Goal: Communication & Community: Answer question/provide support

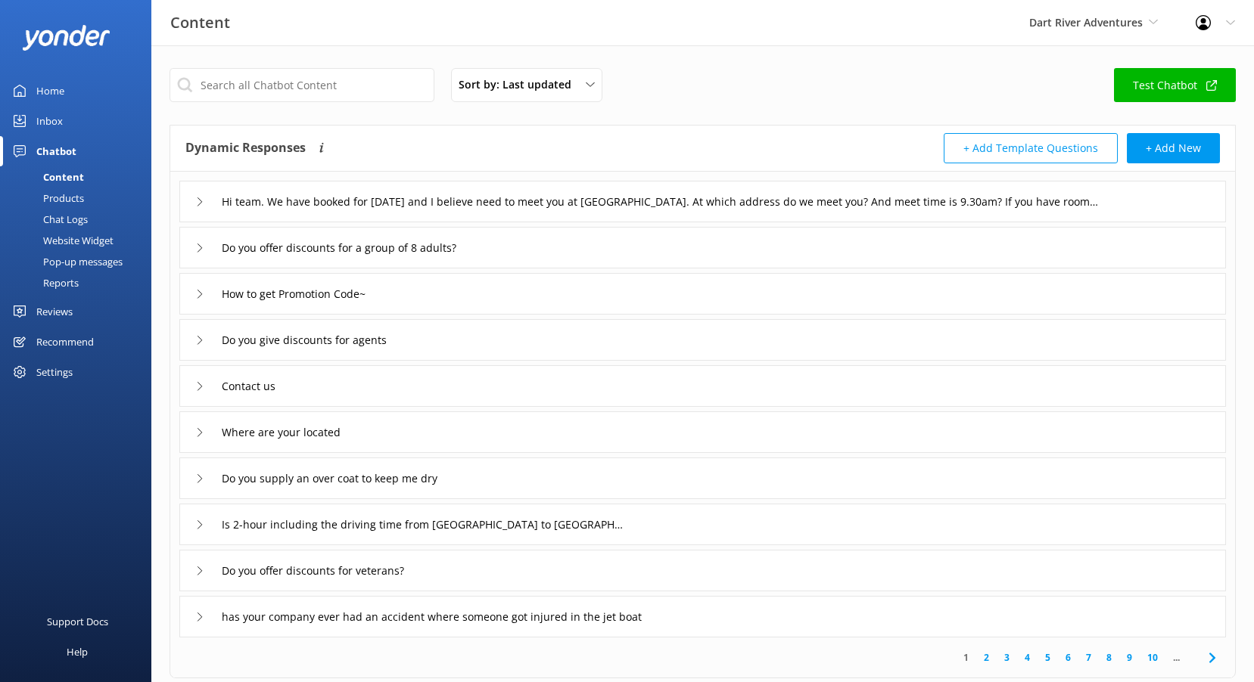
click at [54, 308] on div "Reviews" at bounding box center [54, 312] width 36 height 30
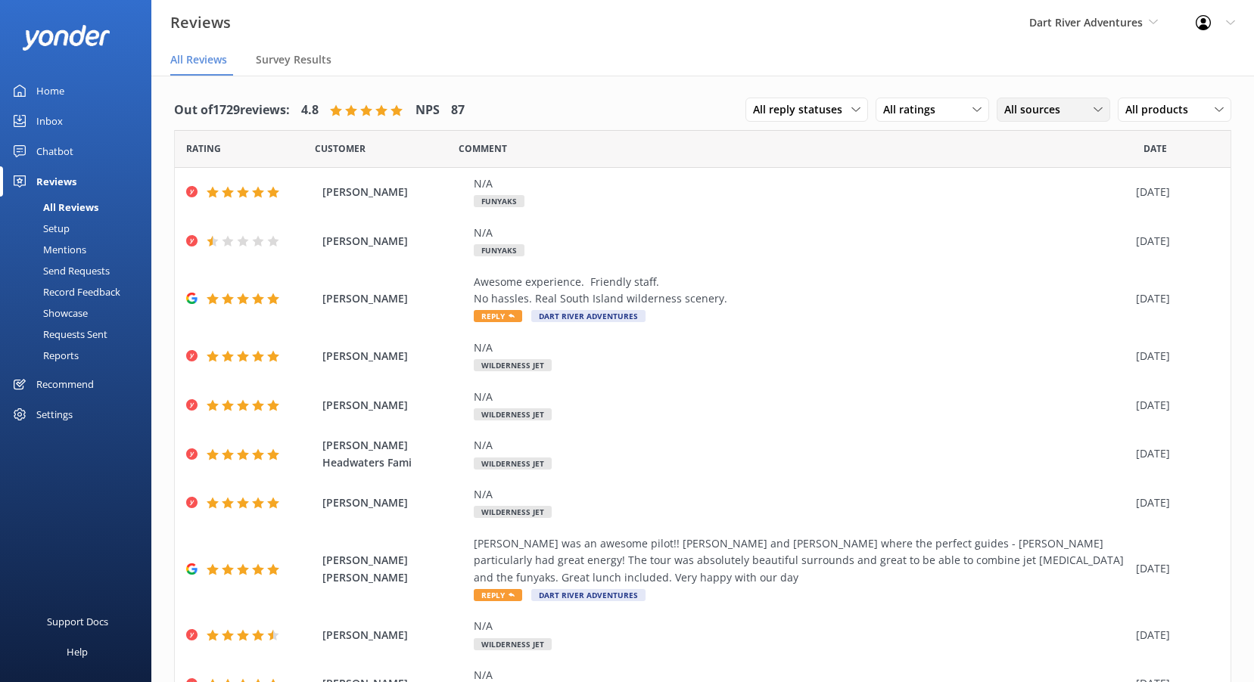
drag, startPoint x: 1044, startPoint y: 110, endPoint x: 1052, endPoint y: 111, distance: 7.6
click at [1045, 110] on span "All sources" at bounding box center [1036, 109] width 65 height 17
click at [1050, 225] on div "Google reviews" at bounding box center [1062, 232] width 89 height 15
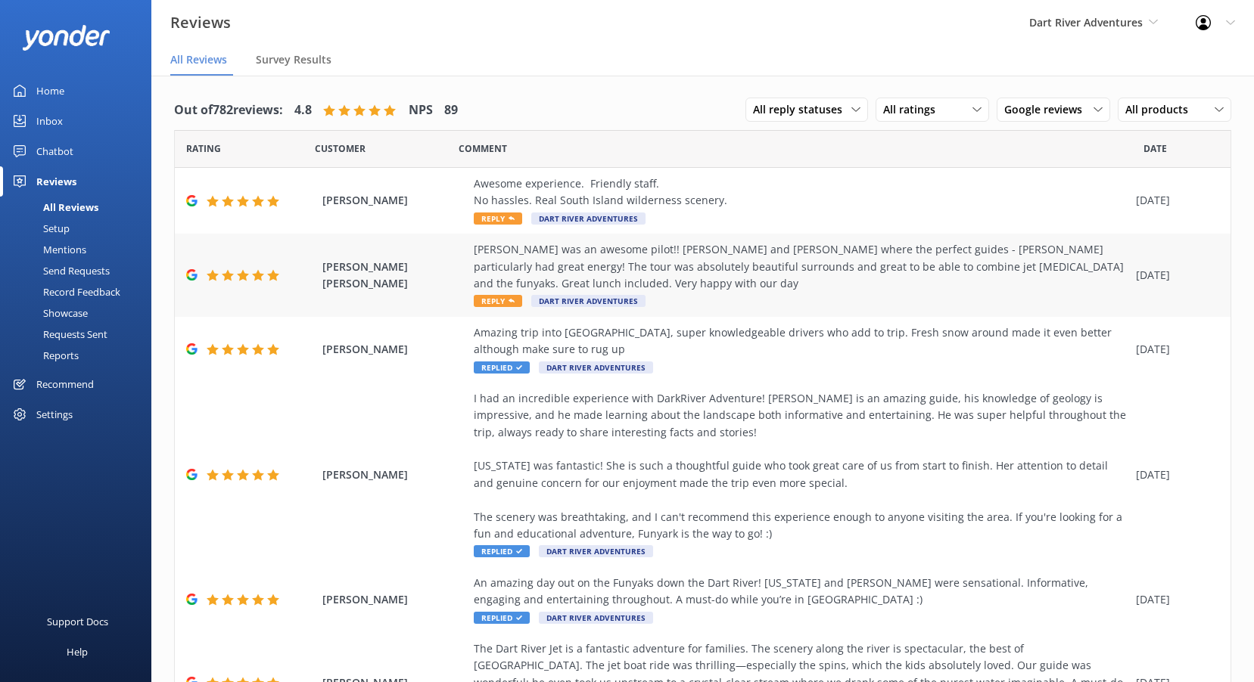
click at [485, 295] on span "Reply" at bounding box center [498, 301] width 48 height 12
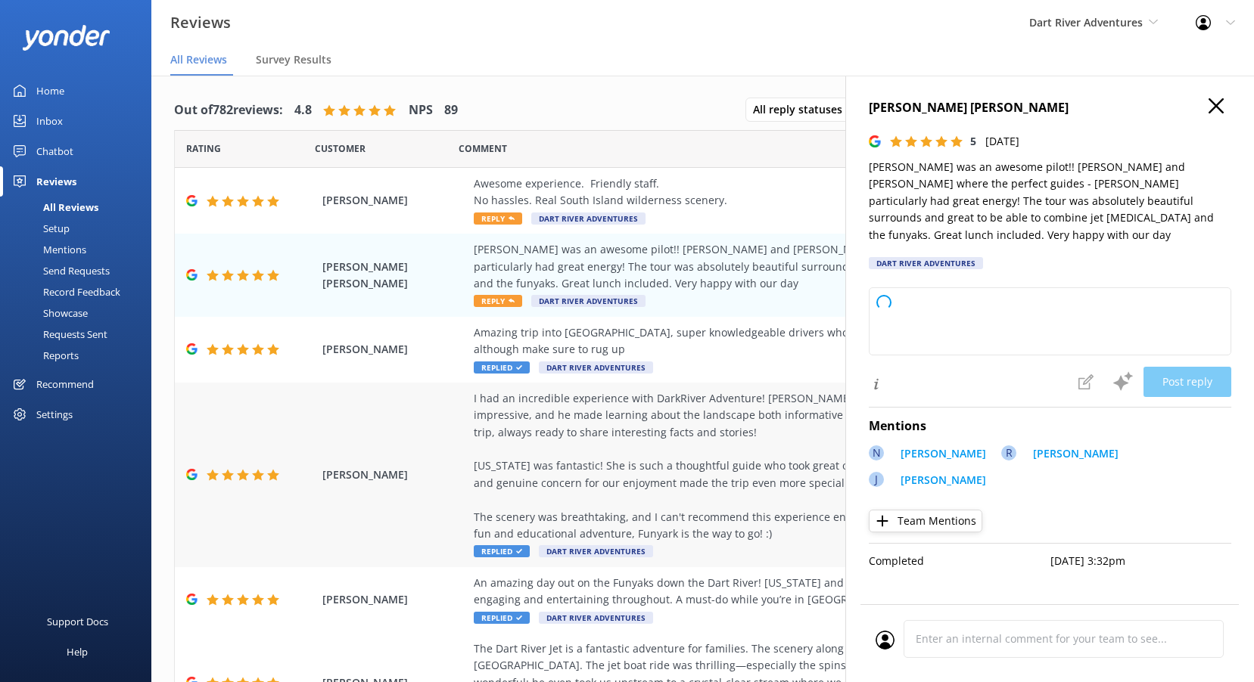
drag, startPoint x: 723, startPoint y: 334, endPoint x: 589, endPoint y: 372, distance: 139.4
click at [723, 334] on div "Amazing trip into Paradise, super knowledgeable drivers who add to trip. Fresh …" at bounding box center [801, 342] width 654 height 34
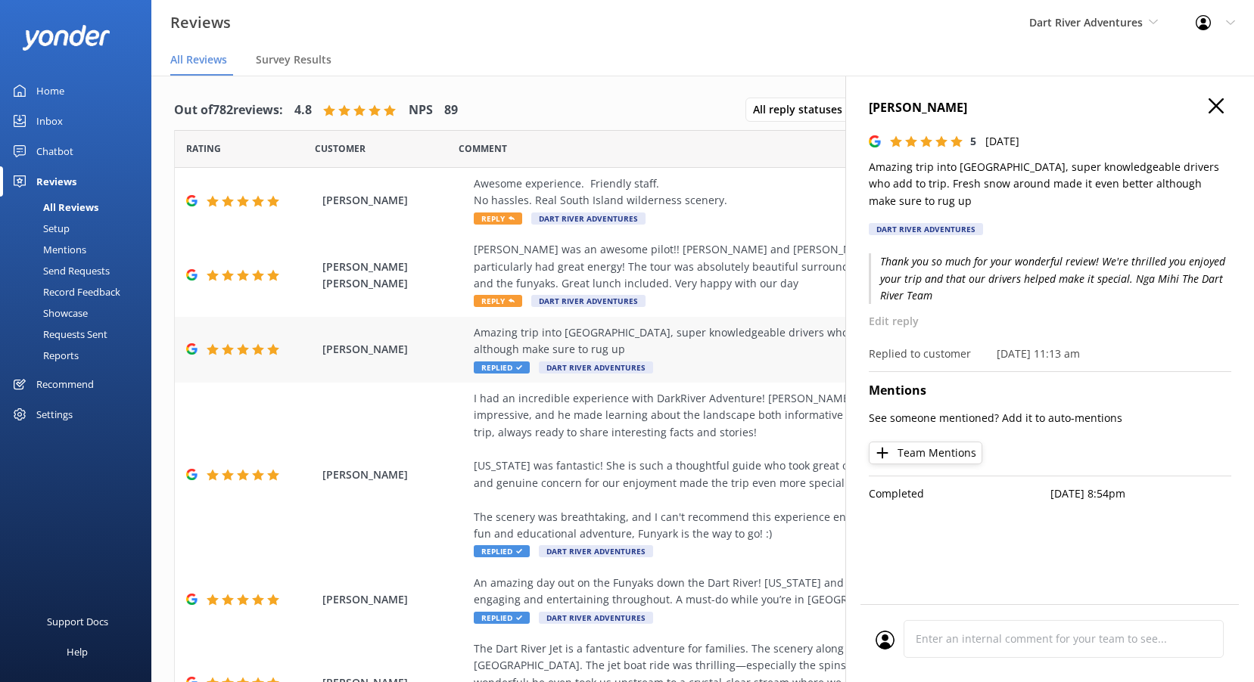
click at [508, 362] on span "Replied" at bounding box center [502, 368] width 56 height 12
click at [1218, 103] on use at bounding box center [1215, 105] width 15 height 15
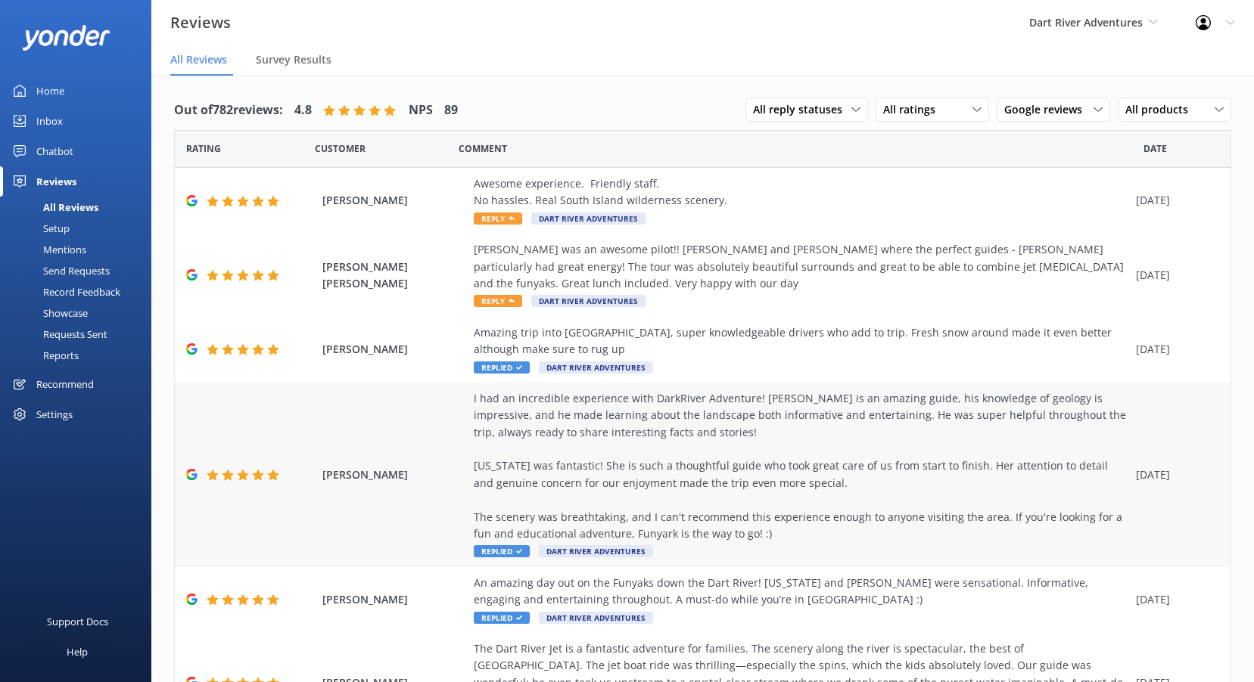
click at [517, 549] on icon at bounding box center [519, 552] width 6 height 6
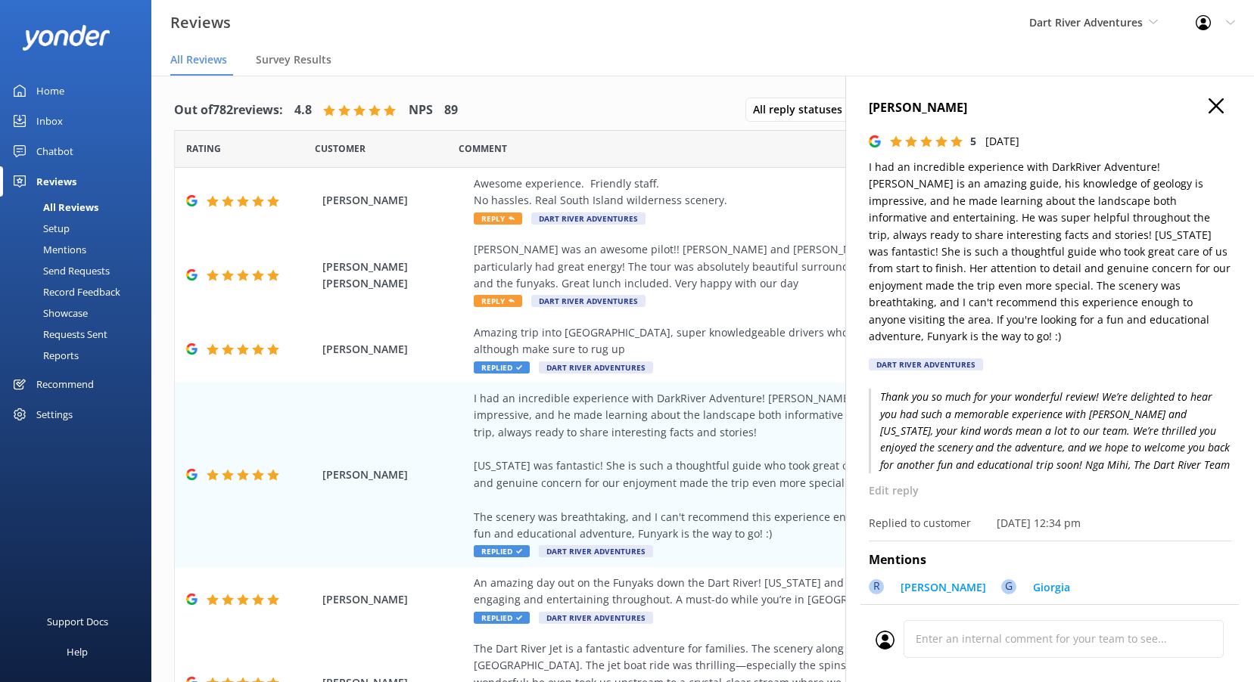
click at [1208, 111] on use at bounding box center [1215, 105] width 15 height 15
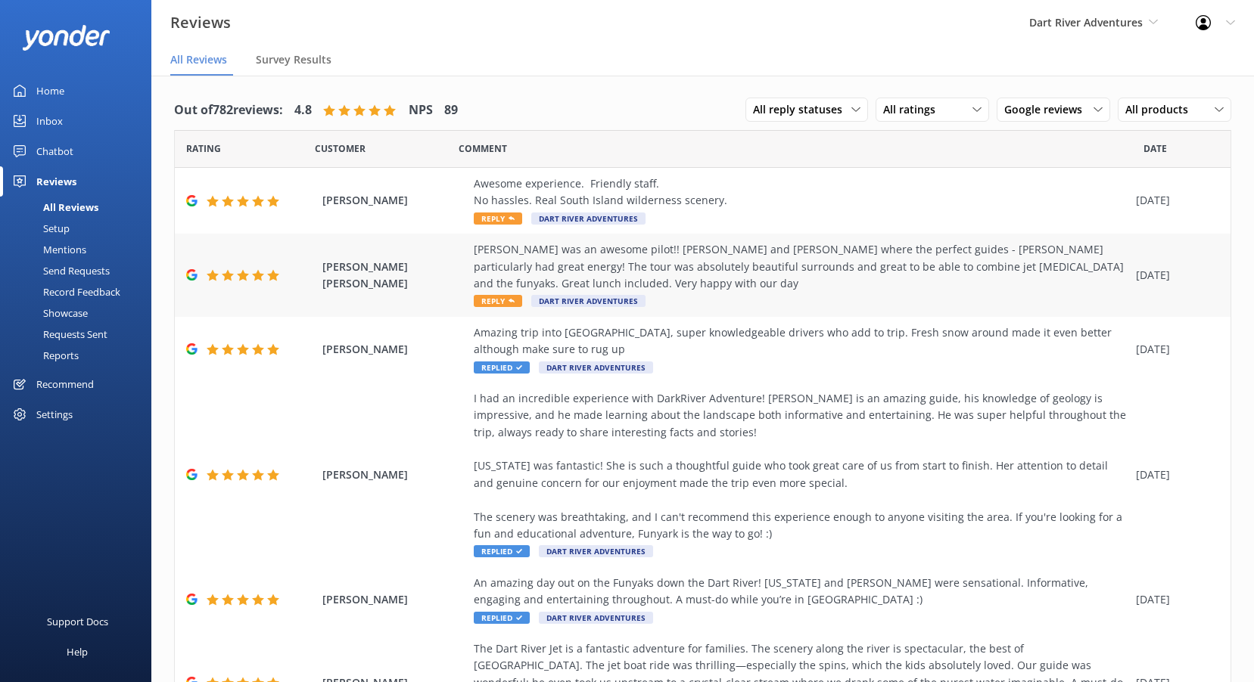
click at [497, 295] on span "Reply" at bounding box center [498, 301] width 48 height 12
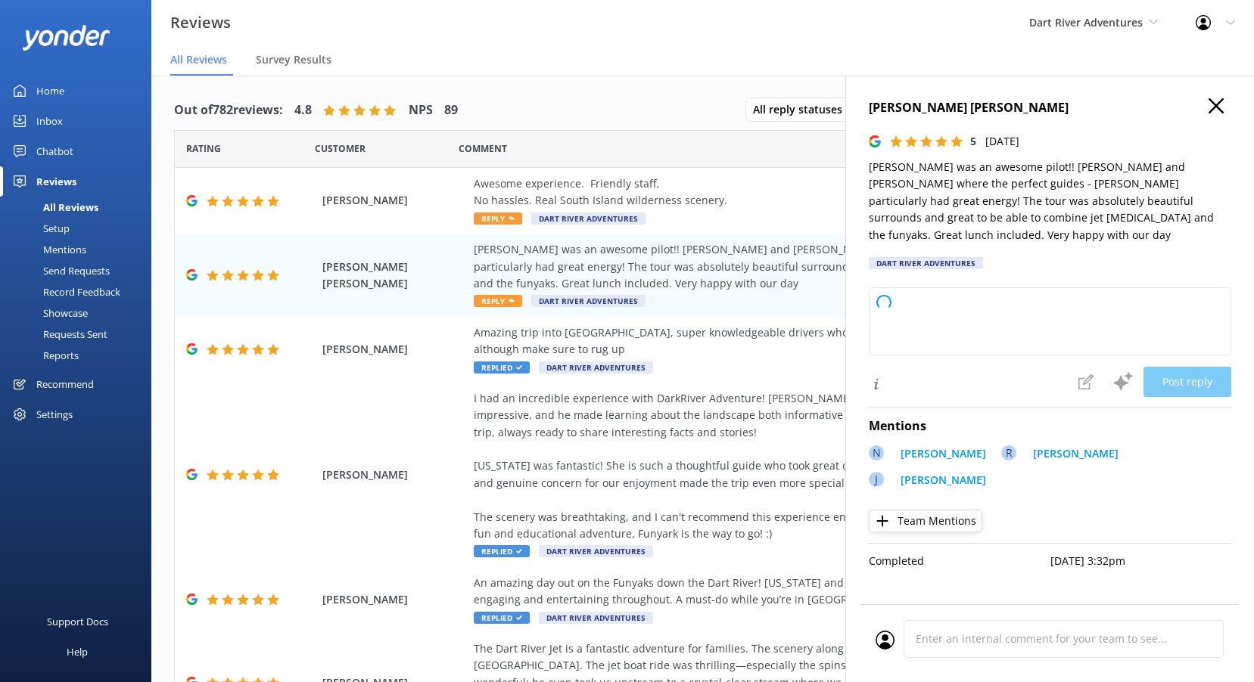
type textarea "Thank you so much for your wonderful feedback! We're thrilled to hear you had s…"
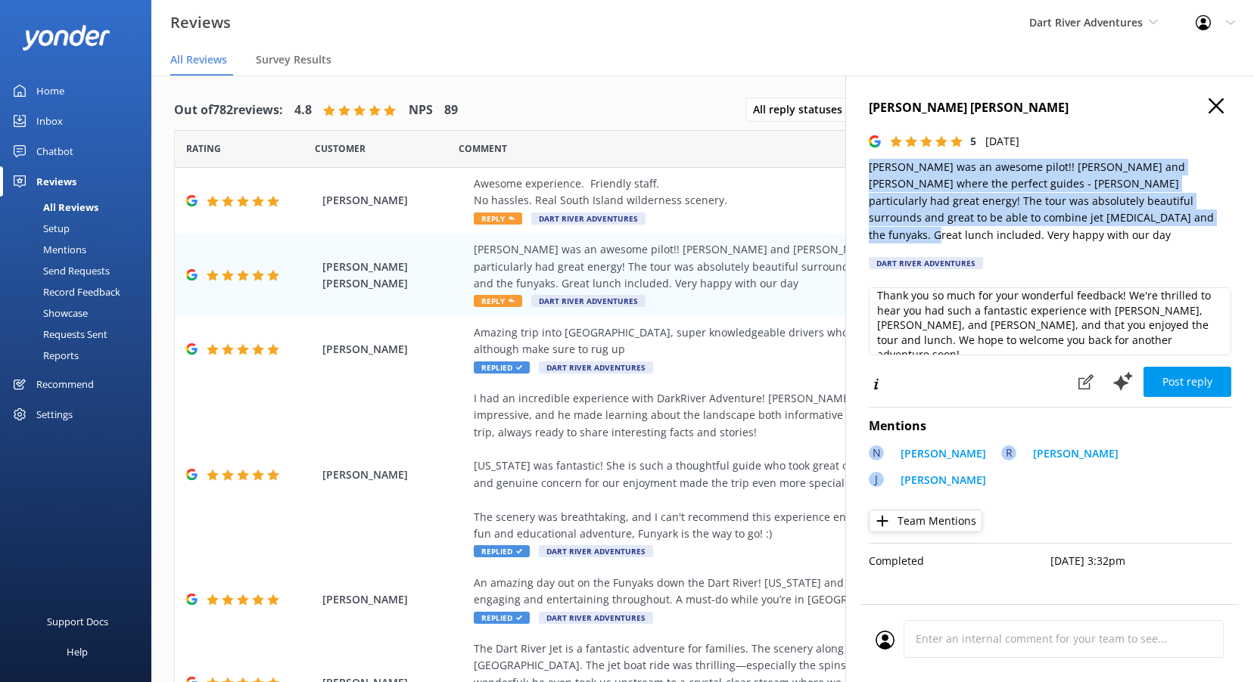
drag, startPoint x: 1109, startPoint y: 214, endPoint x: 862, endPoint y: 169, distance: 250.8
click at [862, 169] on div "Natalie Anne Castro 5 Fri, 15th Aug 2025 Nikki was an awesome pilot!! Rob and J…" at bounding box center [1049, 417] width 409 height 682
copy p "Nikki was an awesome pilot!! Rob and John where the perfect guides - Rob partic…"
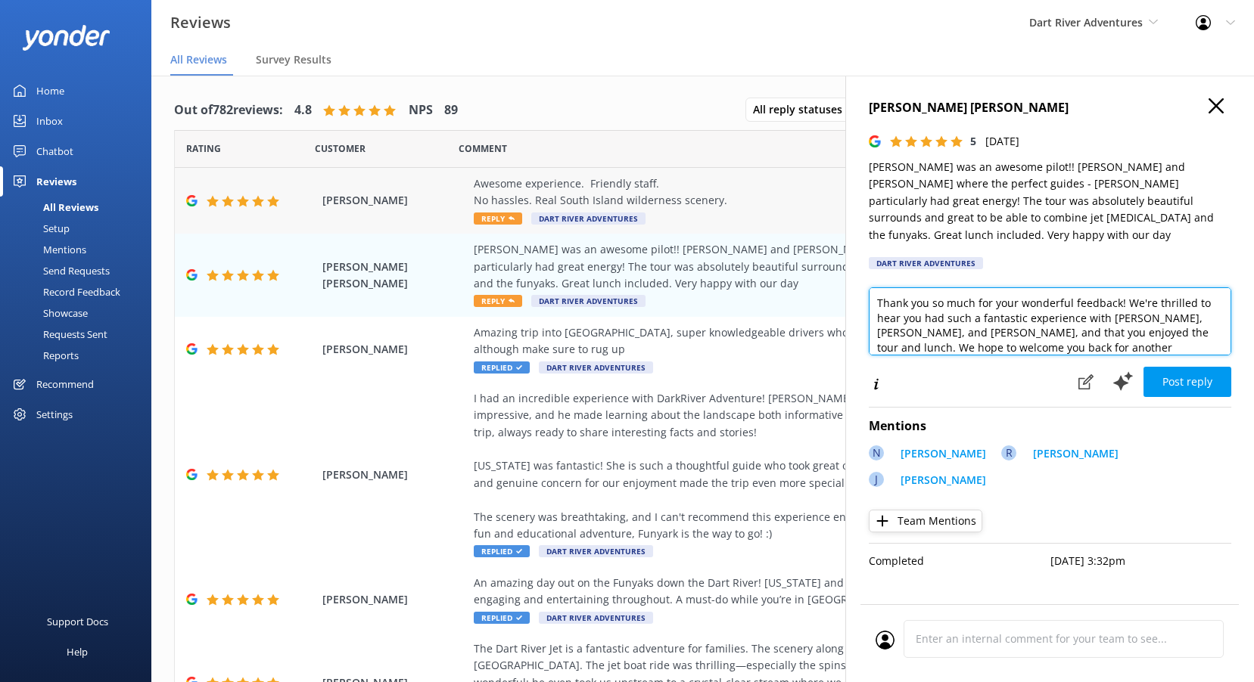
drag, startPoint x: 1078, startPoint y: 326, endPoint x: 598, endPoint y: 212, distance: 493.8
click at [598, 212] on div "Out of 782 reviews: 4.8 NPS 89 All reply statuses All reply statuses Needs a re…" at bounding box center [702, 394] width 1102 height 637
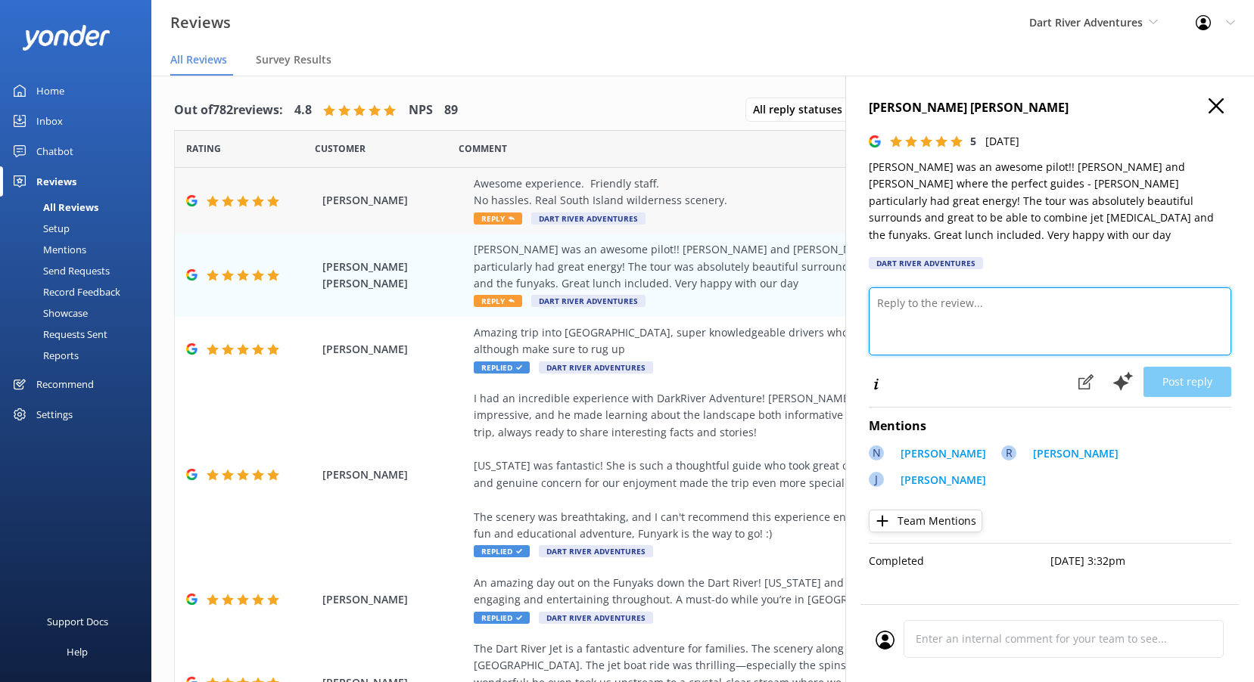
paste textarea "Kia ora, Thank you for sharing such wonderful feedback! We’re thrilled to hear …"
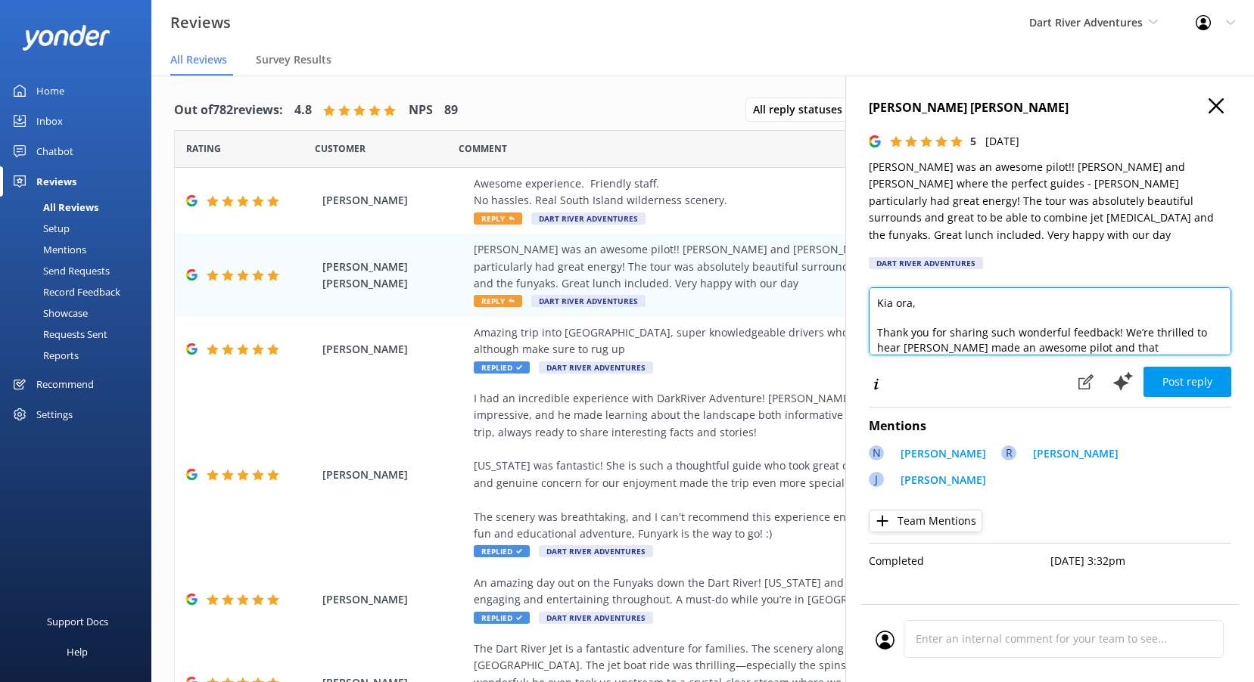
click at [911, 288] on textarea "Kia ora, Thank you for sharing such wonderful feedback! We’re thrilled to hear …" at bounding box center [1050, 321] width 362 height 68
type textarea "Kia ora Natalie, Thank you for sharing such wonderful feedback! We’re thrilled …"
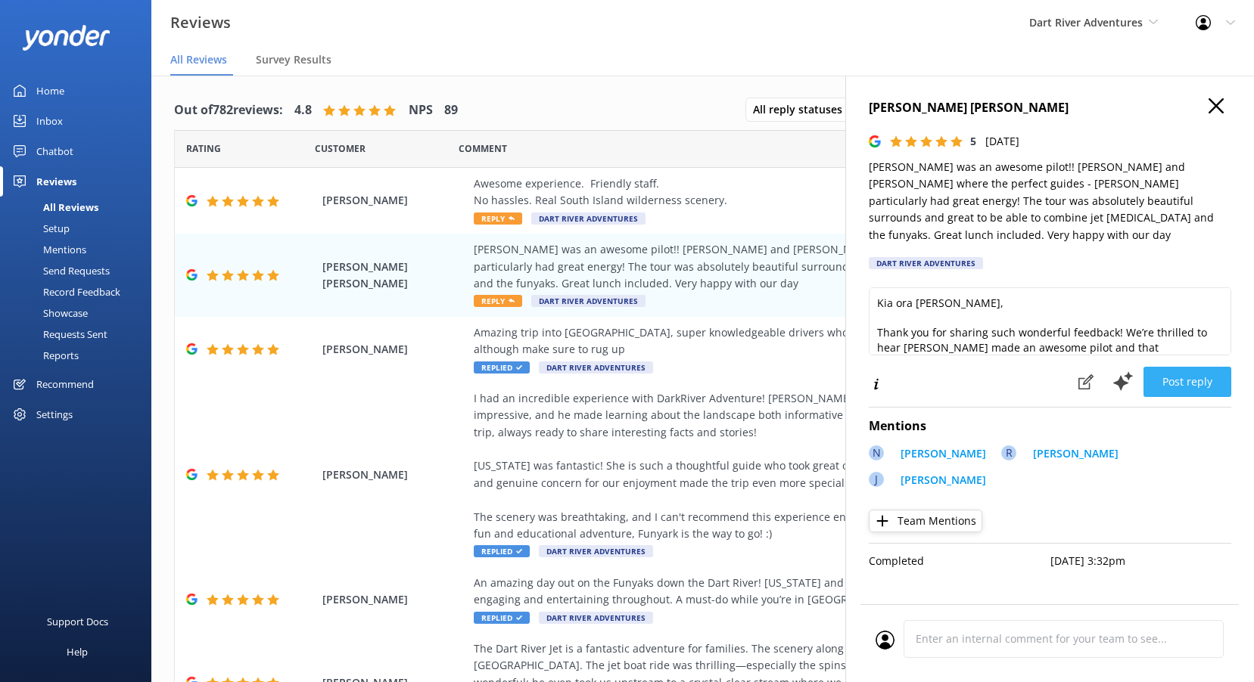
click at [1200, 370] on button "Post reply" at bounding box center [1187, 382] width 88 height 30
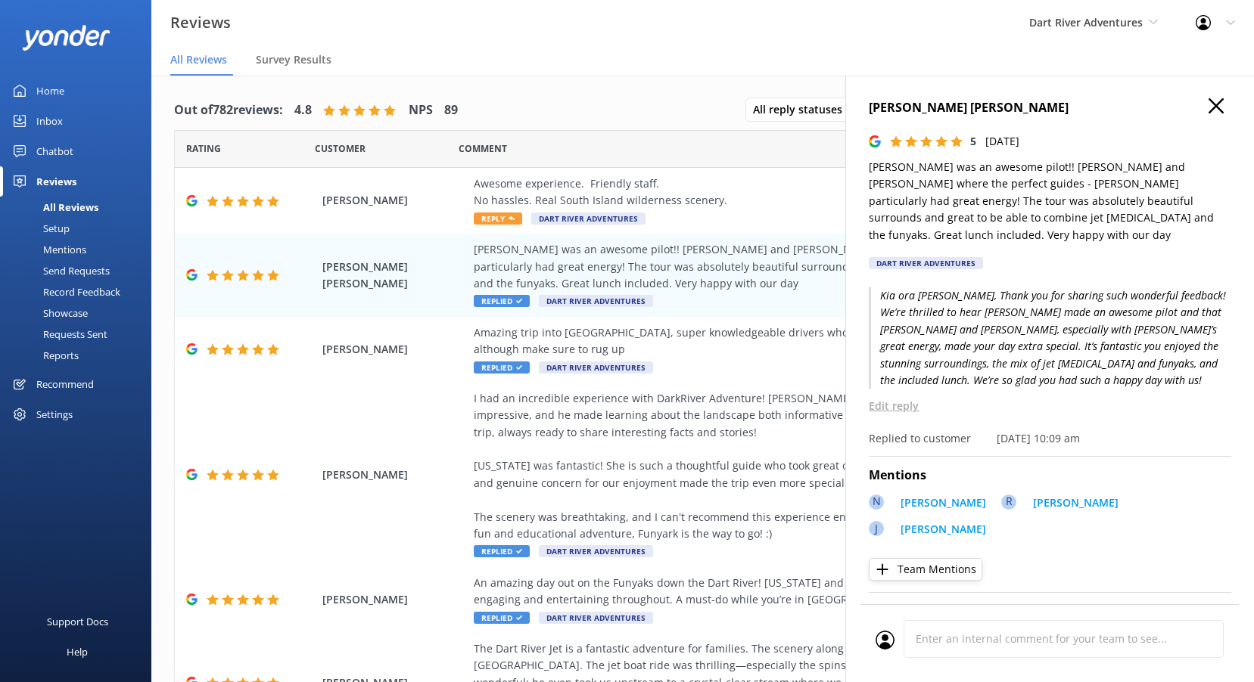
click at [1226, 108] on h4 "Natalie Anne Castro" at bounding box center [1050, 108] width 362 height 20
click at [1207, 100] on h4 "Natalie Anne Castro" at bounding box center [1050, 108] width 362 height 20
click at [1211, 105] on icon at bounding box center [1215, 105] width 15 height 15
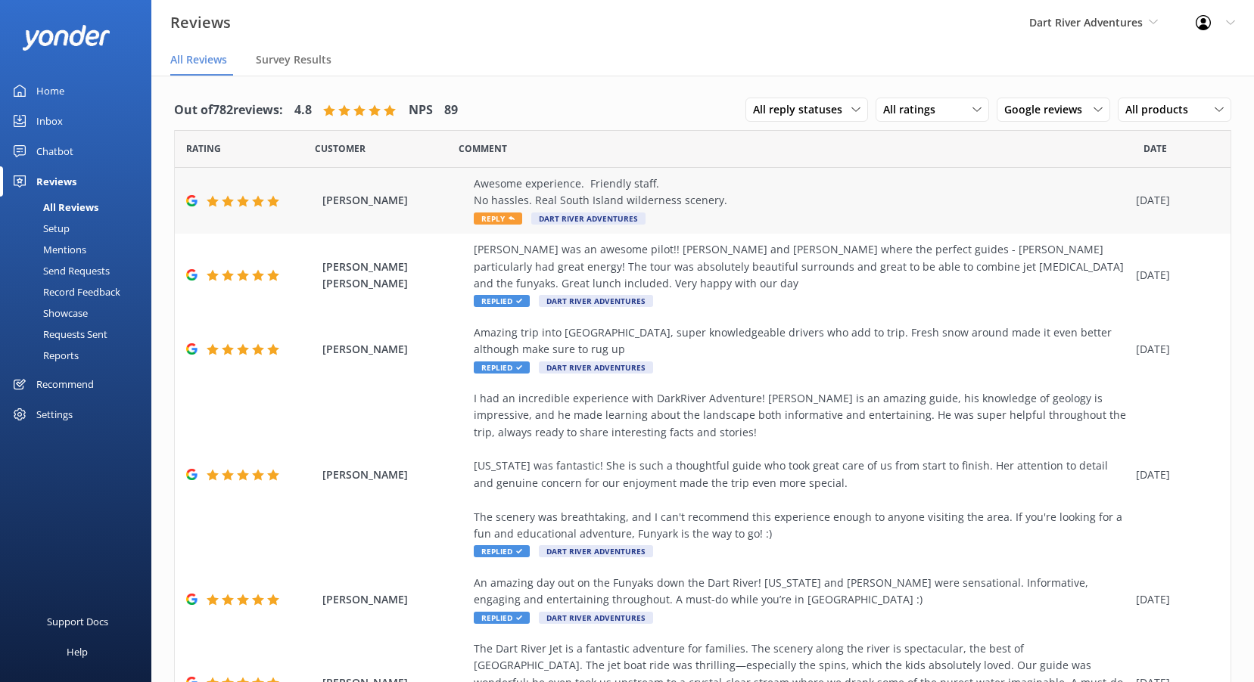
click at [502, 222] on span "Reply" at bounding box center [498, 219] width 48 height 12
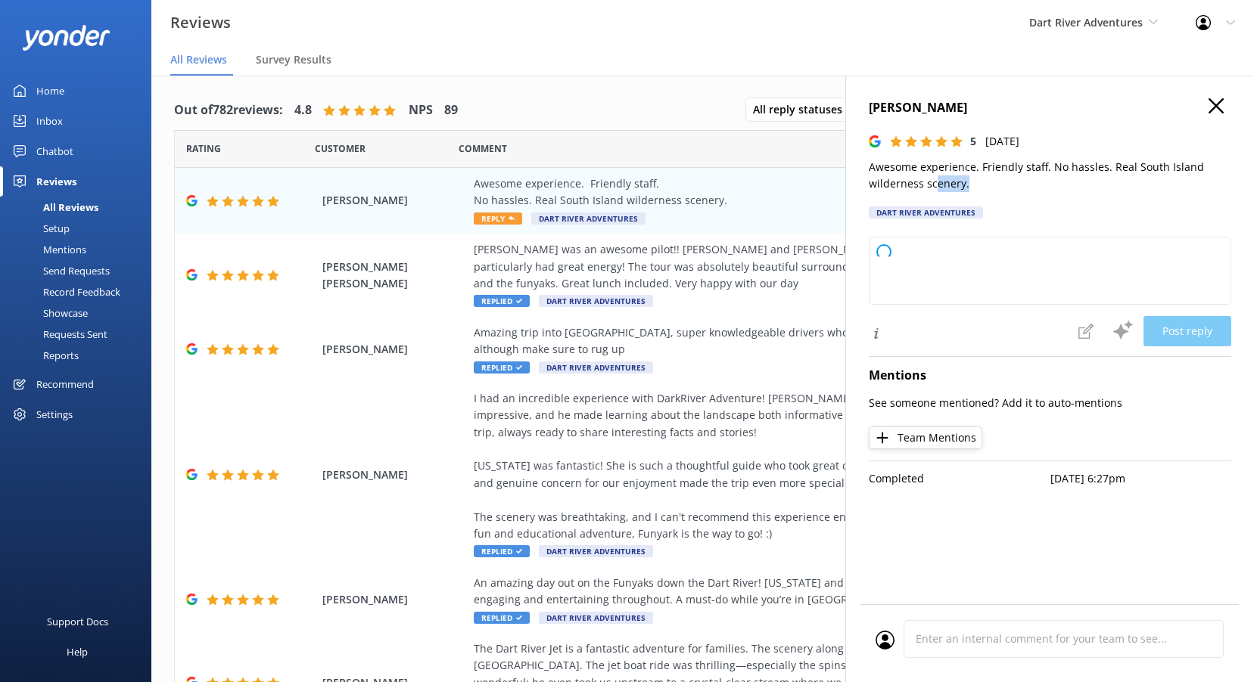
type textarea "Thank you so much for your wonderful feedback! We're thrilled you enjoyed your …"
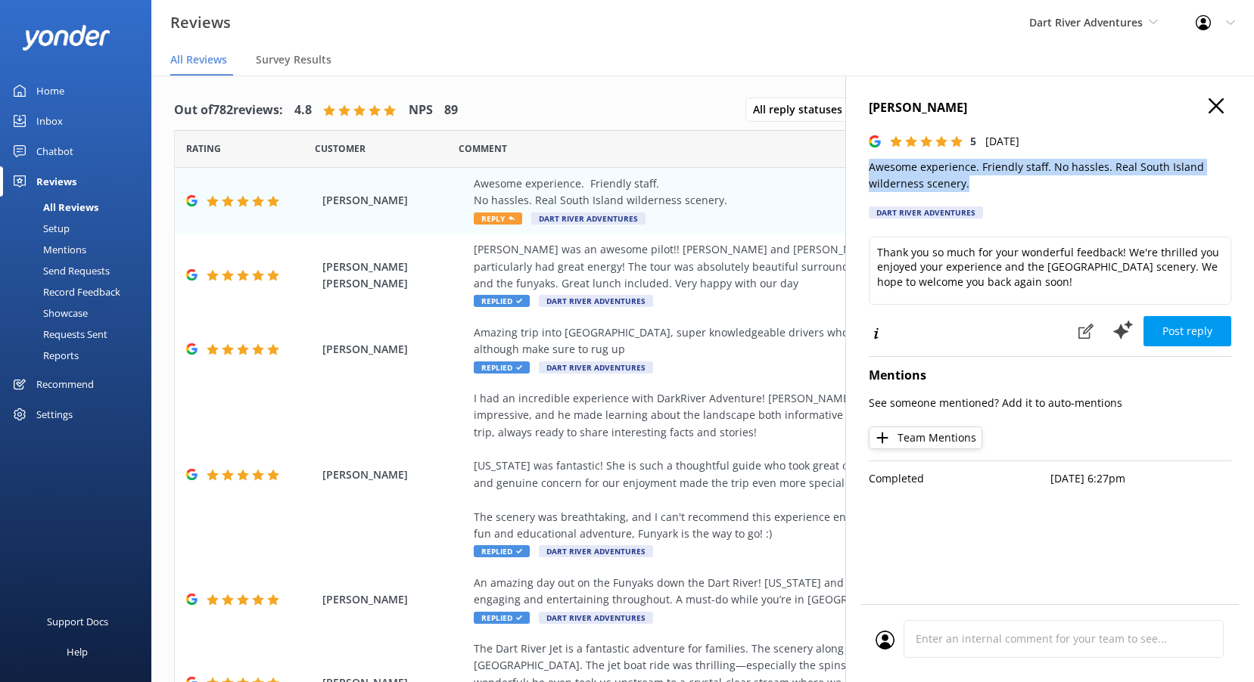
drag, startPoint x: 989, startPoint y: 185, endPoint x: 847, endPoint y: 167, distance: 143.4
click at [847, 167] on div "Ned Stolz 5 Fri, 15th Aug 2025 Awesome experience. Friendly staff. No hassles. …" at bounding box center [1049, 417] width 409 height 682
copy p "Awesome experience. Friendly staff. No hassles. Real South Island wilderness sc…"
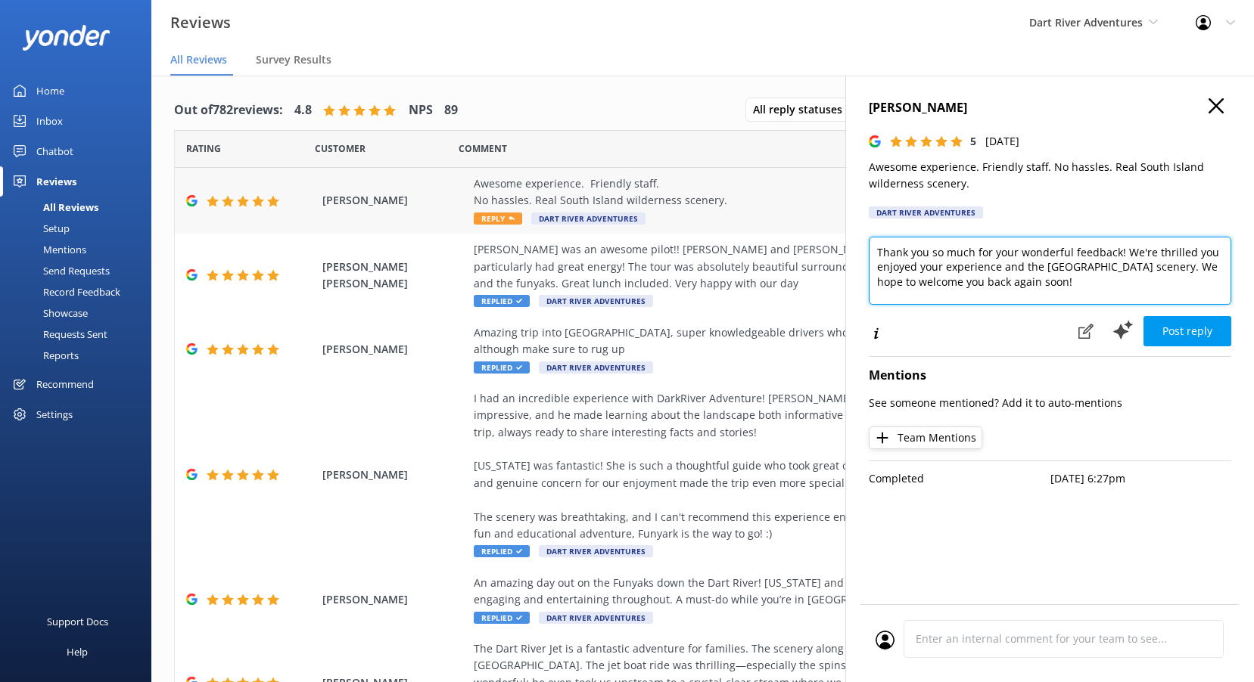
drag, startPoint x: 1055, startPoint y: 283, endPoint x: 641, endPoint y: 199, distance: 423.0
click at [646, 204] on div "Out of 782 reviews: 4.8 NPS 89 All reply statuses All reply statuses Needs a re…" at bounding box center [702, 394] width 1102 height 637
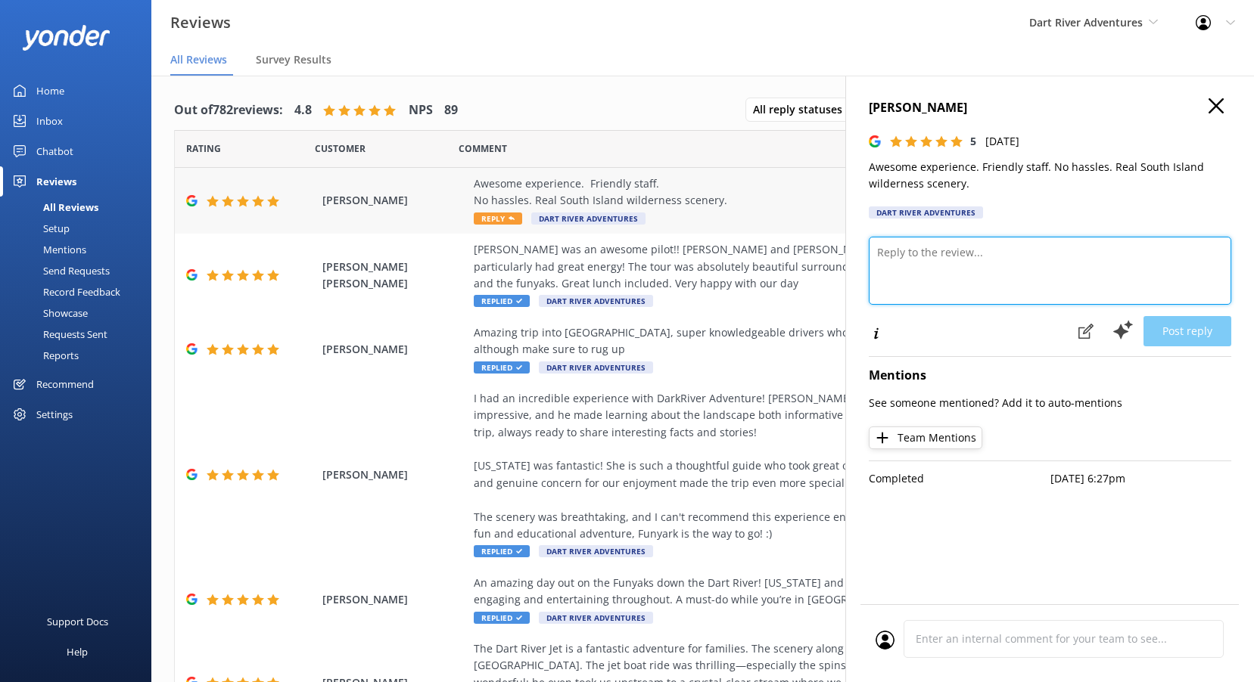
paste textarea "Kia ora, Thank you for your kind words! We’re so pleased you enjoyed the experi…"
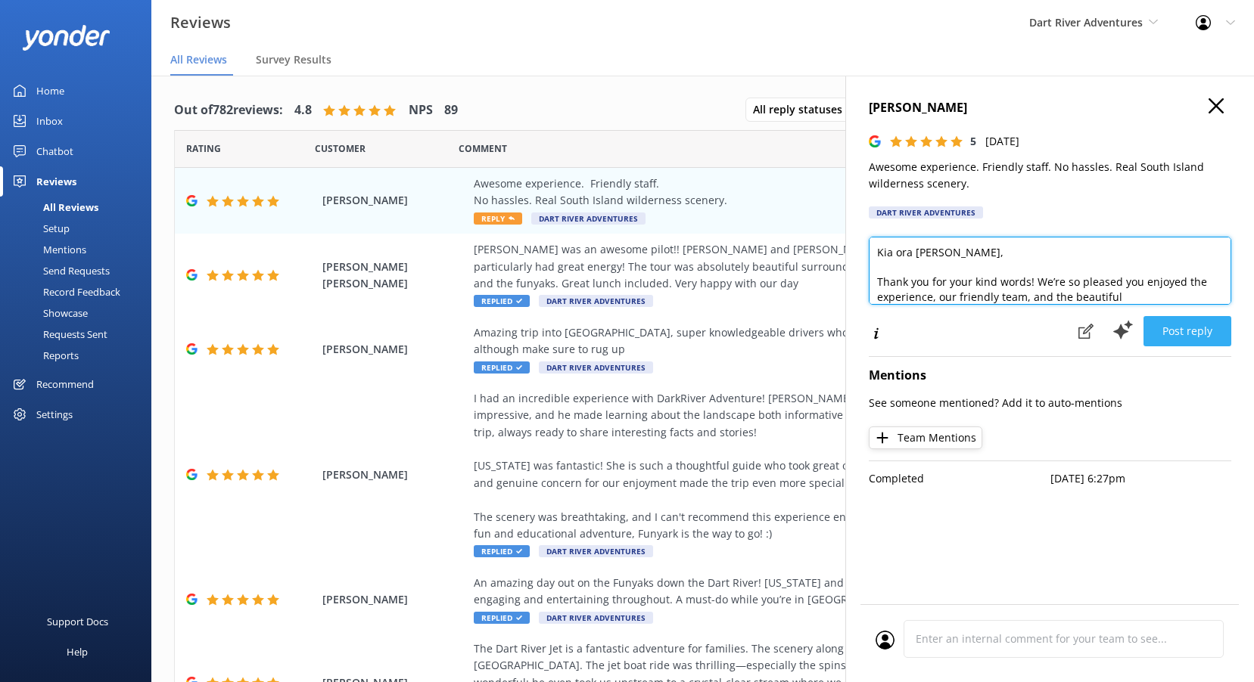
type textarea "Kia ora Ned, Thank you for your kind words! We’re so pleased you enjoyed the ex…"
click at [1209, 342] on button "Post reply" at bounding box center [1187, 331] width 88 height 30
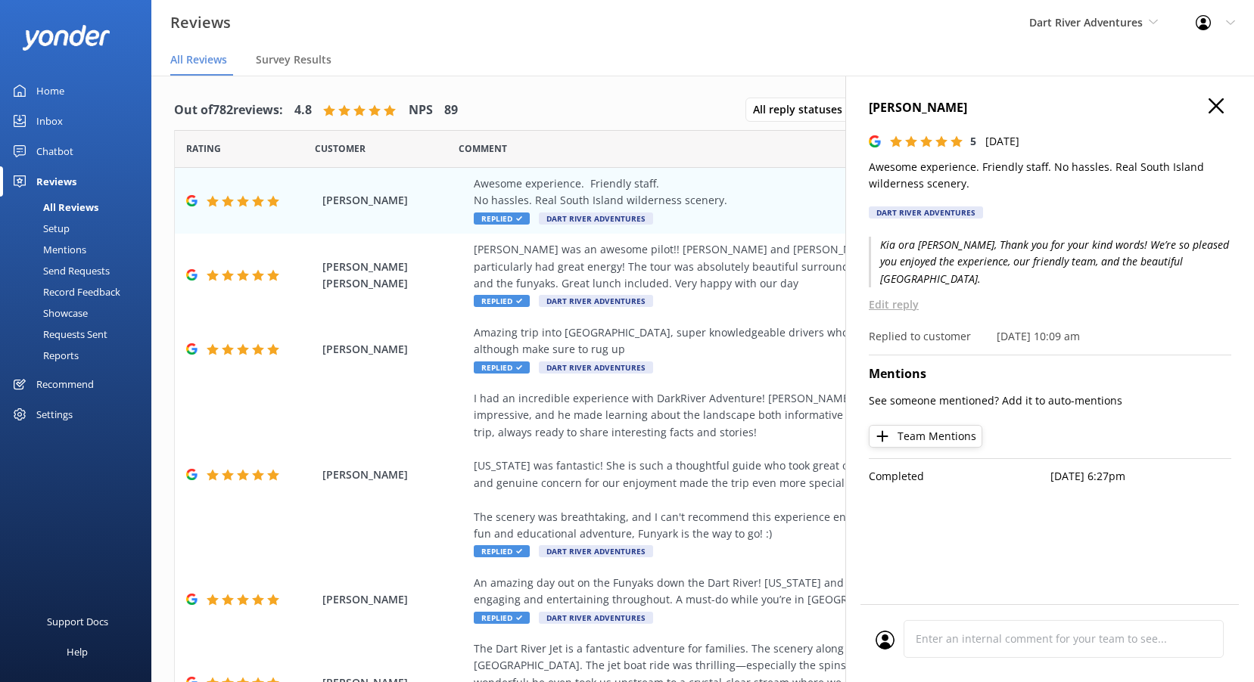
click at [1221, 110] on use at bounding box center [1215, 105] width 15 height 15
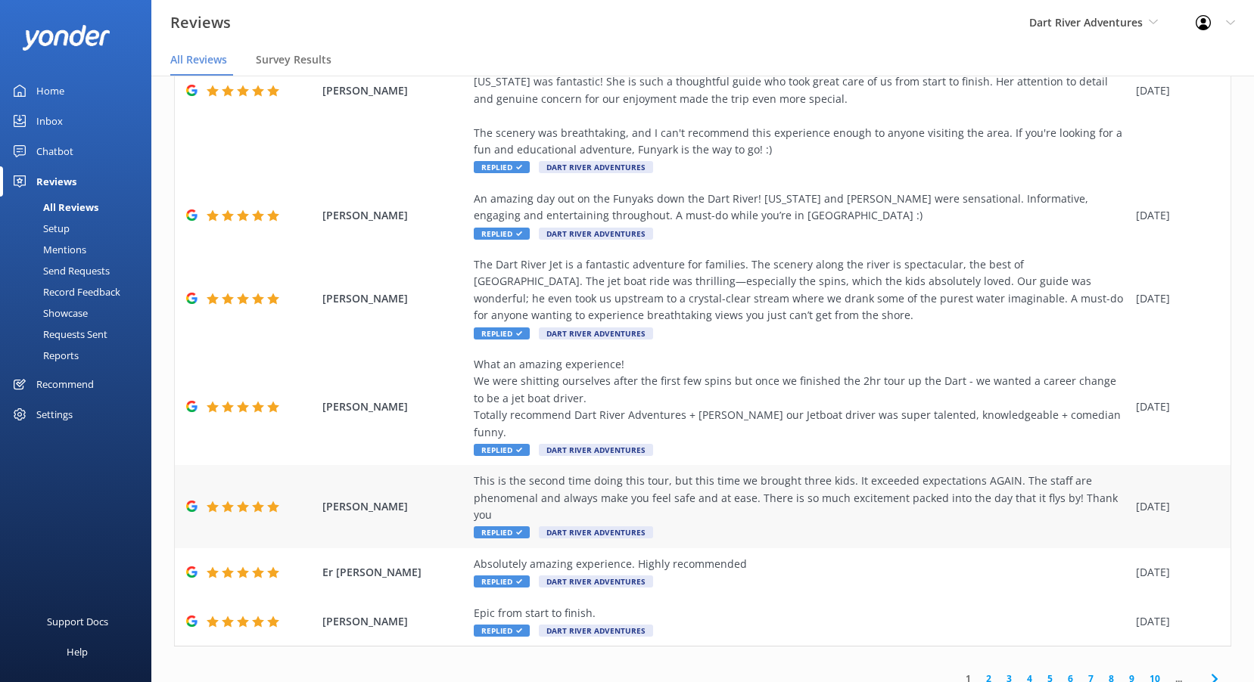
scroll to position [30, 0]
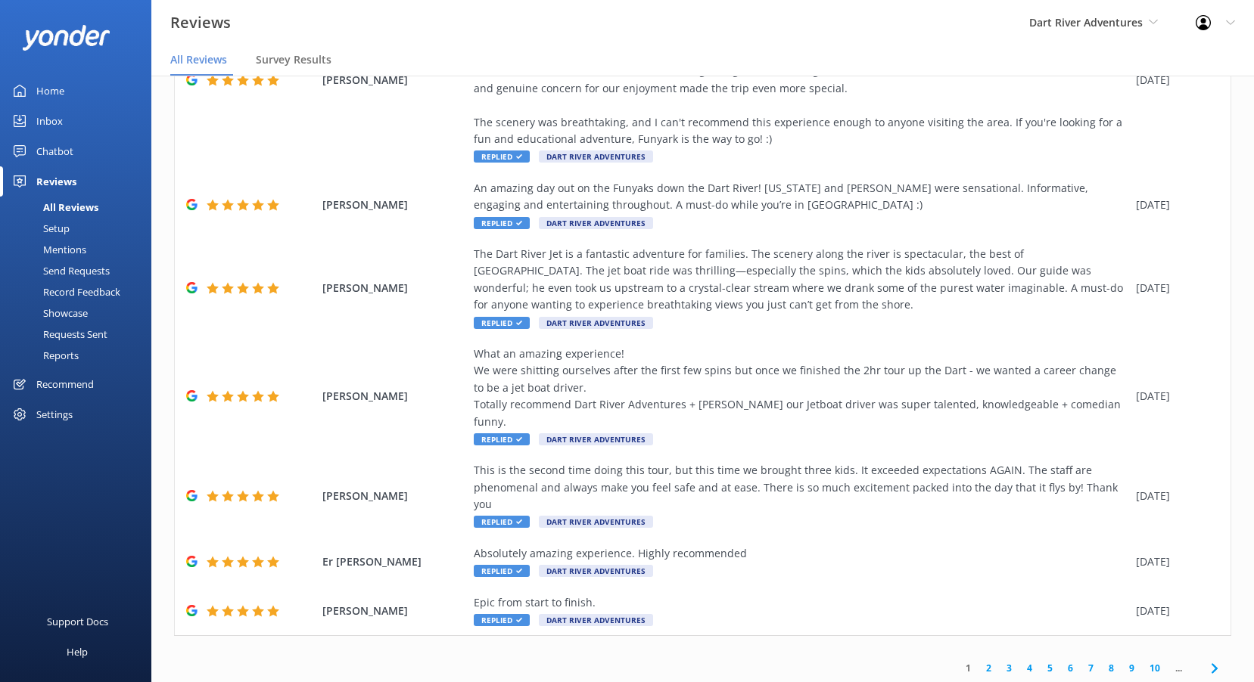
click at [981, 661] on link "2" at bounding box center [988, 668] width 20 height 14
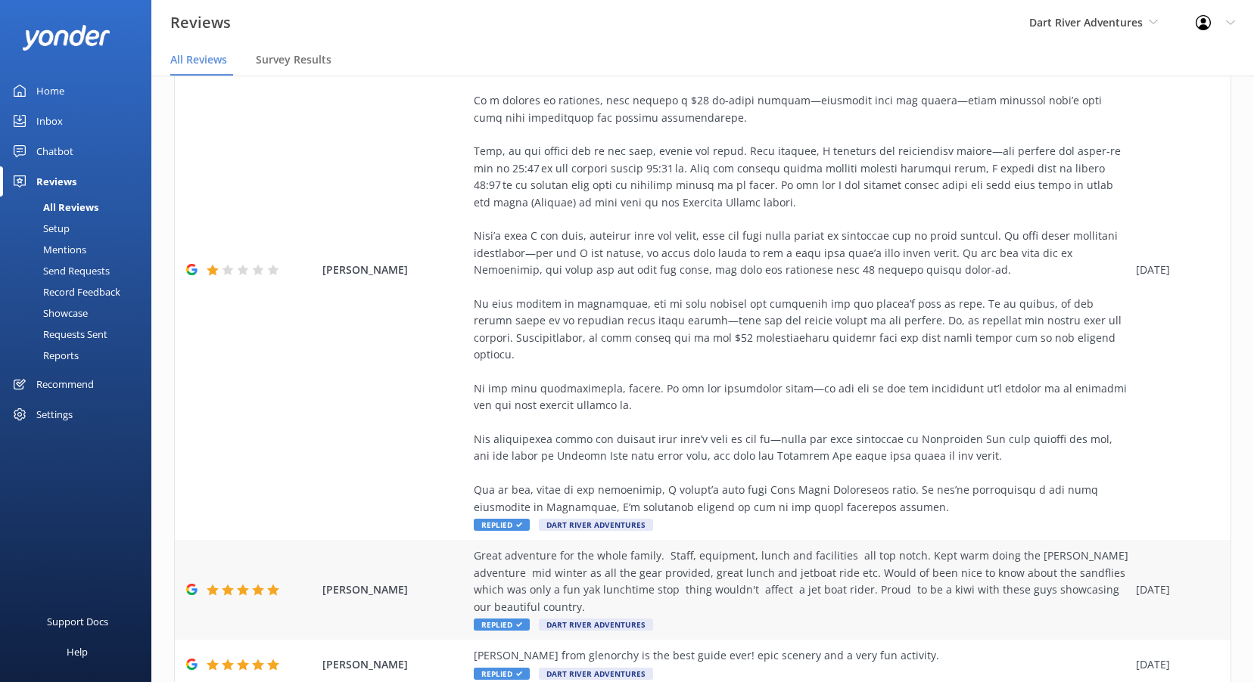
scroll to position [530, 0]
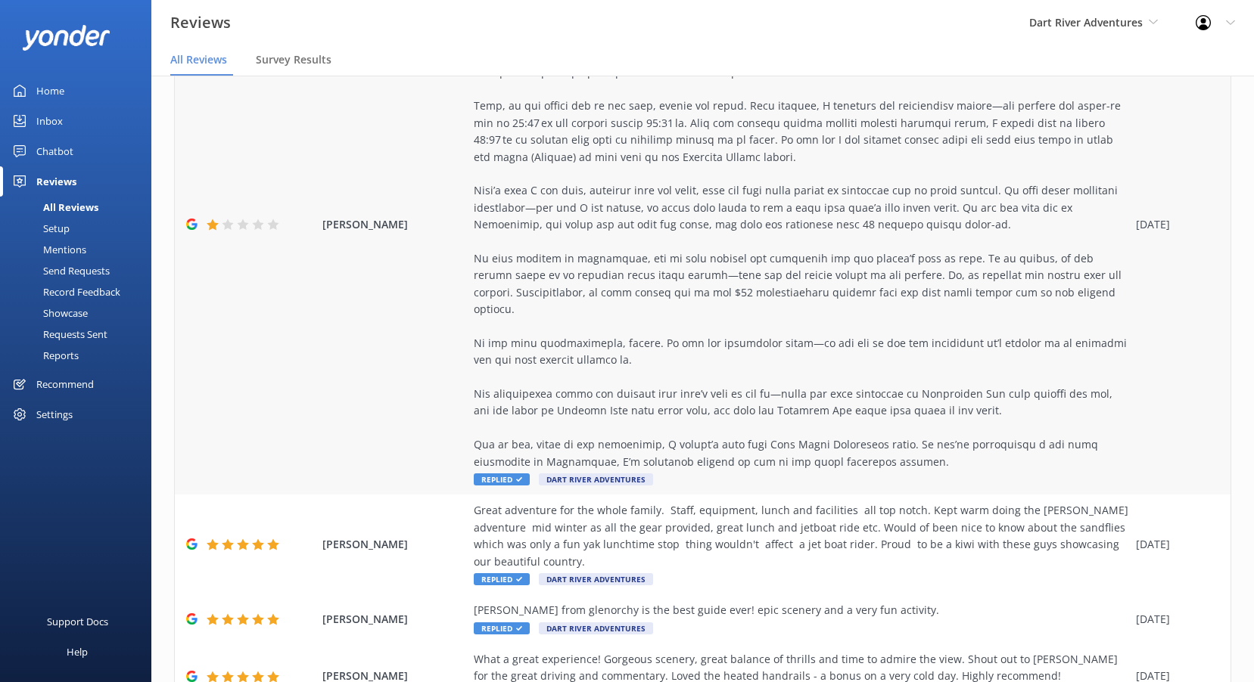
click at [516, 477] on icon at bounding box center [519, 480] width 6 height 6
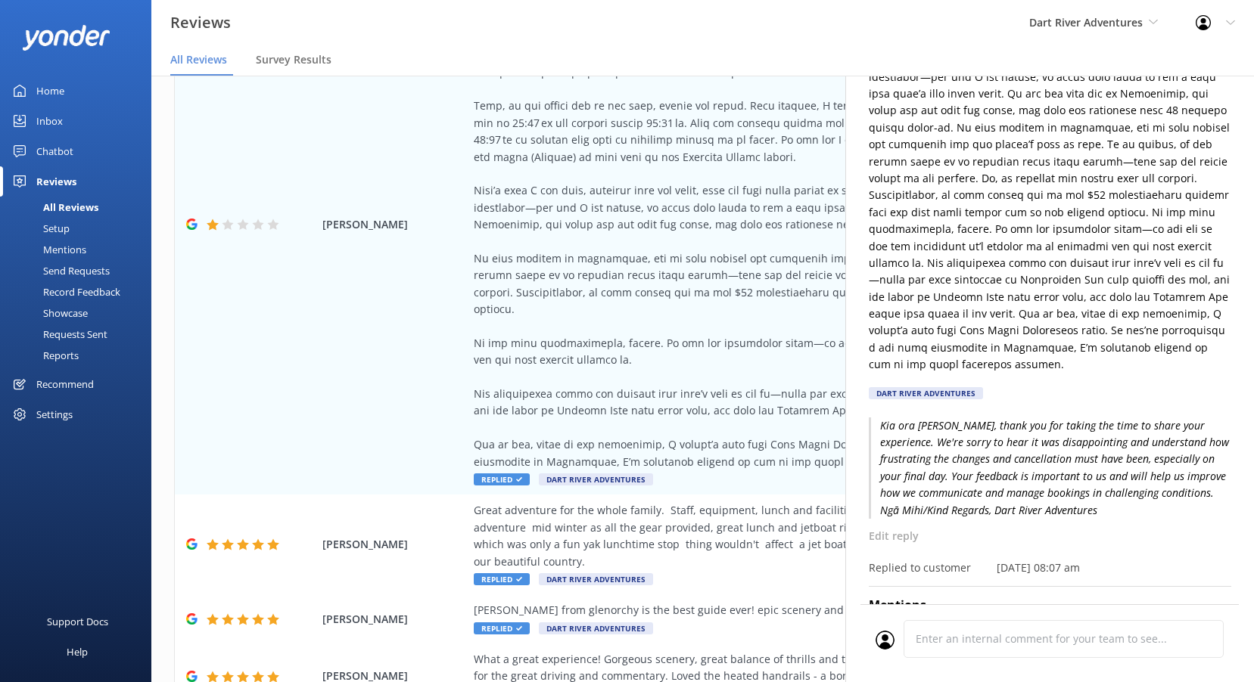
scroll to position [526, 0]
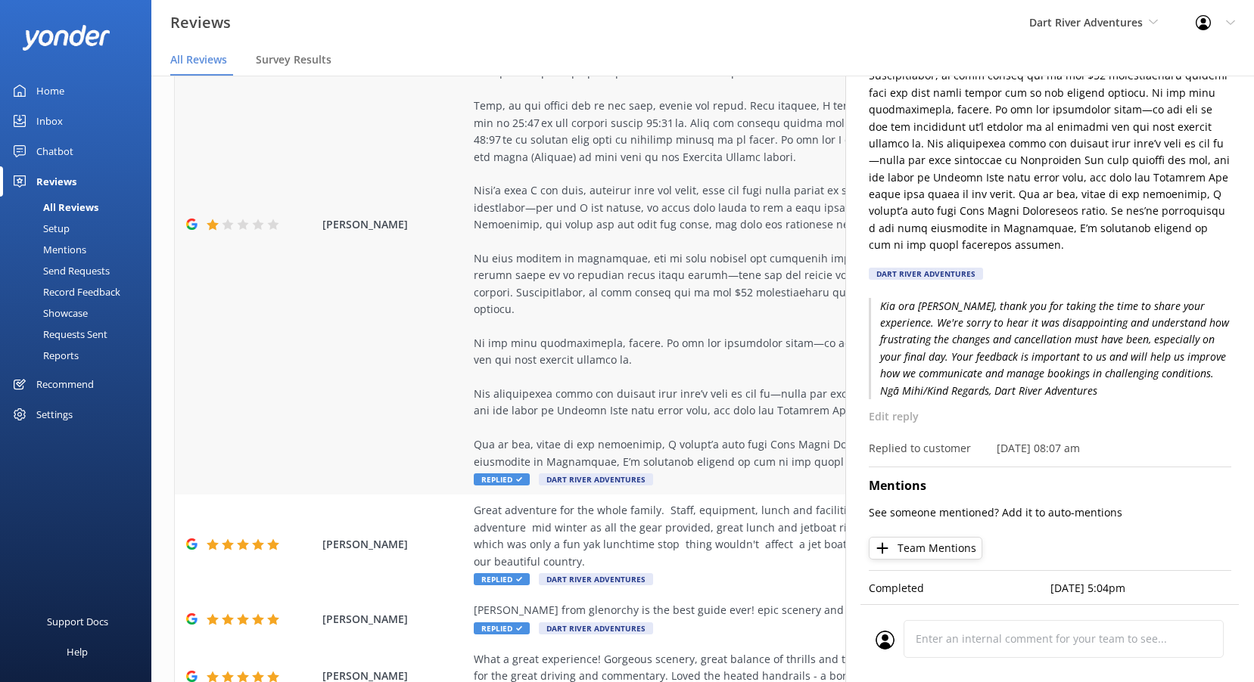
click at [648, 290] on div at bounding box center [801, 216] width 654 height 508
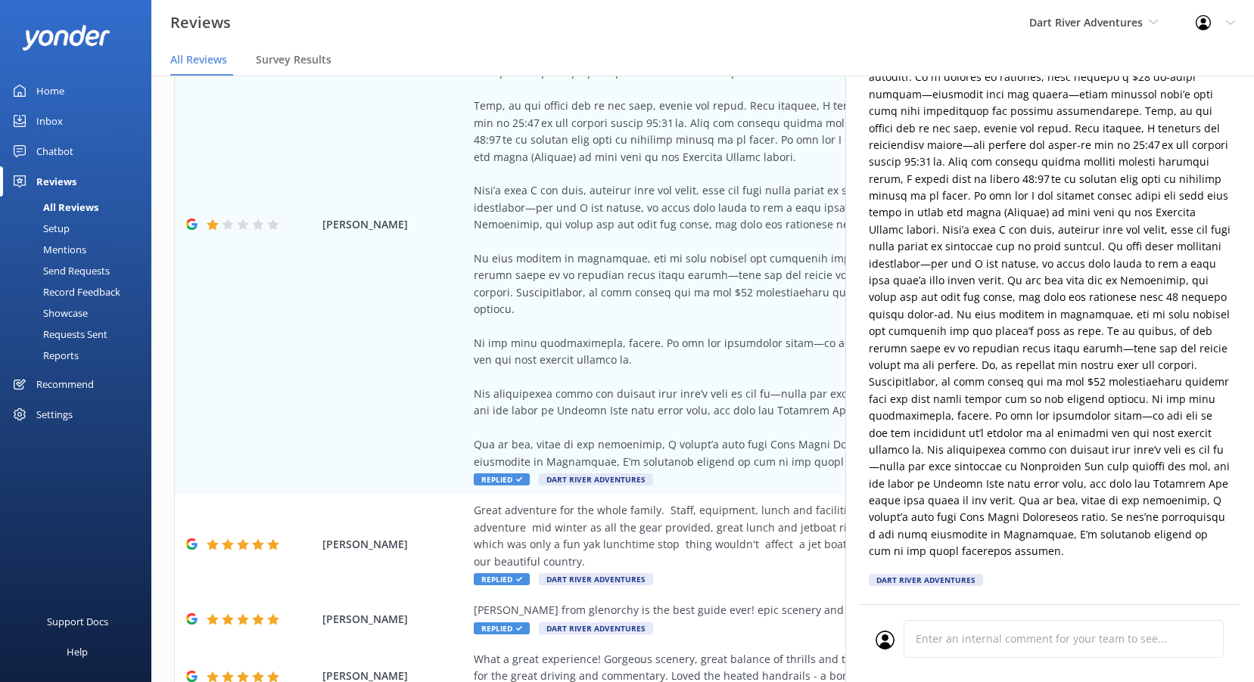
scroll to position [0, 0]
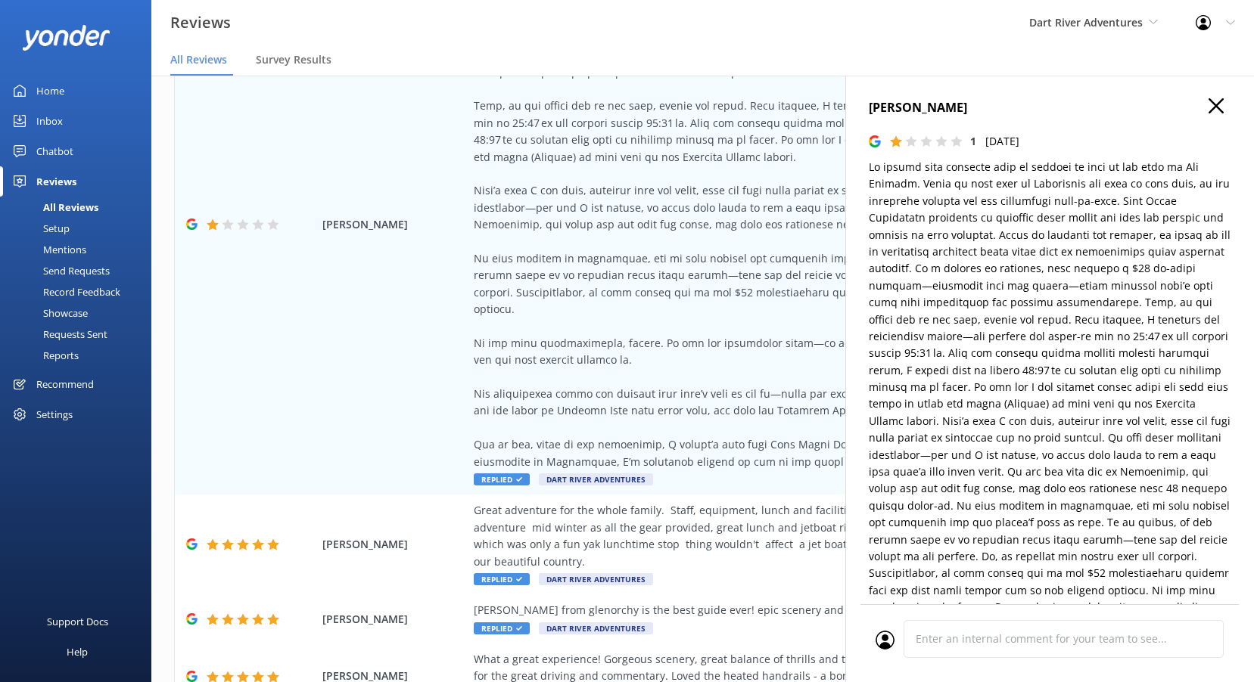
click at [1208, 102] on use at bounding box center [1215, 105] width 15 height 15
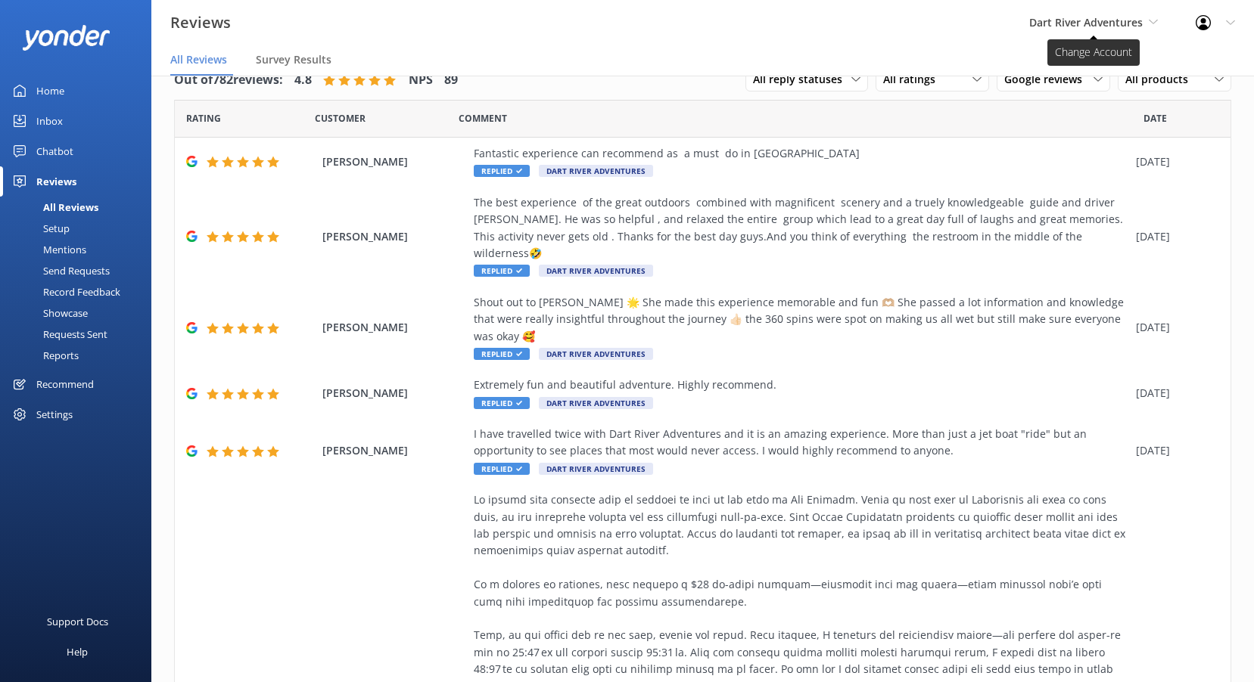
click at [1075, 29] on span "Dart River Adventures" at bounding box center [1085, 22] width 113 height 14
click at [1075, 73] on link "Shotover Jet" at bounding box center [1085, 63] width 151 height 36
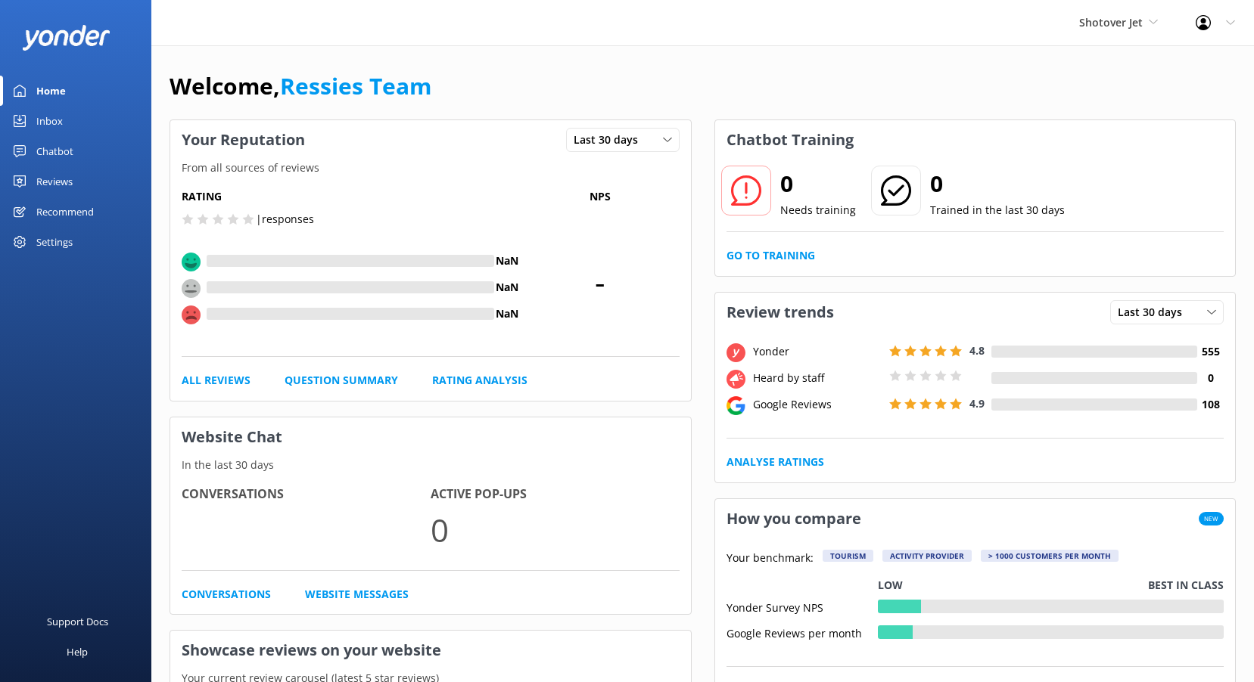
click at [80, 176] on link "Reviews" at bounding box center [75, 181] width 151 height 30
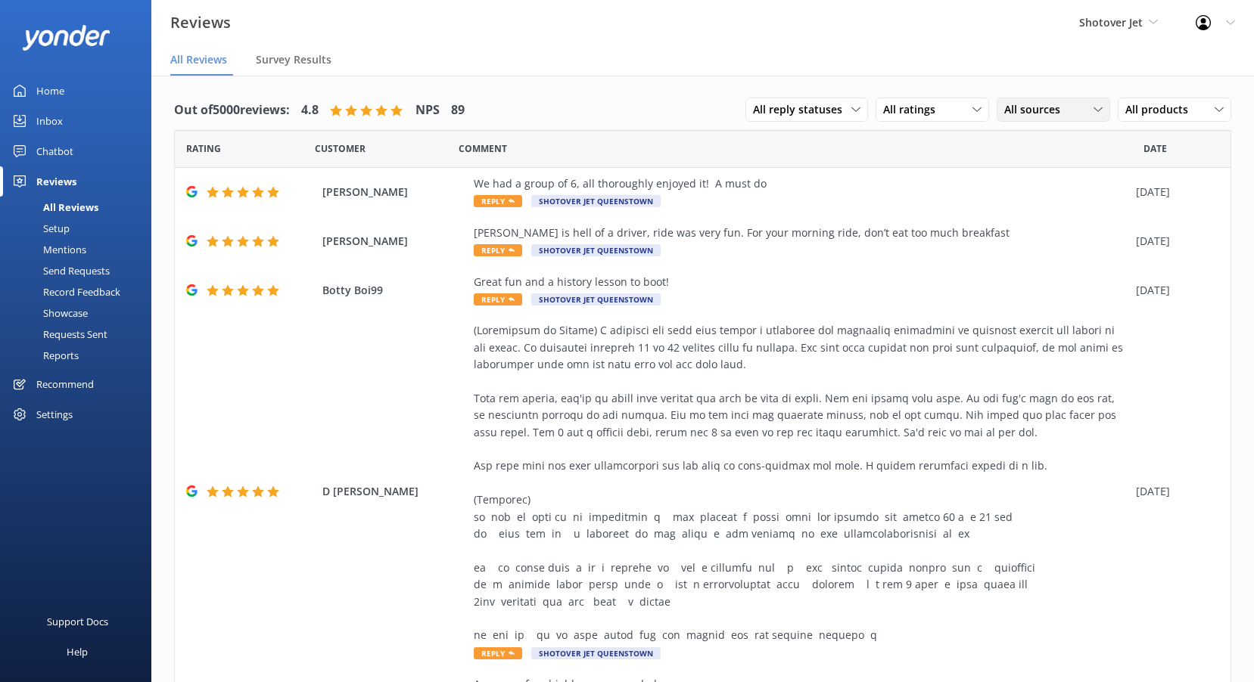
click at [1043, 102] on span "All sources" at bounding box center [1036, 109] width 65 height 17
click at [1048, 229] on div "Google reviews" at bounding box center [1062, 232] width 89 height 15
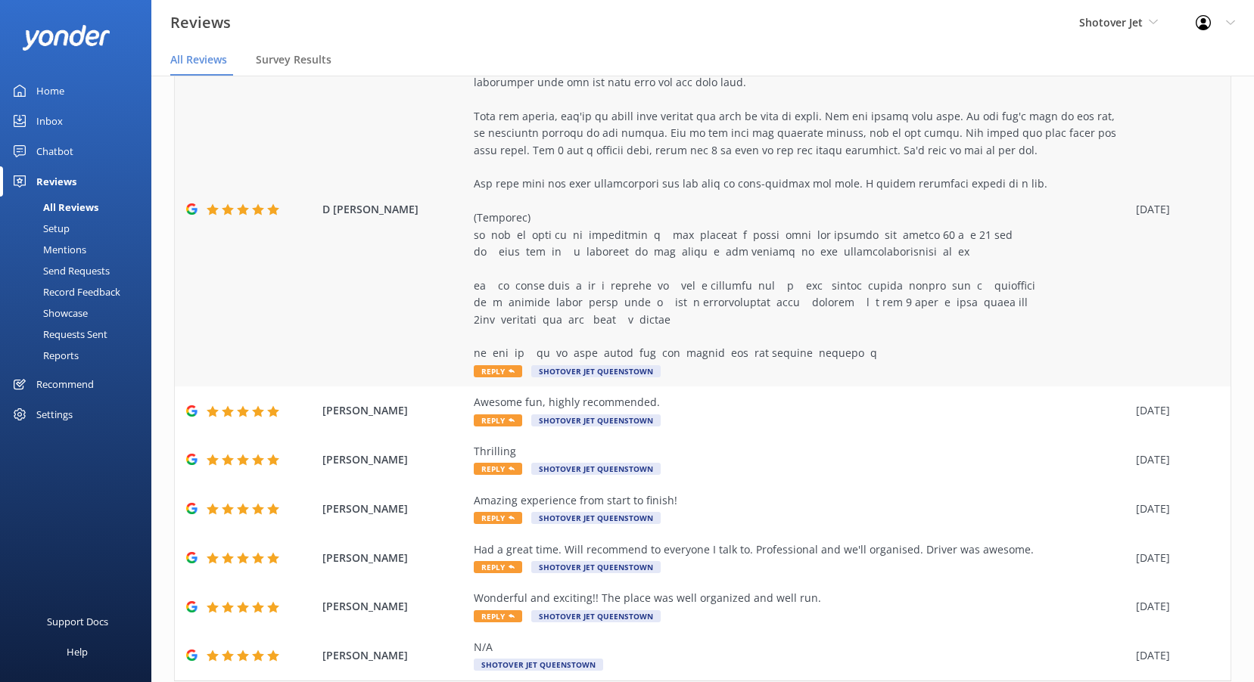
scroll to position [313, 0]
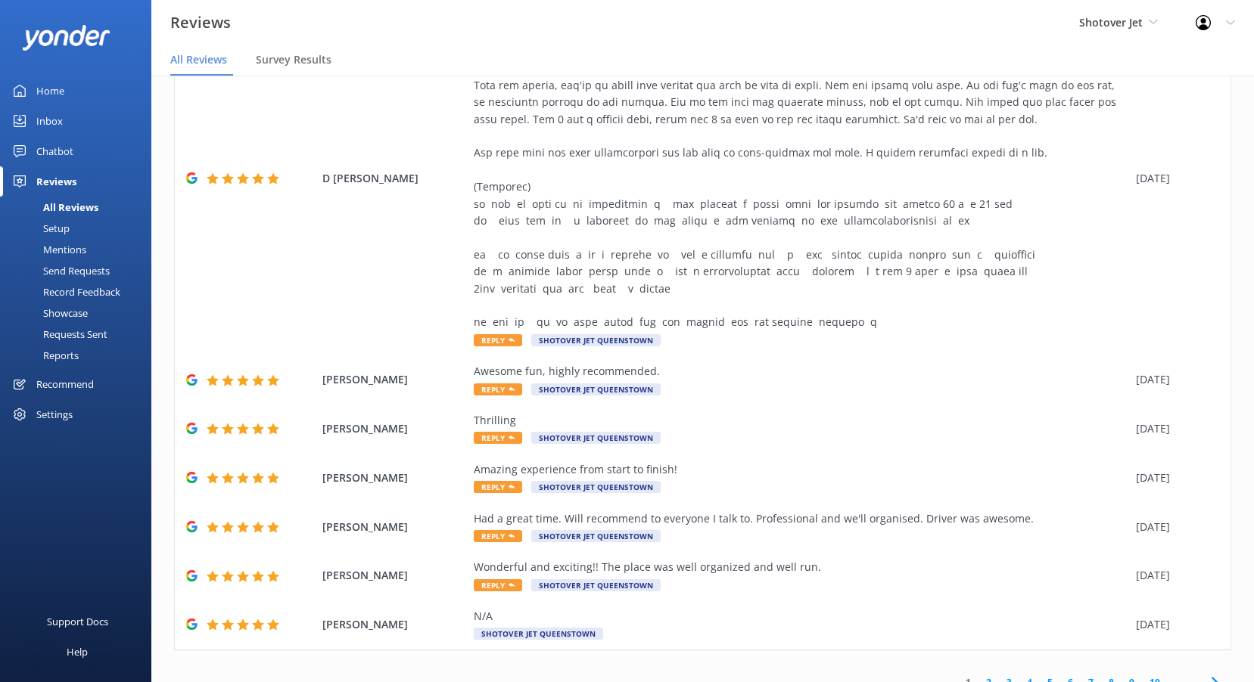
click at [980, 676] on link "2" at bounding box center [988, 683] width 20 height 14
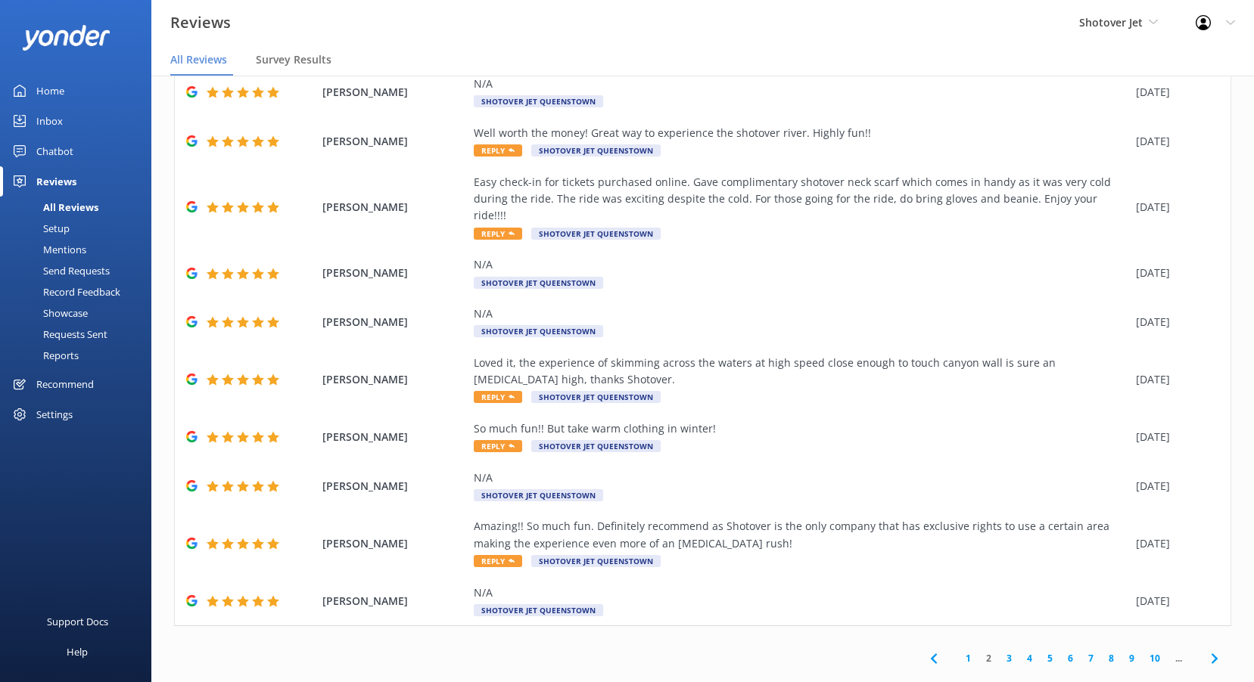
scroll to position [30, 0]
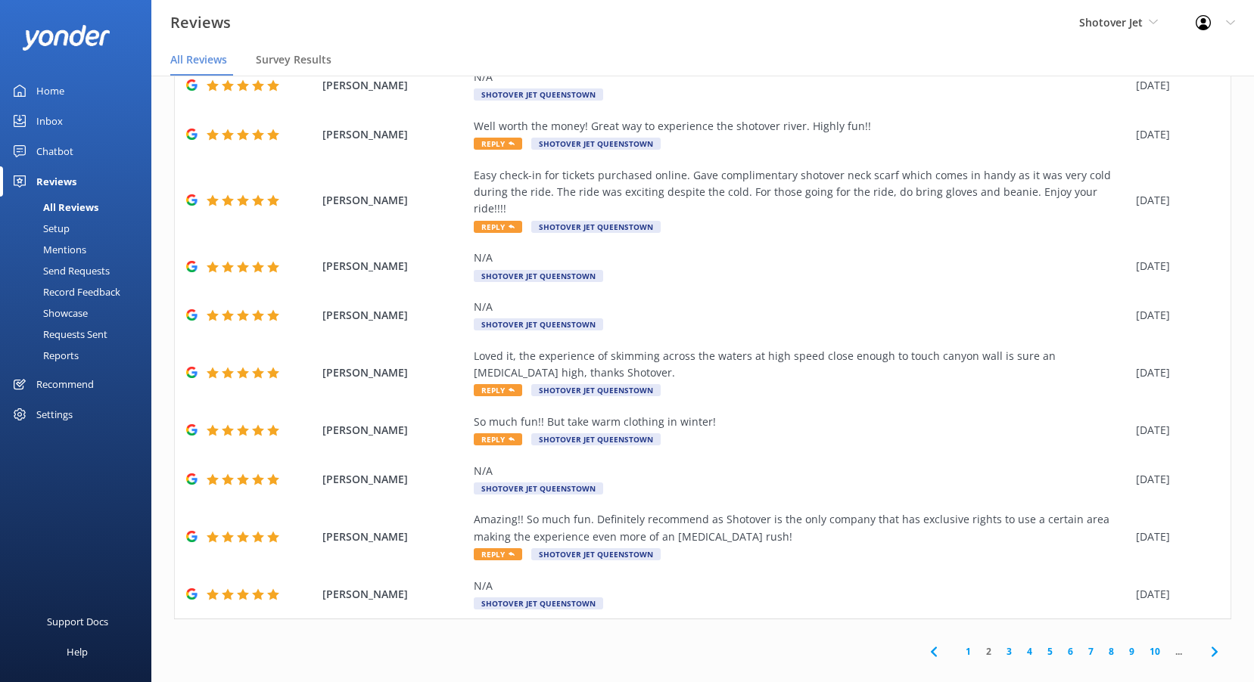
click at [999, 645] on link "3" at bounding box center [1009, 652] width 20 height 14
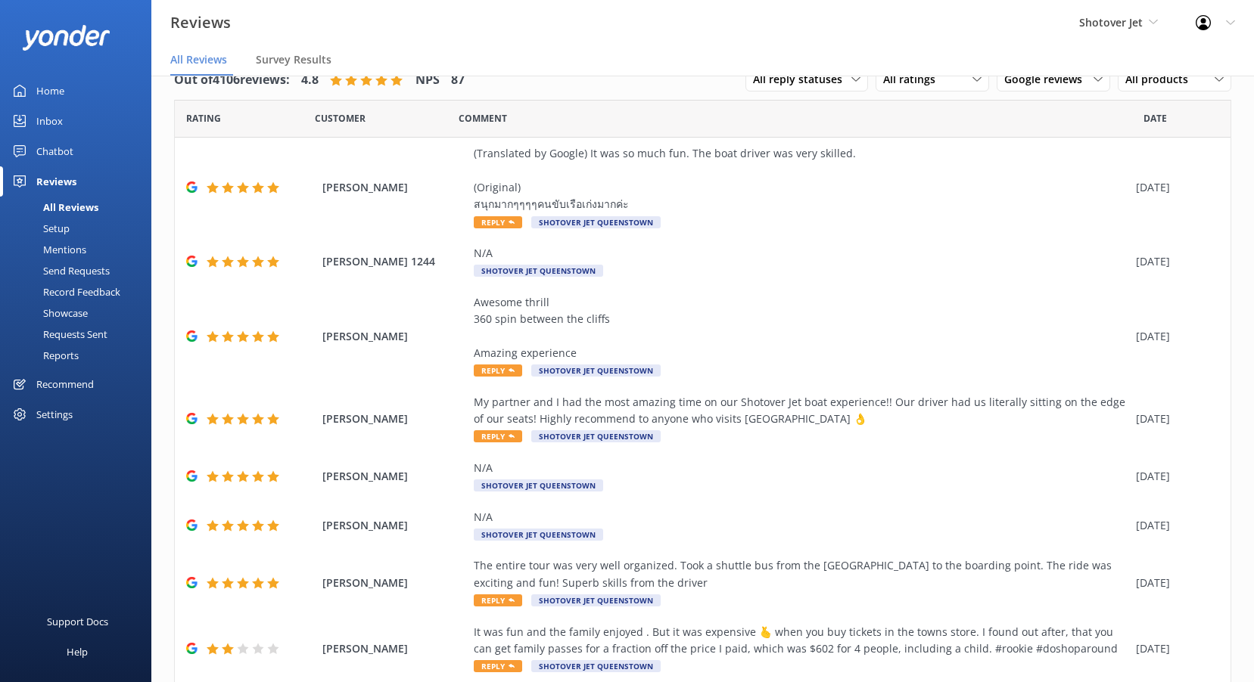
scroll to position [212, 0]
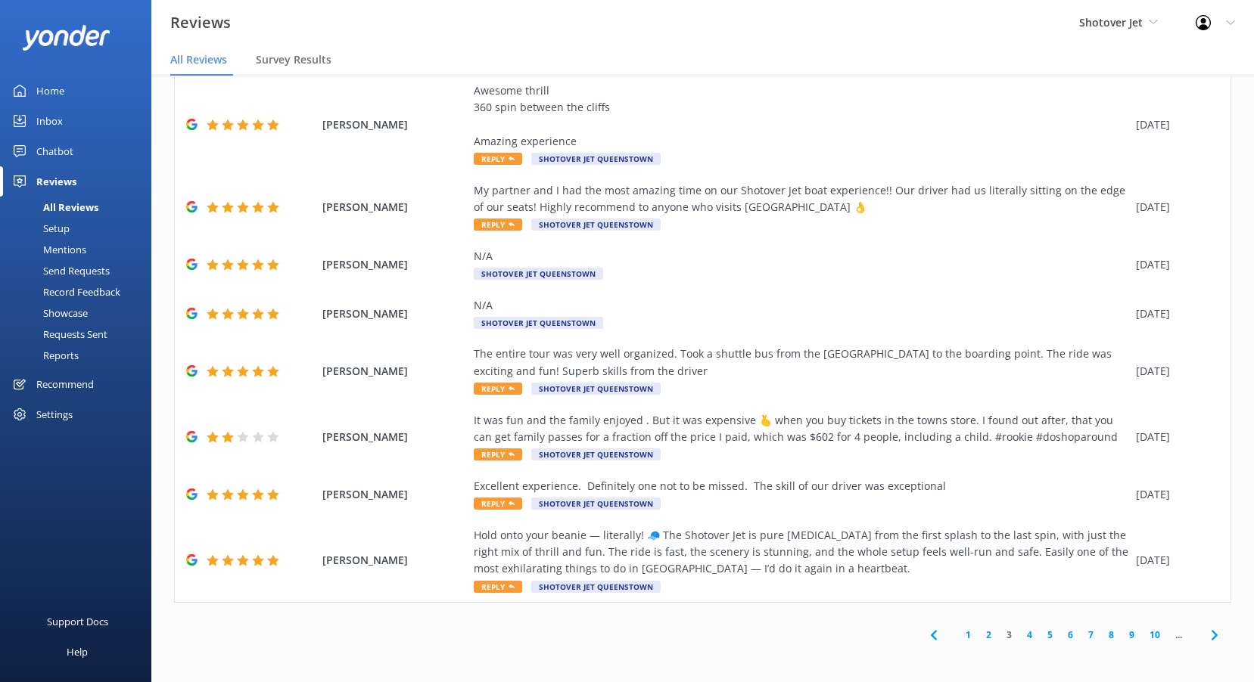
click at [1019, 633] on link "4" at bounding box center [1029, 635] width 20 height 14
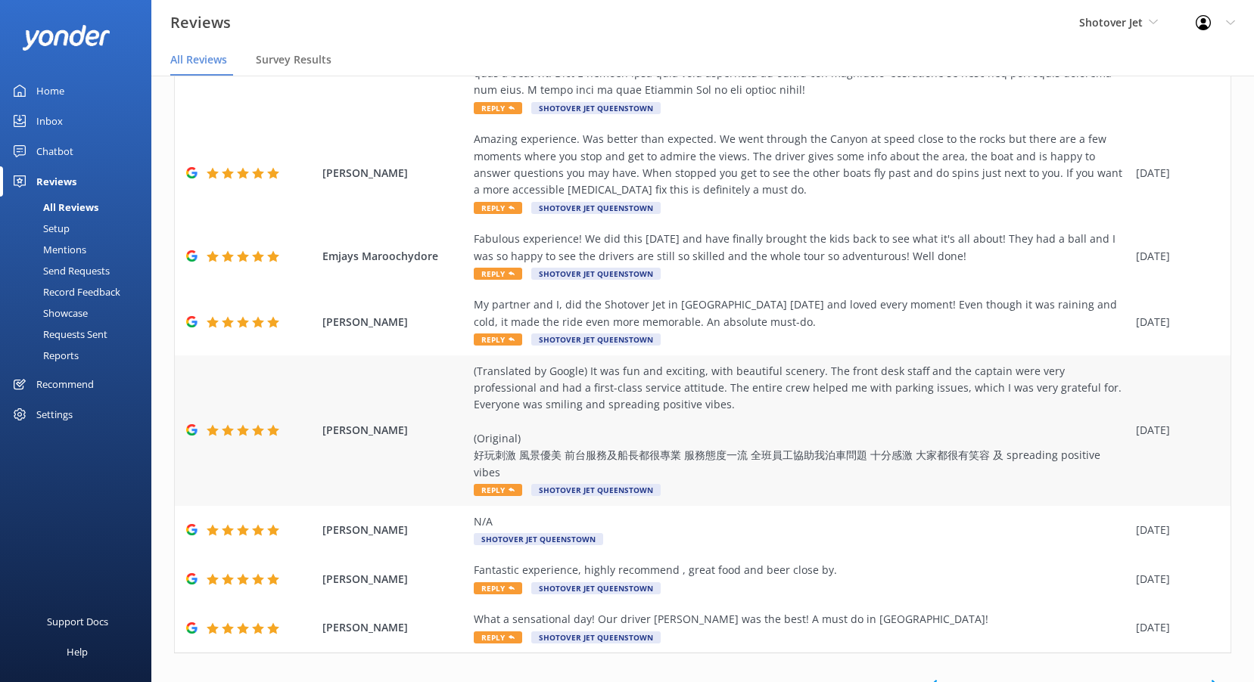
scroll to position [432, 0]
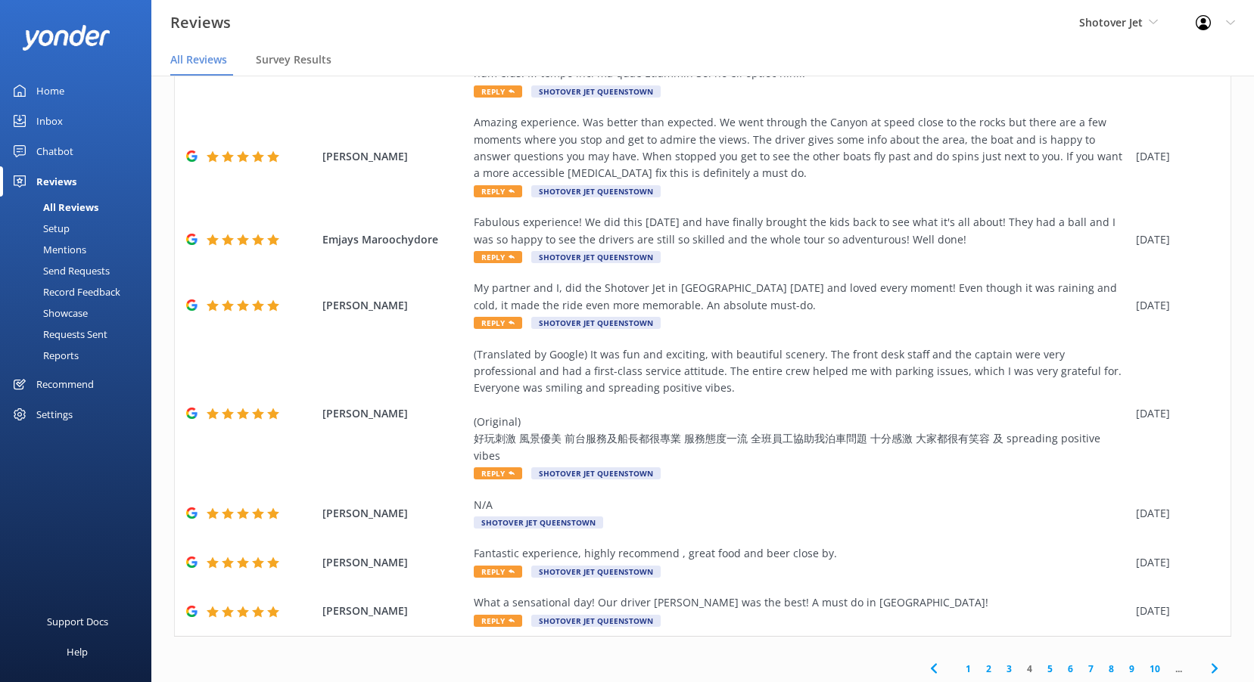
click at [1041, 662] on link "5" at bounding box center [1050, 669] width 20 height 14
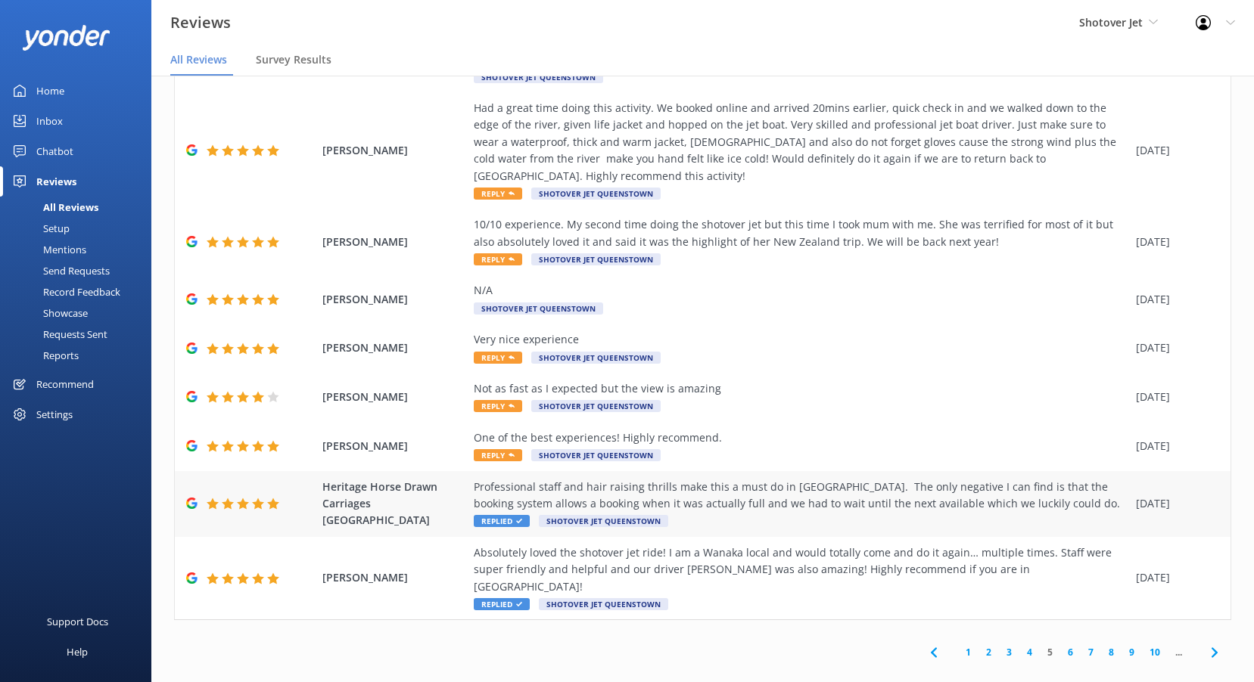
scroll to position [161, 0]
click at [508, 458] on icon at bounding box center [511, 455] width 6 height 6
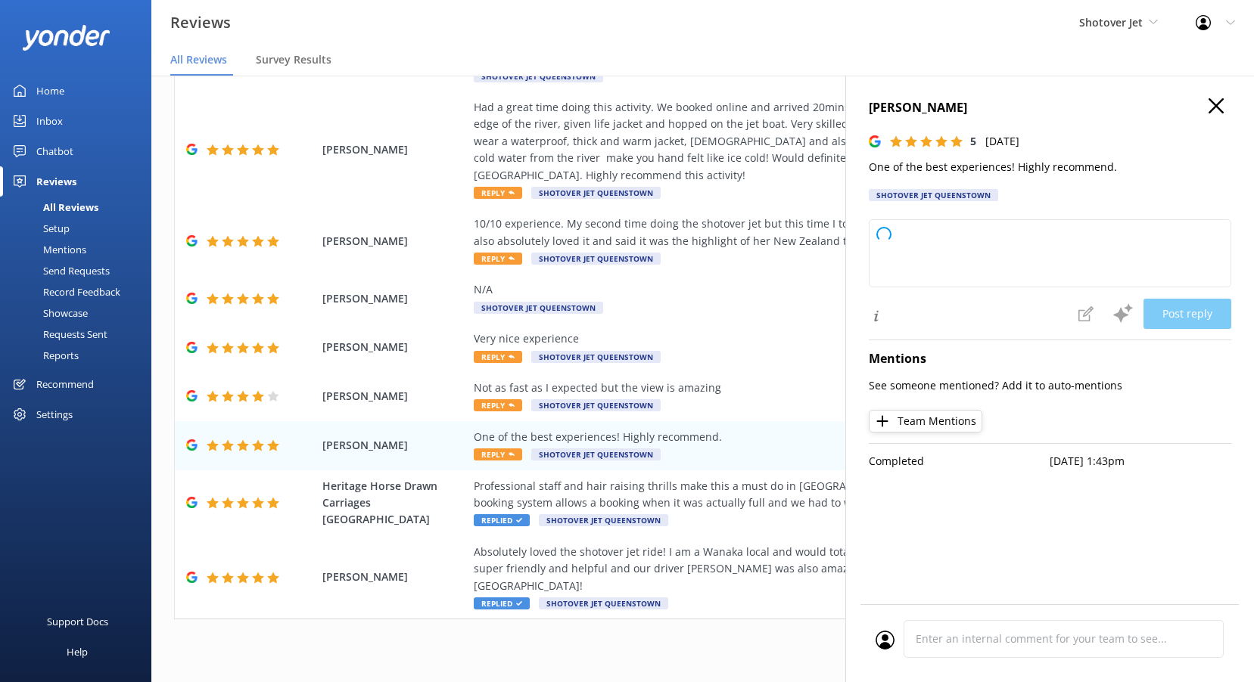
type textarea "Thank you so much for your kind words and recommendation! We're thrilled you ha…"
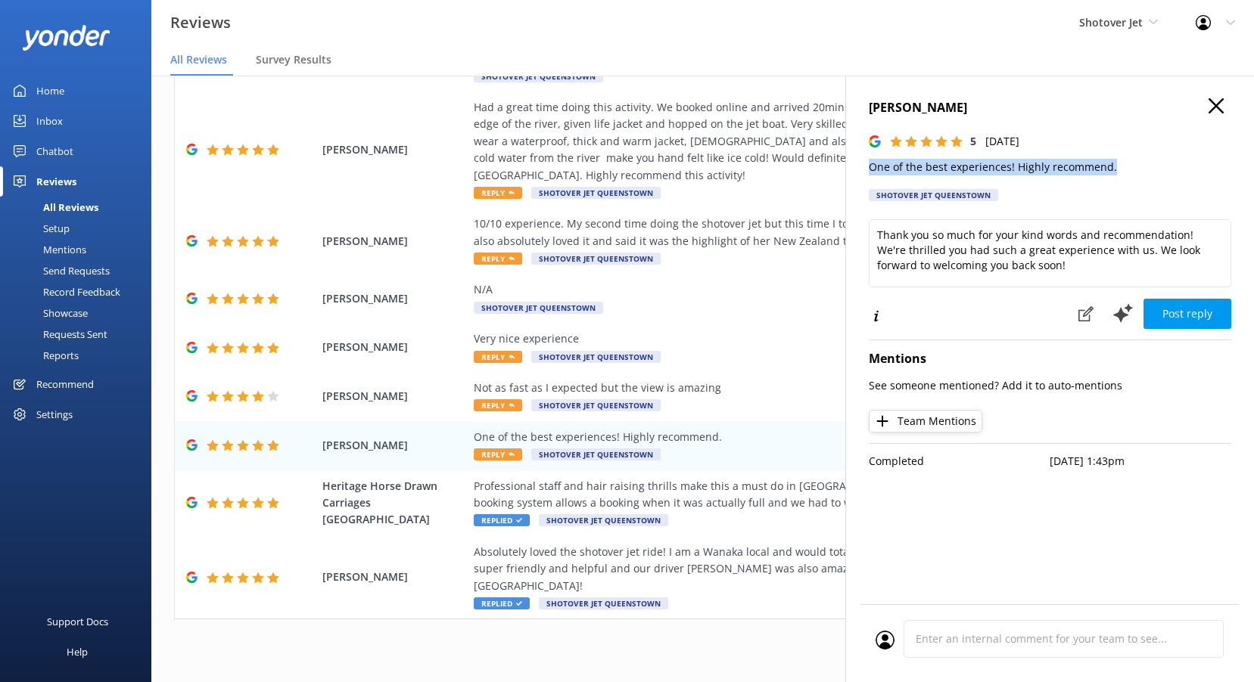
drag, startPoint x: 1110, startPoint y: 172, endPoint x: 859, endPoint y: 169, distance: 251.2
click at [859, 169] on div "Nicky Thompson 5 Thu, 7th Aug 2025 One of the best experiences! Highly recommen…" at bounding box center [1049, 417] width 409 height 682
drag, startPoint x: 859, startPoint y: 169, endPoint x: 937, endPoint y: 169, distance: 77.9
copy p "One of the best experiences! Highly recommend."
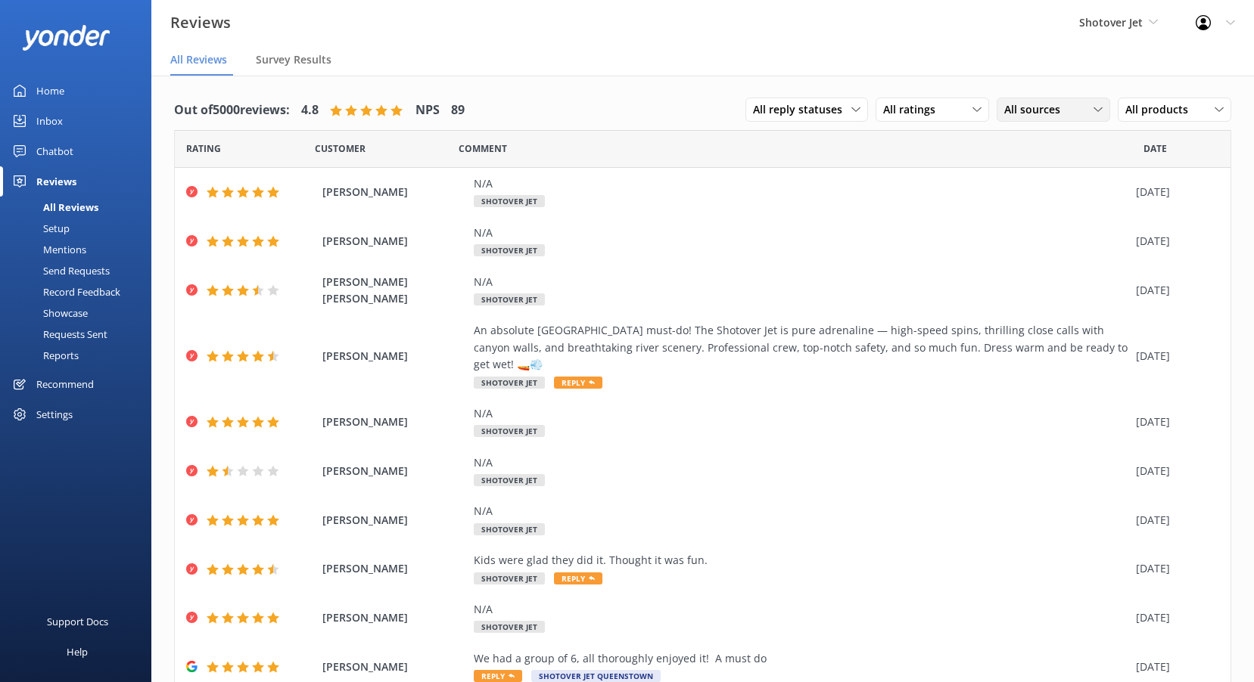
click at [1027, 117] on span "All sources" at bounding box center [1036, 109] width 65 height 17
click at [1037, 235] on div "Google reviews" at bounding box center [1062, 232] width 89 height 15
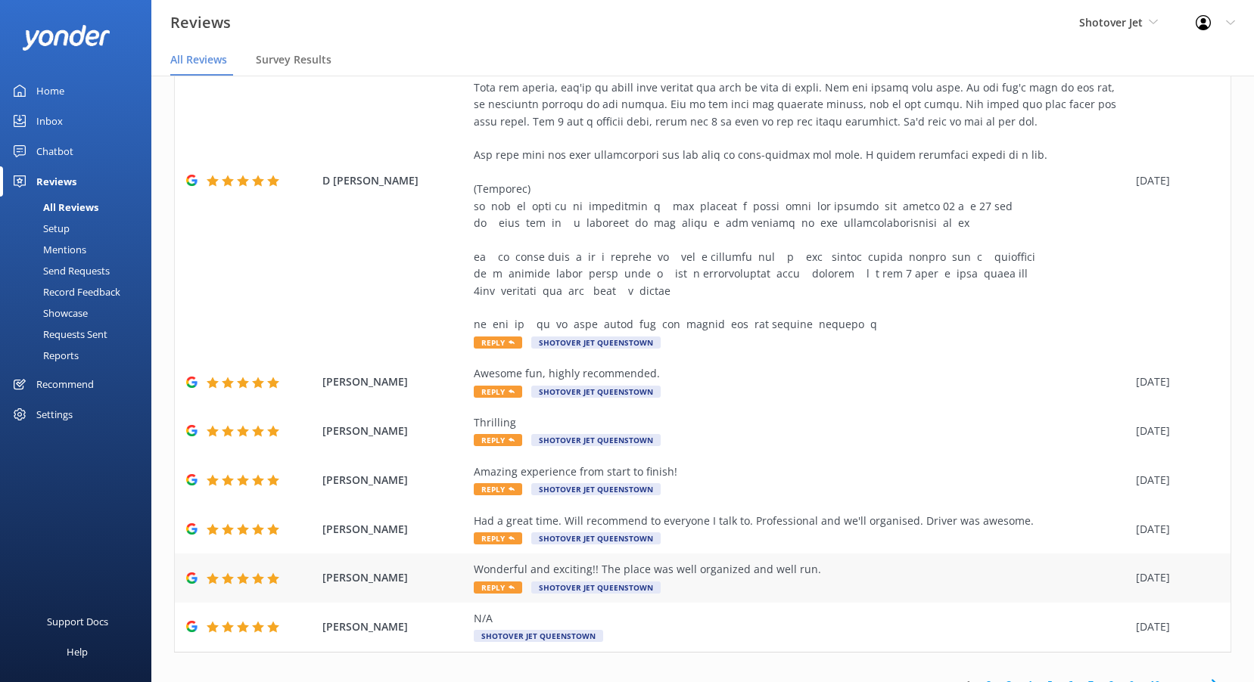
scroll to position [313, 0]
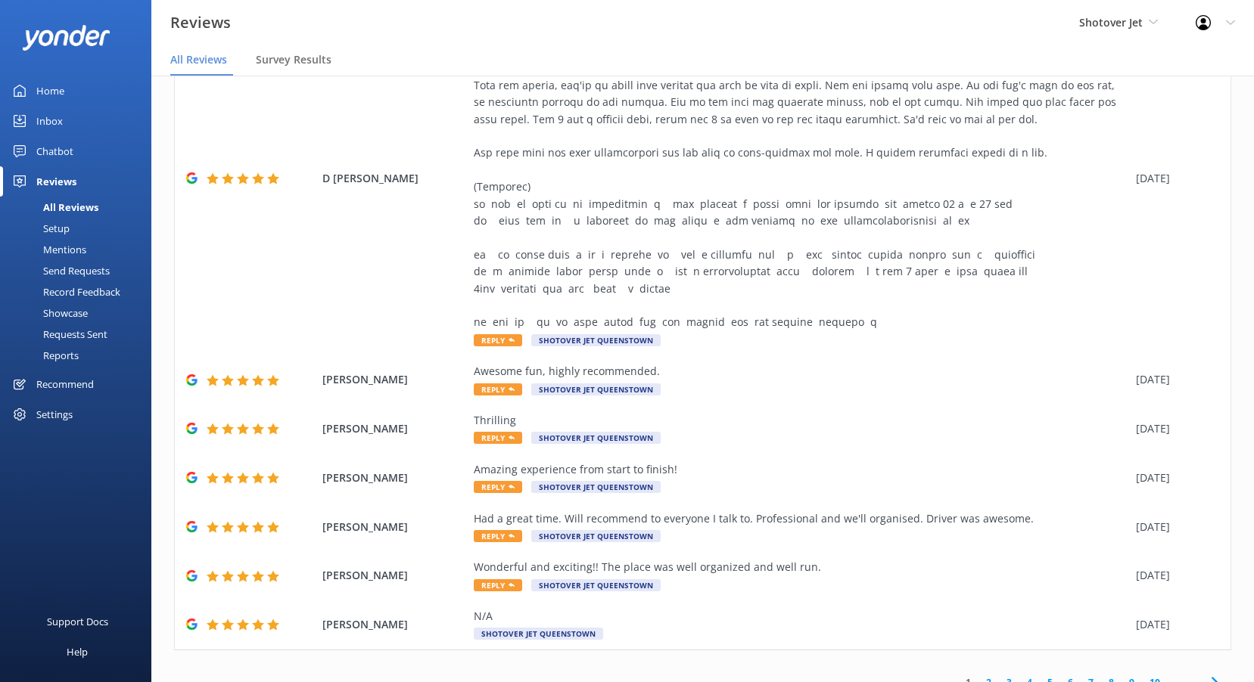
click at [999, 676] on link "3" at bounding box center [1009, 683] width 20 height 14
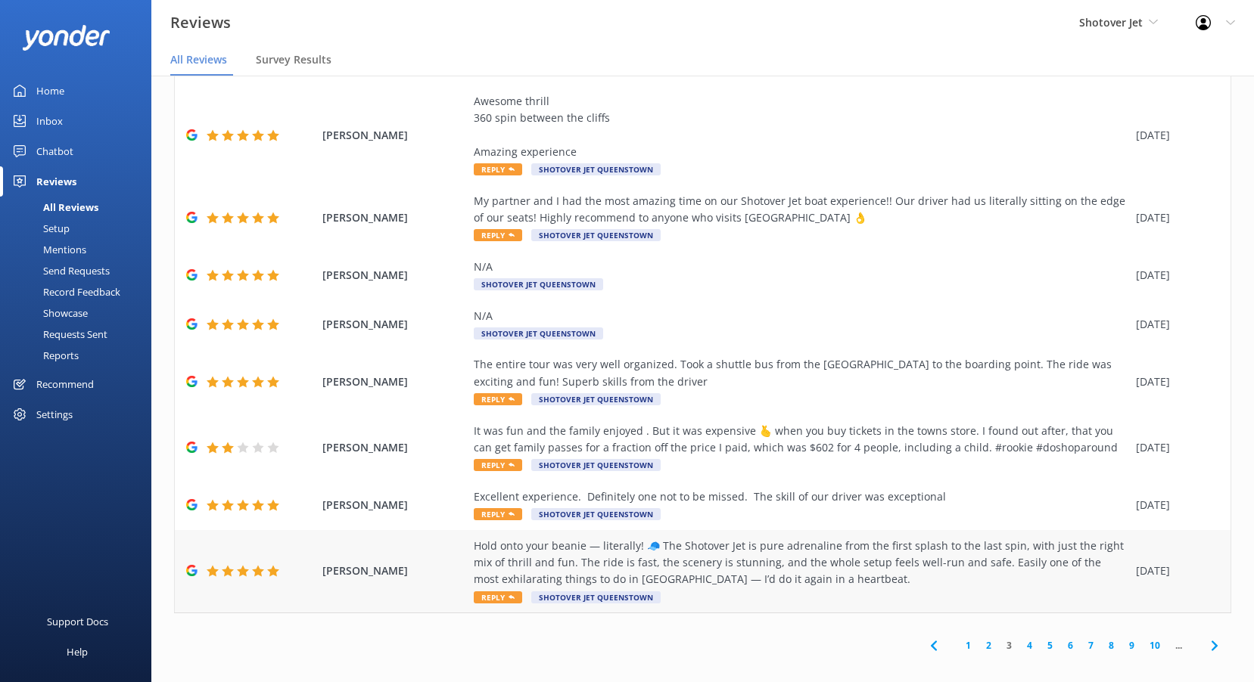
scroll to position [30, 0]
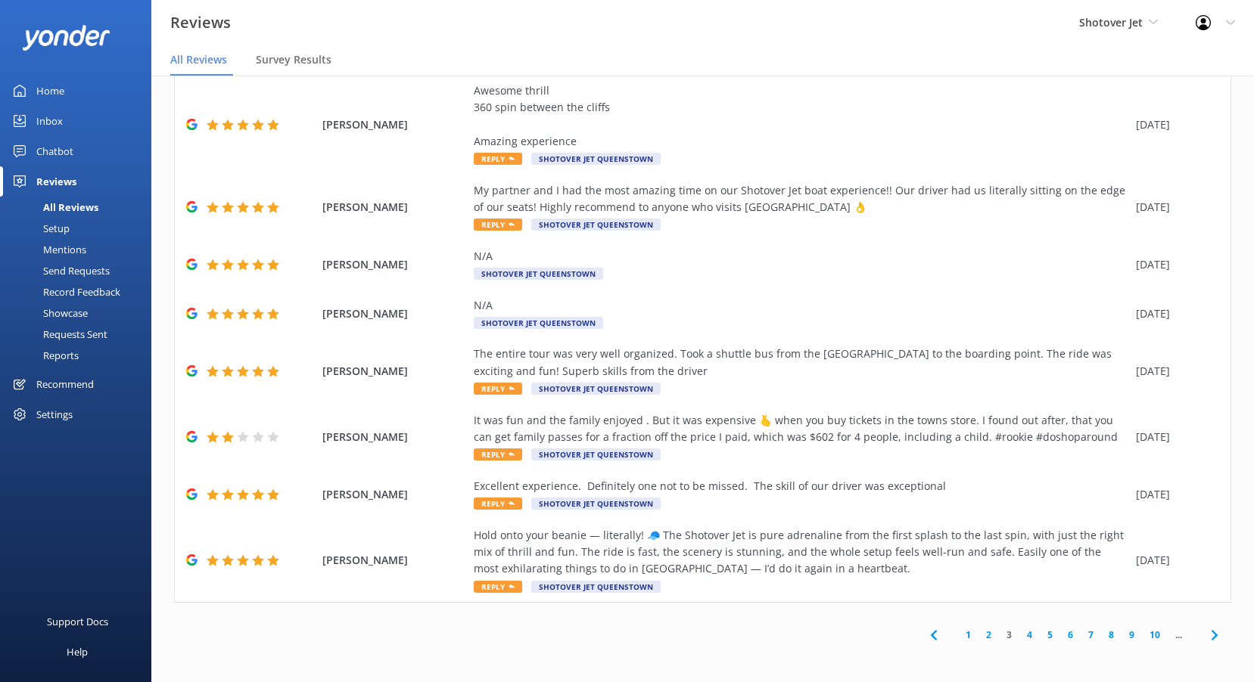
click at [1019, 632] on link "4" at bounding box center [1029, 635] width 20 height 14
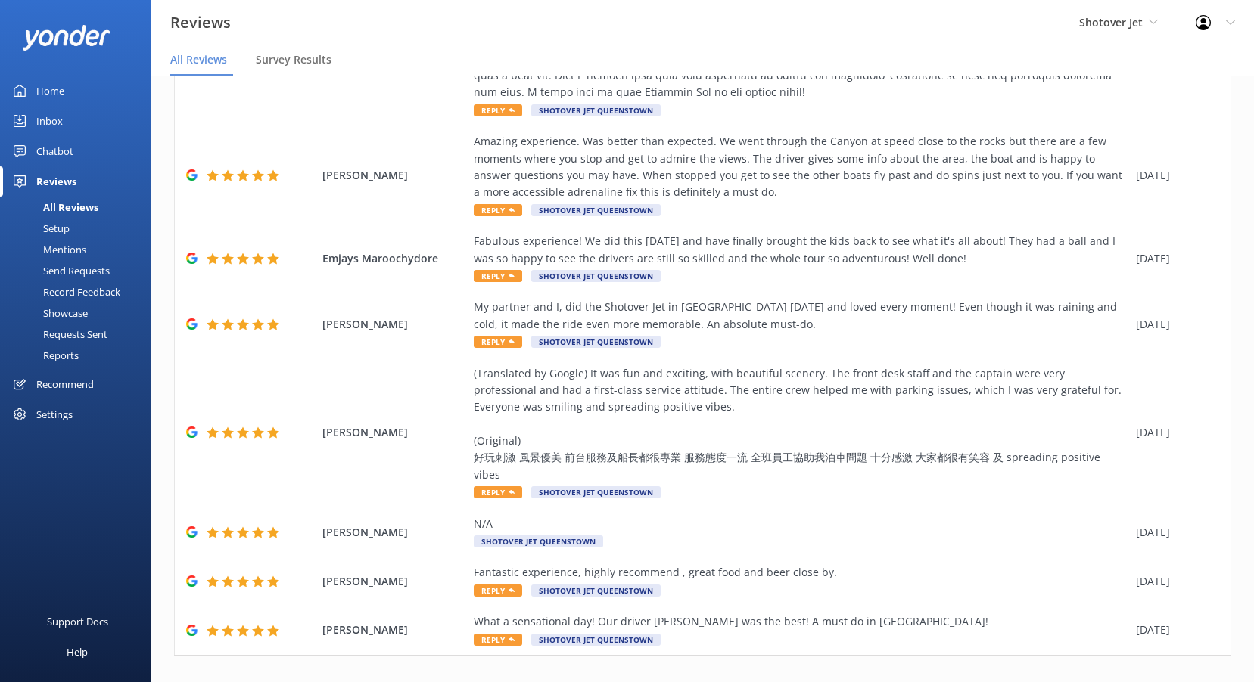
scroll to position [432, 0]
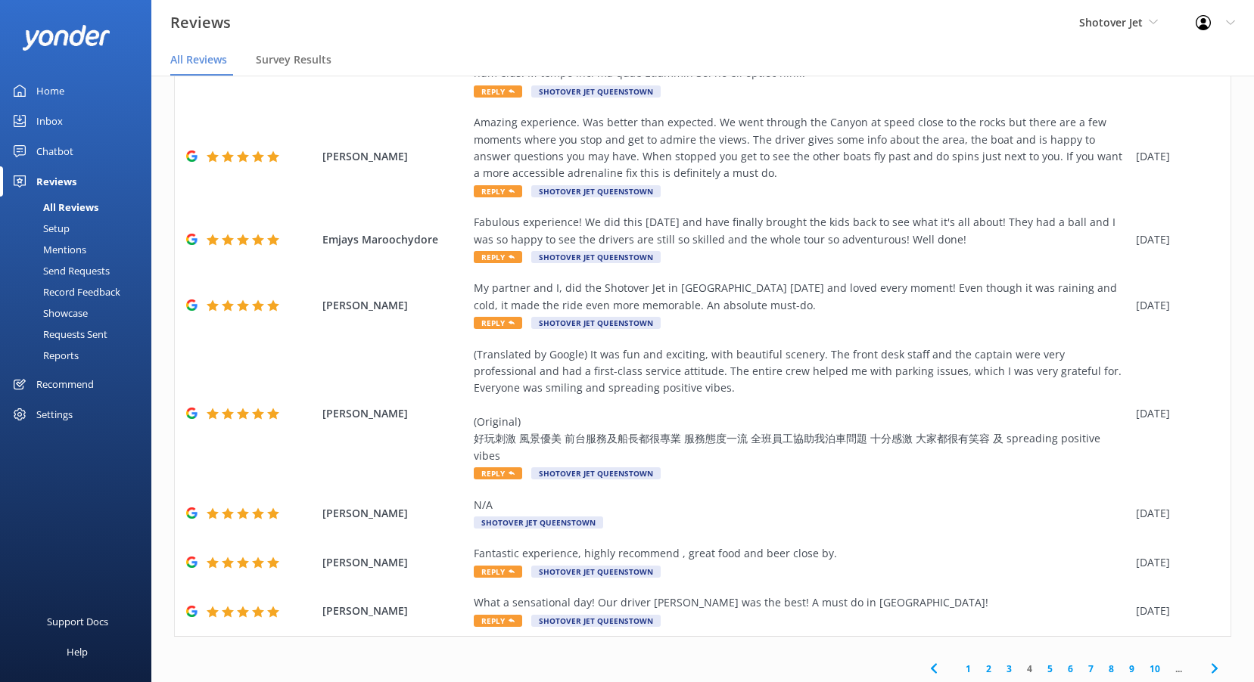
click at [1043, 662] on link "5" at bounding box center [1050, 669] width 20 height 14
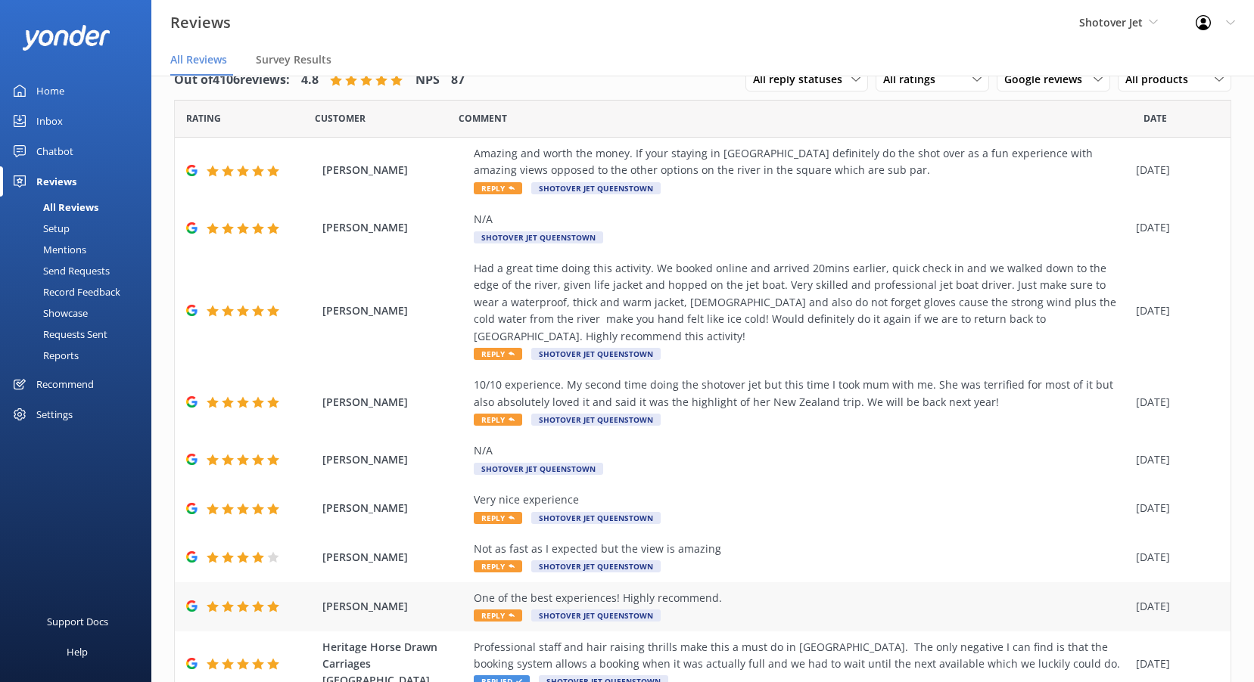
scroll to position [161, 0]
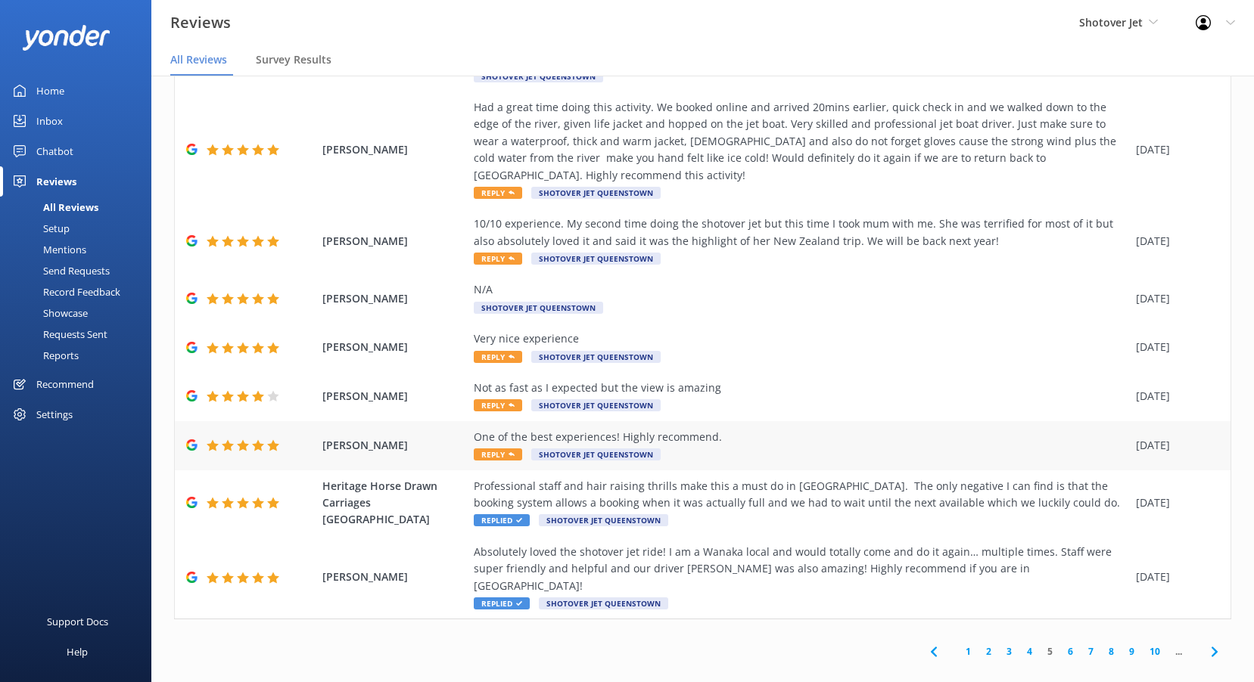
click at [500, 450] on span "Reply" at bounding box center [498, 455] width 48 height 12
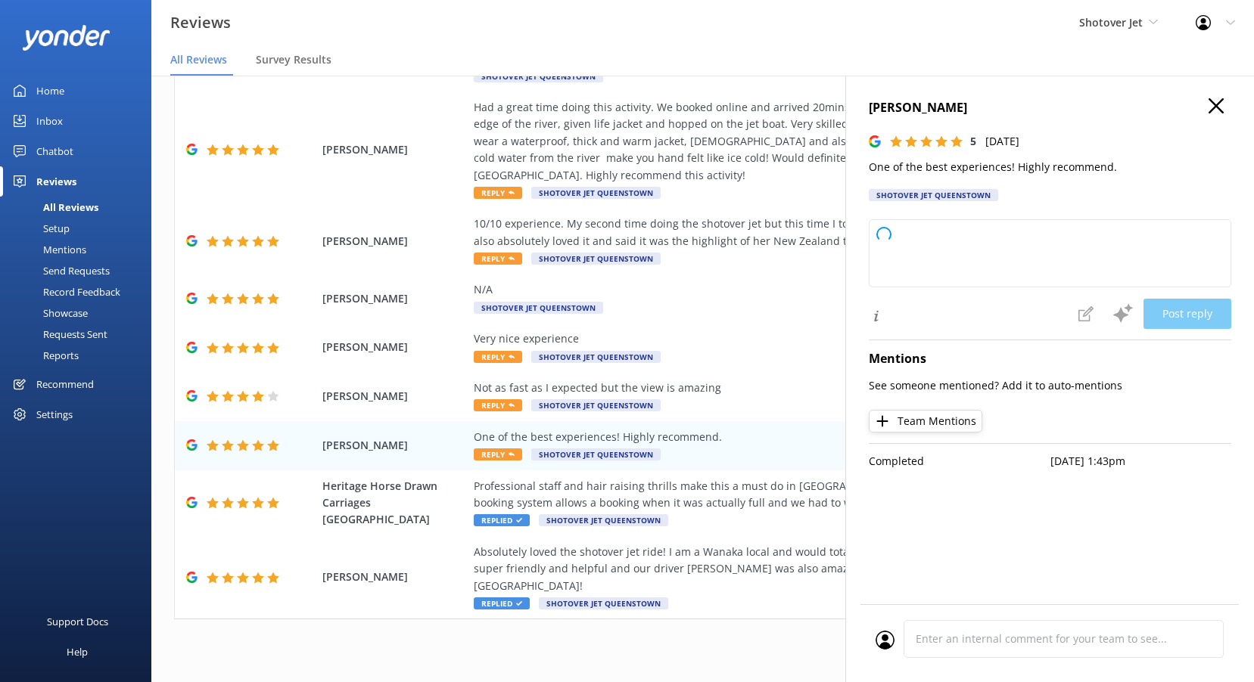
type textarea "Thank you so much for your wonderful review! We're thrilled to hear you had suc…"
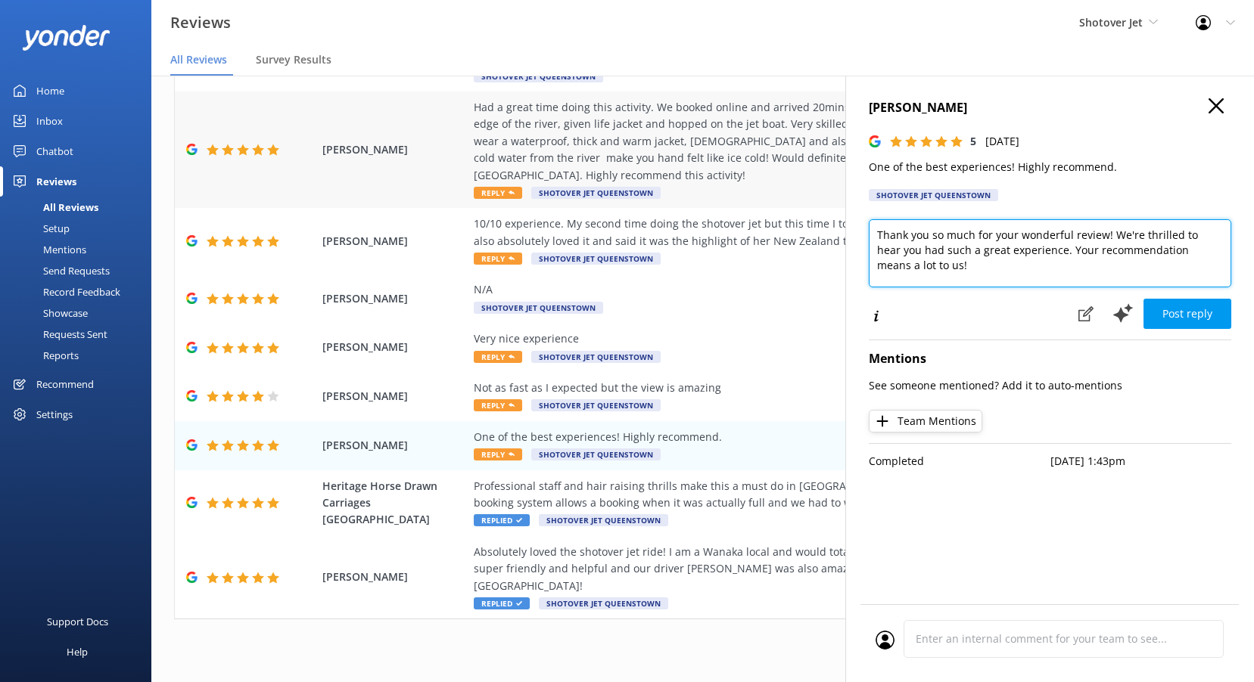
drag, startPoint x: 977, startPoint y: 267, endPoint x: 757, endPoint y: 182, distance: 235.9
click at [757, 182] on div "Out of 4106 reviews: 4.8 NPS 87 All reply statuses All reply statuses Needs a r…" at bounding box center [702, 363] width 1102 height 637
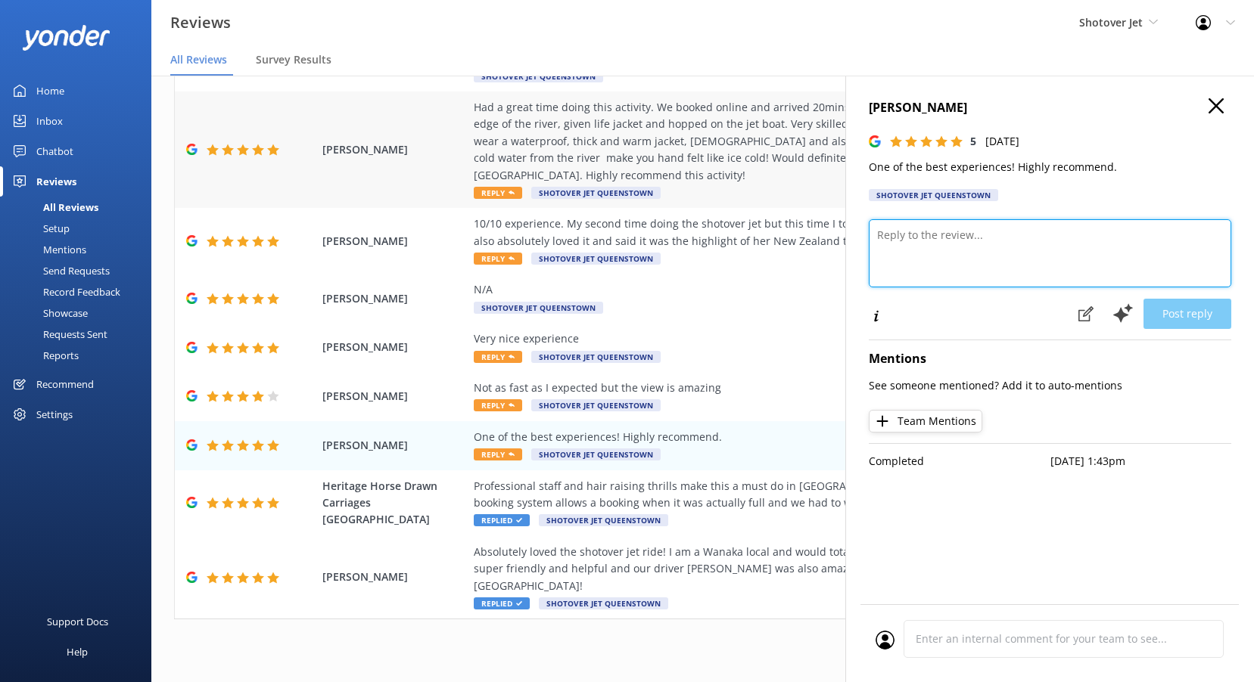
paste textarea "Kia ora, Thanks for the high praise! We’re thrilled to hear you rate your time …"
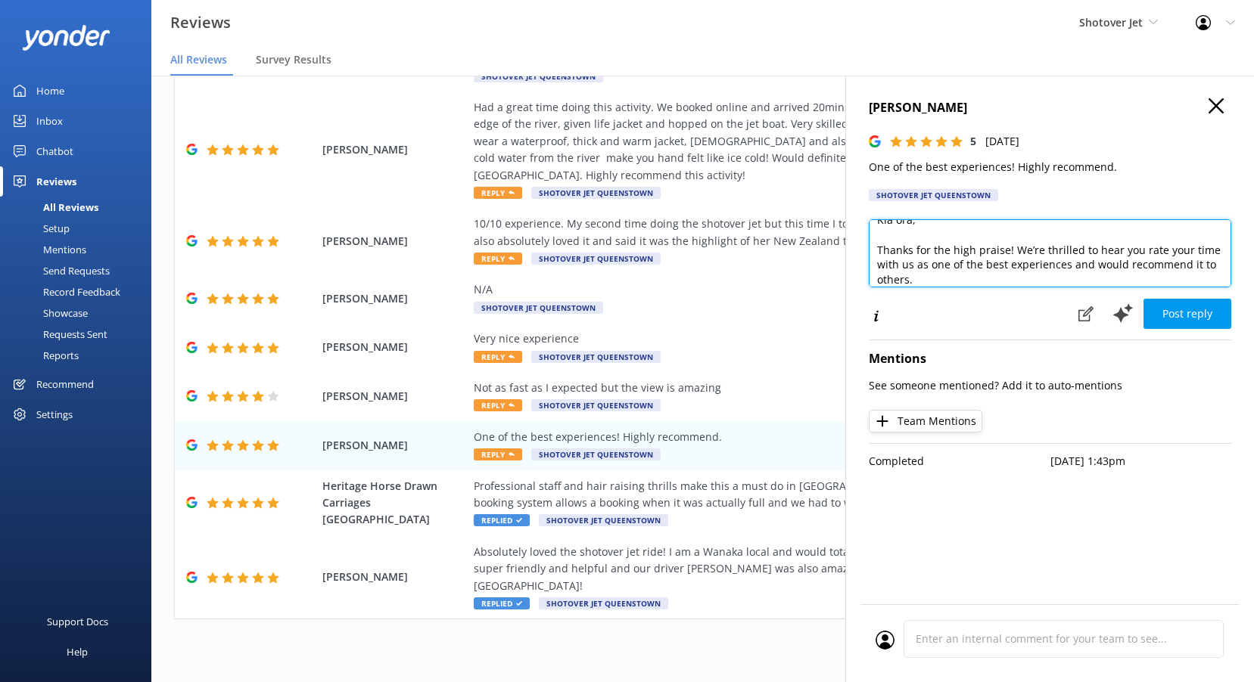
scroll to position [0, 0]
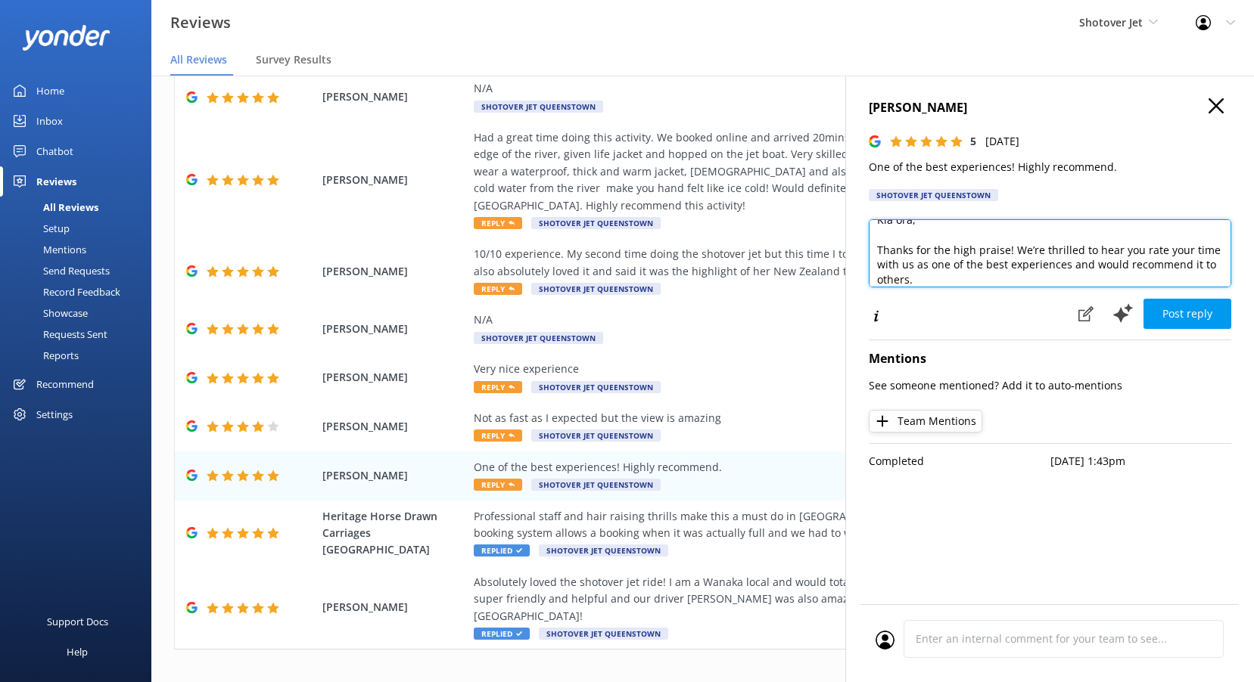
click at [908, 224] on textarea "Kia ora, Thanks for the high praise! We’re thrilled to hear you rate your time …" at bounding box center [1050, 253] width 362 height 68
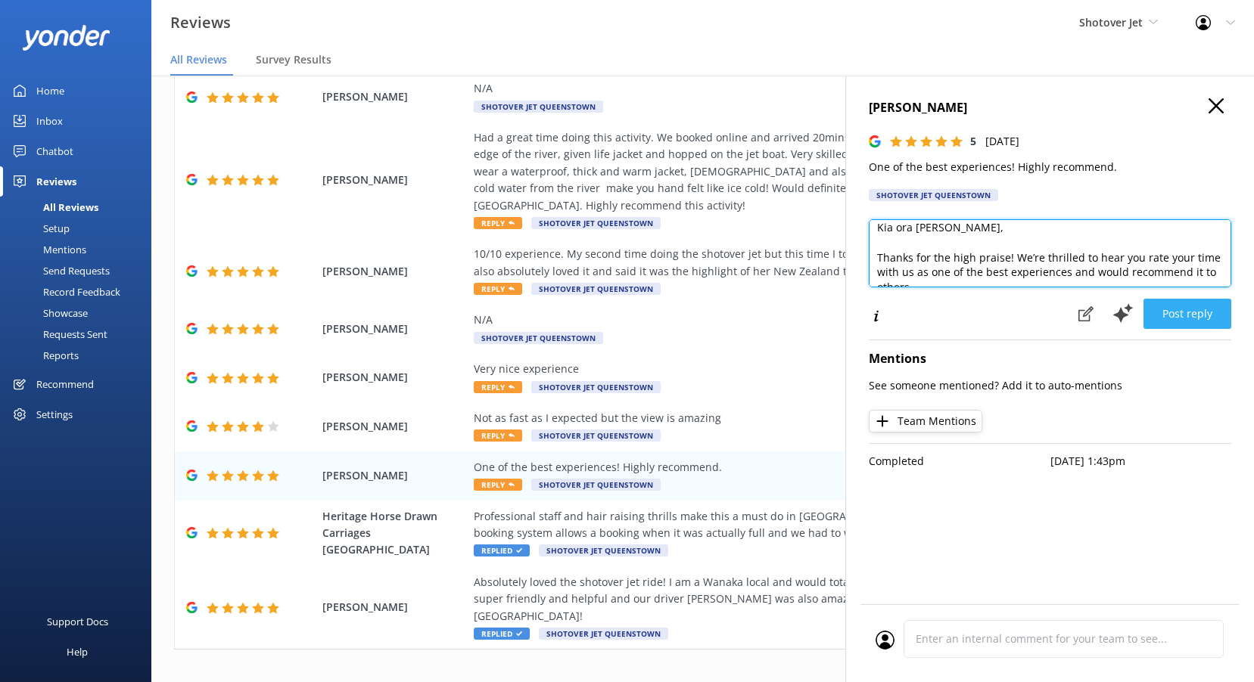
type textarea "Kia ora [PERSON_NAME], Thanks for the high praise! We’re thrilled to hear you r…"
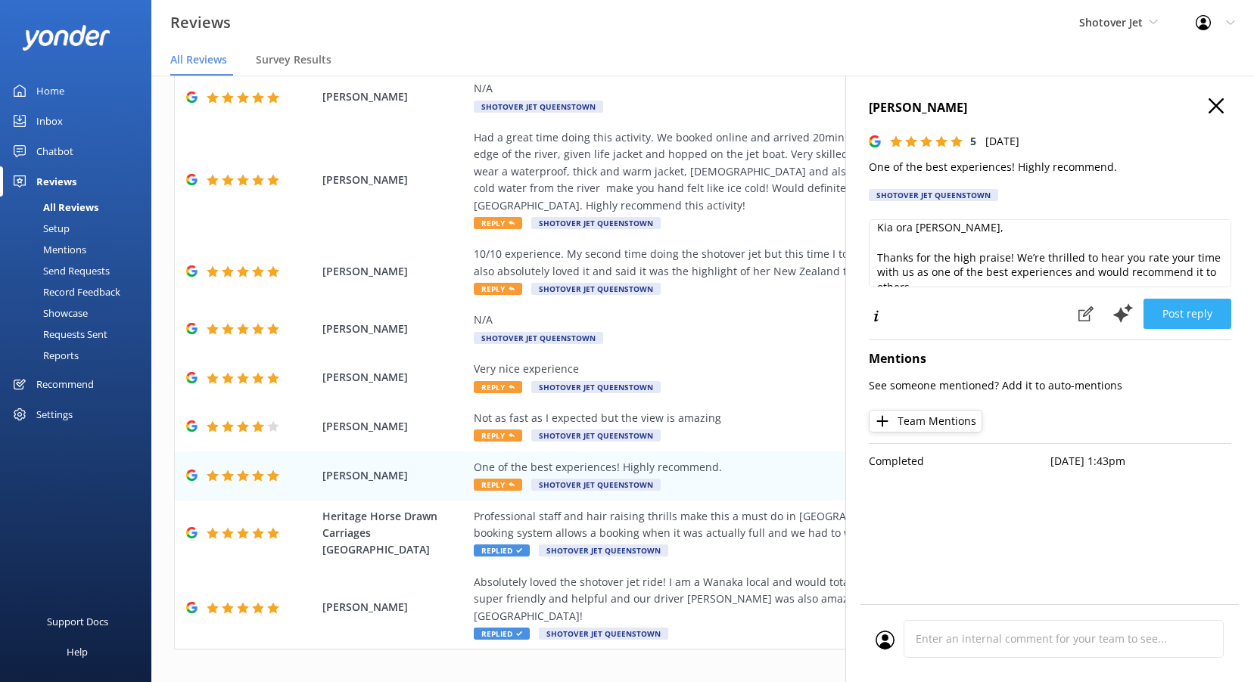
click at [1198, 307] on button "Post reply" at bounding box center [1187, 314] width 88 height 30
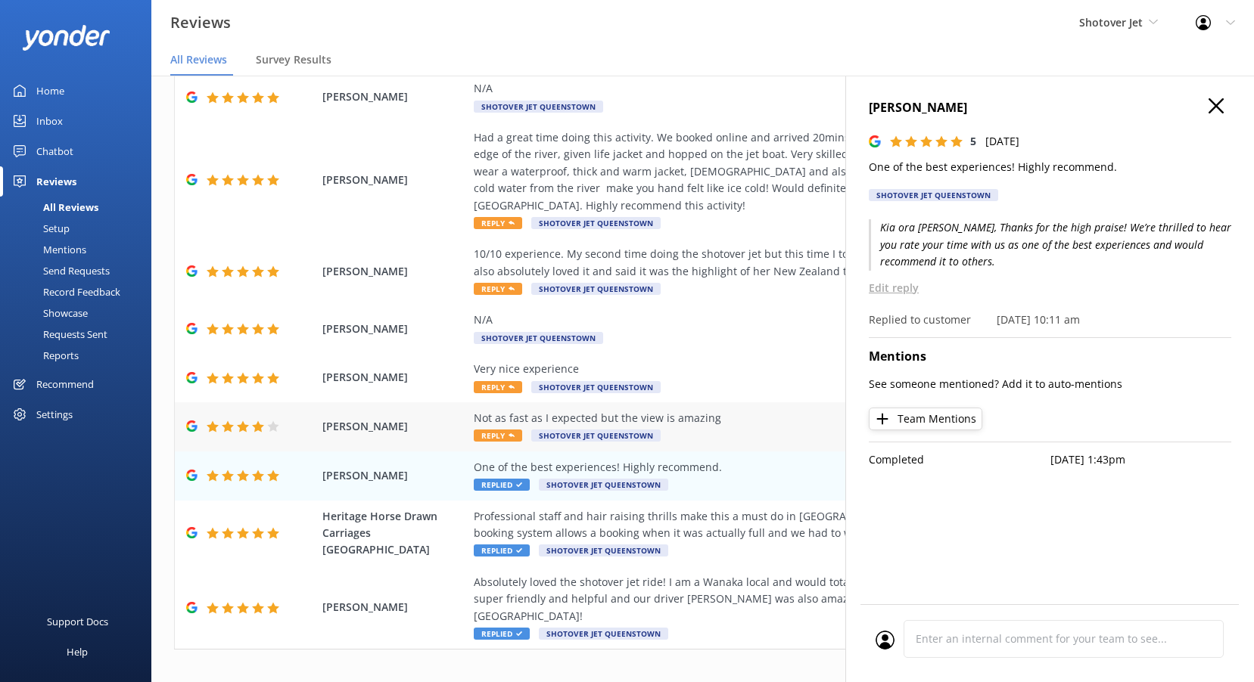
click at [507, 440] on span "Reply" at bounding box center [498, 436] width 48 height 12
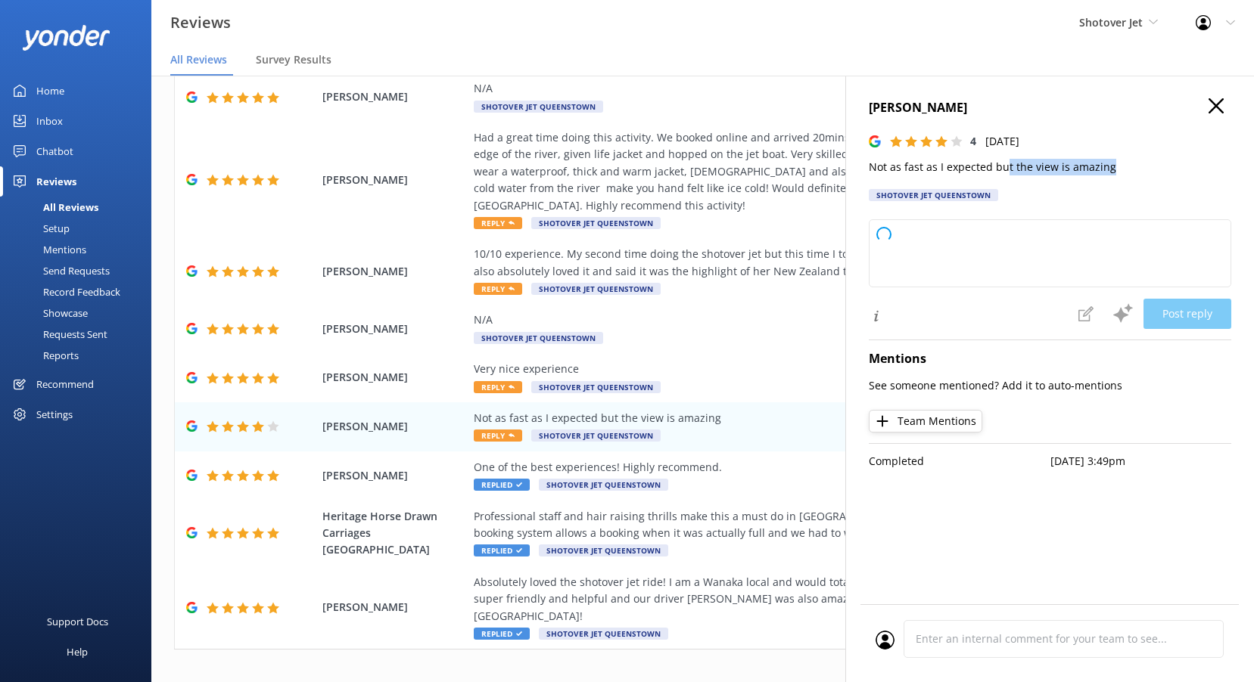
type textarea "Thank you for your feedback! We're glad you enjoyed the amazing view and apprec…"
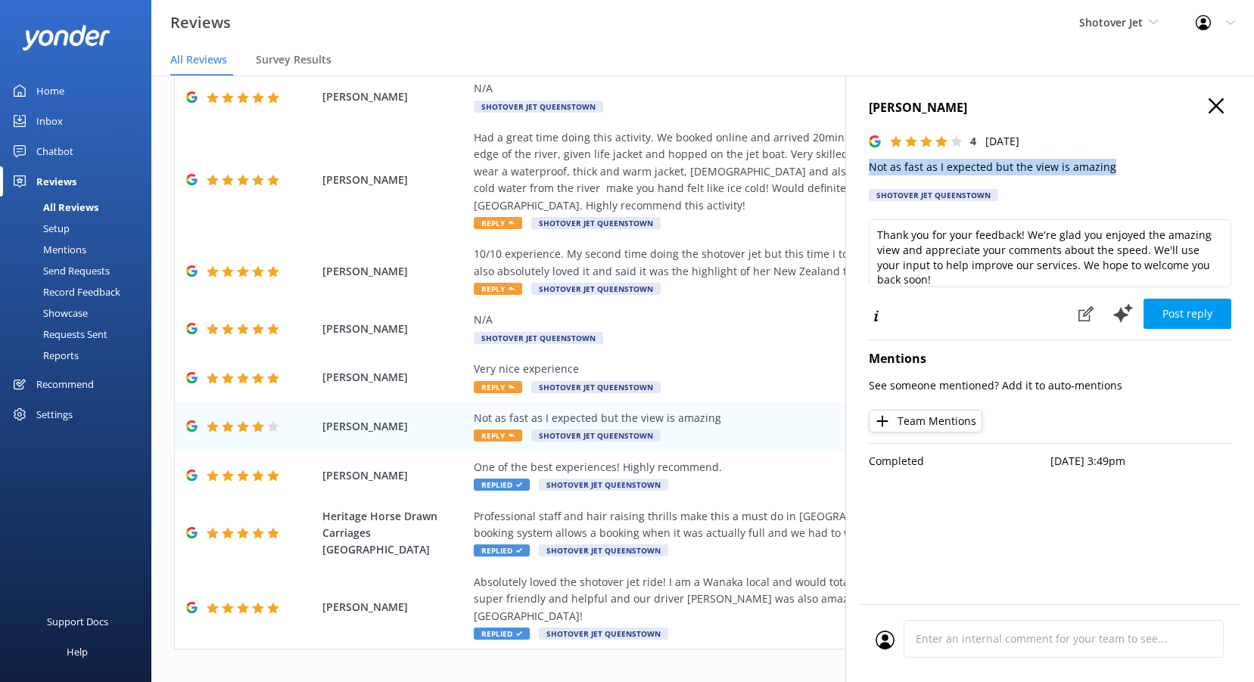
drag, startPoint x: 1138, startPoint y: 166, endPoint x: 871, endPoint y: 166, distance: 267.1
click at [871, 166] on p "Not as fast as I expected but the view is amazing" at bounding box center [1050, 167] width 362 height 17
drag, startPoint x: 871, startPoint y: 166, endPoint x: 977, endPoint y: 166, distance: 106.7
copy p "Not as fast as I expected but the view is amazing"
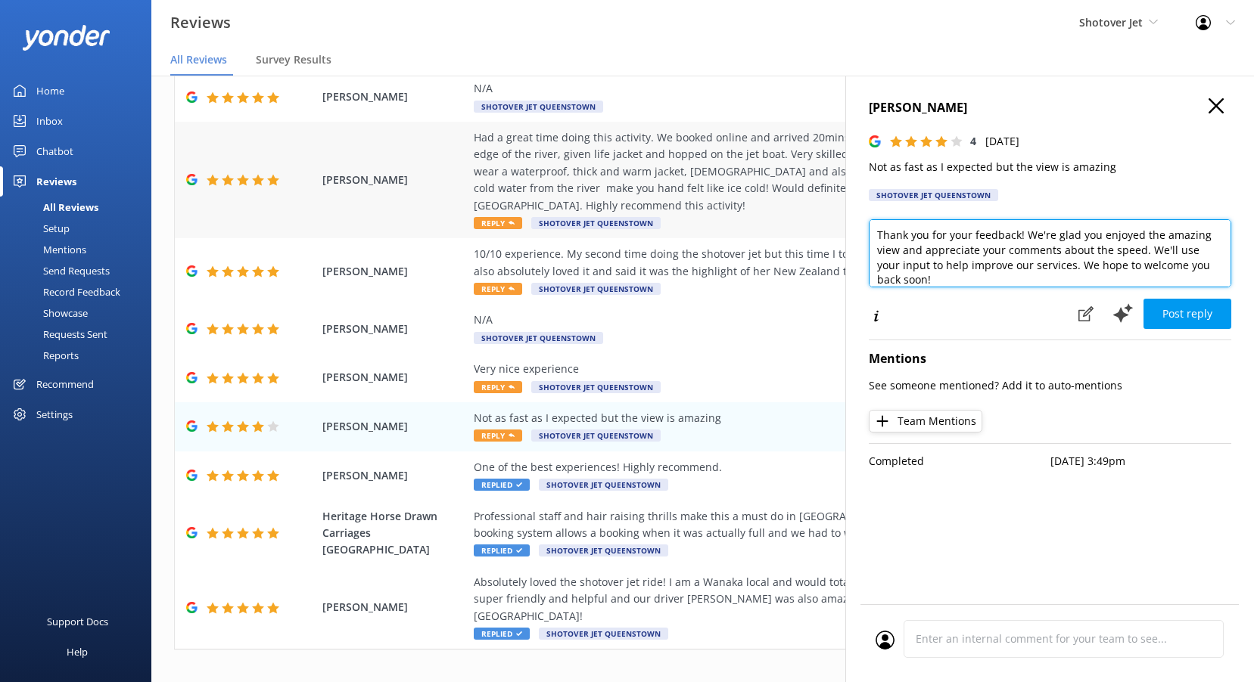
drag, startPoint x: 974, startPoint y: 275, endPoint x: 727, endPoint y: 195, distance: 260.1
click at [727, 195] on div "Out of 4106 reviews: 4.8 NPS 87 All reply statuses All reply statuses Needs a r…" at bounding box center [702, 394] width 1102 height 637
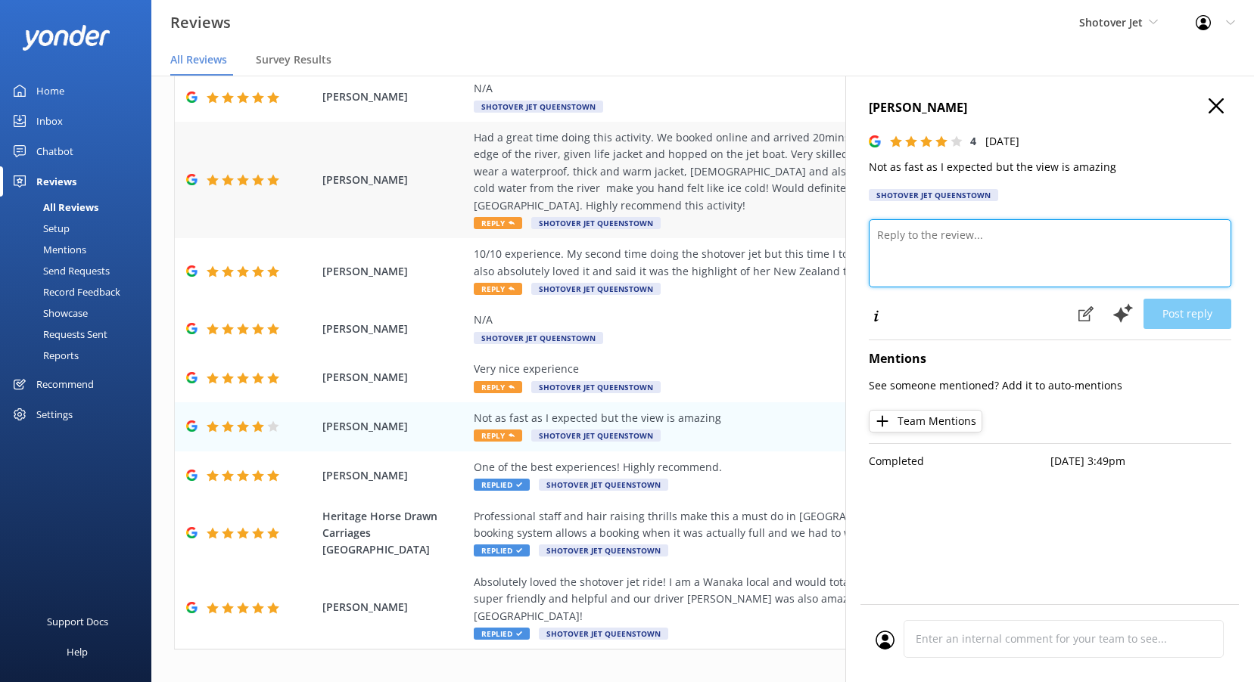
paste textarea "Kia ora, Thank you for your feedback! While the speed wasn’t quite what you exp…"
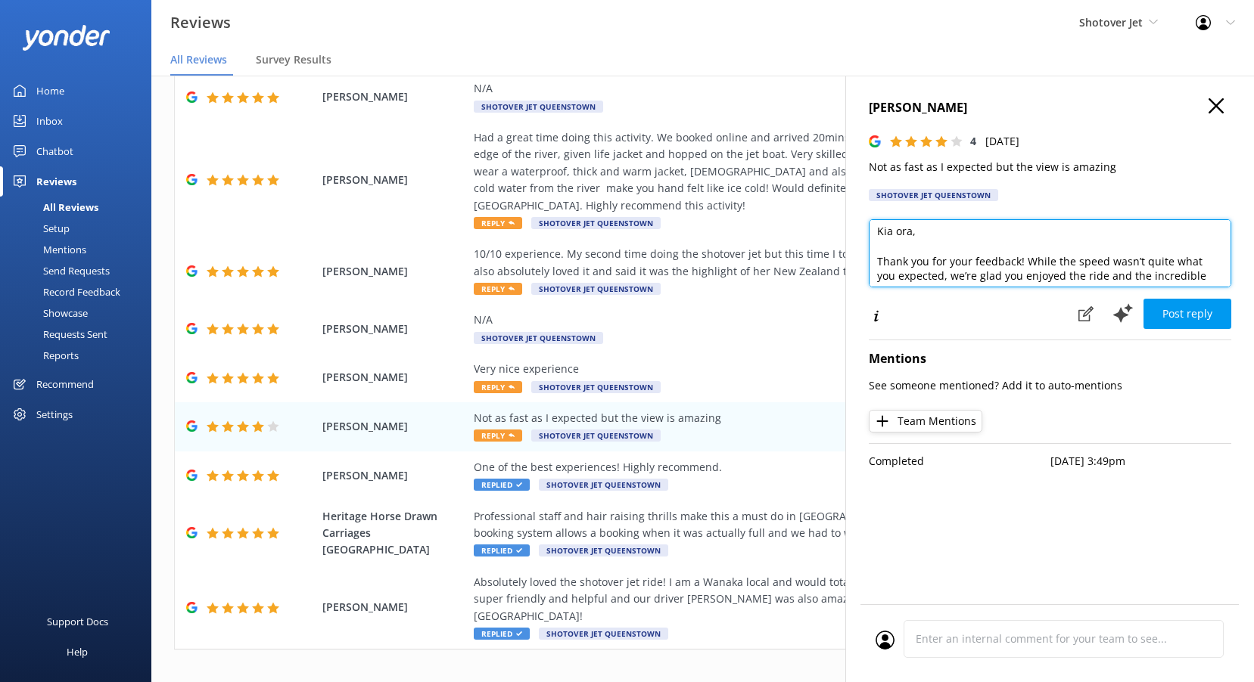
scroll to position [0, 0]
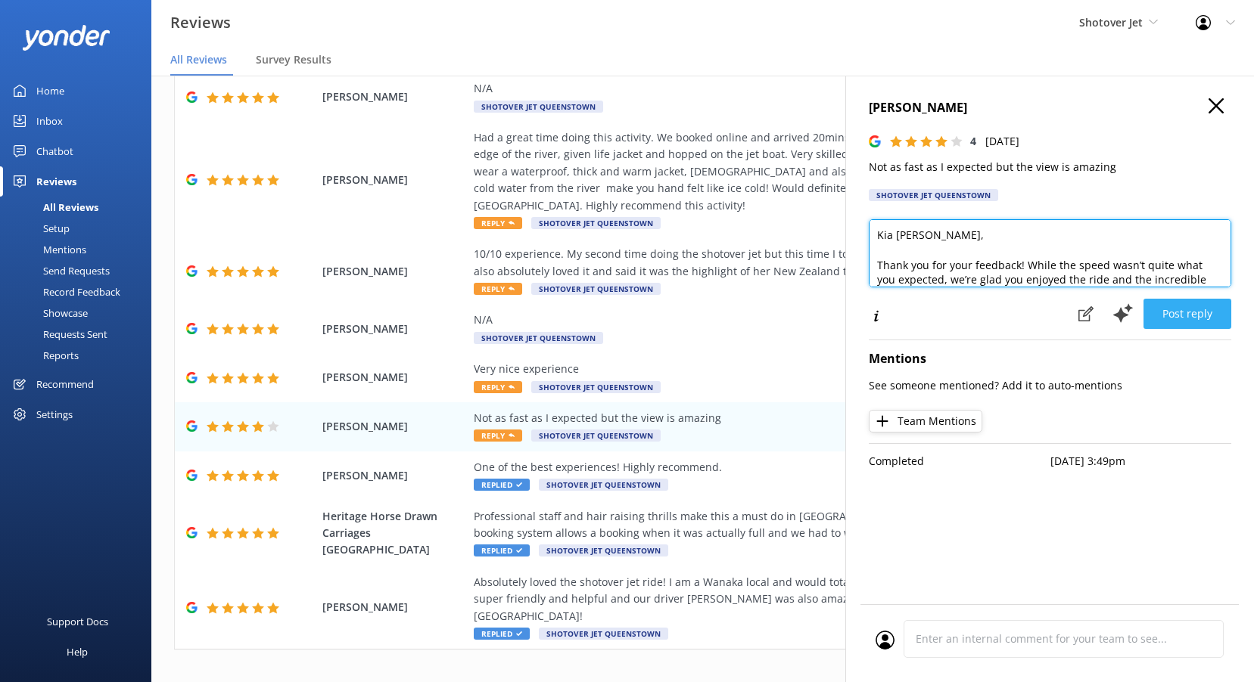
type textarea "Kia [PERSON_NAME], Thank you for your feedback! While the speed wasn’t quite wh…"
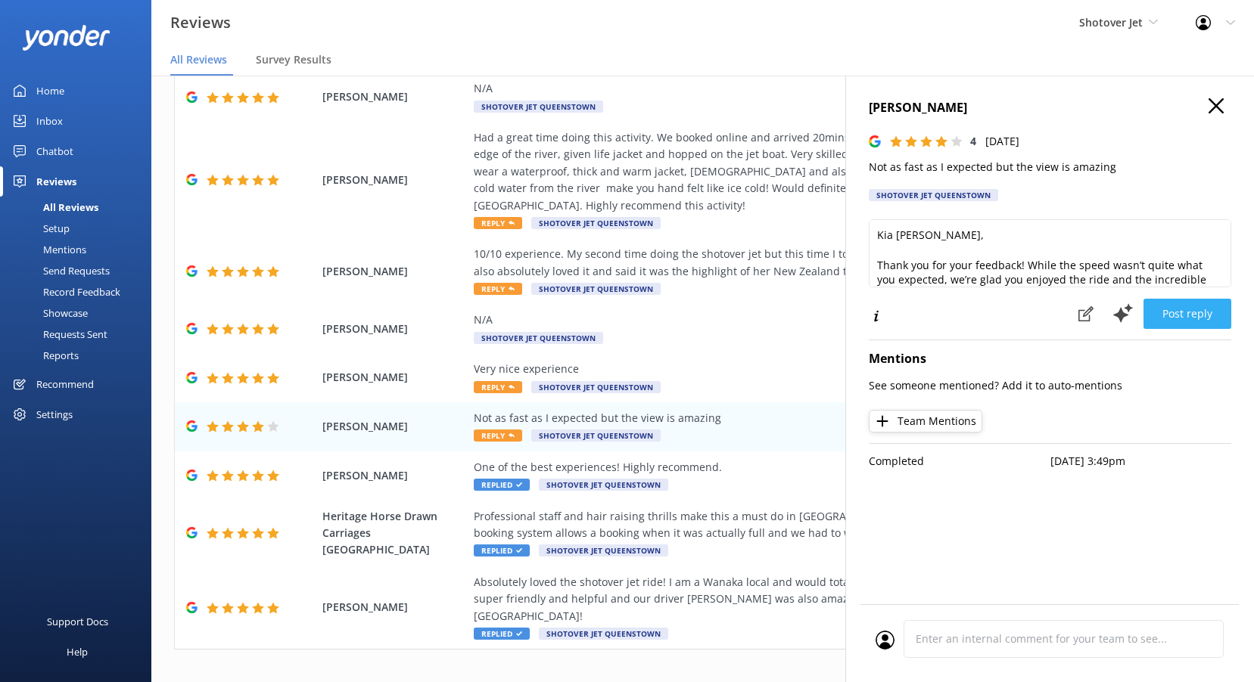
click at [1186, 315] on button "Post reply" at bounding box center [1187, 314] width 88 height 30
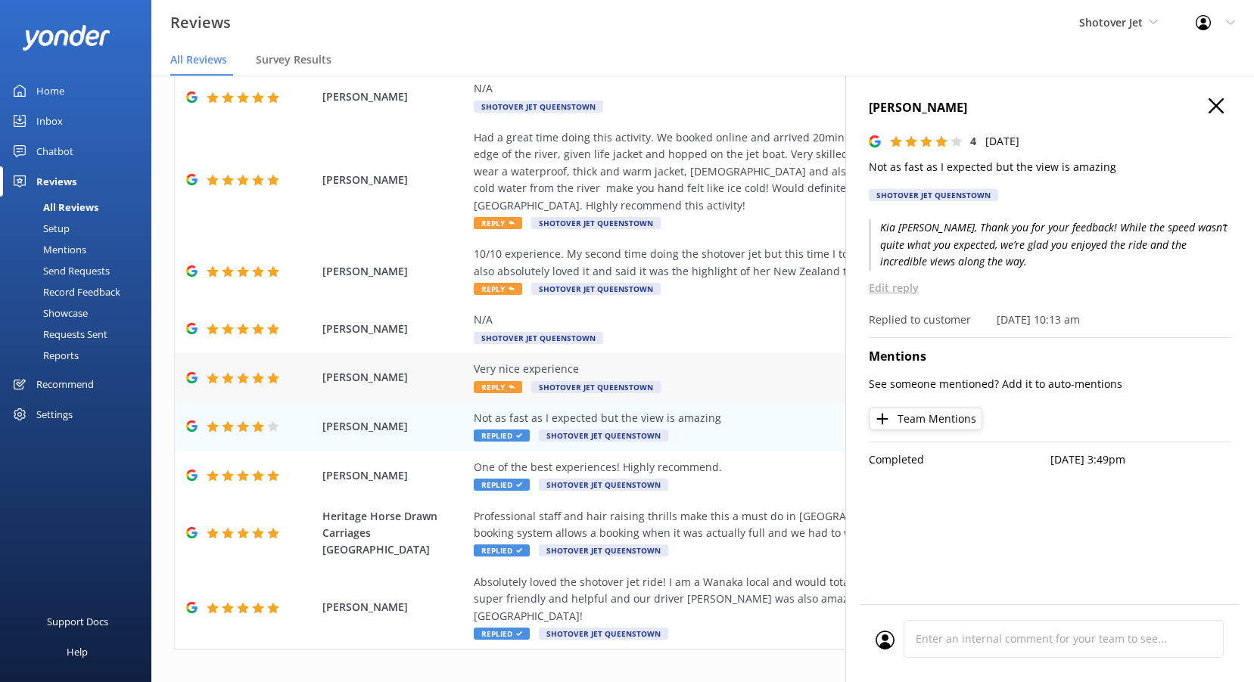
click at [505, 391] on span "Reply" at bounding box center [498, 387] width 48 height 12
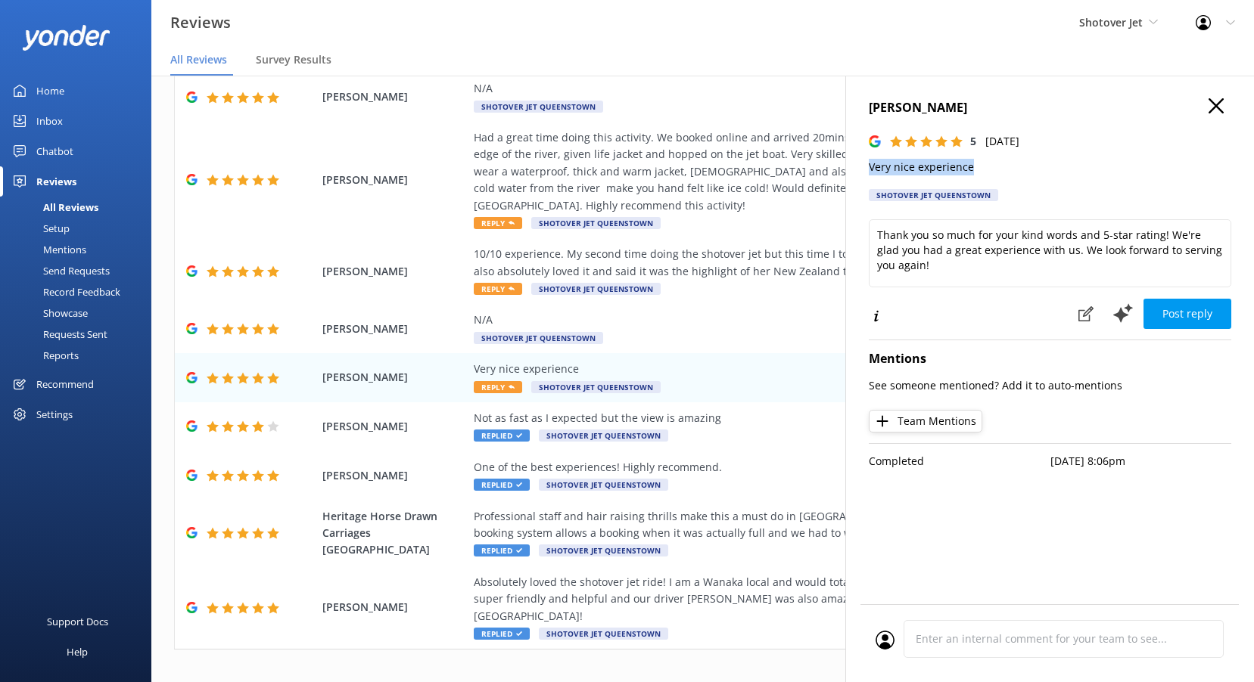
drag, startPoint x: 978, startPoint y: 161, endPoint x: 864, endPoint y: 166, distance: 114.3
click at [864, 166] on div "[PERSON_NAME] 5 [DATE] Very nice experience Shotover Jet [GEOGRAPHIC_DATA] Than…" at bounding box center [1049, 417] width 409 height 682
copy p "Very nice experience"
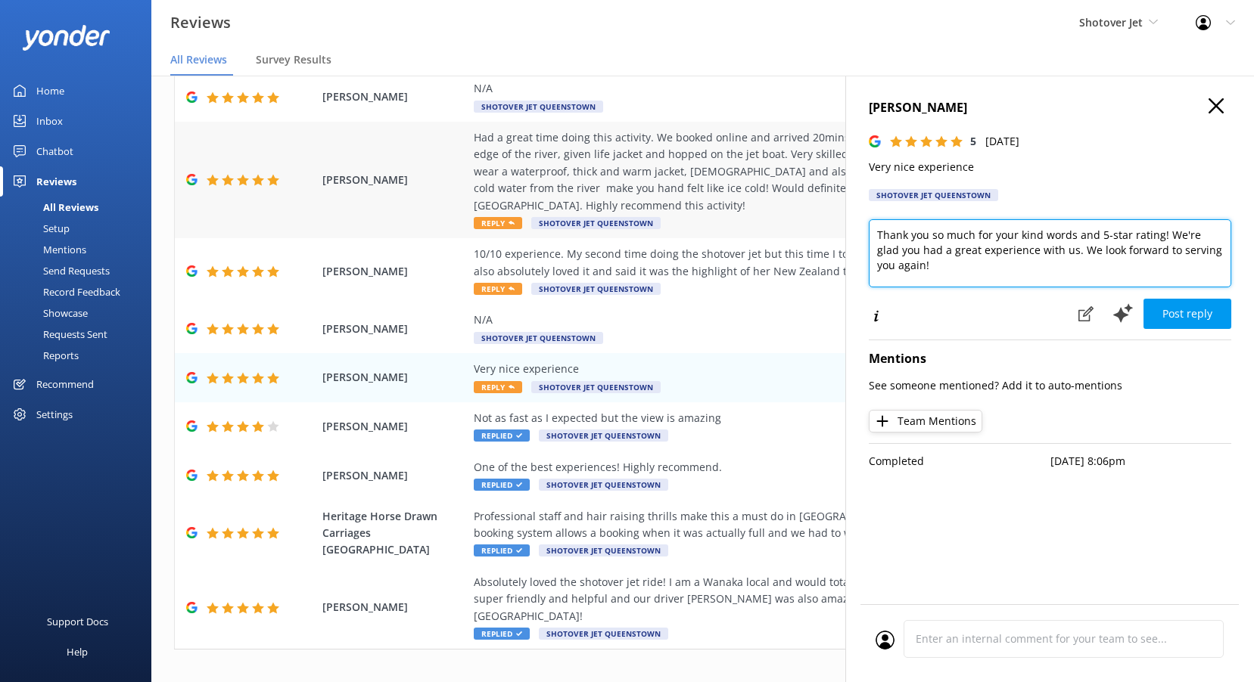
drag, startPoint x: 895, startPoint y: 252, endPoint x: 723, endPoint y: 165, distance: 192.5
click at [723, 165] on div "Out of 4106 reviews: 4.8 NPS 87 All reply statuses All reply statuses Needs a r…" at bounding box center [702, 394] width 1102 height 637
paste textarea "Kia ora, Thank you for your review! We’re so pleased you had a very nice experi…"
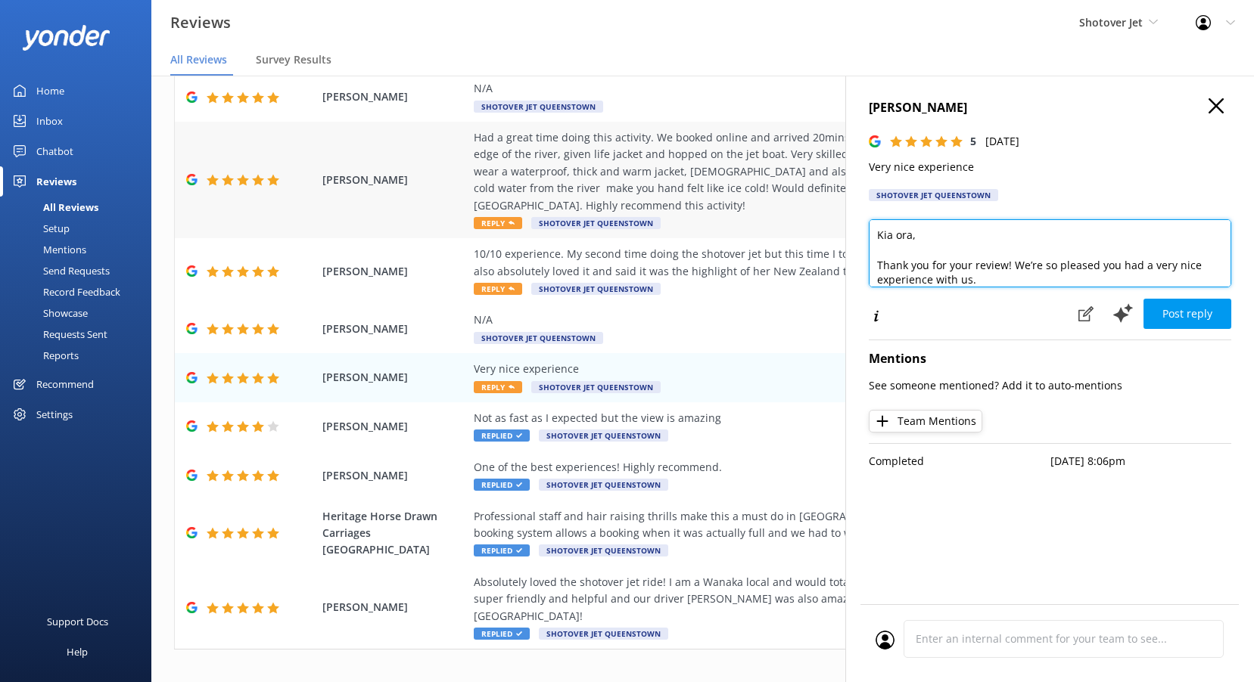
scroll to position [1, 0]
type textarea "Kia ora, Thank you for your review! We’re so pleased you had a very nice experi…"
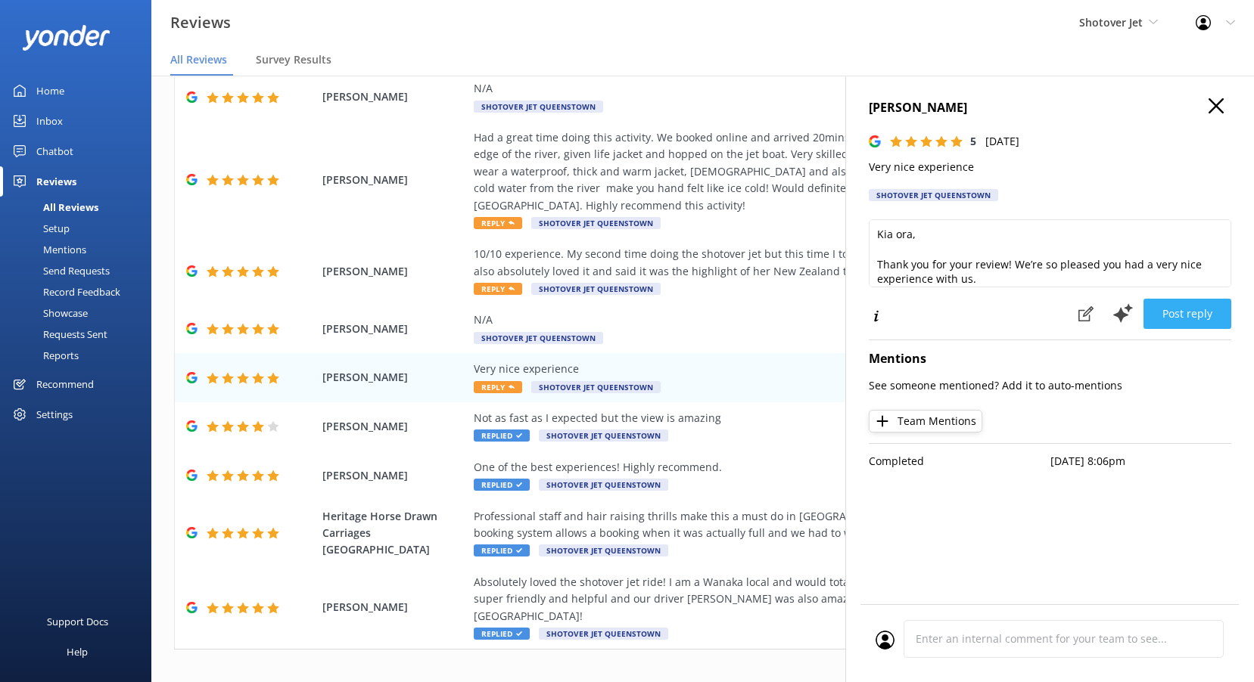
click at [1186, 324] on button "Post reply" at bounding box center [1187, 314] width 88 height 30
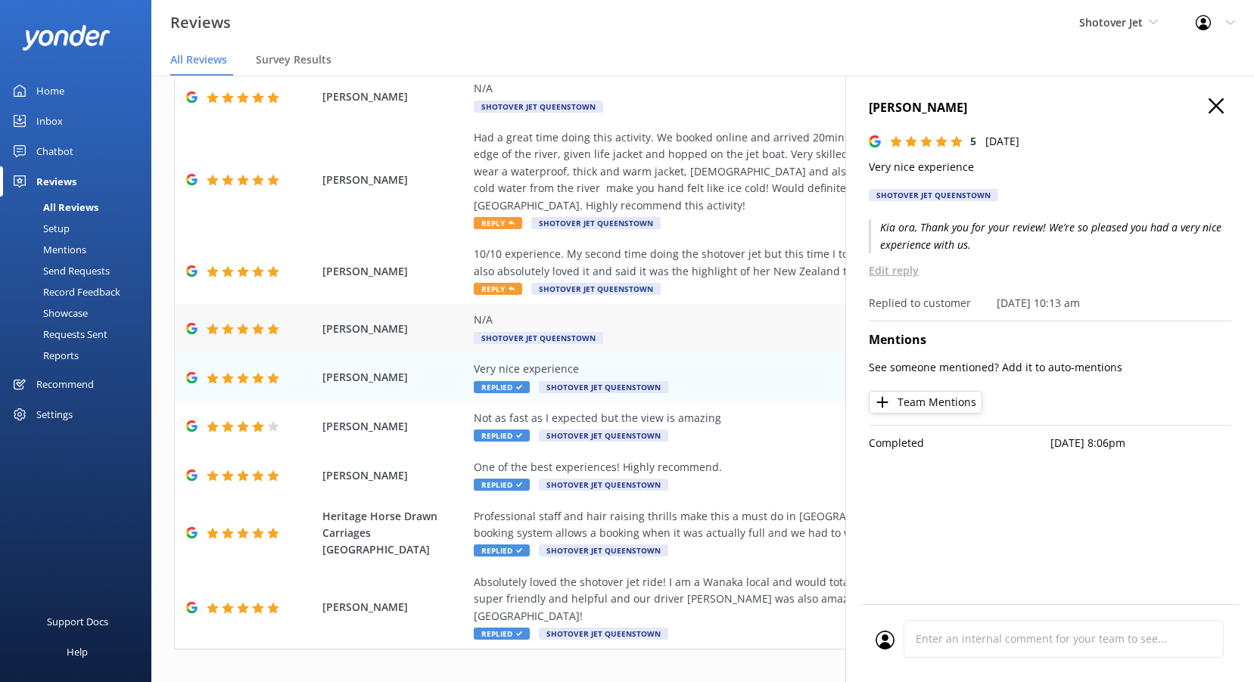
click at [514, 328] on div "N/A Shotover Jet Queenstown" at bounding box center [801, 329] width 654 height 34
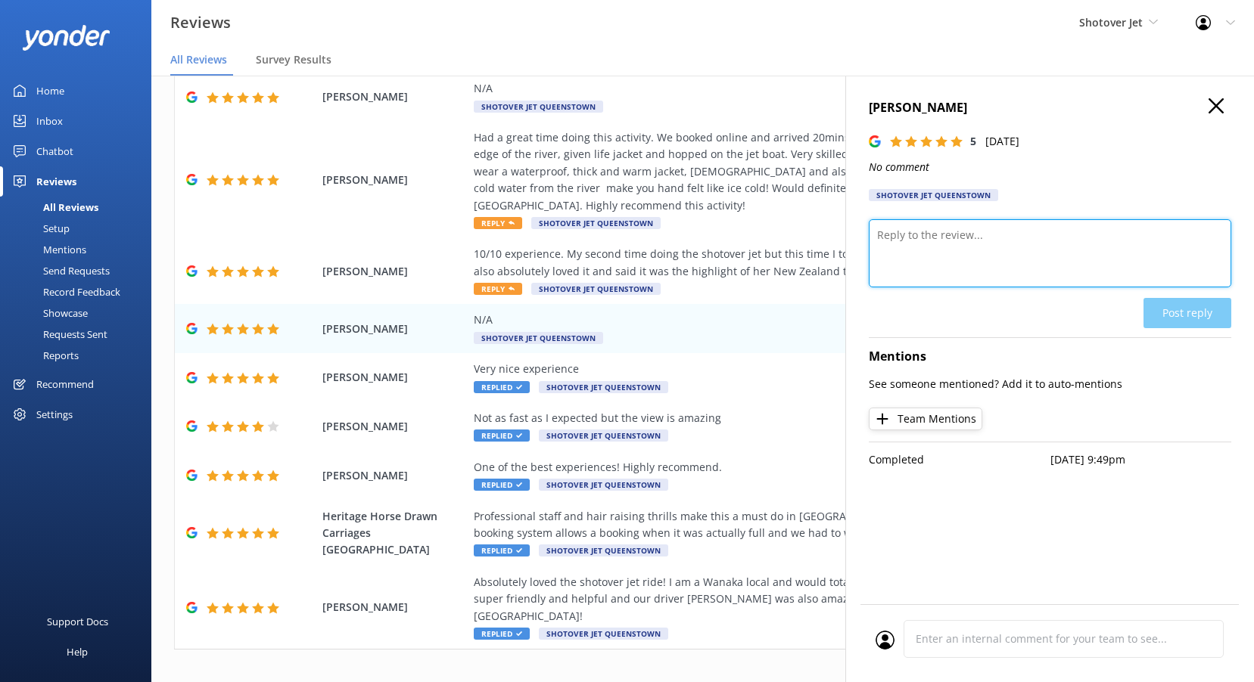
click at [946, 234] on textarea at bounding box center [1050, 253] width 362 height 68
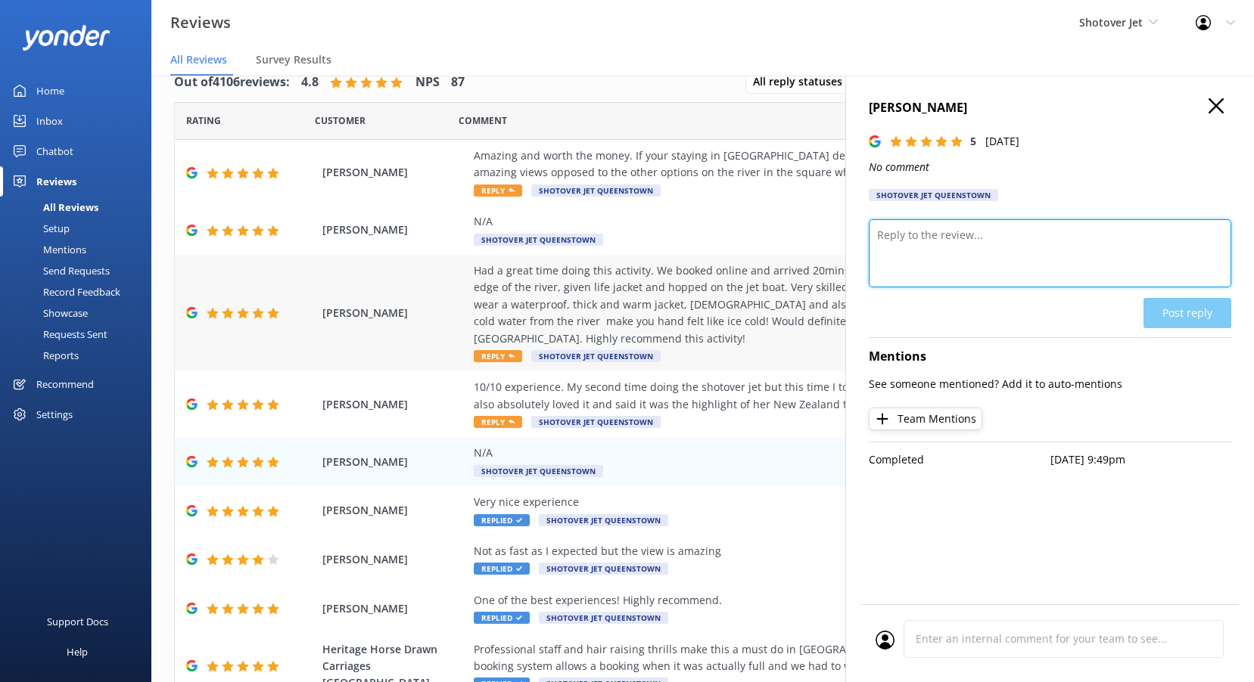
scroll to position [10, 0]
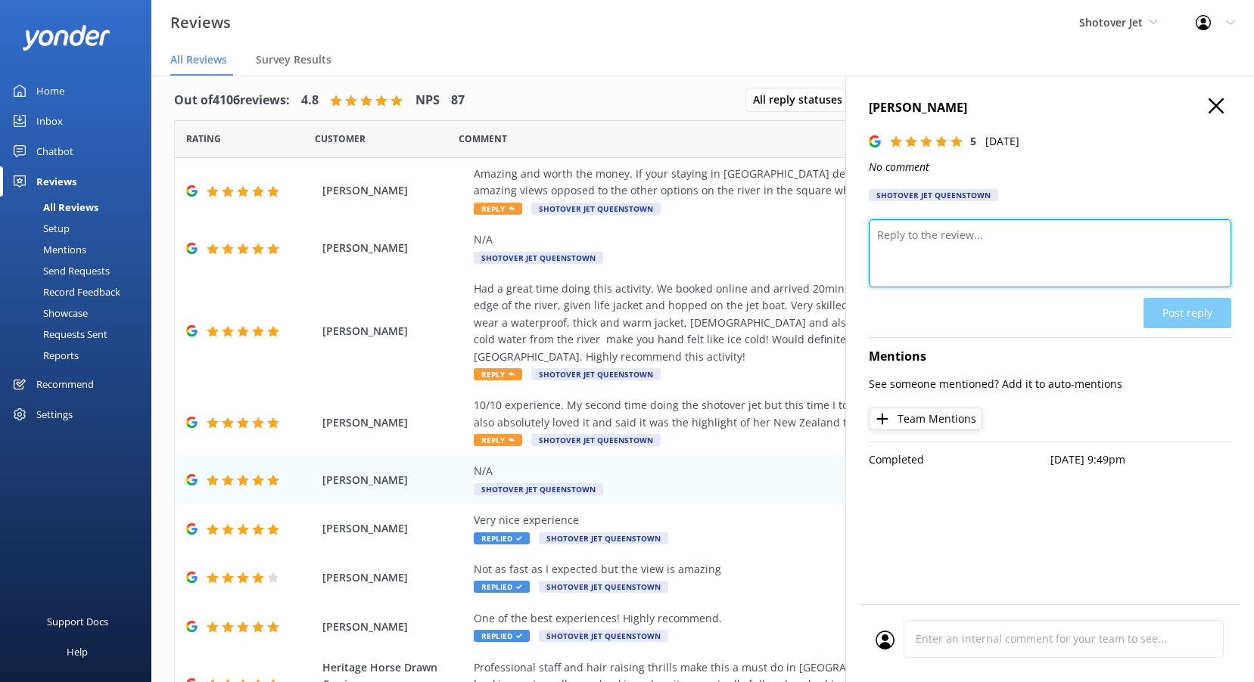
click at [962, 253] on textarea at bounding box center [1050, 253] width 362 height 68
paste textarea "Kia ora, Thanks so much for the 5 stars! We’re stoked you enjoyed your time wit…"
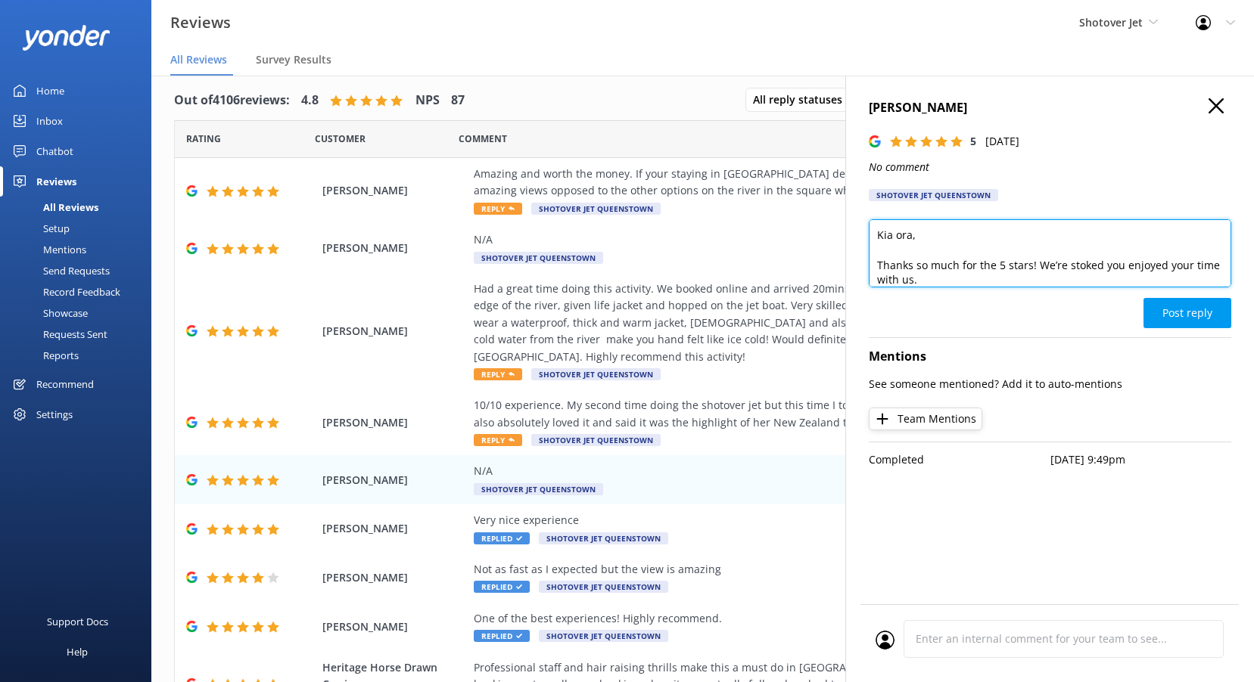
scroll to position [1, 0]
type textarea "Kia ora [PERSON_NAME], Thanks so much for the 5 stars! We’re stoked you enjoyed…"
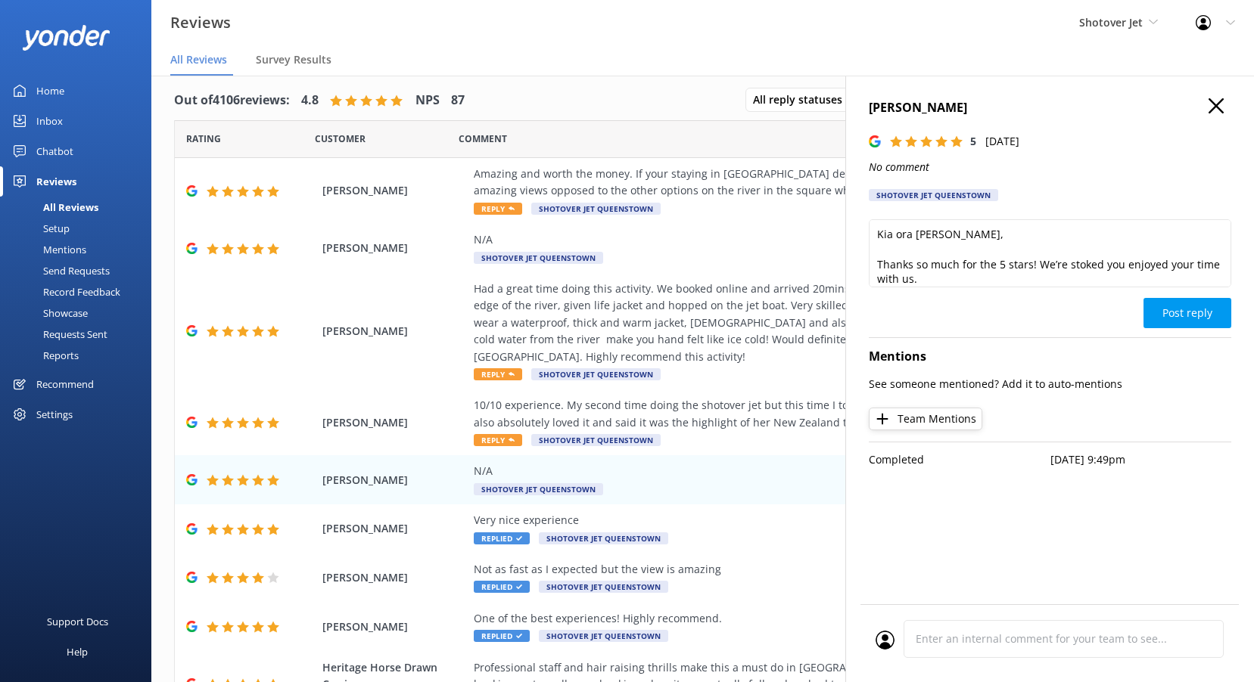
click at [1207, 309] on button "Post reply" at bounding box center [1187, 313] width 88 height 30
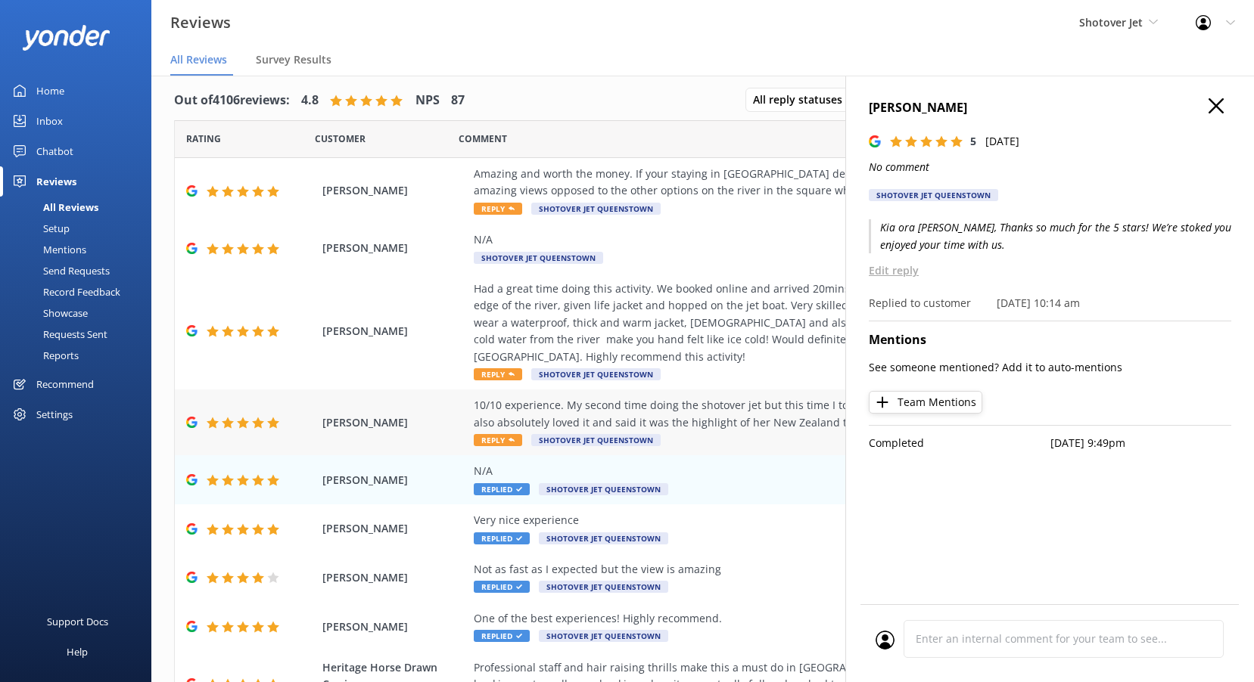
drag, startPoint x: 496, startPoint y: 444, endPoint x: 513, endPoint y: 423, distance: 26.9
click at [497, 443] on span "Reply" at bounding box center [498, 440] width 48 height 12
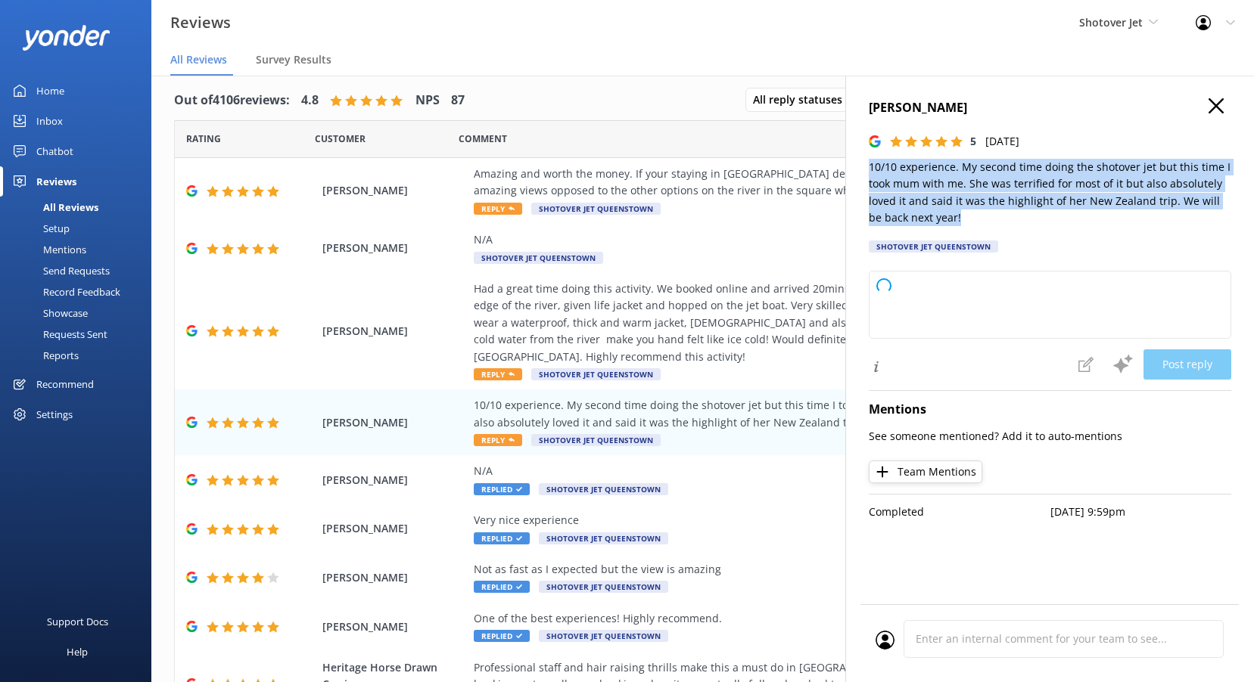
drag, startPoint x: 894, startPoint y: 201, endPoint x: 847, endPoint y: 161, distance: 61.7
click at [847, 161] on div "[PERSON_NAME] 5 [DATE] 10/10 experience. My second time doing the shotover jet …" at bounding box center [1049, 417] width 409 height 682
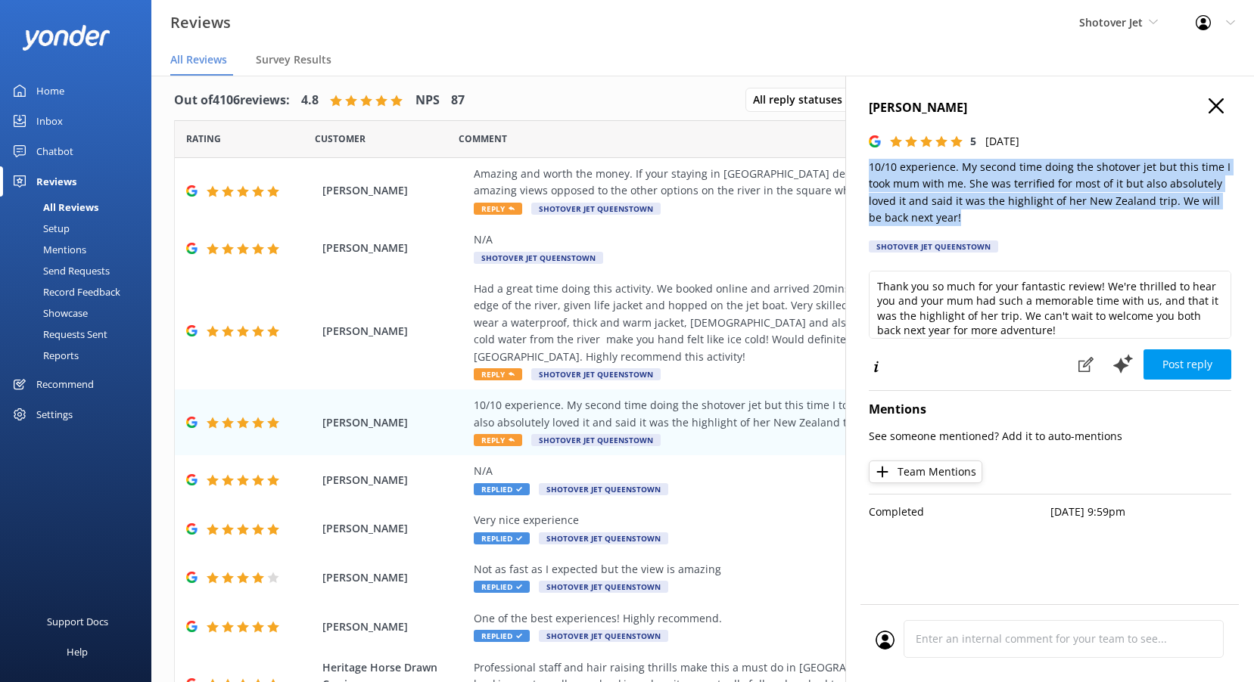
copy p "10/10 experience. My second time doing the shotover jet but this time I took mu…"
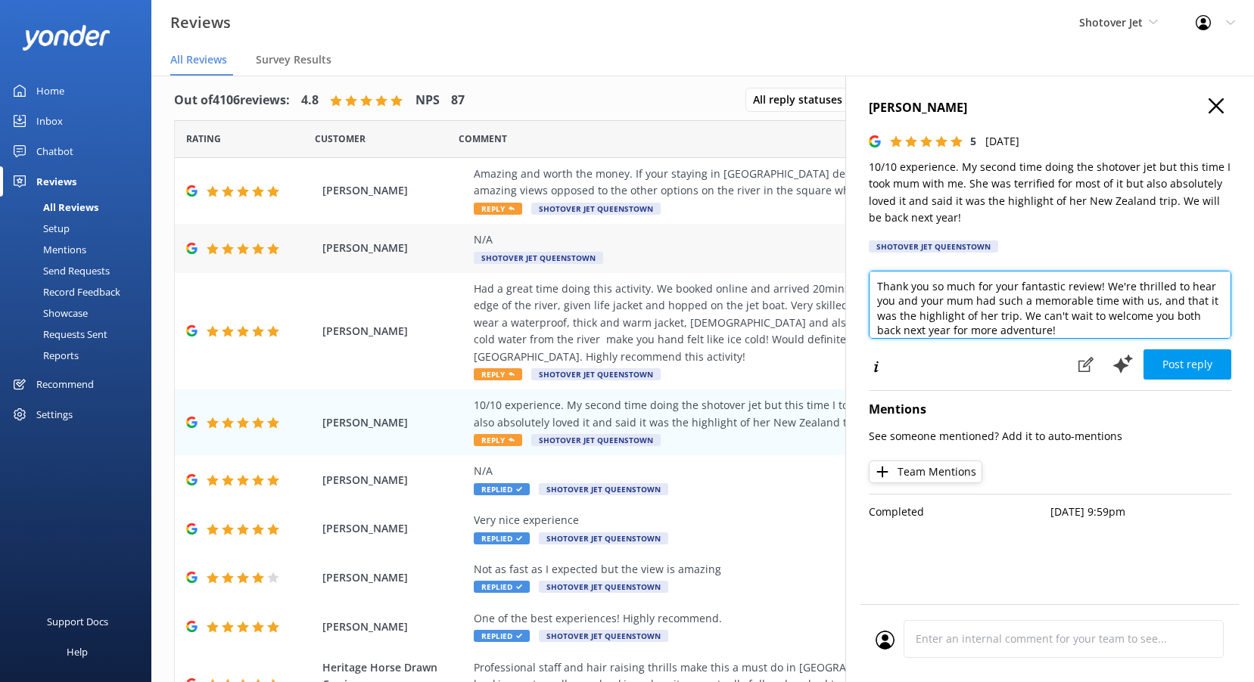
drag, startPoint x: 1062, startPoint y: 326, endPoint x: 818, endPoint y: 228, distance: 263.1
click at [819, 230] on div "Out of 4106 reviews: 4.8 NPS 87 All reply statuses All reply statuses Needs a r…" at bounding box center [702, 394] width 1102 height 637
paste textarea "Kia ora, What an awesome review! We love that you came back for a second spin a…"
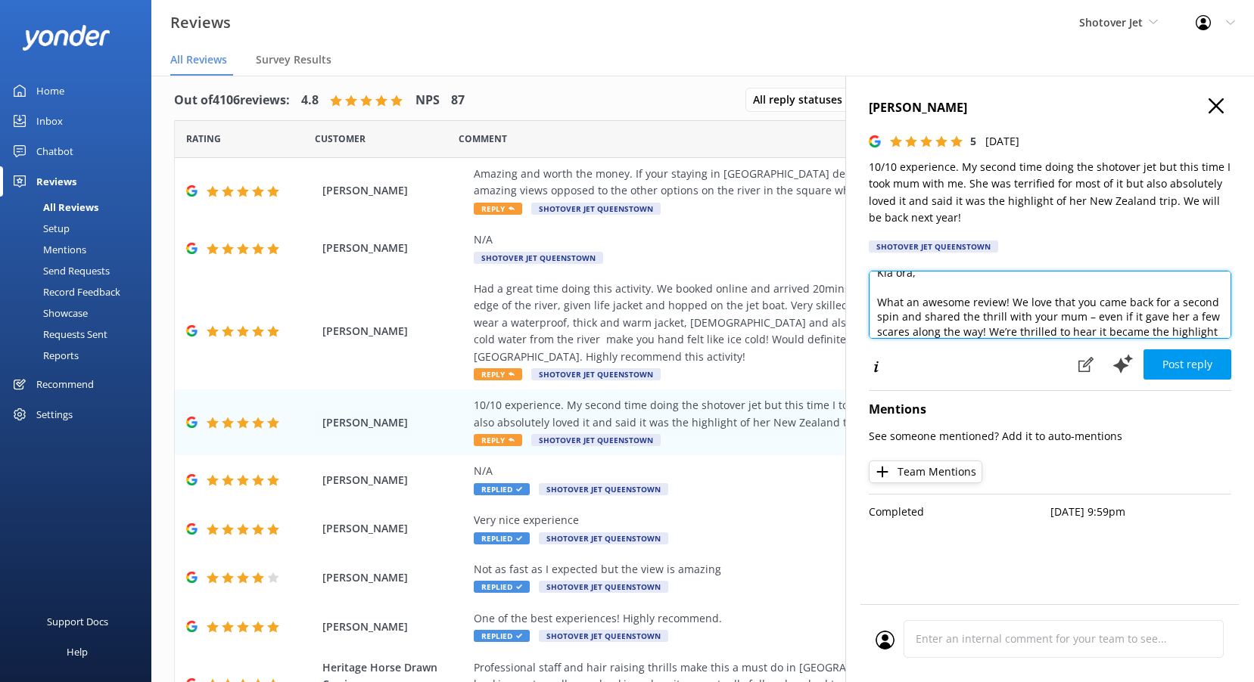
scroll to position [0, 0]
click at [909, 287] on textarea "Kia ora, What an awesome review! We love that you came back for a second spin a…" at bounding box center [1050, 305] width 362 height 68
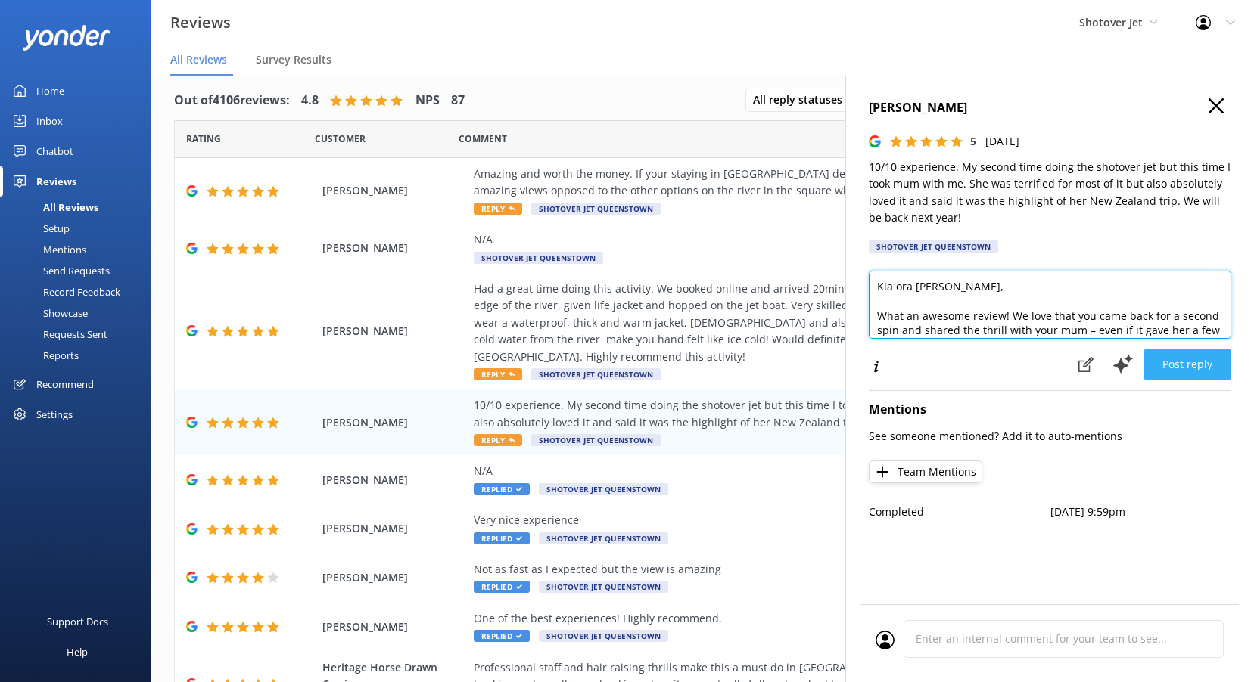
type textarea "Kia ora [PERSON_NAME], What an awesome review! We love that you came back for a…"
click at [1204, 371] on button "Post reply" at bounding box center [1187, 365] width 88 height 30
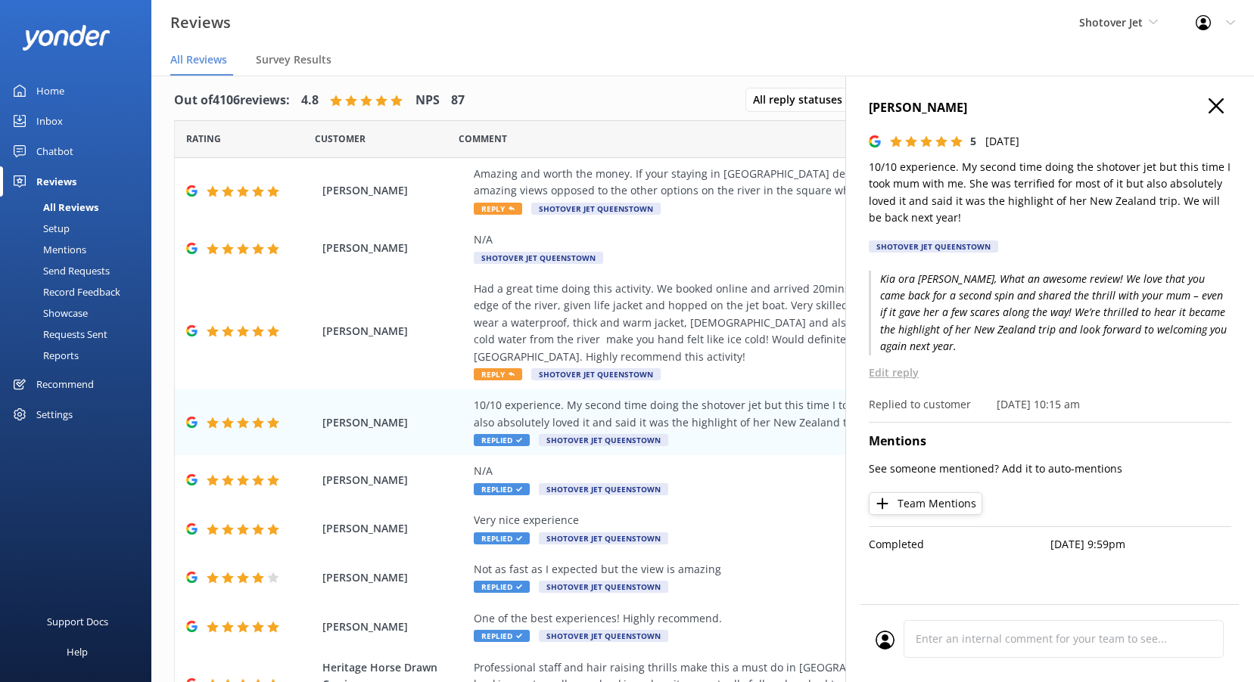
click at [1215, 104] on use at bounding box center [1215, 105] width 15 height 15
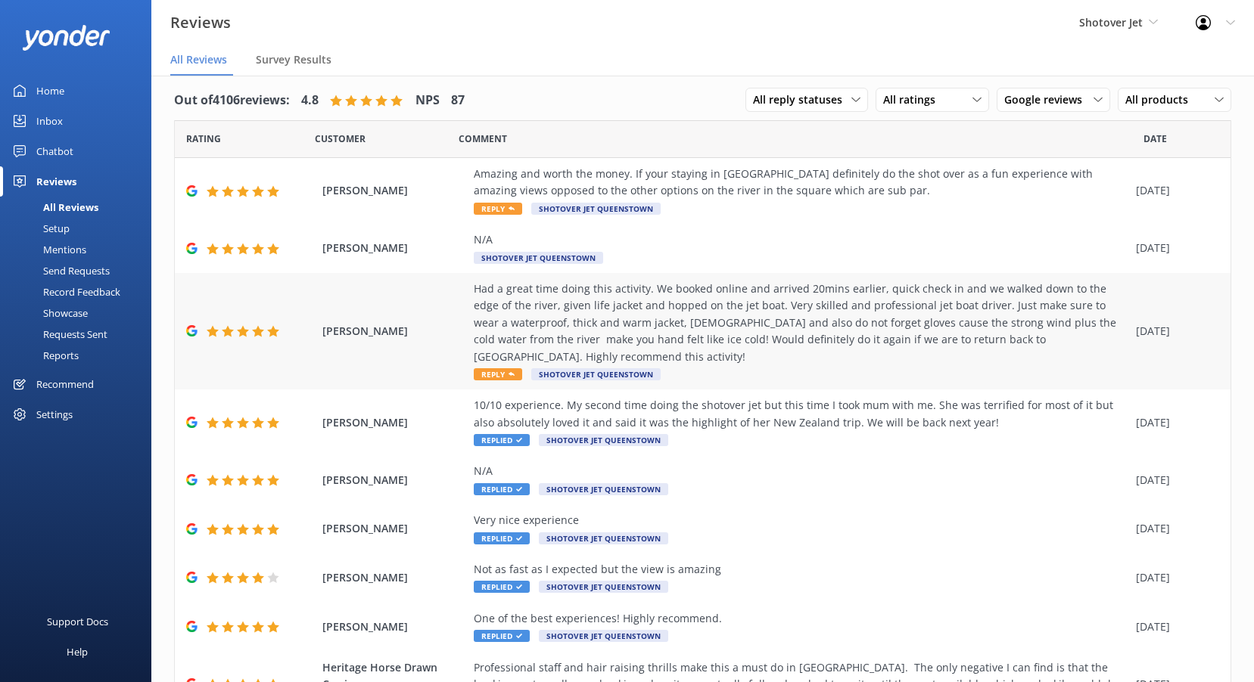
click at [496, 376] on span "Reply" at bounding box center [498, 374] width 48 height 12
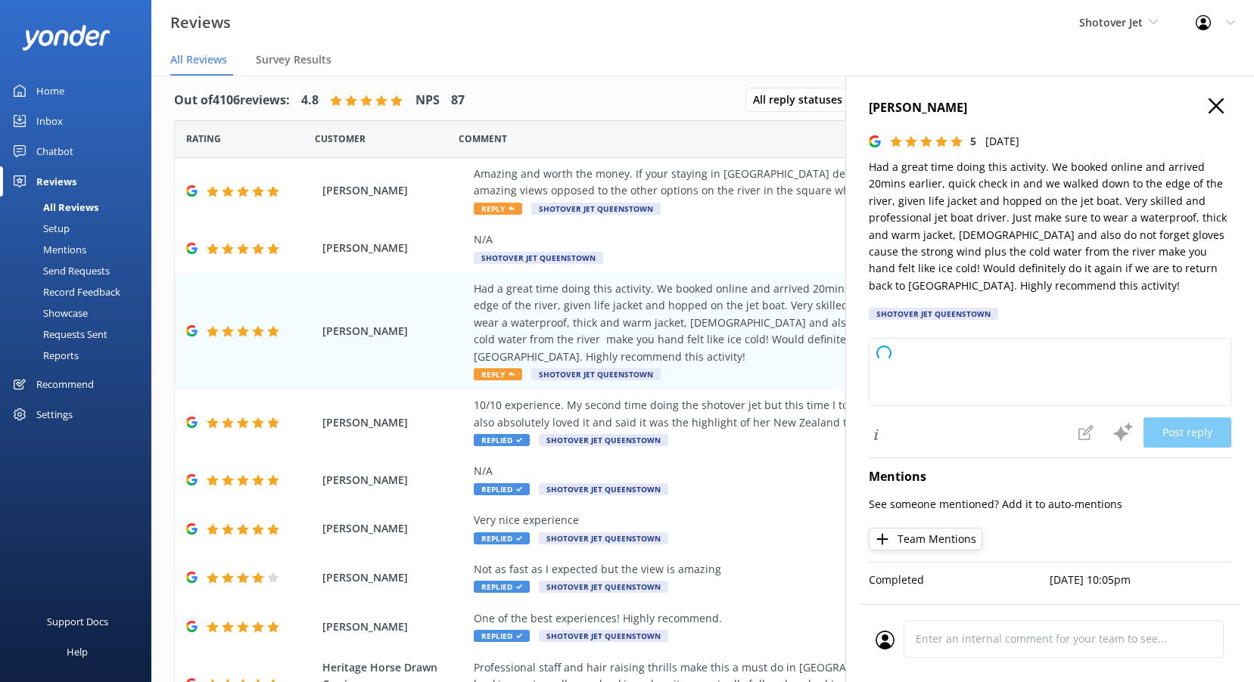
type textarea "Thank you so much for your wonderful review and helpful tips! We're thrilled to…"
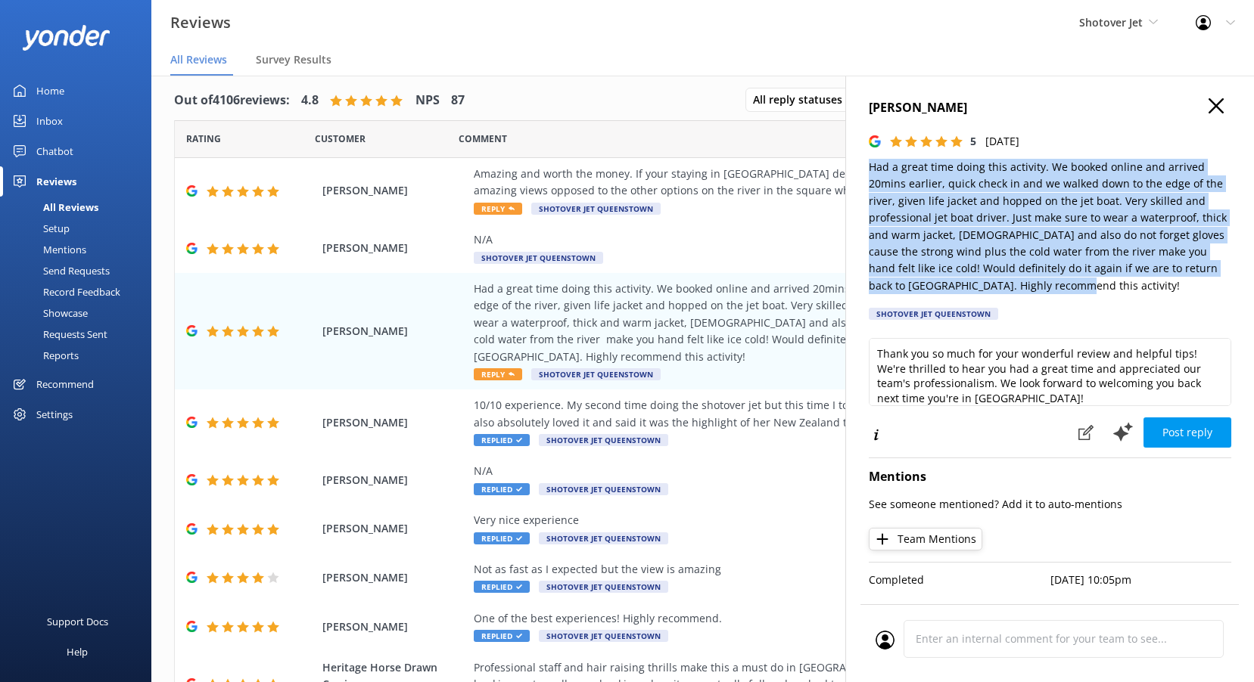
drag, startPoint x: 1119, startPoint y: 285, endPoint x: 870, endPoint y: 169, distance: 274.8
click at [870, 169] on p "Had a great time doing this activity. We booked online and arrived 20mins earli…" at bounding box center [1050, 226] width 362 height 135
drag, startPoint x: 870, startPoint y: 169, endPoint x: 917, endPoint y: 199, distance: 55.8
copy p "Had a great time doing this activity. We booked online and arrived 20mins earli…"
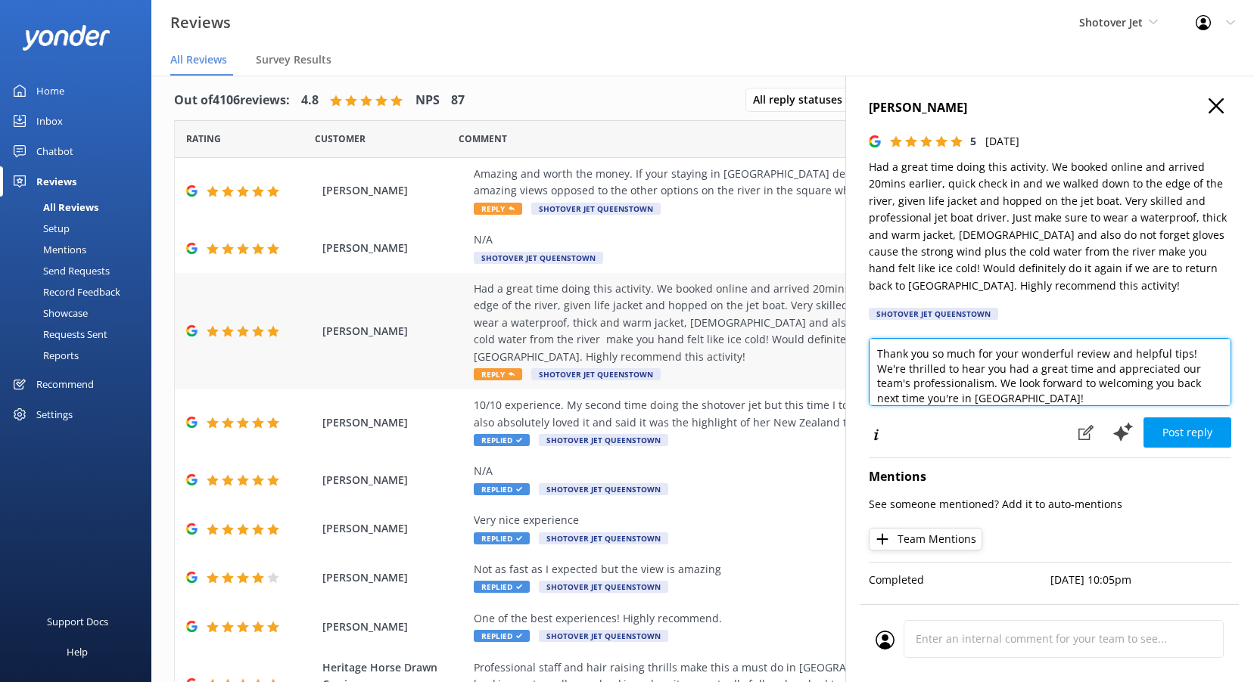
drag, startPoint x: 1058, startPoint y: 399, endPoint x: 701, endPoint y: 310, distance: 367.9
click at [701, 321] on div "Out of 4106 reviews: 4.8 NPS 87 All reply statuses All reply statuses Needs a r…" at bounding box center [702, 394] width 1102 height 637
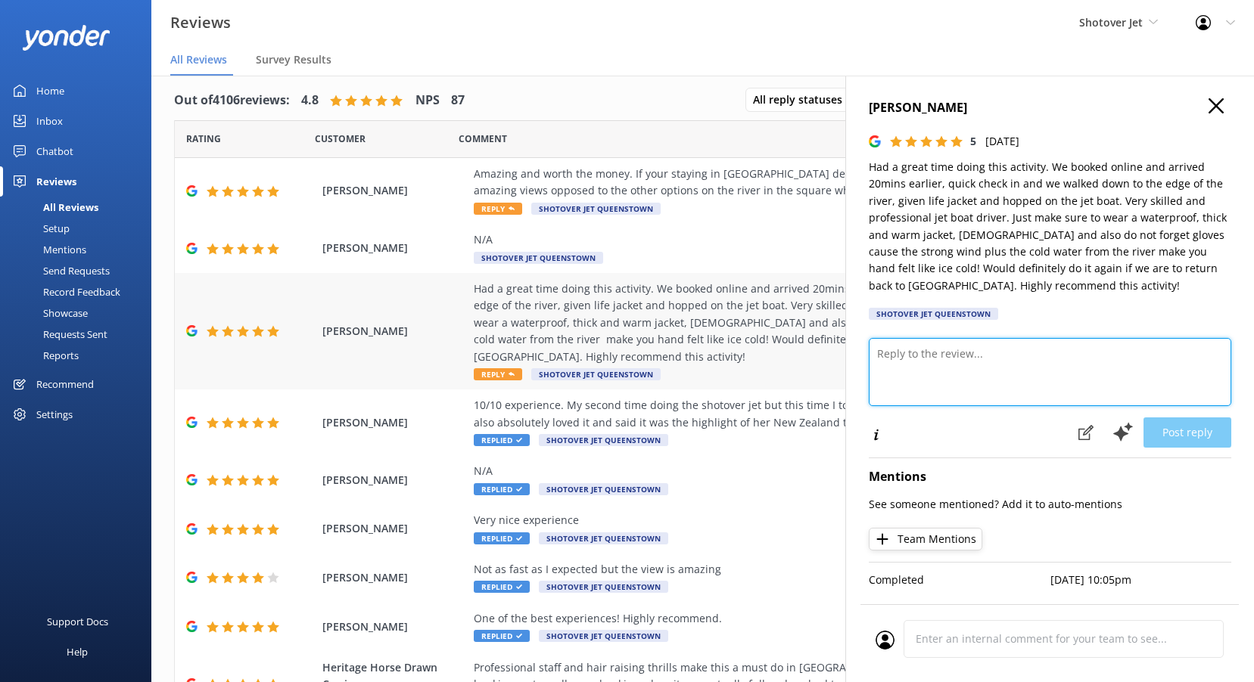
paste textarea "Kia ora, Thanks so much for sharing your experience! We’re thrilled you enjoyed…"
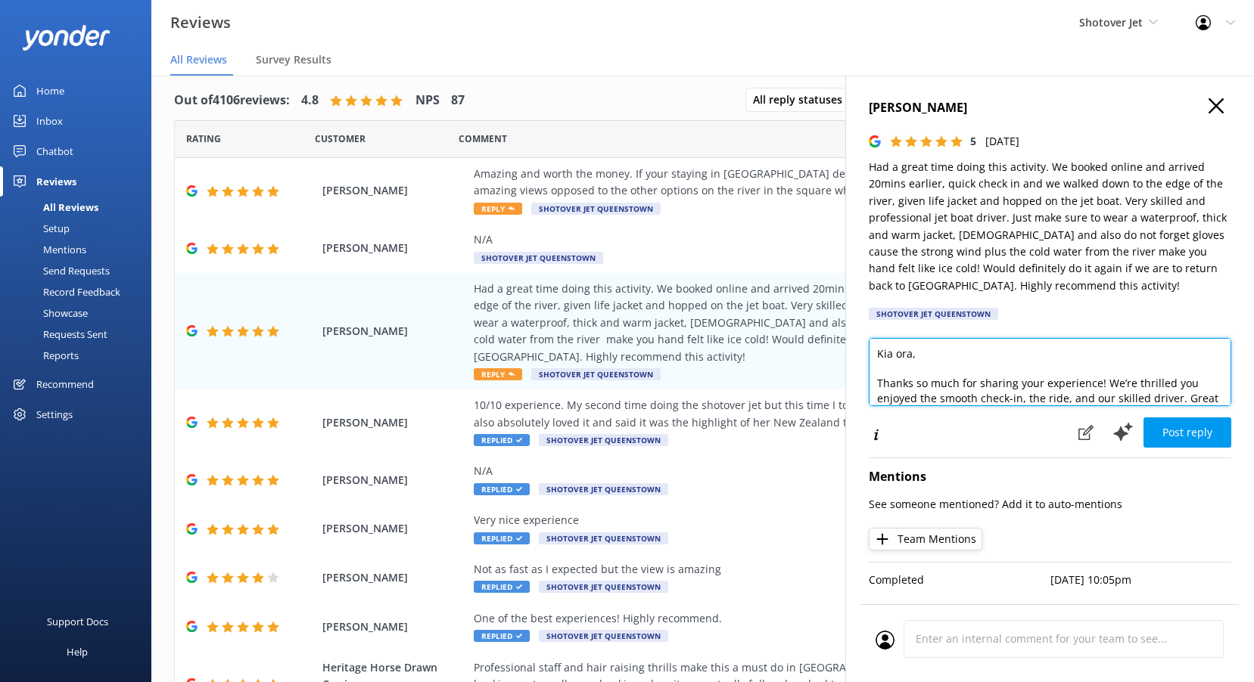
click at [912, 351] on textarea "Kia ora, Thanks so much for sharing your experience! We’re thrilled you enjoyed…" at bounding box center [1050, 372] width 362 height 68
type textarea "Kia ora Kimi, Thanks so much for sharing your experience! We’re thrilled you en…"
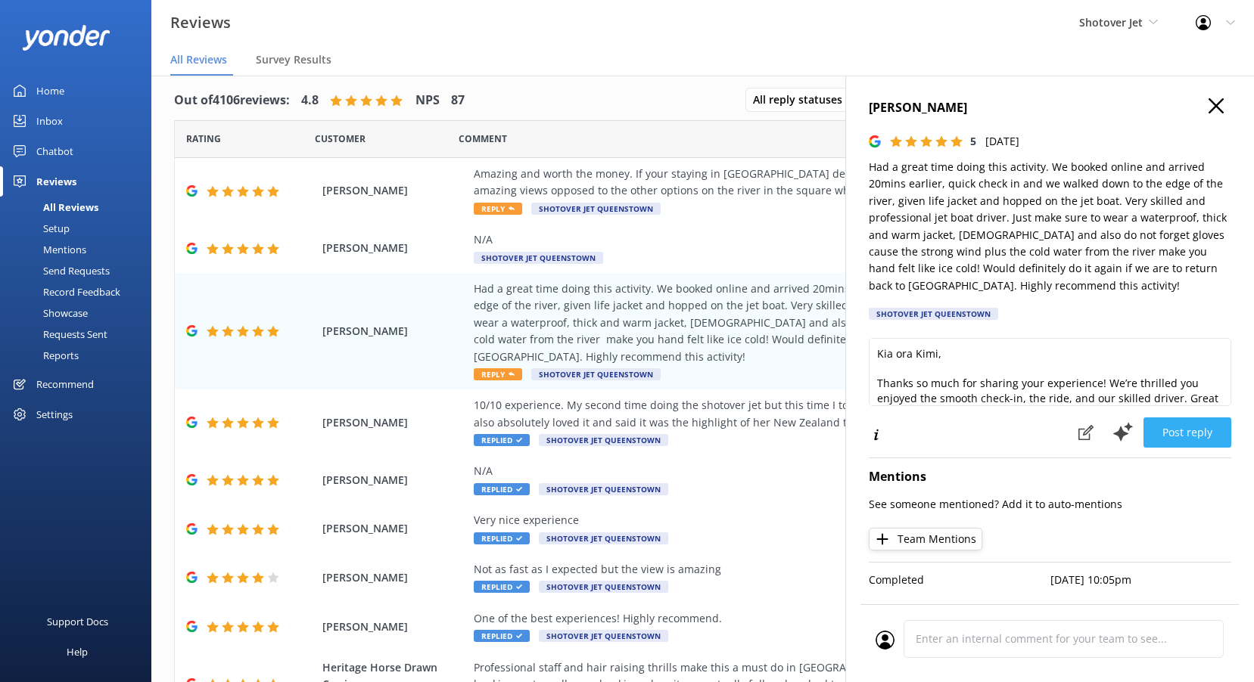
click at [1176, 435] on button "Post reply" at bounding box center [1187, 433] width 88 height 30
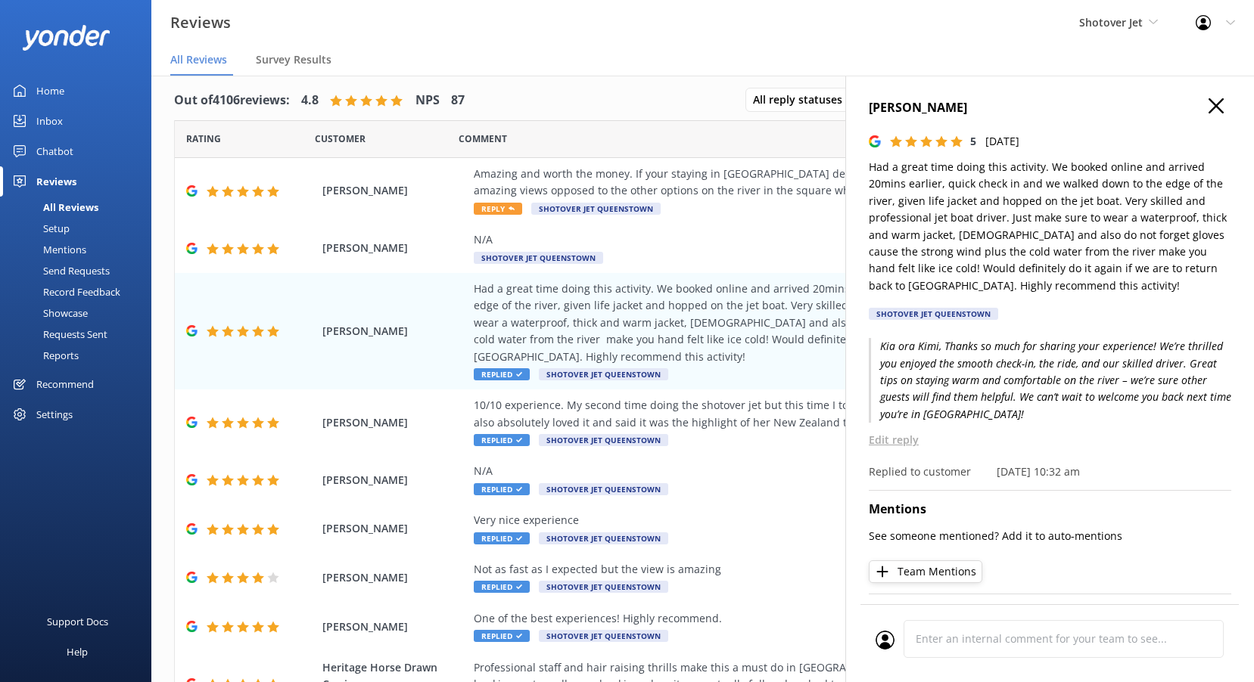
click at [1208, 106] on icon at bounding box center [1215, 105] width 15 height 15
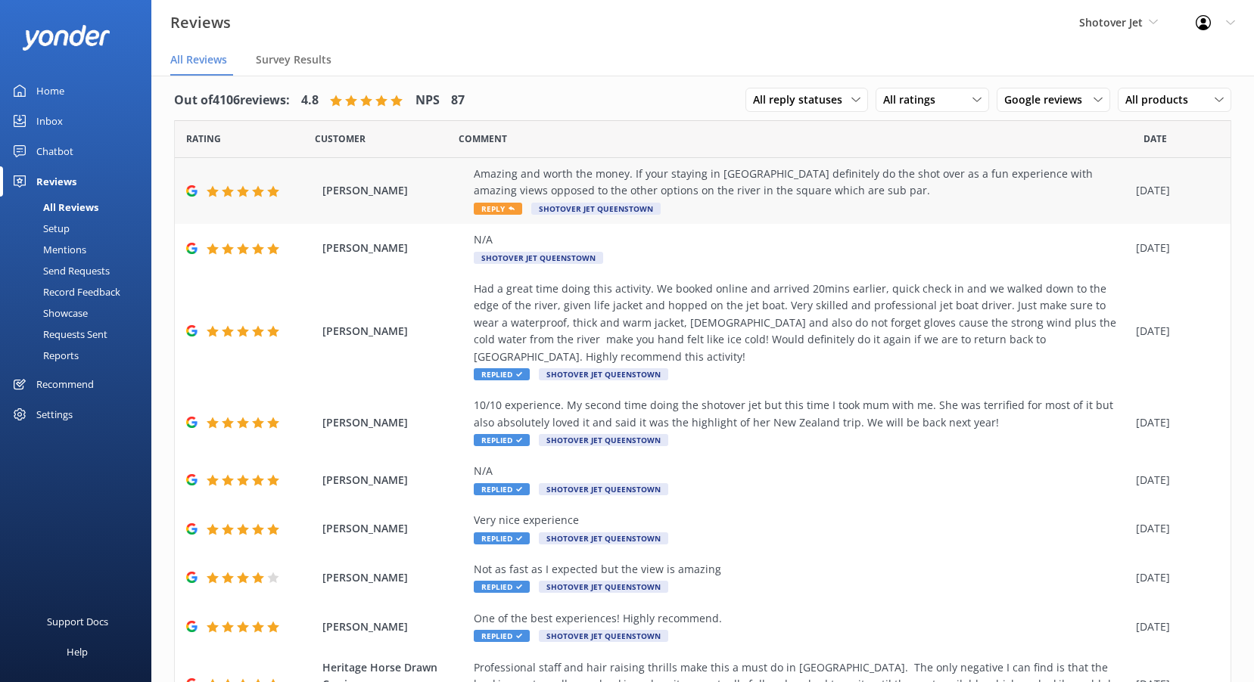
click at [505, 212] on span "Reply" at bounding box center [498, 209] width 48 height 12
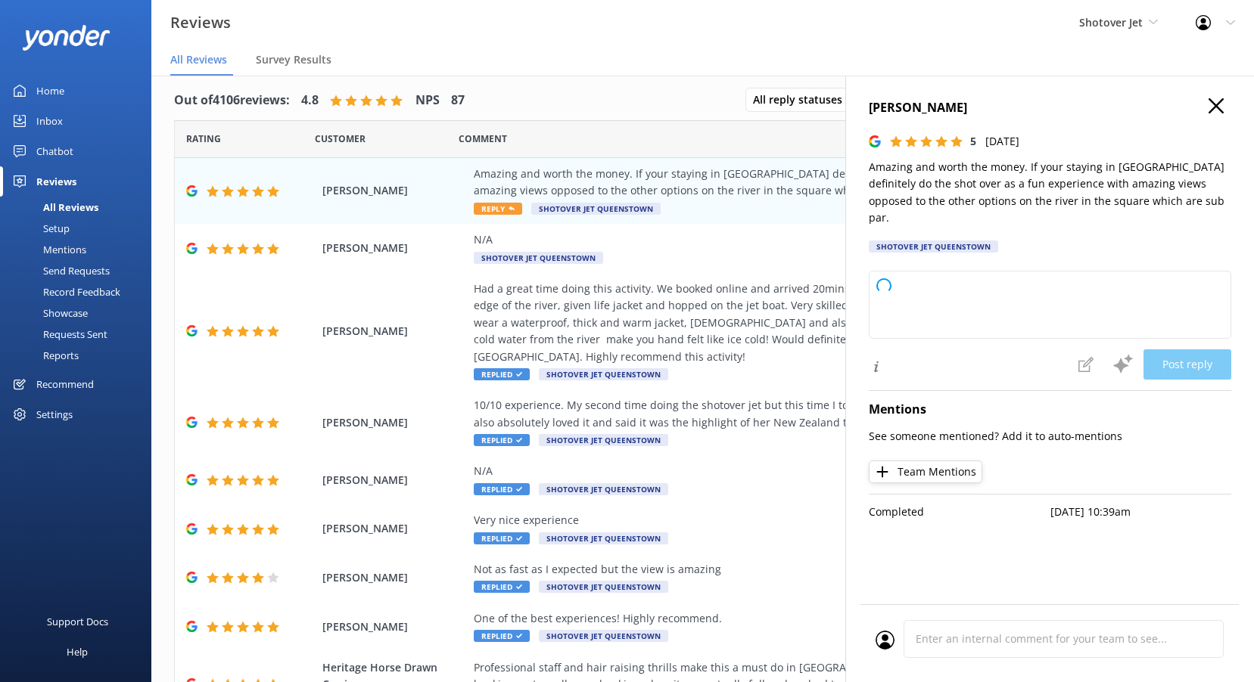
type textarea "Thank you so much for your fantastic review! We’re thrilled to hear you had an …"
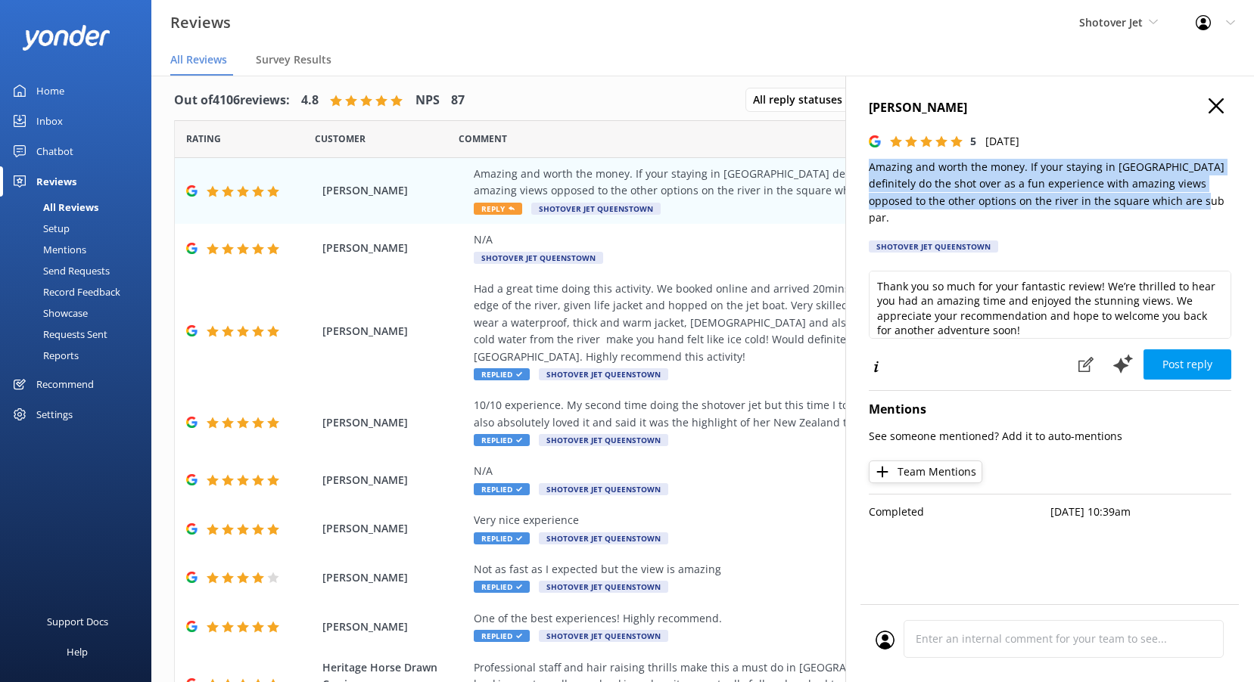
drag, startPoint x: 1167, startPoint y: 200, endPoint x: 851, endPoint y: 166, distance: 318.1
click at [851, 166] on div "[PERSON_NAME] 5 [DATE] Amazing and worth the money. If your staying in [GEOGRAP…" at bounding box center [1049, 417] width 409 height 682
copy p "Amazing and worth the money. If your staying in [GEOGRAPHIC_DATA] definitely do…"
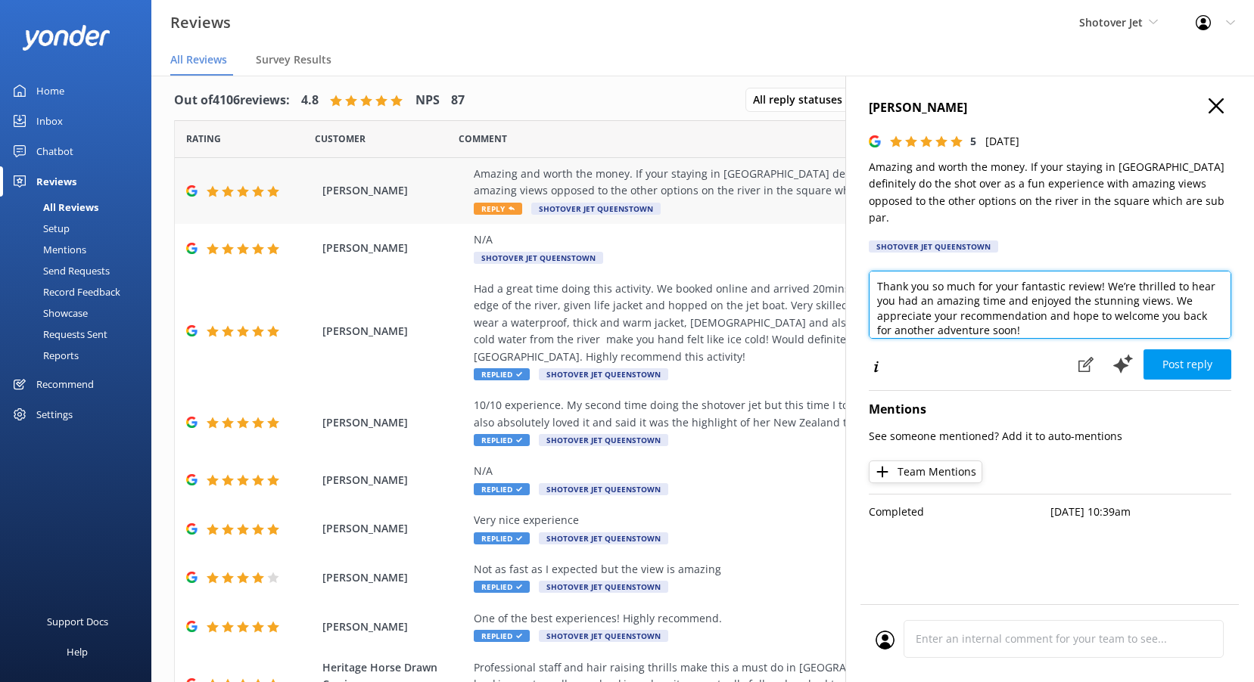
drag, startPoint x: 1060, startPoint y: 307, endPoint x: 622, endPoint y: 160, distance: 462.2
click at [630, 173] on div "Out of 4106 reviews: 4.8 NPS 87 All reply statuses All reply statuses Needs a r…" at bounding box center [702, 394] width 1102 height 637
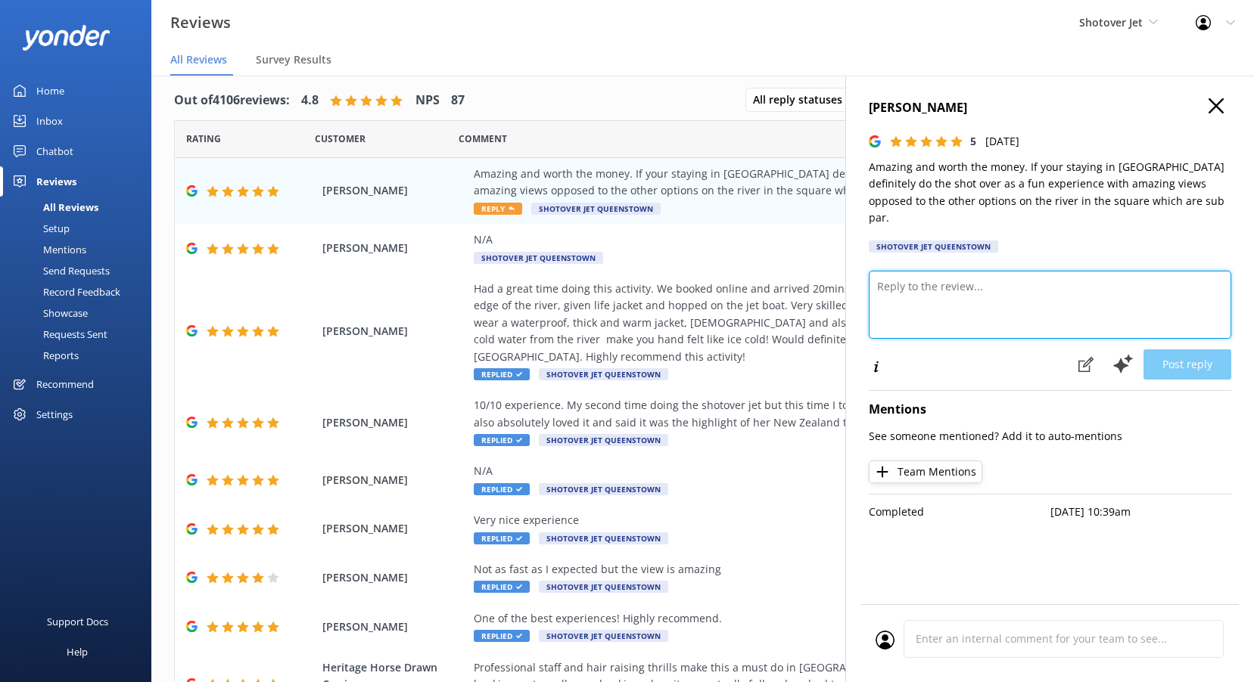
paste textarea "Kia ora, Thank you for your fantastic feedback! We’re so glad you found the Sho…"
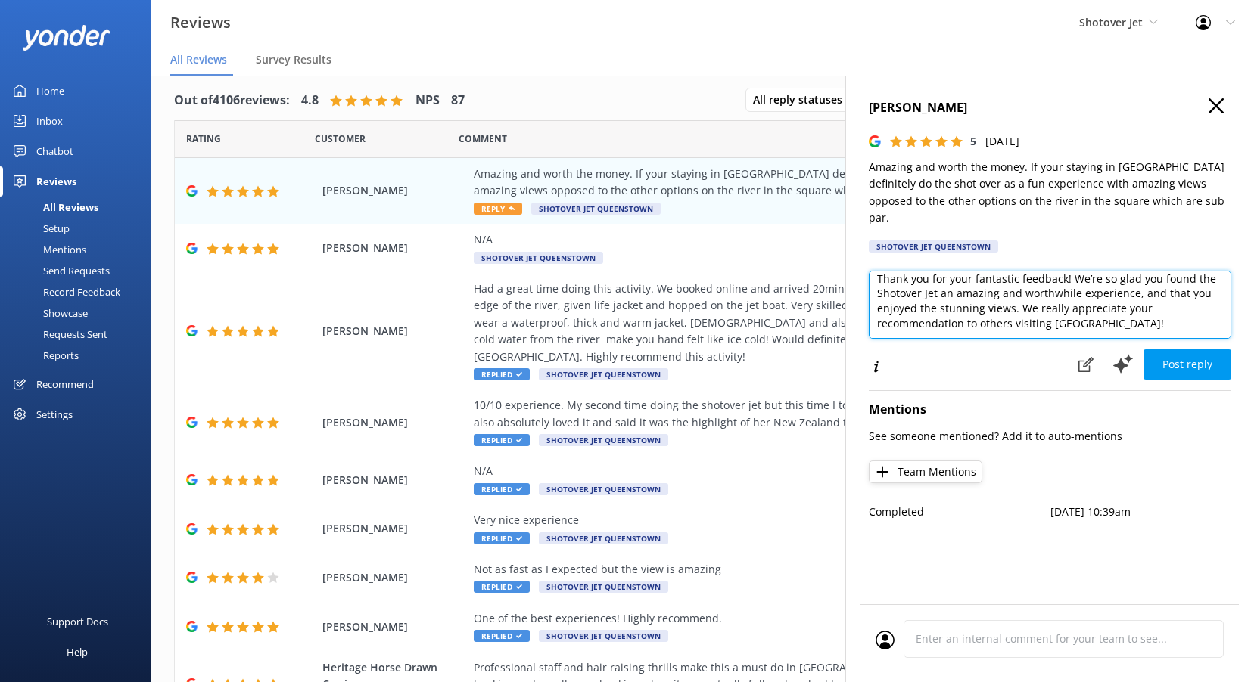
scroll to position [38, 0]
type textarea "Kia ora Alene, Thank you for your fantastic feedback! We’re so glad you found t…"
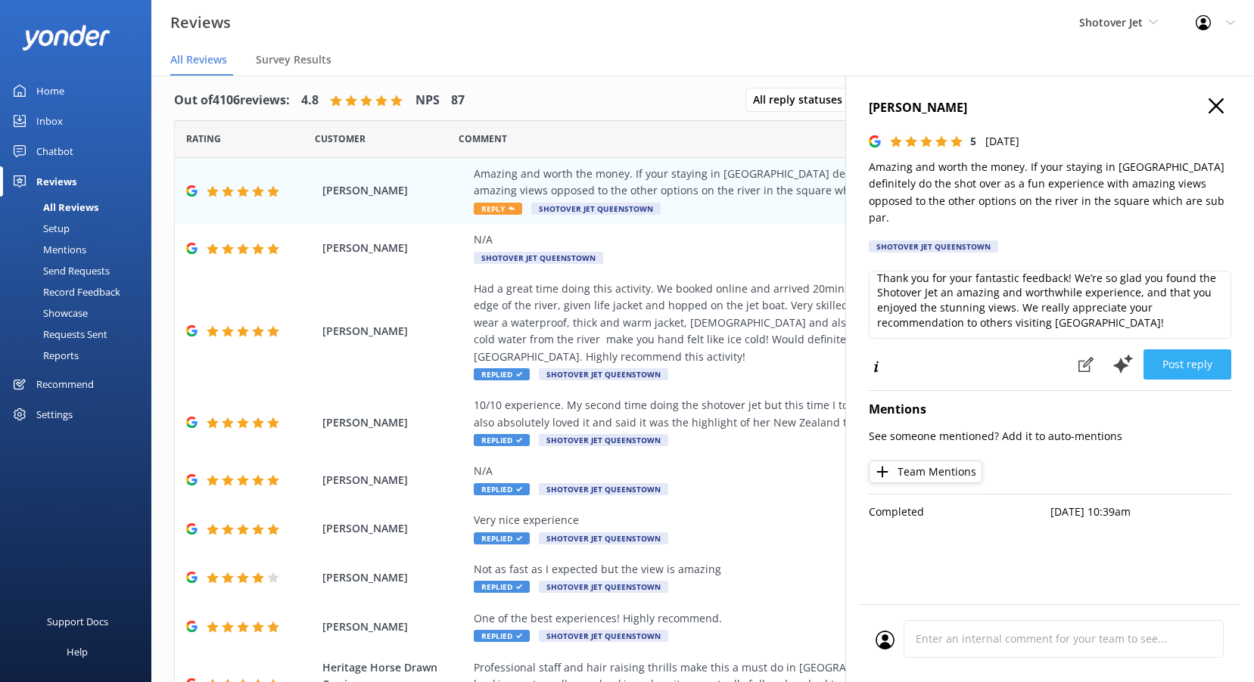
click at [1179, 350] on button "Post reply" at bounding box center [1187, 365] width 88 height 30
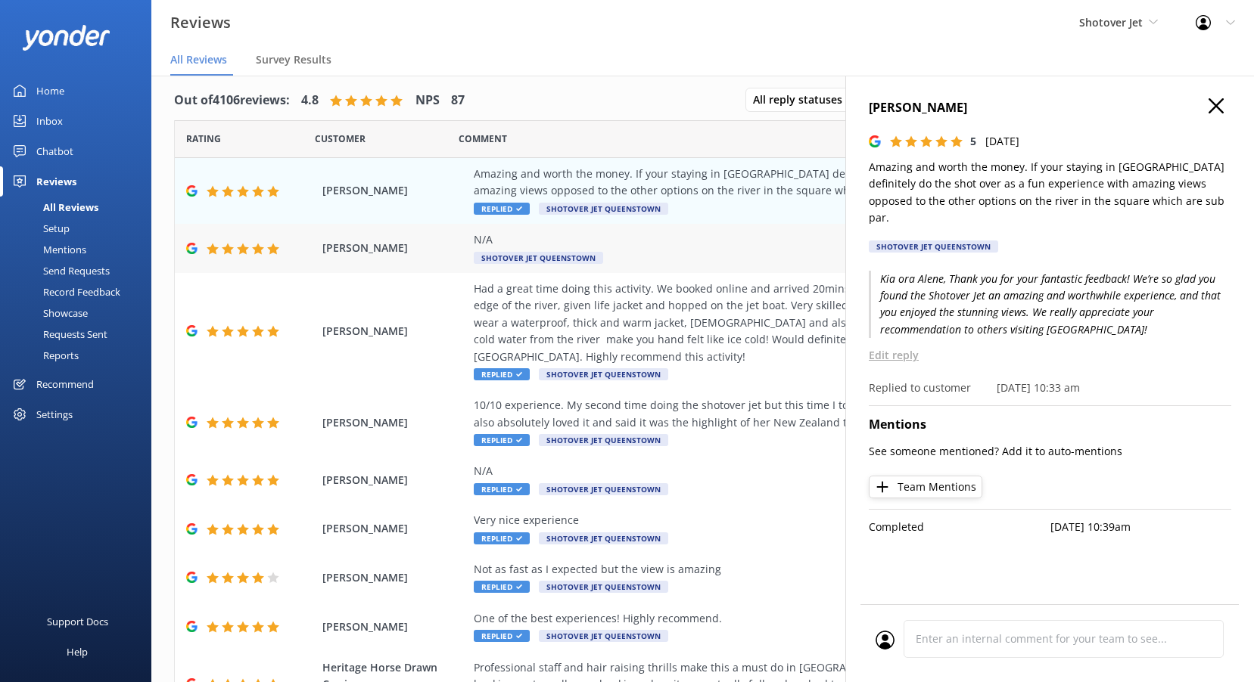
click at [514, 255] on span "Shotover Jet Queenstown" at bounding box center [538, 258] width 129 height 12
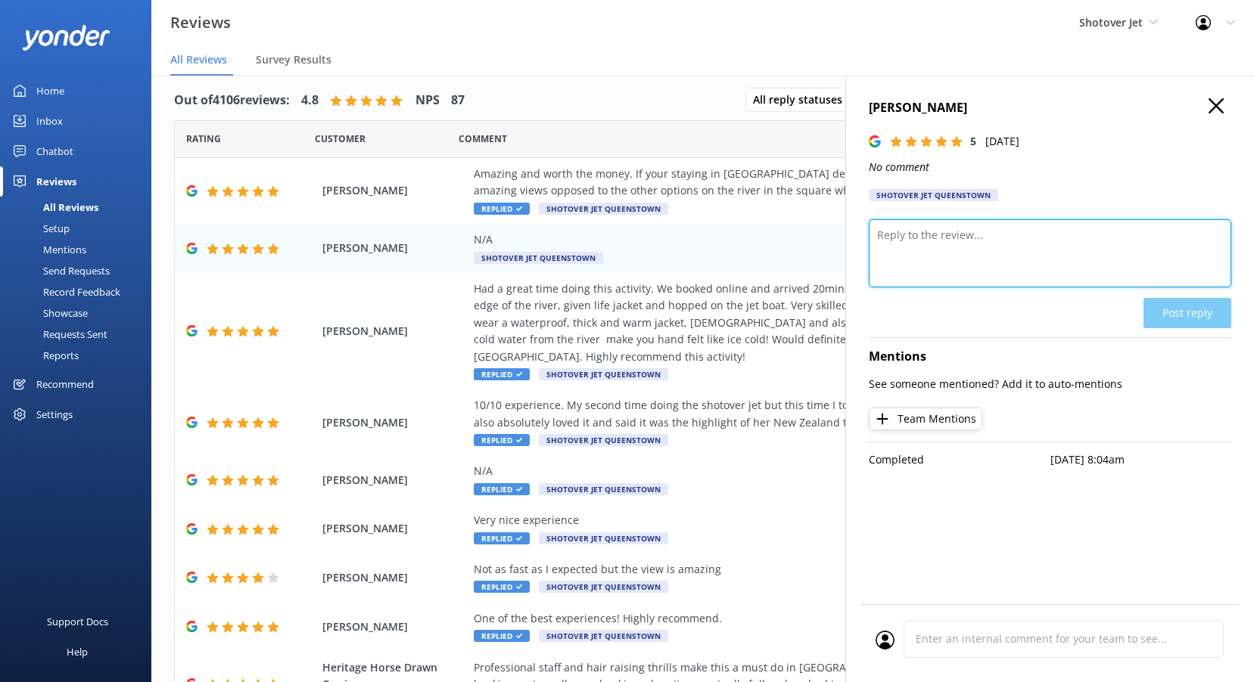
click at [921, 256] on textarea at bounding box center [1050, 253] width 362 height 68
paste textarea "Kia ora, Thanks so much for the 5 stars! We’re stoked you enjoyed your time wit…"
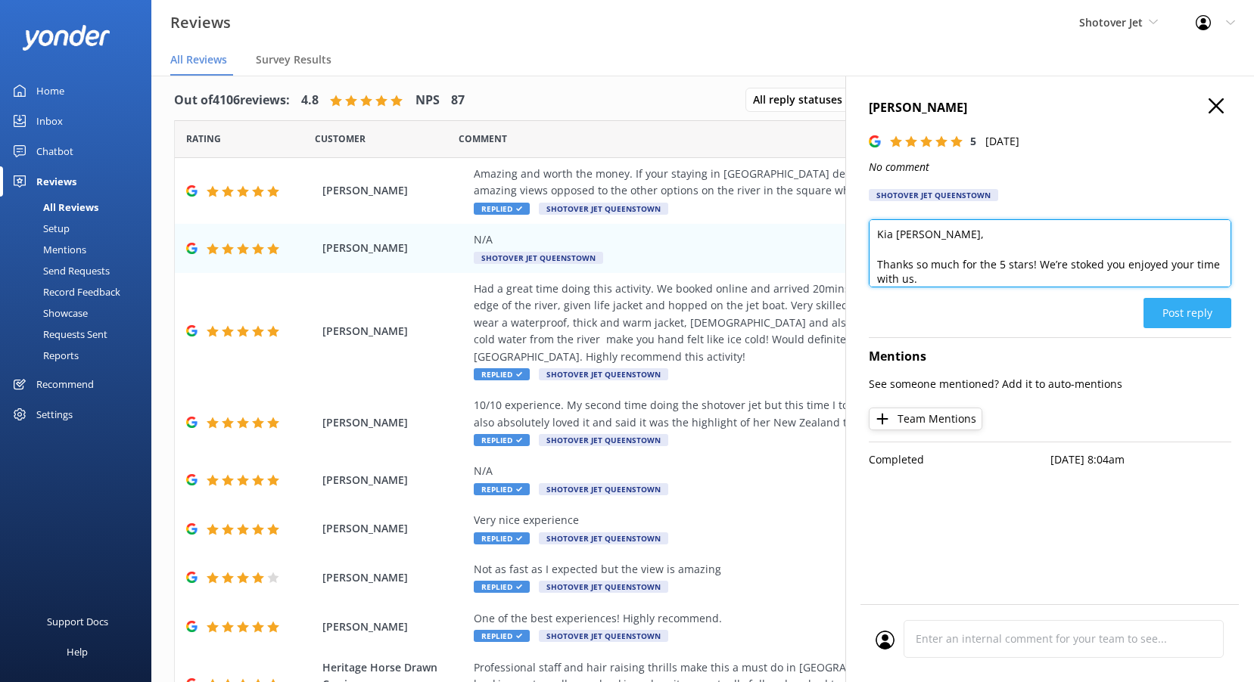
type textarea "Kia [PERSON_NAME], Thanks so much for the 5 stars! We’re stoked you enjoyed you…"
click at [1192, 317] on button "Post reply" at bounding box center [1187, 313] width 88 height 30
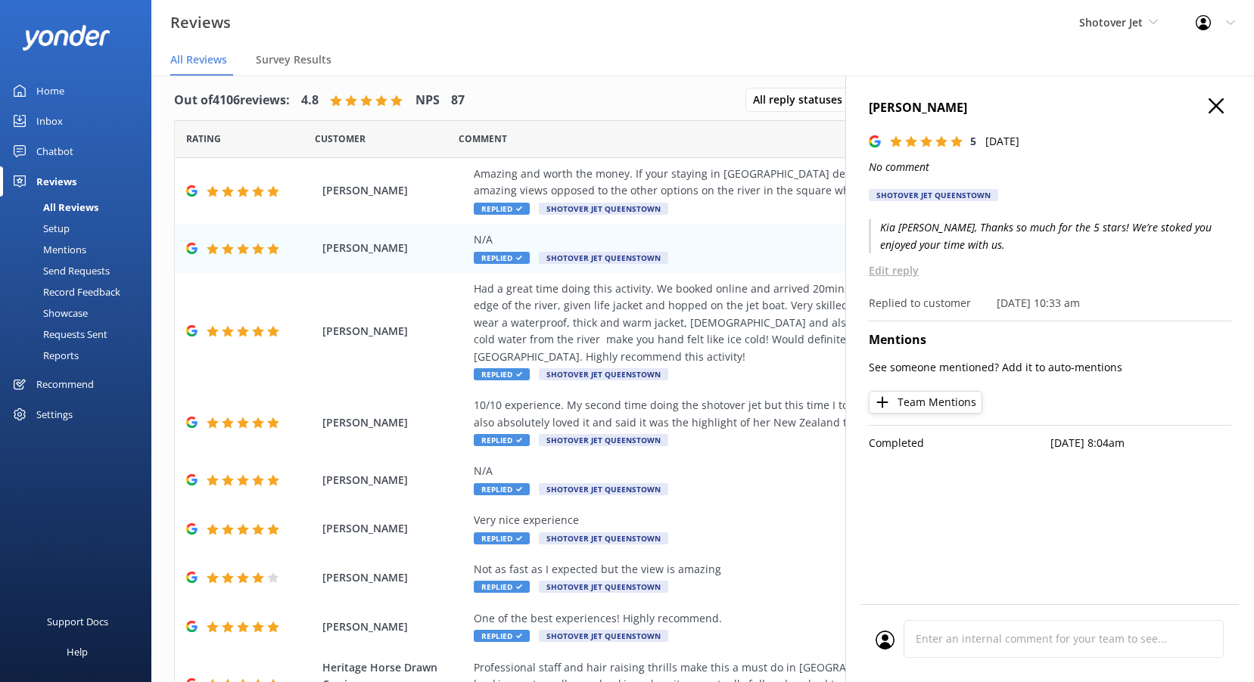
click at [1214, 108] on use at bounding box center [1215, 105] width 15 height 15
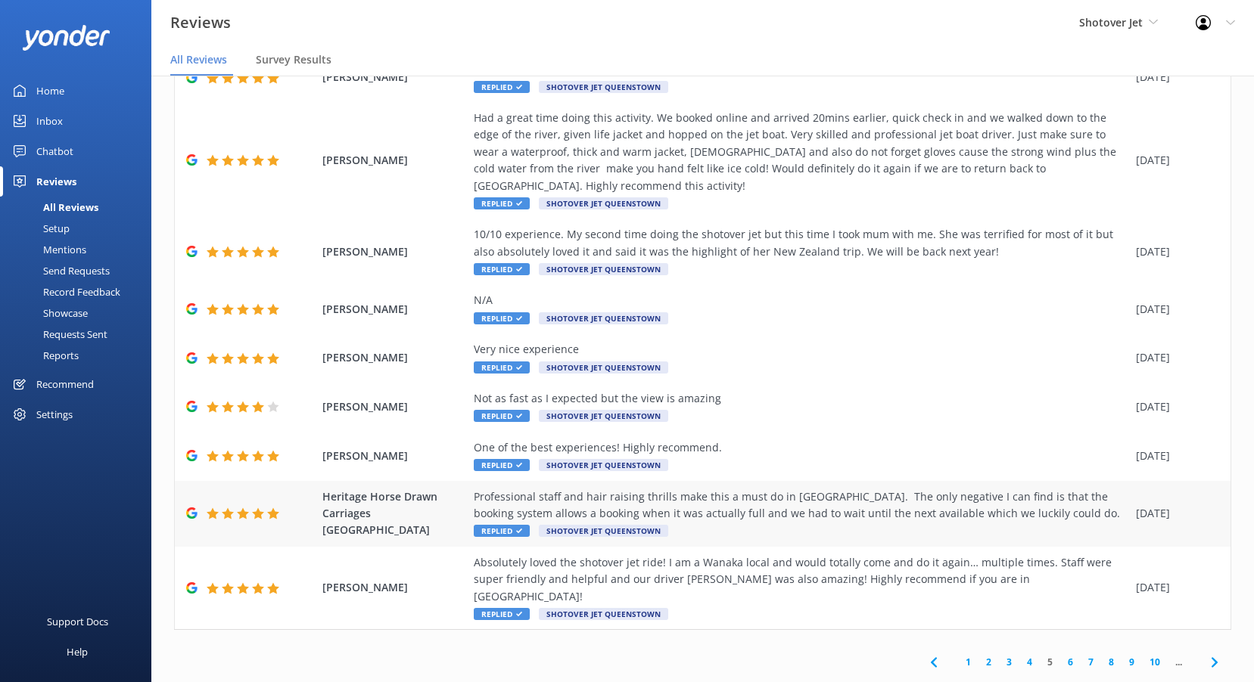
scroll to position [30, 0]
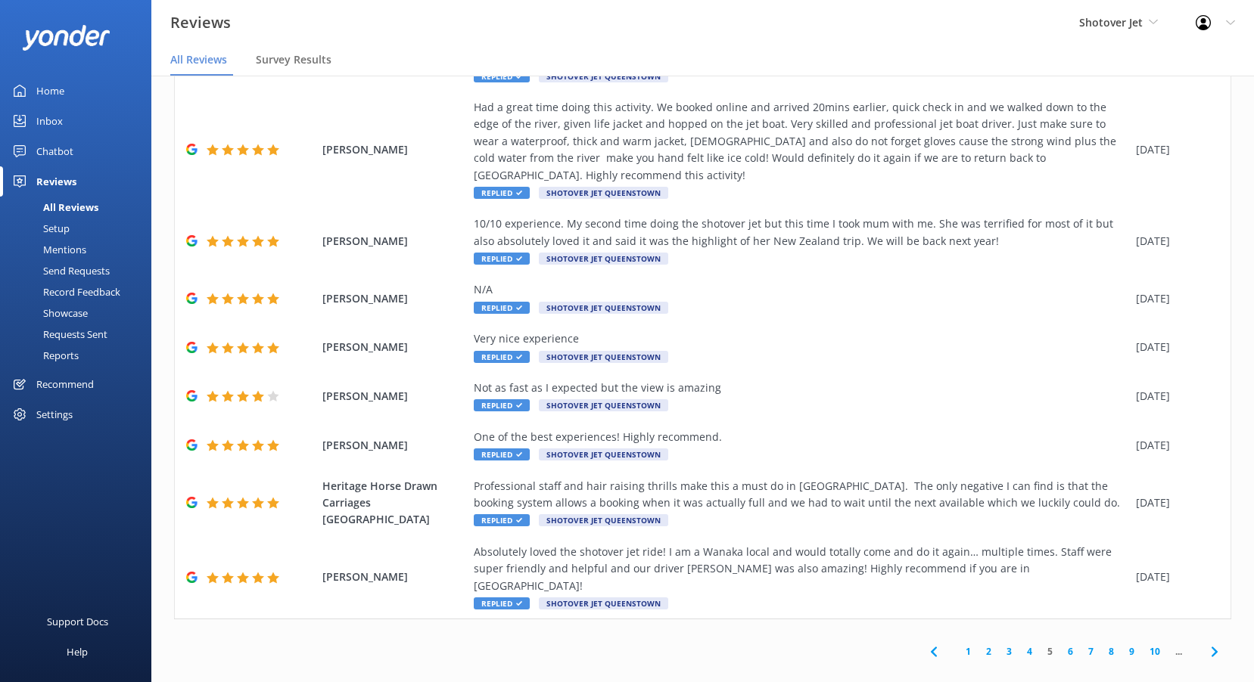
click at [1020, 645] on link "4" at bounding box center [1029, 652] width 20 height 14
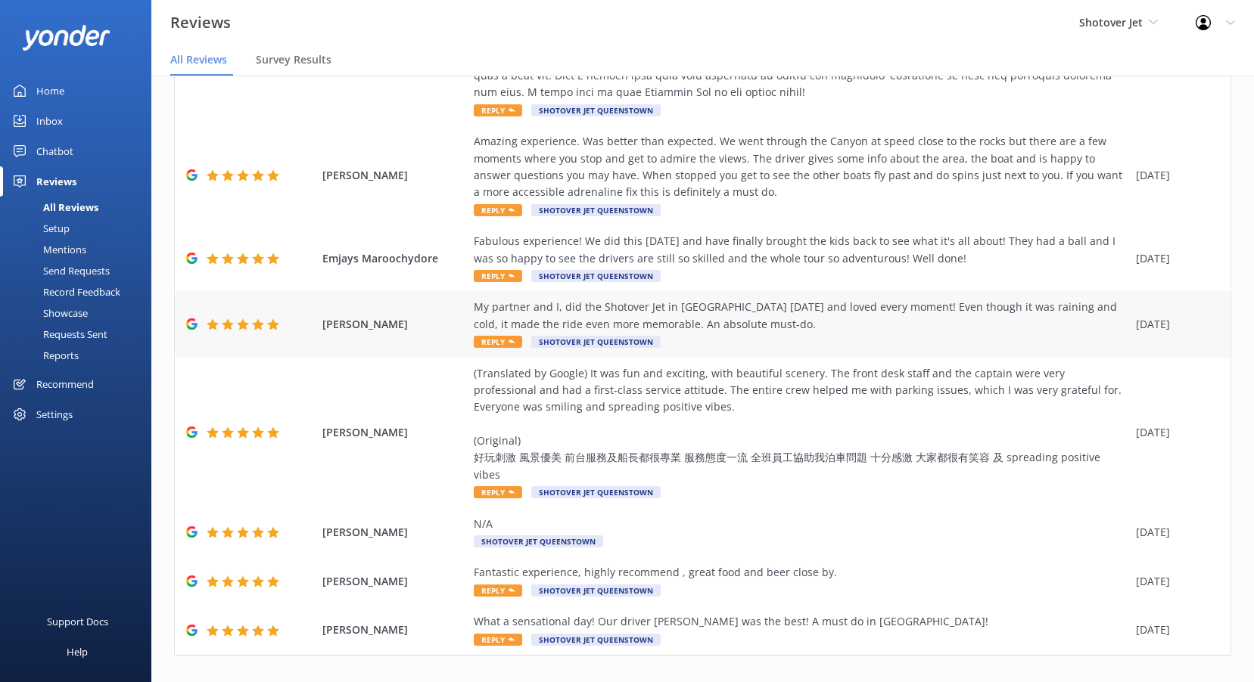
scroll to position [432, 0]
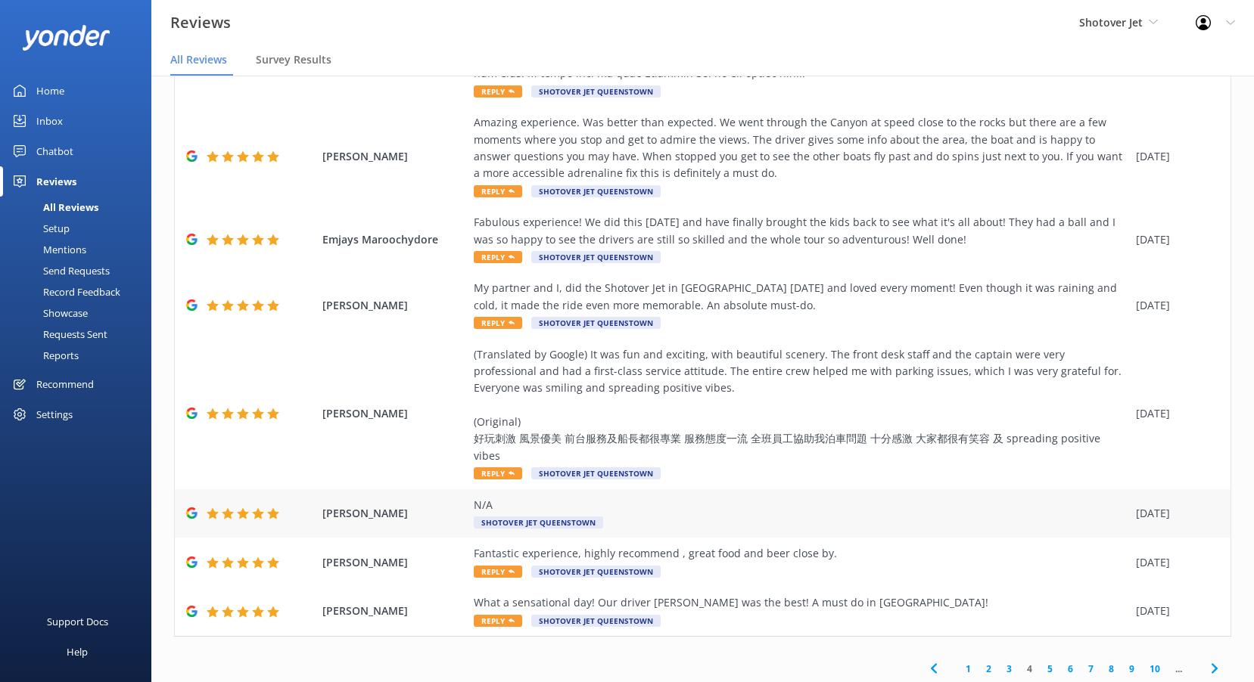
click at [536, 517] on span "Shotover Jet Queenstown" at bounding box center [538, 523] width 129 height 12
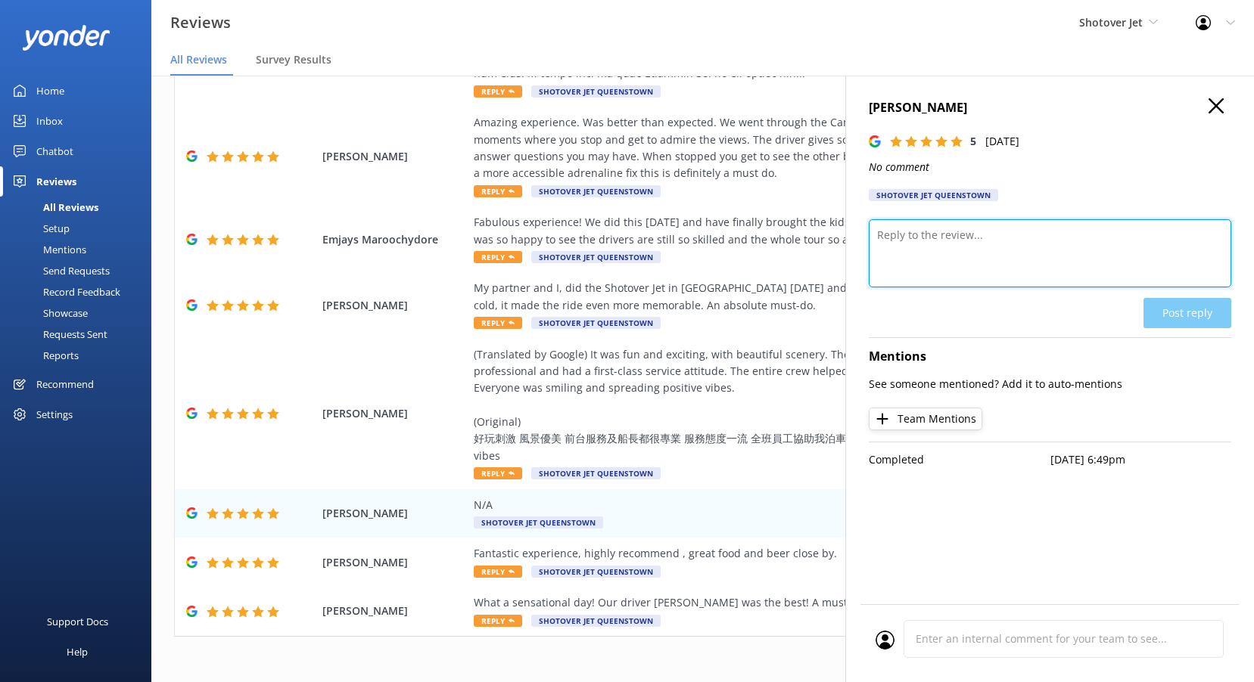
click at [904, 238] on textarea at bounding box center [1050, 253] width 362 height 68
paste textarea "Kia ora, Thanks so much for the 5 stars! We’re stoked you enjoyed your time wit…"
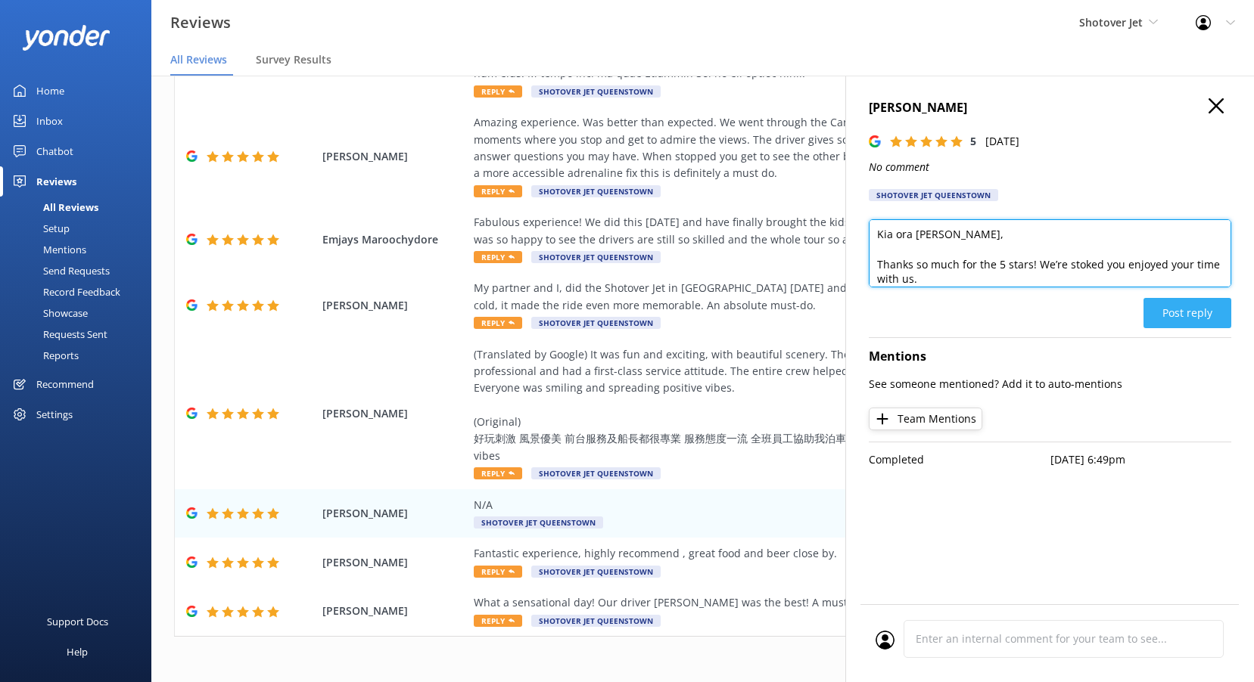
type textarea "Kia ora [PERSON_NAME], Thanks so much for the 5 stars! We’re stoked you enjoyed…"
click at [1195, 312] on button "Post reply" at bounding box center [1187, 313] width 88 height 30
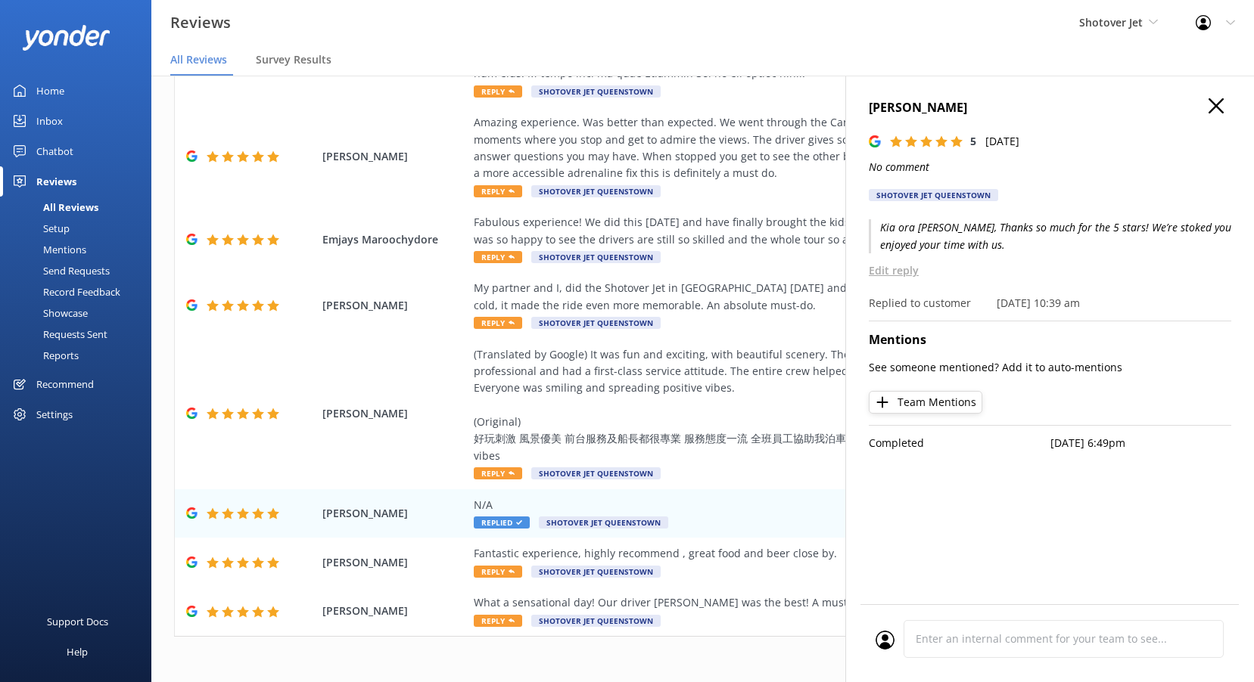
click at [1221, 109] on icon at bounding box center [1215, 105] width 15 height 15
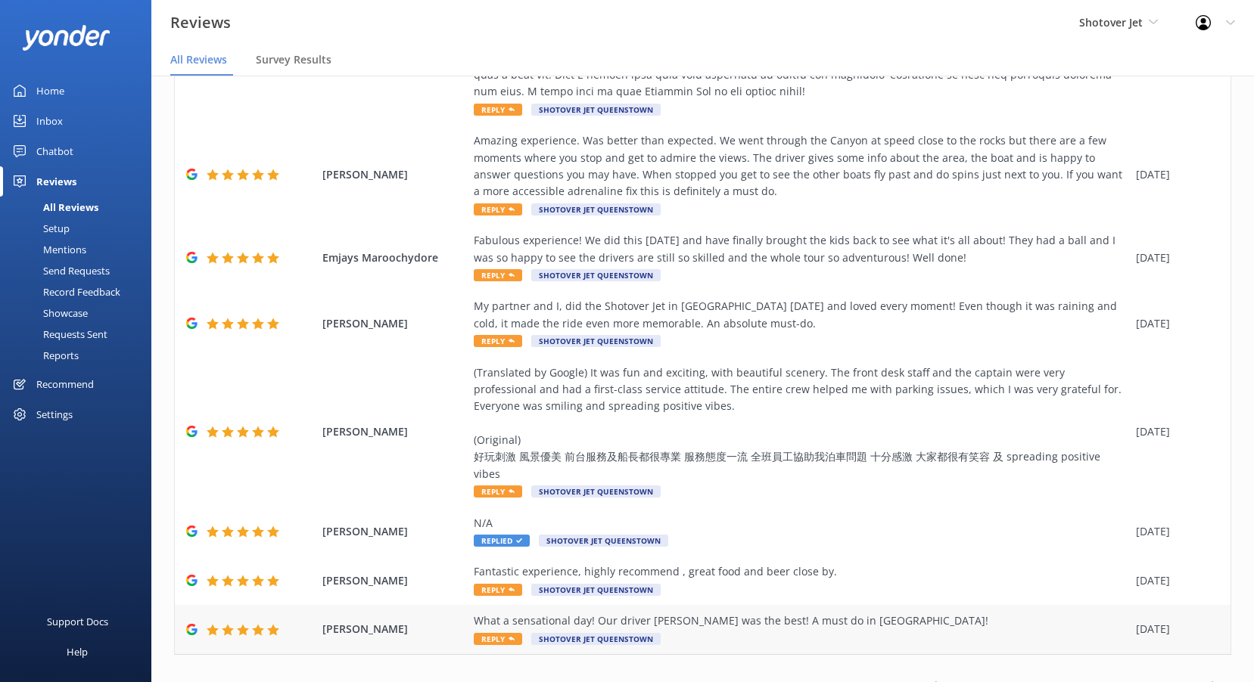
scroll to position [432, 0]
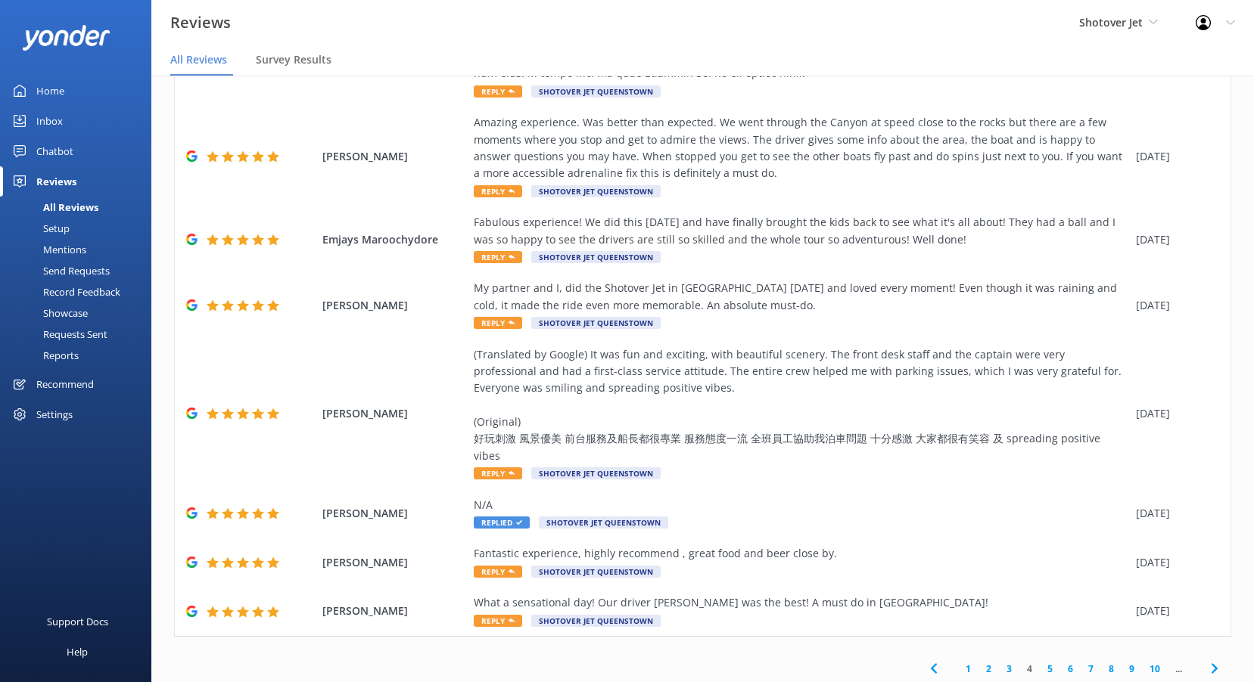
click at [1001, 662] on link "3" at bounding box center [1009, 669] width 20 height 14
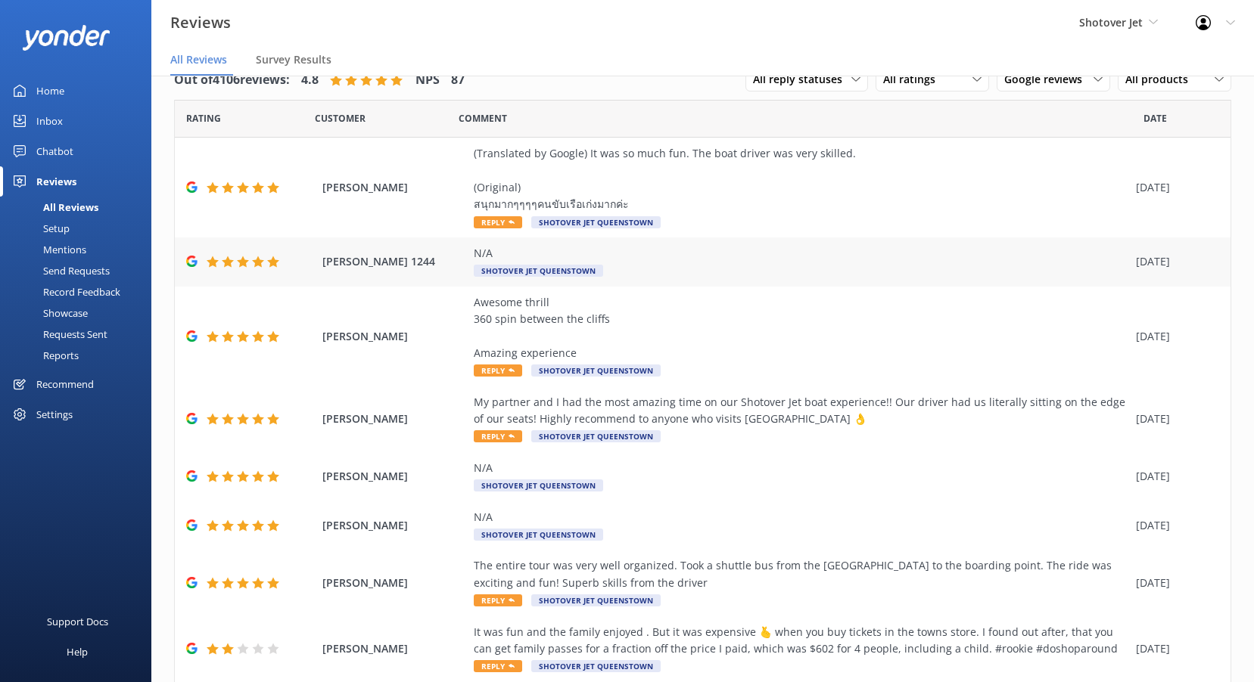
click at [511, 265] on span "Shotover Jet Queenstown" at bounding box center [538, 271] width 129 height 12
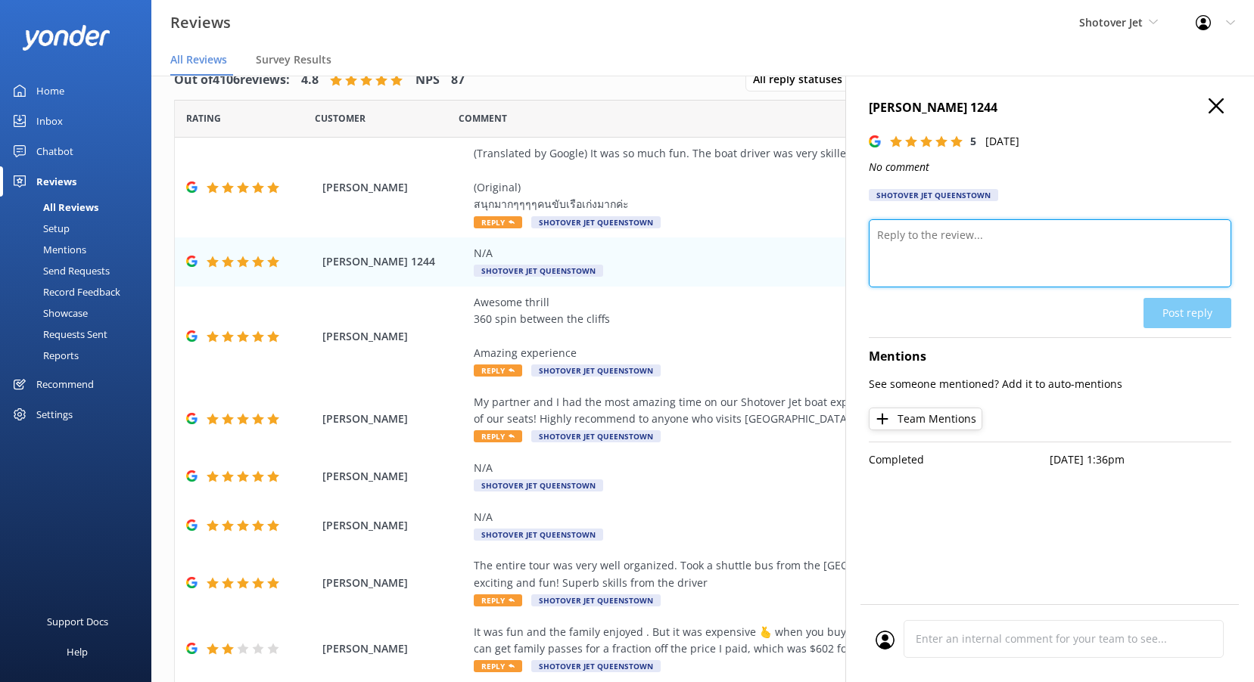
click at [928, 268] on textarea at bounding box center [1050, 253] width 362 height 68
paste textarea "Kia ora, Thanks so much for the 5 stars! We’re stoked you enjoyed your time wit…"
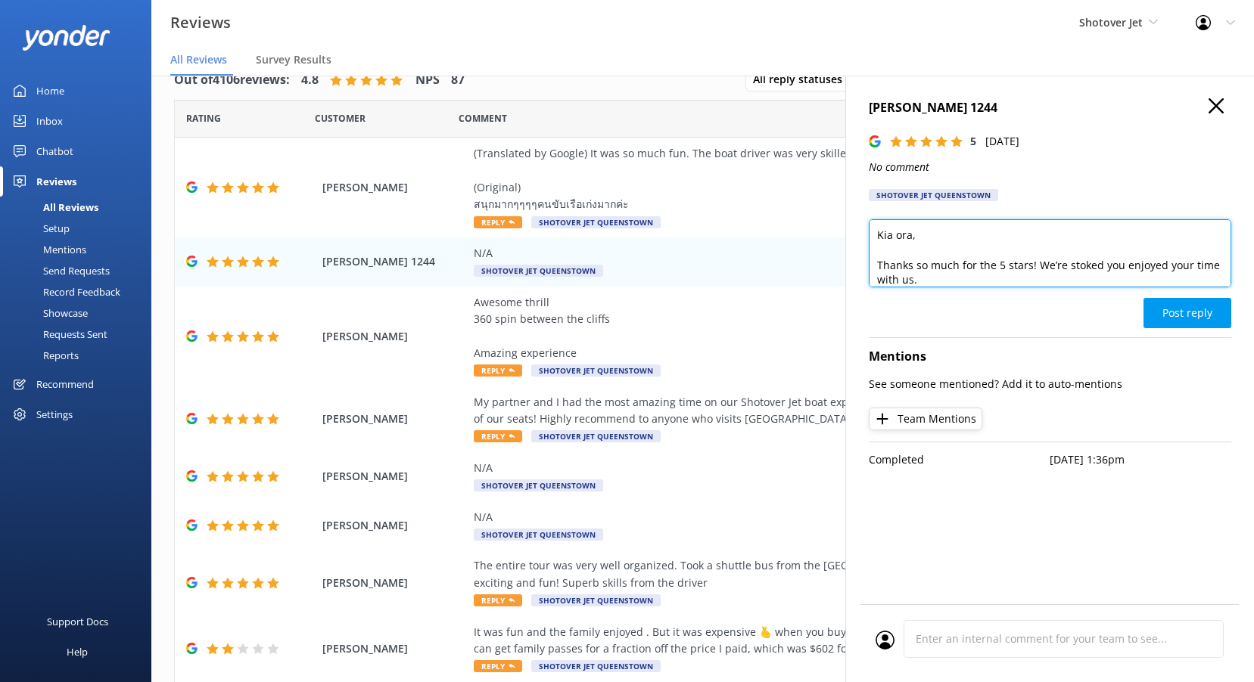
scroll to position [1, 0]
type textarea "Kia ora [PERSON_NAME], Thanks so much for the 5 stars! We’re stoked you enjoyed…"
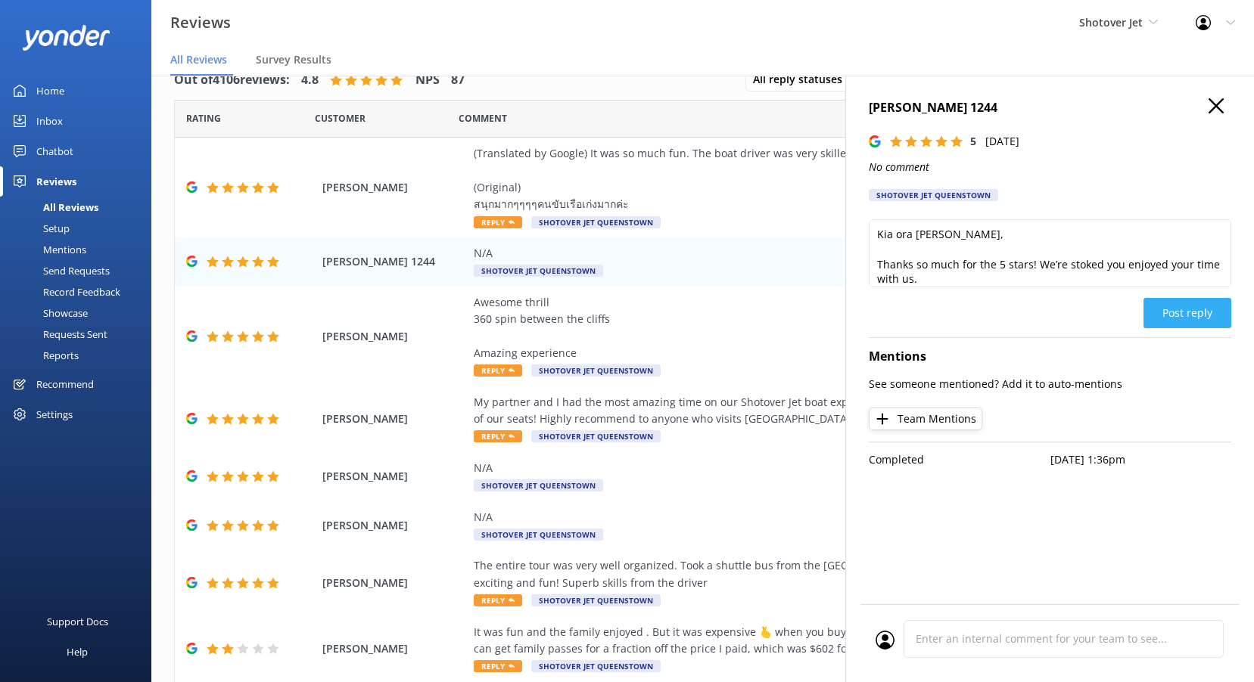
click at [1174, 318] on button "Post reply" at bounding box center [1187, 313] width 88 height 30
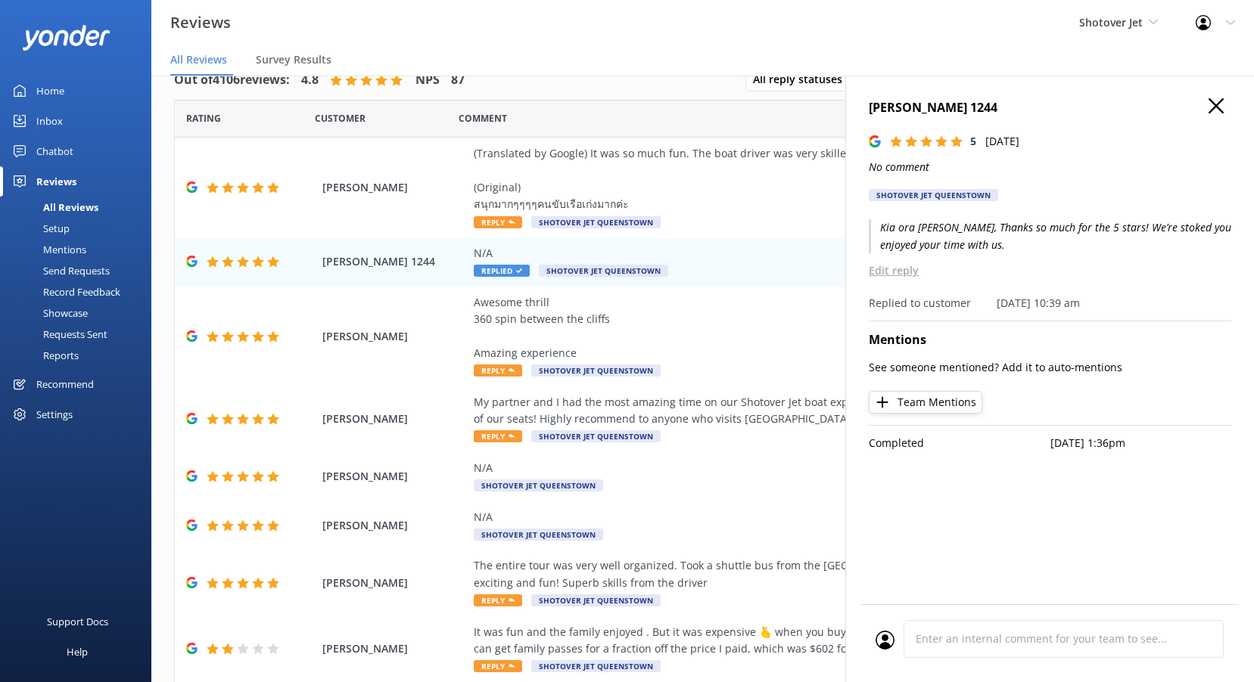
click at [1219, 98] on icon at bounding box center [1215, 105] width 15 height 15
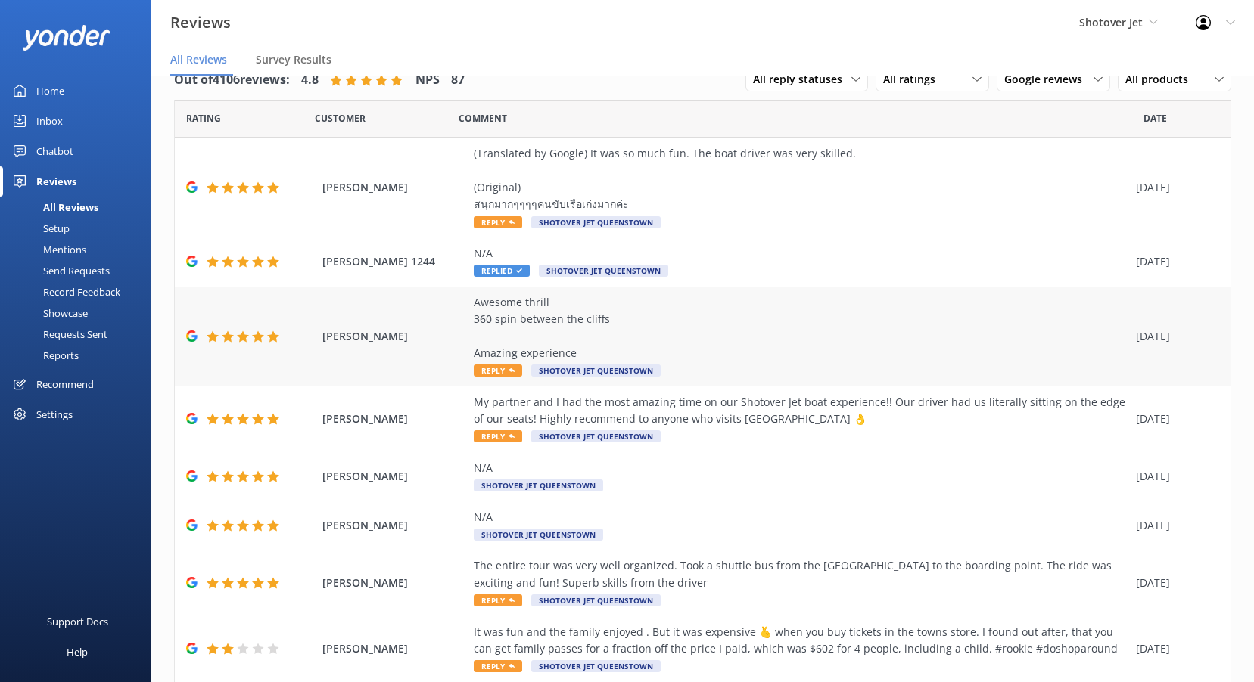
scroll to position [76, 0]
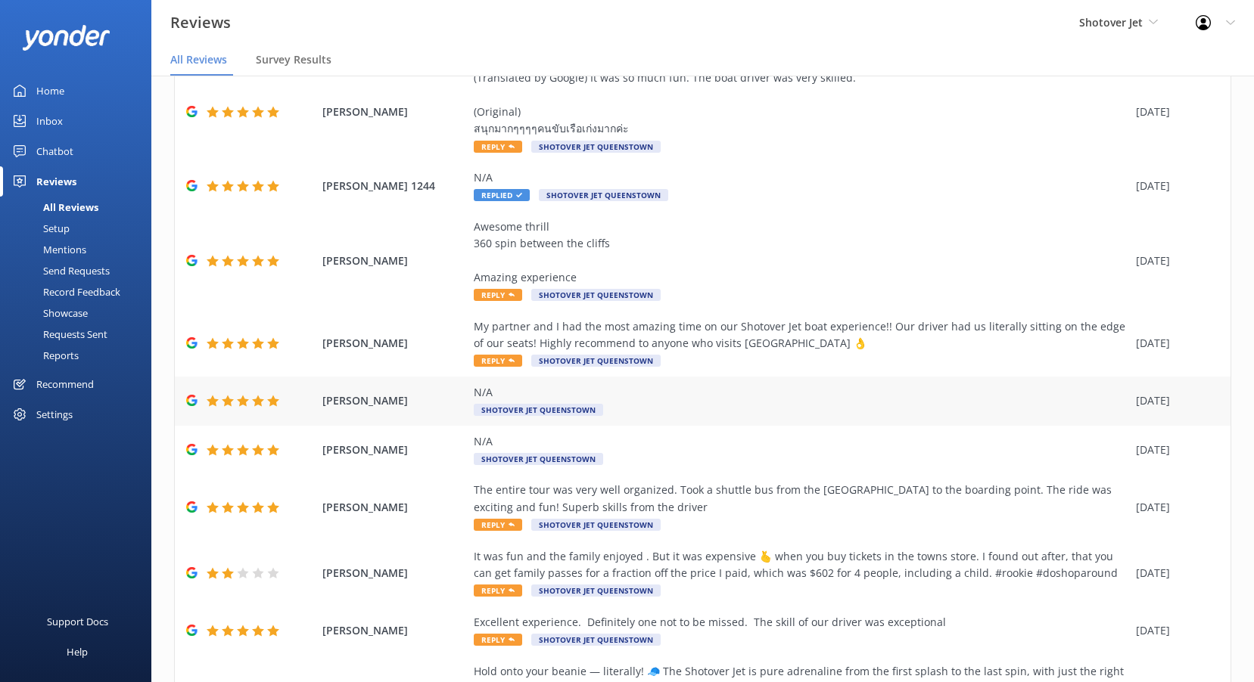
click at [521, 409] on span "Shotover Jet Queenstown" at bounding box center [538, 410] width 129 height 12
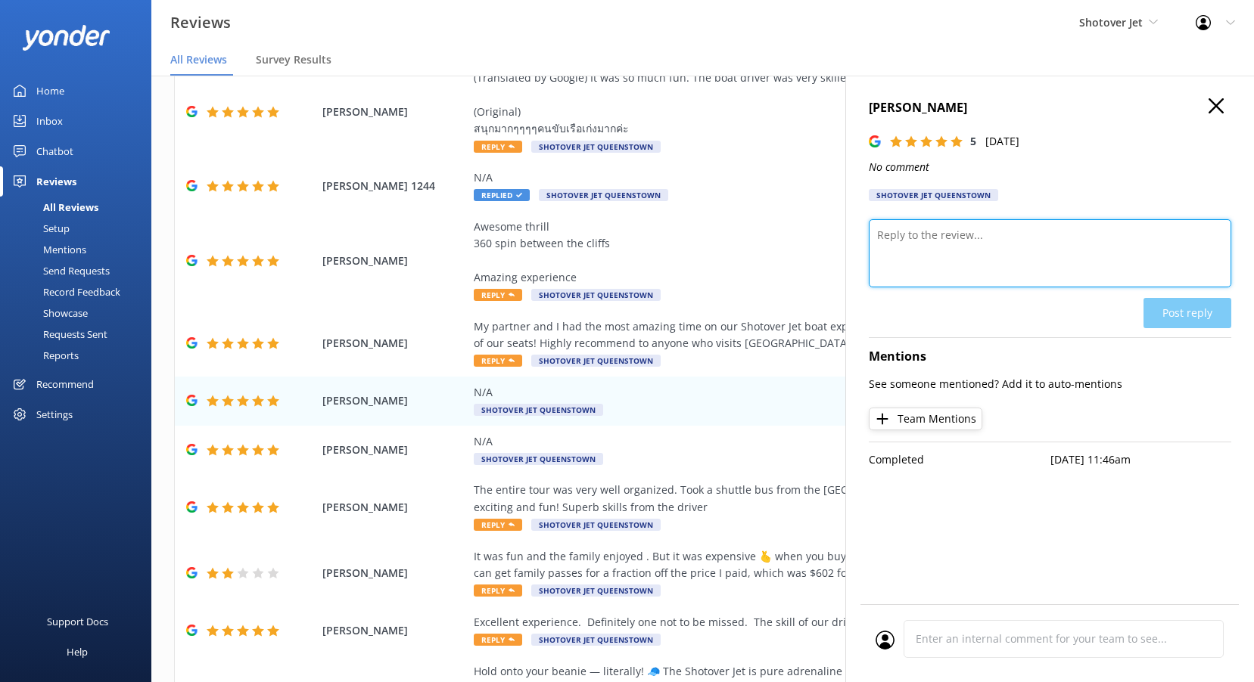
click at [915, 249] on textarea at bounding box center [1050, 253] width 362 height 68
paste textarea "Kia ora, Thanks so much for the 5 stars! We’re stoked you enjoyed your time wit…"
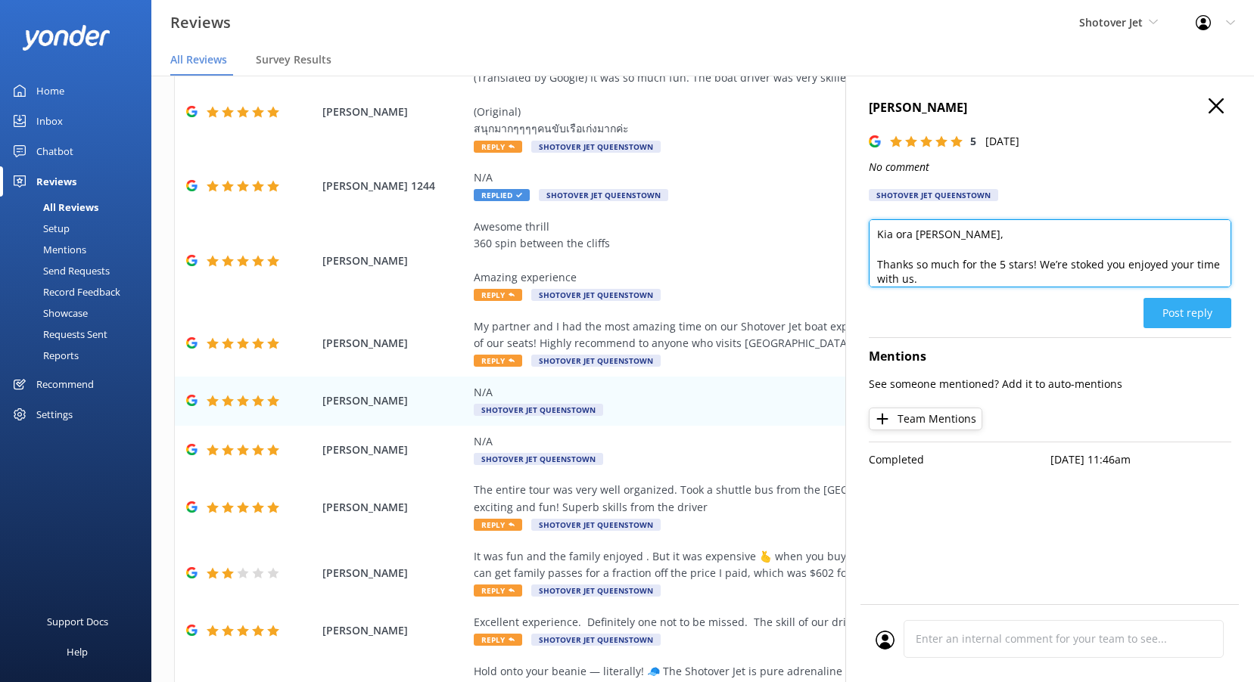
type textarea "Kia ora [PERSON_NAME], Thanks so much for the 5 stars! We’re stoked you enjoyed…"
click at [1177, 306] on button "Post reply" at bounding box center [1187, 313] width 88 height 30
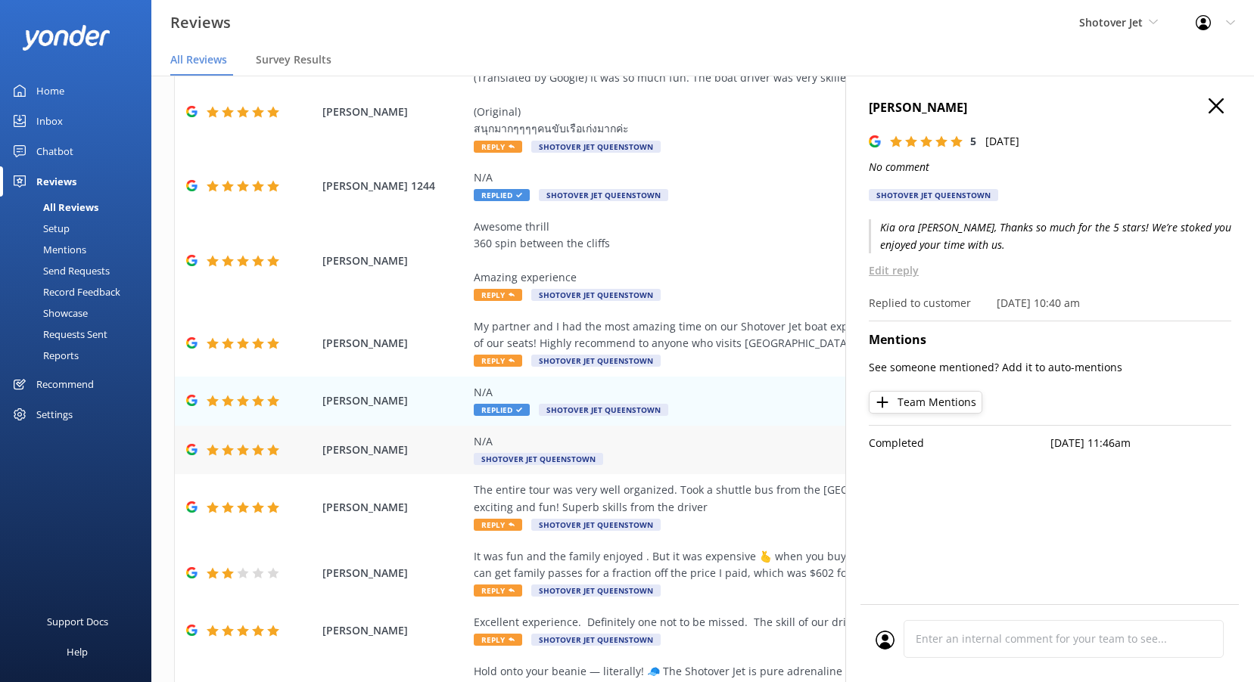
click at [506, 458] on span "Shotover Jet Queenstown" at bounding box center [538, 459] width 129 height 12
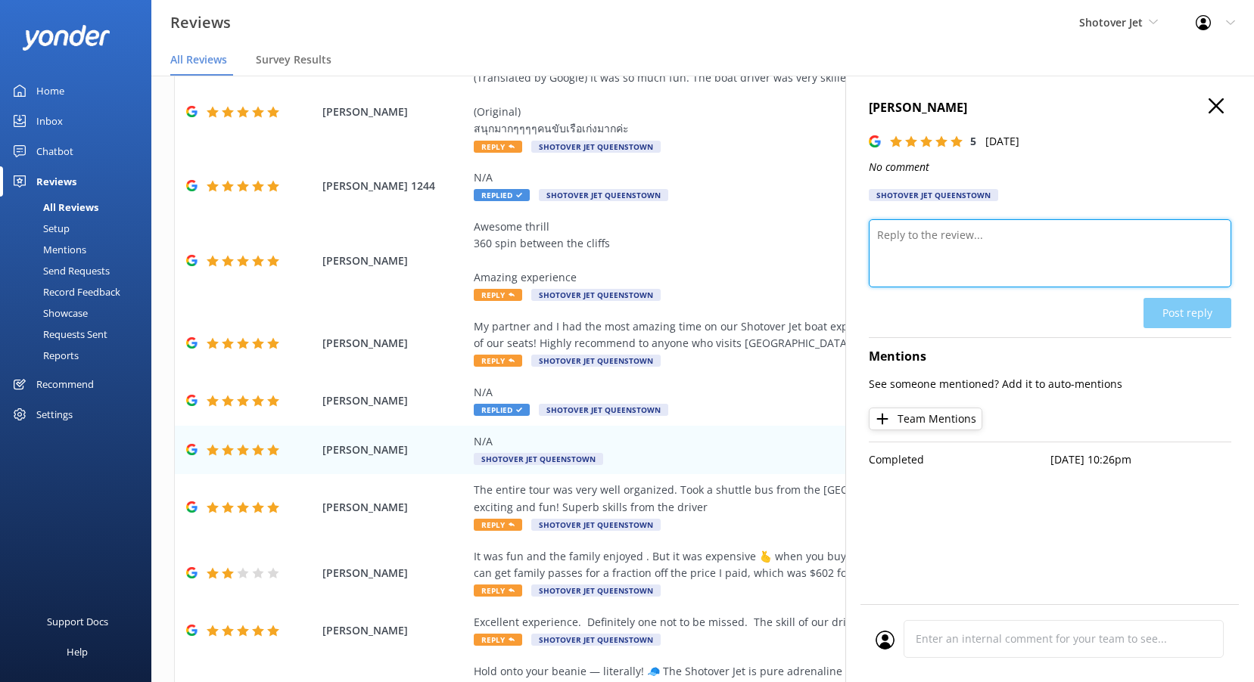
click at [946, 258] on textarea at bounding box center [1050, 253] width 362 height 68
paste textarea "Kia ora, Thanks so much for the 5 stars! We’re stoked you enjoyed your time wit…"
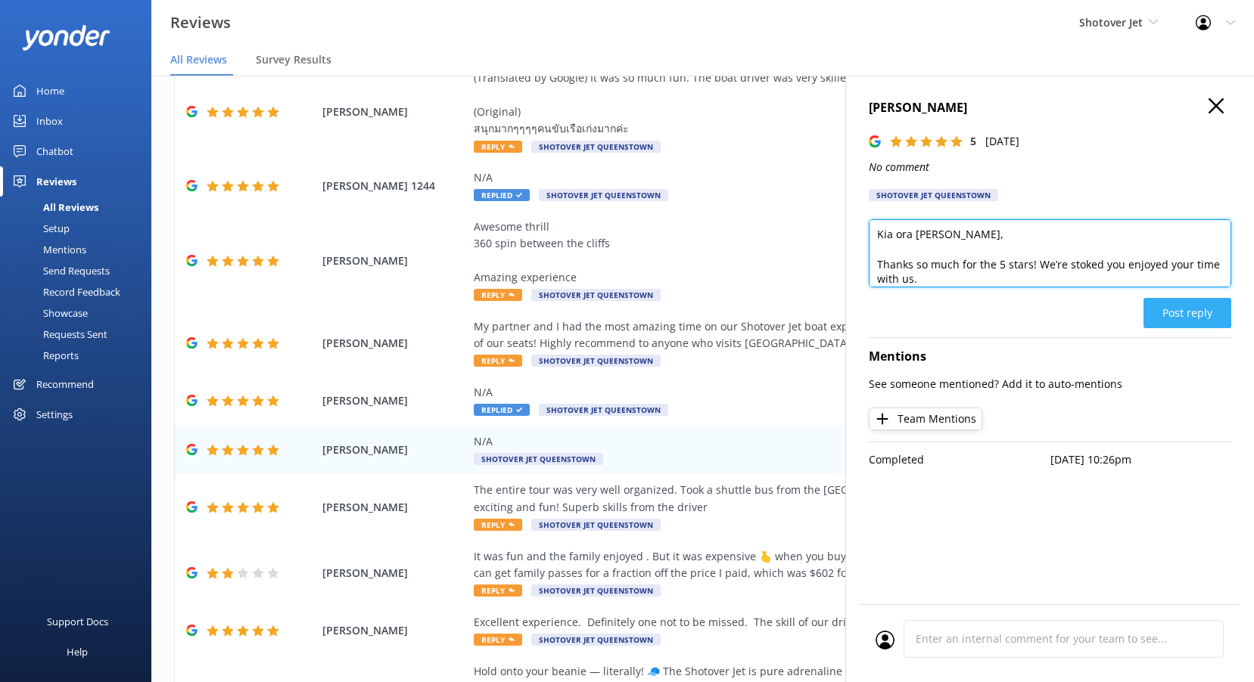
type textarea "Kia ora [PERSON_NAME], Thanks so much for the 5 stars! We’re stoked you enjoyed…"
click at [1204, 317] on button "Post reply" at bounding box center [1187, 313] width 88 height 30
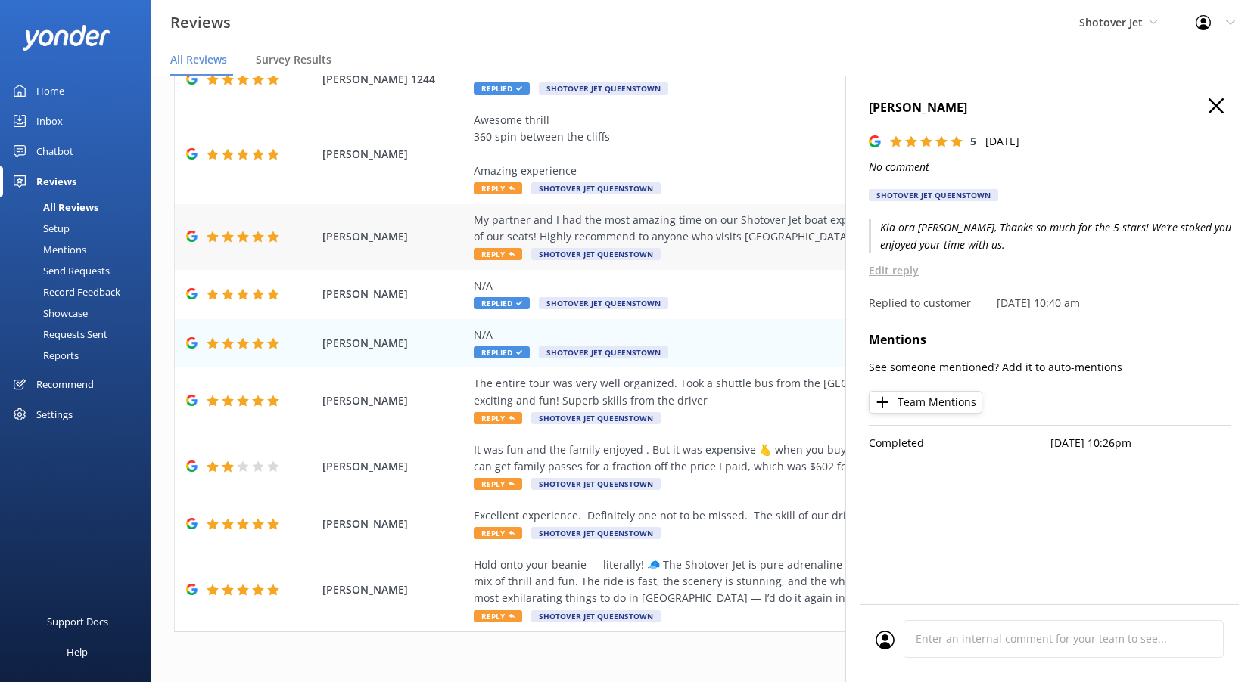
scroll to position [212, 0]
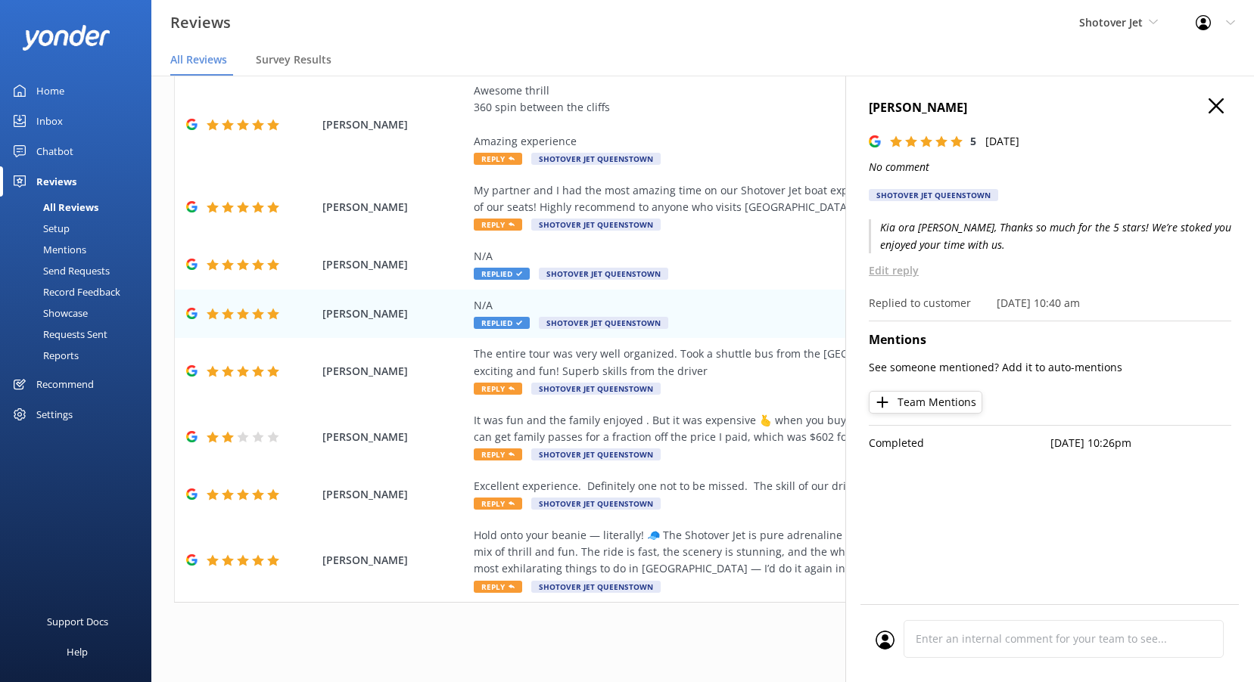
click at [1220, 107] on icon at bounding box center [1215, 105] width 15 height 15
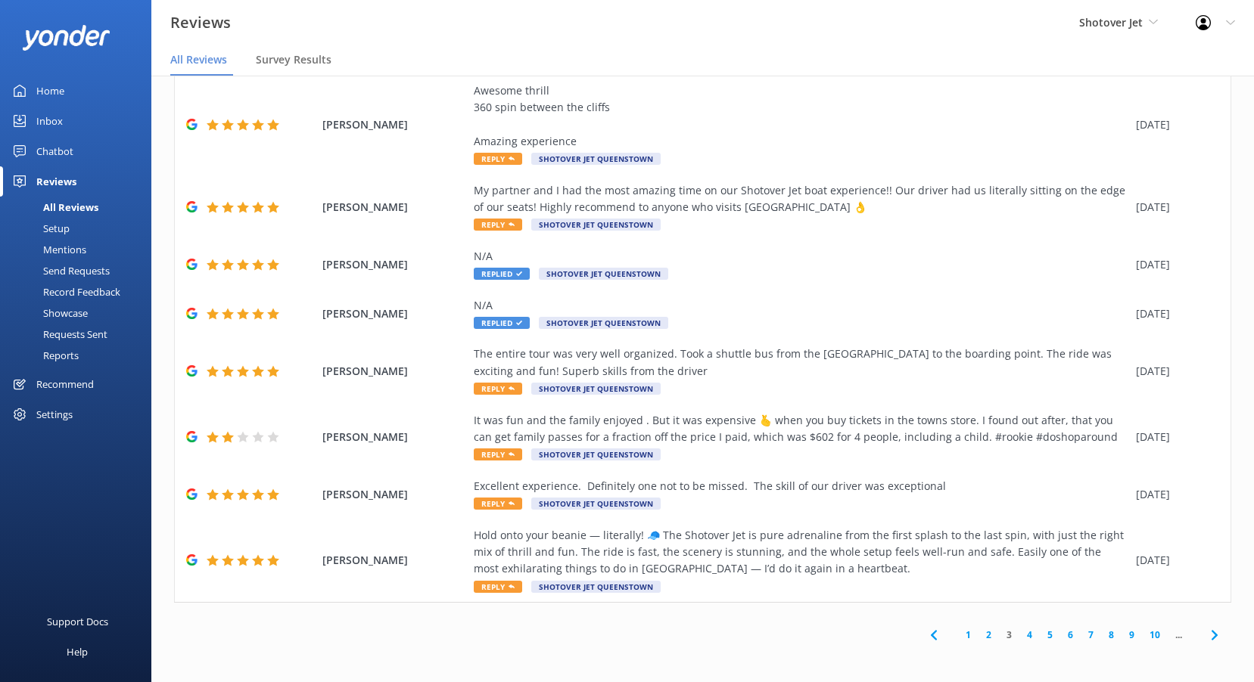
click at [981, 632] on link "2" at bounding box center [988, 635] width 20 height 14
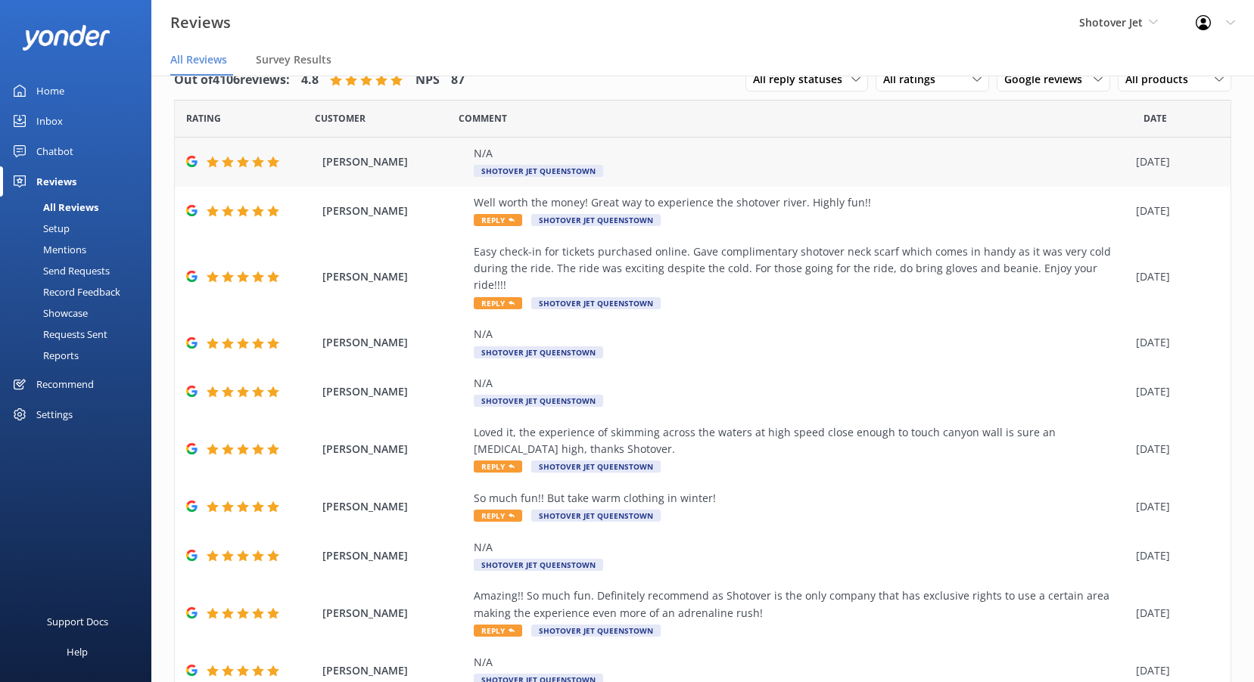
click at [518, 171] on span "Shotover Jet Queenstown" at bounding box center [538, 171] width 129 height 12
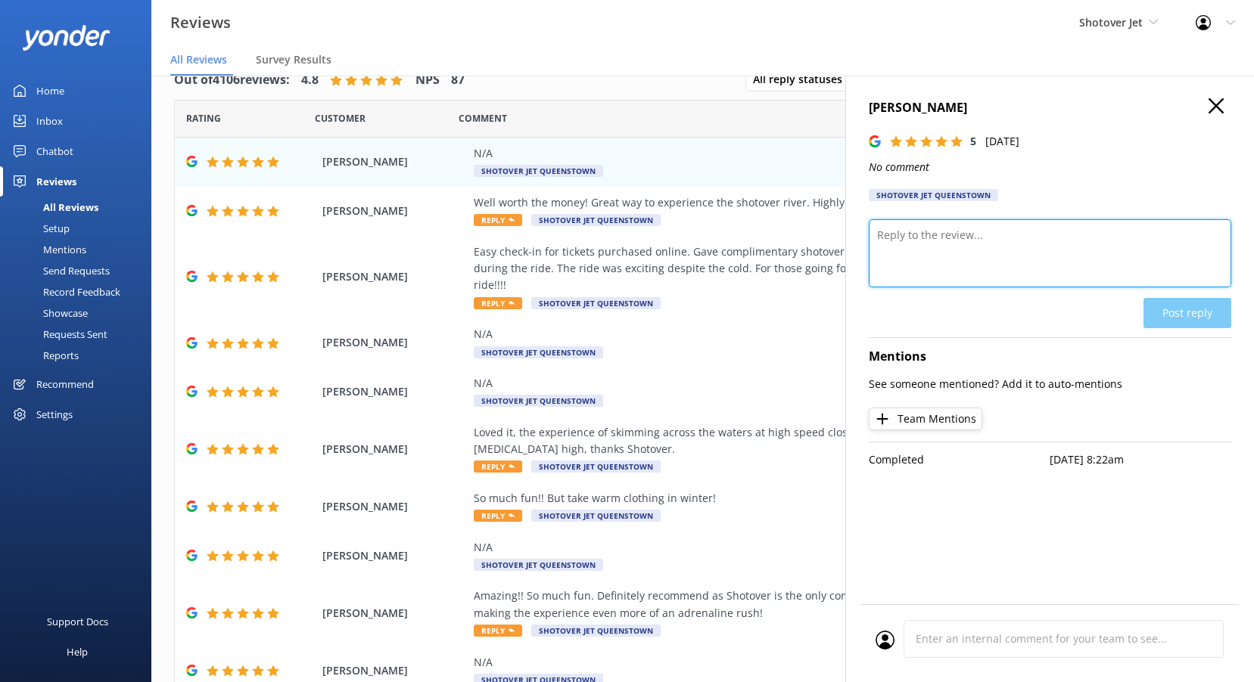
click at [903, 241] on textarea at bounding box center [1050, 253] width 362 height 68
paste textarea "Kia ora, Thanks so much for the 5 stars! We’re stoked you enjoyed your time wit…"
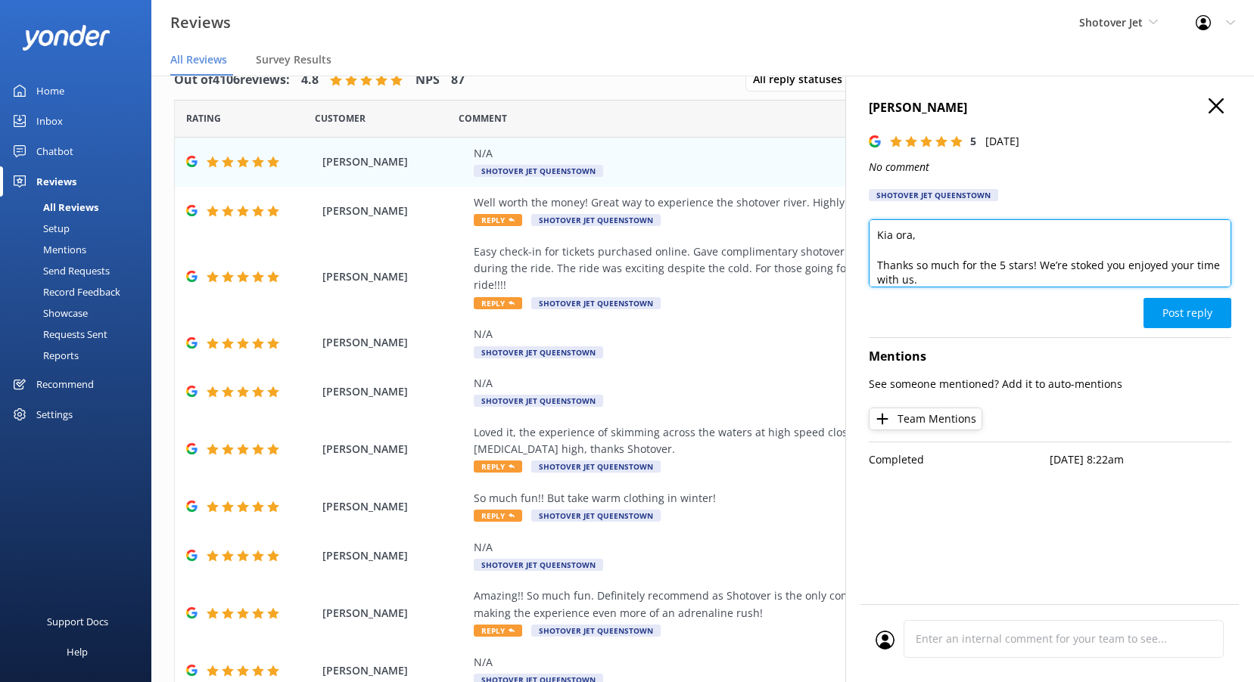
scroll to position [1, 0]
type textarea "Kia ora Dino, Thanks so much for the 5 stars! We’re stoked you enjoyed your tim…"
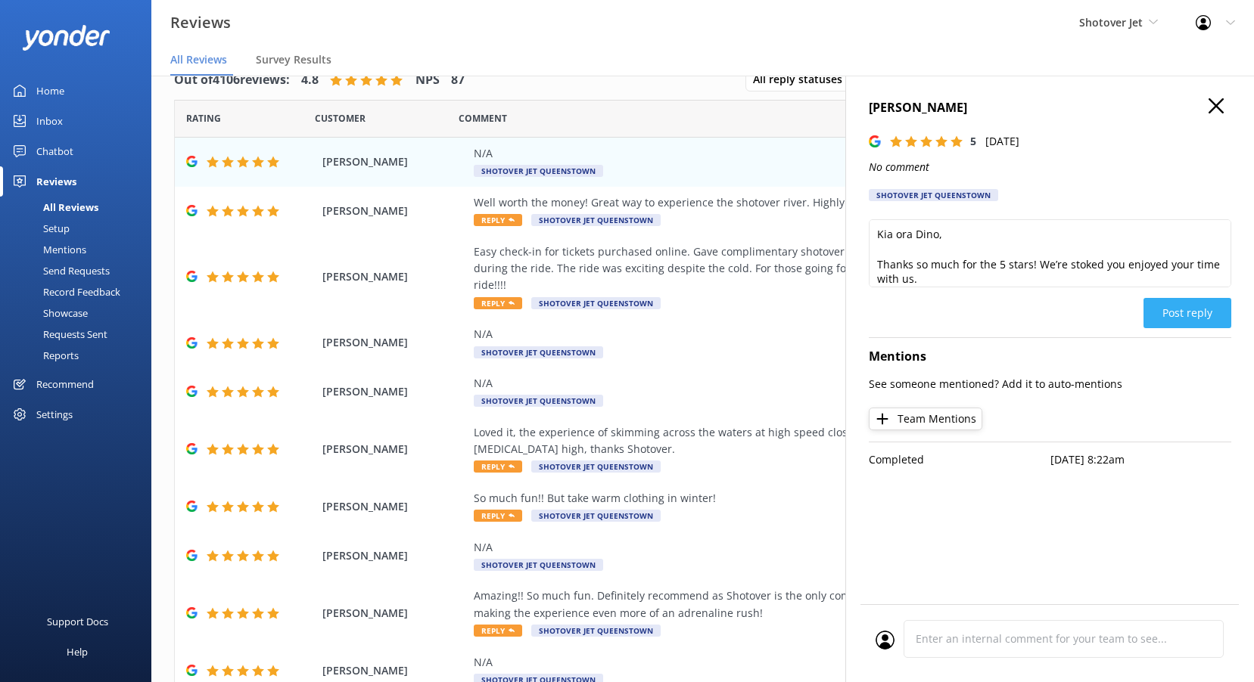
click at [1207, 317] on button "Post reply" at bounding box center [1187, 313] width 88 height 30
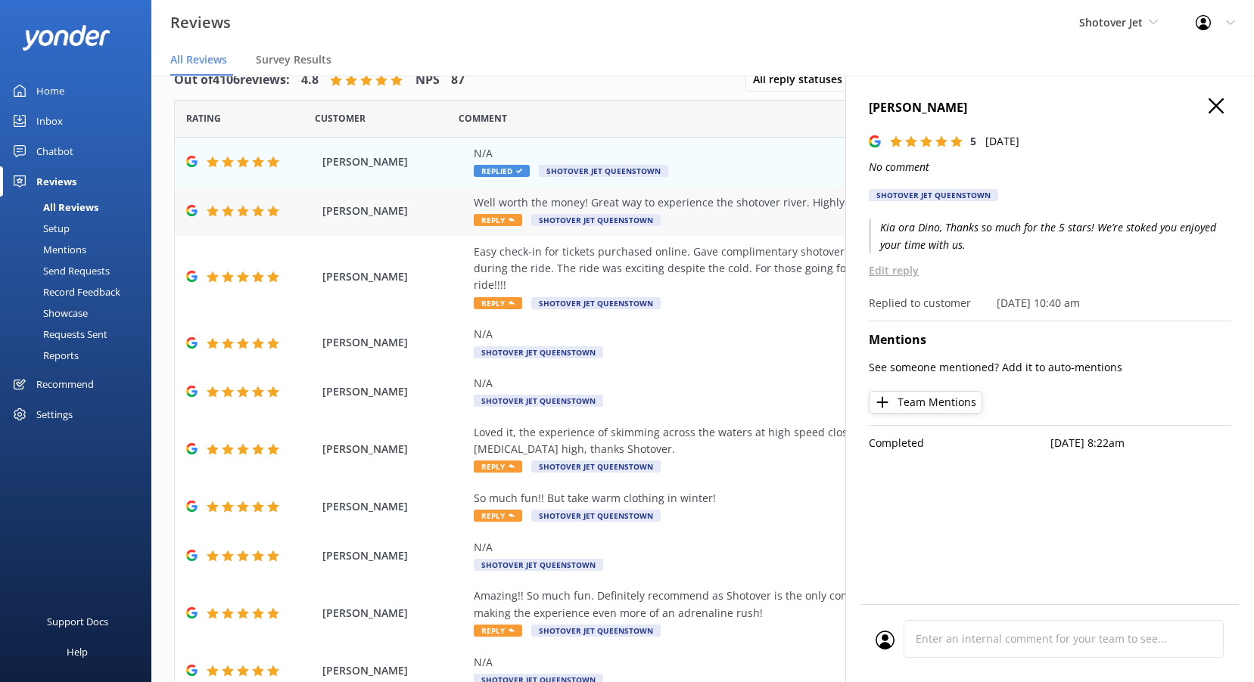
drag, startPoint x: 1217, startPoint y: 107, endPoint x: 1108, endPoint y: 192, distance: 138.5
click at [1217, 107] on use at bounding box center [1215, 105] width 15 height 15
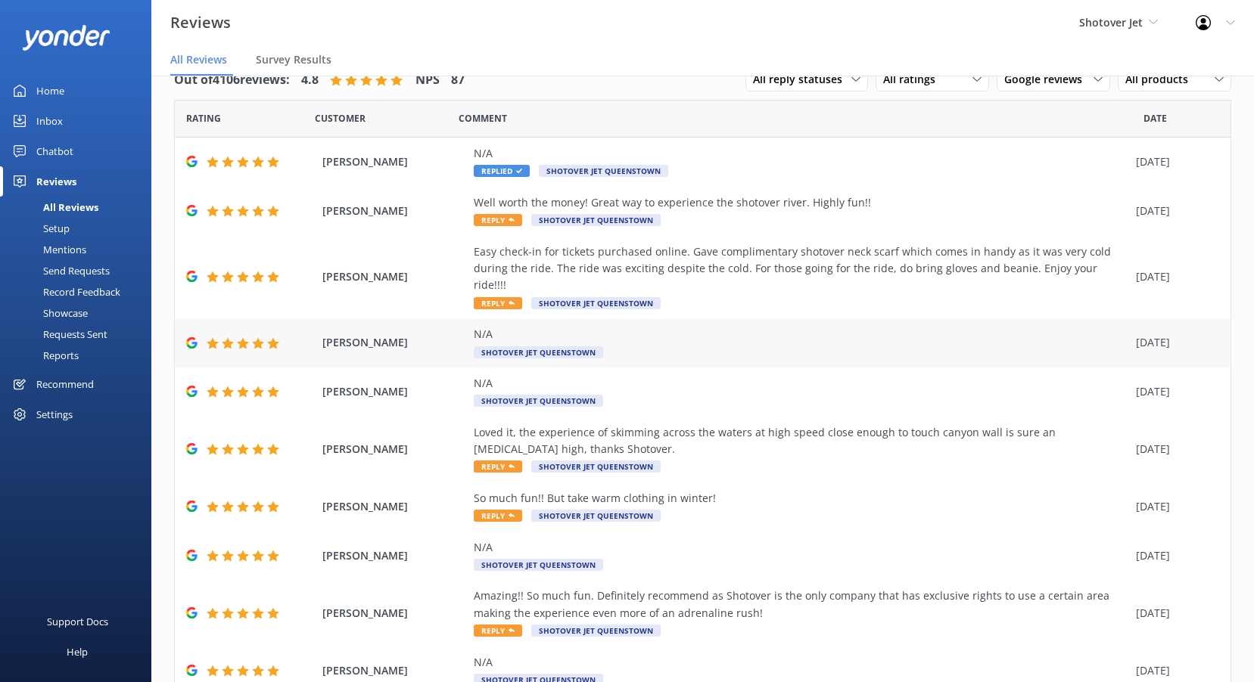
click at [566, 347] on span "Shotover Jet Queenstown" at bounding box center [538, 353] width 129 height 12
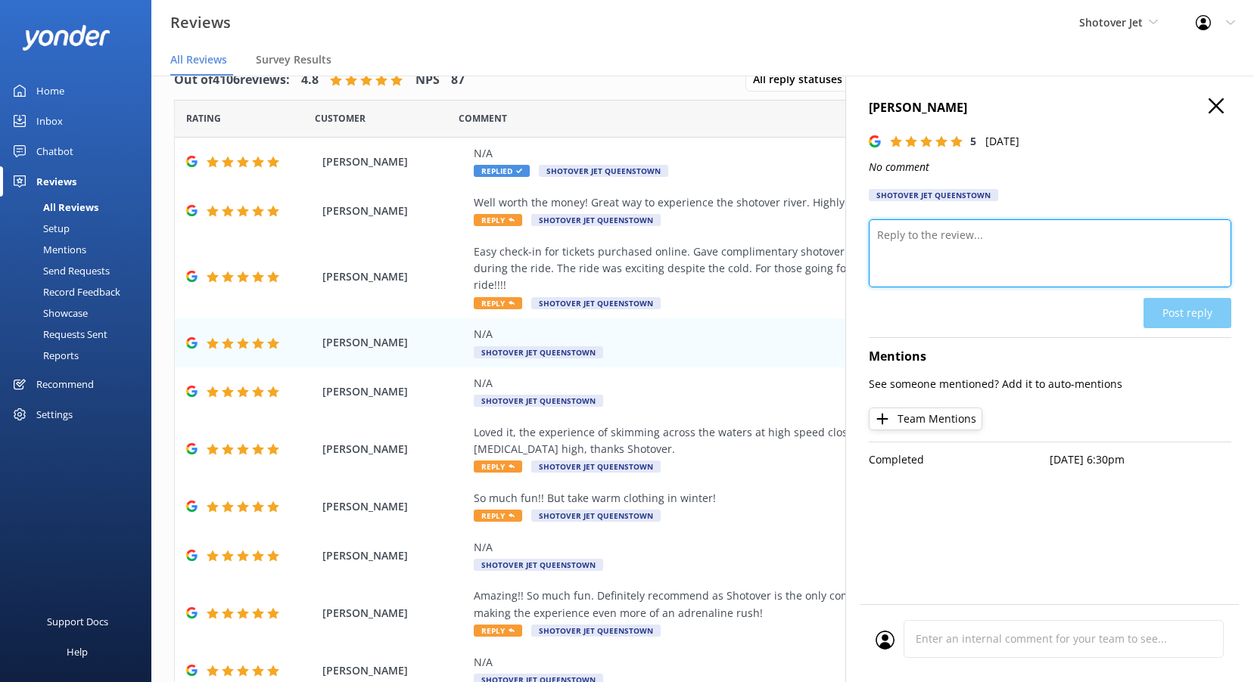
click at [946, 251] on textarea at bounding box center [1050, 253] width 362 height 68
paste textarea "Kia ora, Thanks so much for the 5 stars! We’re stoked you enjoyed your time wit…"
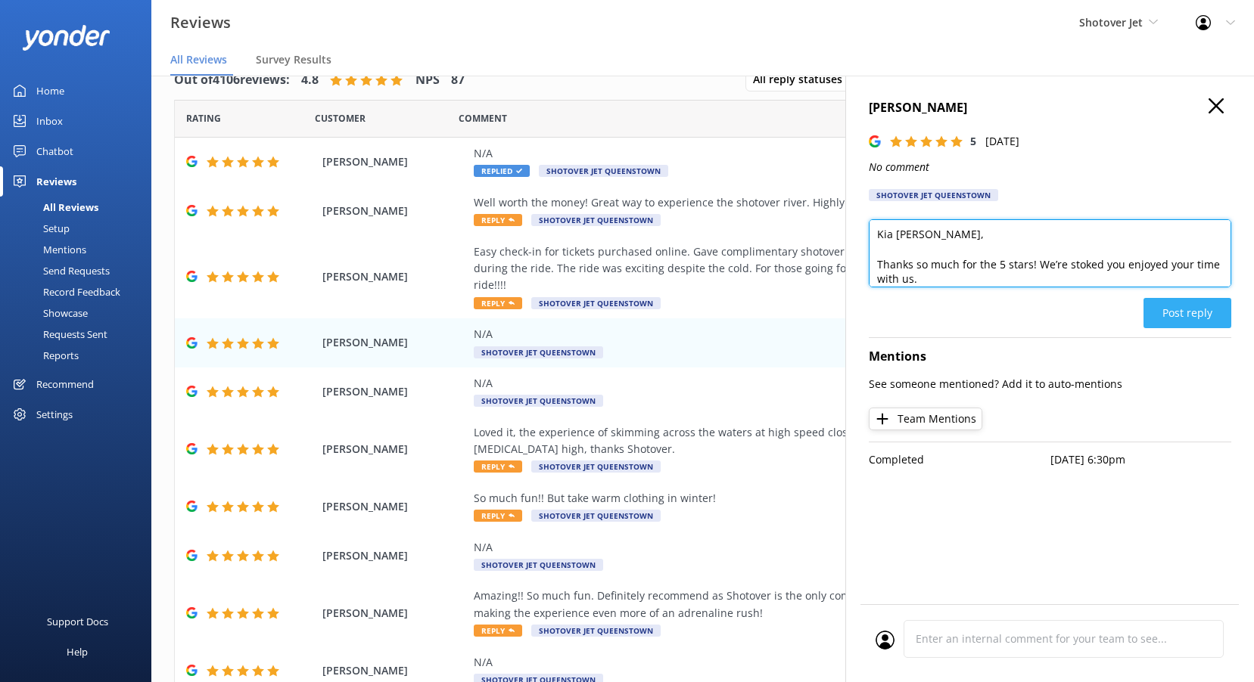
type textarea "Kia [PERSON_NAME], Thanks so much for the 5 stars! We’re stoked you enjoyed you…"
click at [1197, 309] on button "Post reply" at bounding box center [1187, 313] width 88 height 30
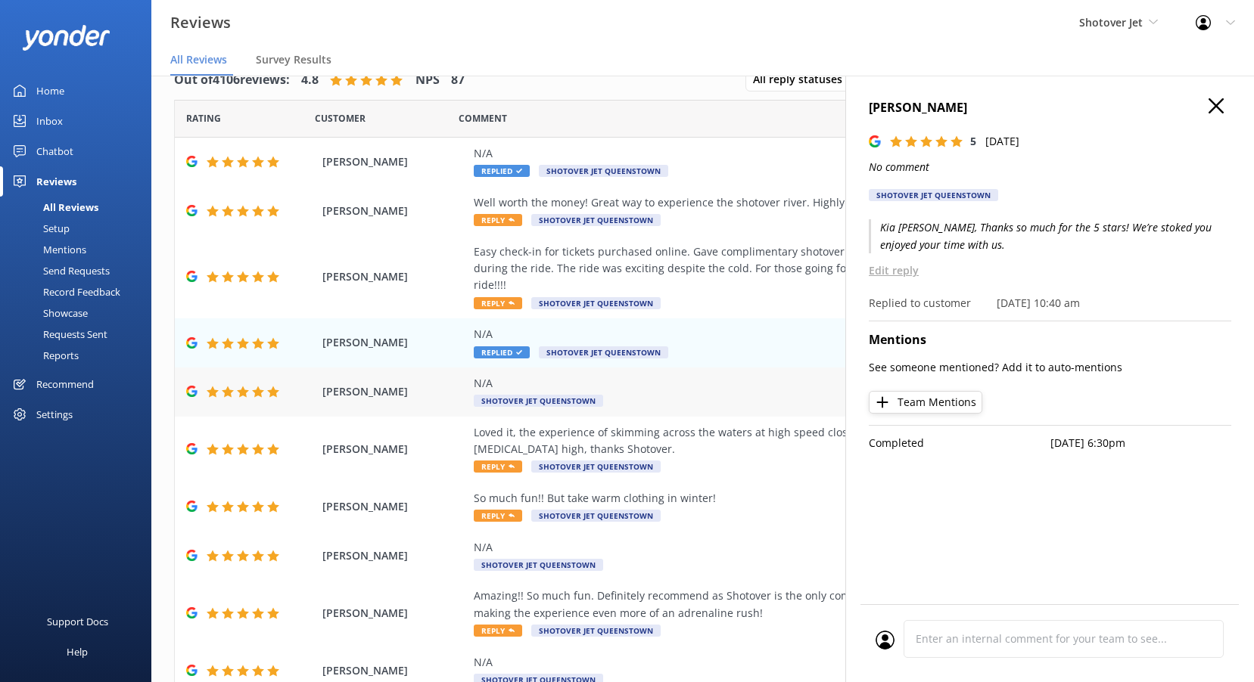
click at [508, 395] on span "Shotover Jet Queenstown" at bounding box center [538, 401] width 129 height 12
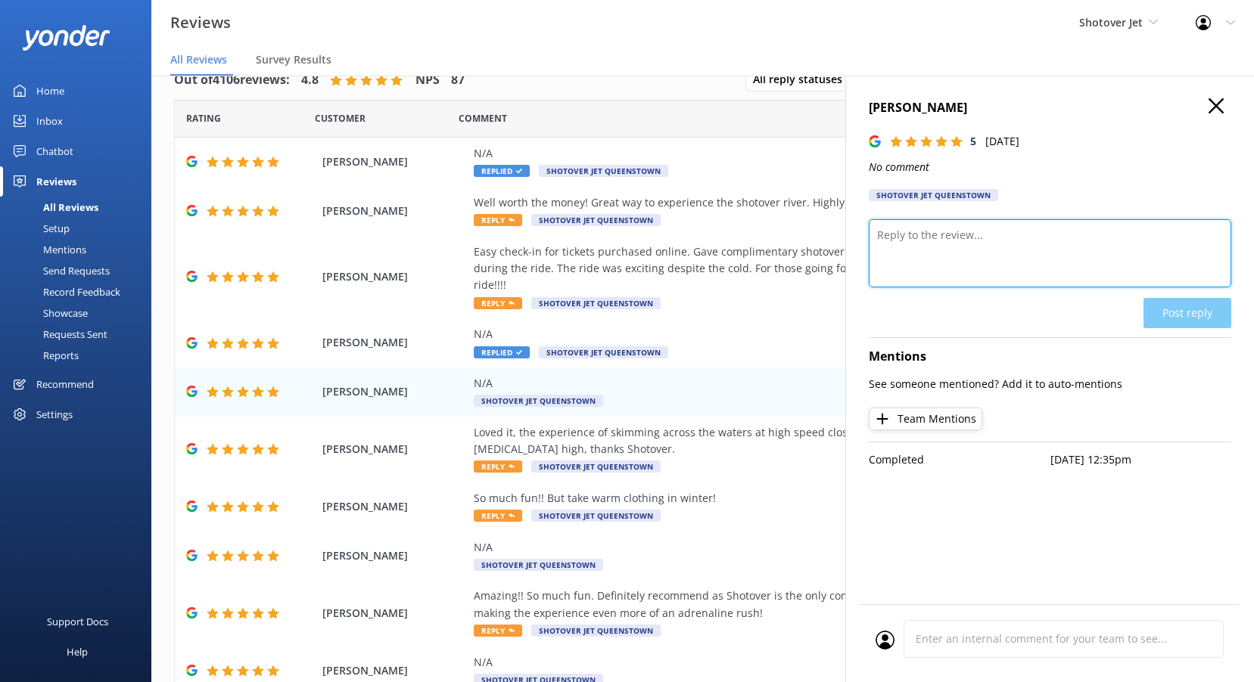
click at [936, 238] on textarea at bounding box center [1050, 253] width 362 height 68
paste textarea "Kia ora, Thanks so much for the 5 stars! We’re stoked you enjoyed your time wit…"
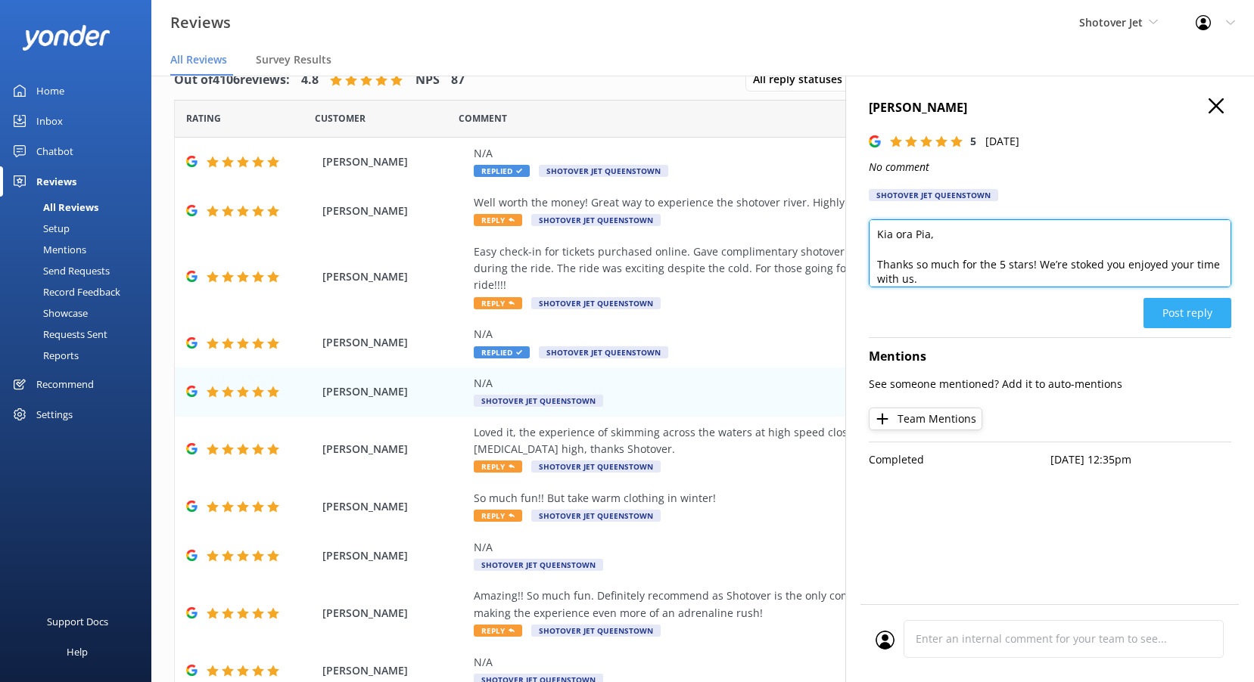
type textarea "Kia ora Pia, Thanks so much for the 5 stars! We’re stoked you enjoyed your time…"
click at [1185, 318] on button "Post reply" at bounding box center [1187, 313] width 88 height 30
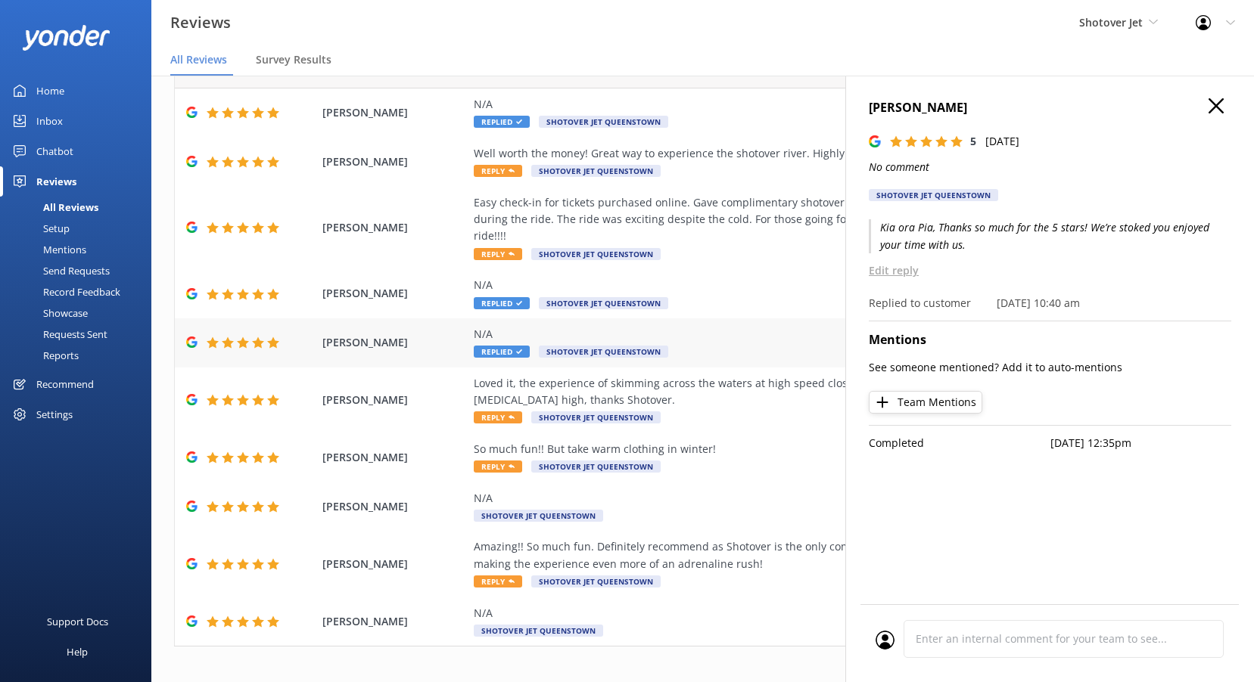
scroll to position [76, 0]
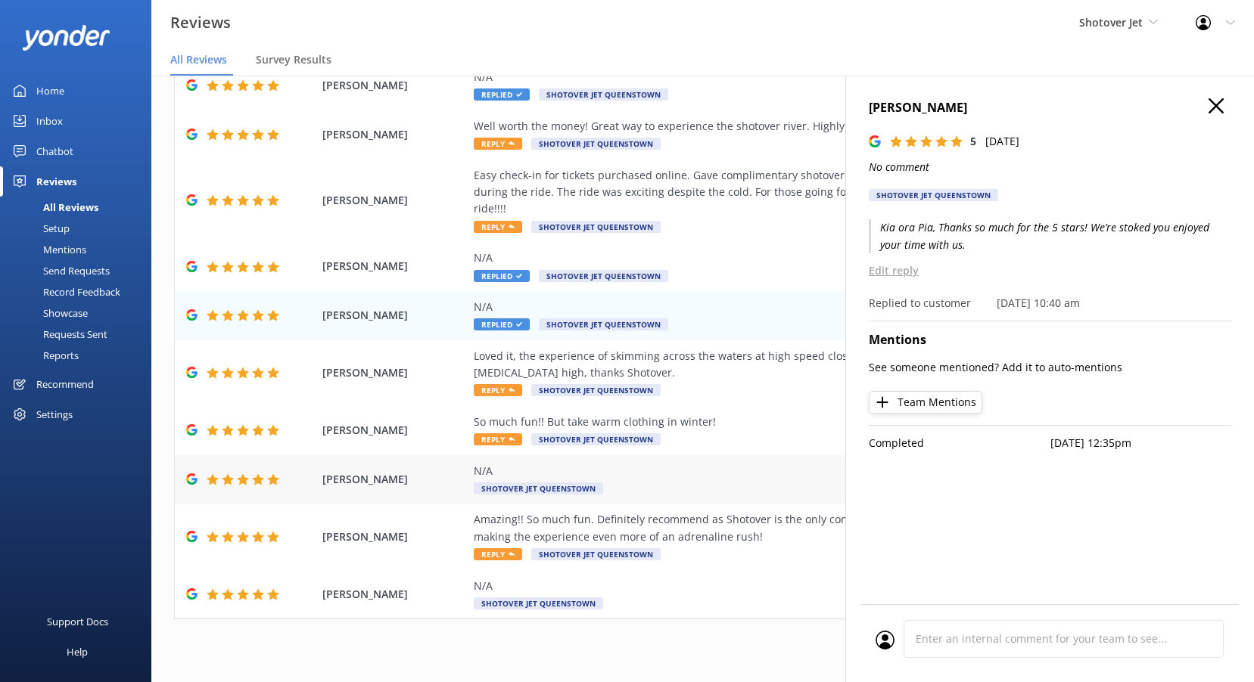
click at [534, 483] on span "Shotover Jet Queenstown" at bounding box center [538, 489] width 129 height 12
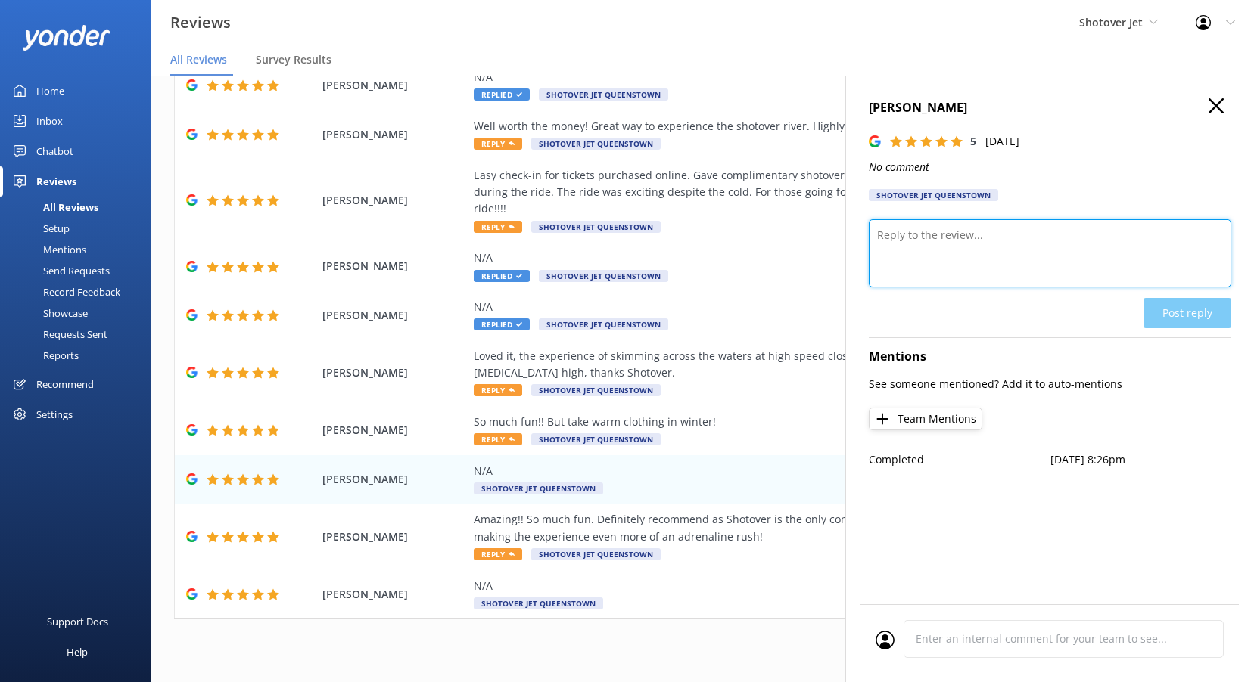
click at [1024, 266] on textarea at bounding box center [1050, 253] width 362 height 68
paste textarea "Kia ora, Thanks so much for the 5 stars! We’re stoked you enjoyed your time wit…"
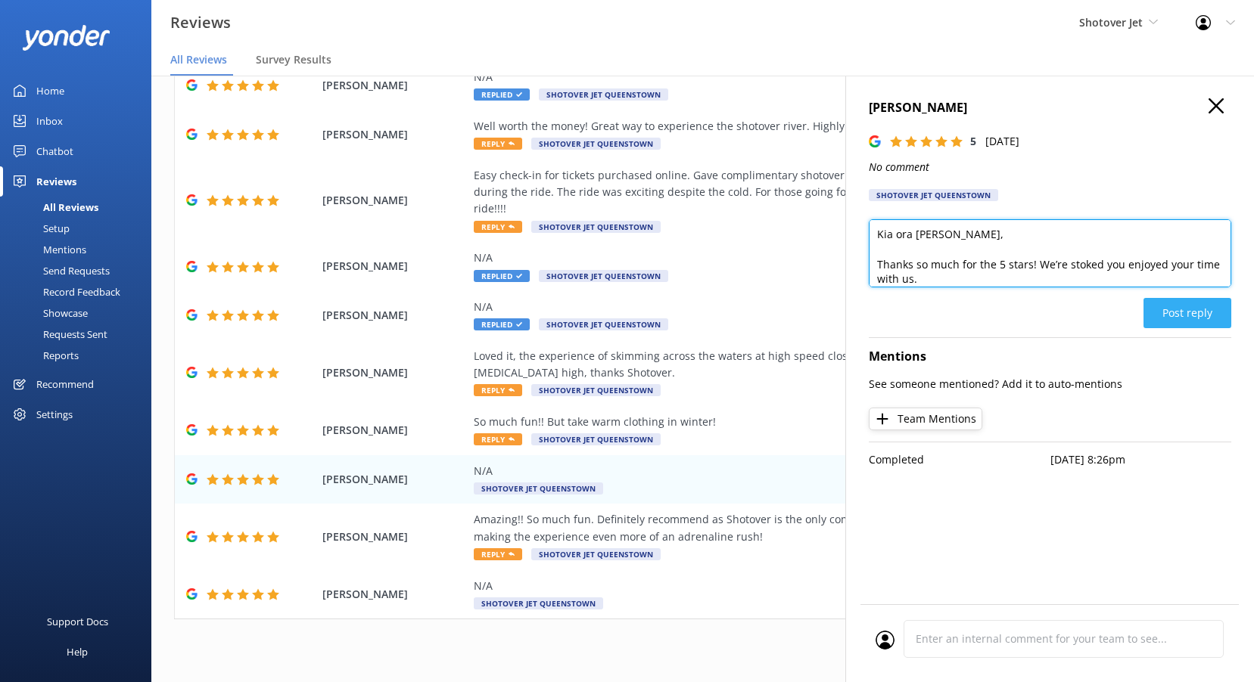
type textarea "Kia ora [PERSON_NAME], Thanks so much for the 5 stars! We’re stoked you enjoyed…"
click at [1223, 315] on button "Post reply" at bounding box center [1187, 313] width 88 height 30
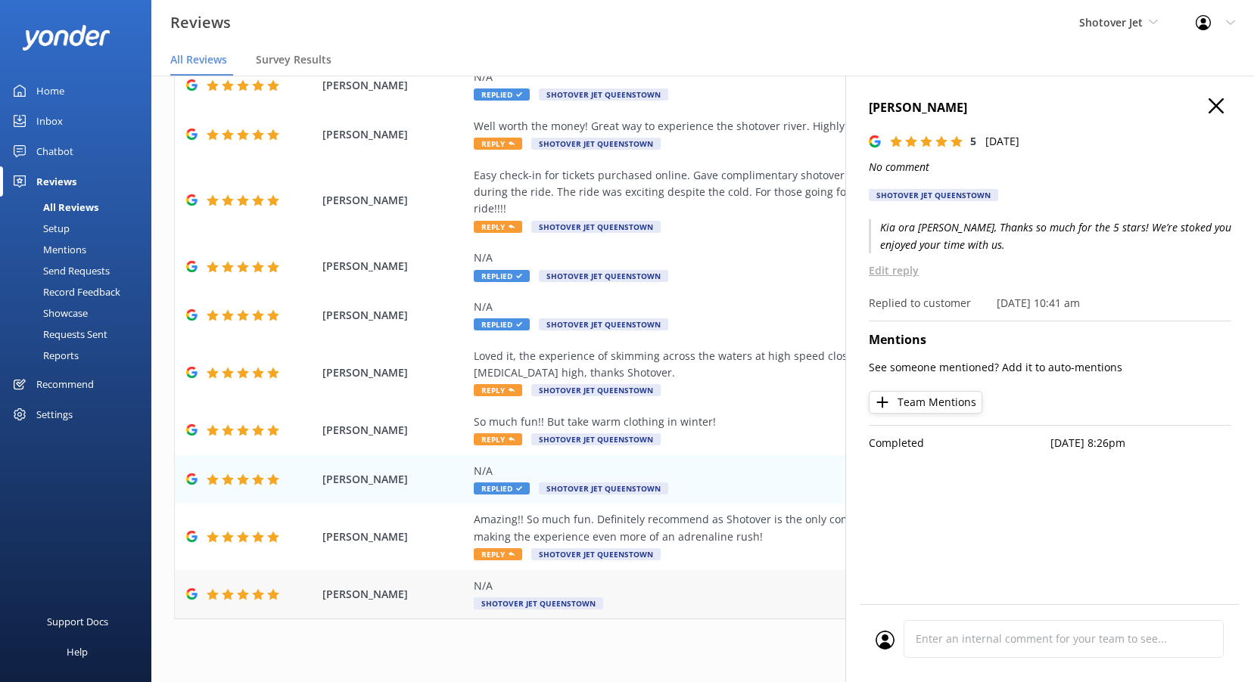
click at [493, 598] on span "Shotover Jet Queenstown" at bounding box center [538, 604] width 129 height 12
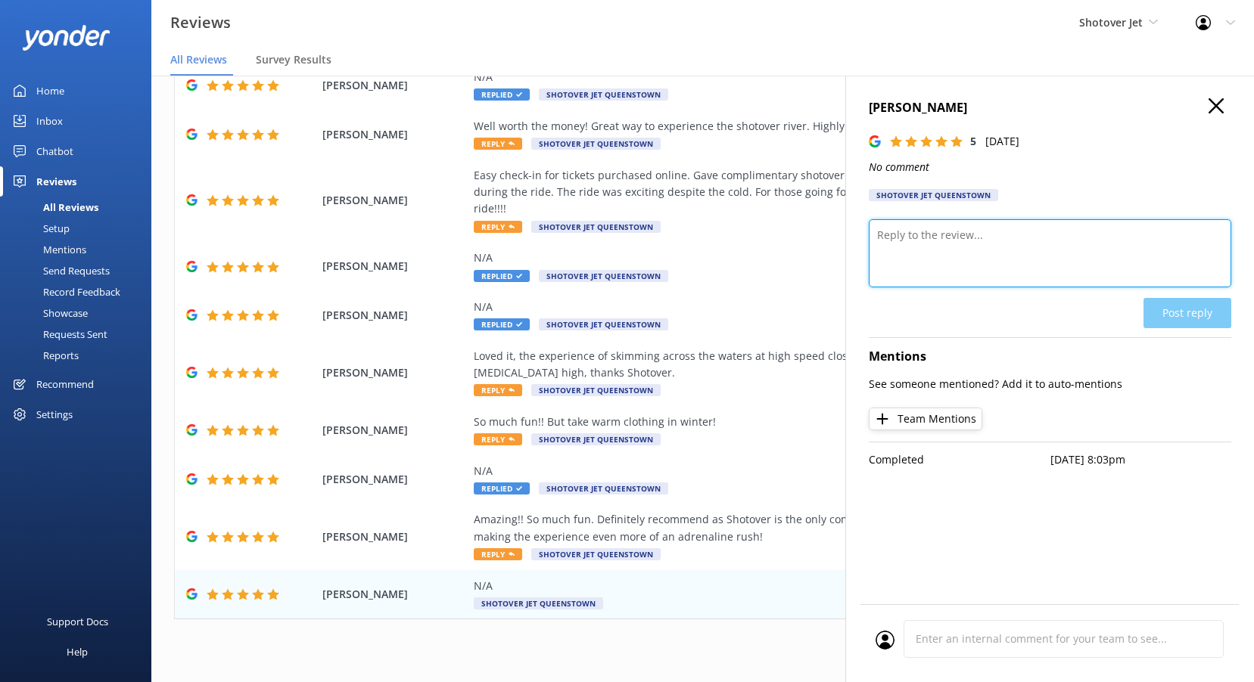
click at [1024, 254] on textarea at bounding box center [1050, 253] width 362 height 68
paste textarea "Kia ora, Thanks so much for the 5 stars! We’re stoked you enjoyed your time wit…"
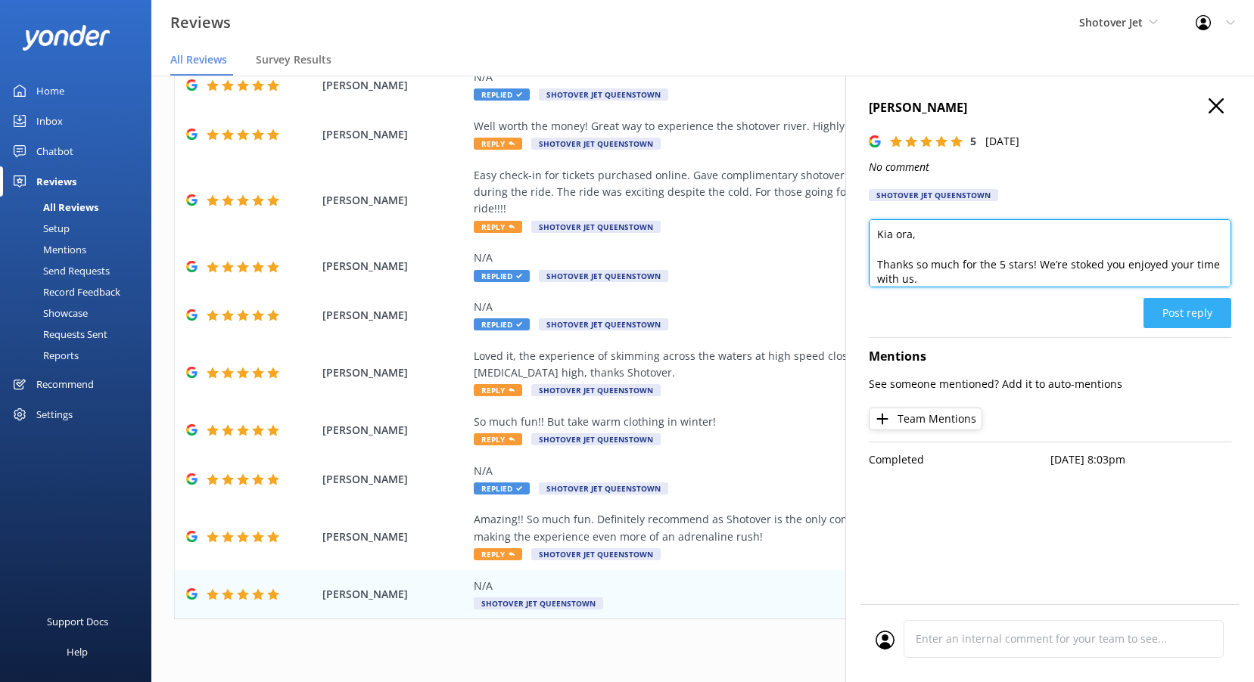
type textarea "Kia ora, Thanks so much for the 5 stars! We’re stoked you enjoyed your time wit…"
click at [1174, 321] on button "Post reply" at bounding box center [1187, 313] width 88 height 30
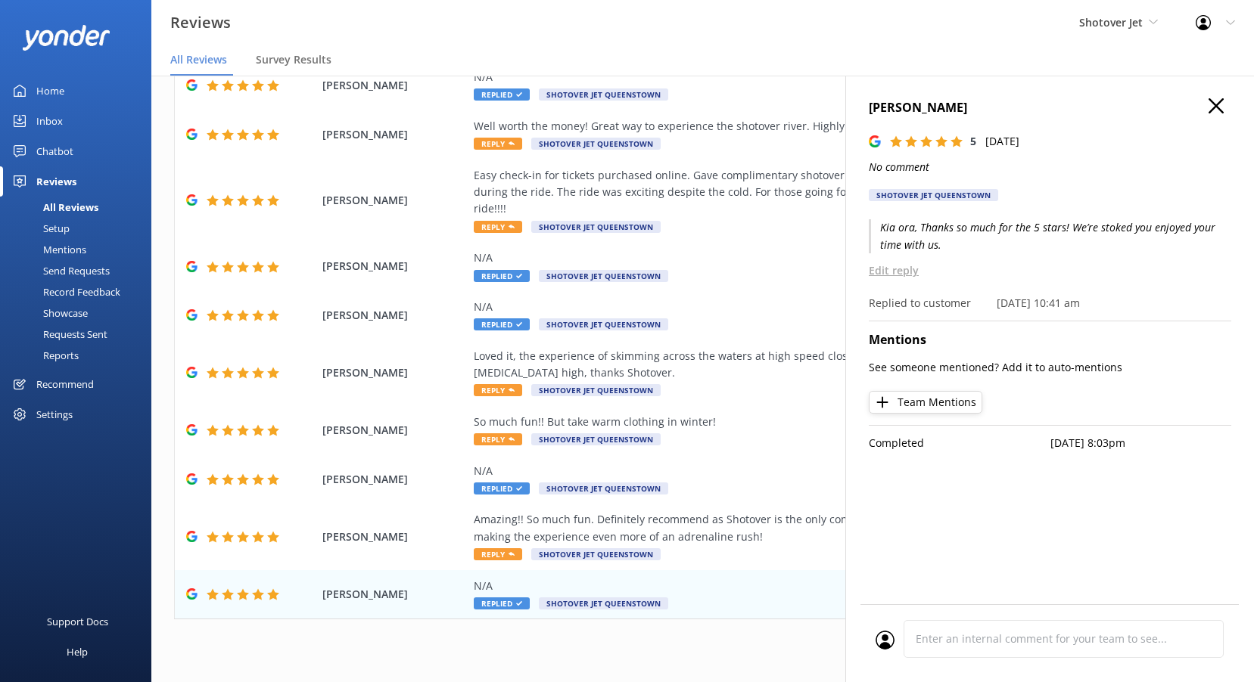
click at [1222, 101] on icon at bounding box center [1215, 105] width 15 height 15
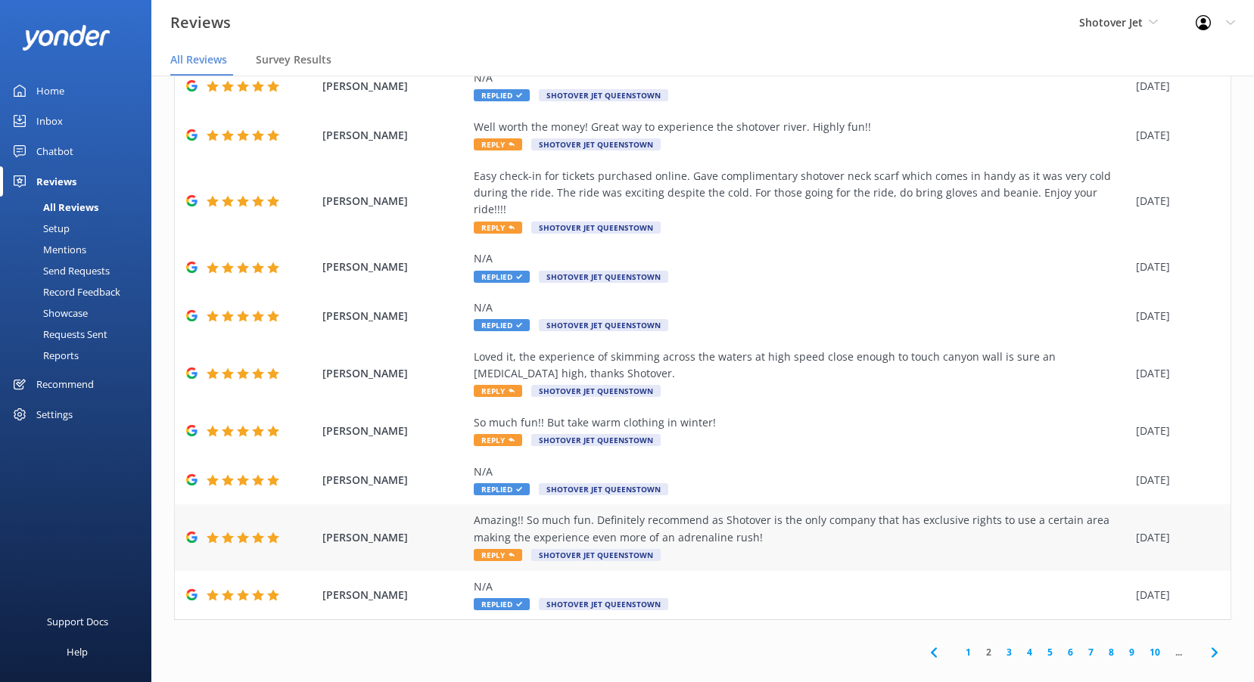
scroll to position [76, 0]
click at [961, 645] on link "1" at bounding box center [968, 652] width 20 height 14
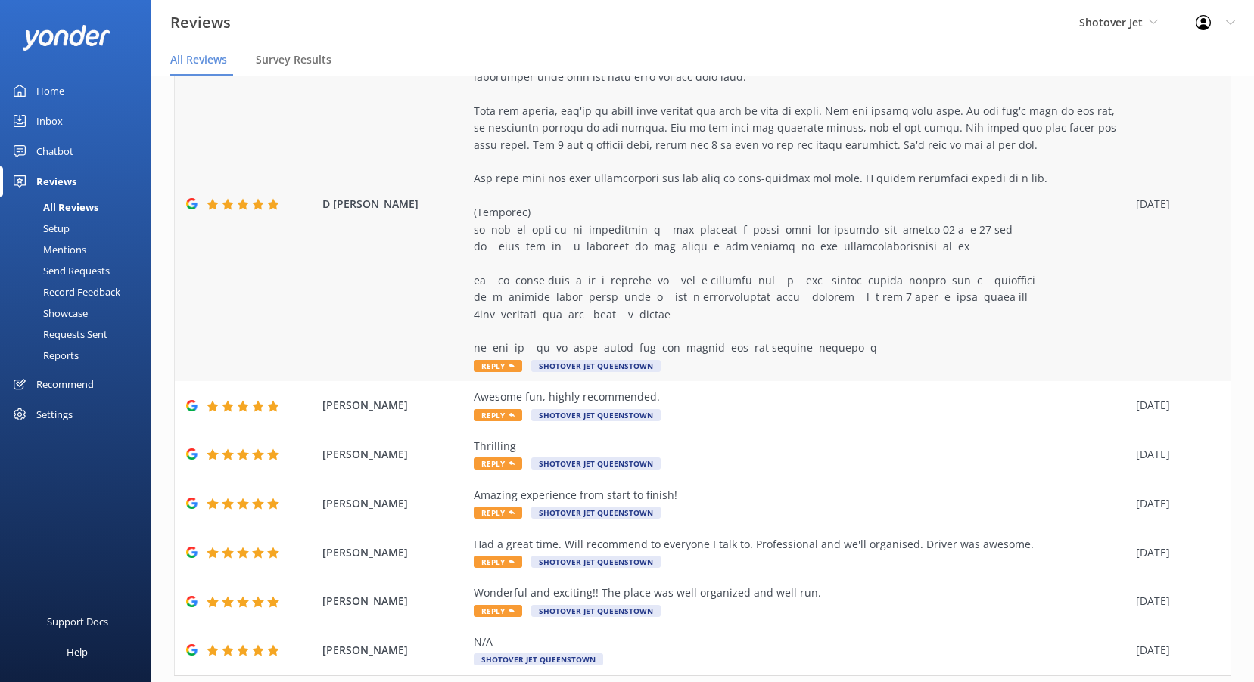
scroll to position [303, 0]
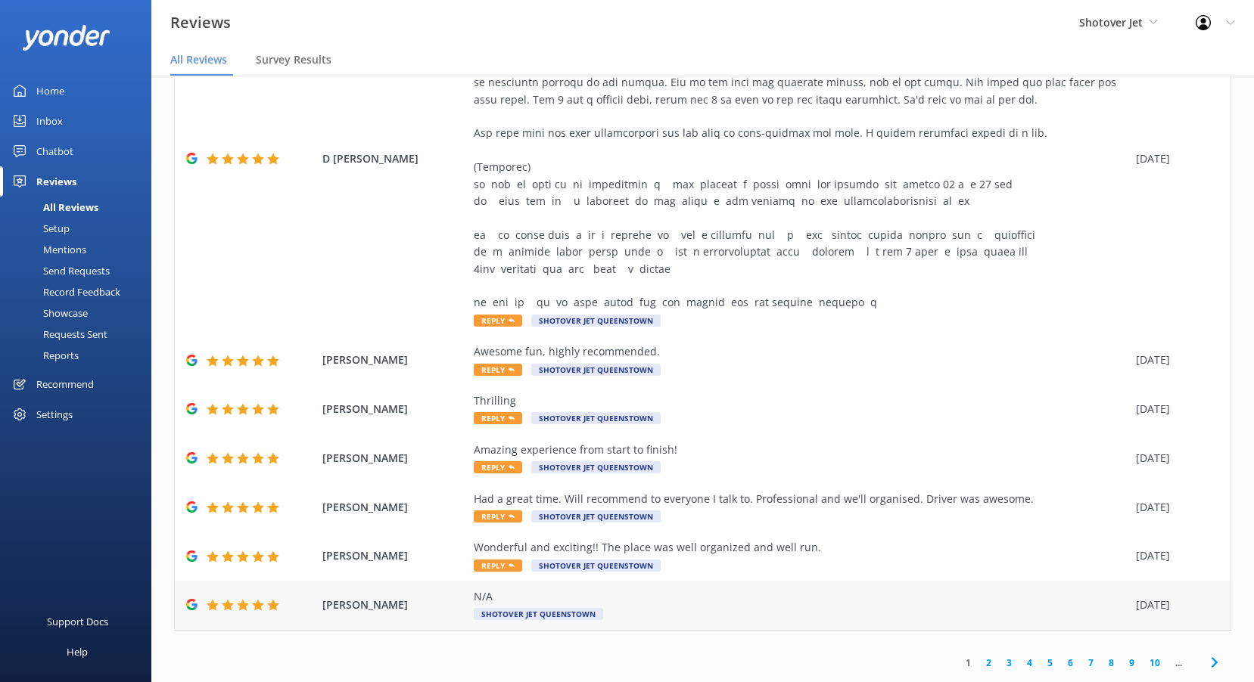
click at [556, 608] on span "Shotover Jet Queenstown" at bounding box center [538, 614] width 129 height 12
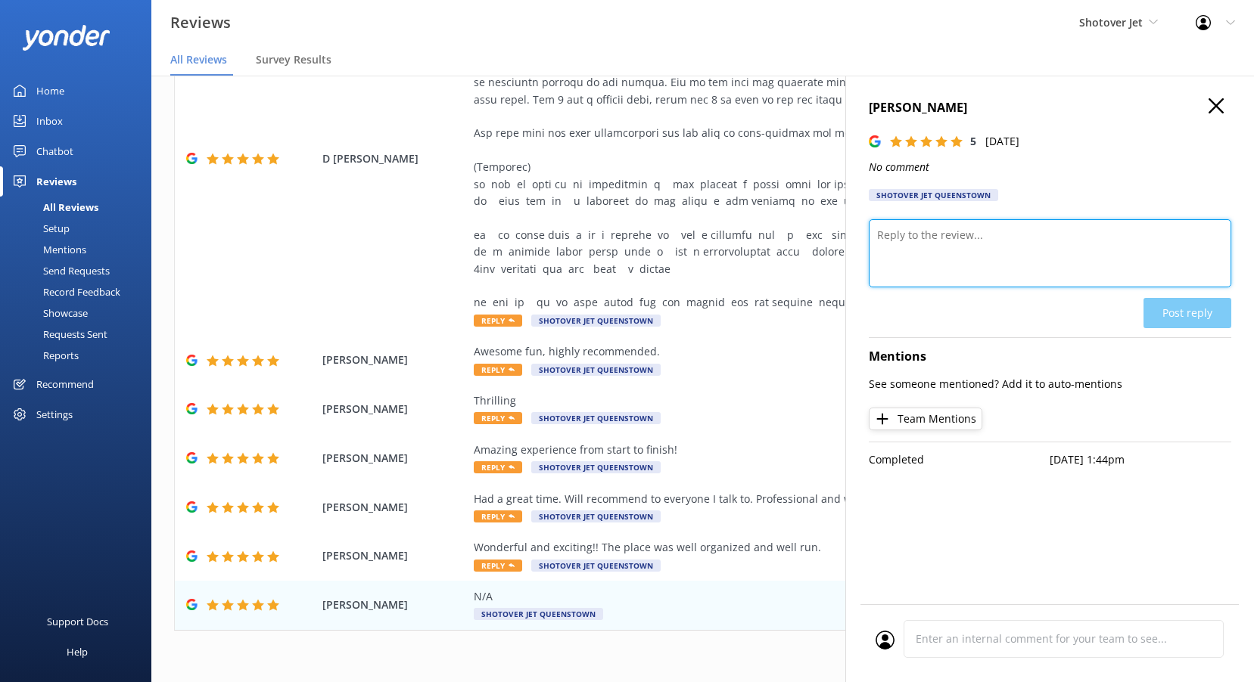
click at [944, 246] on textarea at bounding box center [1050, 253] width 362 height 68
paste textarea "Kia ora, Thanks so much for the 5 stars! We’re stoked you enjoyed your time wit…"
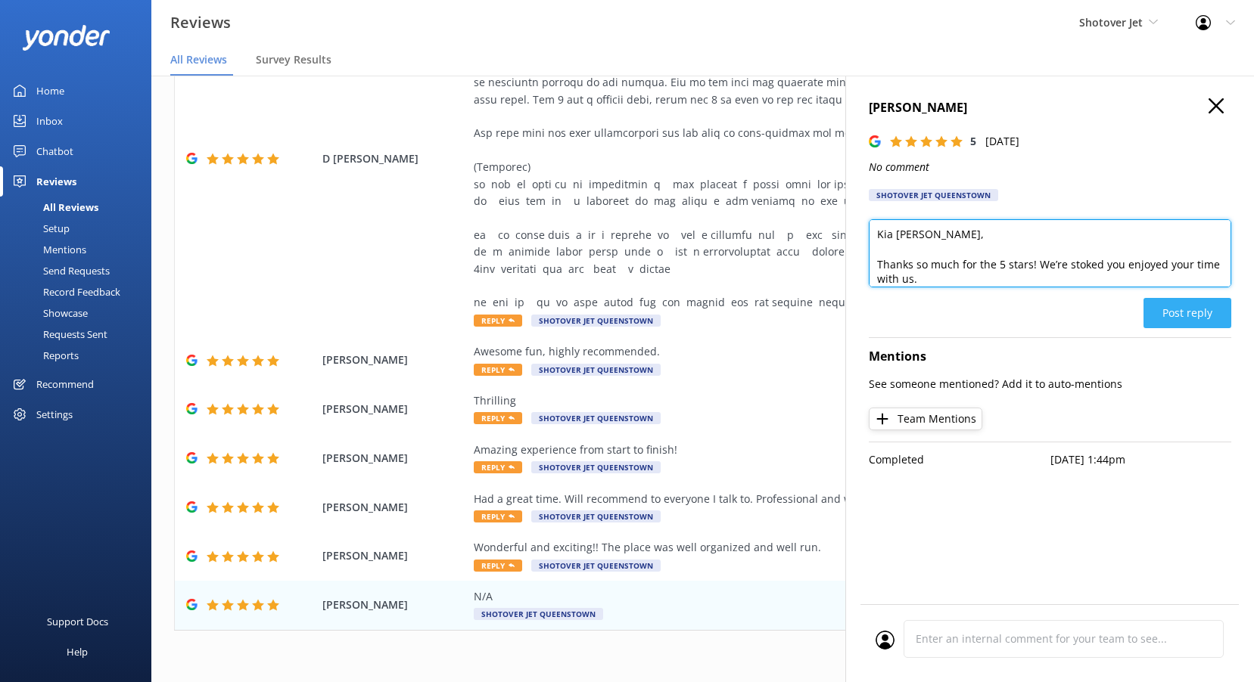
type textarea "Kia [PERSON_NAME], Thanks so much for the 5 stars! We’re stoked you enjoyed you…"
click at [1213, 315] on button "Post reply" at bounding box center [1187, 313] width 88 height 30
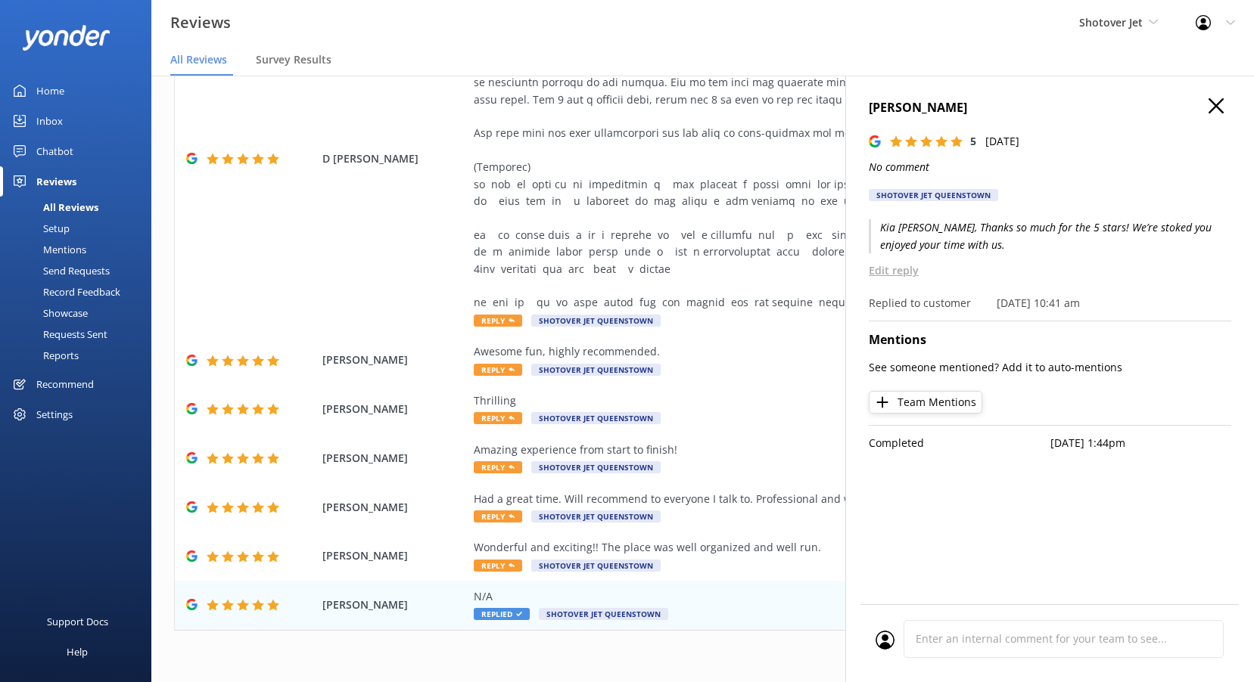
click at [1220, 105] on icon at bounding box center [1215, 105] width 15 height 15
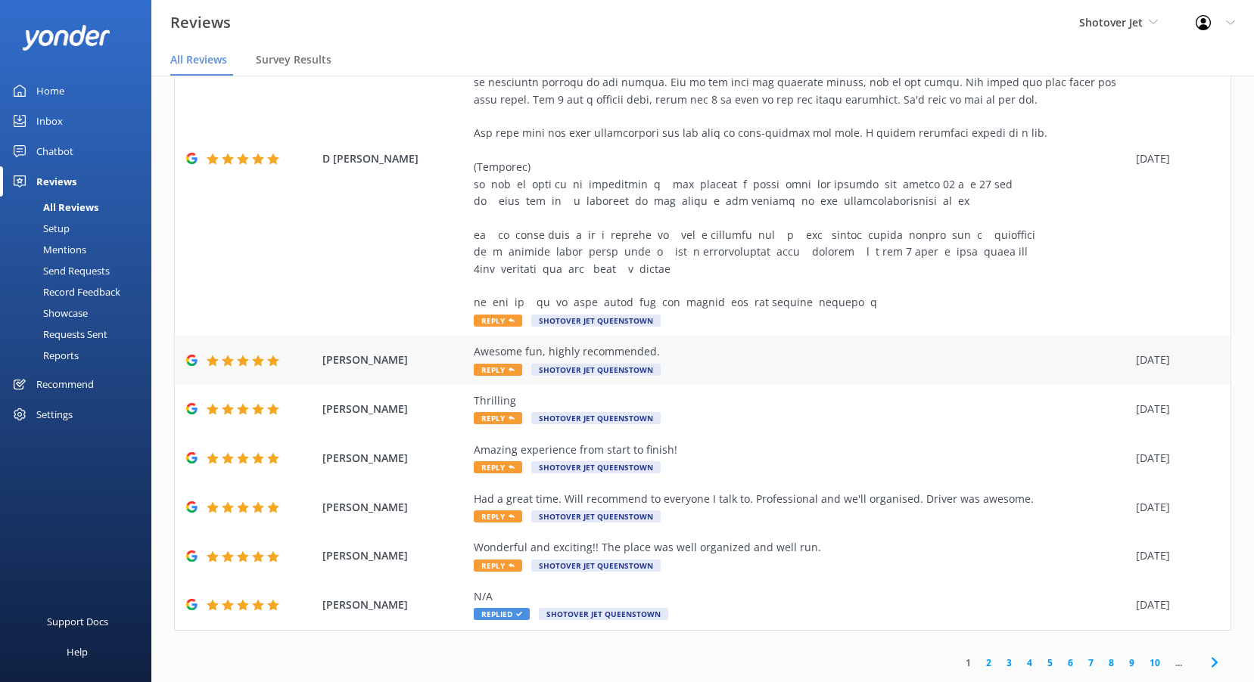
scroll to position [313, 0]
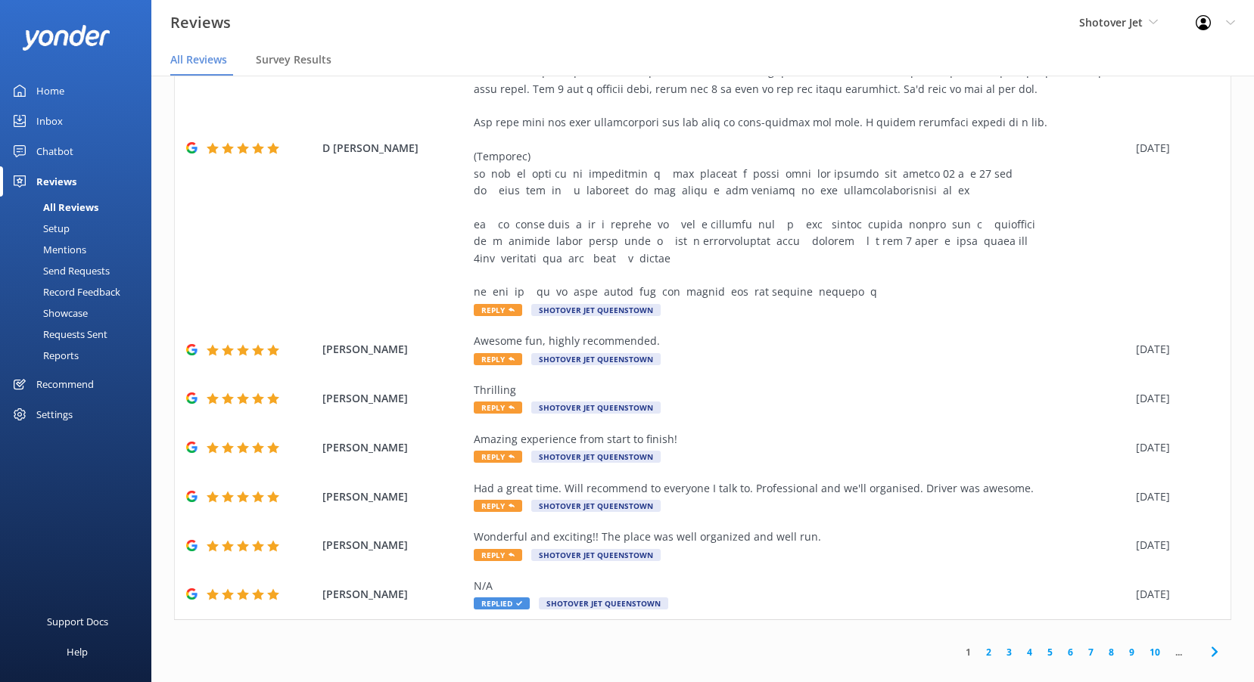
click at [1040, 645] on link "5" at bounding box center [1050, 652] width 20 height 14
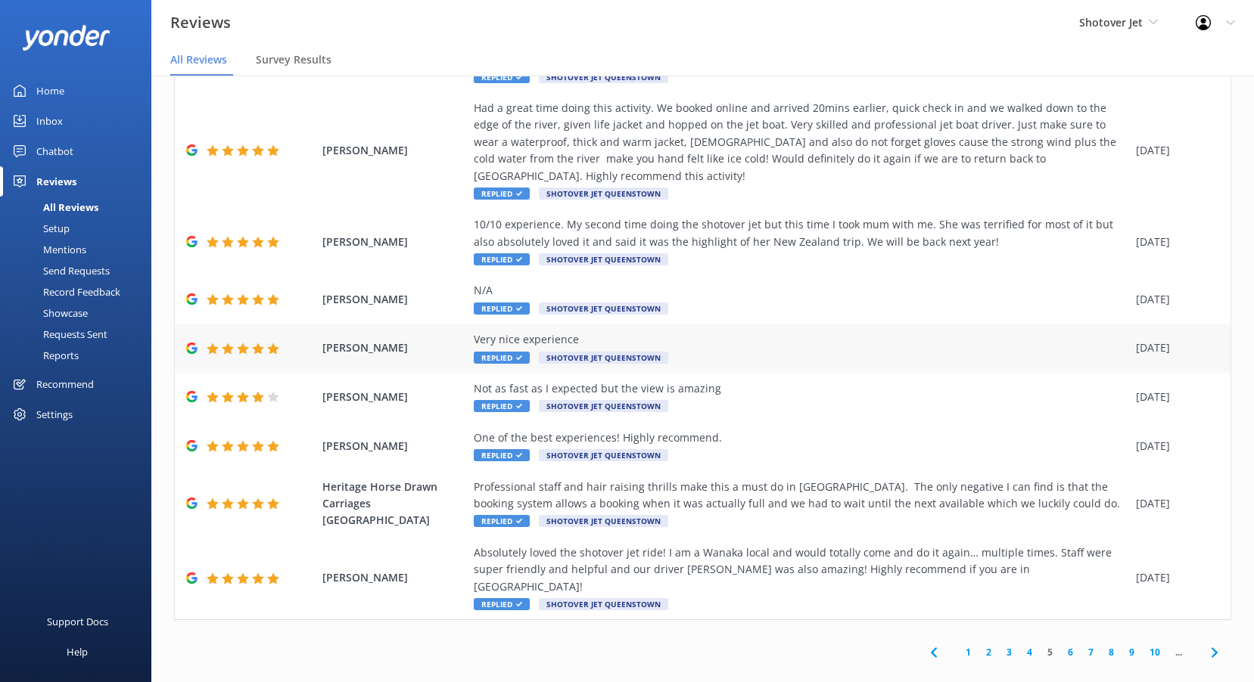
scroll to position [161, 0]
click at [1019, 645] on link "4" at bounding box center [1029, 652] width 20 height 14
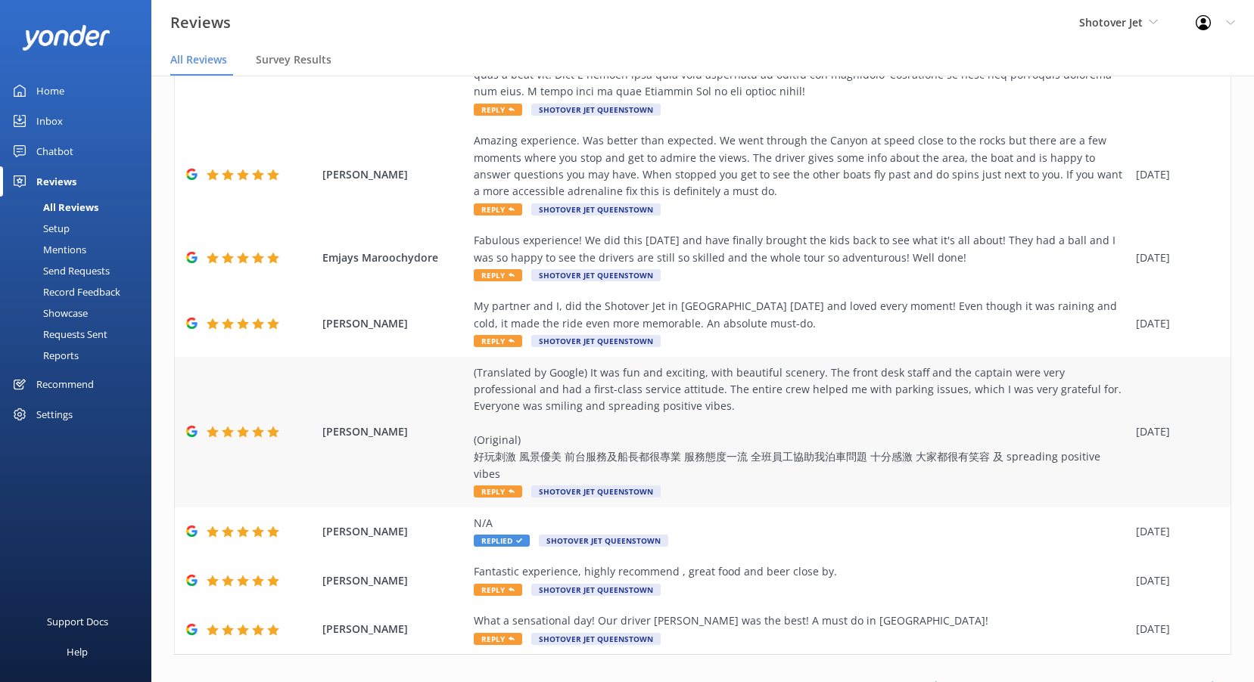
scroll to position [432, 0]
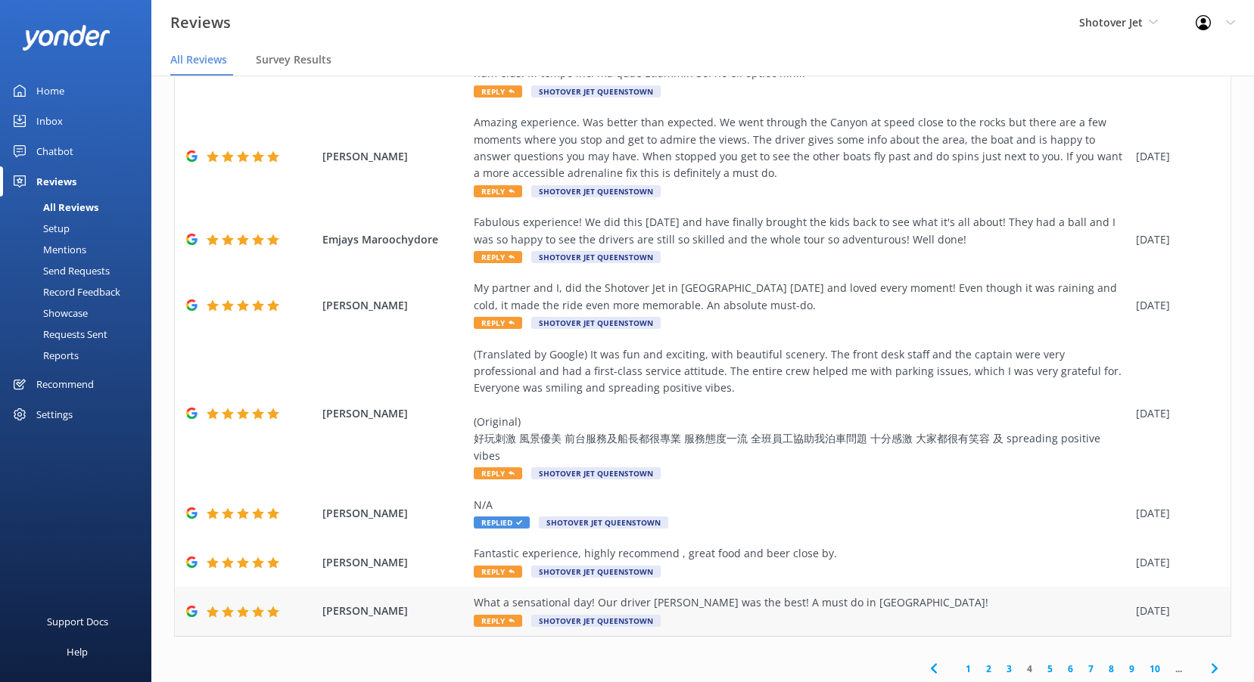
click at [511, 618] on icon at bounding box center [511, 621] width 6 height 6
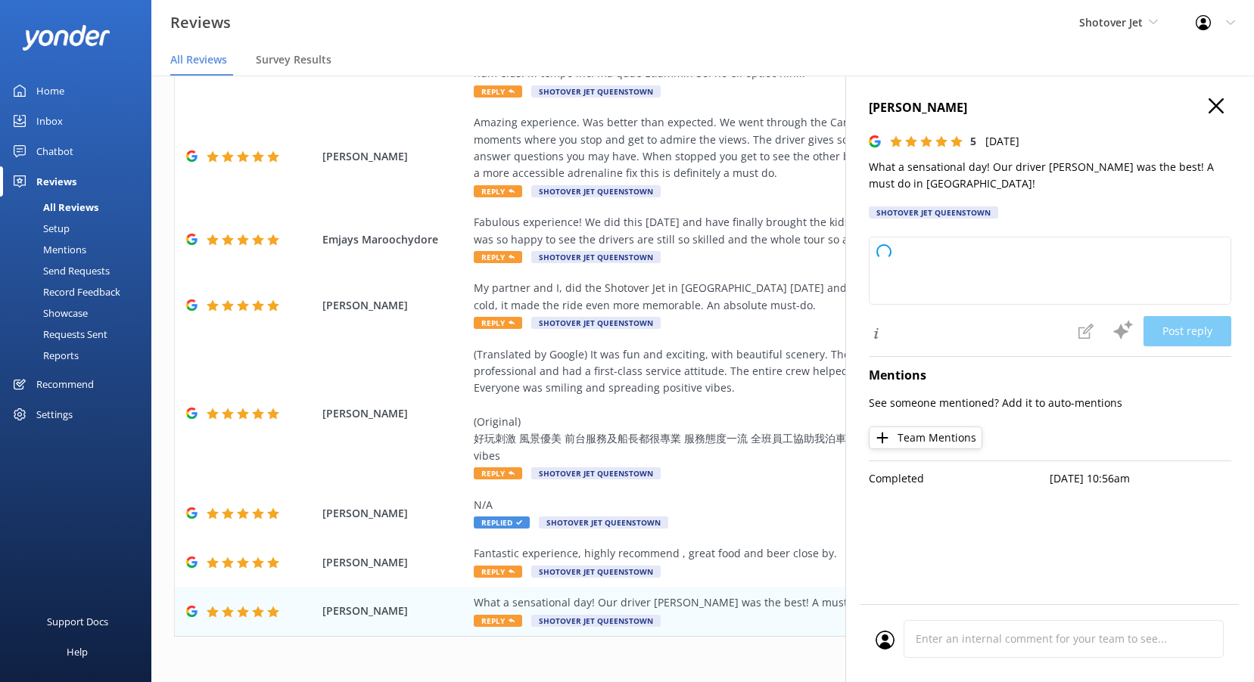
type textarea "Thank you so much for your wonderful review! We're thrilled to hear you had a s…"
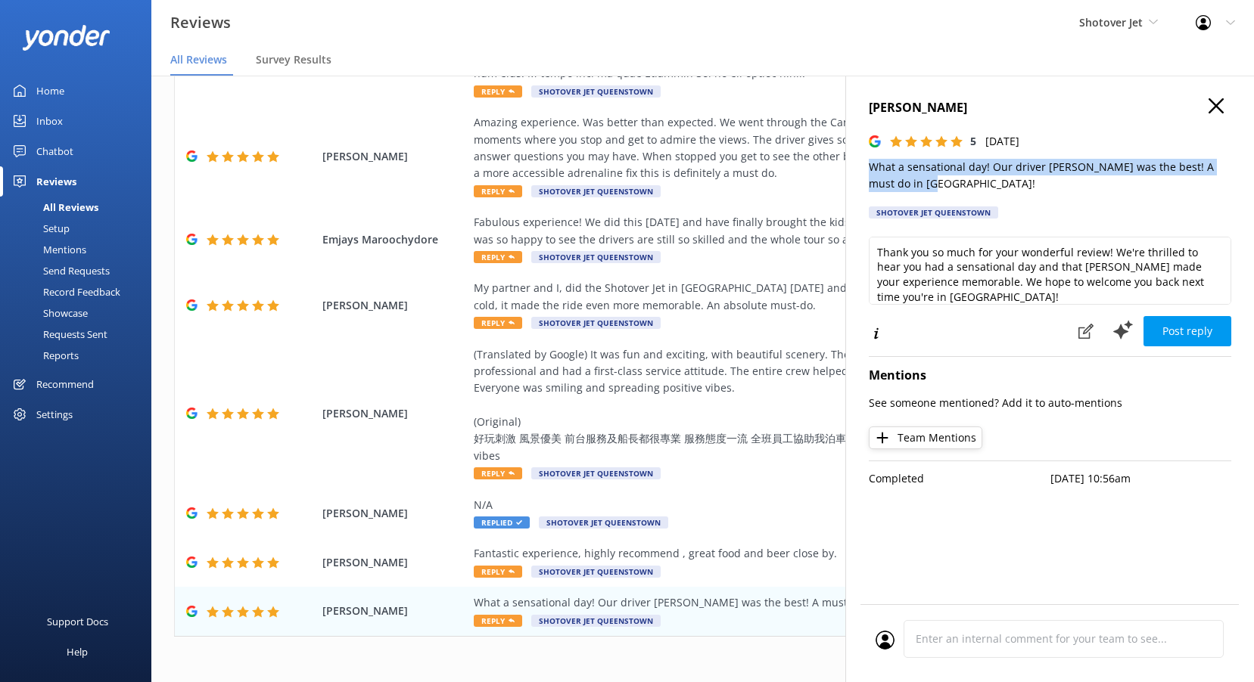
drag, startPoint x: 968, startPoint y: 188, endPoint x: 851, endPoint y: 158, distance: 120.4
click at [851, 158] on div "[PERSON_NAME] 5 [DATE] What a sensational day! Our driver [PERSON_NAME] was the…" at bounding box center [1049, 417] width 409 height 682
copy p "What a sensational day! Our driver [PERSON_NAME] was the best! A must do in [GE…"
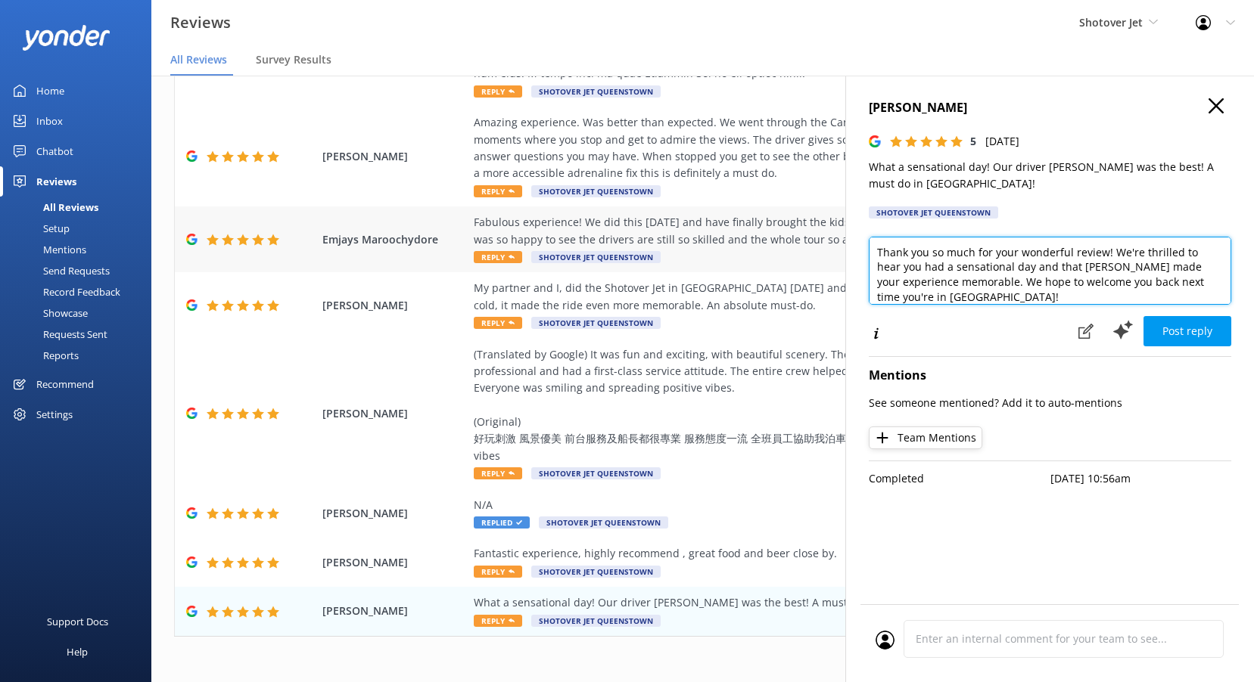
scroll to position [0, 0]
drag, startPoint x: 1040, startPoint y: 300, endPoint x: 685, endPoint y: 183, distance: 373.5
click at [705, 191] on div "Out of 4106 reviews: 4.8 NPS 87 All reply statuses All reply statuses Needs a r…" at bounding box center [702, 363] width 1102 height 637
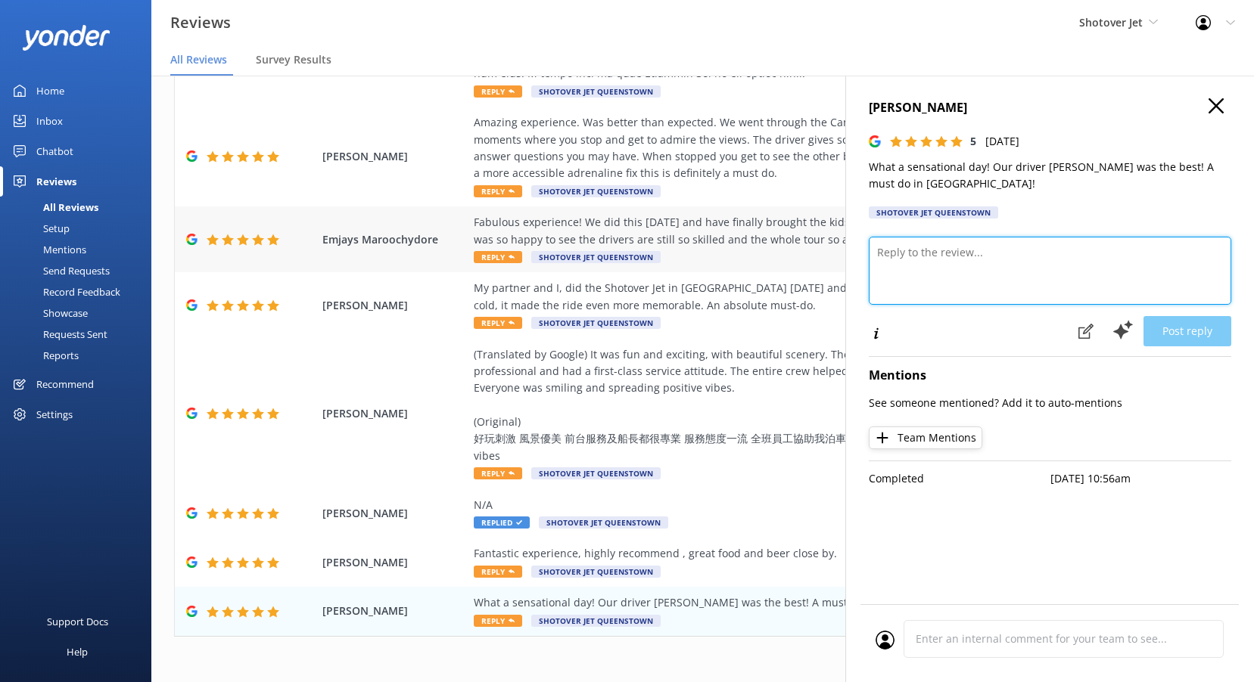
paste textarea "Kia ora, Thanks for sharing your awesome experience! We’re thrilled [PERSON_NAM…"
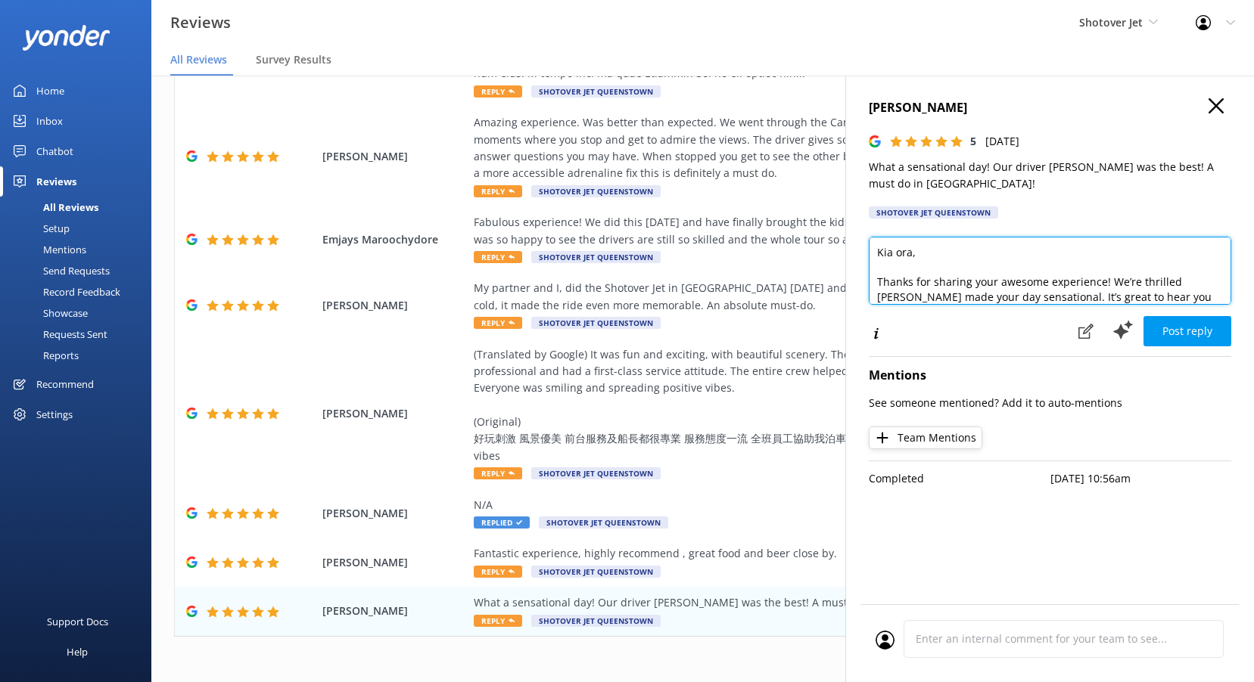
click at [910, 255] on textarea "Kia ora, Thanks for sharing your awesome experience! We’re thrilled [PERSON_NAM…" at bounding box center [1050, 271] width 362 height 68
type textarea "Kia ora [PERSON_NAME], Thanks for sharing your awesome experience! We’re thrill…"
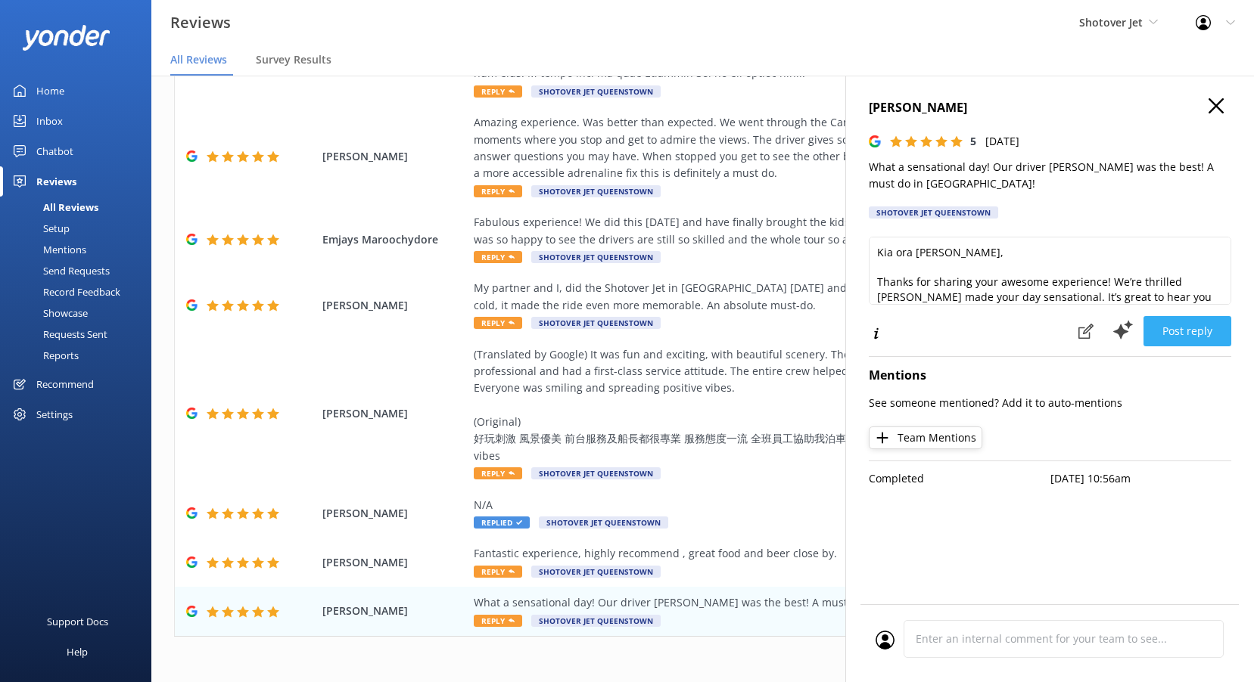
click at [1205, 337] on button "Post reply" at bounding box center [1187, 331] width 88 height 30
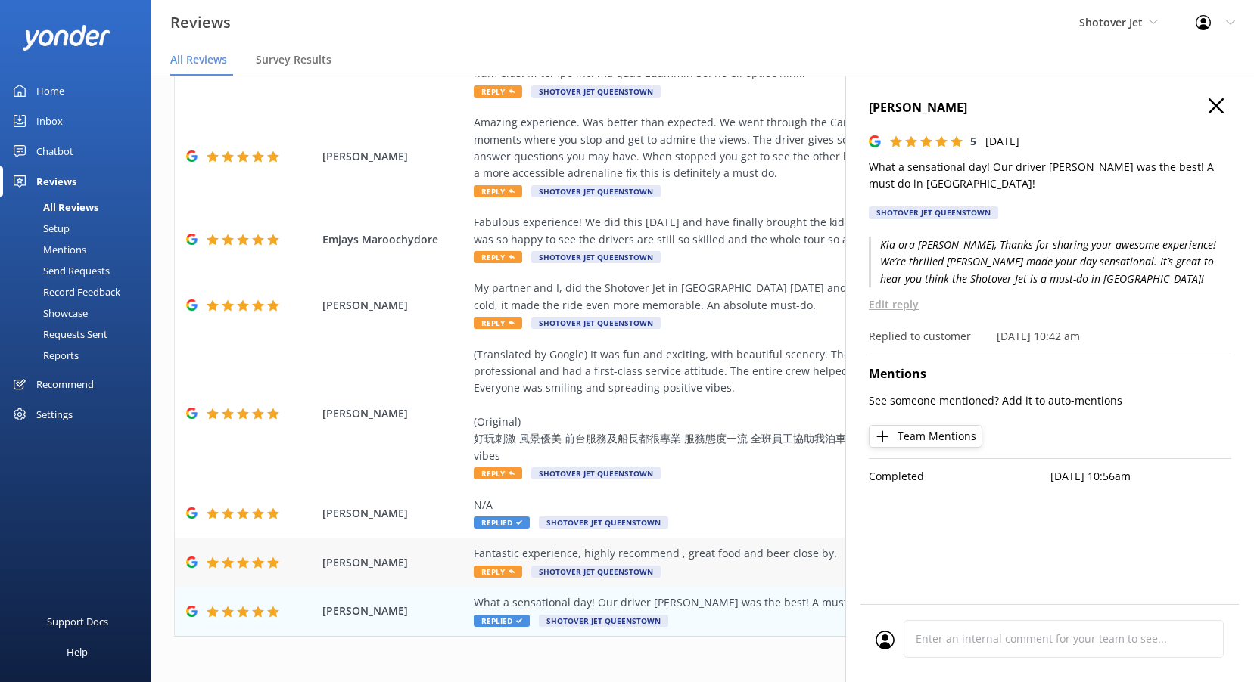
click at [498, 566] on span "Reply" at bounding box center [498, 572] width 48 height 12
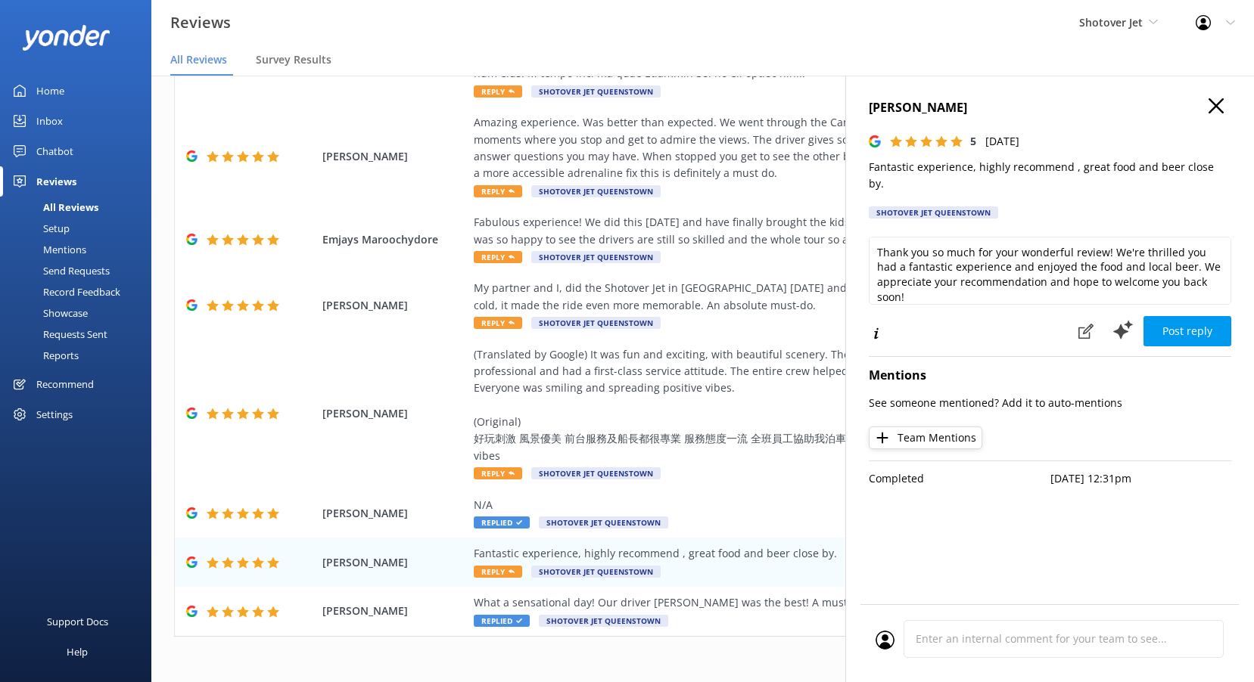
click at [1032, 164] on p "Fantastic experience, highly recommend , great food and beer close by." at bounding box center [1050, 176] width 362 height 34
copy p "Fantastic experience, highly recommend , great food and beer close by."
drag, startPoint x: 921, startPoint y: 278, endPoint x: 812, endPoint y: 191, distance: 139.4
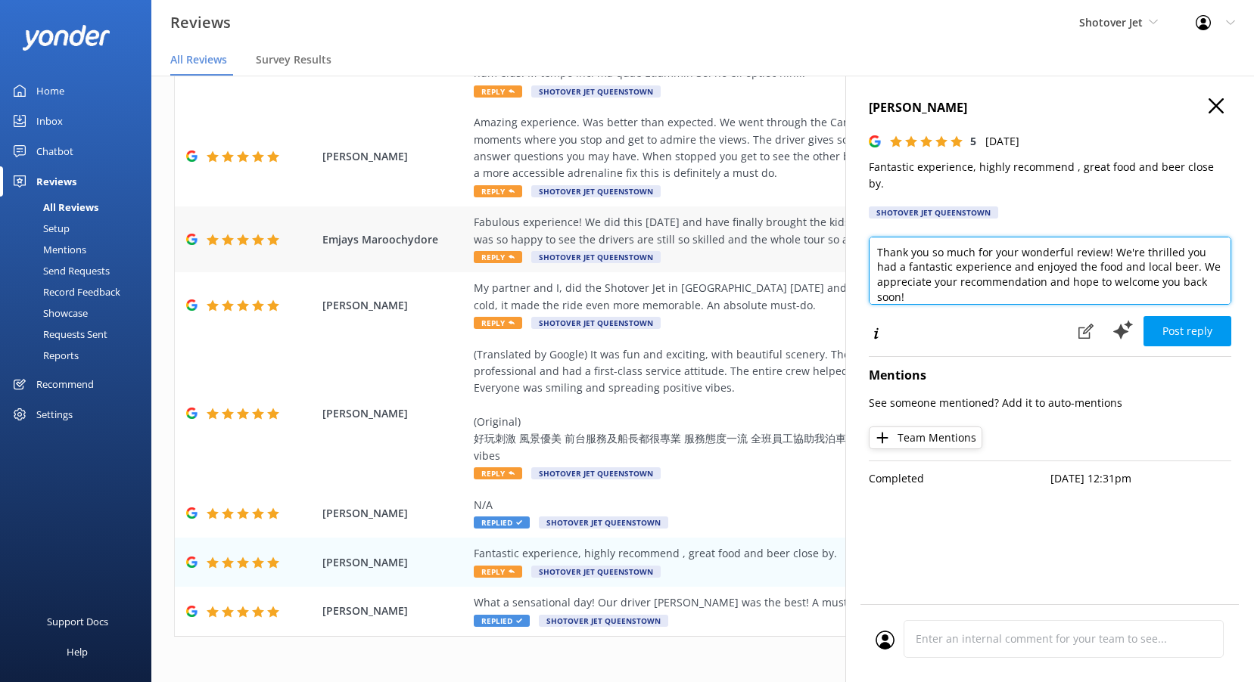
click at [812, 191] on div "Out of 4106 reviews: 4.8 NPS 87 All reply statuses All reply statuses Needs a r…" at bounding box center [702, 363] width 1102 height 637
paste textarea "Kia ora, Thanks so much for your feedback! We’re delighted you had a fantastic …"
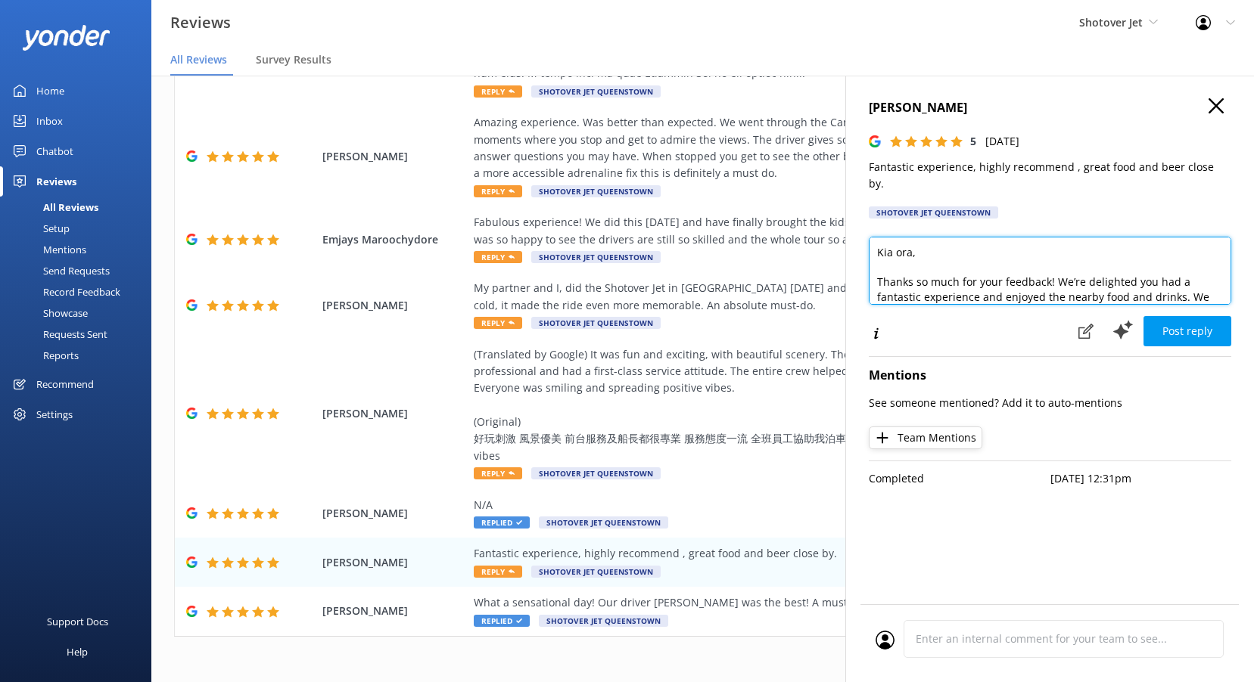
click at [912, 237] on textarea "Kia ora, Thanks so much for your feedback! We’re delighted you had a fantastic …" at bounding box center [1050, 271] width 362 height 68
type textarea "Kia ora [PERSON_NAME], Thanks so much for your feedback! We’re delighted you ha…"
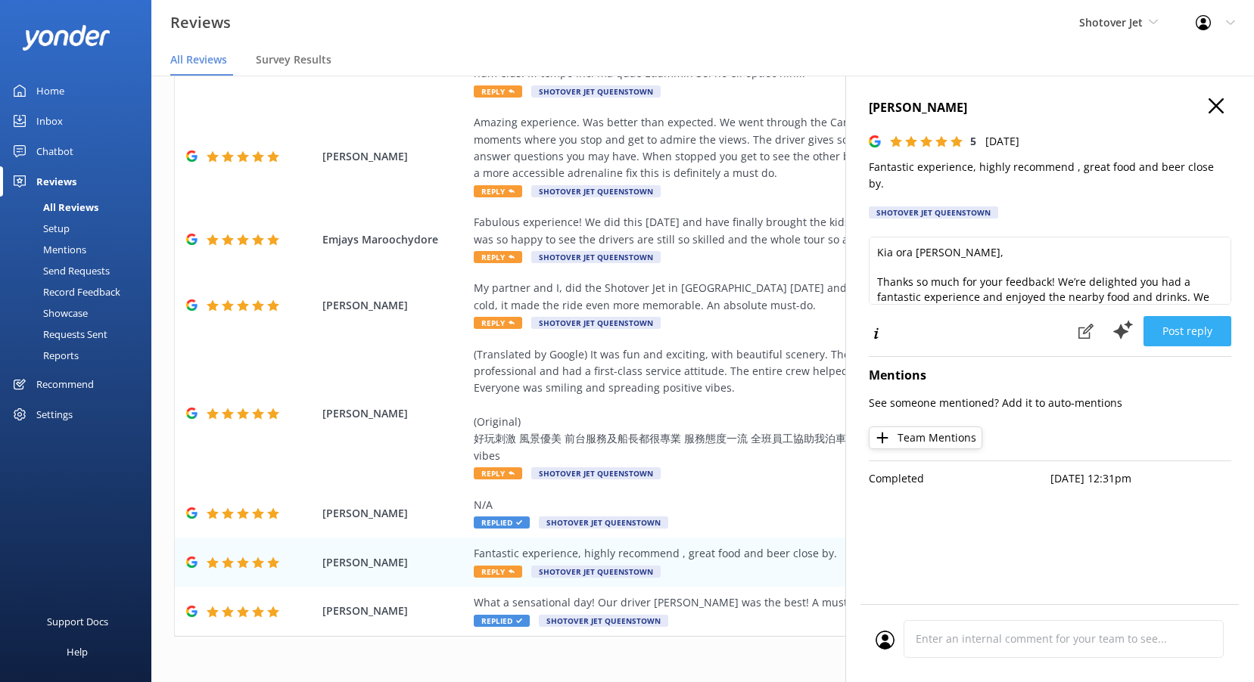
click at [1201, 317] on button "Post reply" at bounding box center [1187, 331] width 88 height 30
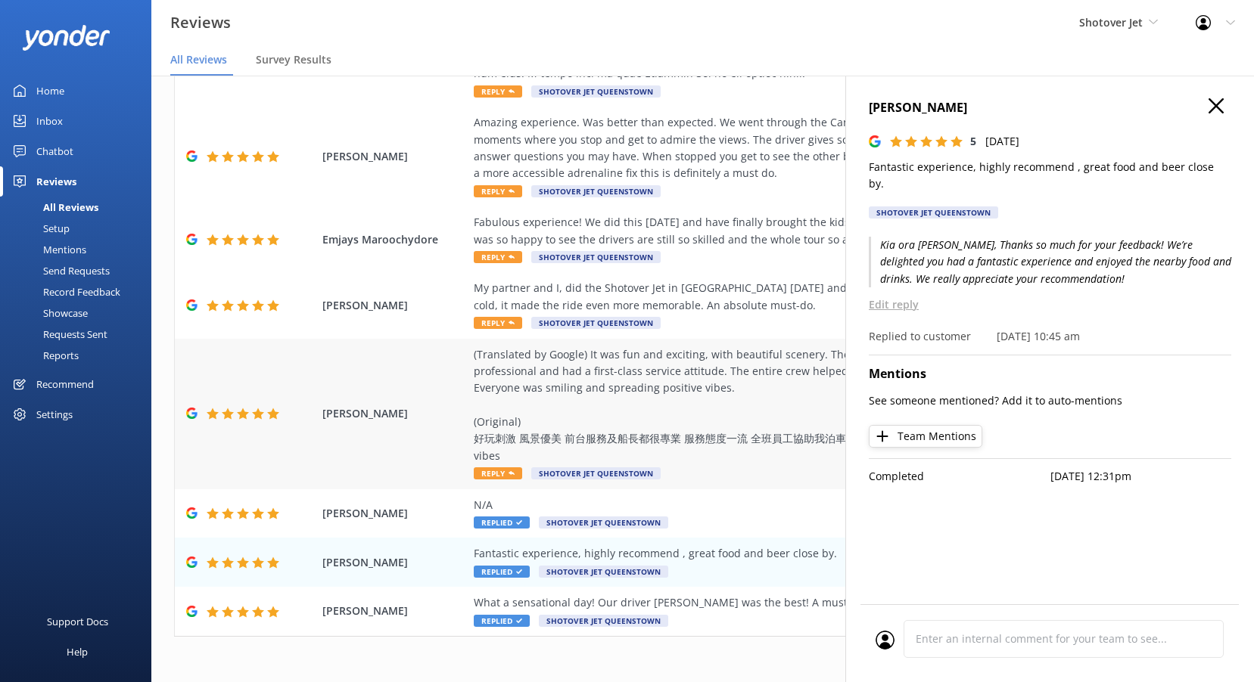
click at [505, 468] on span "Reply" at bounding box center [498, 474] width 48 height 12
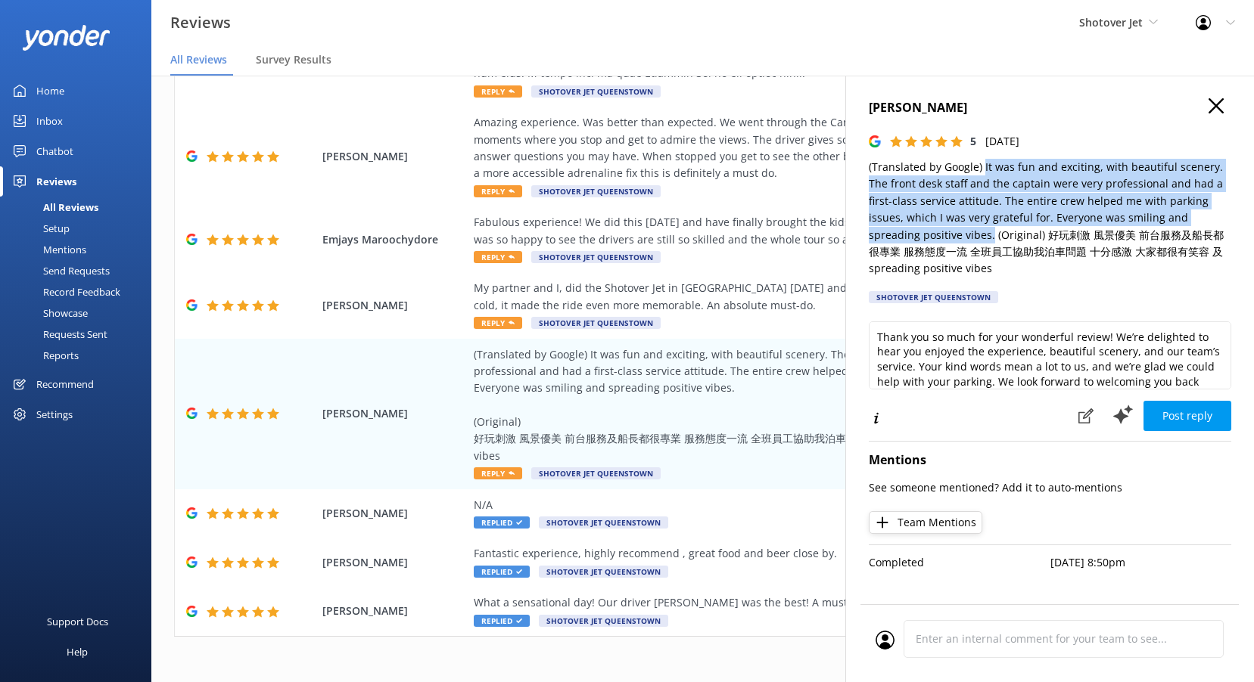
drag, startPoint x: 983, startPoint y: 163, endPoint x: 938, endPoint y: 232, distance: 81.4
click at [938, 232] on p "(Translated by Google) It was fun and exciting, with beautiful scenery. The fro…" at bounding box center [1050, 218] width 362 height 119
copy p "It was fun and exciting, with beautiful scenery. The front desk staff and the c…"
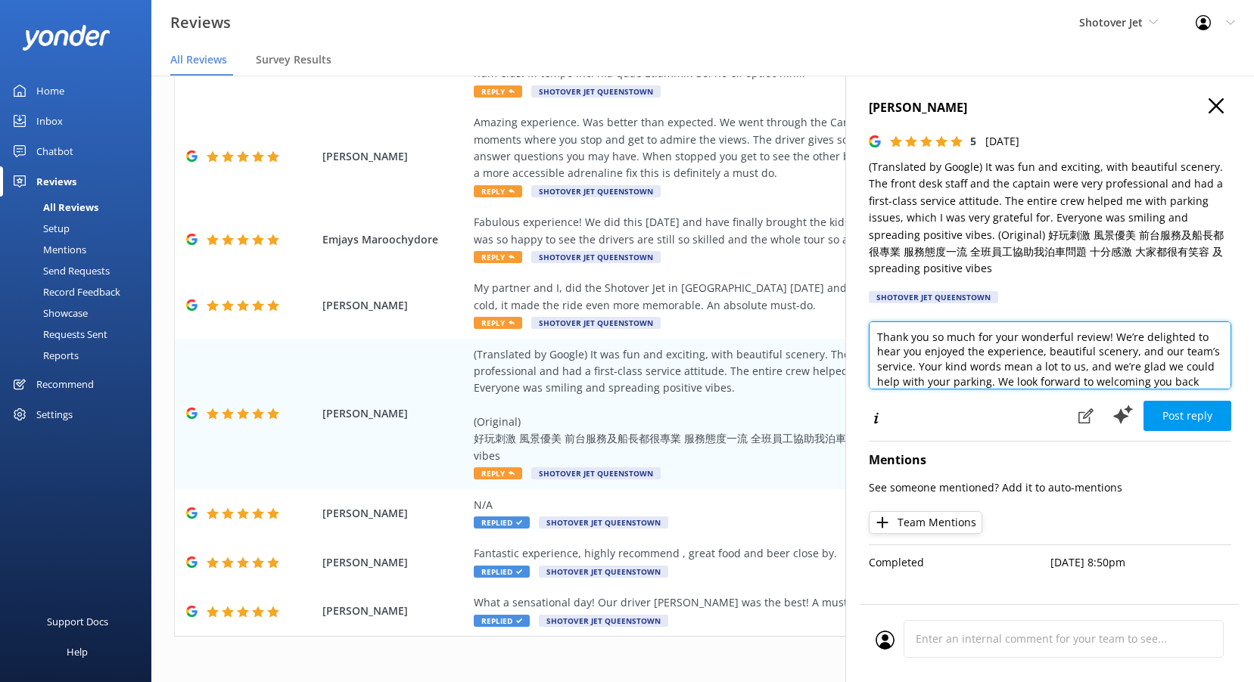
click at [953, 369] on textarea "Thank you so much for your wonderful review! We’re delighted to hear you enjoye…" at bounding box center [1050, 356] width 362 height 68
paste textarea "Kia ora, Thank you for your wonderful feedback! We’re thrilled you enjoyed the …"
drag, startPoint x: 912, startPoint y: 336, endPoint x: 965, endPoint y: 353, distance: 56.2
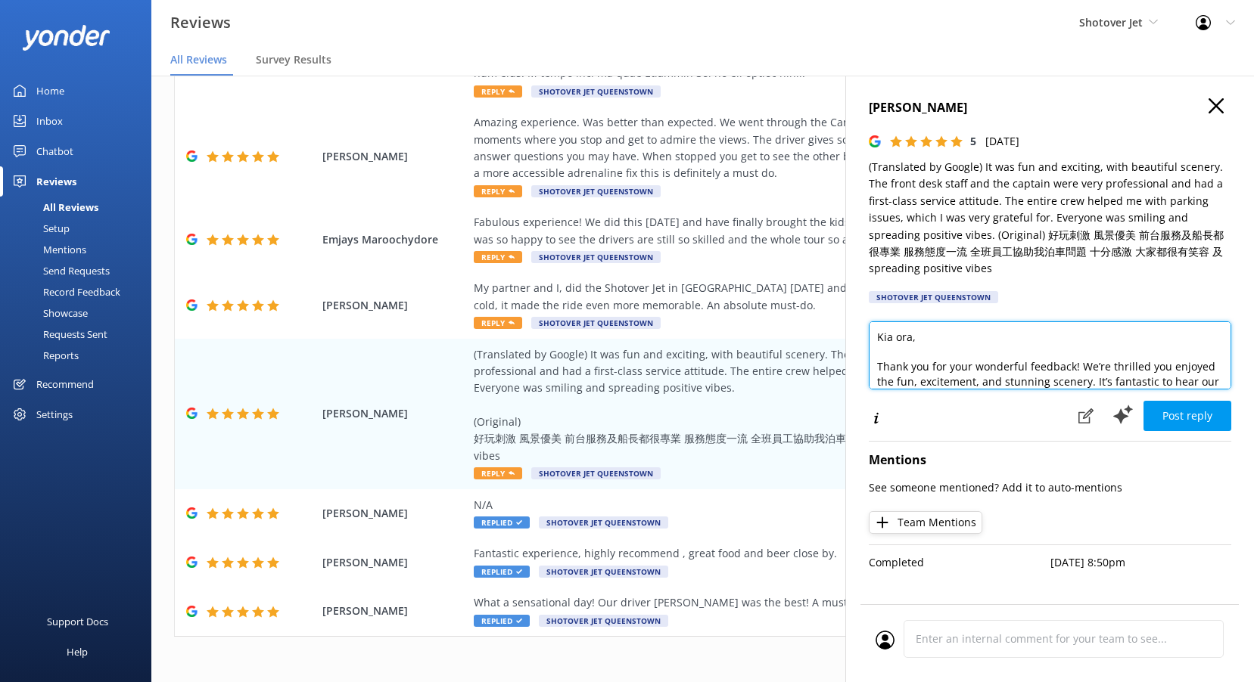
click at [913, 336] on textarea "Kia ora, Thank you for your wonderful feedback! We’re thrilled you enjoyed the …" at bounding box center [1050, 356] width 362 height 68
type textarea "Kia ora [PERSON_NAME], Thank you for your wonderful feedback! We’re thrilled yo…"
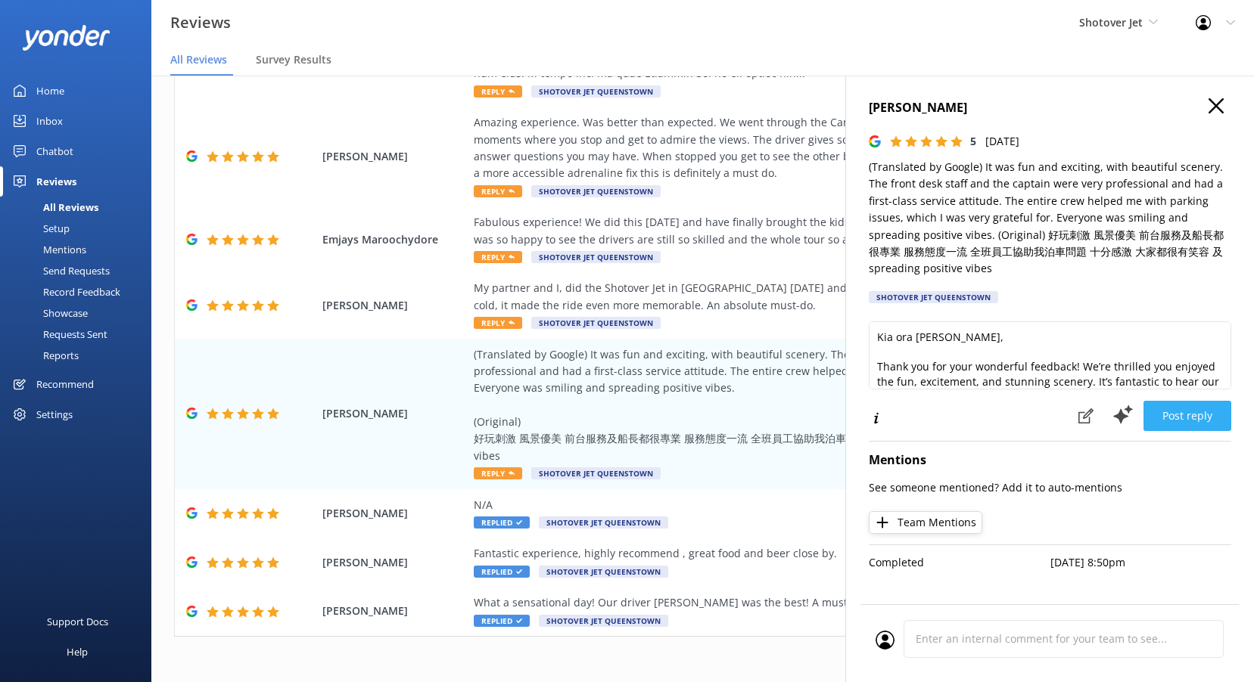
click at [1198, 424] on button "Post reply" at bounding box center [1187, 416] width 88 height 30
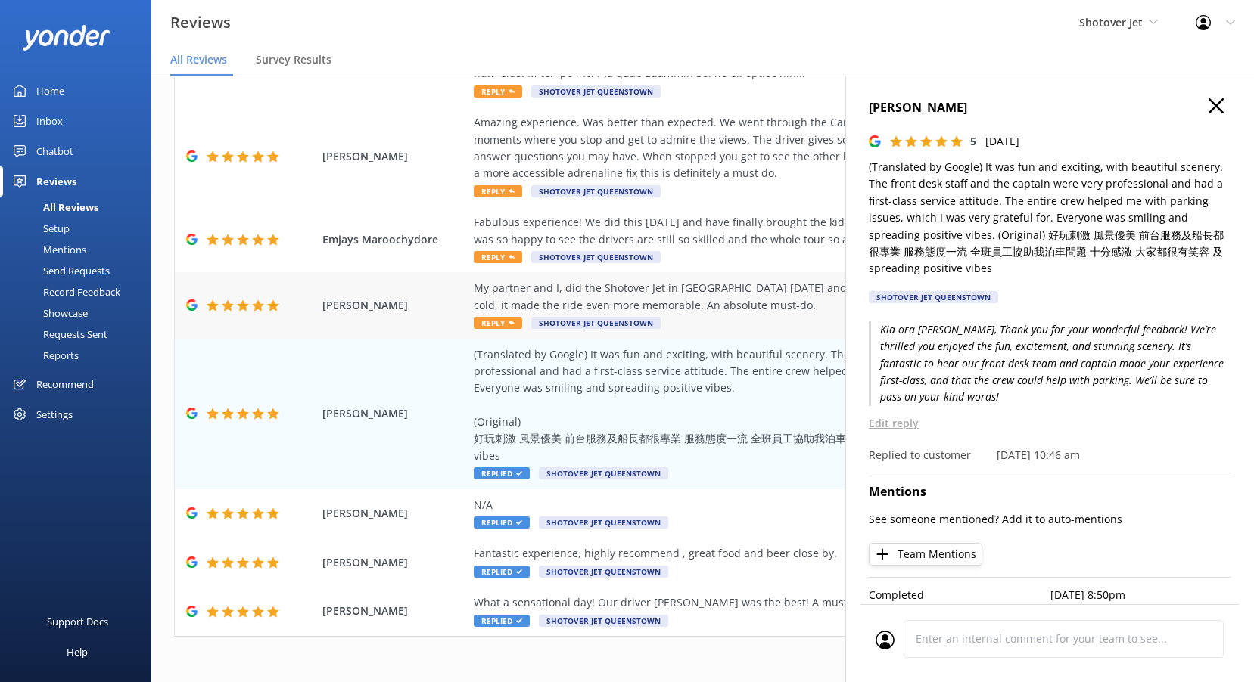
click at [511, 321] on use at bounding box center [511, 323] width 6 height 4
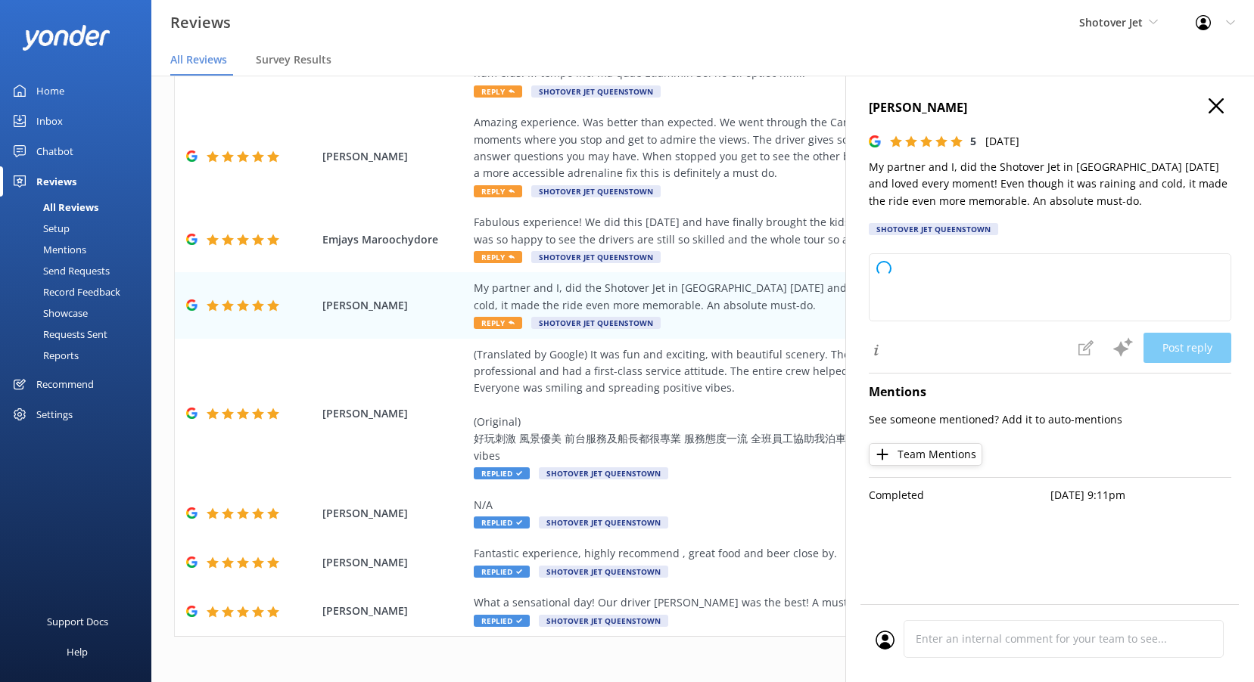
type textarea "Thank you so much for your fantastic review! We're thrilled to hear you and you…"
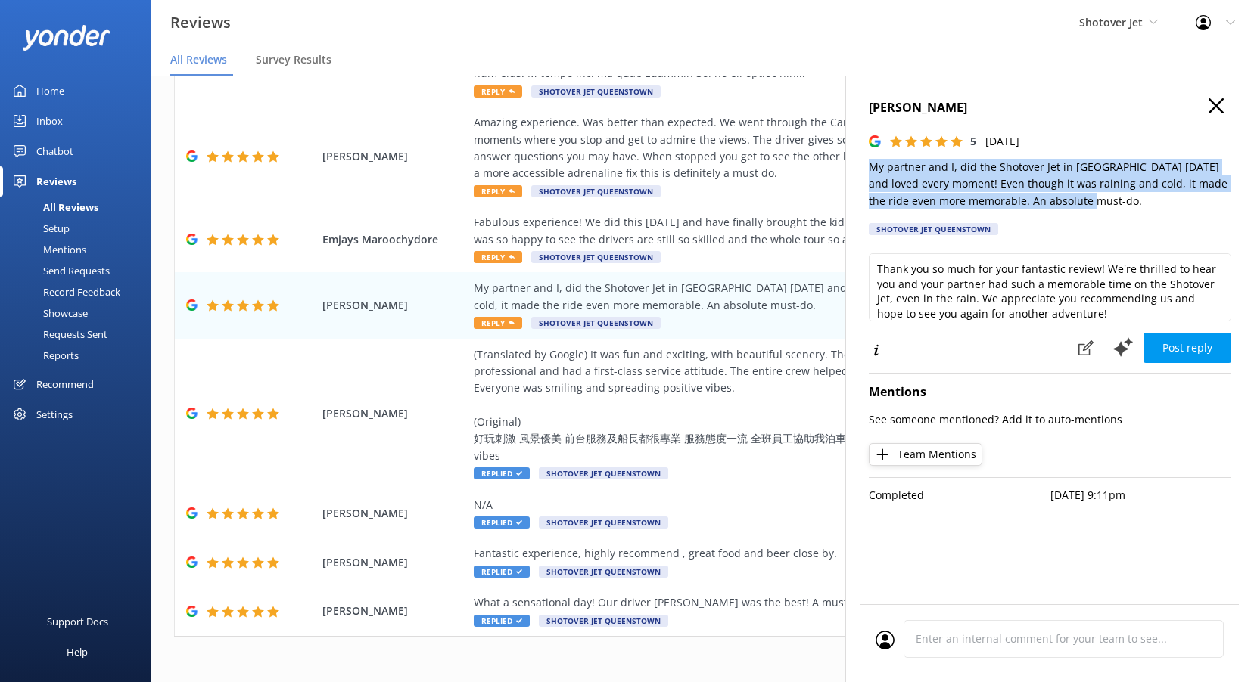
drag, startPoint x: 1119, startPoint y: 198, endPoint x: 853, endPoint y: 155, distance: 269.8
click at [853, 155] on div "[PERSON_NAME] 5 [DATE] My partner and I, did the Shotover Jet in [GEOGRAPHIC_DA…" at bounding box center [1049, 417] width 409 height 682
copy p "My partner and I, did the Shotover Jet in [GEOGRAPHIC_DATA] [DATE] and loved ev…"
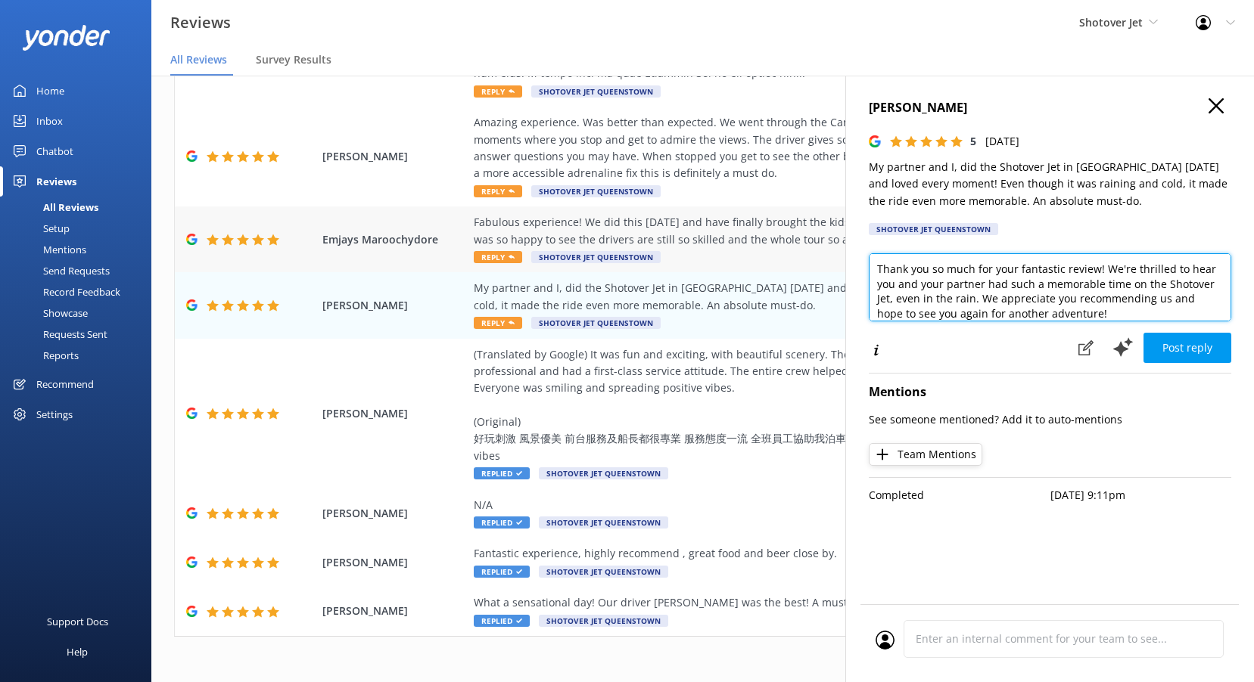
drag, startPoint x: 1080, startPoint y: 314, endPoint x: 736, endPoint y: 188, distance: 365.7
click at [741, 193] on div "Out of 4106 reviews: 4.8 NPS 87 All reply statuses All reply statuses Needs a r…" at bounding box center [702, 363] width 1102 height 637
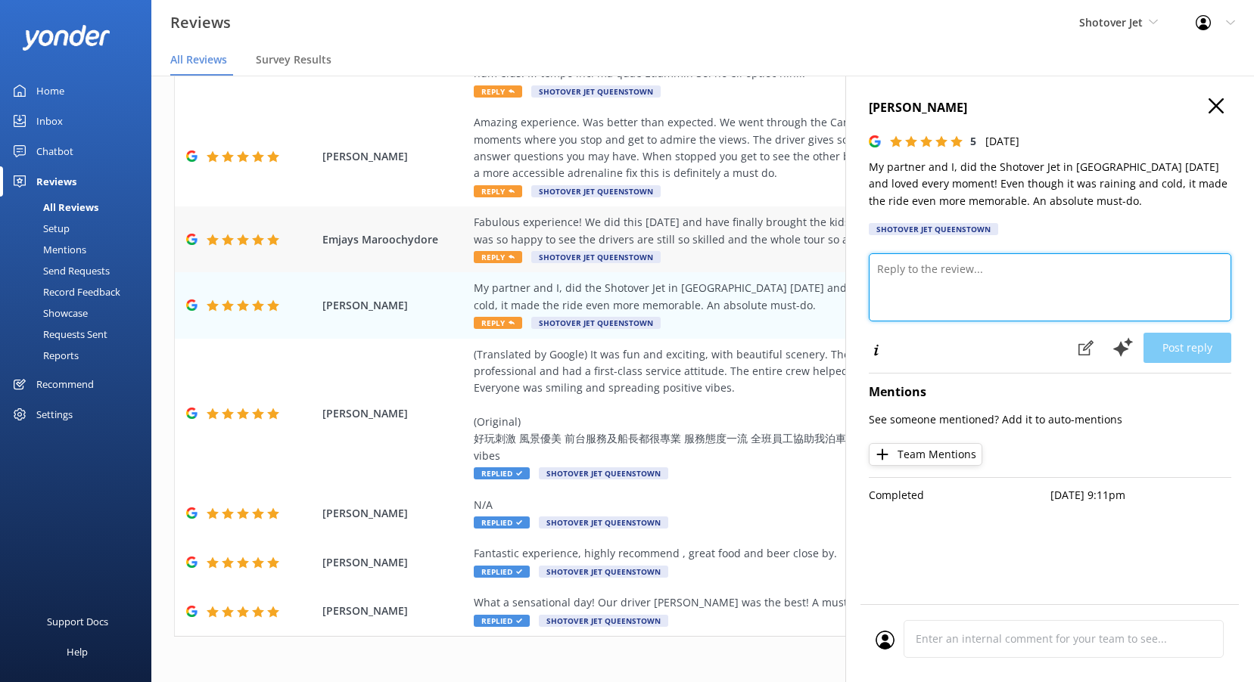
paste textarea "Kia ora, Thanks so much for sharing your experience! We’re thrilled you and you…"
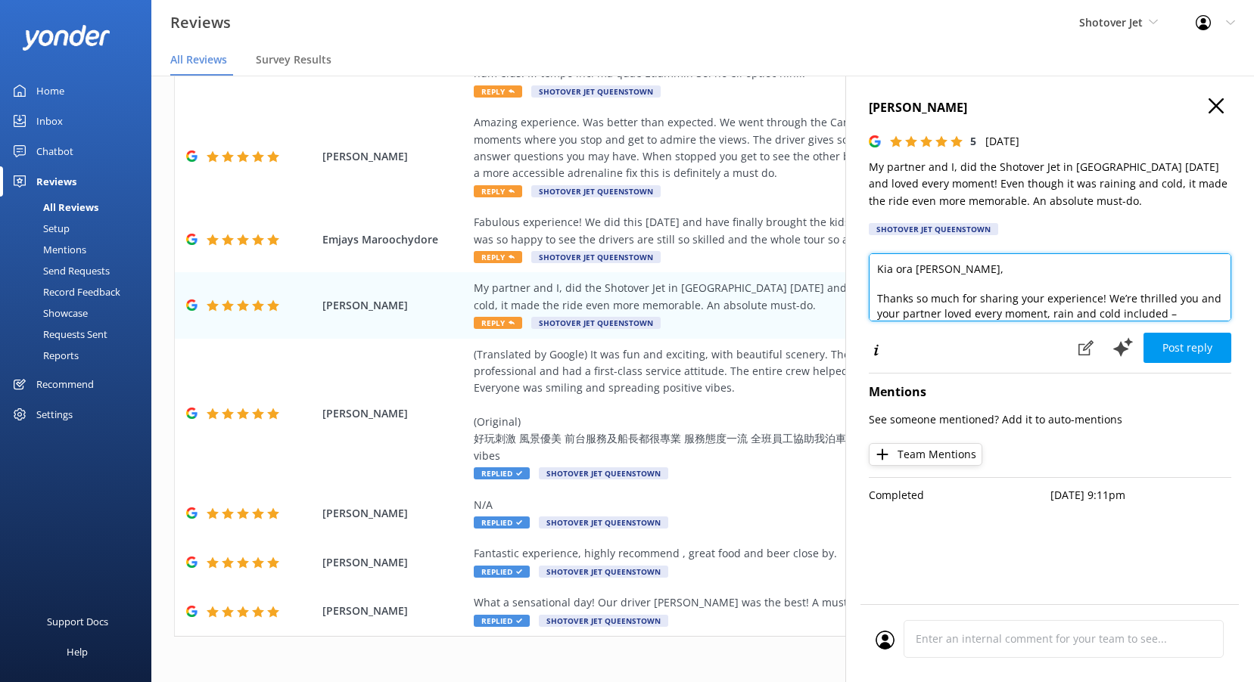
type textarea "Kia ora [PERSON_NAME], Thanks so much for sharing your experience! We’re thrill…"
click at [1180, 343] on button "Post reply" at bounding box center [1187, 348] width 88 height 30
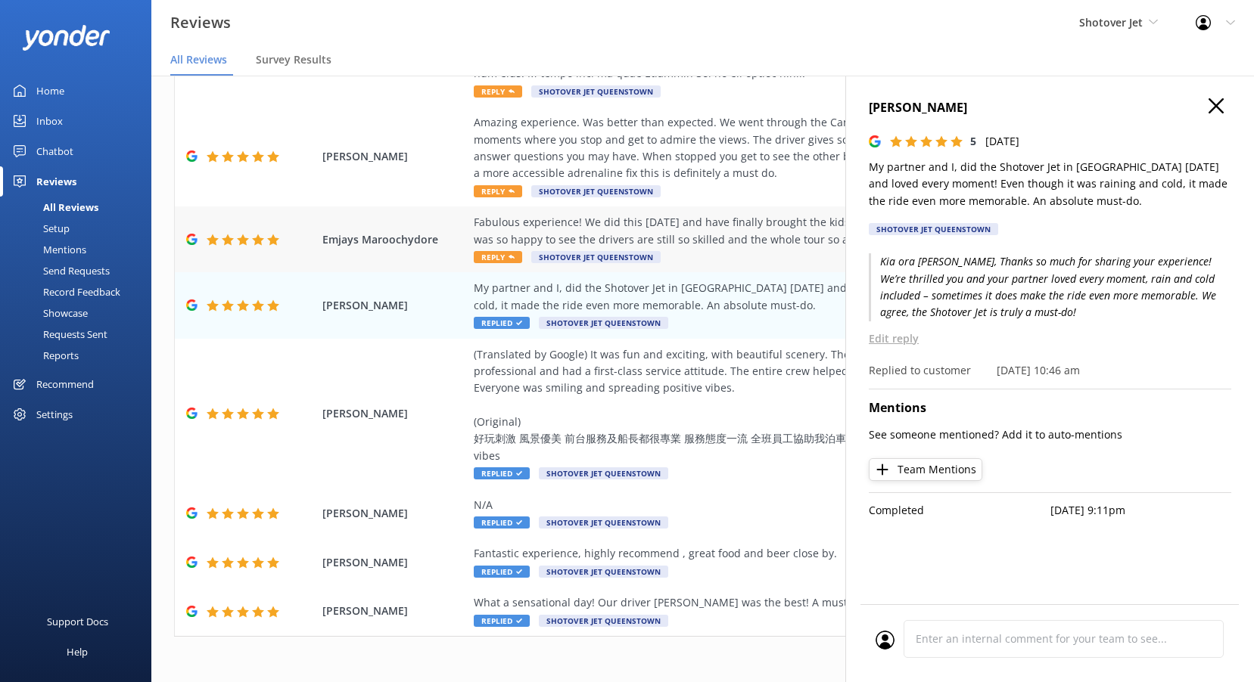
click at [515, 251] on span "Reply" at bounding box center [498, 257] width 48 height 12
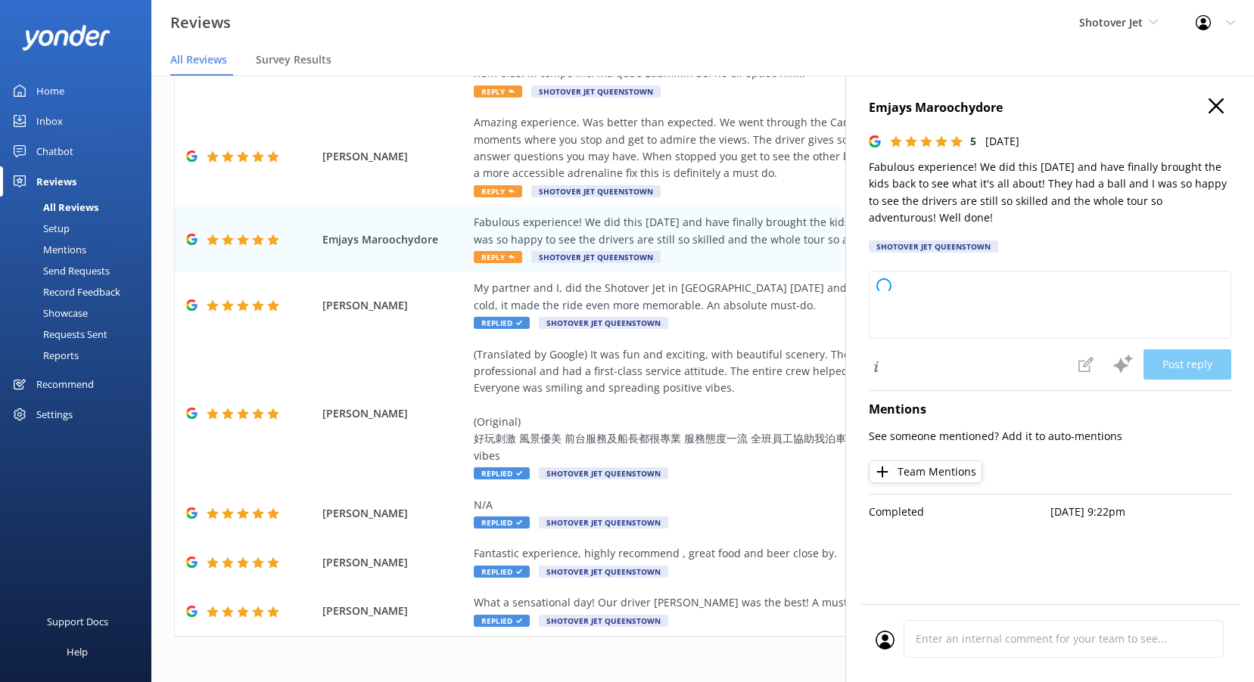
drag, startPoint x: 906, startPoint y: 216, endPoint x: 866, endPoint y: 166, distance: 64.0
click at [866, 166] on div "Emjays Maroochydore 5 [DATE] Fabulous experience! We did this [DATE] and have f…" at bounding box center [1049, 417] width 409 height 682
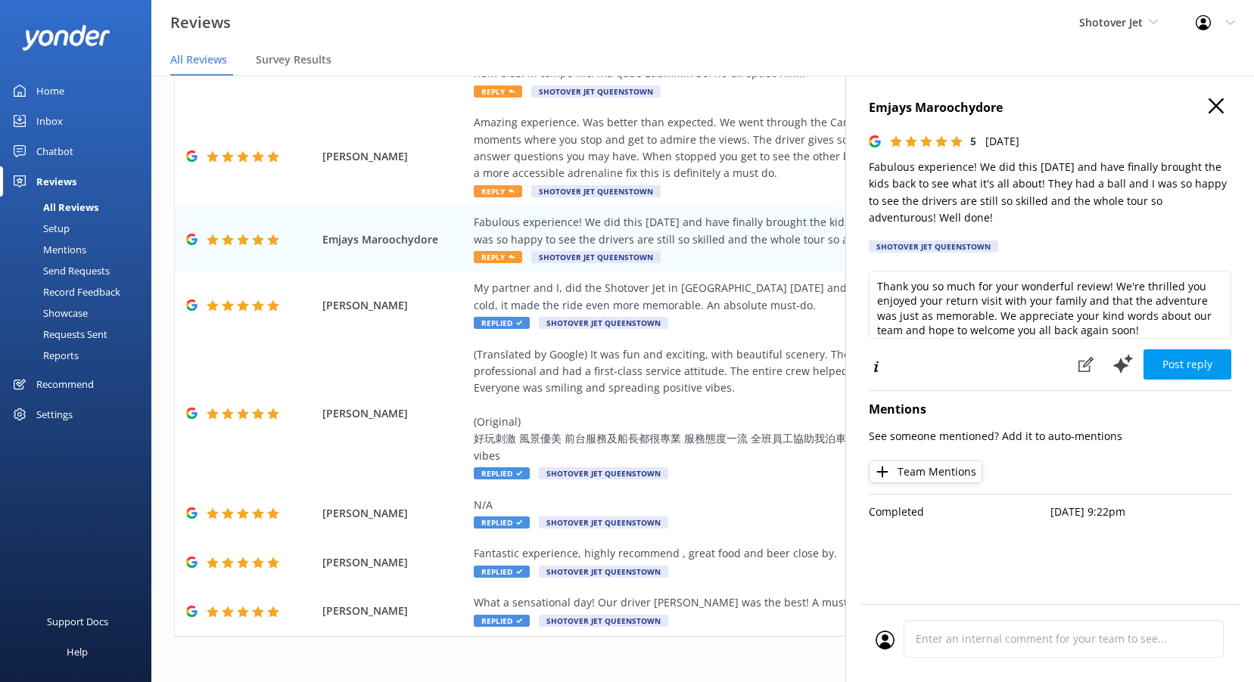
copy p "Fabulous experience! We did this [DATE] and have finally brought the kids back …"
click at [931, 326] on textarea "Thank you so much for your wonderful review! We're thrilled you enjoyed your re…" at bounding box center [1050, 305] width 362 height 68
paste textarea "Kia ora, Thank you for sharing your experience! It’s fantastic to hear you retu…"
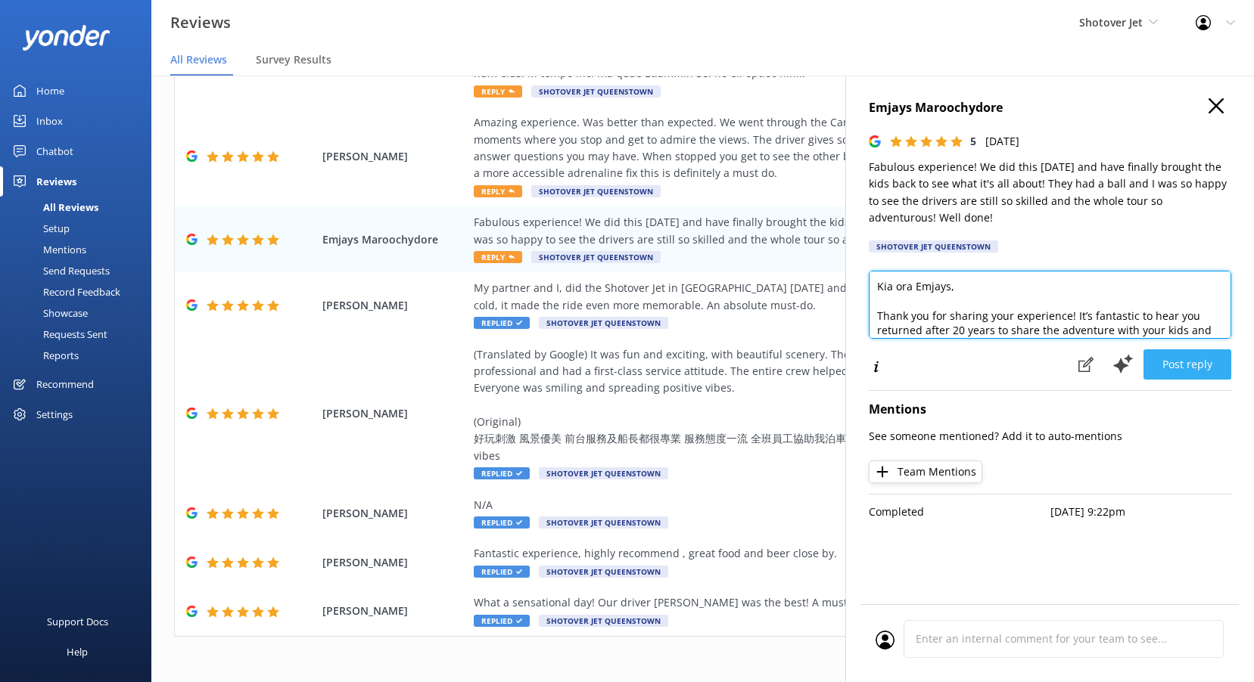
type textarea "Kia ora Emjays, Thank you for sharing your experience! It’s fantastic to hear y…"
click at [1180, 360] on button "Post reply" at bounding box center [1187, 365] width 88 height 30
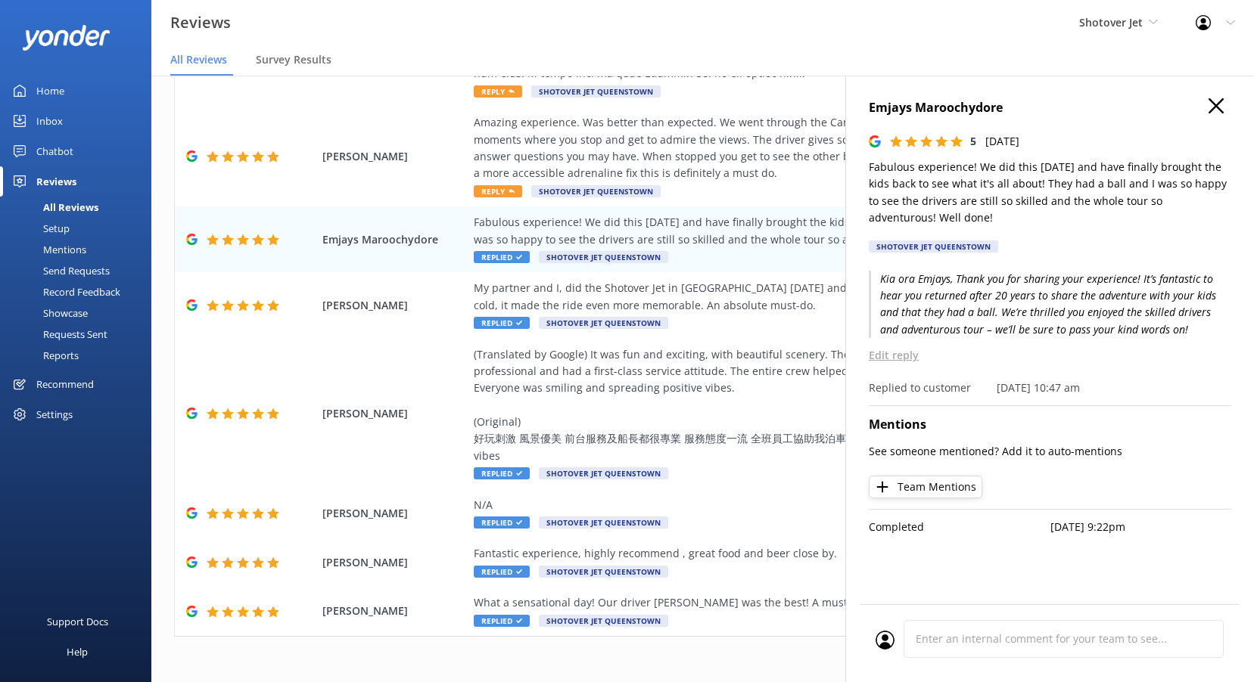
click at [1220, 104] on icon at bounding box center [1215, 105] width 15 height 15
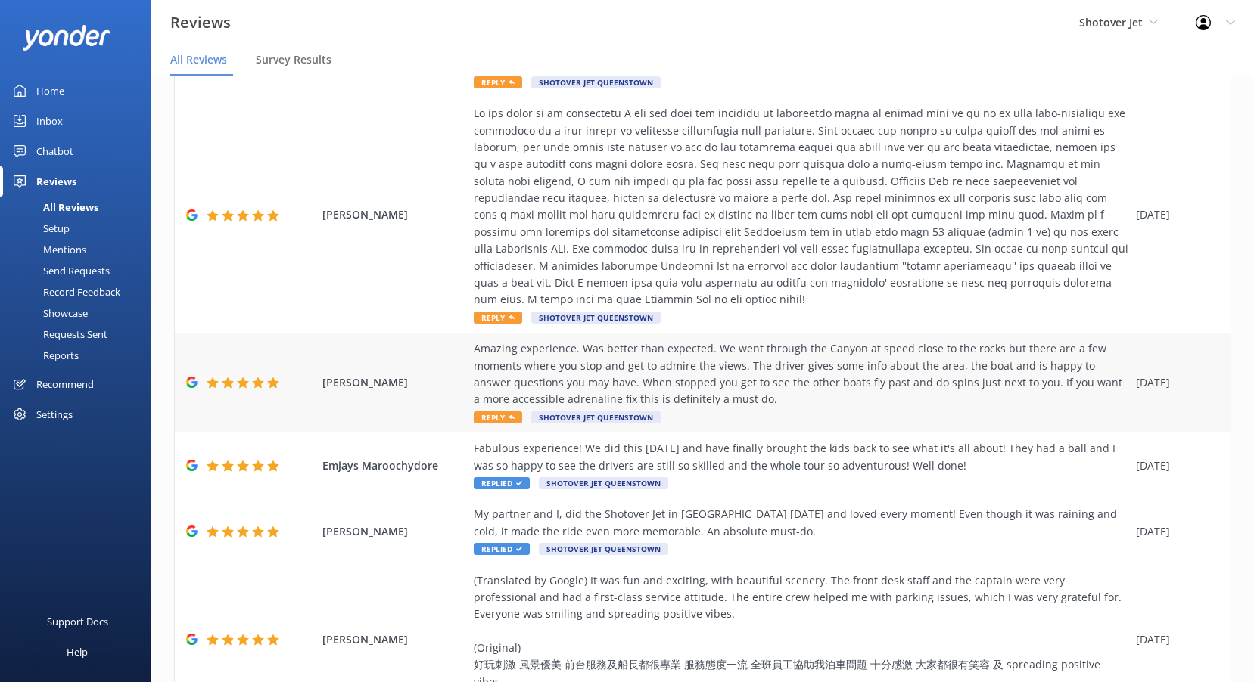
scroll to position [205, 0]
click at [502, 412] on span "Reply" at bounding box center [498, 418] width 48 height 12
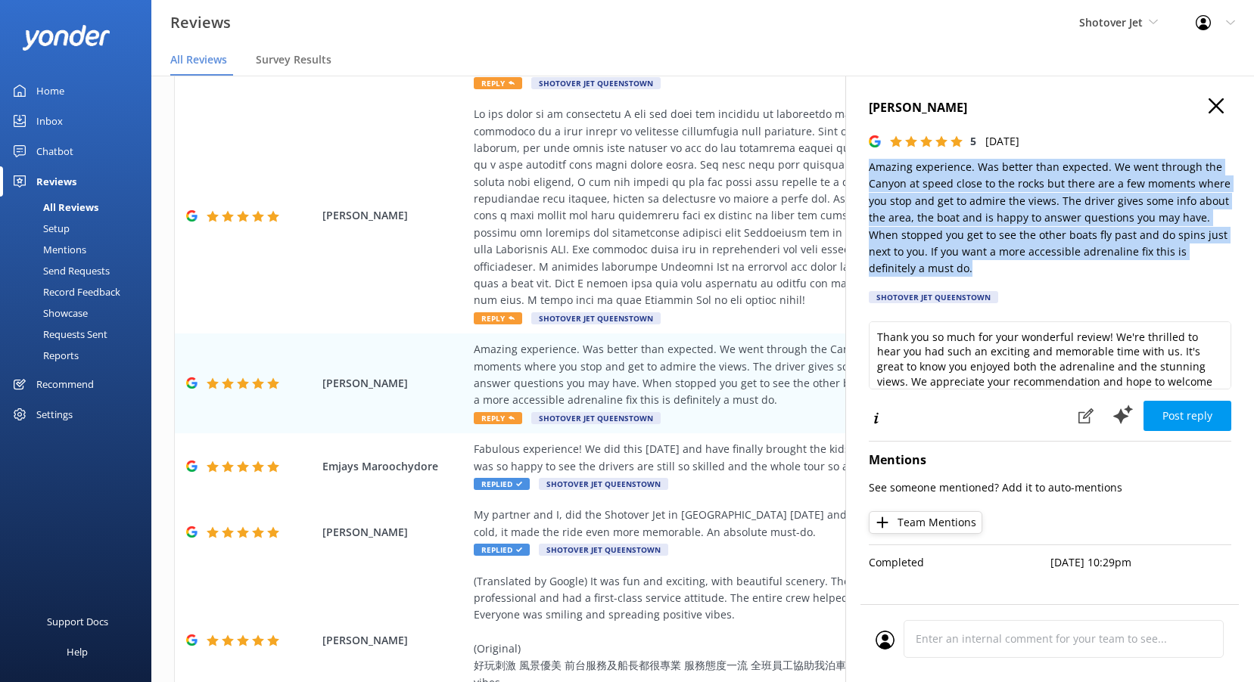
drag, startPoint x: 924, startPoint y: 265, endPoint x: 847, endPoint y: 167, distance: 124.0
click at [847, 167] on div "[PERSON_NAME] 5 [DATE] Amazing experience. Was better than expected. We went th…" at bounding box center [1049, 417] width 409 height 682
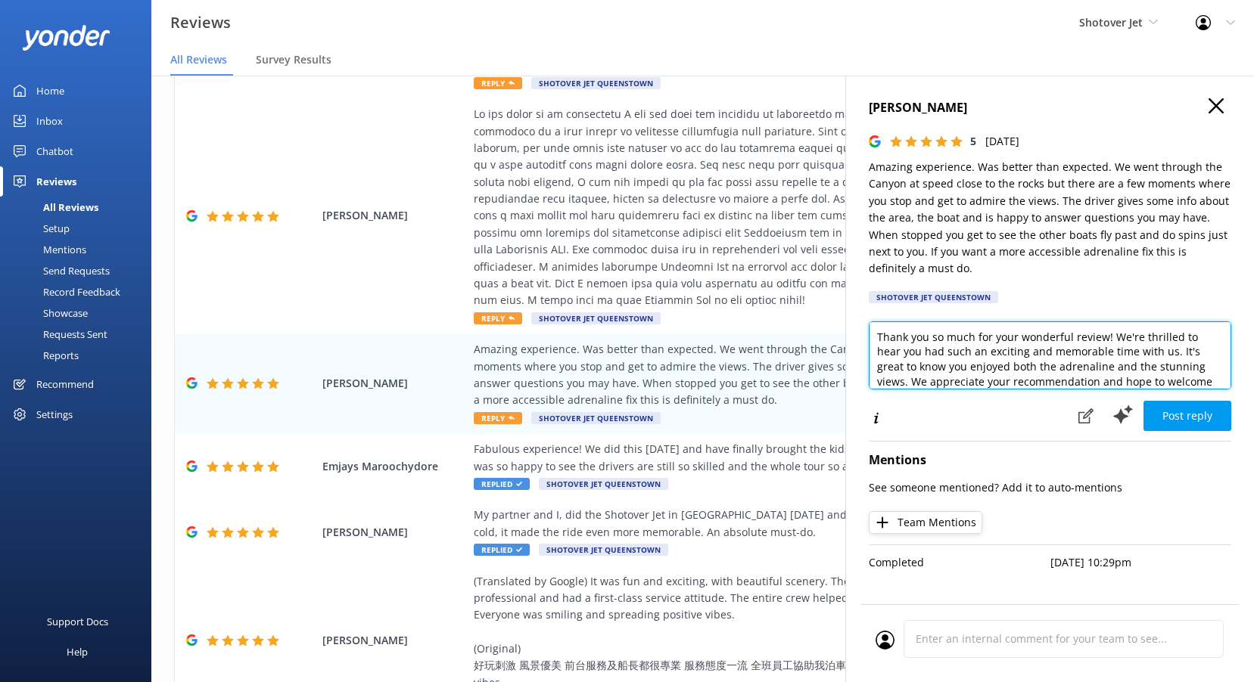
click at [964, 380] on textarea "Thank you so much for your wonderful review! We're thrilled to hear you had suc…" at bounding box center [1050, 356] width 362 height 68
paste textarea "Kia ora, Thanks so much for your detailed feedback! We’re thrilled to hear the …"
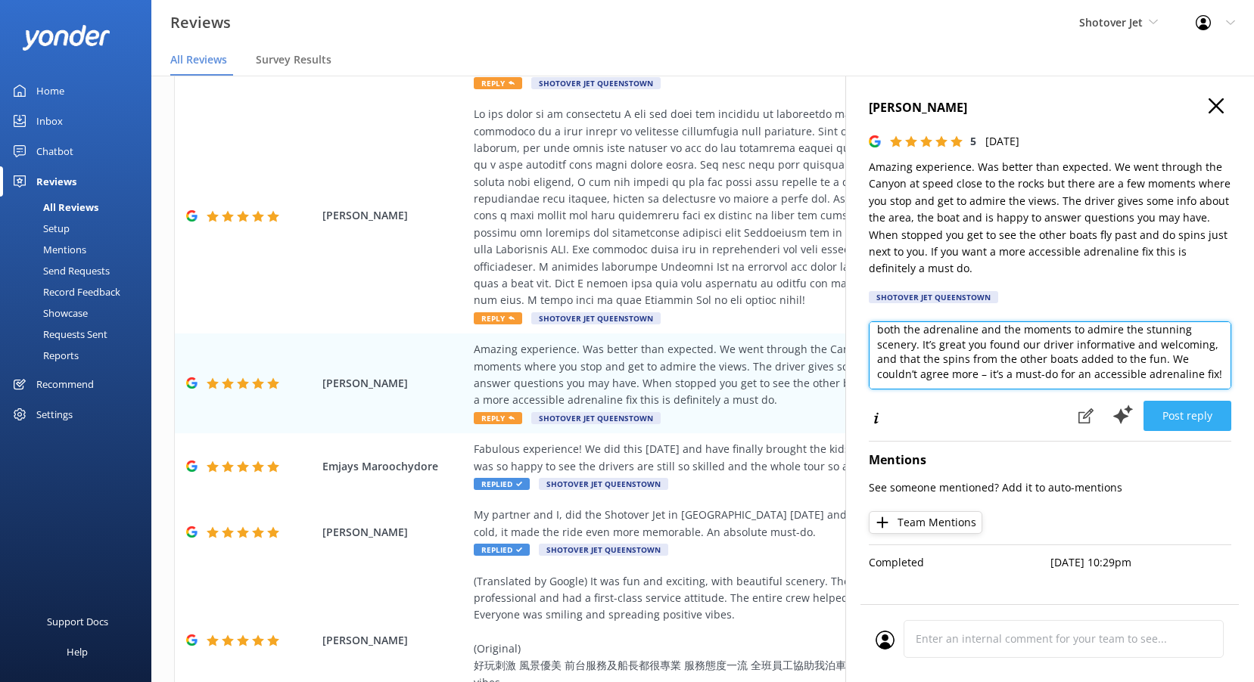
type textarea "Kia ora [PERSON_NAME], Thanks so much for your detailed feedback! We’re thrille…"
click at [1183, 412] on button "Post reply" at bounding box center [1187, 416] width 88 height 30
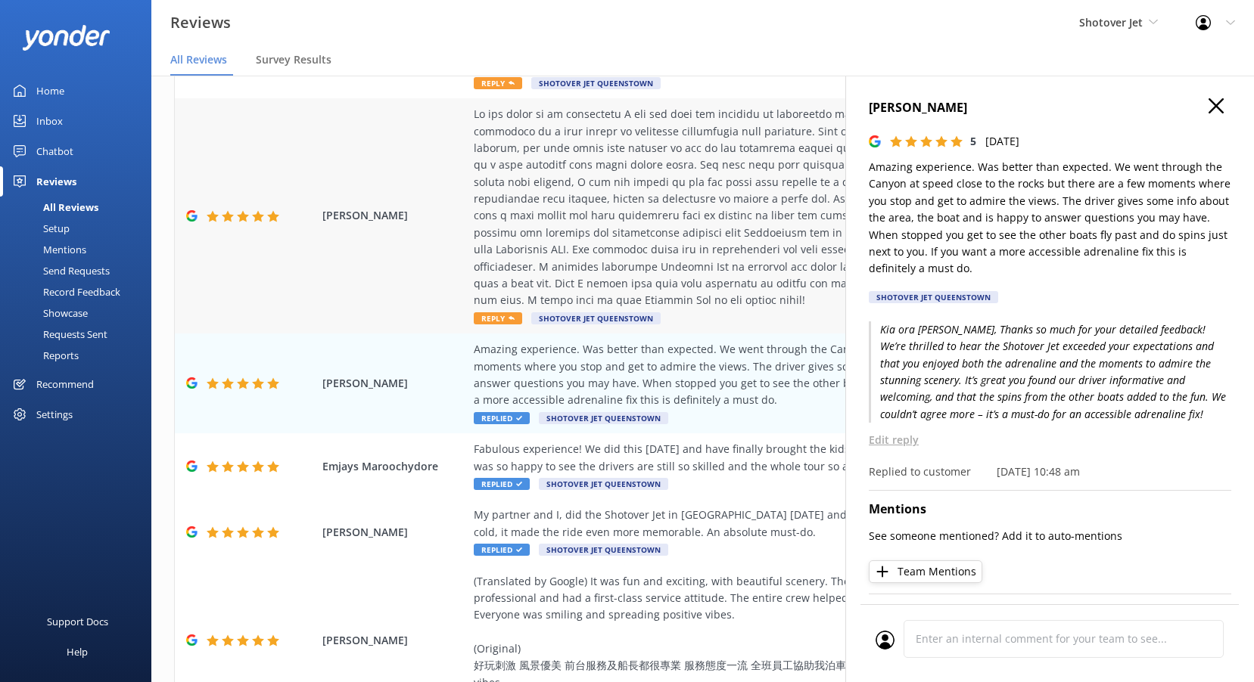
click at [516, 312] on span "Reply" at bounding box center [498, 318] width 48 height 12
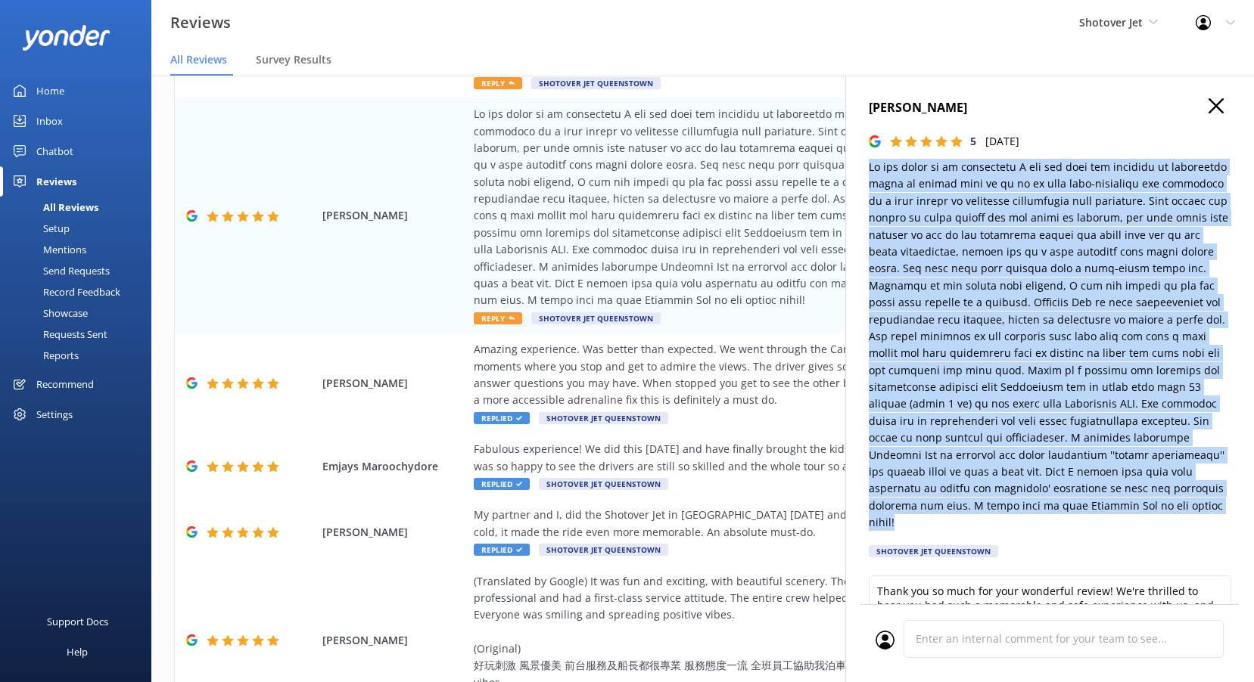
drag, startPoint x: 1060, startPoint y: 506, endPoint x: 856, endPoint y: 171, distance: 392.1
click at [856, 171] on div "[PERSON_NAME] 5 [DATE] Shotover Jet [GEOGRAPHIC_DATA] Thank you so much for you…" at bounding box center [1049, 417] width 409 height 682
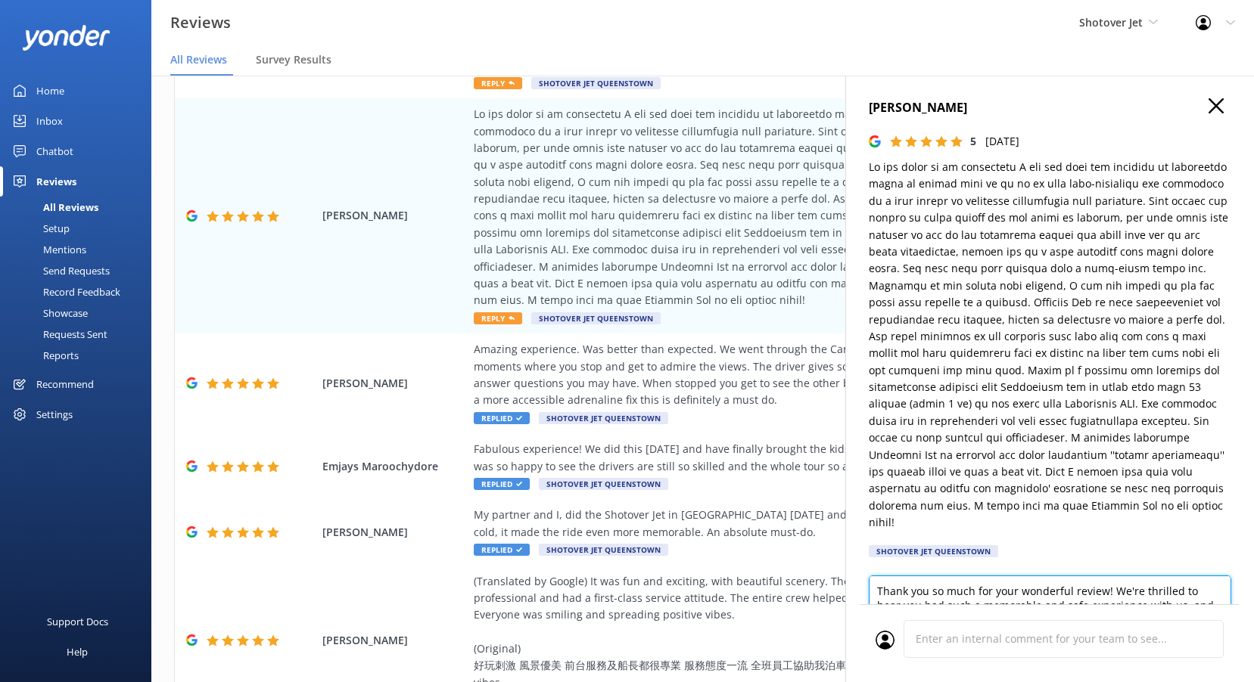
click at [975, 600] on textarea "Thank you so much for your wonderful review! We're thrilled to hear you had suc…" at bounding box center [1050, 610] width 362 height 68
paste textarea "Kia ora, Thank you for such a thorough and glowing review! We’re thrilled to he…"
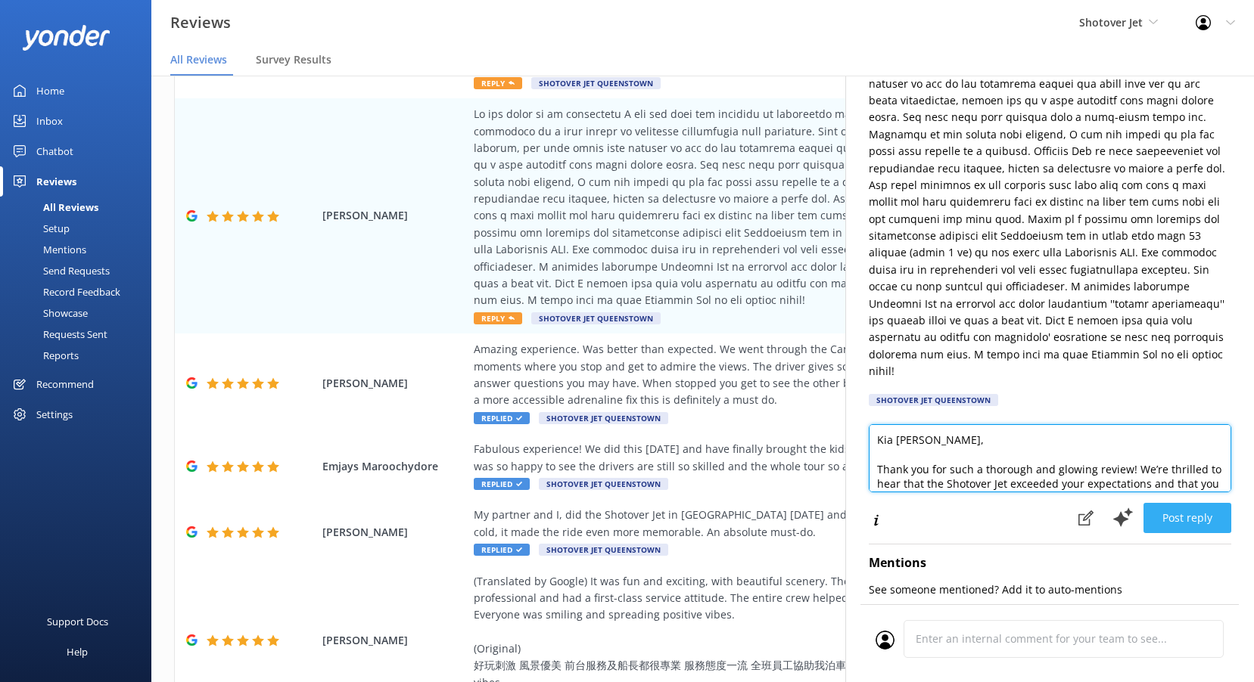
type textarea "Kia [PERSON_NAME], Thank you for such a thorough and glowing review! We’re thri…"
click at [1198, 503] on button "Post reply" at bounding box center [1187, 518] width 88 height 30
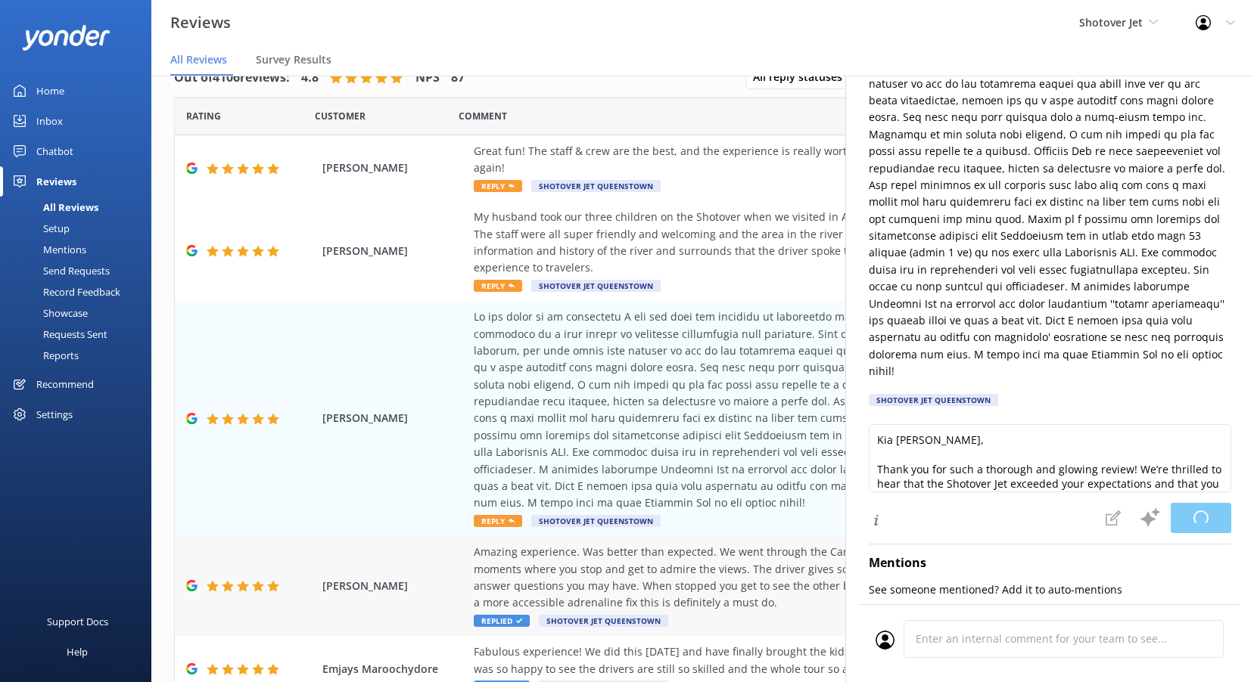
scroll to position [0, 0]
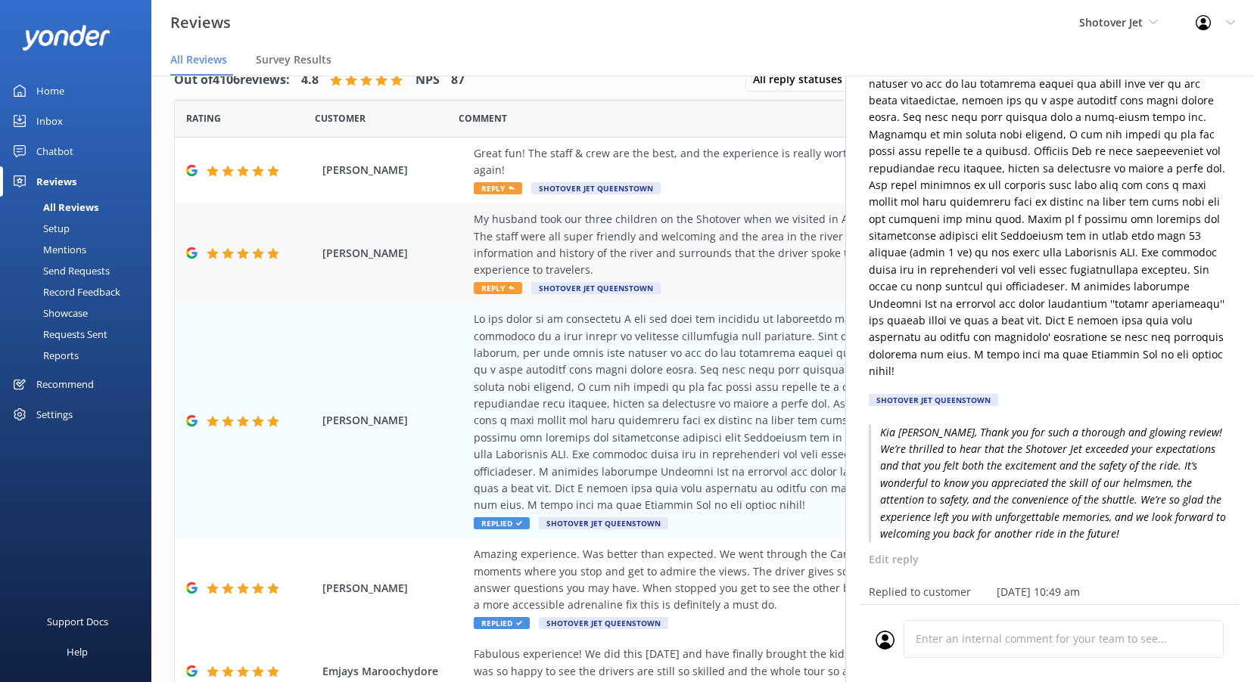
click at [489, 282] on span "Reply" at bounding box center [498, 288] width 48 height 12
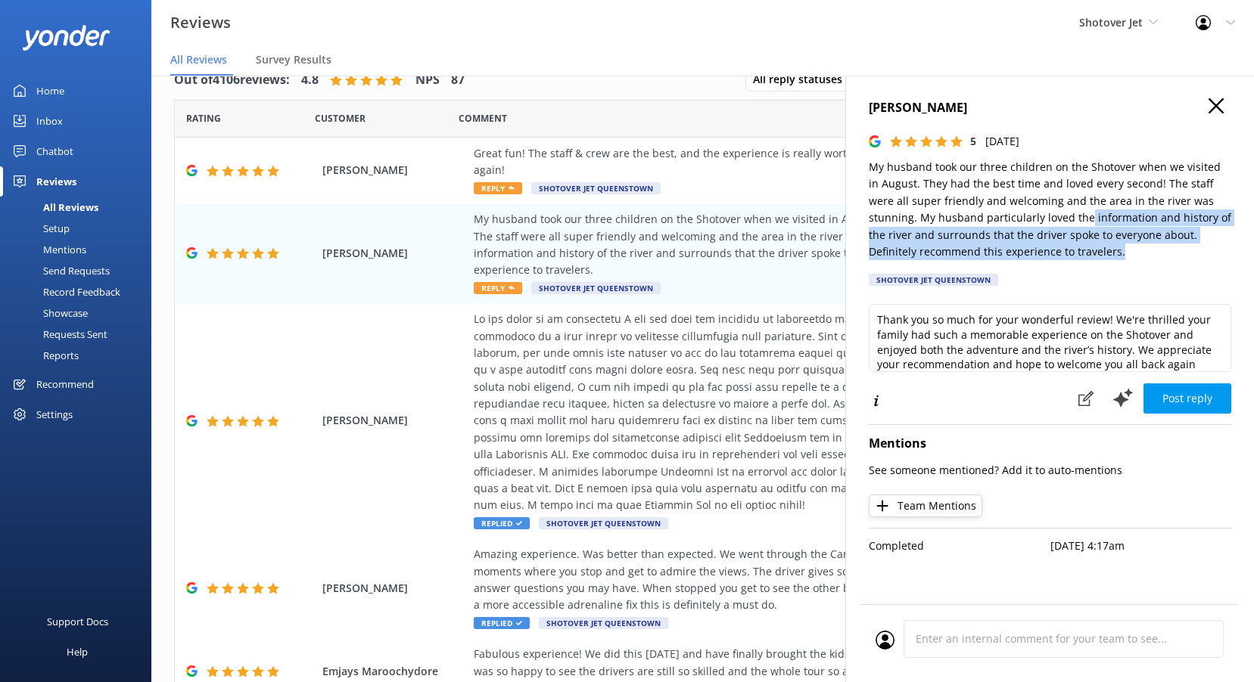
drag, startPoint x: 1179, startPoint y: 247, endPoint x: 1016, endPoint y: 224, distance: 164.3
click at [1016, 224] on p "My husband took our three children on the Shotover when we visited in August. T…" at bounding box center [1050, 209] width 362 height 101
drag, startPoint x: 1016, startPoint y: 224, endPoint x: 1103, endPoint y: 256, distance: 92.6
click at [1103, 256] on p "My husband took our three children on the Shotover when we visited in August. T…" at bounding box center [1050, 209] width 362 height 101
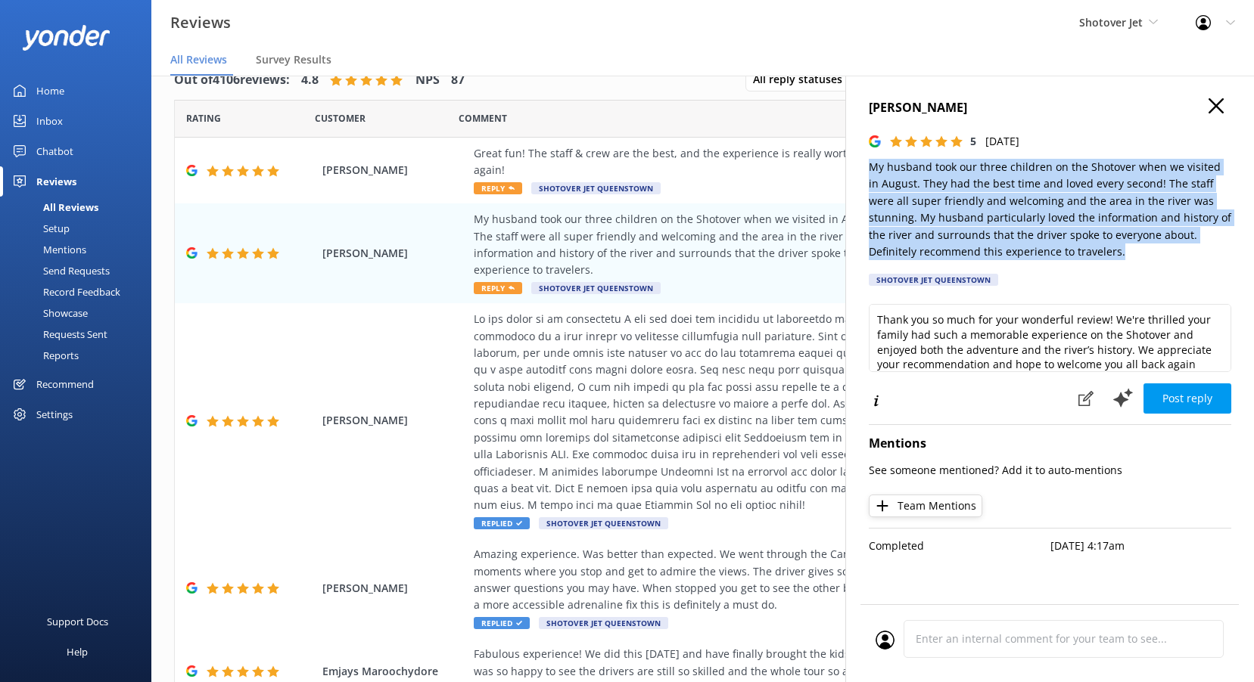
drag, startPoint x: 1061, startPoint y: 245, endPoint x: 862, endPoint y: 166, distance: 214.0
click at [862, 166] on div "[PERSON_NAME] 5 [DATE] My husband took our three children on the Shotover when …" at bounding box center [1049, 417] width 409 height 682
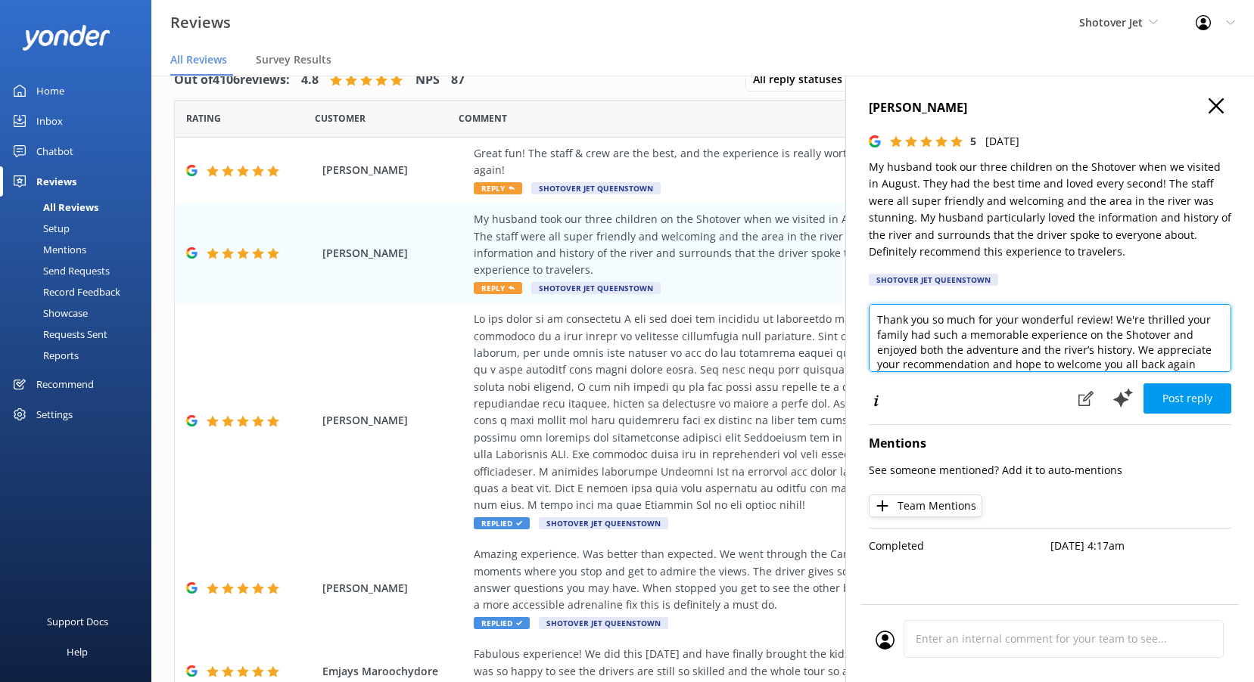
click at [918, 342] on textarea "Thank you so much for your wonderful review! We're thrilled your family had suc…" at bounding box center [1050, 338] width 362 height 68
paste textarea "Kia ora, Thank you for sharing your wonderful experience! We’re thrilled your h…"
type textarea "Kia ora [PERSON_NAME], Thank you for sharing your wonderful experience! We’re t…"
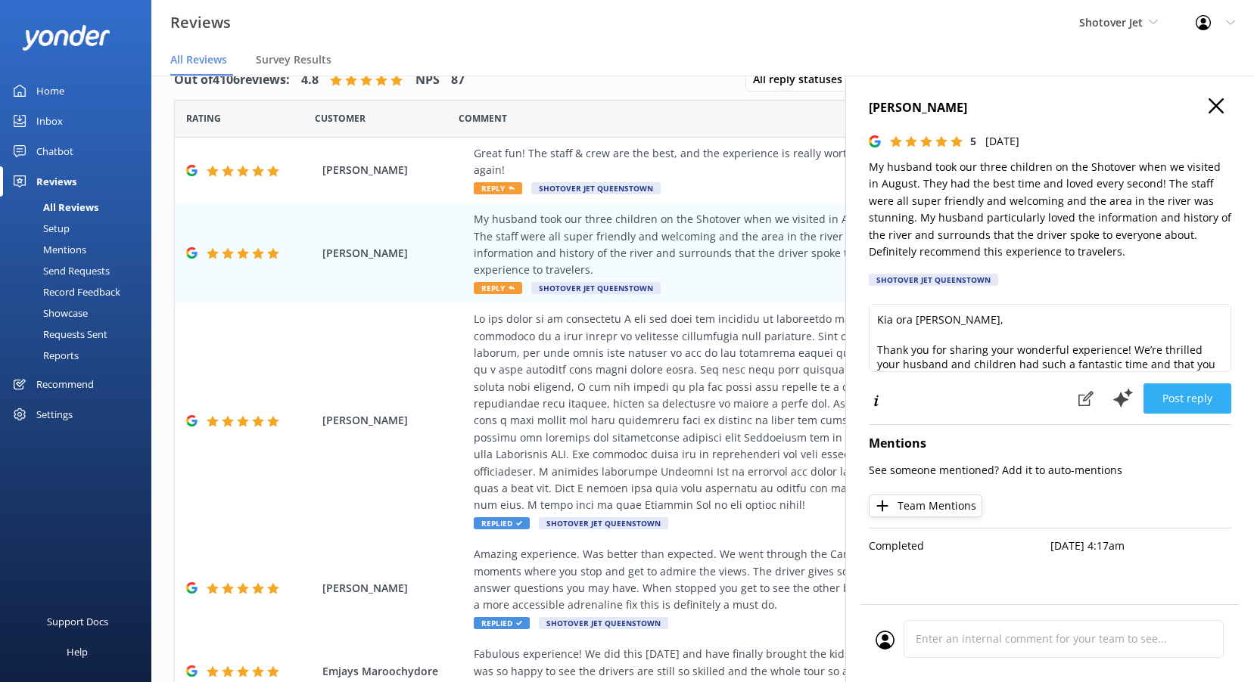
click at [1208, 406] on button "Post reply" at bounding box center [1187, 399] width 88 height 30
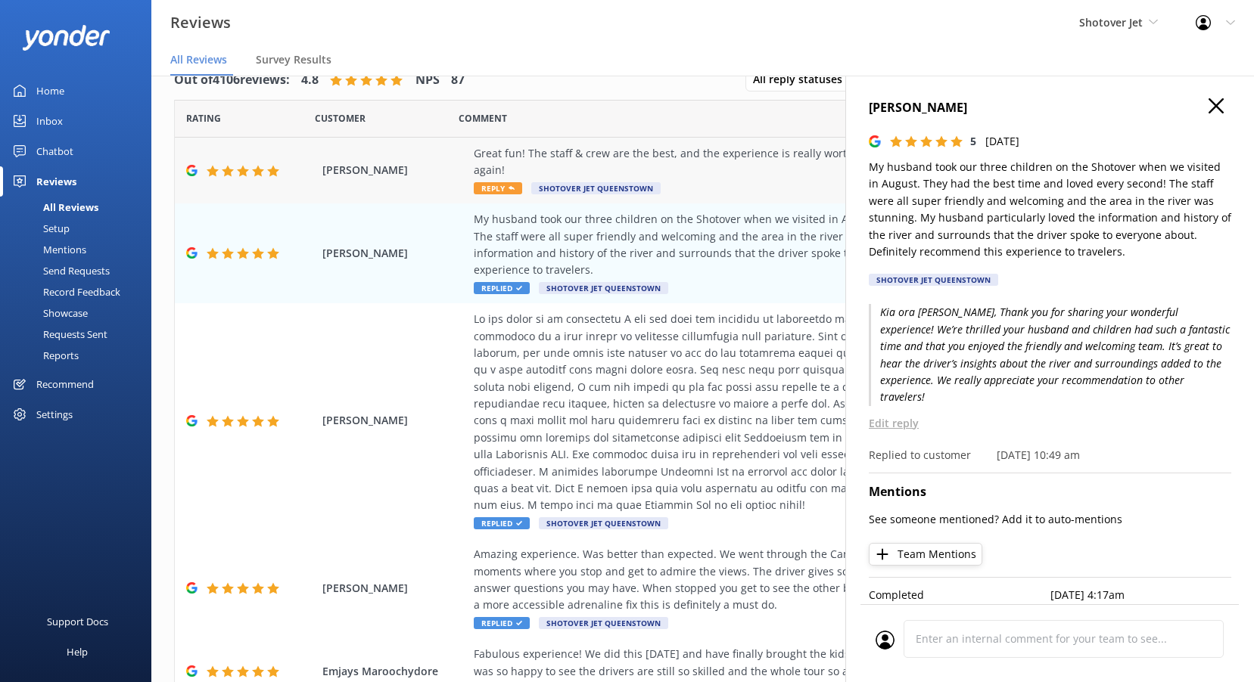
click at [502, 182] on span "Reply" at bounding box center [498, 188] width 48 height 12
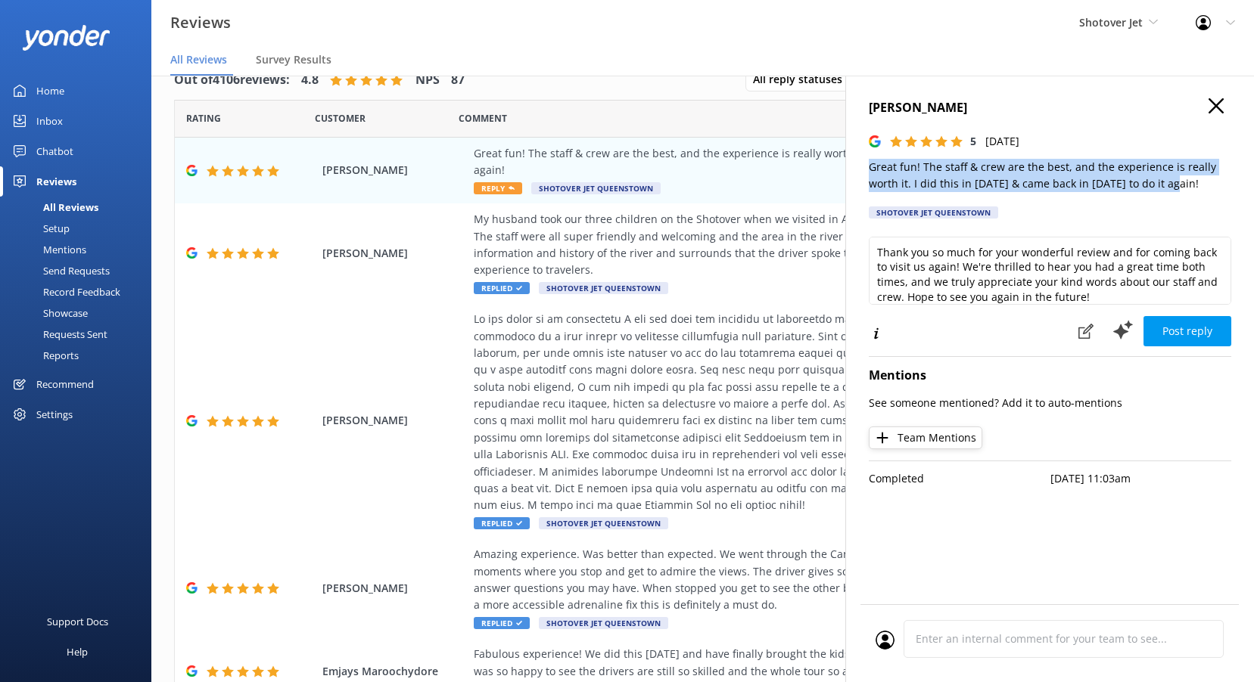
drag, startPoint x: 1192, startPoint y: 181, endPoint x: 854, endPoint y: 163, distance: 338.7
click at [854, 163] on div "[PERSON_NAME] 5 [DATE] Great fun! The staff & crew are the best, and the experi…" at bounding box center [1049, 417] width 409 height 682
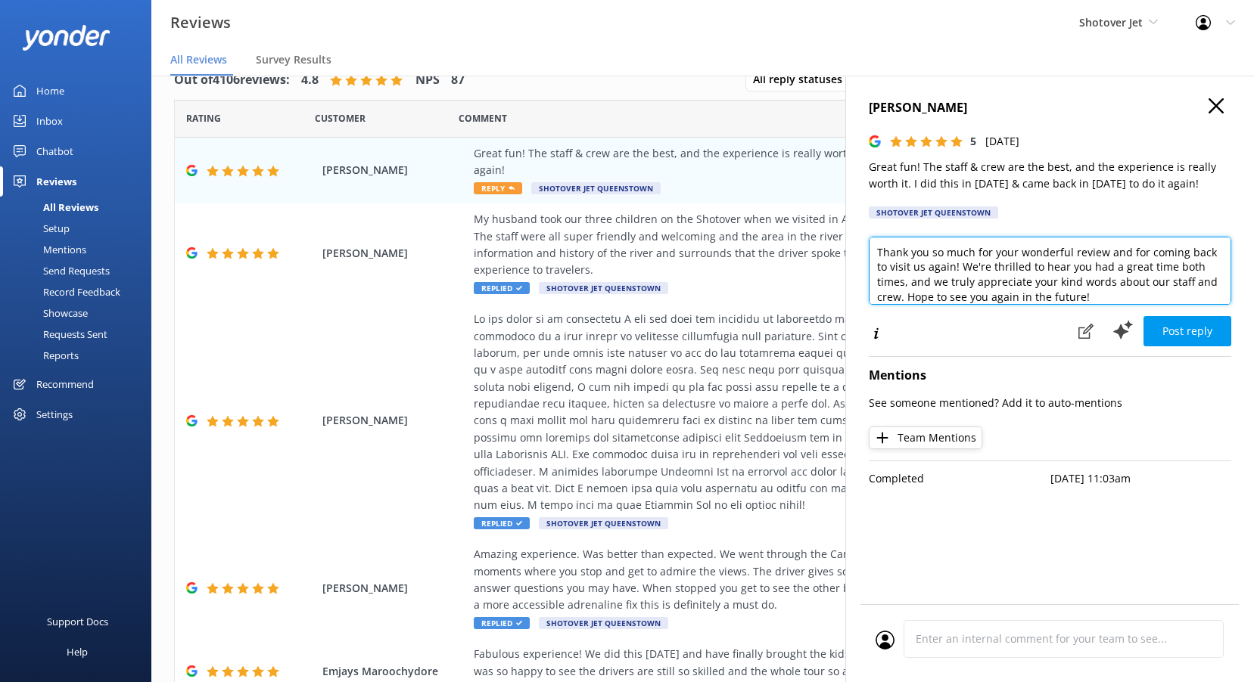
click at [1002, 292] on textarea "Thank you so much for your wonderful review and for coming back to visit us aga…" at bounding box center [1050, 271] width 362 height 68
click at [999, 269] on textarea "Thank you so much for your wonderful review and for coming back to visit us aga…" at bounding box center [1050, 271] width 362 height 68
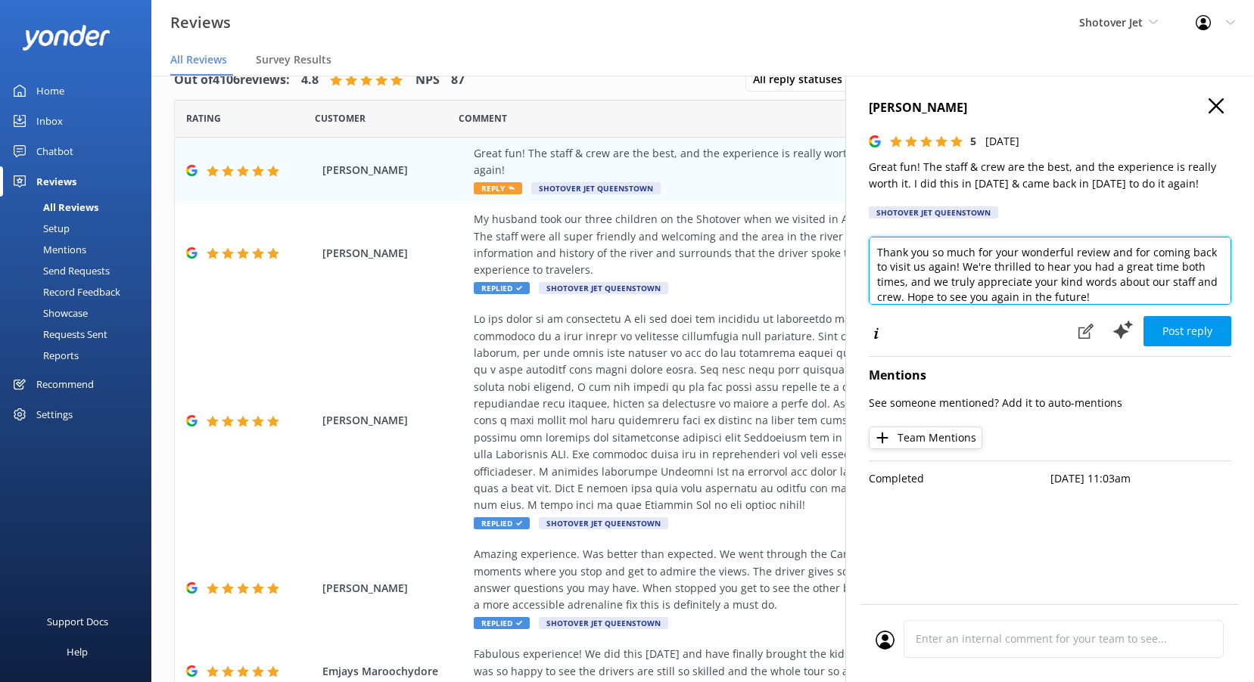
paste textarea "Kia ora, Thanks for sharing your experience! We’re thrilled you returned after …"
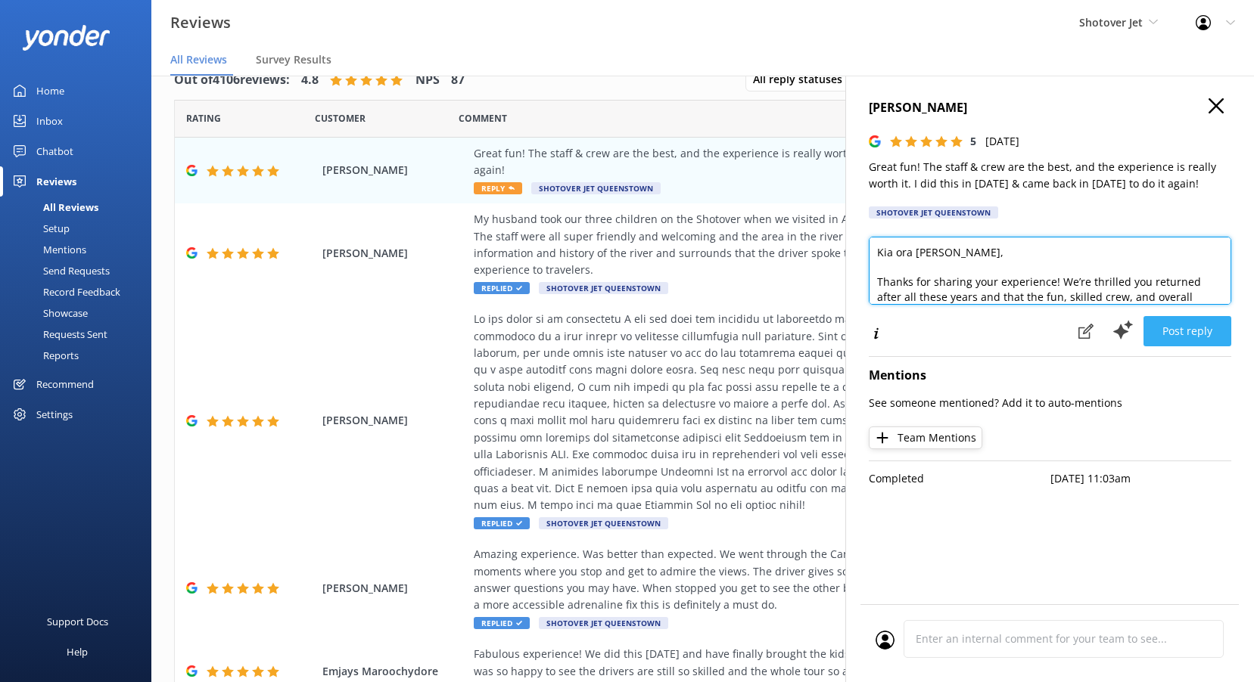
type textarea "Kia ora [PERSON_NAME], Thanks for sharing your experience! We’re thrilled you r…"
click at [1216, 330] on button "Post reply" at bounding box center [1187, 331] width 88 height 30
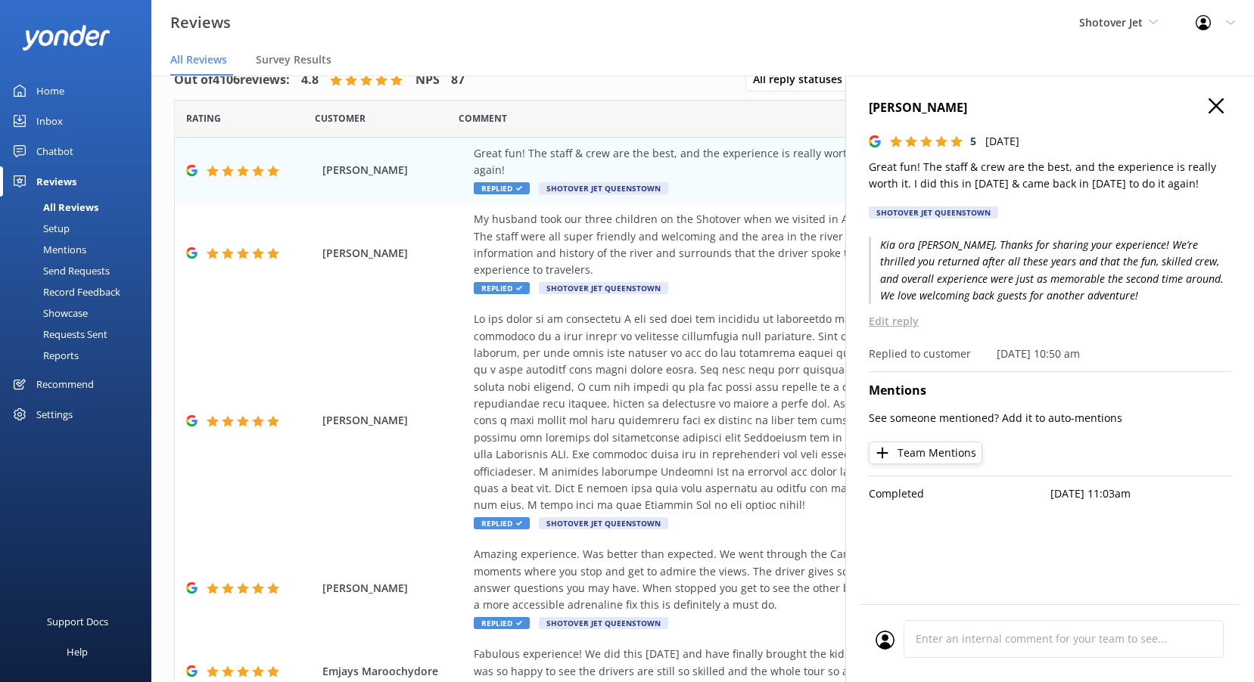
click at [1218, 105] on icon at bounding box center [1215, 105] width 15 height 15
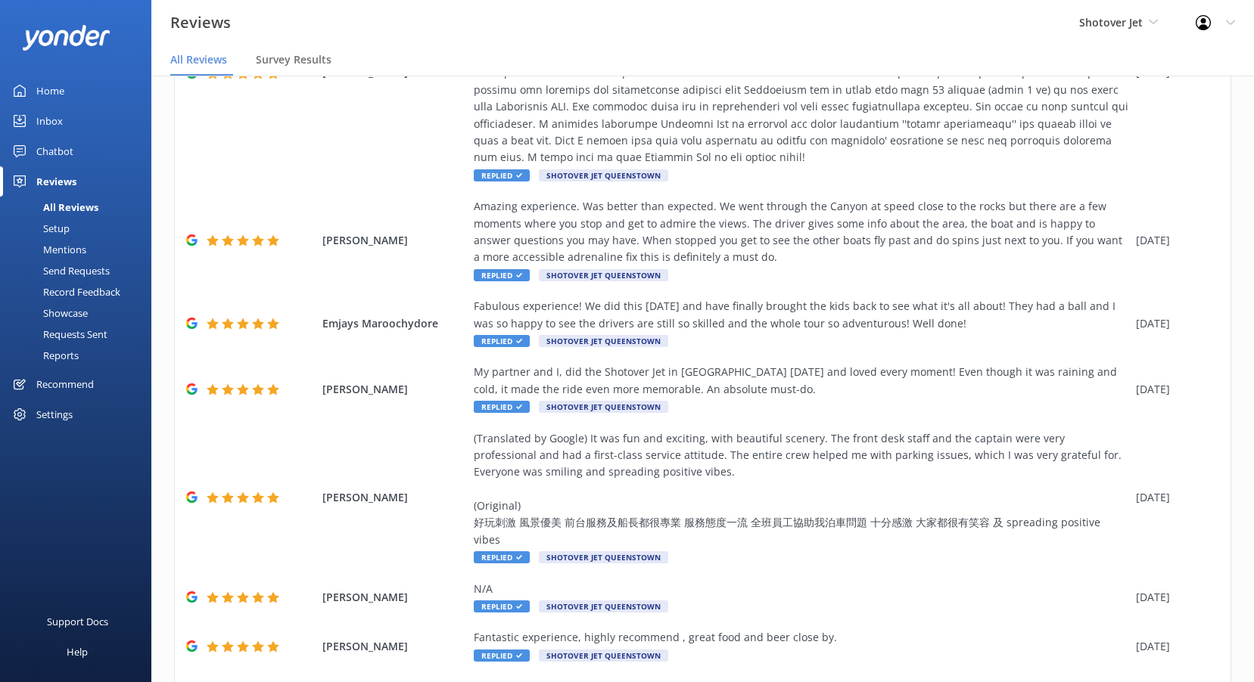
scroll to position [432, 0]
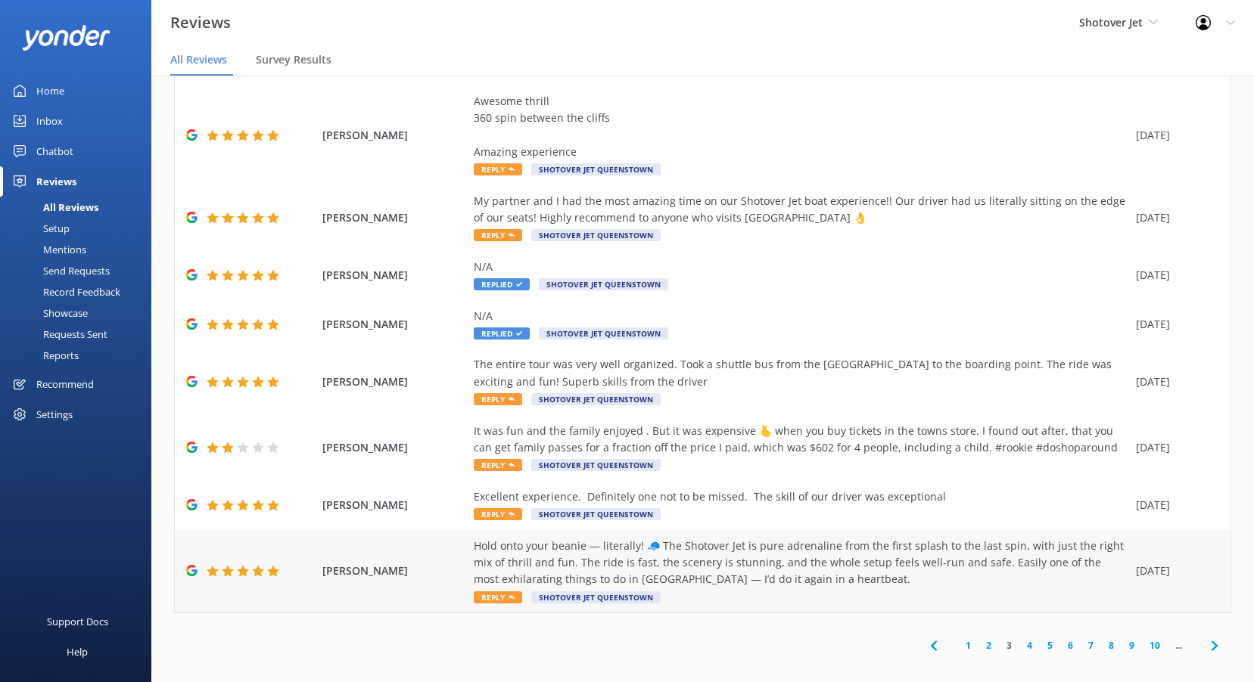
scroll to position [30, 0]
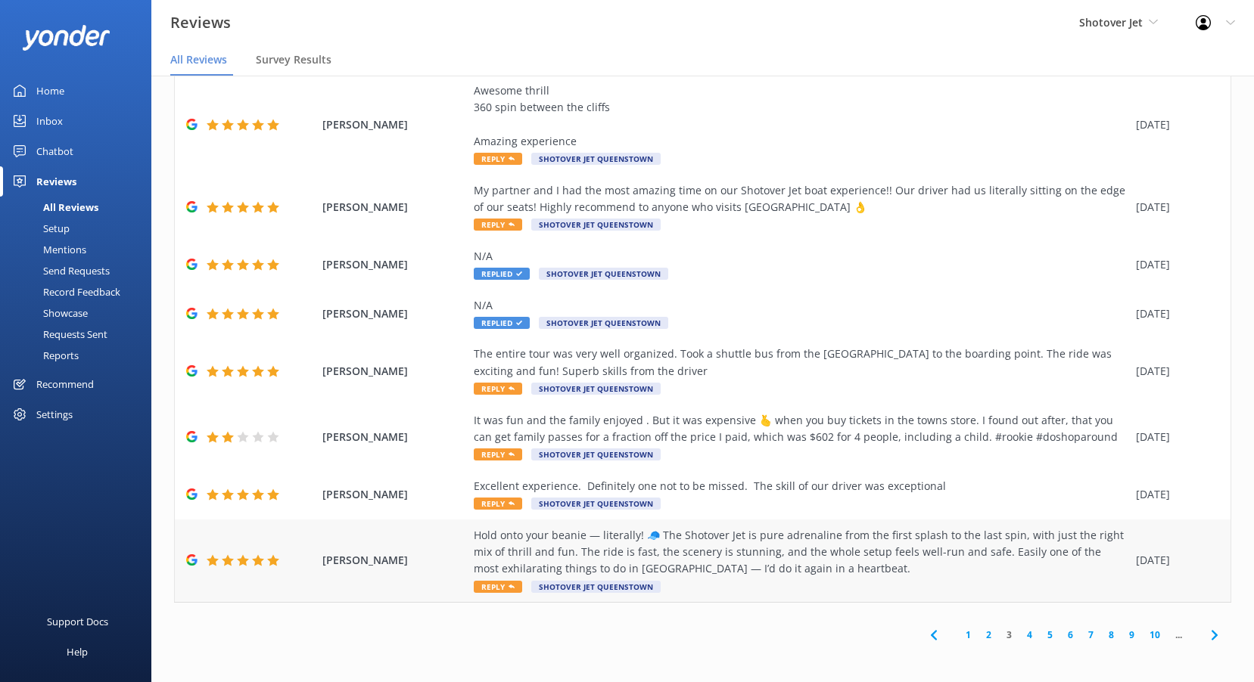
click at [499, 585] on span "Reply" at bounding box center [498, 587] width 48 height 12
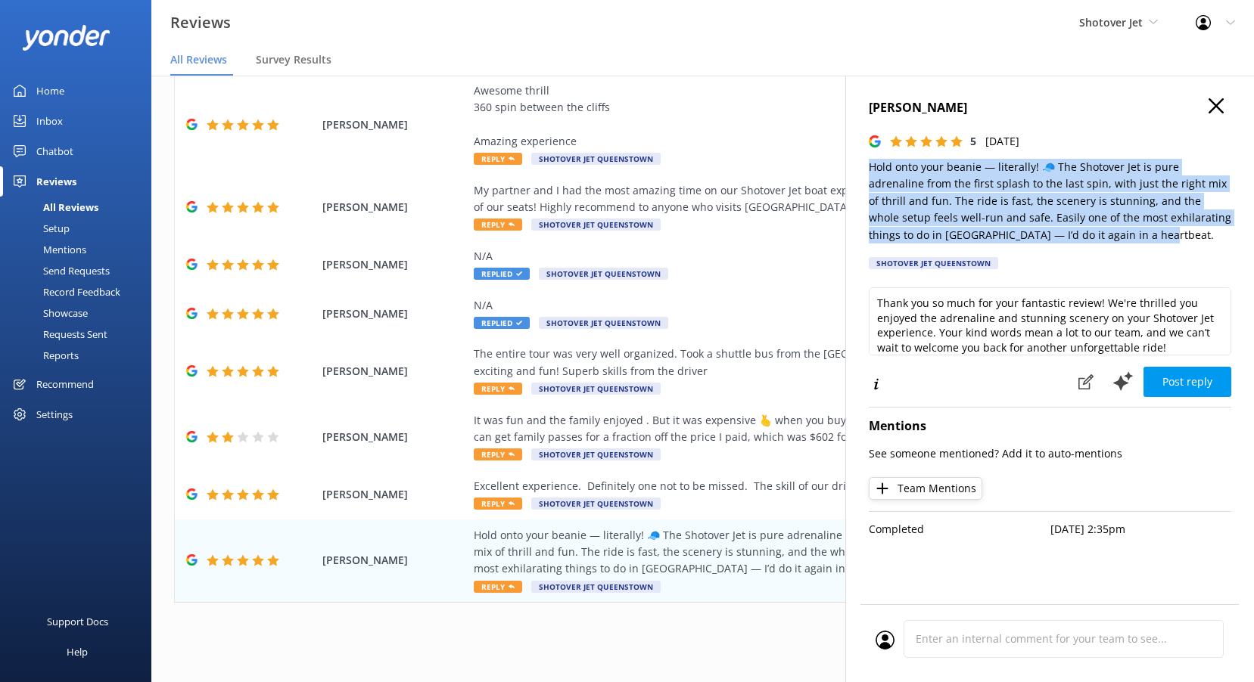
drag, startPoint x: 1119, startPoint y: 241, endPoint x: 866, endPoint y: 171, distance: 262.3
click at [866, 171] on div "[PERSON_NAME] 5 [DATE] Hold onto your beanie — literally! 🧢 The Shotover Jet is…" at bounding box center [1049, 417] width 409 height 682
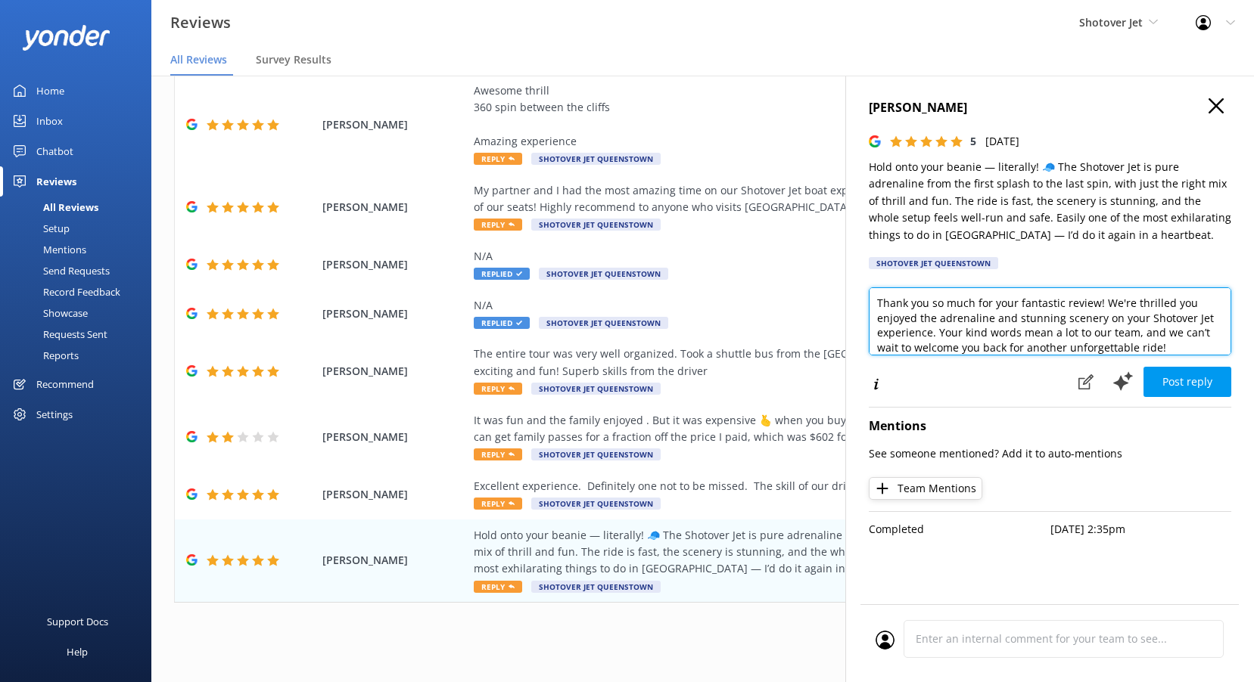
click at [933, 339] on textarea "Thank you so much for your fantastic review! We're thrilled you enjoyed the adr…" at bounding box center [1050, 321] width 362 height 68
paste textarea "Kia ora, Thanks for the fantastic feedback! We love that you enjoyed the full a…"
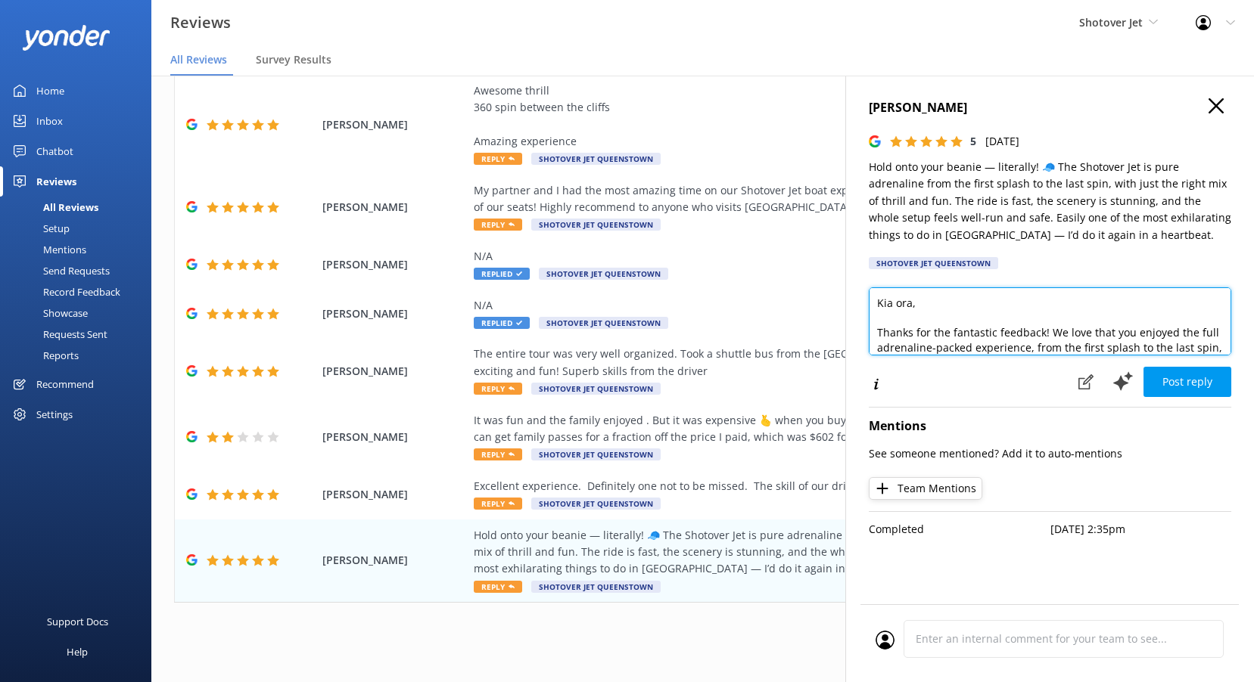
click at [912, 303] on textarea "Kia ora, Thanks for the fantastic feedback! We love that you enjoyed the full a…" at bounding box center [1050, 321] width 362 height 68
type textarea "Kia [PERSON_NAME], Thanks for the fantastic feedback! We love that you enjoyed …"
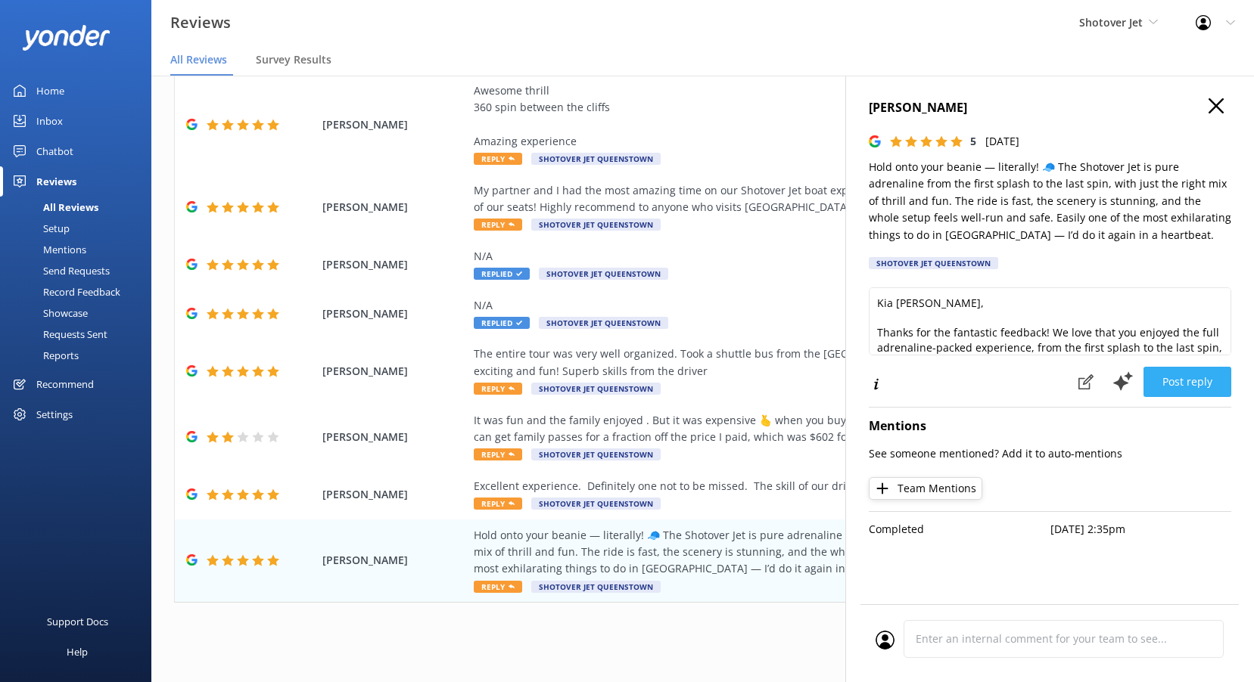
click at [1199, 385] on button "Post reply" at bounding box center [1187, 382] width 88 height 30
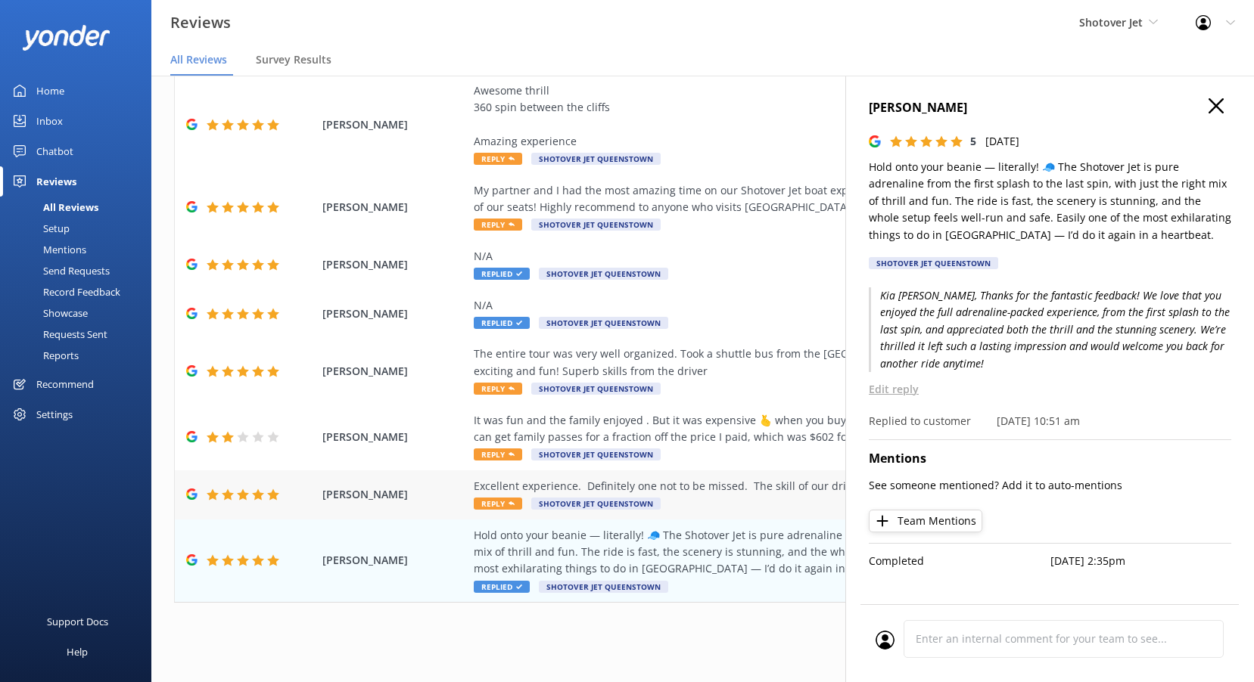
click at [496, 506] on span "Reply" at bounding box center [498, 504] width 48 height 12
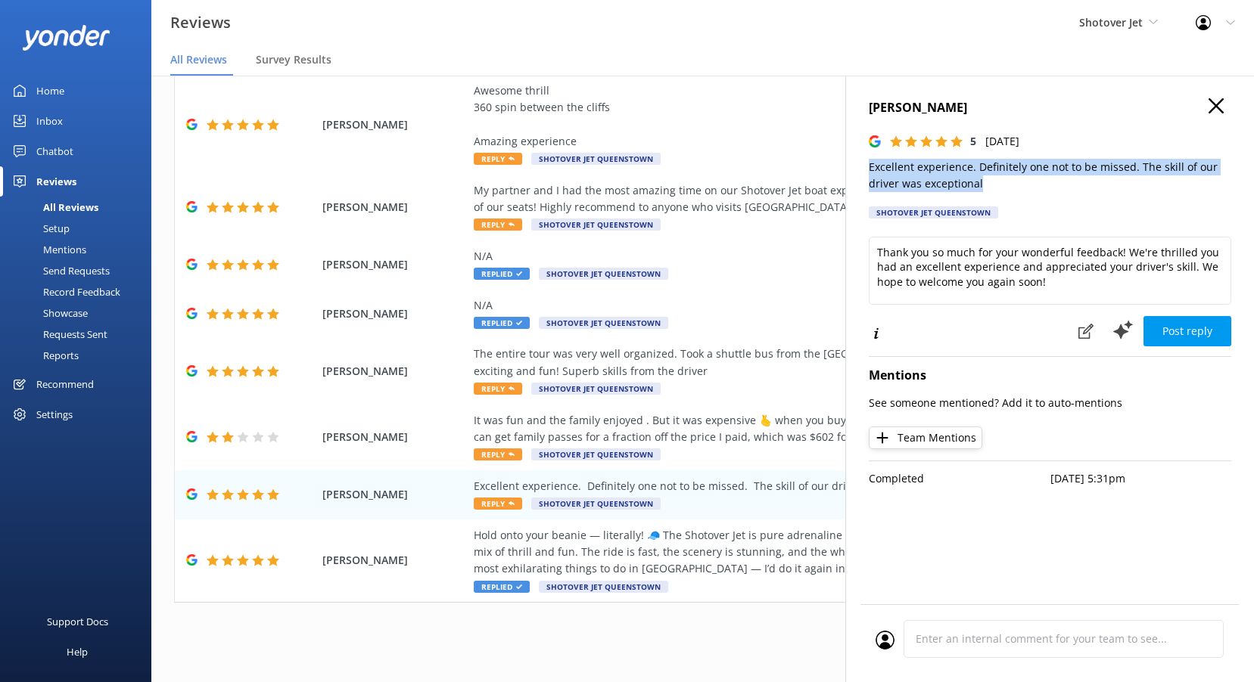
drag, startPoint x: 1024, startPoint y: 182, endPoint x: 855, endPoint y: 168, distance: 169.3
click at [855, 168] on div "[PERSON_NAME] 5 [DATE] Excellent experience. Definitely one not to be missed. T…" at bounding box center [1049, 417] width 409 height 682
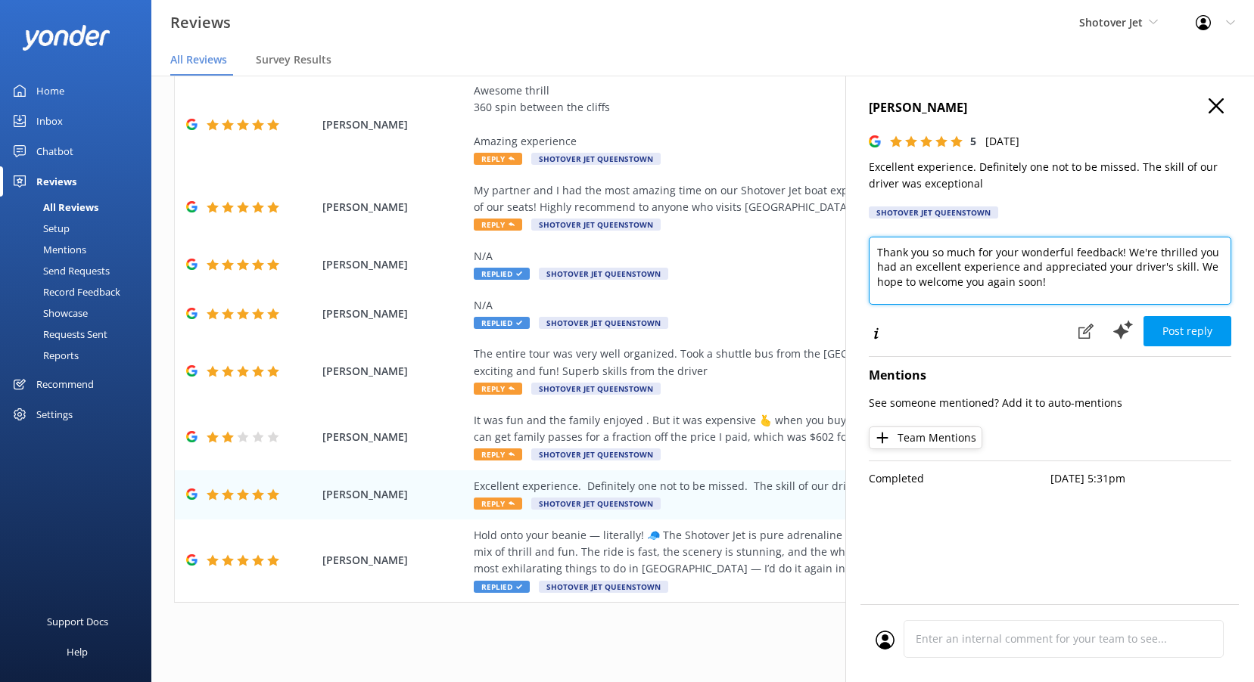
click at [930, 258] on textarea "Thank you so much for your wonderful feedback! We're thrilled you had an excell…" at bounding box center [1050, 271] width 362 height 68
paste textarea "Kia ora, Thank you for your feedback! We’re delighted you had an excellent expe…"
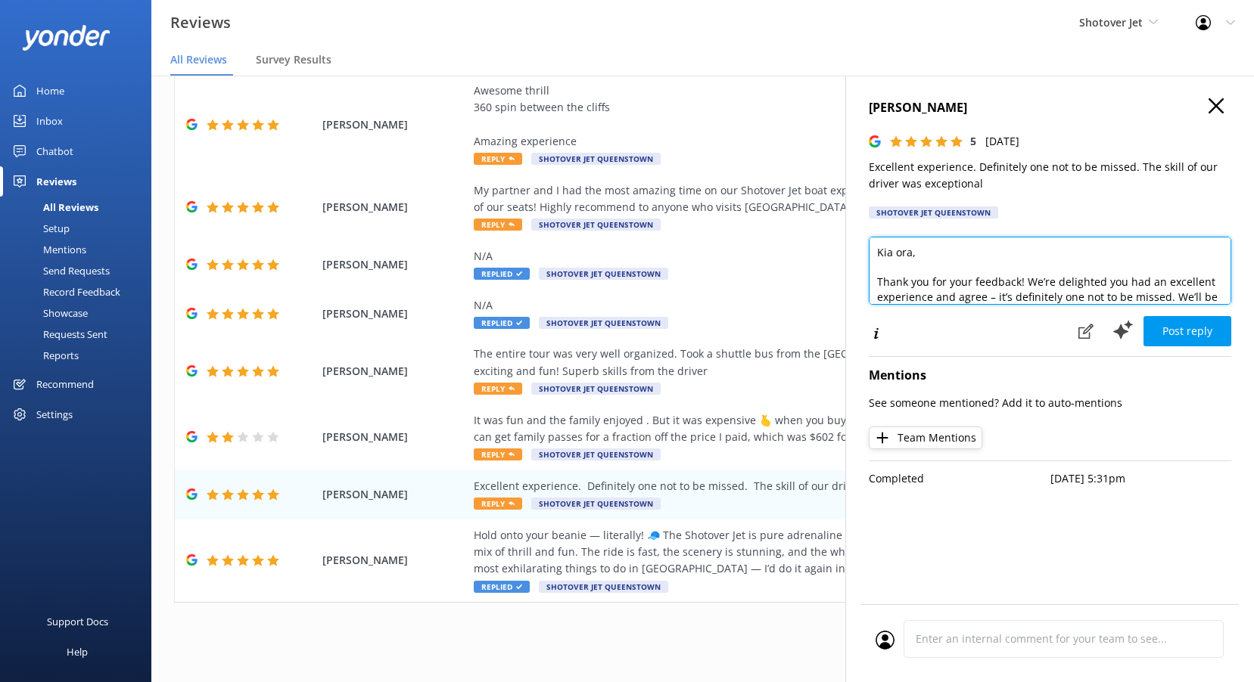
click at [914, 251] on textarea "Kia ora, Thank you for your feedback! We’re delighted you had an excellent expe…" at bounding box center [1050, 271] width 362 height 68
type textarea "Kia ora [PERSON_NAME], Thank you for your feedback! We’re delighted you had an …"
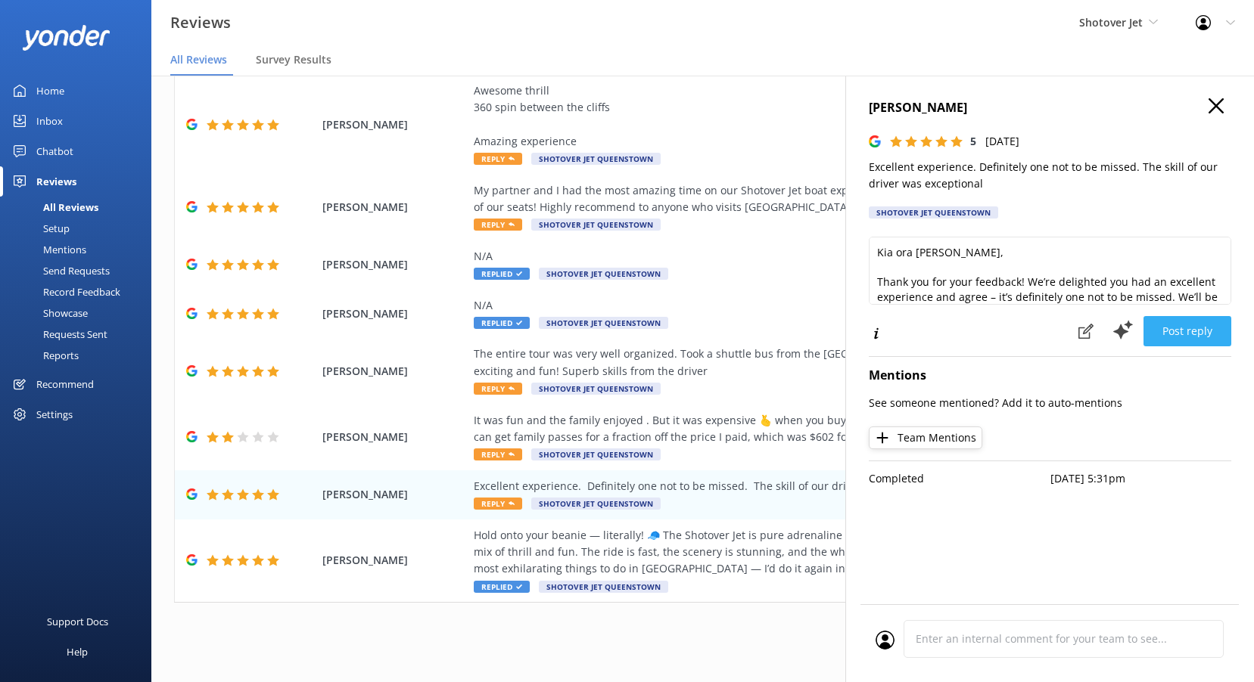
click at [1159, 326] on button "Post reply" at bounding box center [1187, 331] width 88 height 30
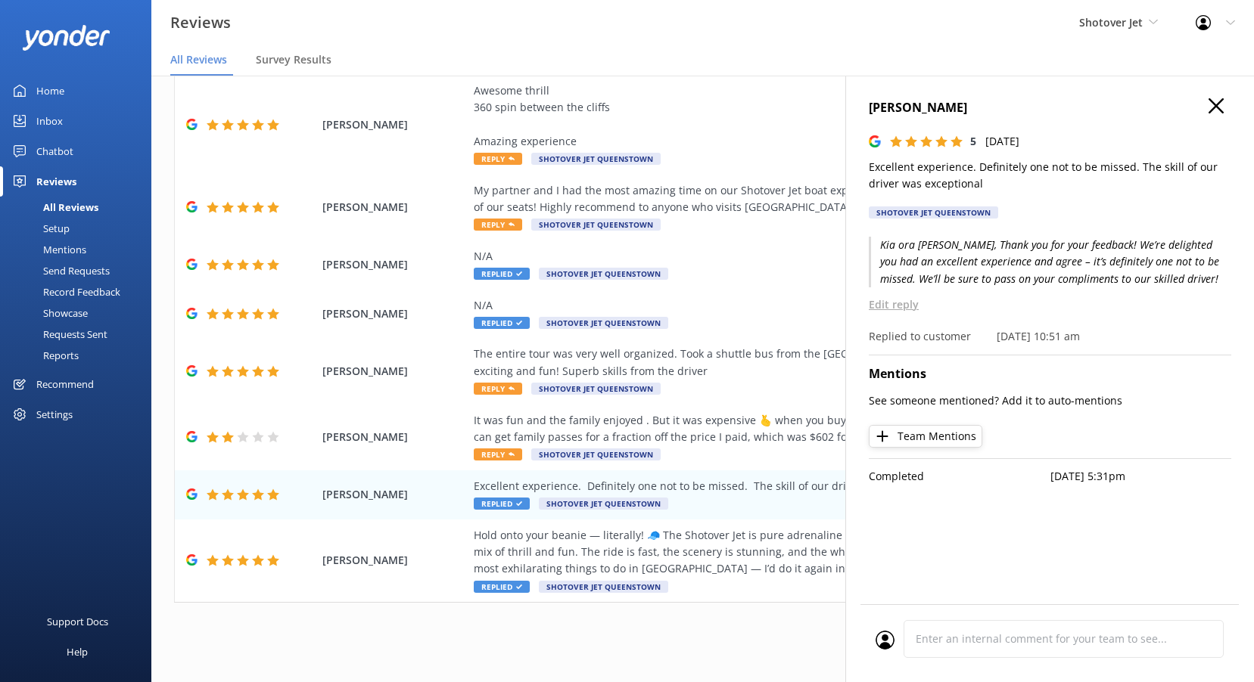
click at [1220, 113] on icon at bounding box center [1215, 105] width 15 height 15
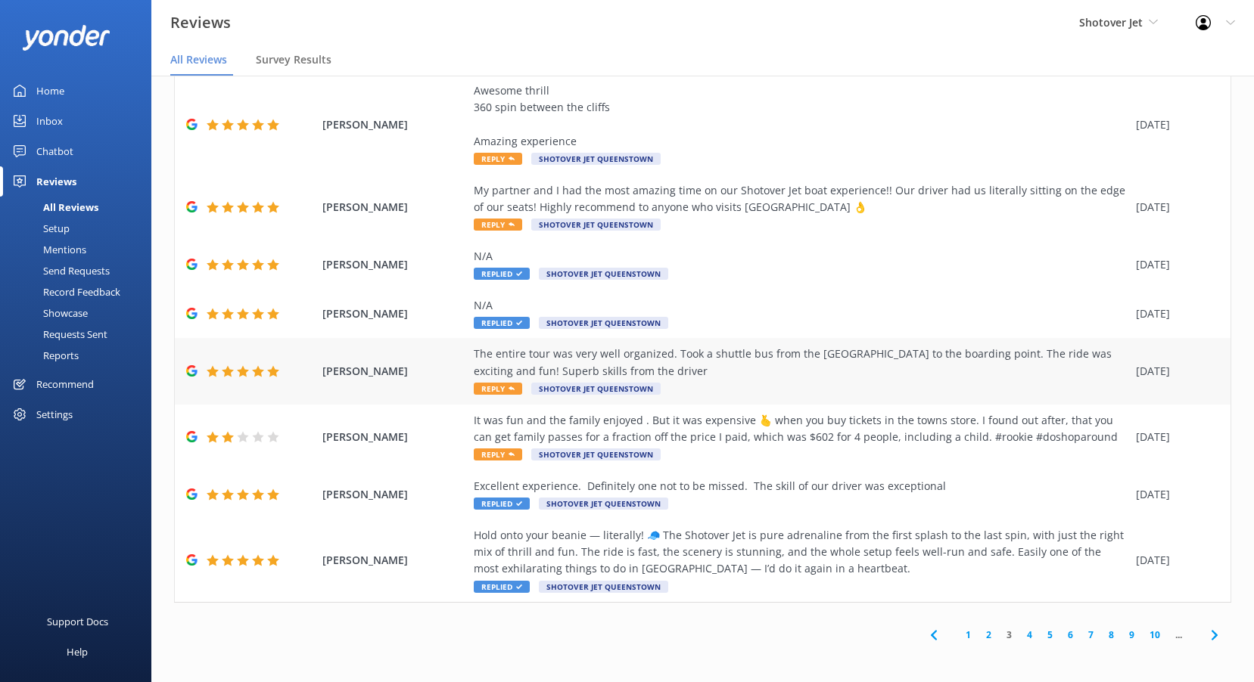
click at [495, 393] on span "Reply" at bounding box center [498, 389] width 48 height 12
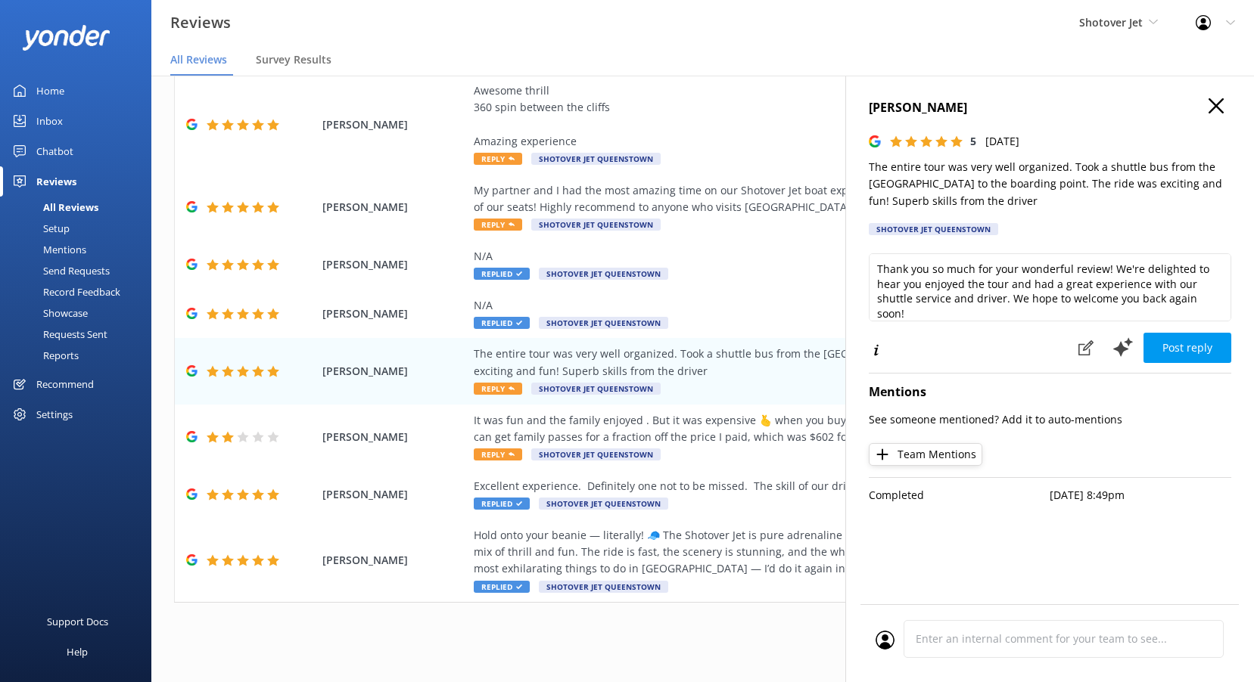
drag, startPoint x: 1096, startPoint y: 207, endPoint x: 862, endPoint y: 166, distance: 237.3
click at [862, 166] on div "[PERSON_NAME] 5 [DATE] The entire tour was very well organized. Took a shuttle …" at bounding box center [1049, 417] width 409 height 682
click at [935, 286] on textarea "Thank you so much for your wonderful review! We're delighted to hear you enjoye…" at bounding box center [1050, 287] width 362 height 68
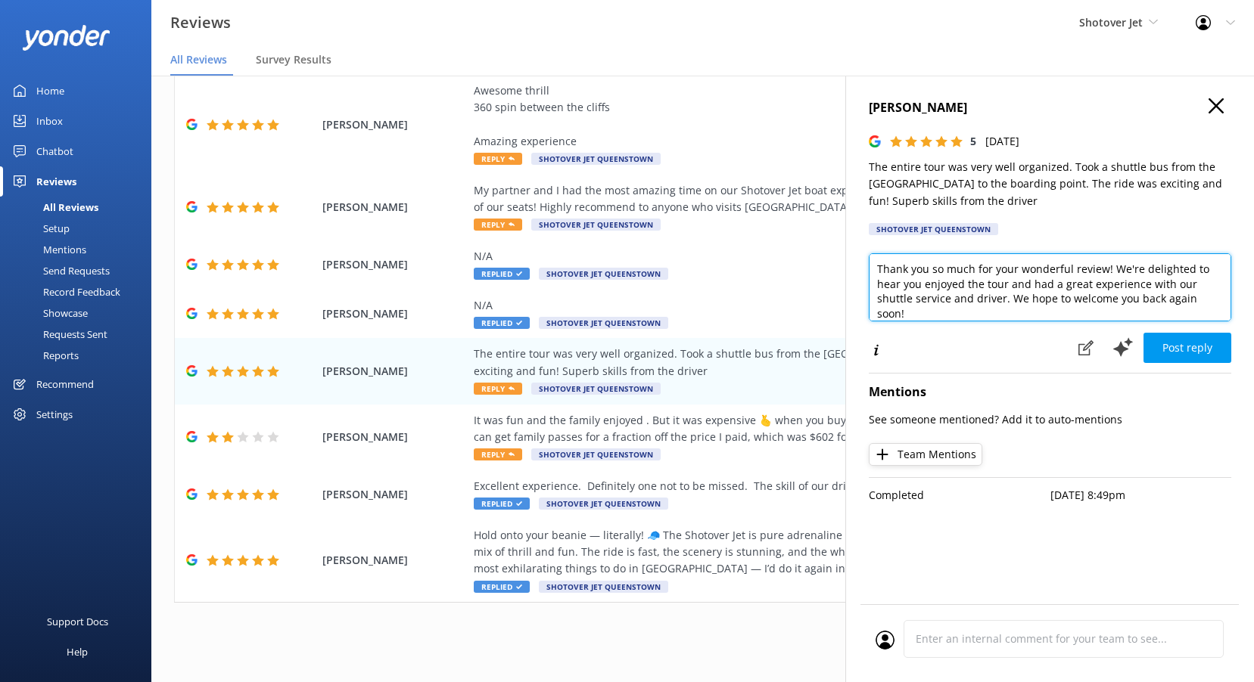
paste textarea "Kia ora, Thank you for sharing your experience! We’re glad the shuttle, organiz…"
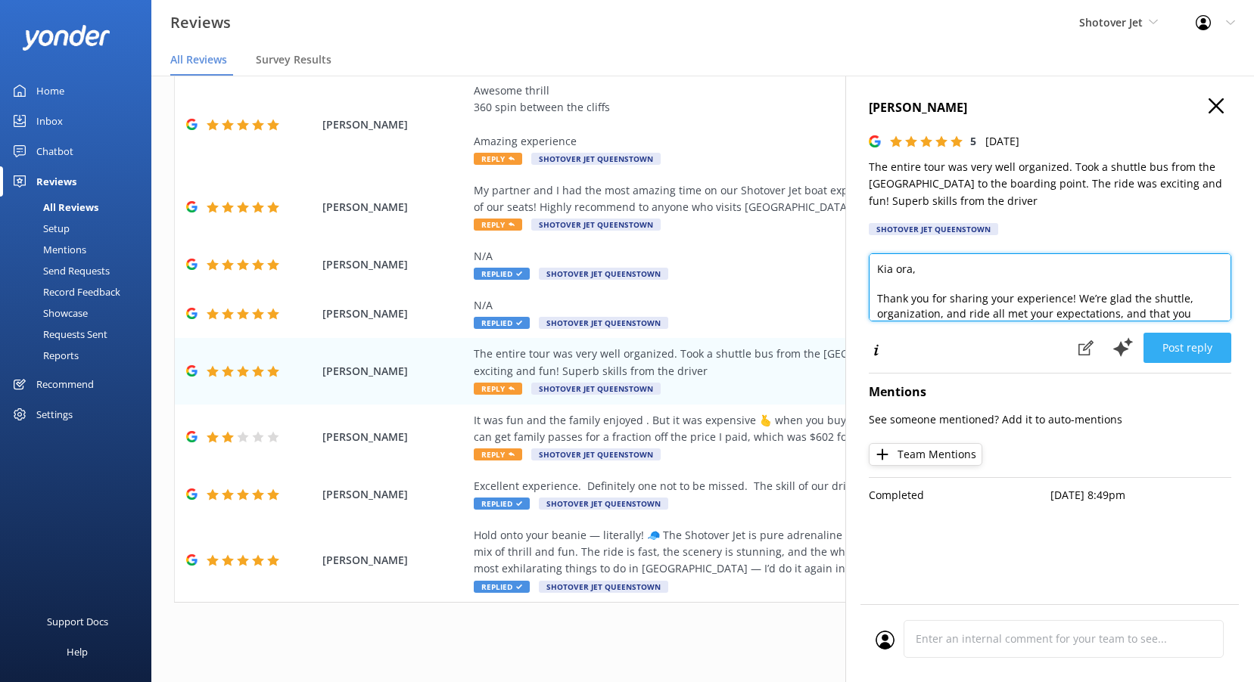
type textarea "Kia ora, Thank you for sharing your experience! We’re glad the shuttle, organiz…"
click at [1198, 354] on button "Post reply" at bounding box center [1187, 348] width 88 height 30
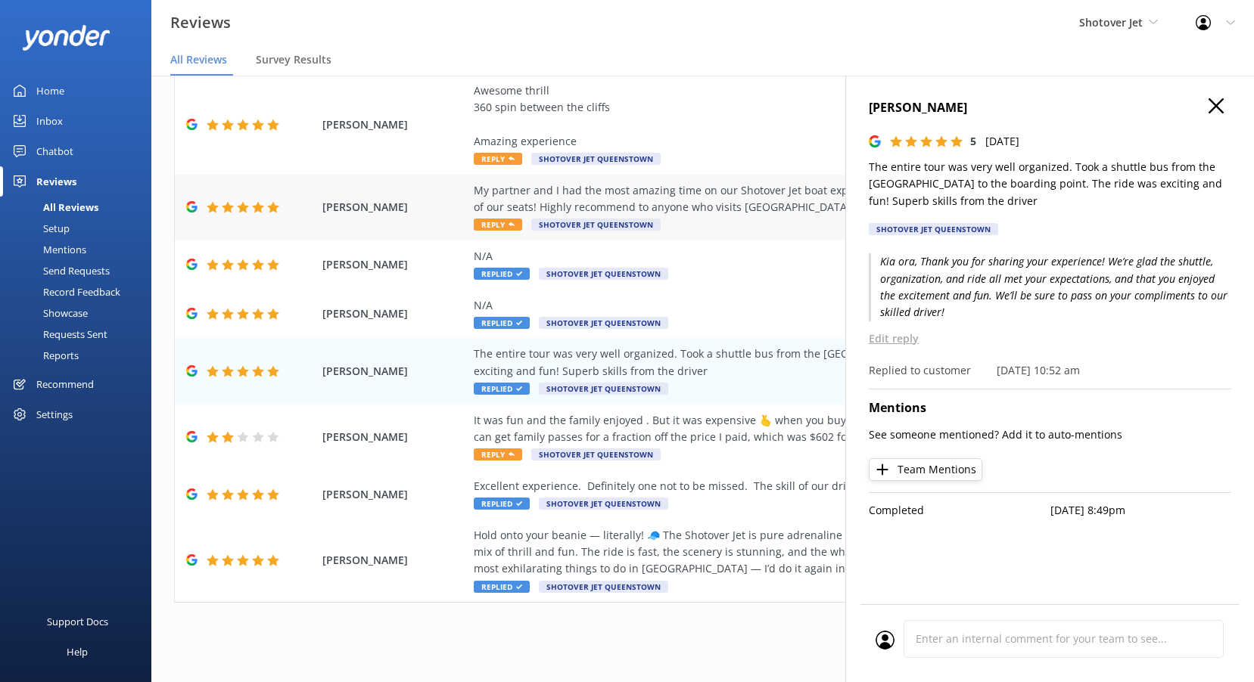
click at [503, 227] on span "Reply" at bounding box center [498, 225] width 48 height 12
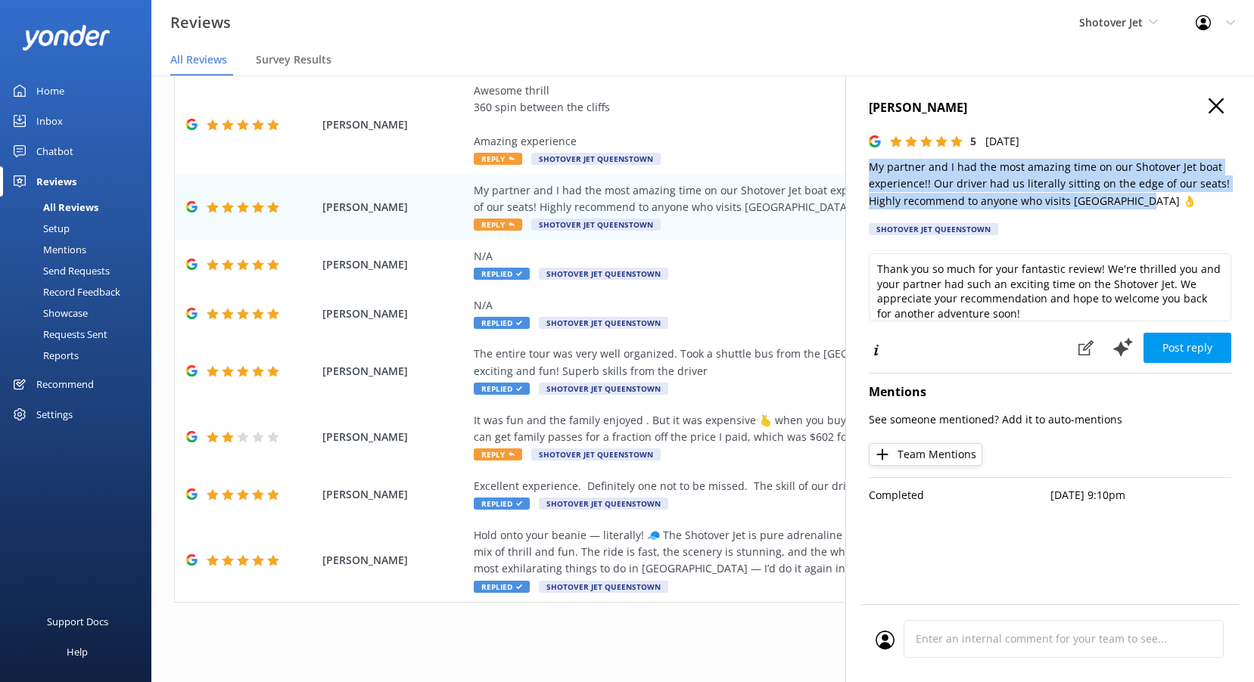
drag, startPoint x: 1179, startPoint y: 205, endPoint x: 869, endPoint y: 168, distance: 312.4
click at [869, 168] on p "My partner and I had the most amazing time on our Shotover Jet boat experience!…" at bounding box center [1050, 184] width 362 height 51
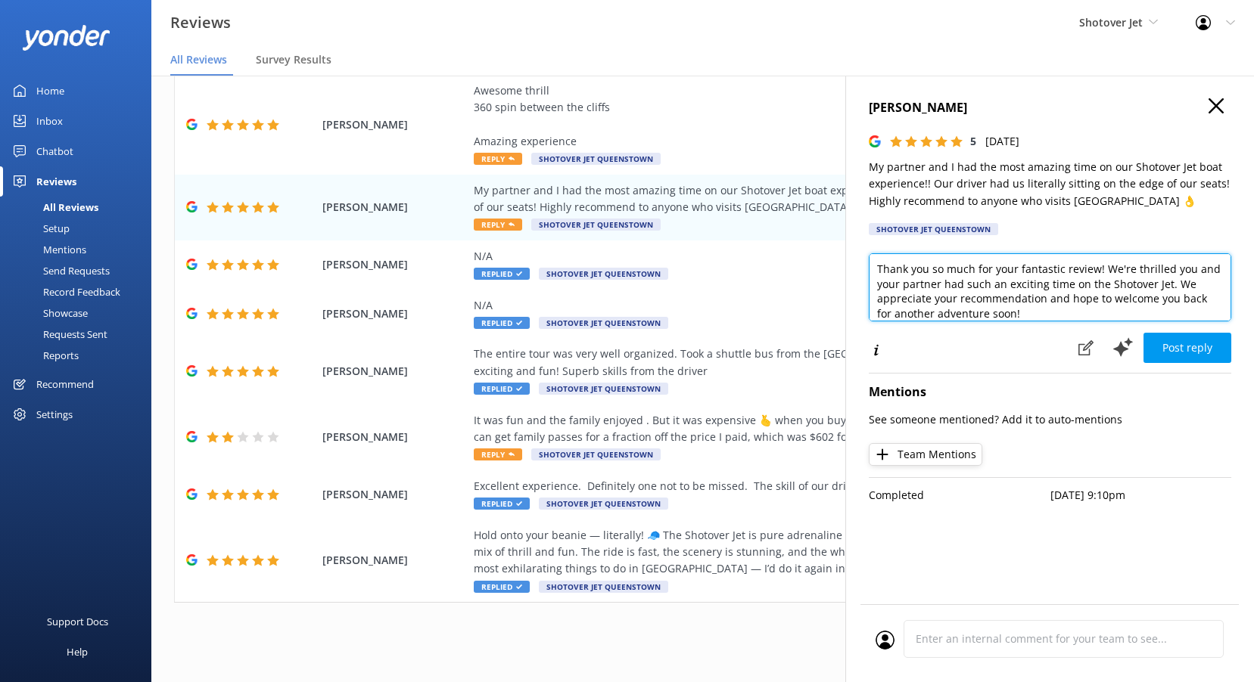
click at [953, 300] on textarea "Thank you so much for your fantastic review! We're thrilled you and your partne…" at bounding box center [1050, 287] width 362 height 68
paste textarea "Kia ora, Thanks for your fantastic feedback! We’re thrilled you and your partne…"
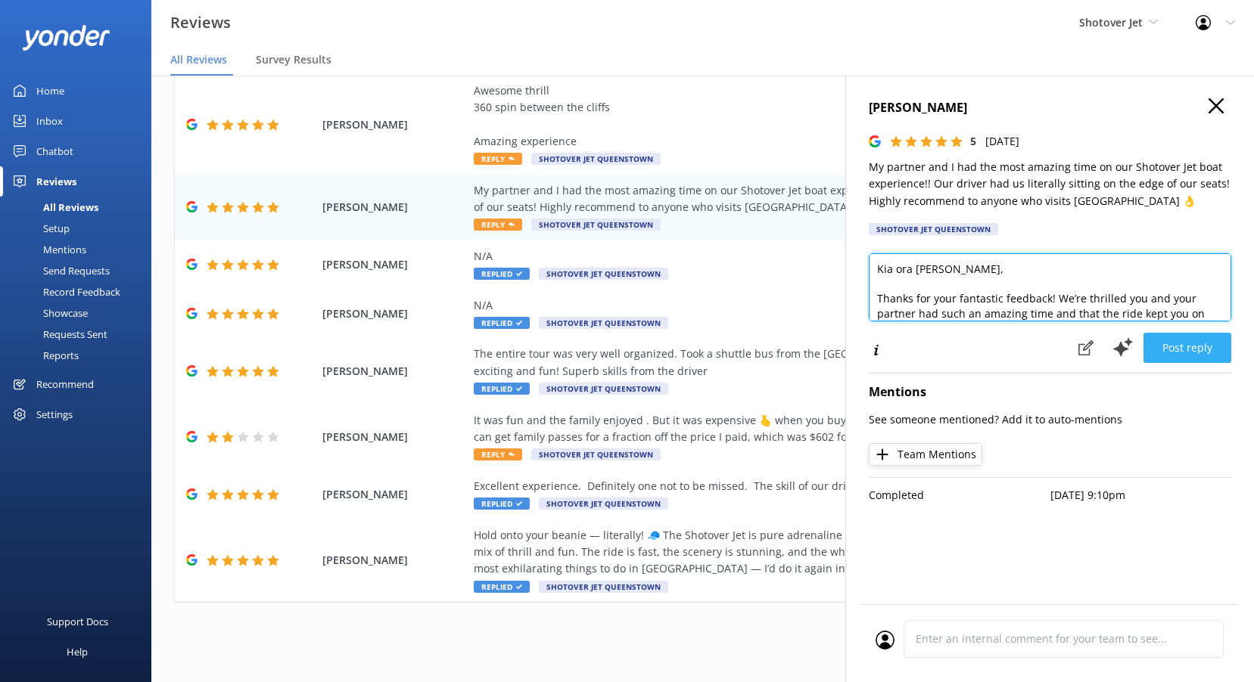
type textarea "Kia ora [PERSON_NAME], Thanks for your fantastic feedback! We’re thrilled you a…"
click at [1174, 350] on button "Post reply" at bounding box center [1187, 348] width 88 height 30
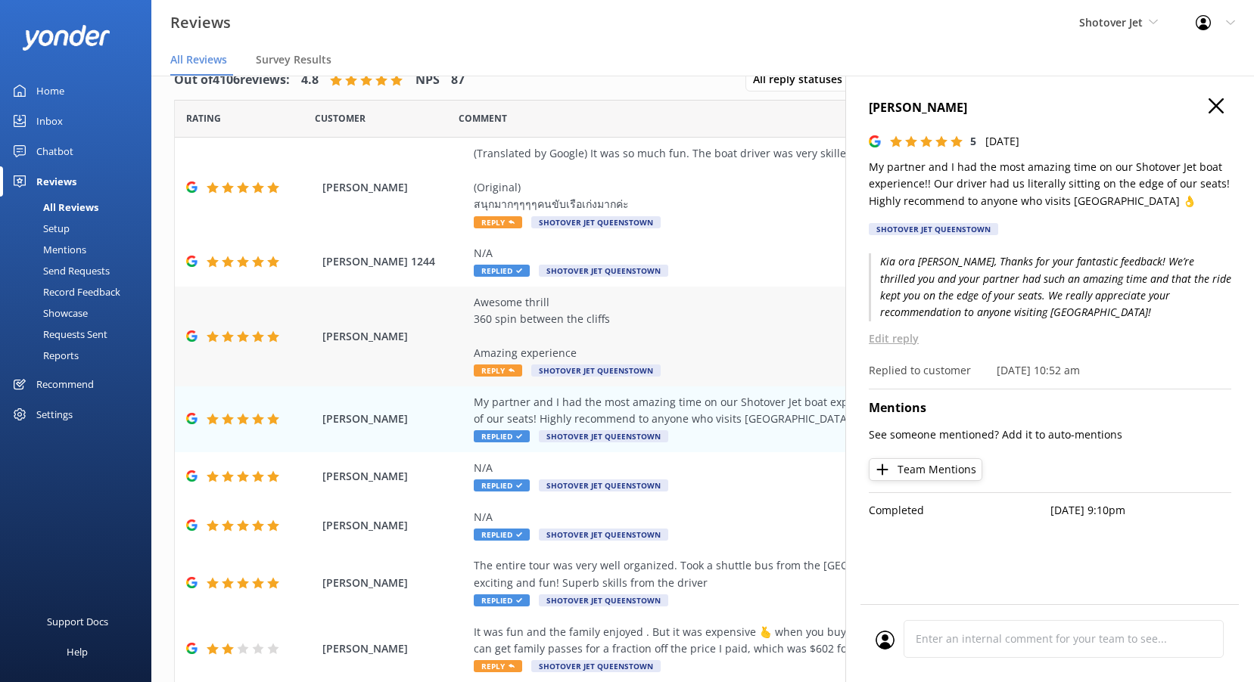
click at [494, 371] on span "Reply" at bounding box center [498, 371] width 48 height 12
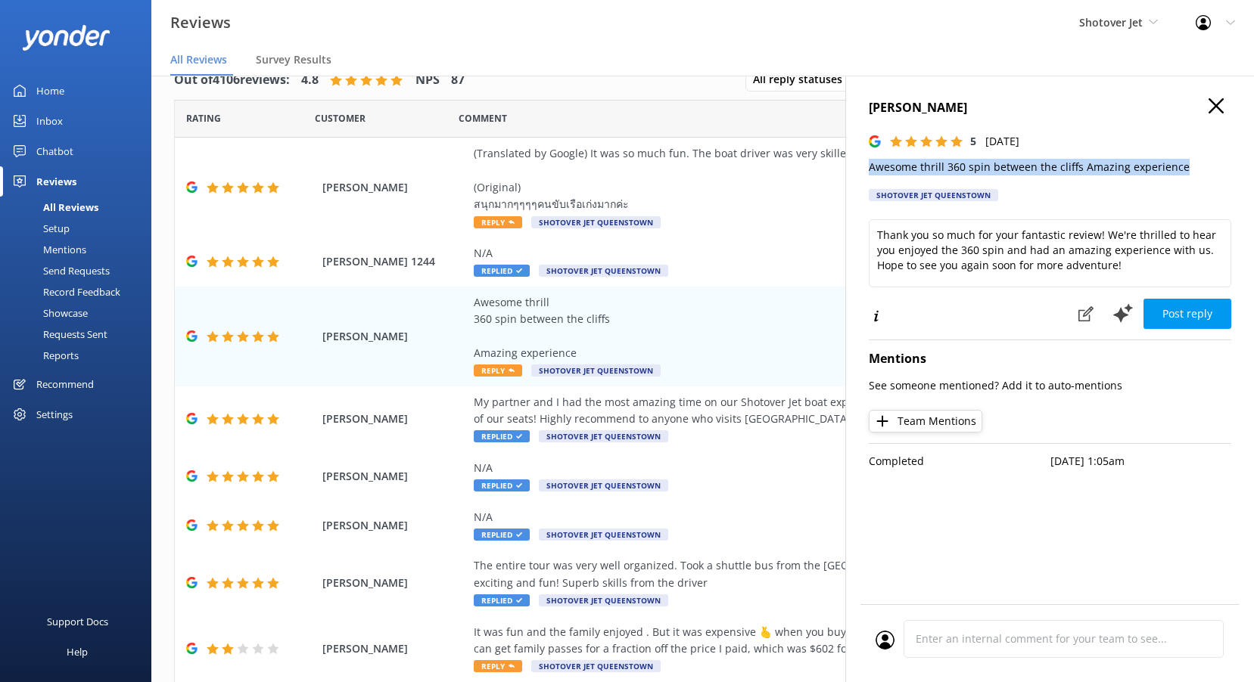
drag, startPoint x: 1192, startPoint y: 168, endPoint x: 856, endPoint y: 171, distance: 336.7
click at [856, 171] on div "[PERSON_NAME] 5 [DATE] Awesome thrill 360 spin between the cliffs Amazing exper…" at bounding box center [1049, 417] width 409 height 682
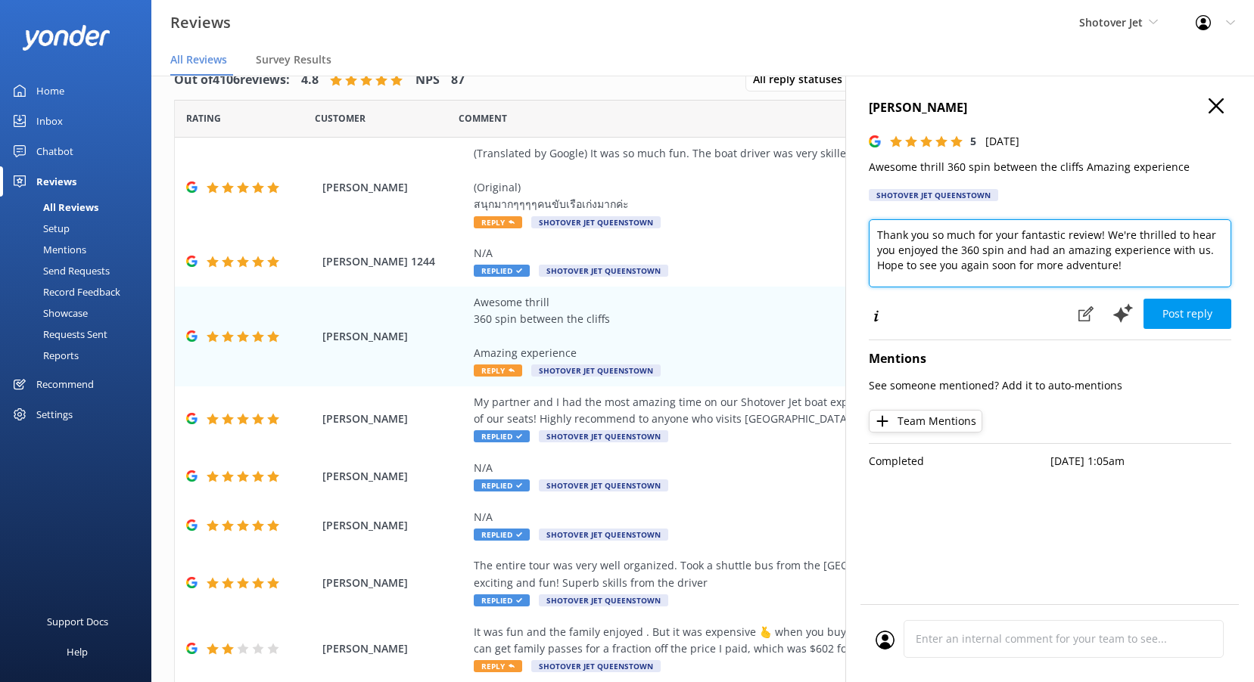
click at [960, 260] on textarea "Thank you so much for your fantastic review! We're thrilled to hear you enjoyed…" at bounding box center [1050, 253] width 362 height 68
paste textarea "Kia ora, Thanks for the awesome feedback! We’re thrilled you loved the thrill o…"
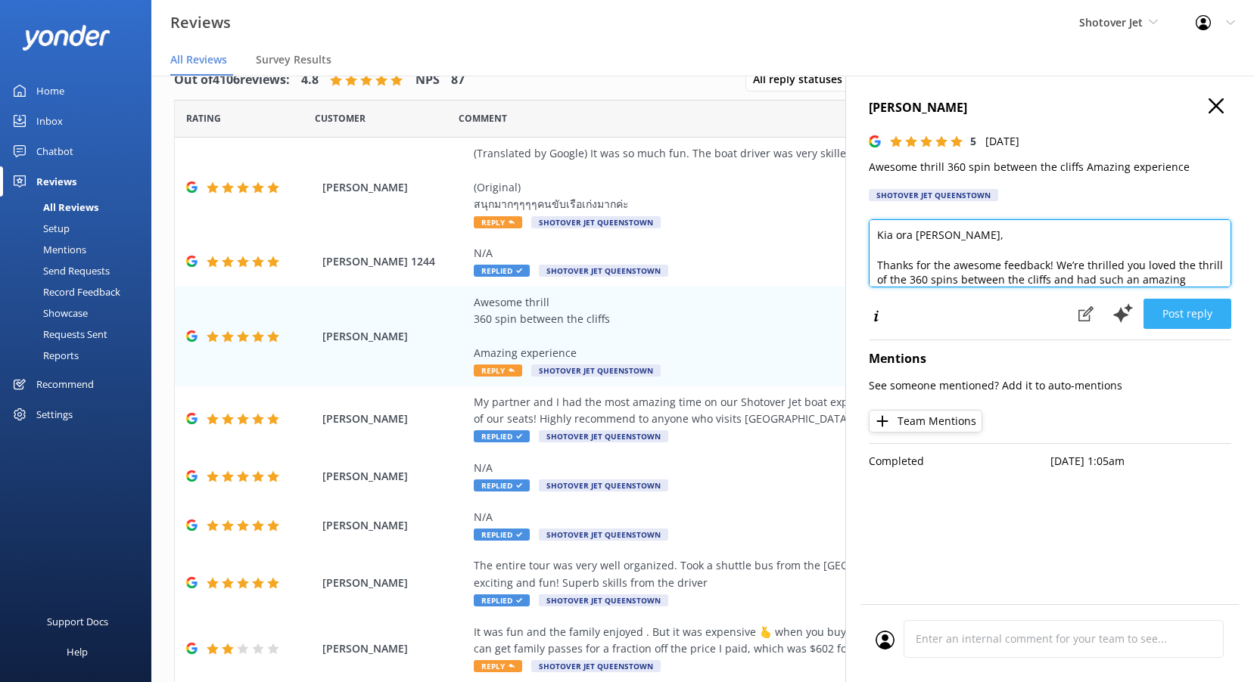
type textarea "Kia ora [PERSON_NAME], Thanks for the awesome feedback! We’re thrilled you love…"
click at [1195, 322] on button "Post reply" at bounding box center [1187, 314] width 88 height 30
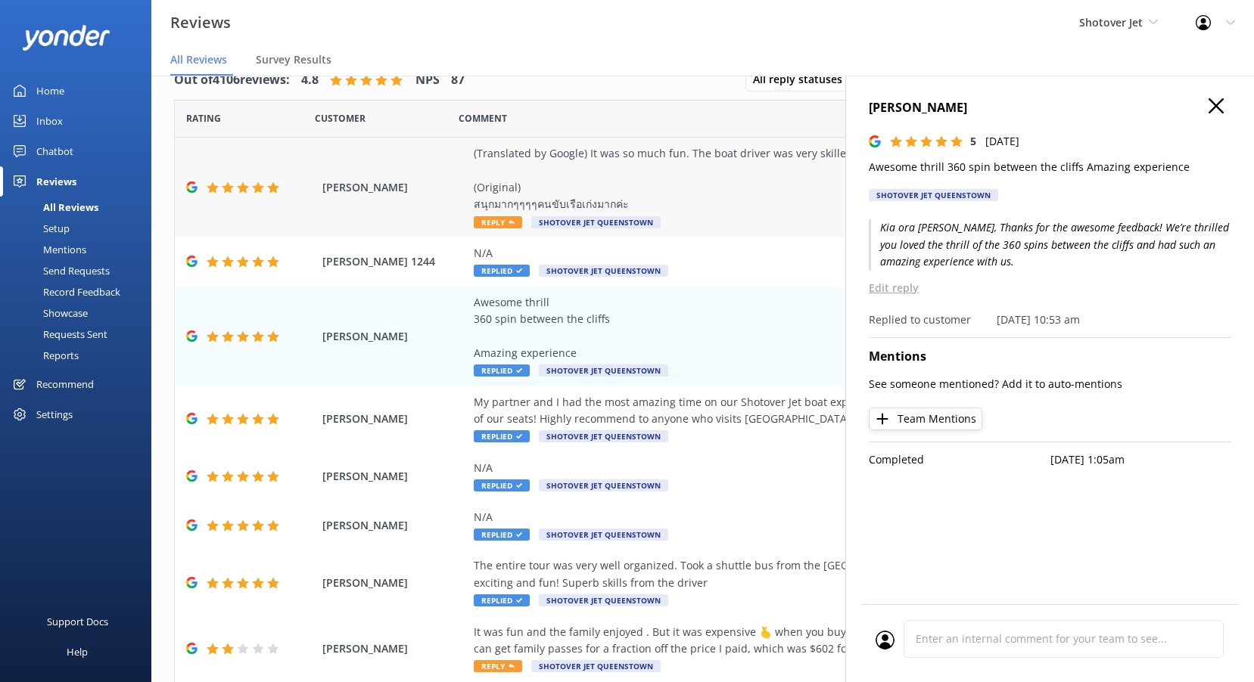
click at [488, 225] on span "Reply" at bounding box center [498, 222] width 48 height 12
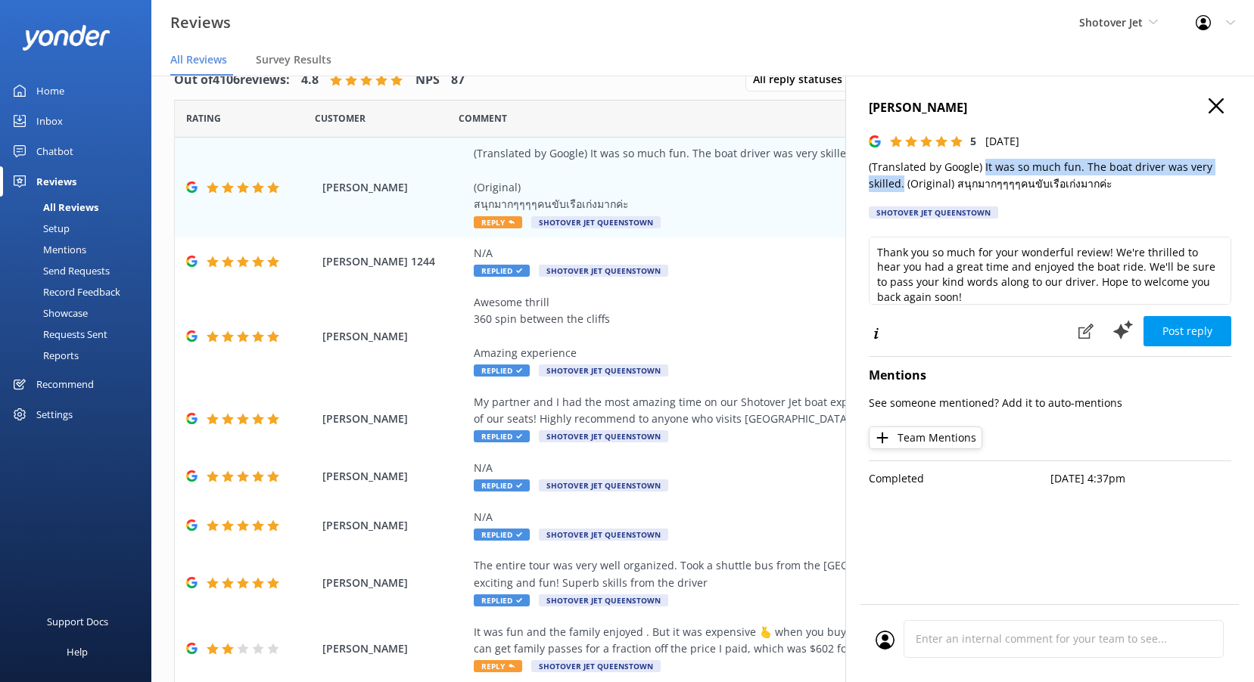
drag, startPoint x: 902, startPoint y: 182, endPoint x: 982, endPoint y: 155, distance: 84.5
click at [982, 155] on div "[PERSON_NAME] 5 [DATE] (Translated by Google) It was so much fun. The boat driv…" at bounding box center [1050, 162] width 362 height 129
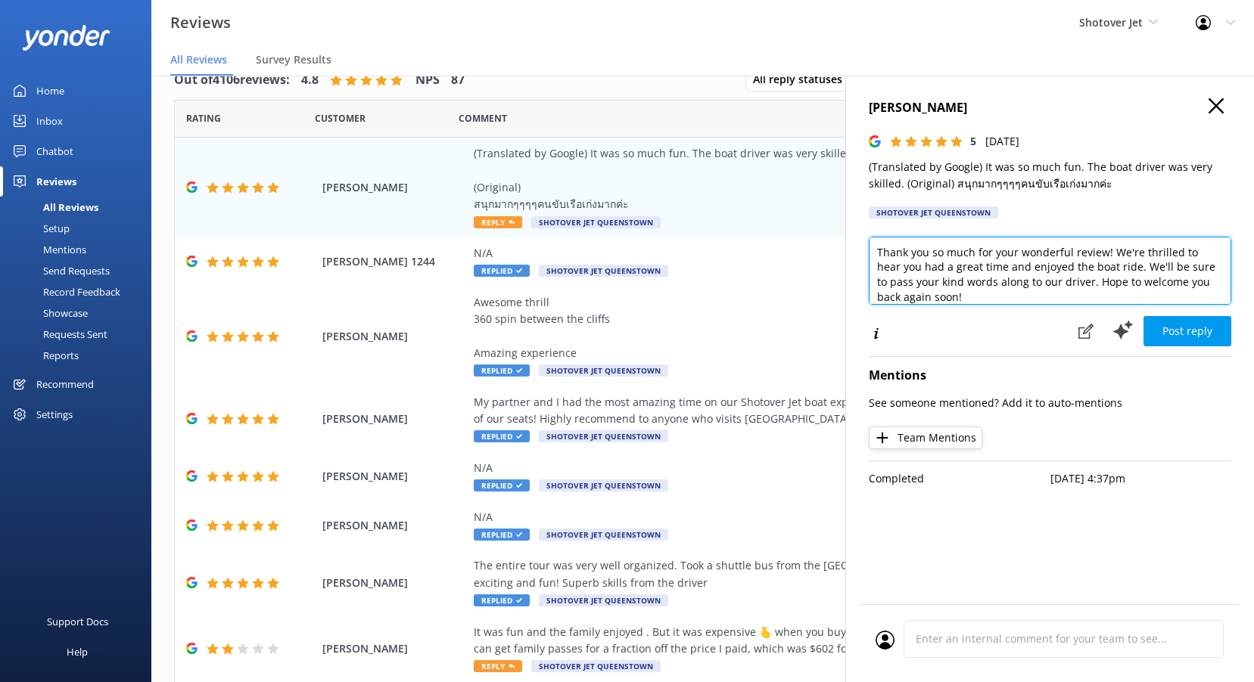
click at [956, 288] on textarea "Thank you so much for your wonderful review! We're thrilled to hear you had a g…" at bounding box center [1050, 271] width 362 height 68
paste textarea "Kia ora, Thank you for your feedback! We’re glad you had so much fun and apprec…"
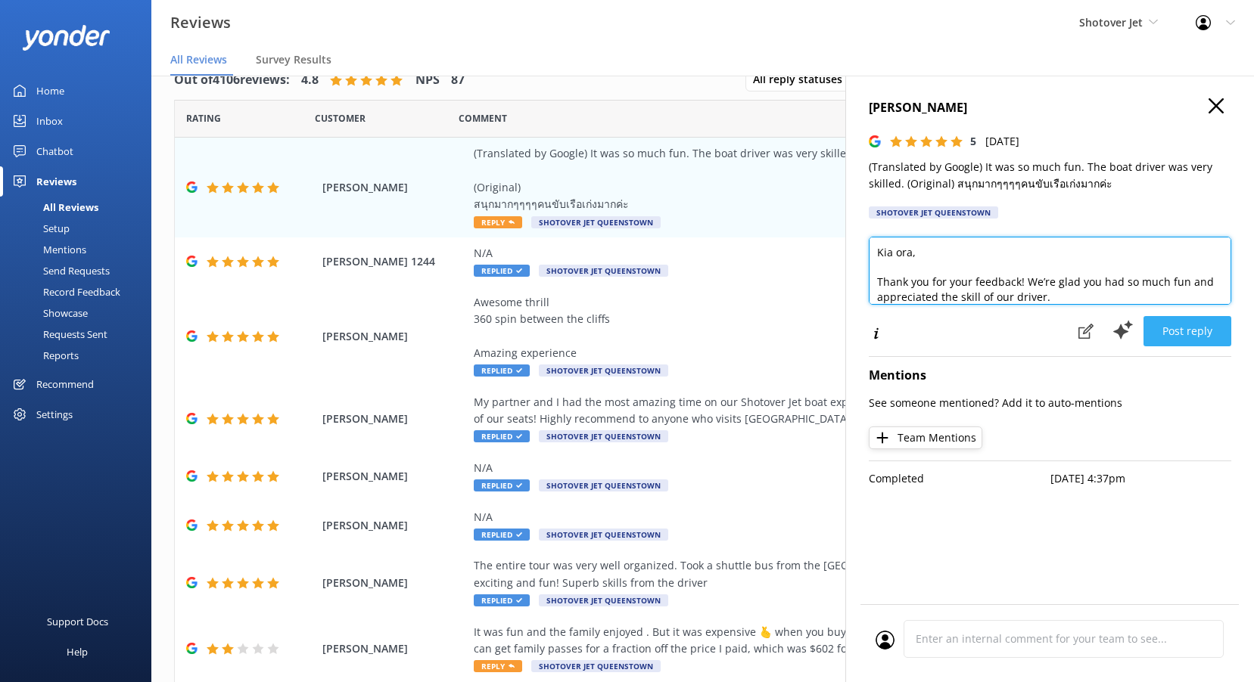
type textarea "Kia ora, Thank you for your feedback! We’re glad you had so much fun and apprec…"
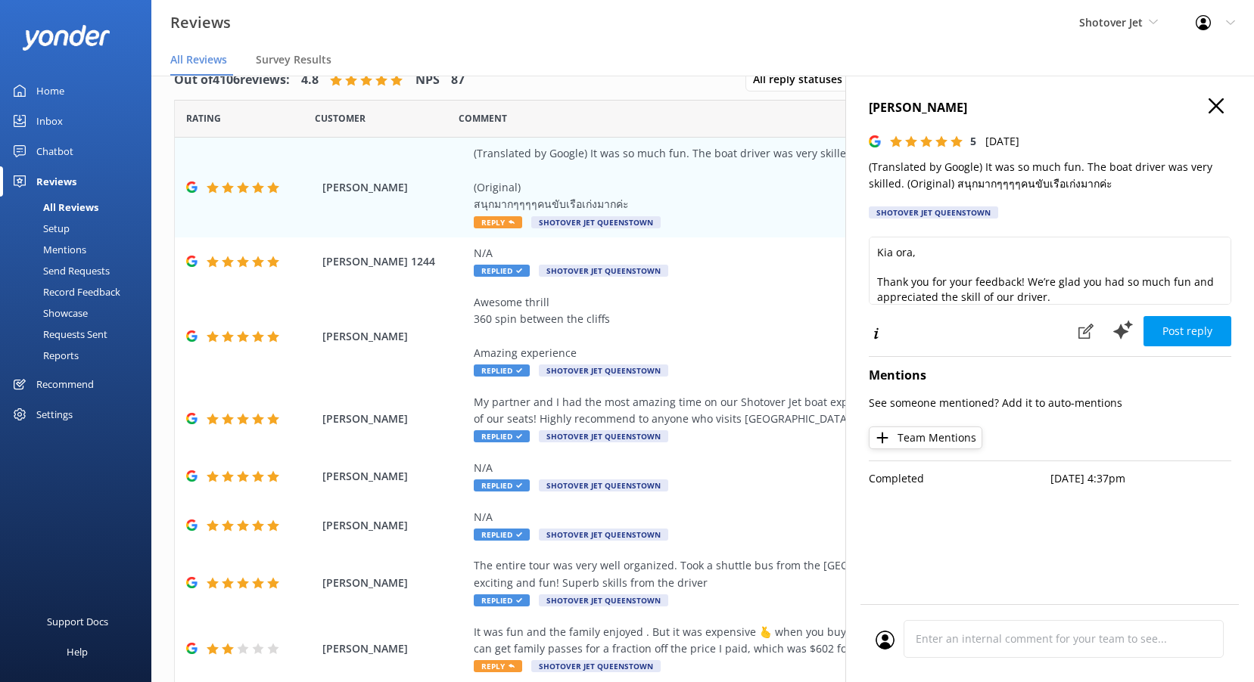
click at [1184, 331] on button "Post reply" at bounding box center [1187, 331] width 88 height 30
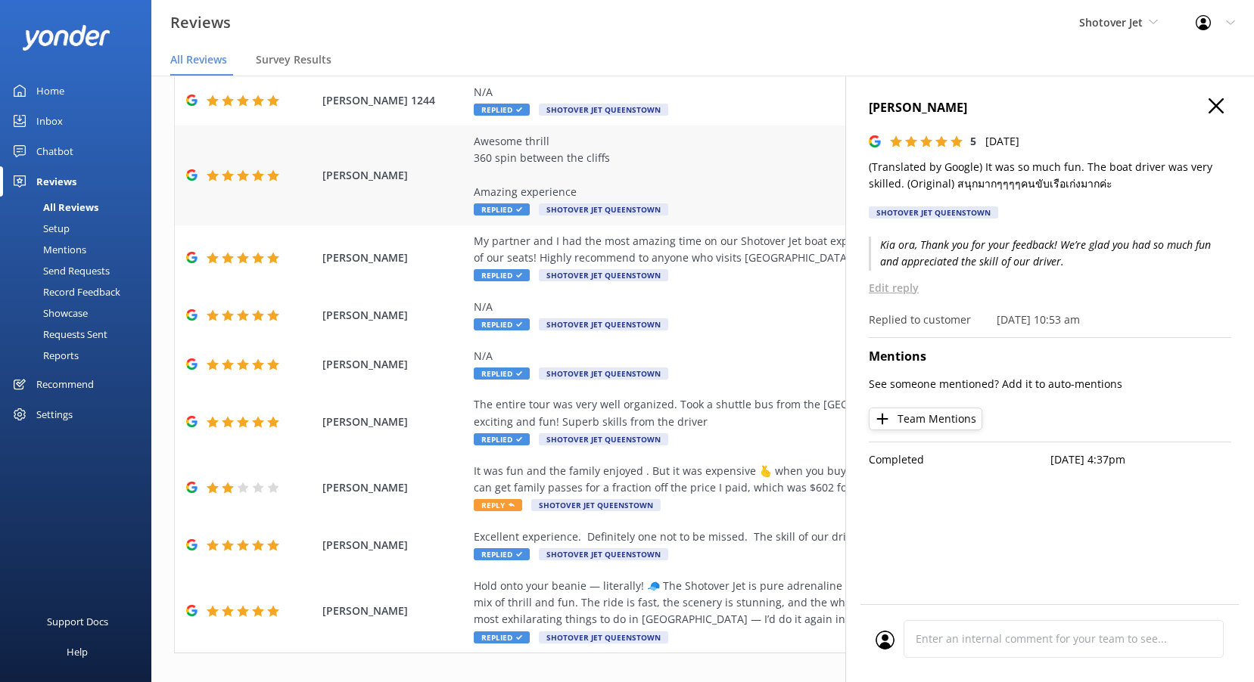
scroll to position [212, 0]
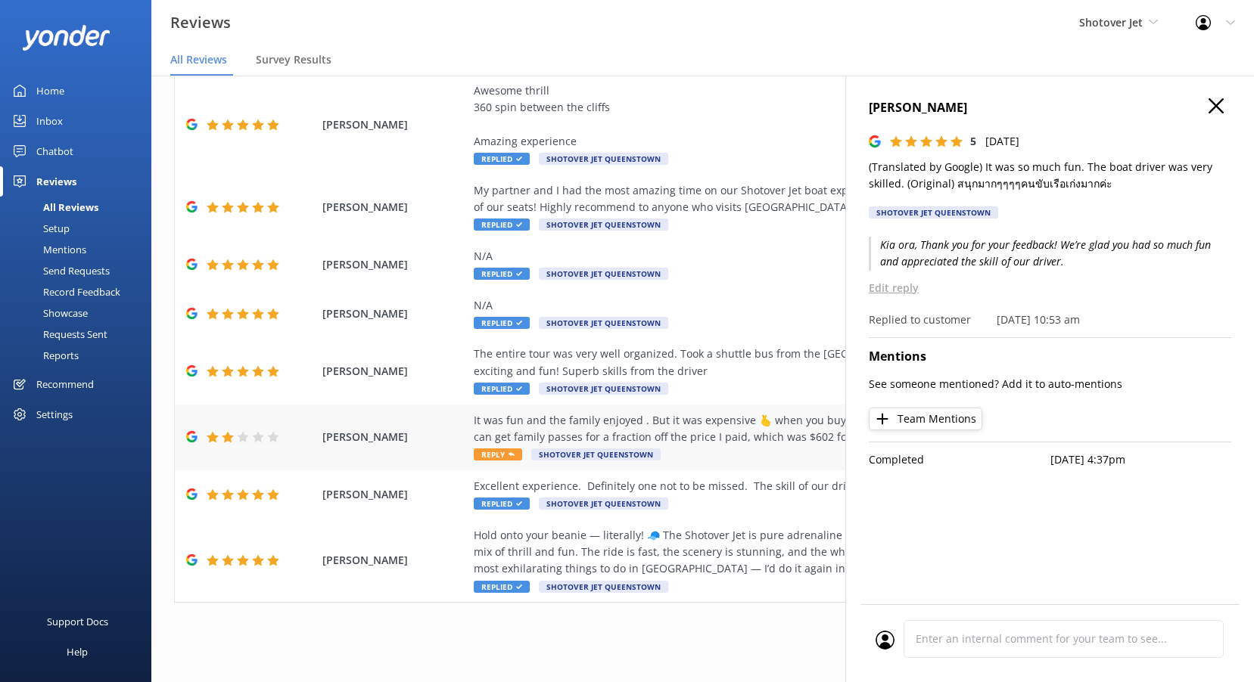
click at [504, 456] on span "Reply" at bounding box center [498, 455] width 48 height 12
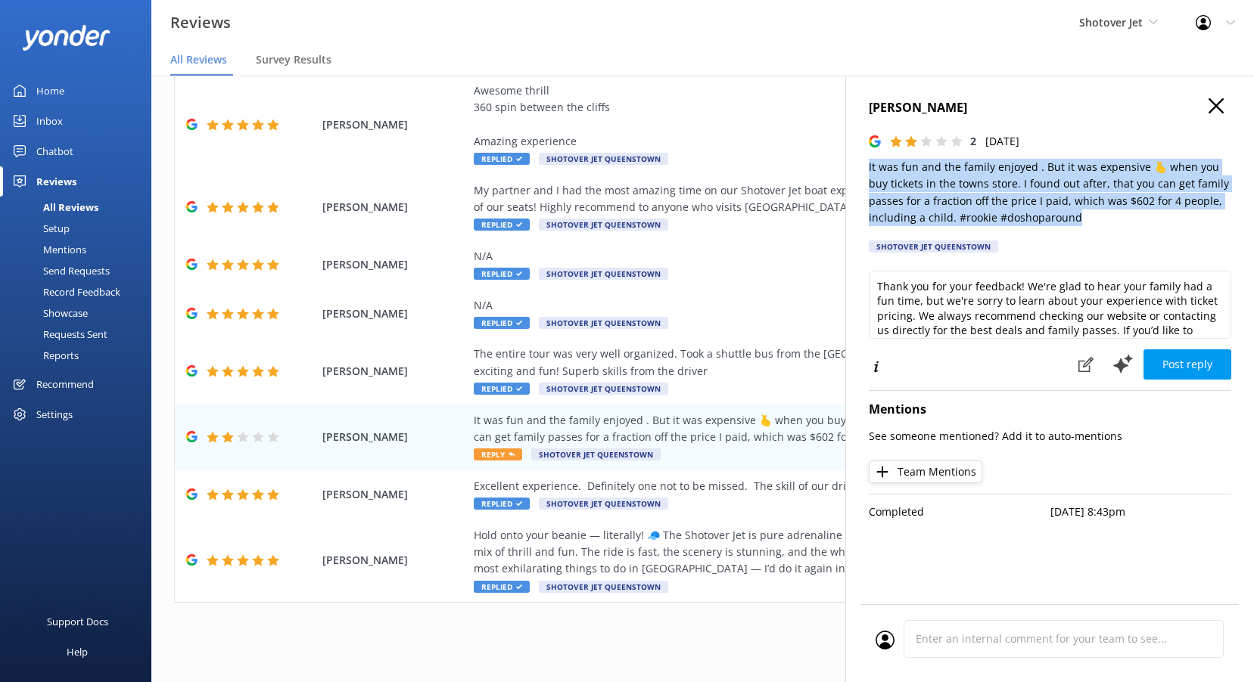
drag, startPoint x: 1089, startPoint y: 216, endPoint x: 853, endPoint y: 170, distance: 241.3
click at [853, 170] on div "[PERSON_NAME] 2 [DATE] It was fun and the family enjoyed . But it was expensive…" at bounding box center [1049, 417] width 409 height 682
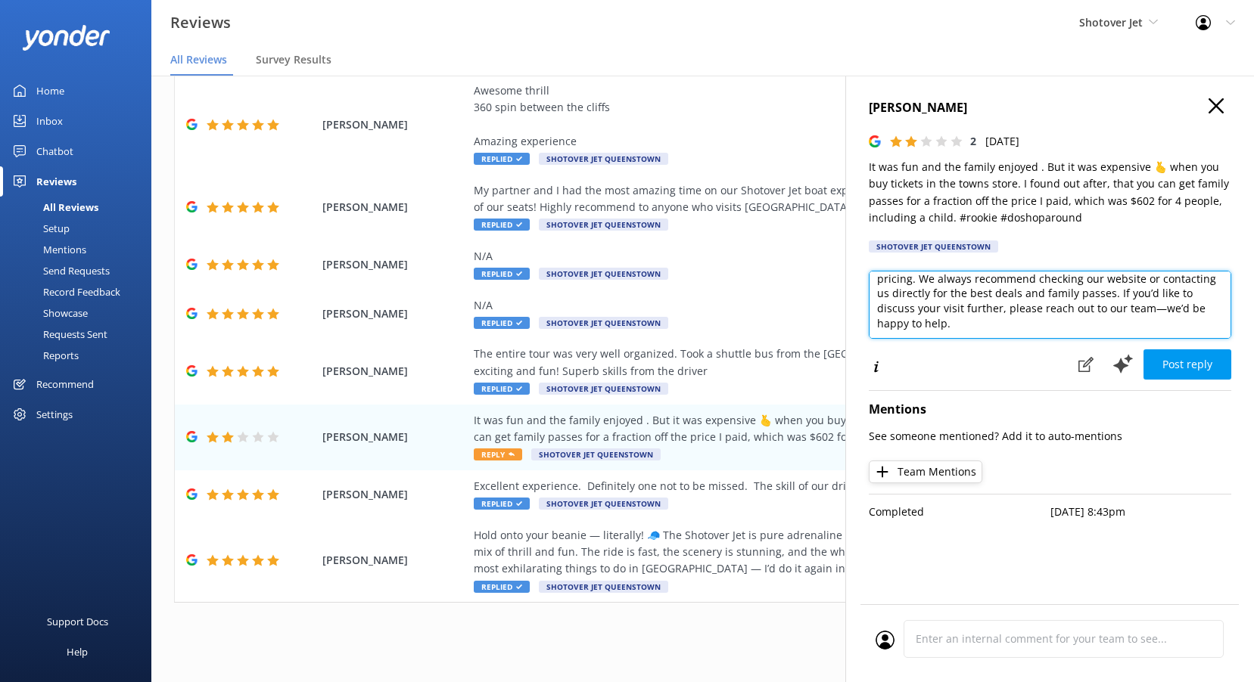
click at [950, 328] on textarea "Thank you for your feedback! We're glad to hear your family had a fun time, but…" at bounding box center [1050, 305] width 362 height 68
paste textarea "Kia ora, Thanks for sharing your experience! We’re glad your family had fun on …"
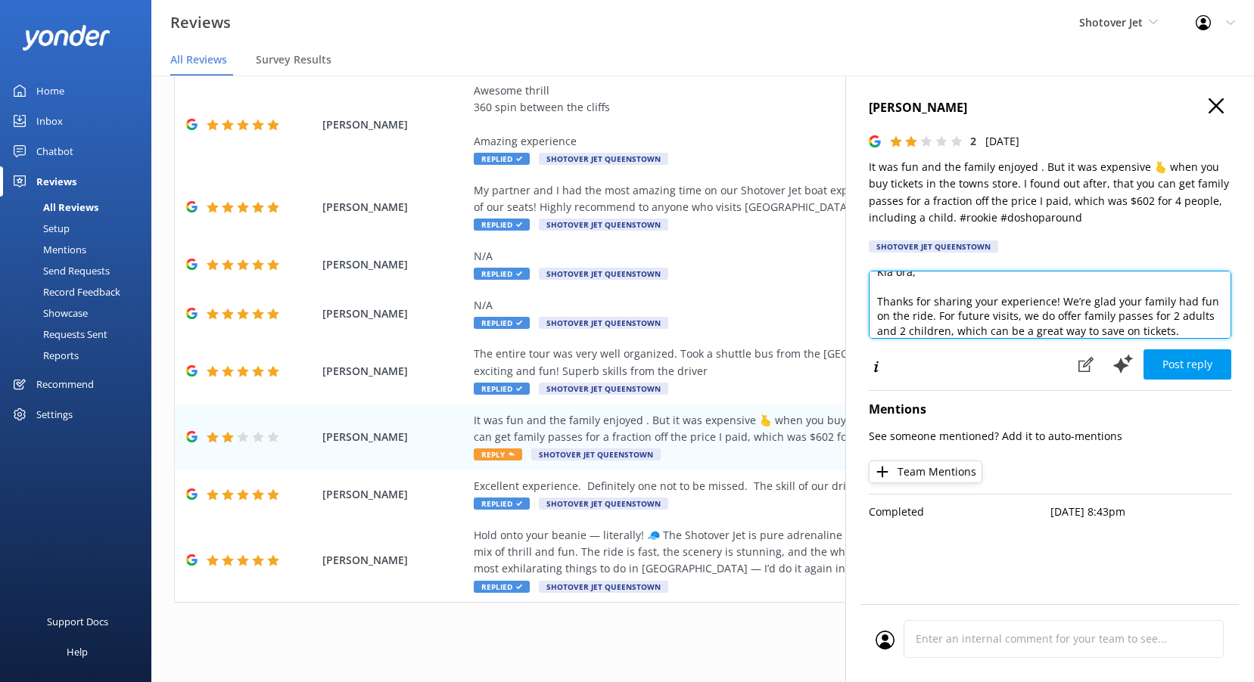
scroll to position [23, 0]
drag, startPoint x: 1164, startPoint y: 308, endPoint x: 1203, endPoint y: 309, distance: 38.6
click at [1203, 309] on textarea "Kia ora, Thanks for sharing your experience! We’re glad your family had fun on …" at bounding box center [1050, 305] width 362 height 68
drag, startPoint x: 1189, startPoint y: 306, endPoint x: 934, endPoint y: 303, distance: 255.0
click at [934, 303] on textarea "Kia ora, Thanks for sharing your experience! We’re glad your family had fun on …" at bounding box center [1050, 305] width 362 height 68
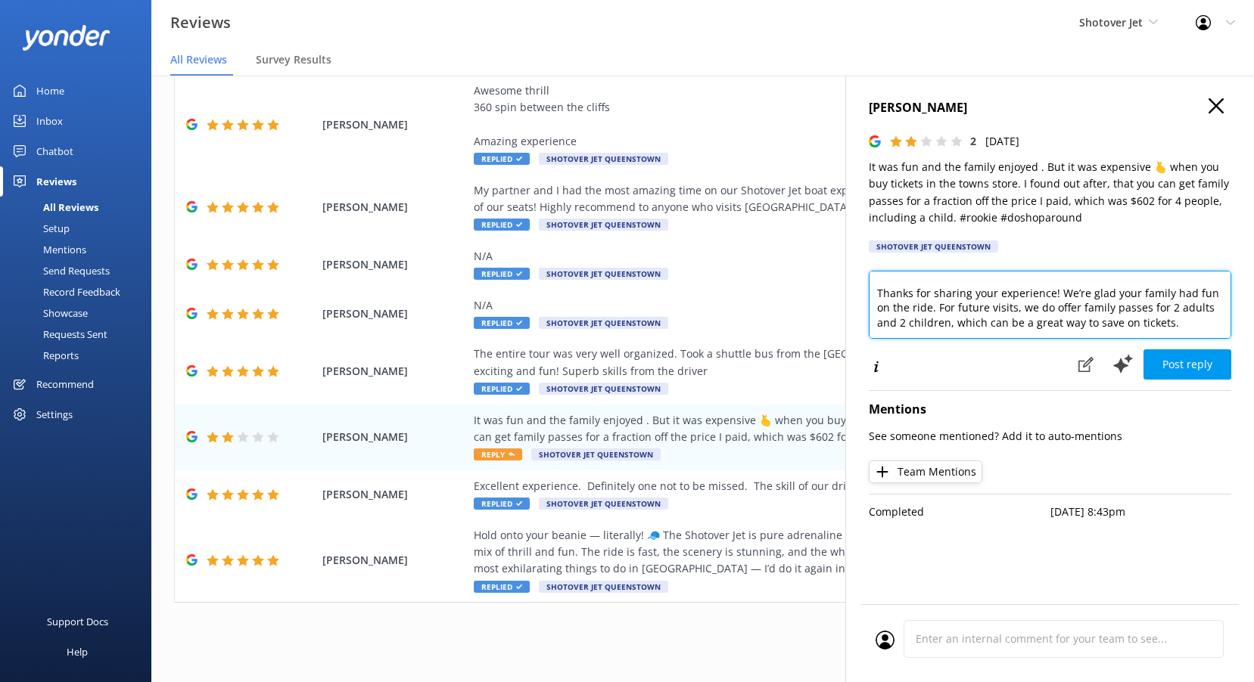
scroll to position [0, 0]
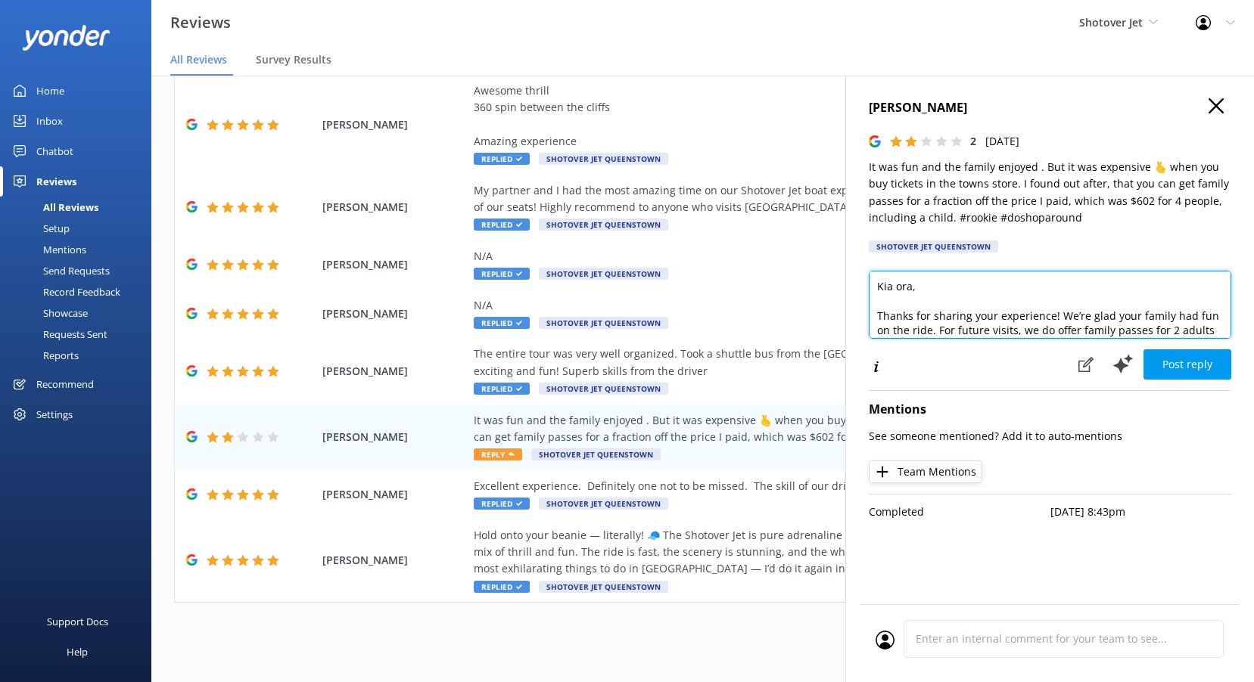
click at [912, 287] on textarea "Kia ora, Thanks for sharing your experience! We’re glad your family had fun on …" at bounding box center [1050, 305] width 362 height 68
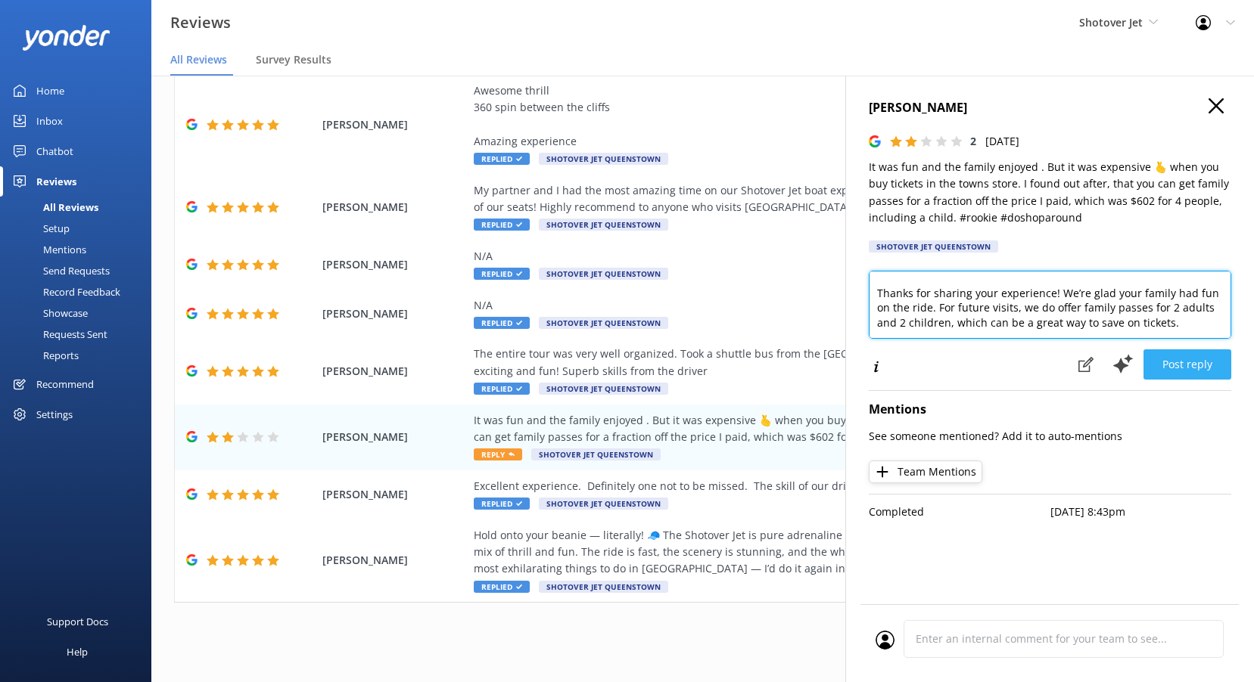
type textarea "Kia ora [PERSON_NAME], Thanks for sharing your experience! We’re glad your fami…"
click at [1170, 359] on button "Post reply" at bounding box center [1187, 365] width 88 height 30
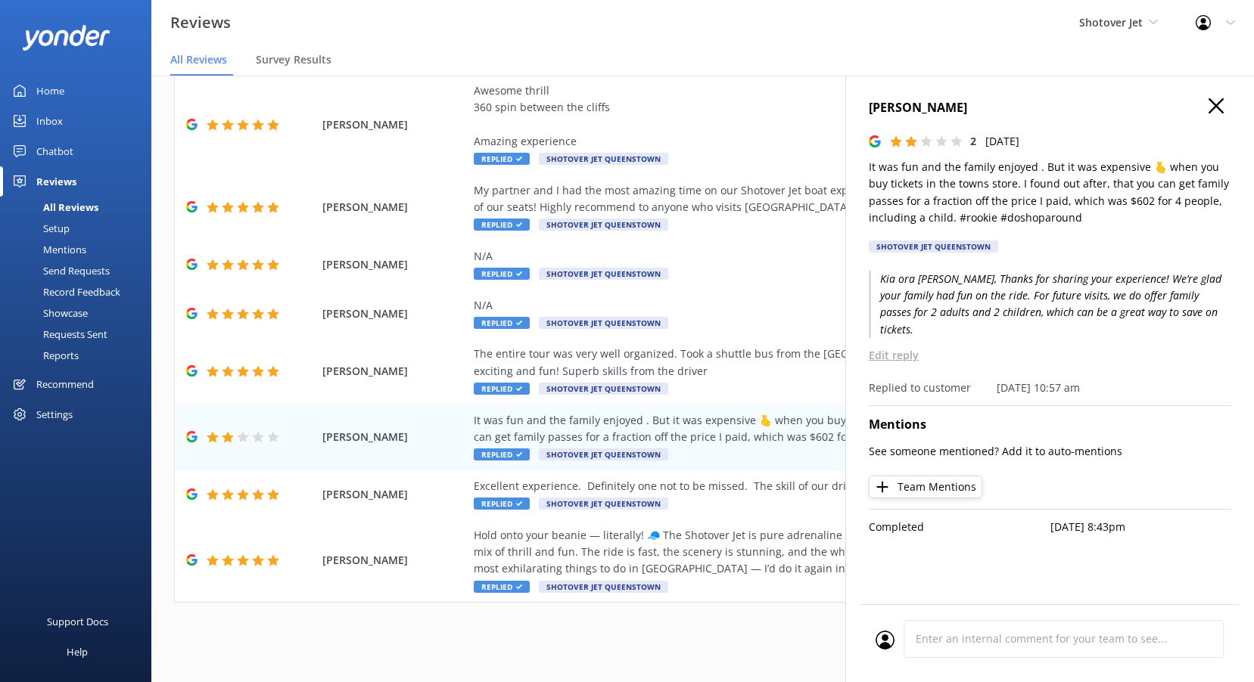
click at [1217, 104] on use at bounding box center [1215, 105] width 15 height 15
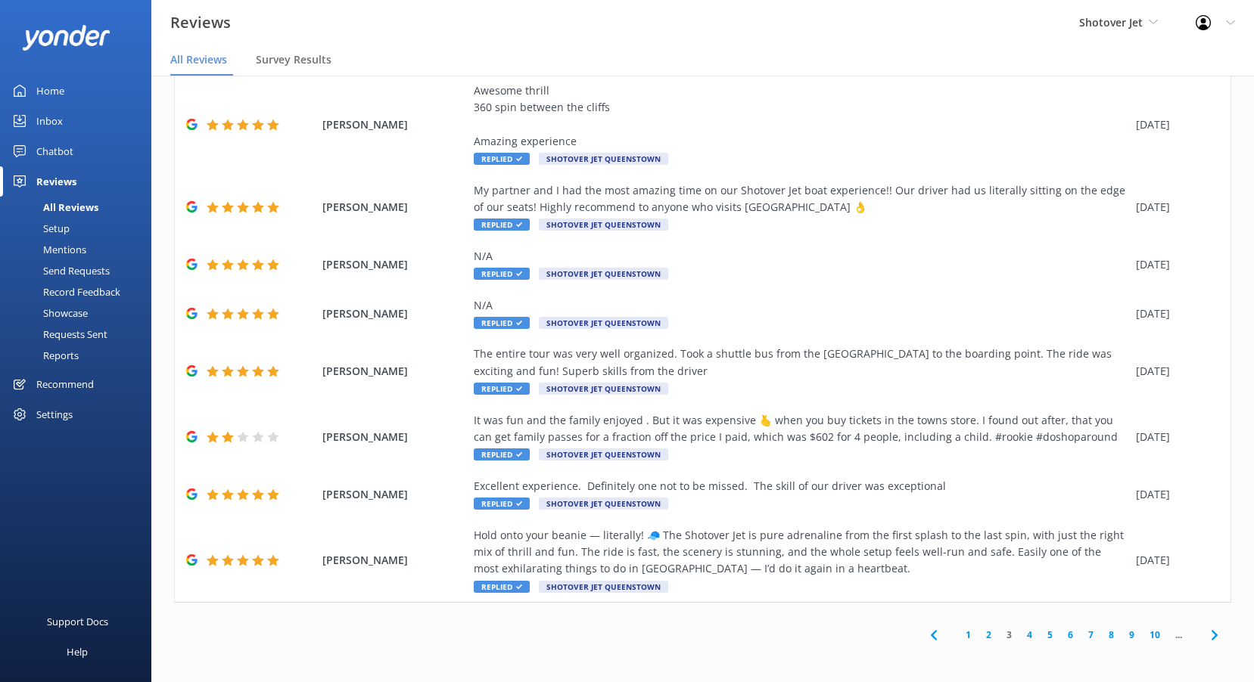
click at [981, 634] on link "2" at bounding box center [988, 635] width 20 height 14
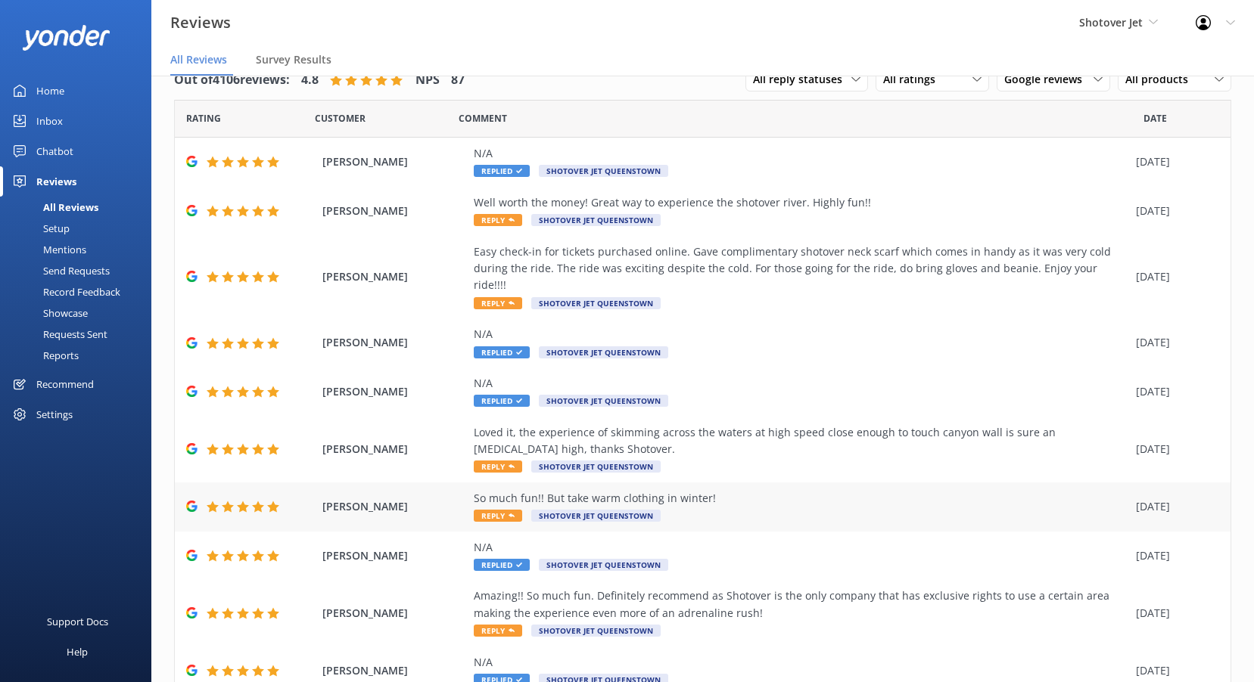
scroll to position [76, 0]
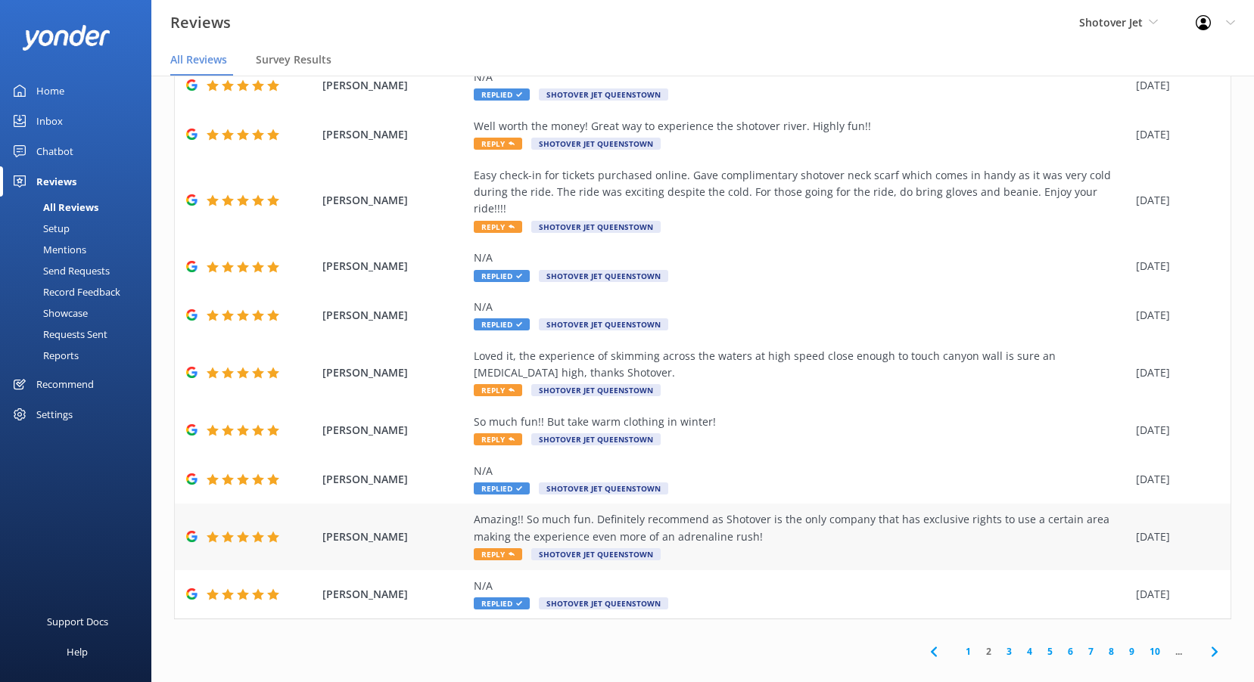
click at [505, 549] on span "Reply" at bounding box center [498, 555] width 48 height 12
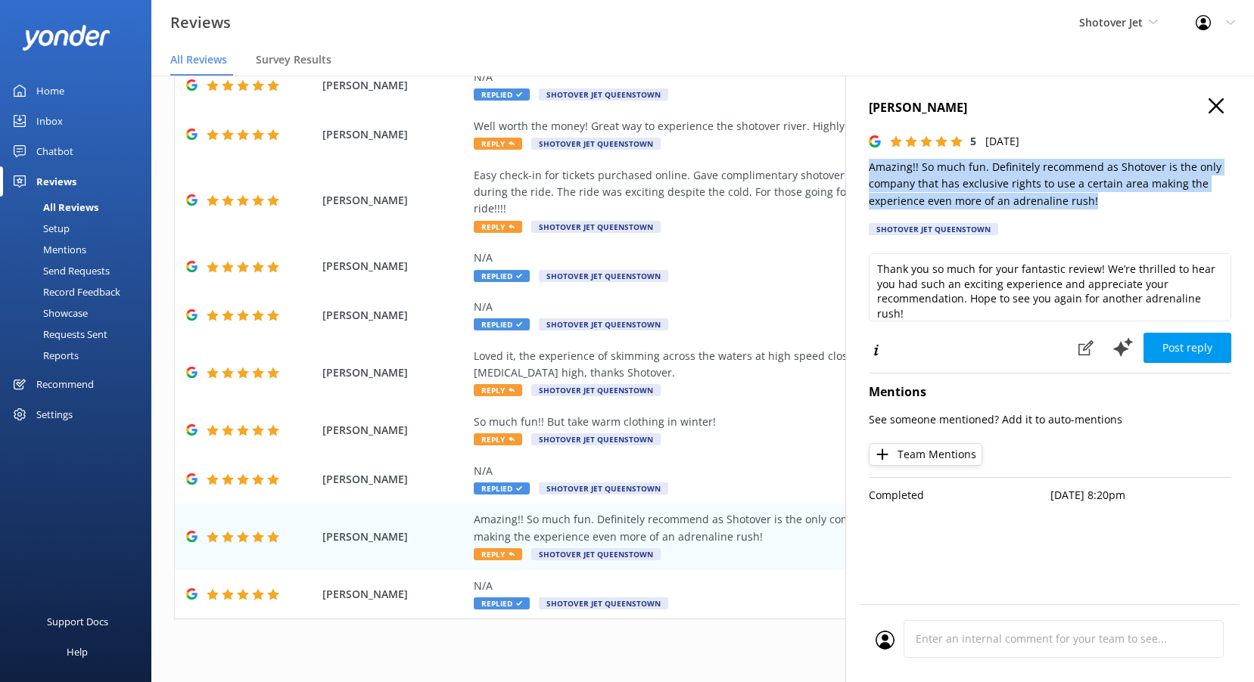
drag, startPoint x: 1110, startPoint y: 199, endPoint x: 859, endPoint y: 171, distance: 252.7
click at [859, 171] on div "[PERSON_NAME] 5 [DATE] Amazing!! So much fun. Definitely recommend as Shotover …" at bounding box center [1049, 417] width 409 height 682
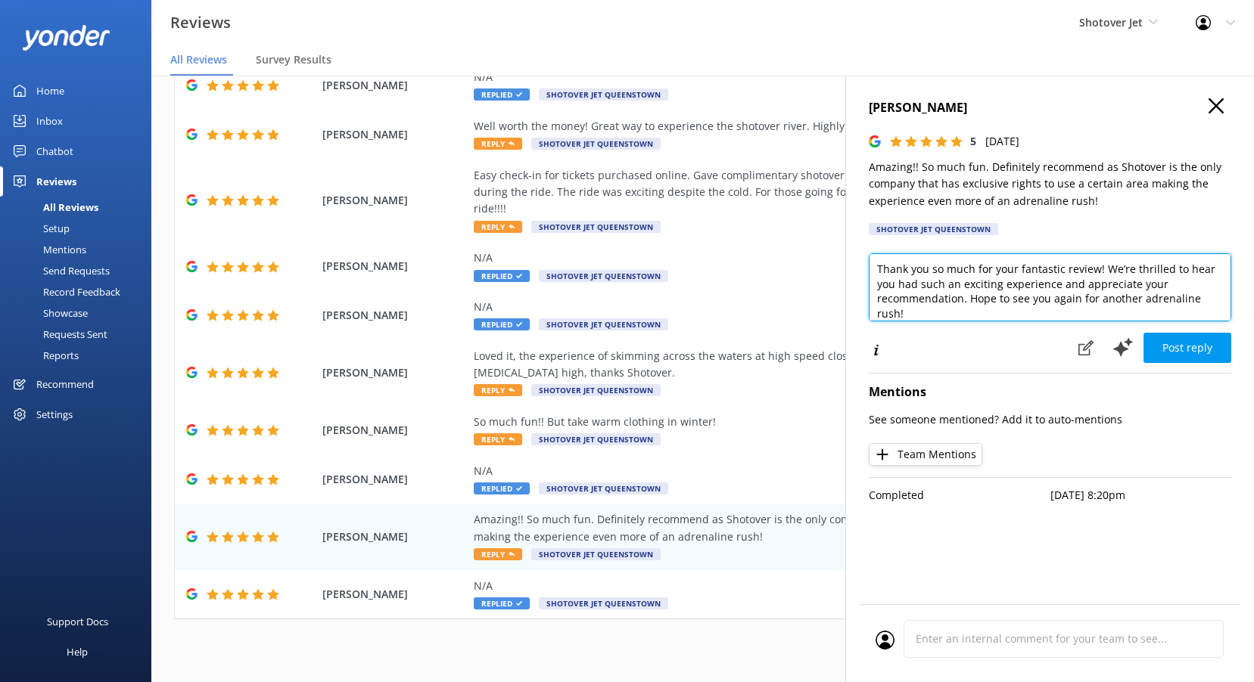
click at [959, 297] on textarea "Thank you so much for your fantastic review! We’re thrilled to hear you had suc…" at bounding box center [1050, 287] width 362 height 68
paste textarea "Kia ora, Thanks for your fantastic feedback! We’re thrilled you had so much fun…"
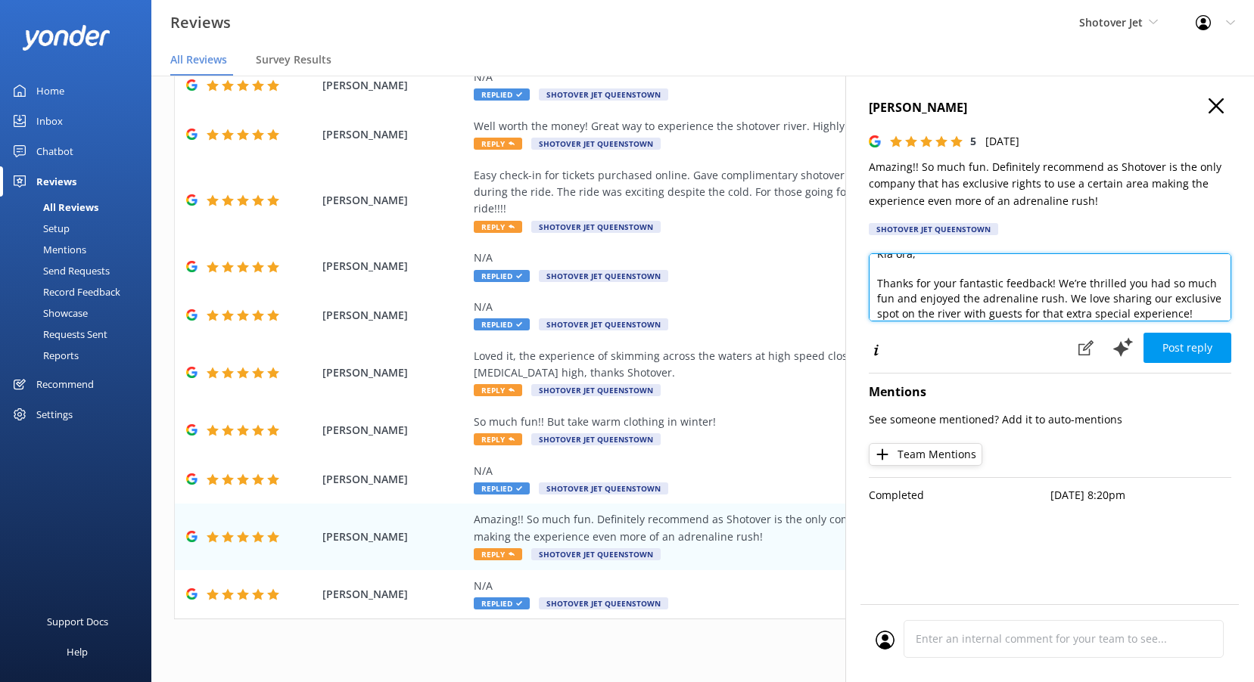
scroll to position [0, 0]
click at [911, 271] on textarea "Kia ora, Thanks for your fantastic feedback! We’re thrilled you had so much fun…" at bounding box center [1050, 287] width 362 height 68
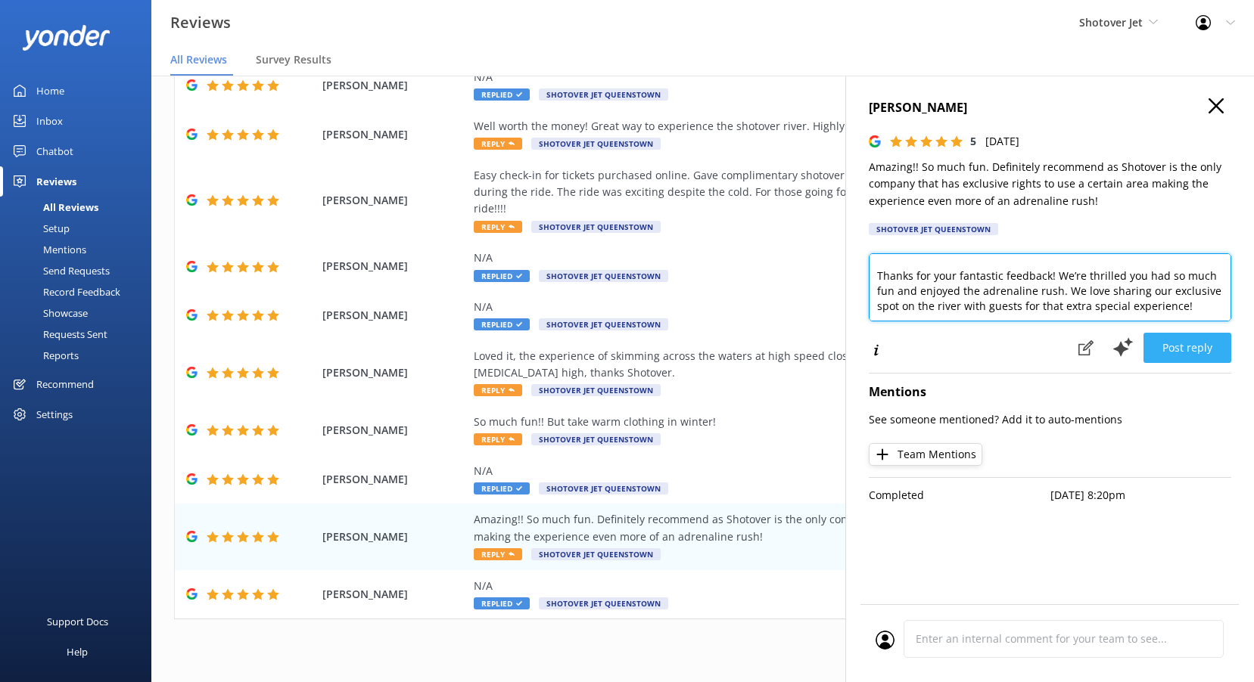
type textarea "Kia [PERSON_NAME], Thanks for your fantastic feedback! We’re thrilled you had s…"
click at [1172, 348] on button "Post reply" at bounding box center [1187, 348] width 88 height 30
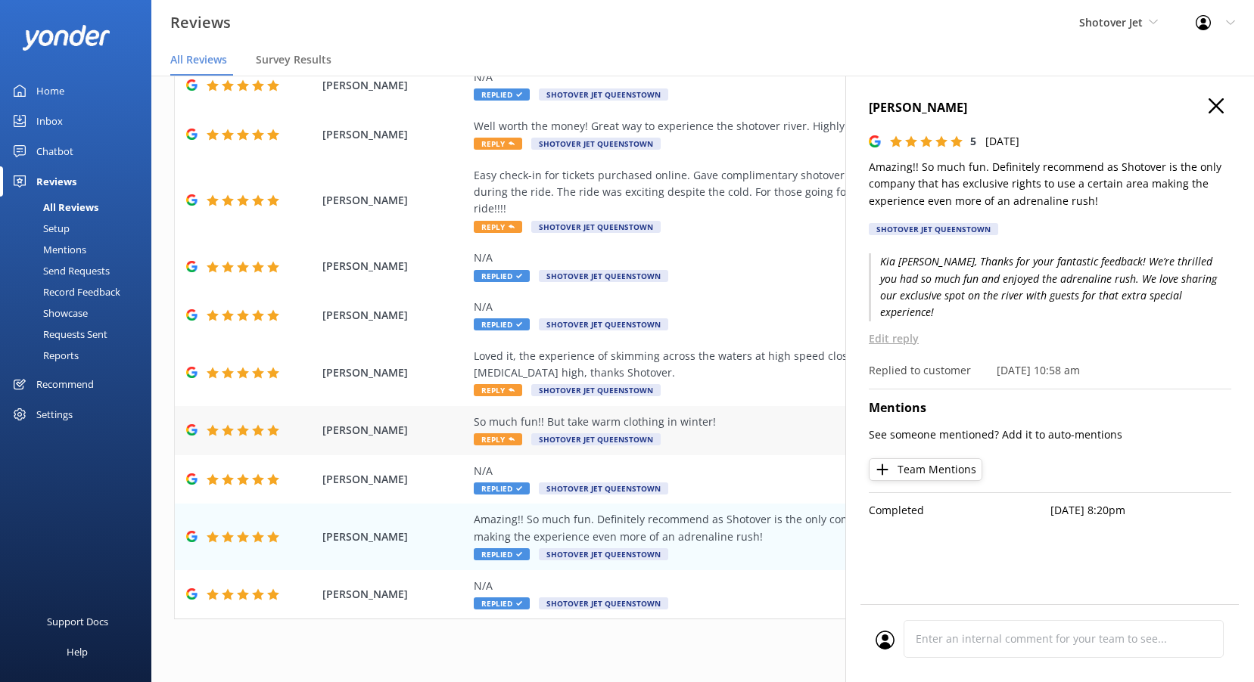
click at [511, 437] on use at bounding box center [511, 439] width 6 height 4
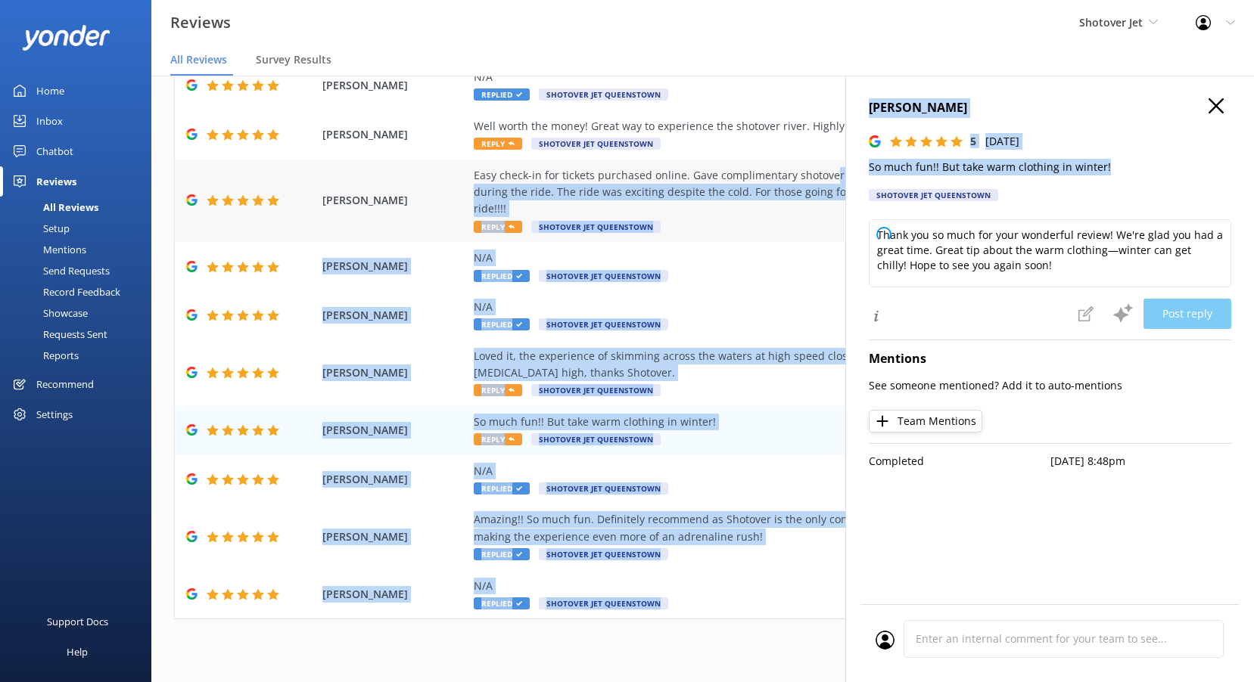
drag, startPoint x: 1111, startPoint y: 163, endPoint x: 832, endPoint y: 166, distance: 279.2
click at [832, 166] on div "Out of 4106 reviews: 4.8 NPS 87 All reply statuses All reply statuses Needs a r…" at bounding box center [702, 363] width 1102 height 637
drag, startPoint x: 832, startPoint y: 166, endPoint x: 889, endPoint y: 166, distance: 56.7
click at [889, 166] on p "So much fun!! But take warm clothing in winter!" at bounding box center [1050, 167] width 362 height 17
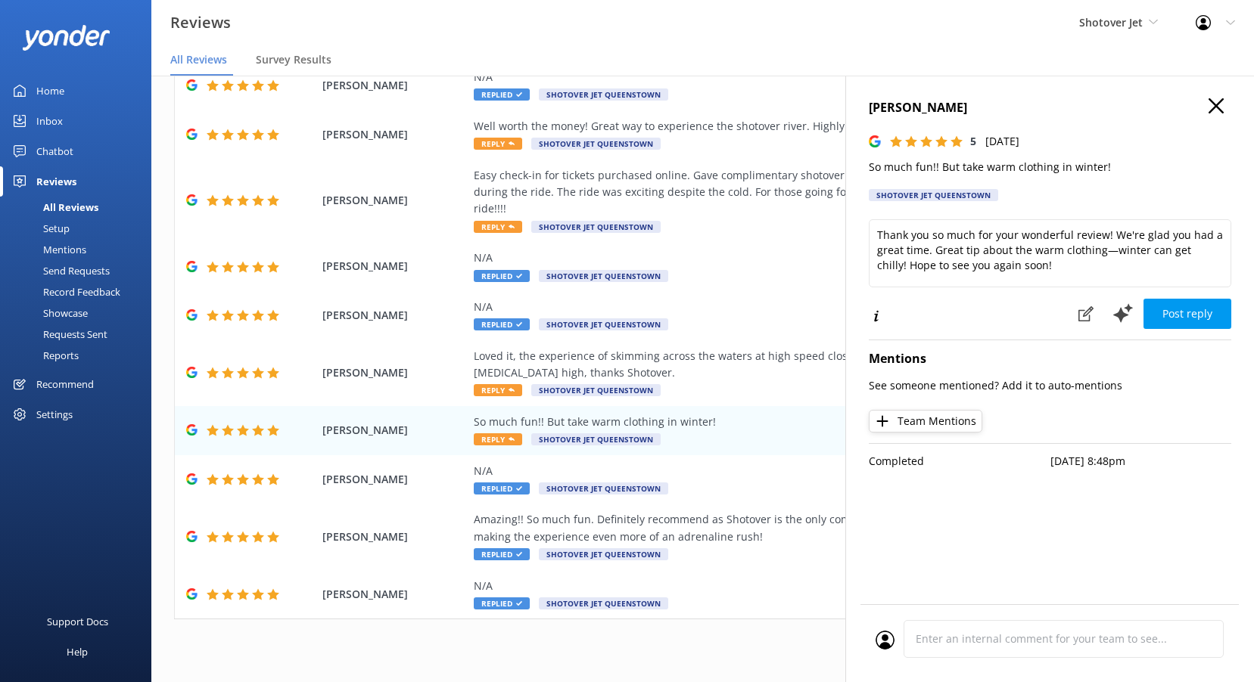
click at [906, 168] on p "So much fun!! But take warm clothing in winter!" at bounding box center [1050, 167] width 362 height 17
click at [928, 240] on textarea "Thank you so much for your wonderful review! We're glad you had a great time. G…" at bounding box center [1050, 253] width 362 height 68
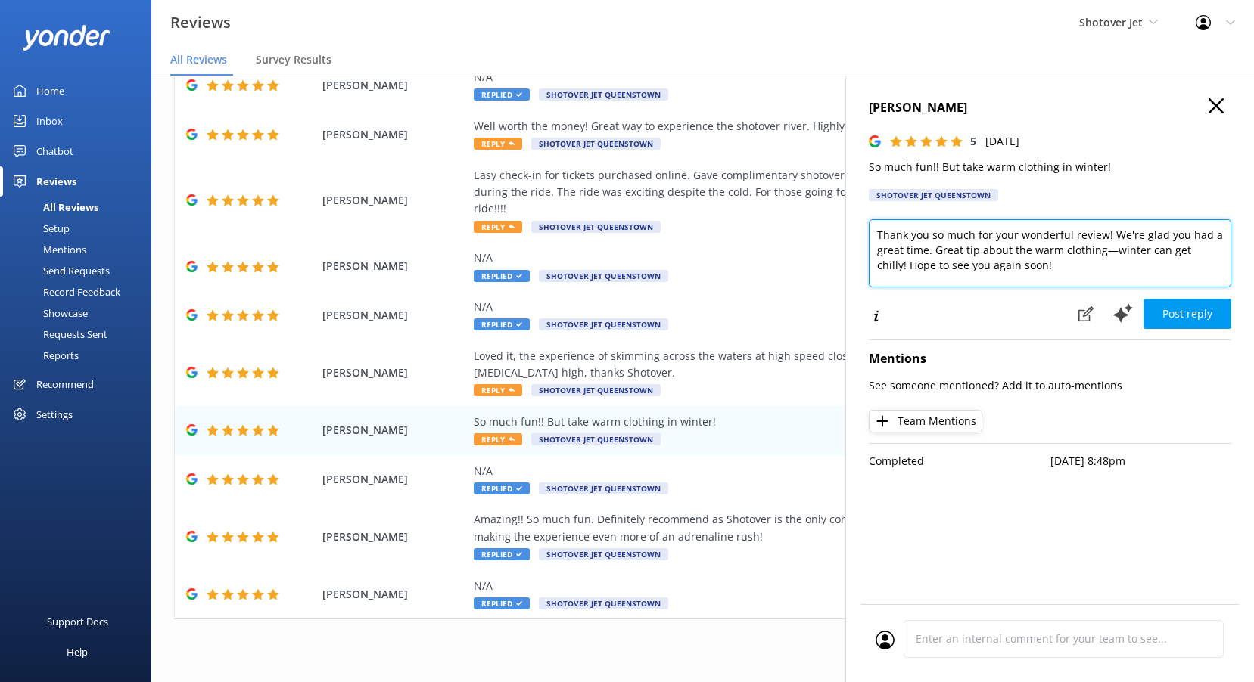
click at [928, 240] on textarea "Thank you so much for your wonderful review! We're glad you had a great time. G…" at bounding box center [1050, 253] width 362 height 68
paste textarea "Kia ora, Thanks for your feedback! We’re thrilled you had so much fun, and grea…"
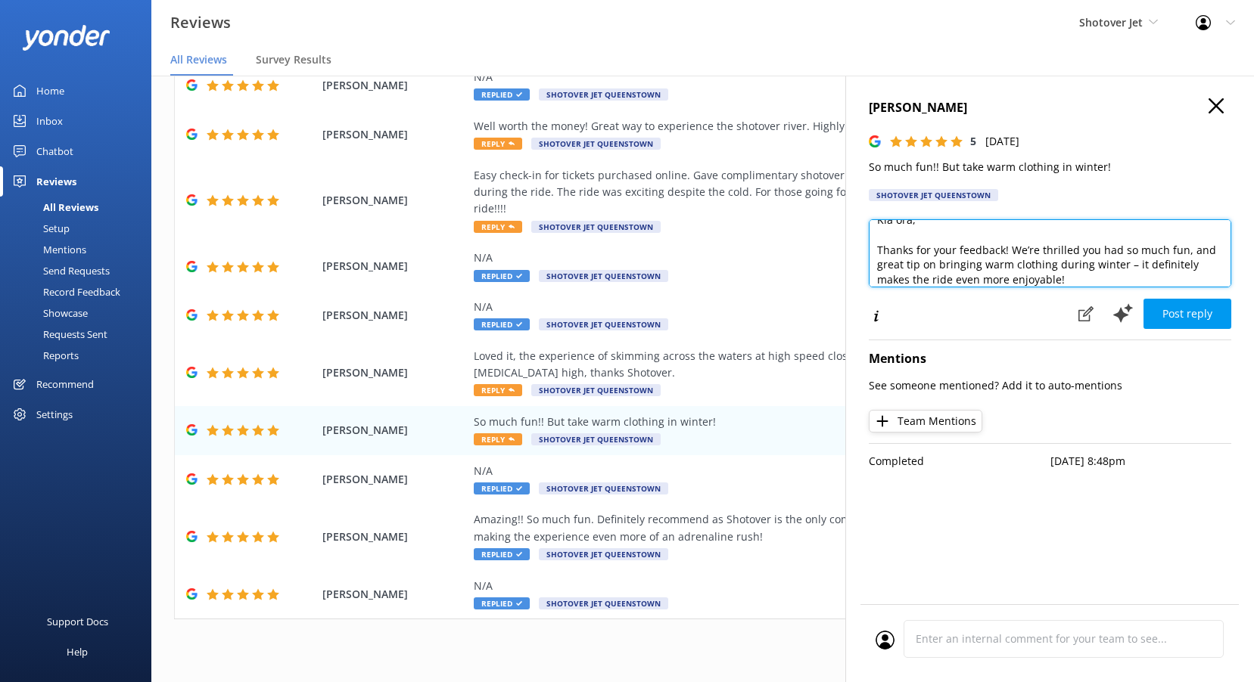
scroll to position [0, 0]
click at [909, 239] on textarea "Kia ora, Thanks for your feedback! We’re thrilled you had so much fun, and grea…" at bounding box center [1050, 253] width 362 height 68
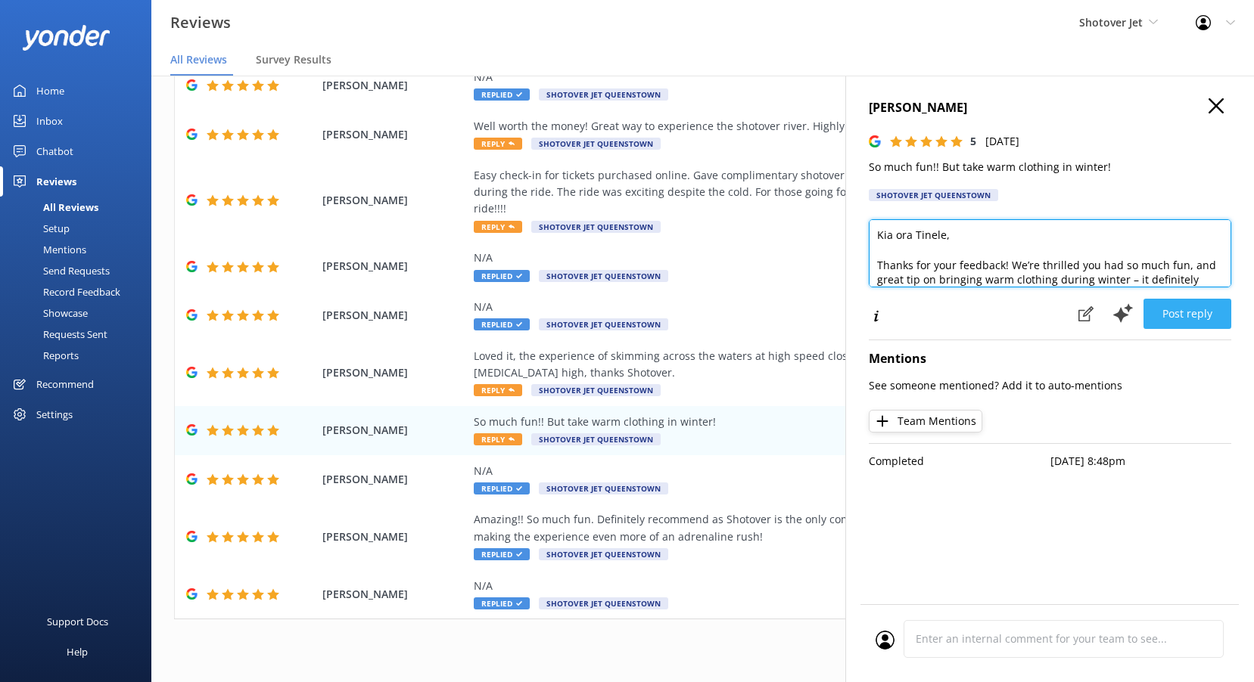
type textarea "Kia ora Tinele, Thanks for your feedback! We’re thrilled you had so much fun, a…"
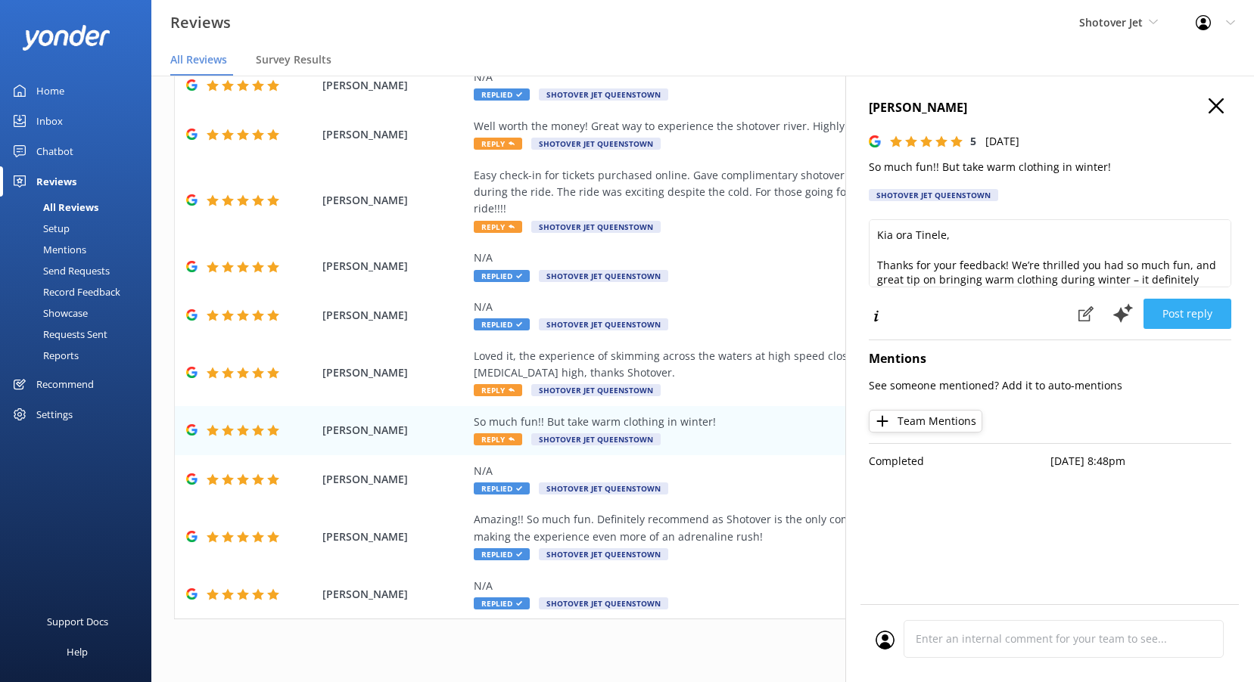
click at [1198, 320] on button "Post reply" at bounding box center [1187, 314] width 88 height 30
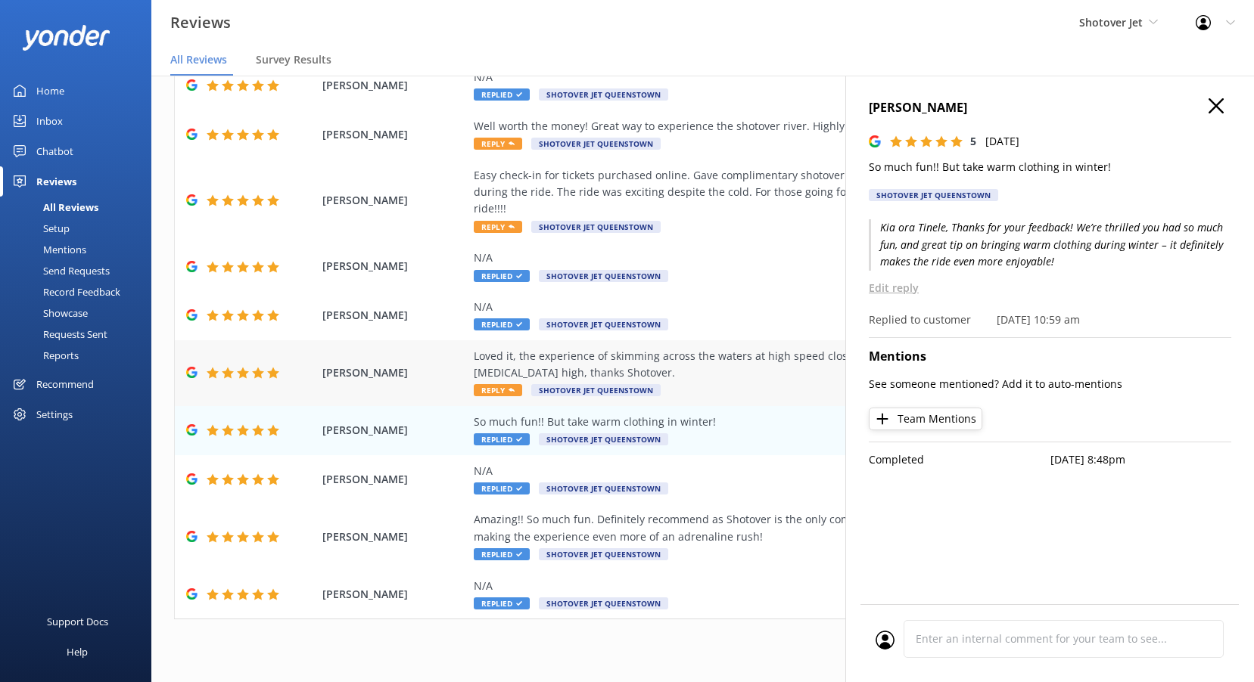
click at [505, 384] on span "Reply" at bounding box center [498, 390] width 48 height 12
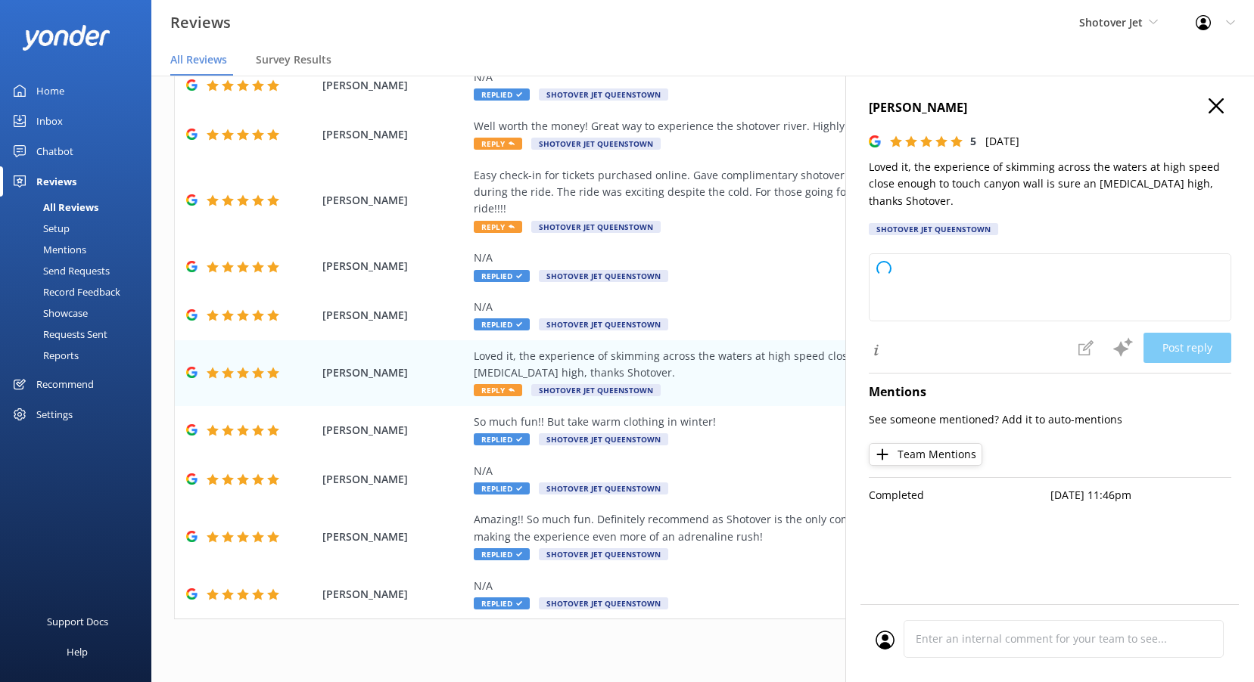
click at [1024, 183] on p "Loved it, the experience of skimming across the waters at high speed close enou…" at bounding box center [1050, 184] width 362 height 51
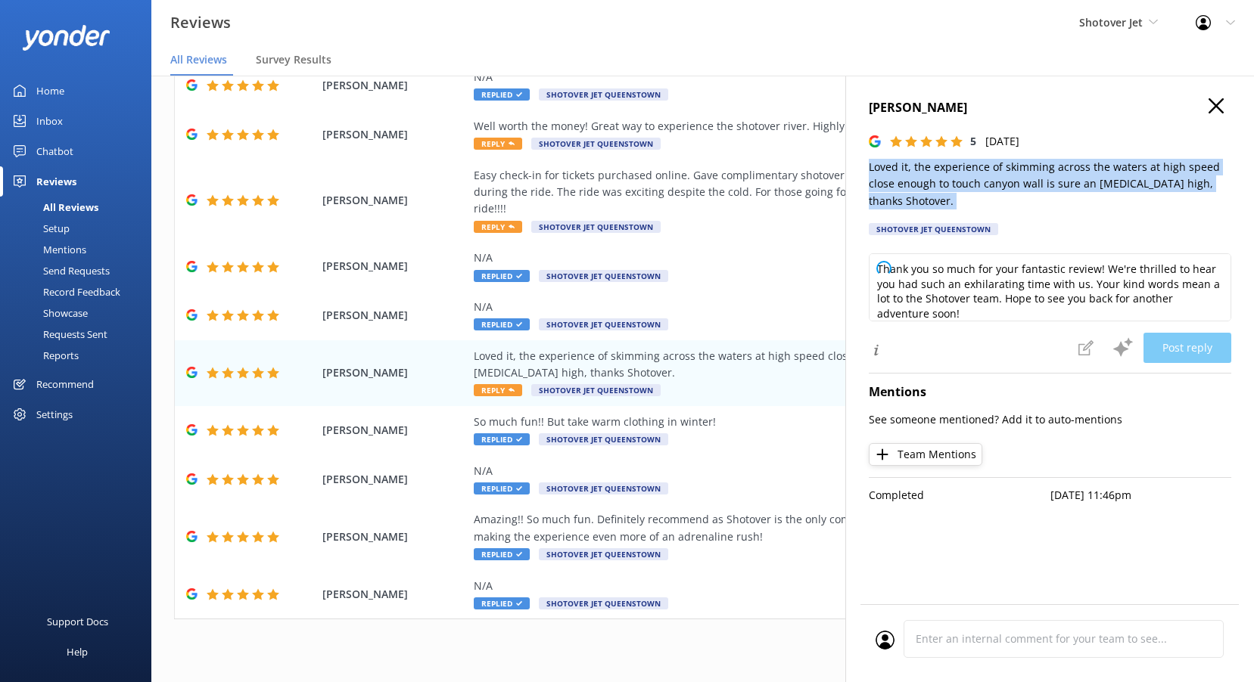
click at [1024, 183] on p "Loved it, the experience of skimming across the waters at high speed close enou…" at bounding box center [1050, 184] width 362 height 51
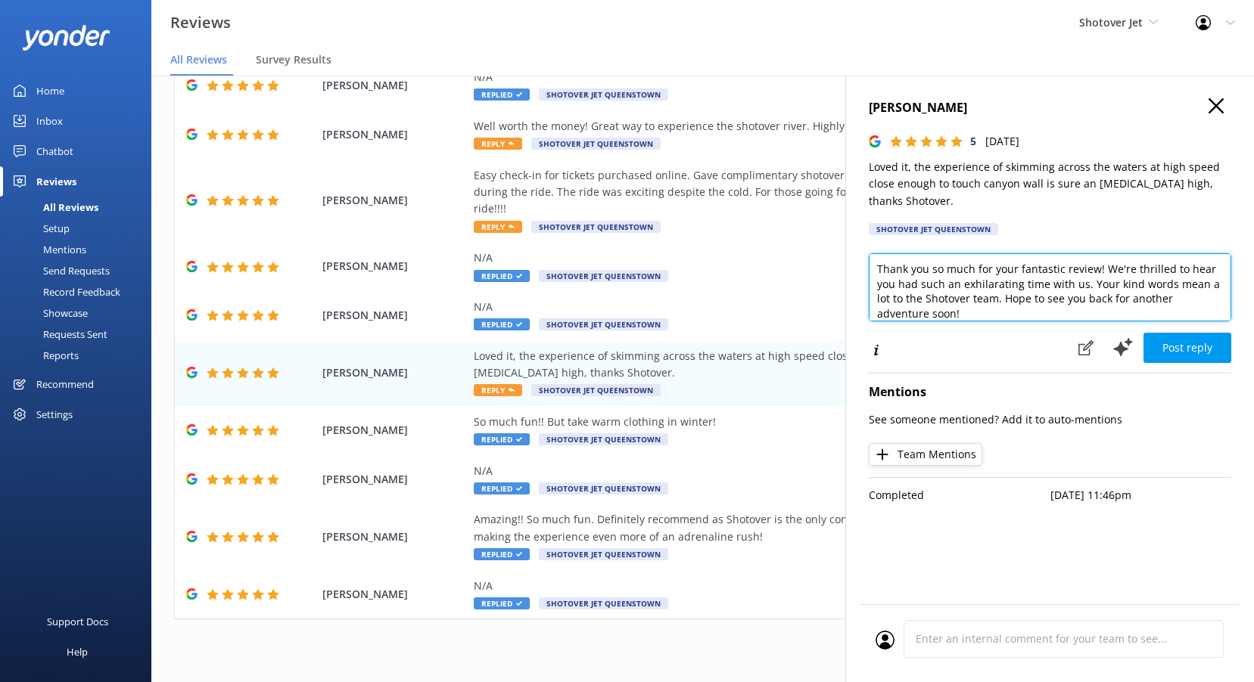
click at [925, 291] on textarea "Thank you so much for your fantastic review! We're thrilled to hear you had suc…" at bounding box center [1050, 287] width 362 height 68
paste textarea "Kia ora, Thanks for your awesome feedback! We’re thrilled you loved the adrenal…"
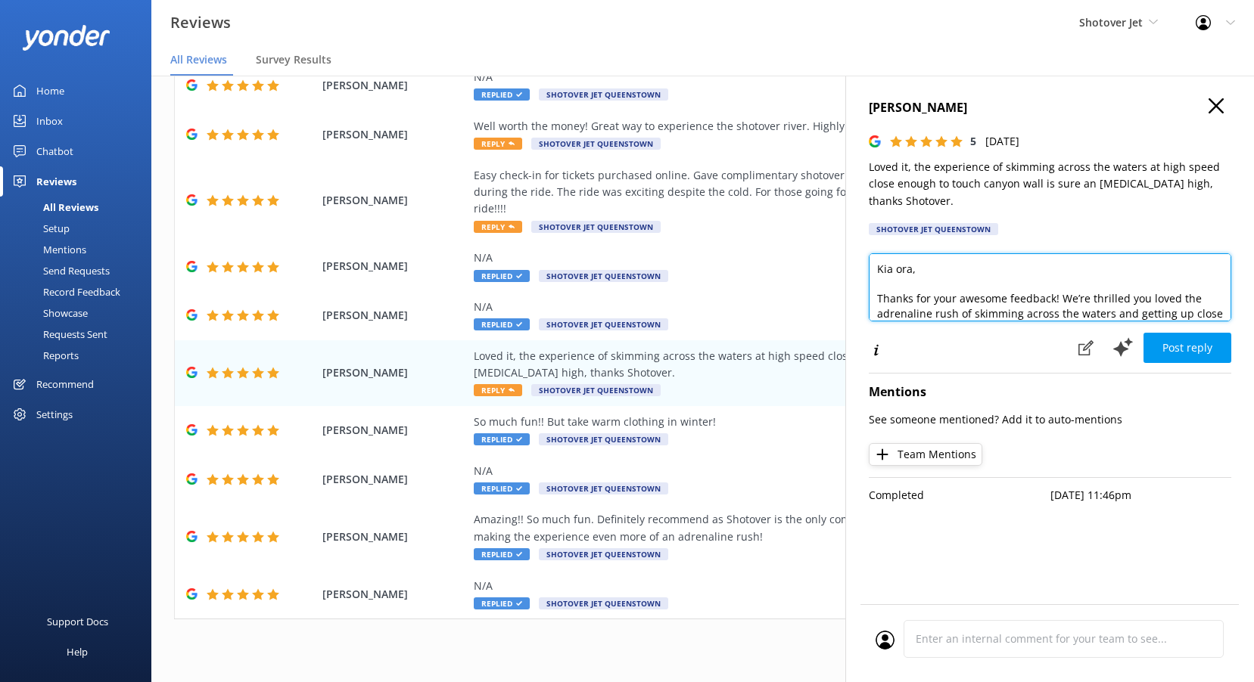
click at [909, 269] on textarea "Kia ora, Thanks for your awesome feedback! We’re thrilled you loved the adrenal…" at bounding box center [1050, 287] width 362 height 68
type textarea "Kia [PERSON_NAME], Thanks for your awesome feedback! We’re thrilled you loved t…"
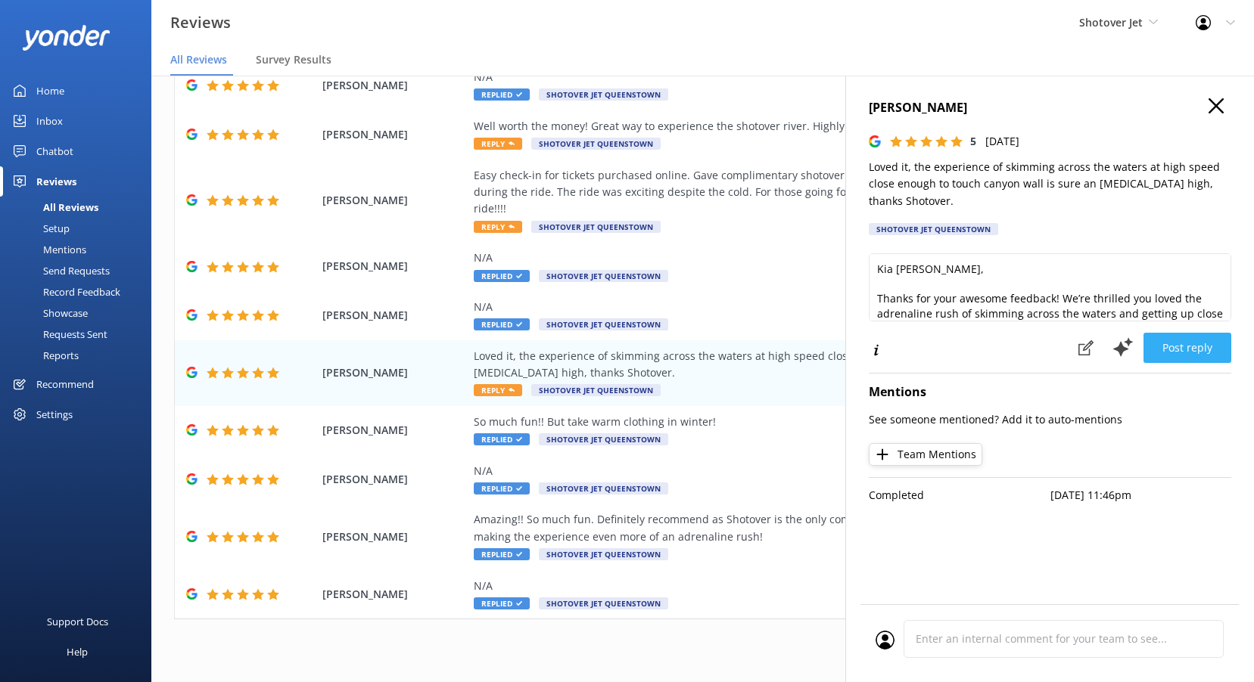
click at [1206, 352] on button "Post reply" at bounding box center [1187, 348] width 88 height 30
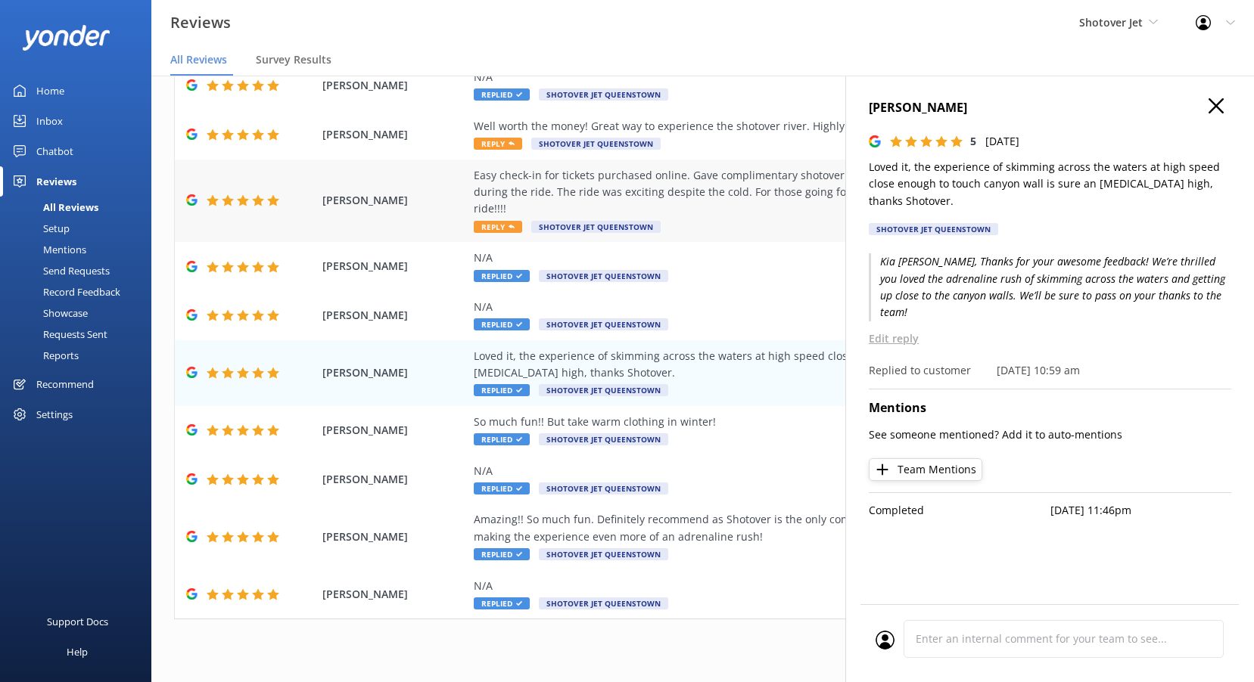
click at [499, 221] on span "Reply" at bounding box center [498, 227] width 48 height 12
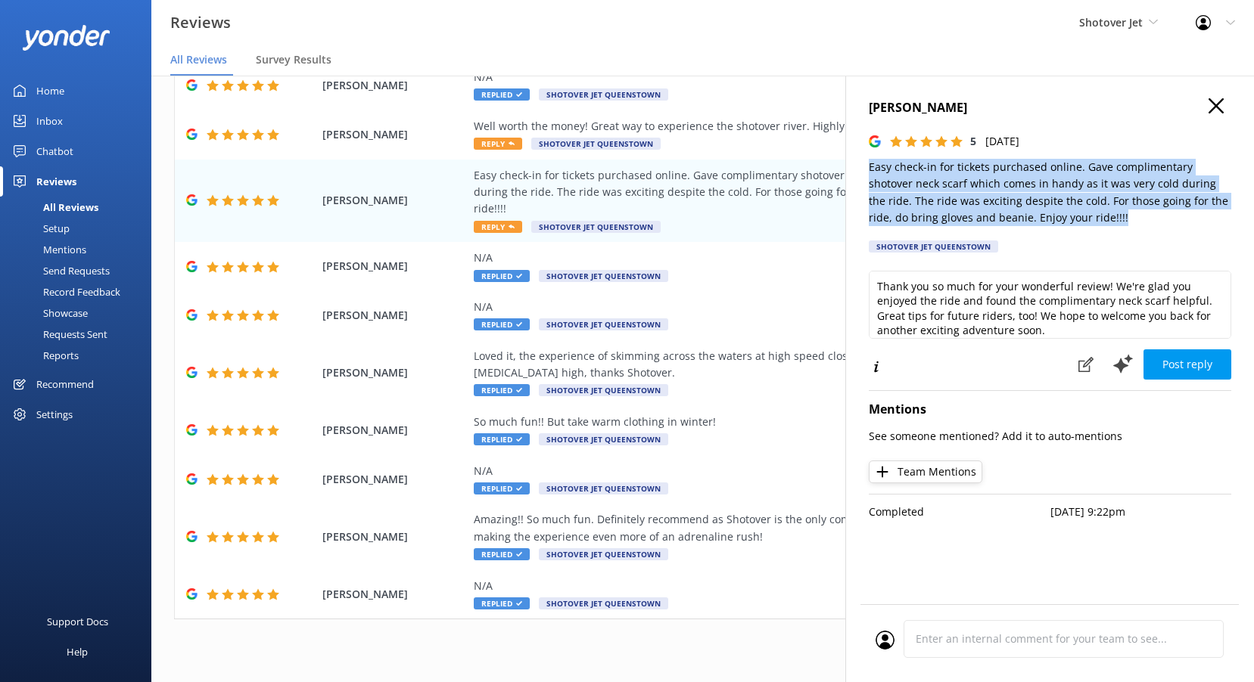
drag, startPoint x: 1064, startPoint y: 215, endPoint x: 869, endPoint y: 162, distance: 203.0
click at [869, 162] on p "Easy check-in for tickets purchased online. Gave complimentary shotover neck sc…" at bounding box center [1050, 193] width 362 height 68
drag, startPoint x: 869, startPoint y: 162, endPoint x: 901, endPoint y: 185, distance: 40.1
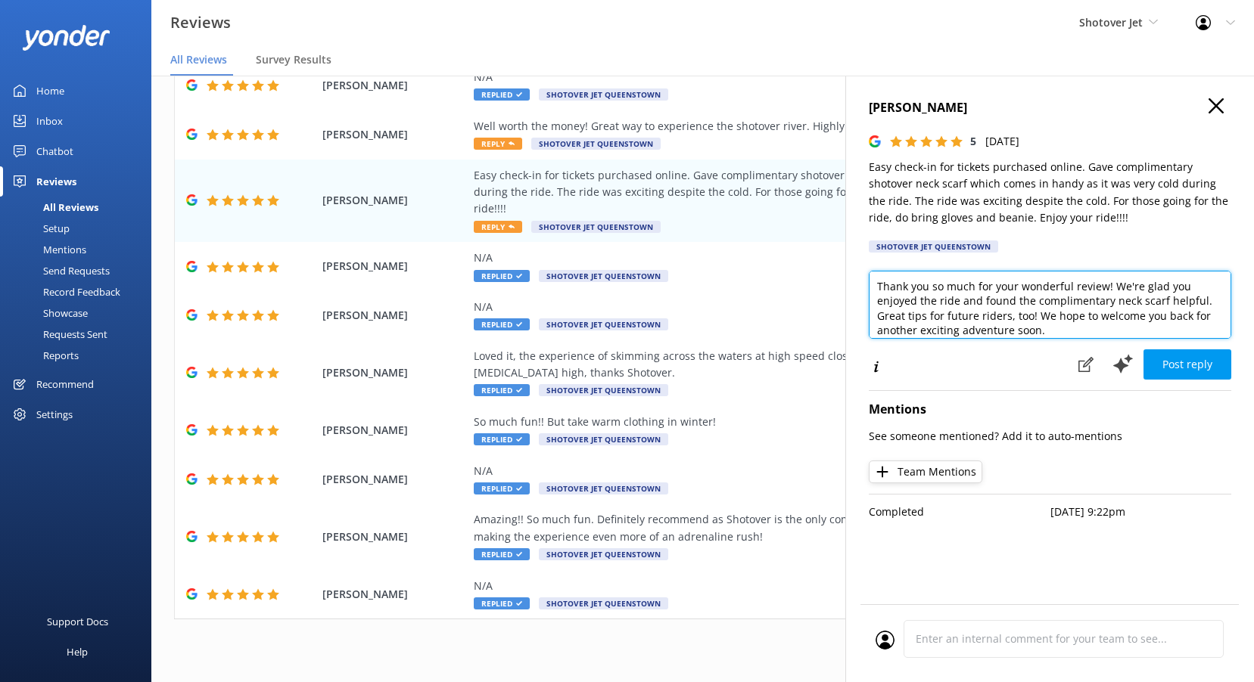
click at [1084, 321] on textarea "Thank you so much for your wonderful review! We're glad you enjoyed the ride an…" at bounding box center [1050, 305] width 362 height 68
click at [1085, 311] on textarea "Thank you so much for your wonderful review! We're glad you enjoyed the ride an…" at bounding box center [1050, 305] width 362 height 68
paste textarea "Kia ora, Thank you for your feedback! We’re glad the online check-in was easy a…"
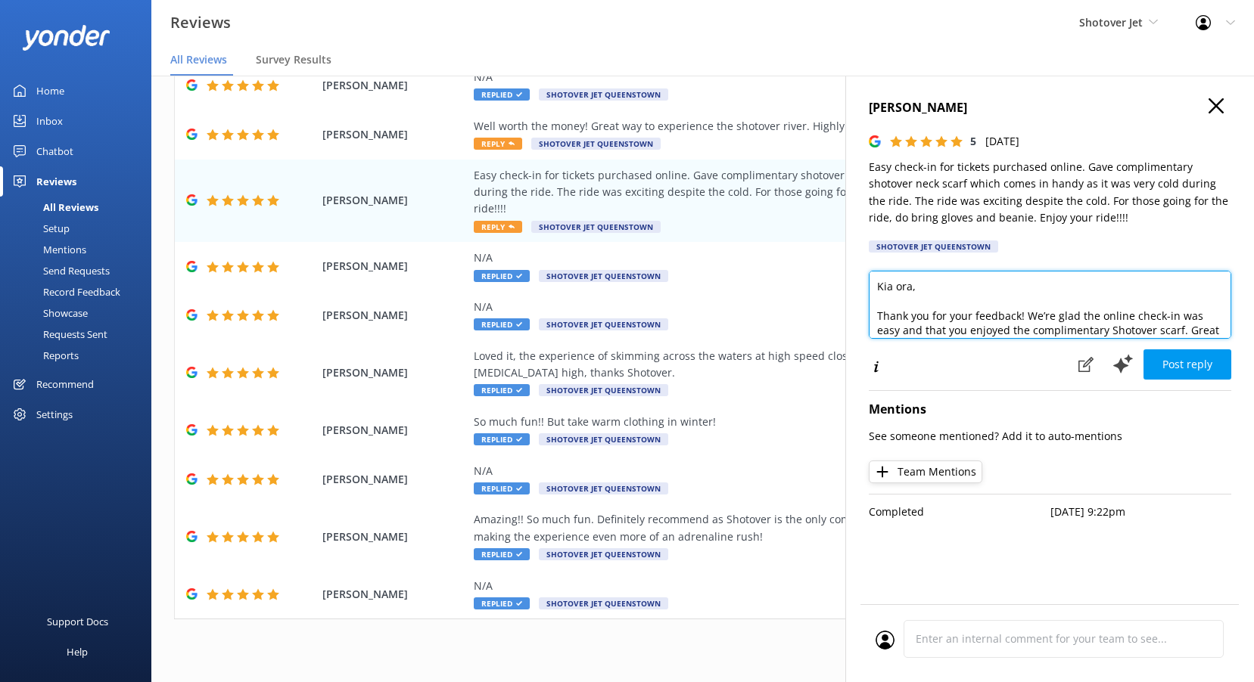
click at [914, 285] on textarea "Kia ora, Thank you for your feedback! We’re glad the online check-in was easy a…" at bounding box center [1050, 305] width 362 height 68
type textarea "Kia [PERSON_NAME], Thank you for your feedback! We’re glad the online check-in …"
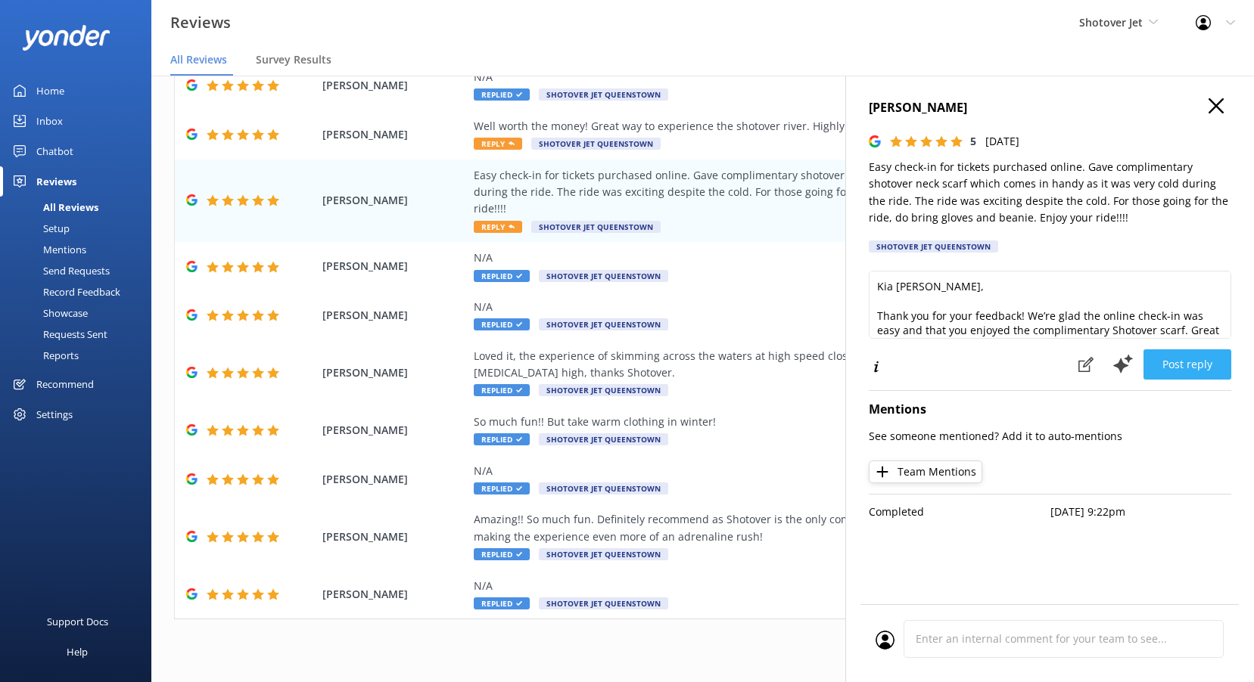
click at [1164, 359] on button "Post reply" at bounding box center [1187, 365] width 88 height 30
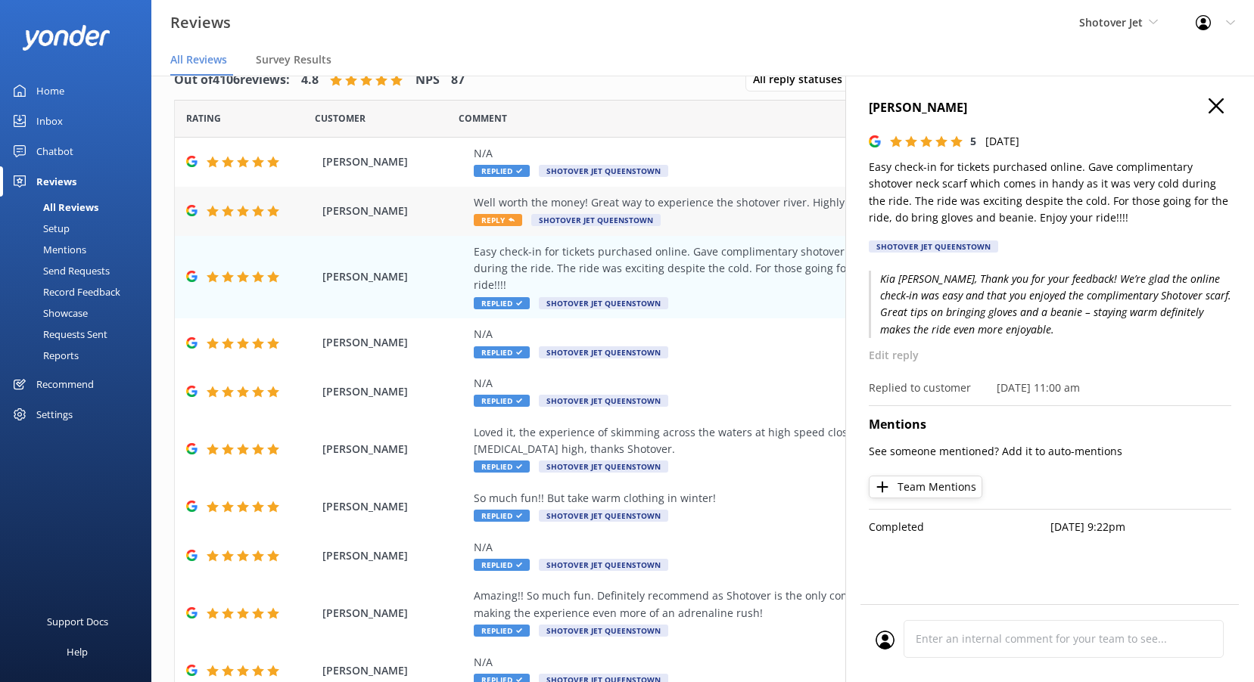
click at [513, 220] on use at bounding box center [511, 220] width 6 height 4
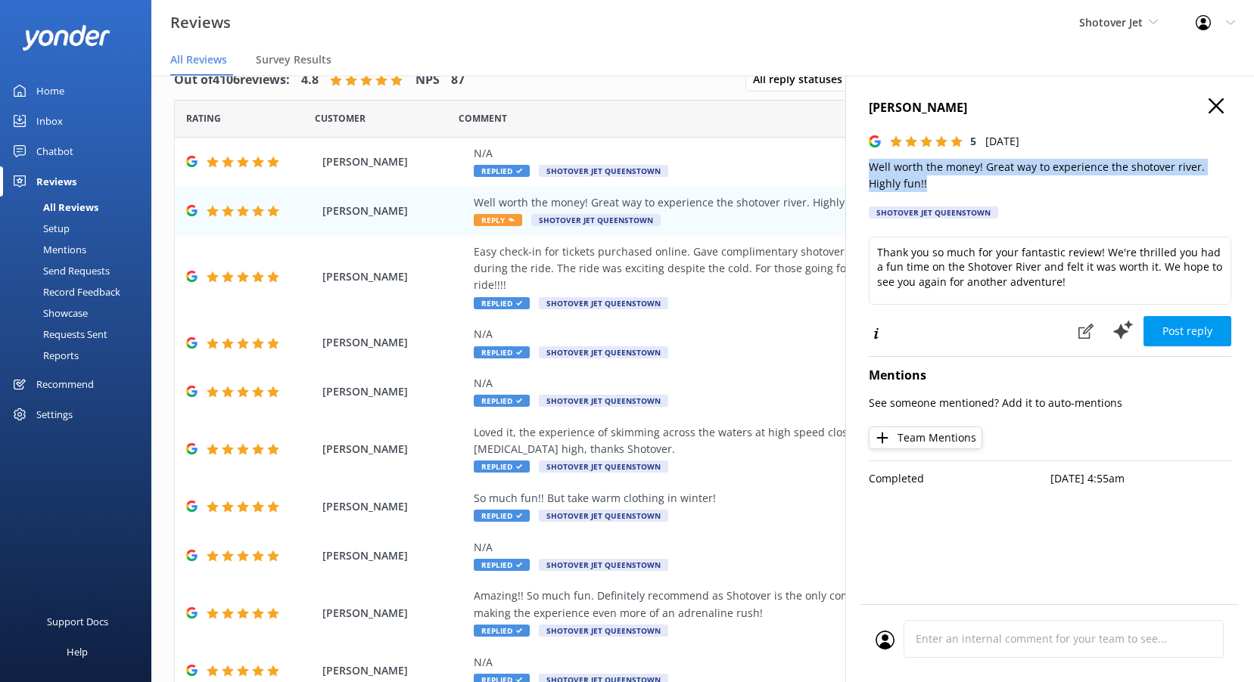
drag, startPoint x: 925, startPoint y: 182, endPoint x: 871, endPoint y: 163, distance: 57.7
click at [871, 163] on p "Well worth the money! Great way to experience the shotover river. Highly fun!!" at bounding box center [1050, 176] width 362 height 34
drag, startPoint x: 871, startPoint y: 163, endPoint x: 883, endPoint y: 163, distance: 12.1
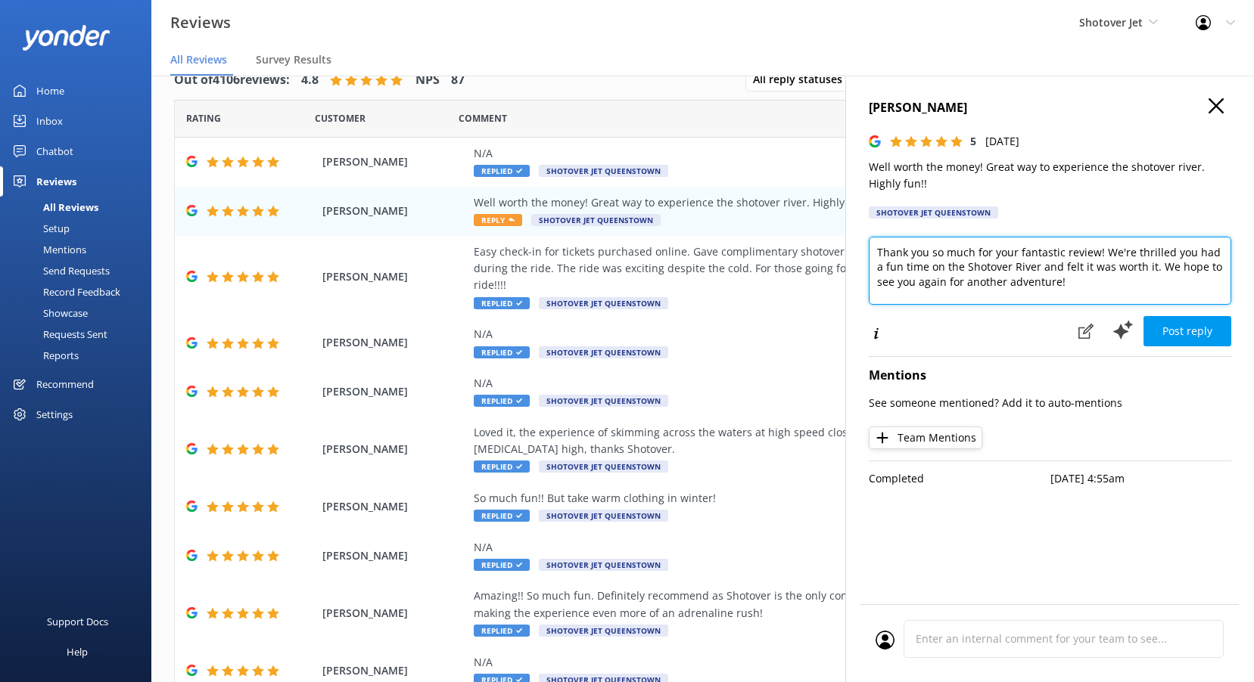
click at [930, 284] on textarea "Thank you so much for your fantastic review! We're thrilled you had a fun time …" at bounding box center [1050, 271] width 362 height 68
paste textarea "Kia ora, Thanks for your fantastic feedback! We’re thrilled you found the exper…"
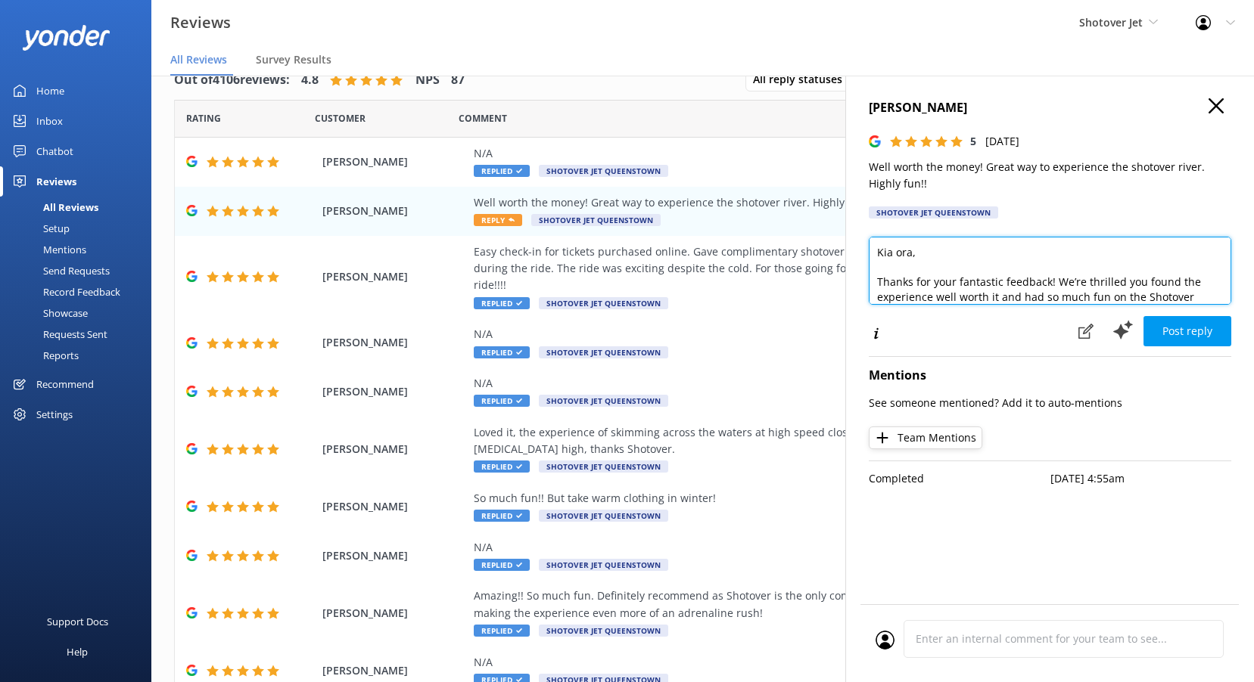
scroll to position [15, 0]
click at [909, 243] on textarea "Kia ora, Thanks for your fantastic feedback! We’re thrilled you found the exper…" at bounding box center [1050, 271] width 362 height 68
type textarea "Kia [PERSON_NAME], Thanks for your fantastic feedback! We’re thrilled you found…"
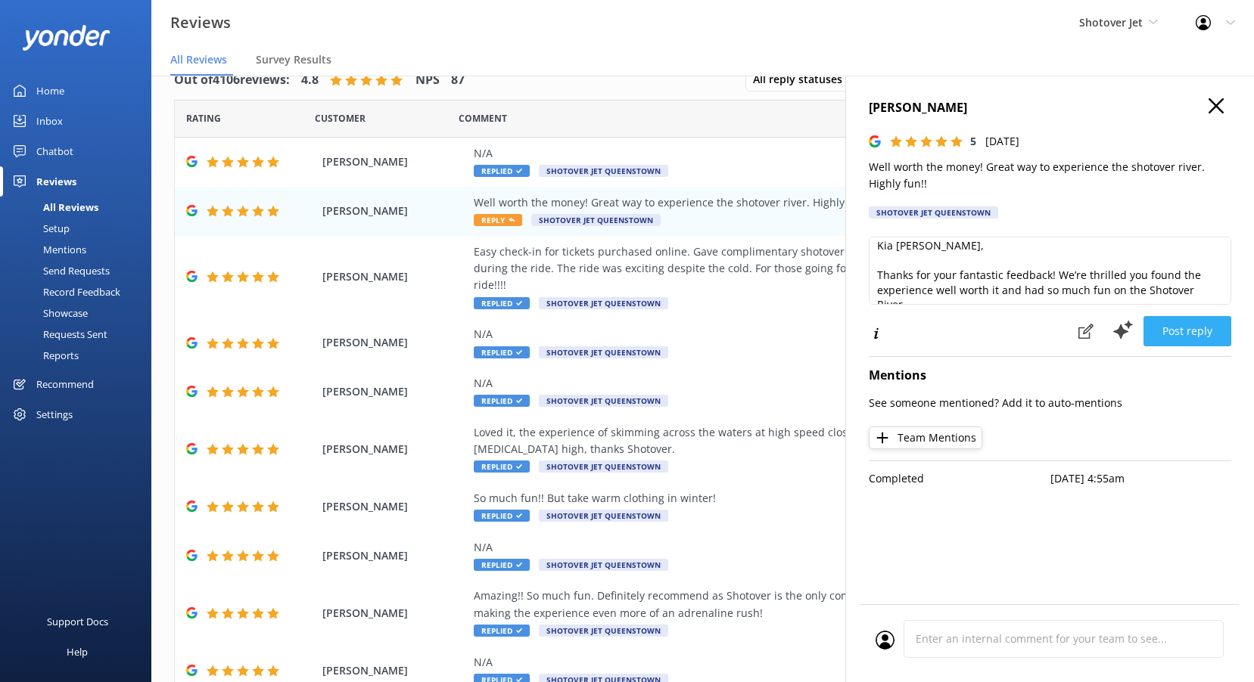
click at [1193, 336] on button "Post reply" at bounding box center [1187, 331] width 88 height 30
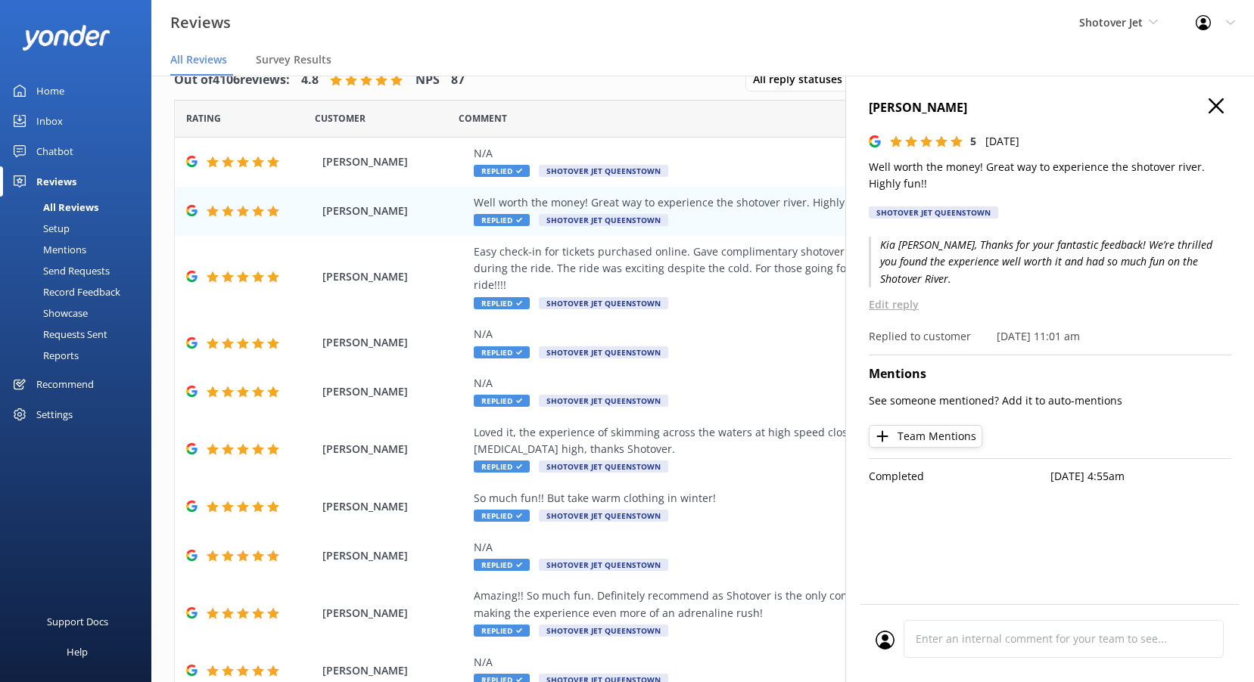
click at [1208, 110] on icon at bounding box center [1215, 105] width 15 height 15
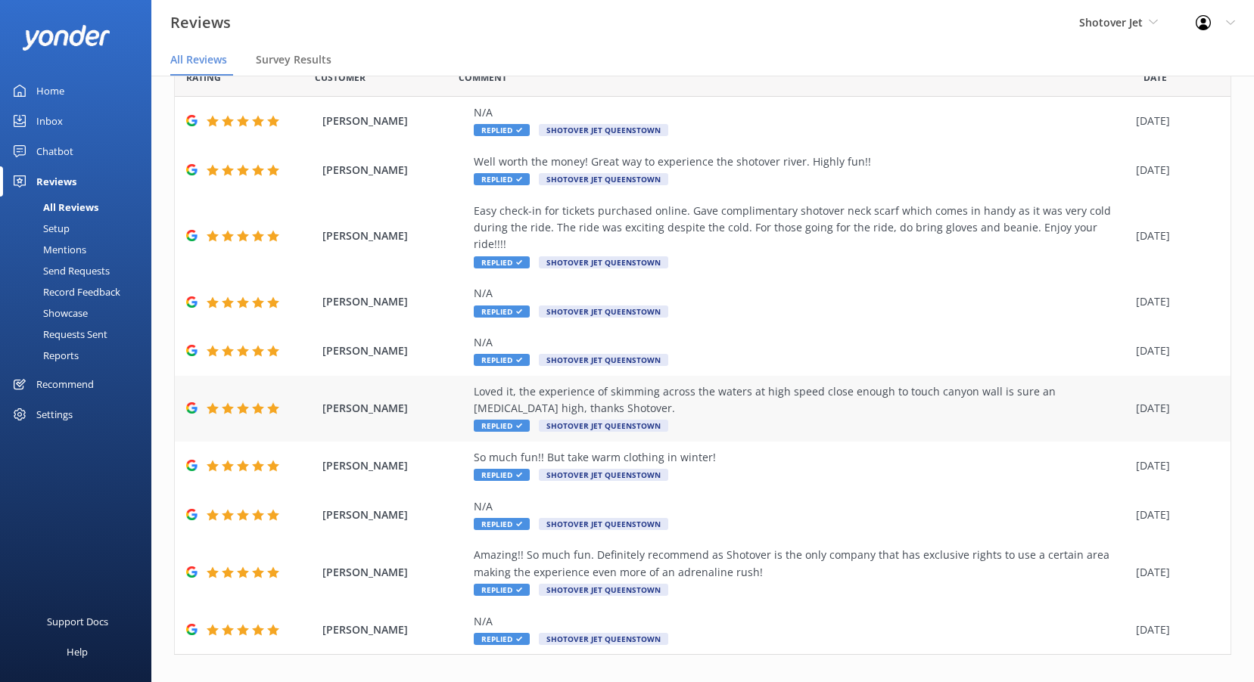
scroll to position [76, 0]
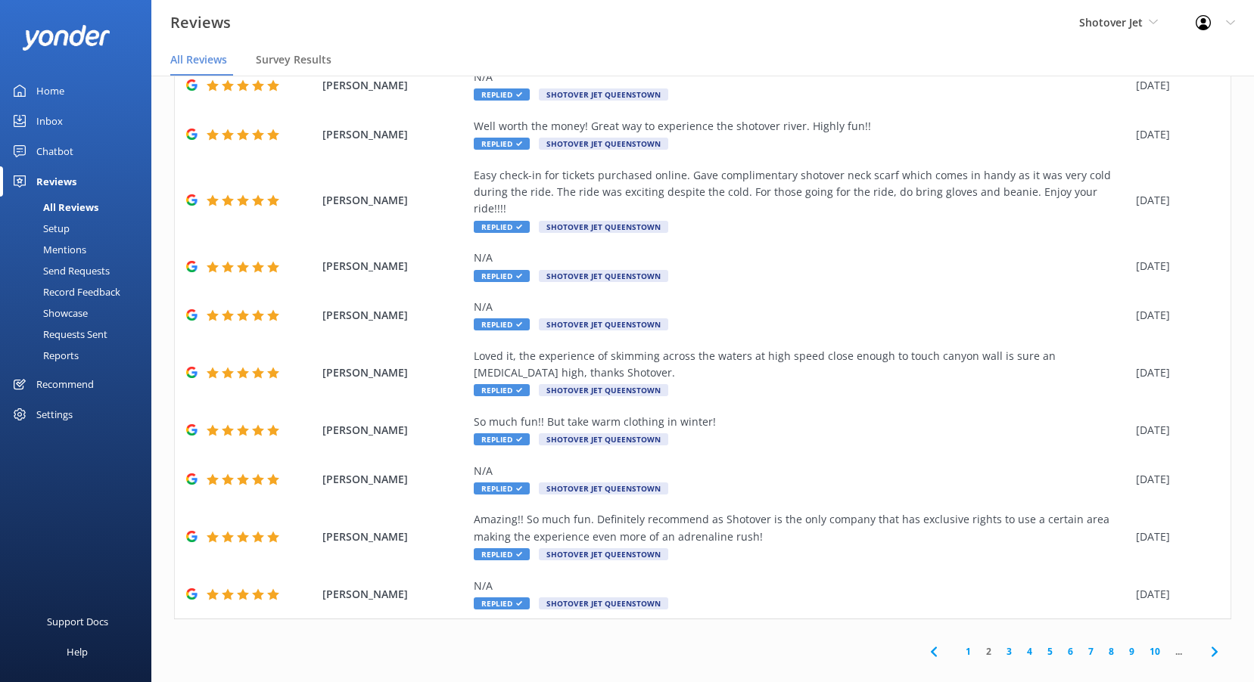
click at [958, 645] on link "1" at bounding box center [968, 652] width 20 height 14
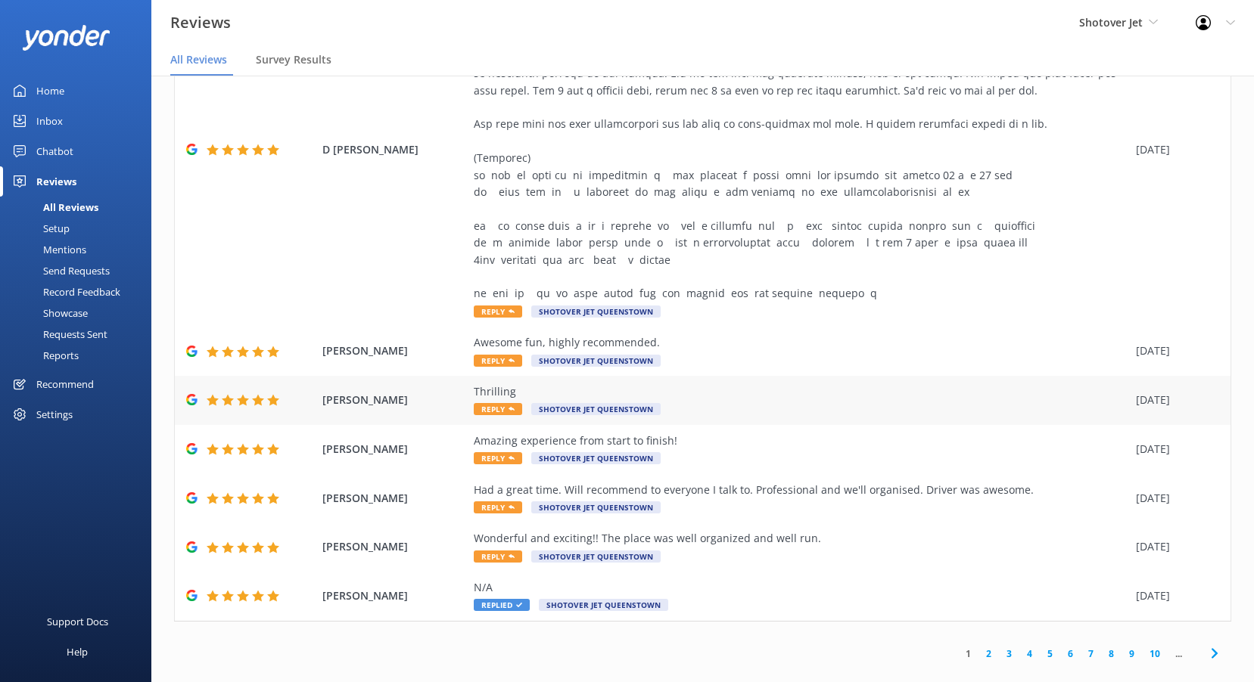
scroll to position [313, 0]
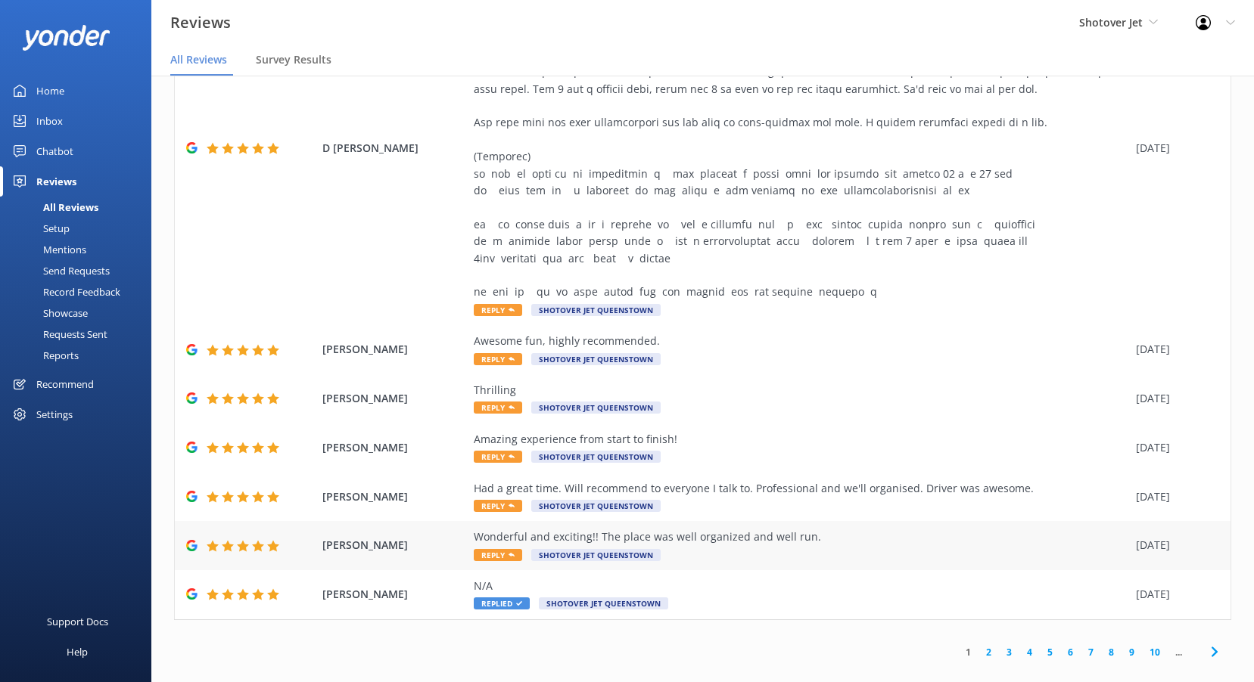
click at [507, 549] on span "Reply" at bounding box center [498, 555] width 48 height 12
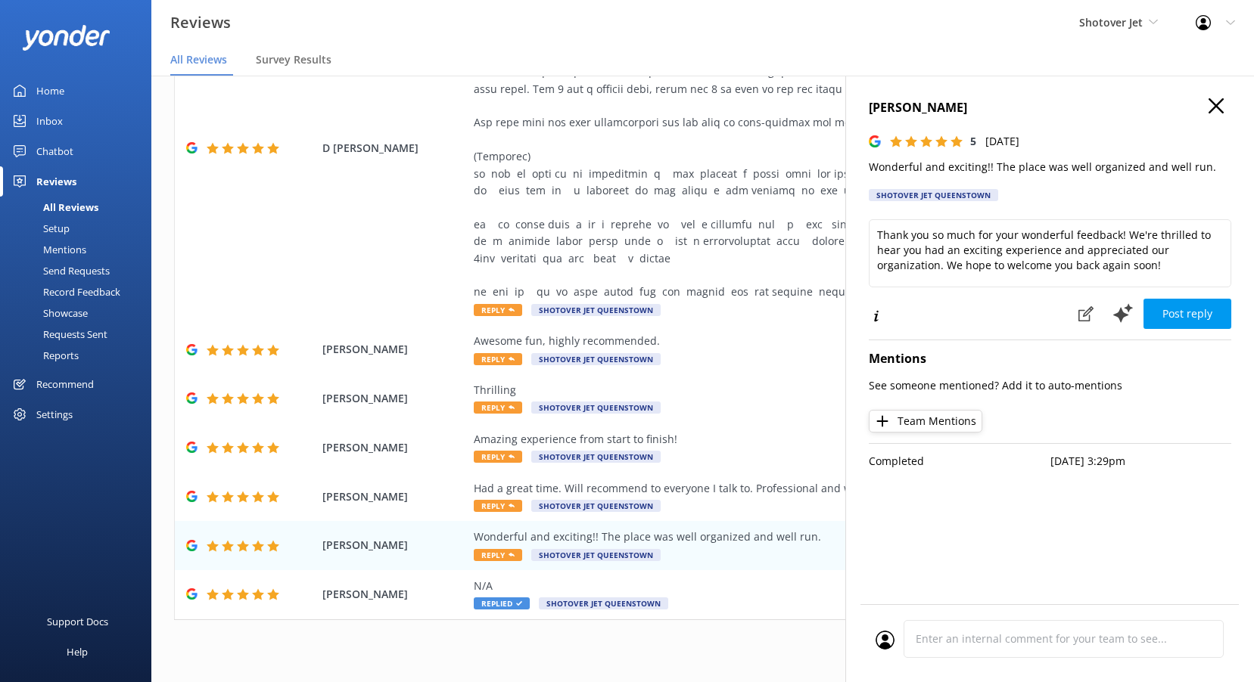
click at [1002, 166] on p "Wonderful and exciting!! The place was well organized and well run." at bounding box center [1050, 167] width 362 height 17
click at [951, 249] on textarea "Thank you so much for your wonderful feedback! We're thrilled to hear you had a…" at bounding box center [1050, 253] width 362 height 68
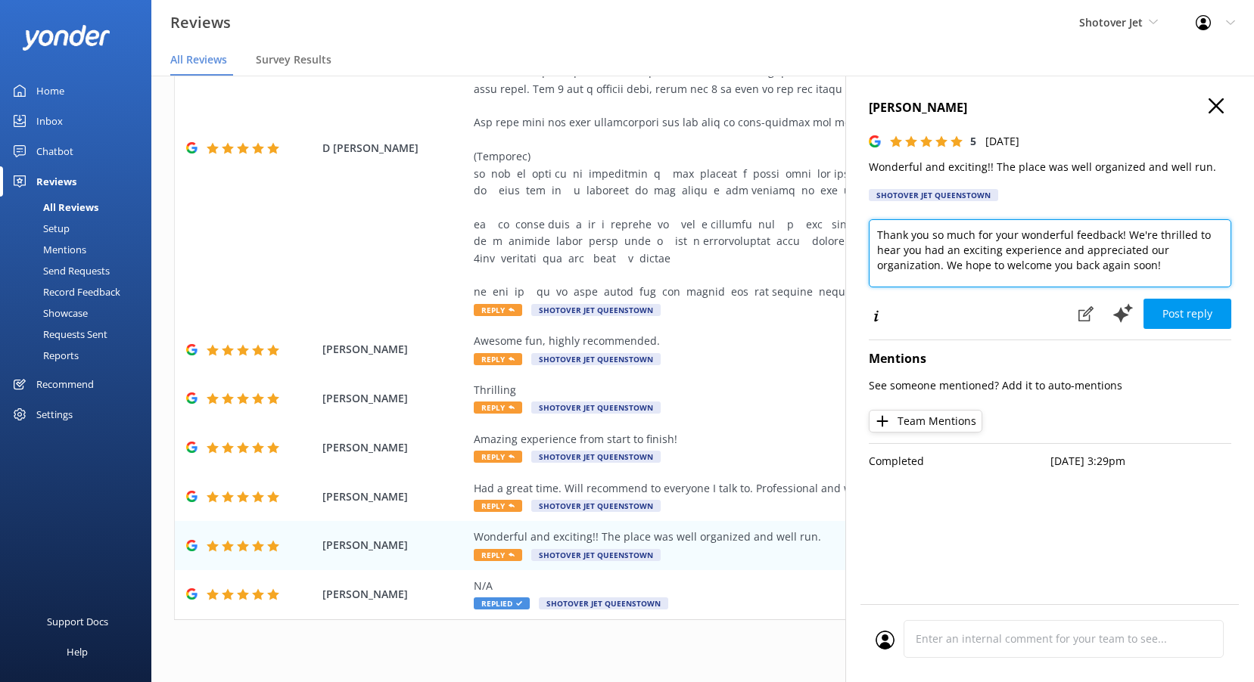
click at [951, 249] on textarea "Thank you so much for your wonderful feedback! We're thrilled to hear you had a…" at bounding box center [1050, 253] width 362 height 68
paste textarea "Kia ora, Thank you for your feedback! We’re delighted you found the experience …"
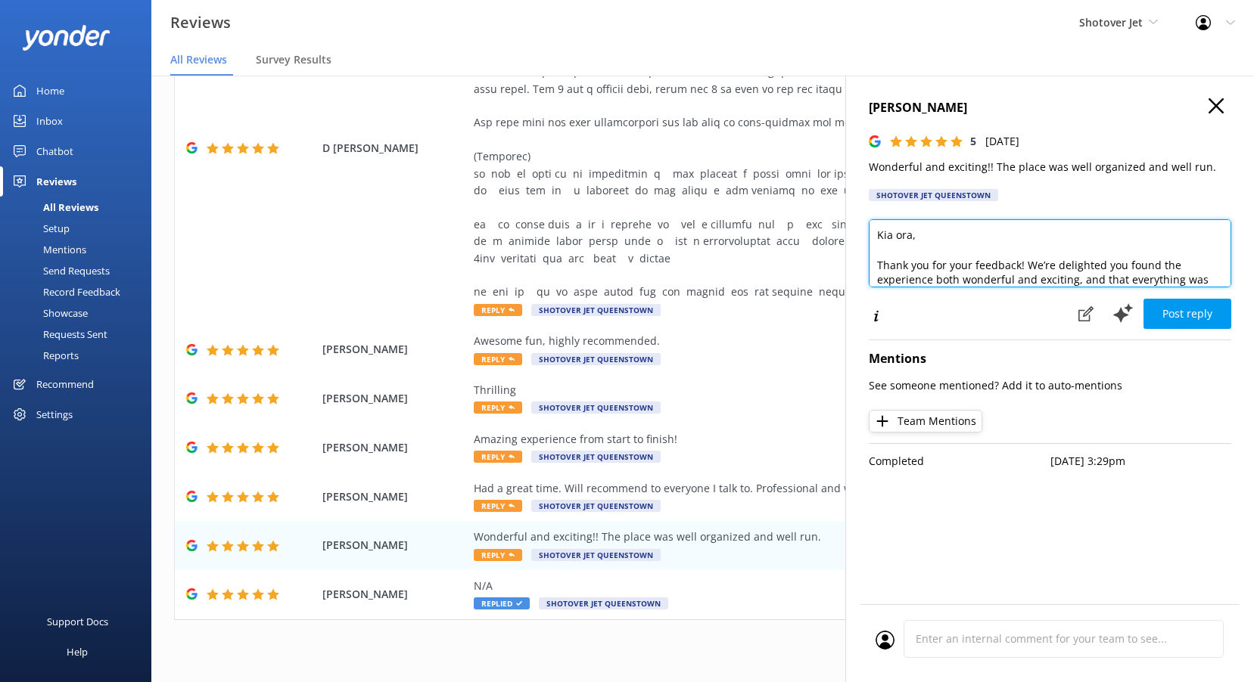
scroll to position [15, 0]
click at [911, 222] on textarea "Kia ora, Thank you for your feedback! We’re delighted you found the experience …" at bounding box center [1050, 253] width 362 height 68
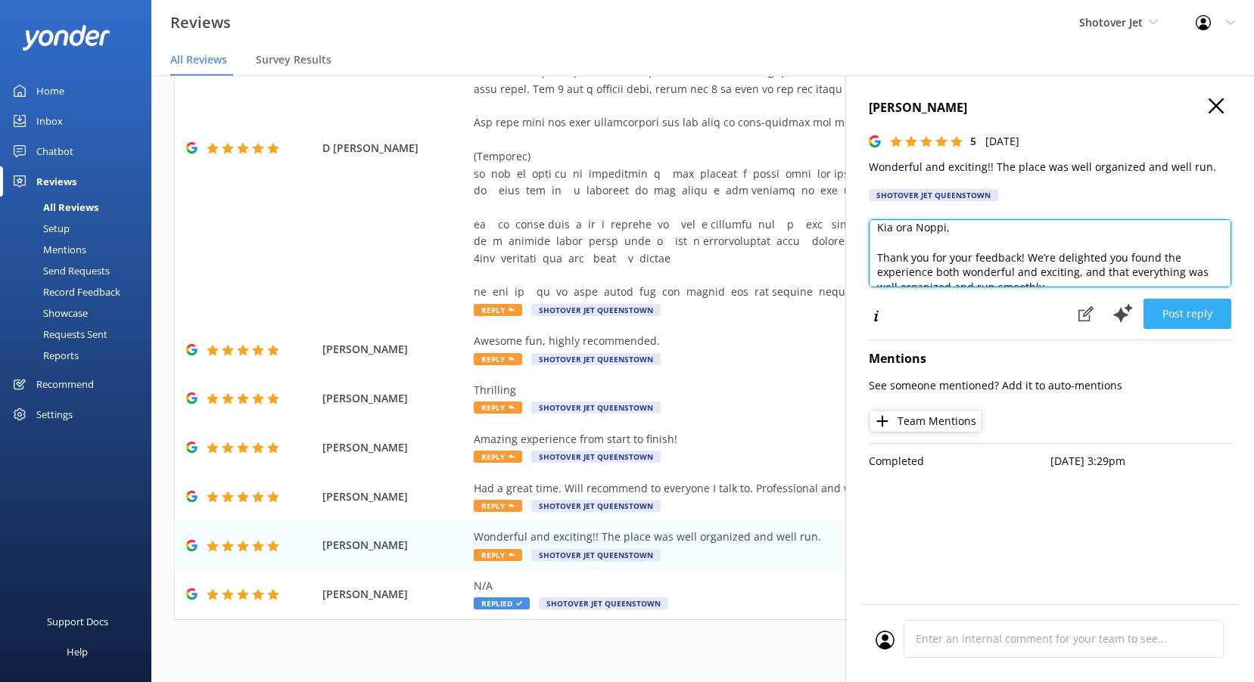
type textarea "Kia ora Noppi, Thank you for your feedback! We’re delighted you found the exper…"
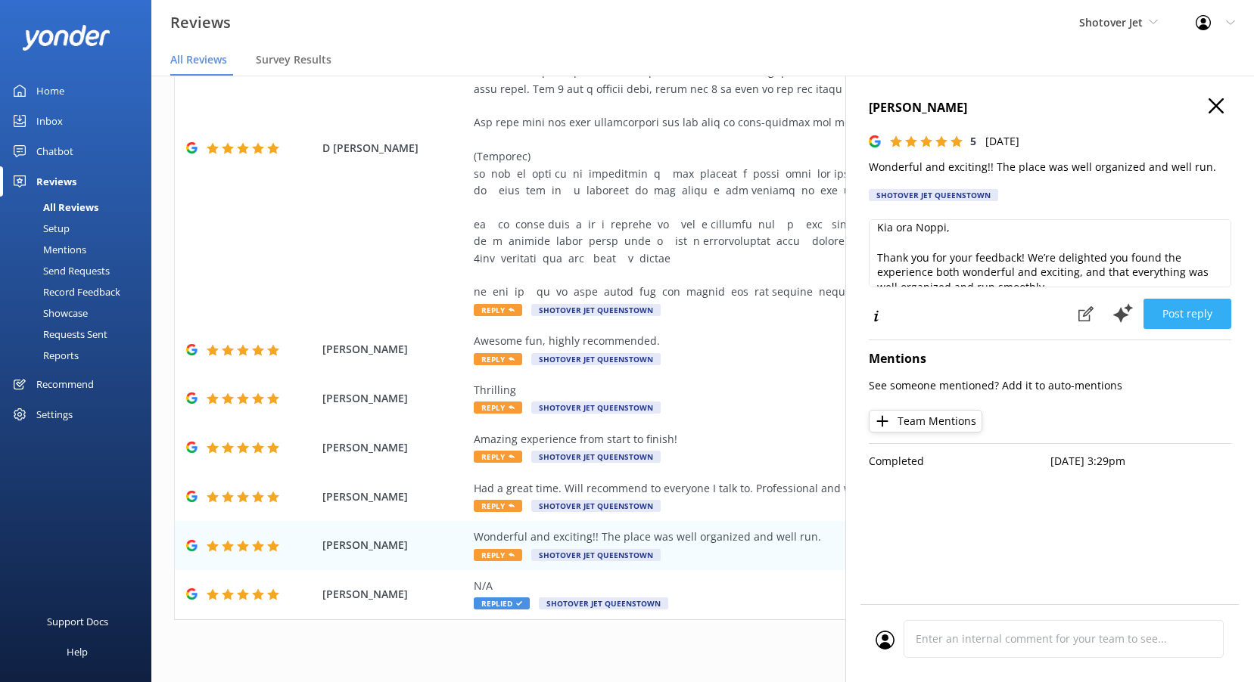
click at [1194, 306] on button "Post reply" at bounding box center [1187, 314] width 88 height 30
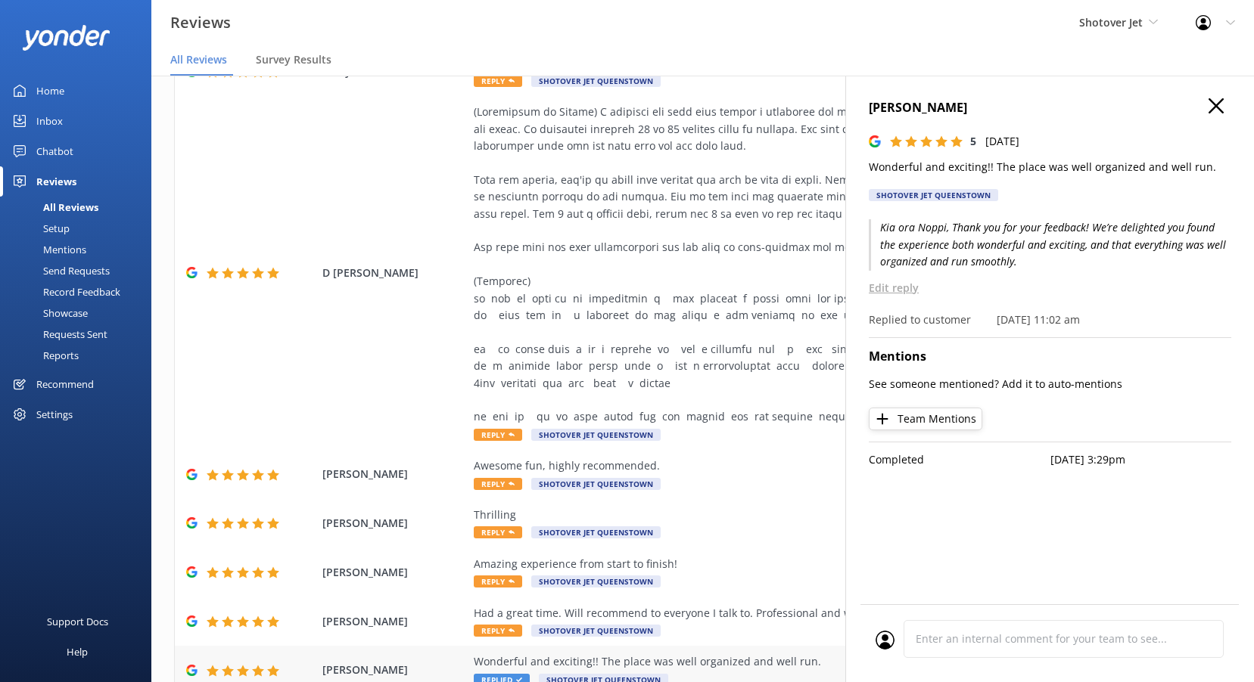
scroll to position [11, 0]
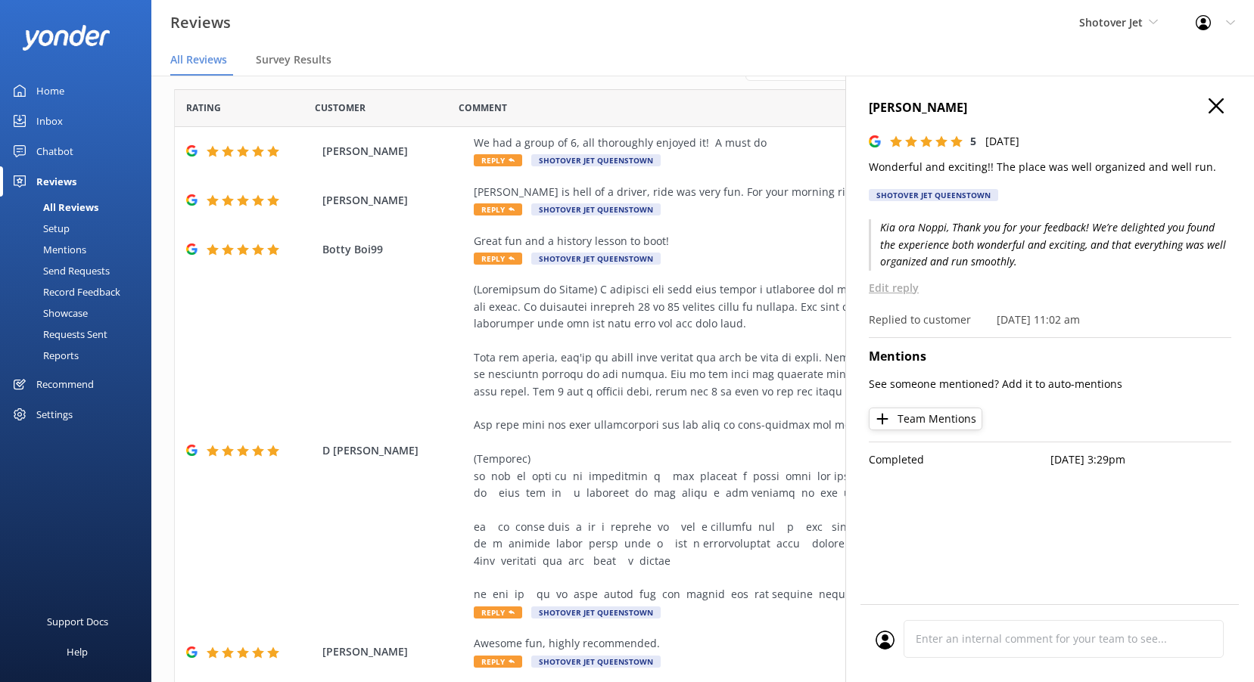
click at [1222, 110] on icon at bounding box center [1215, 105] width 15 height 15
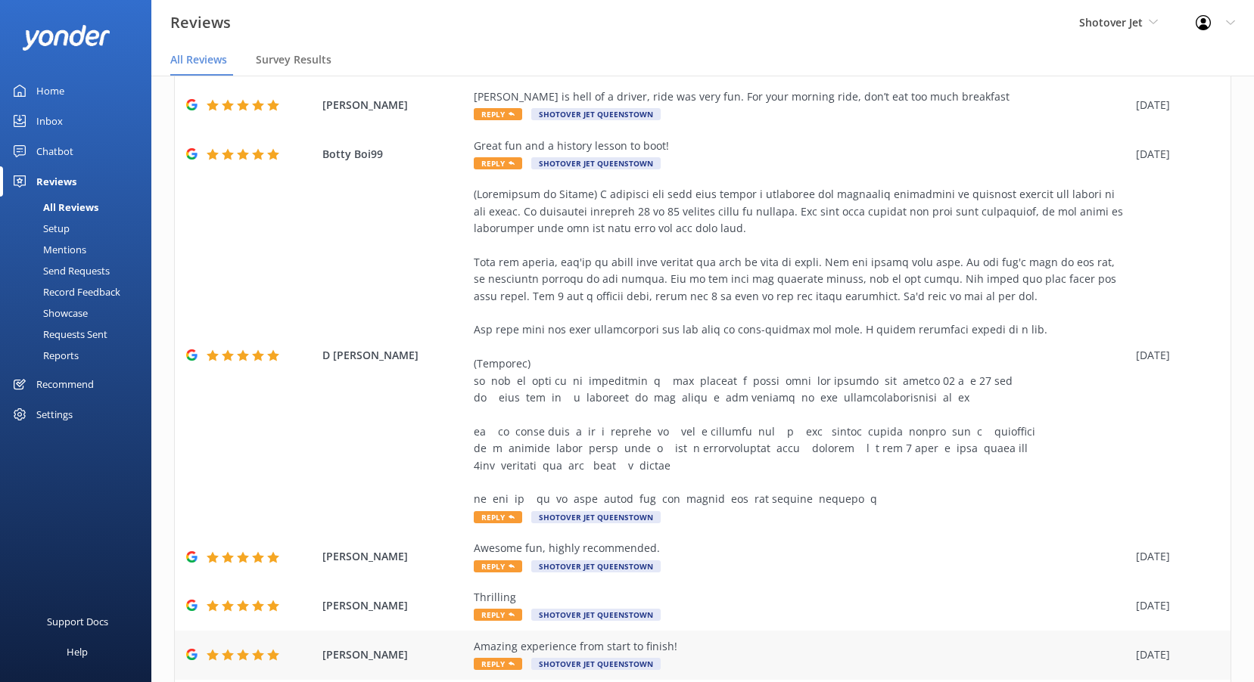
scroll to position [313, 0]
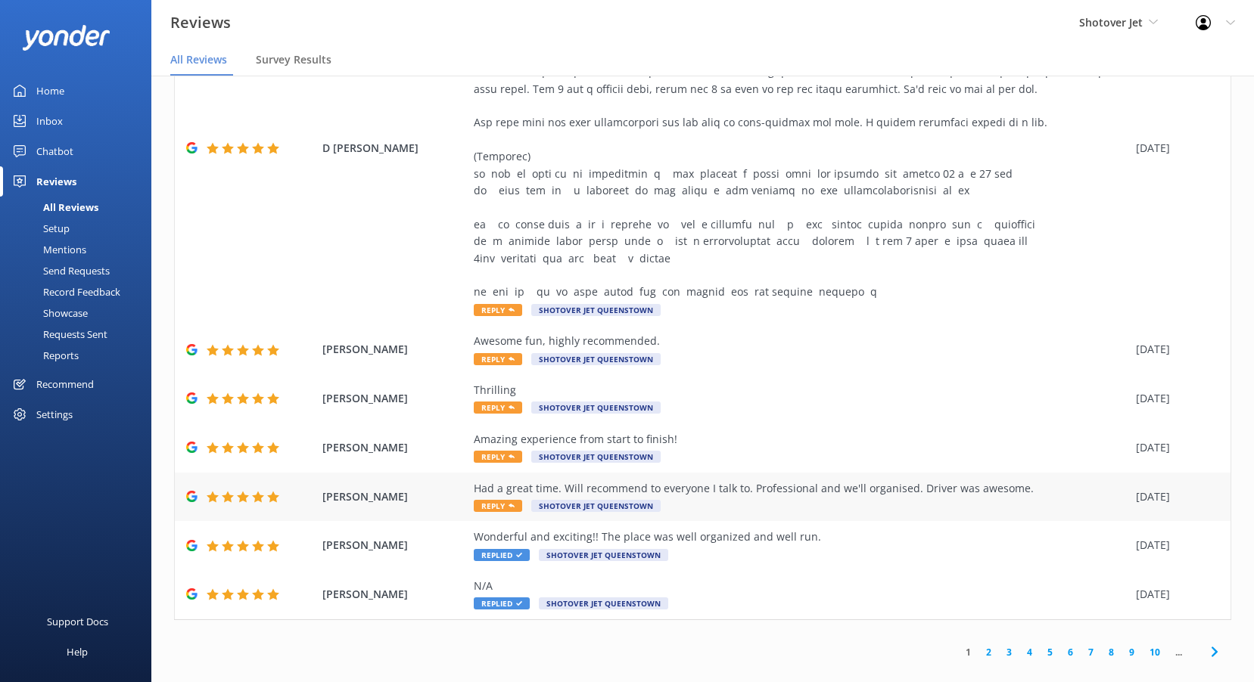
click at [500, 500] on span "Reply" at bounding box center [498, 506] width 48 height 12
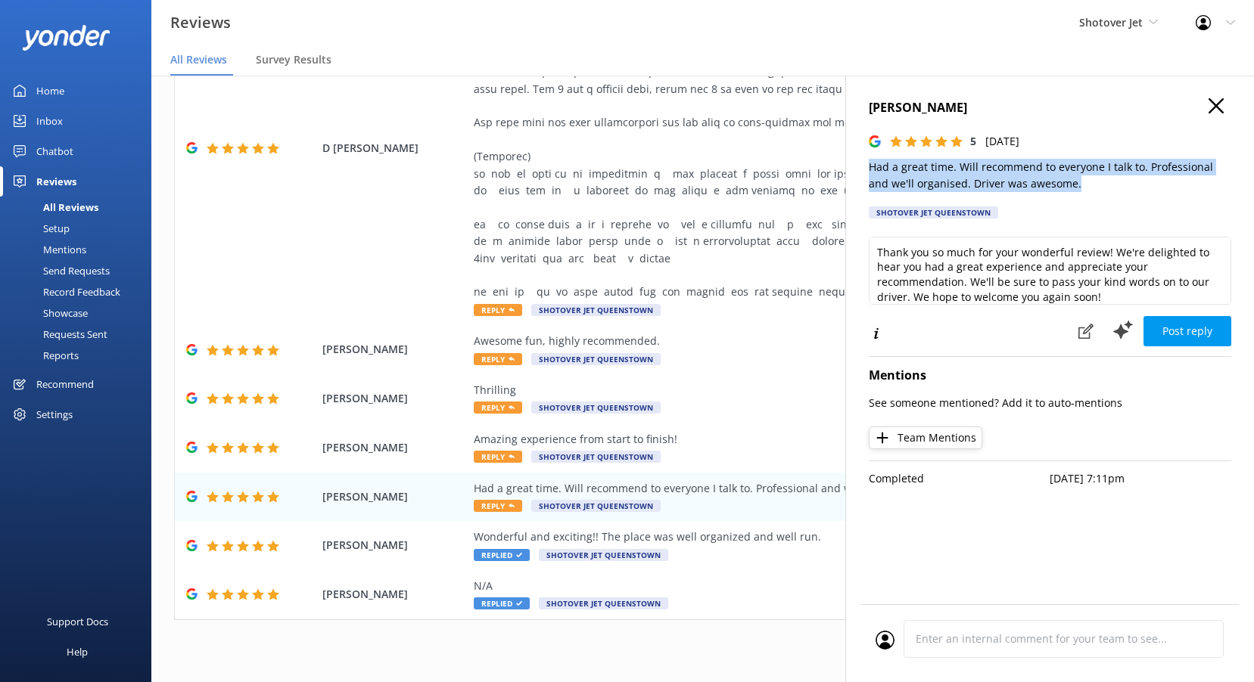
drag, startPoint x: 1074, startPoint y: 182, endPoint x: 849, endPoint y: 166, distance: 225.2
click at [849, 166] on div "[PERSON_NAME] 5 [DATE] Had a great time. Will recommend to everyone I talk to. …" at bounding box center [1049, 417] width 409 height 682
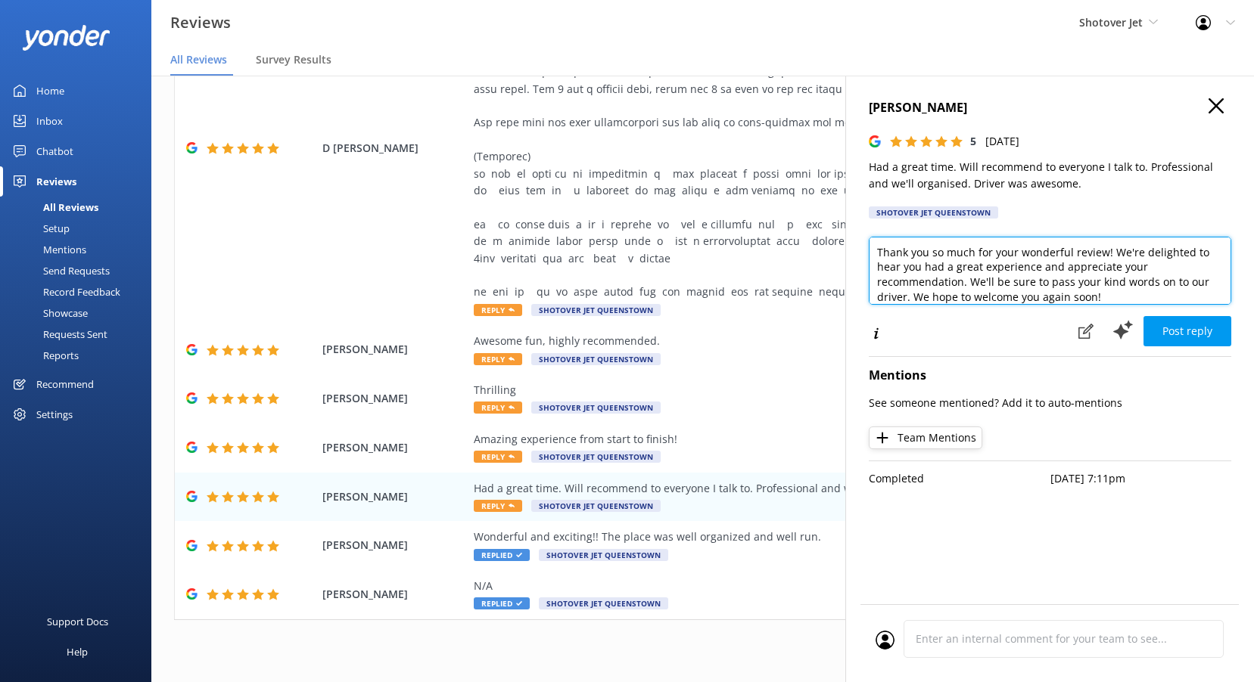
click at [938, 275] on textarea "Thank you so much for your wonderful review! We're delighted to hear you had a …" at bounding box center [1050, 271] width 362 height 68
paste textarea "Kia ora, Thanks for sharing your experience! We’re thrilled you had a great tim…"
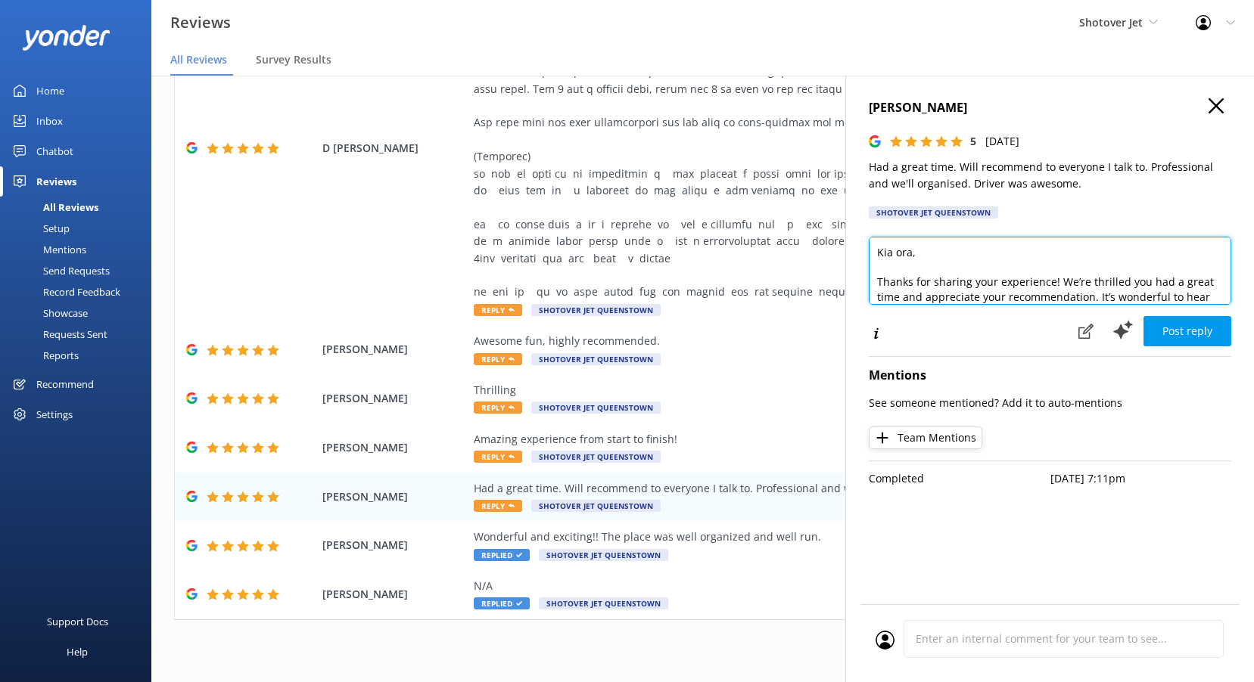
drag, startPoint x: 908, startPoint y: 252, endPoint x: 914, endPoint y: 257, distance: 8.0
type textarea "Kia [PERSON_NAME], Thanks for sharing your experience! We’re thrilled you had a…"
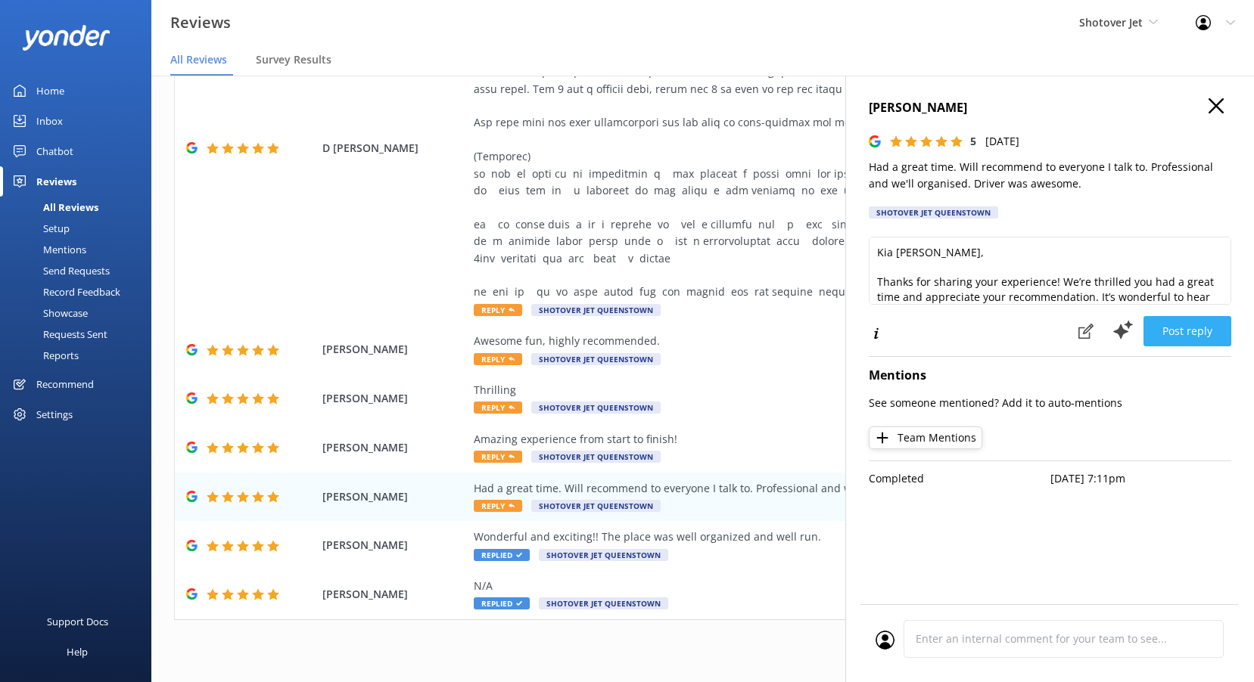
click at [1188, 337] on button "Post reply" at bounding box center [1187, 331] width 88 height 30
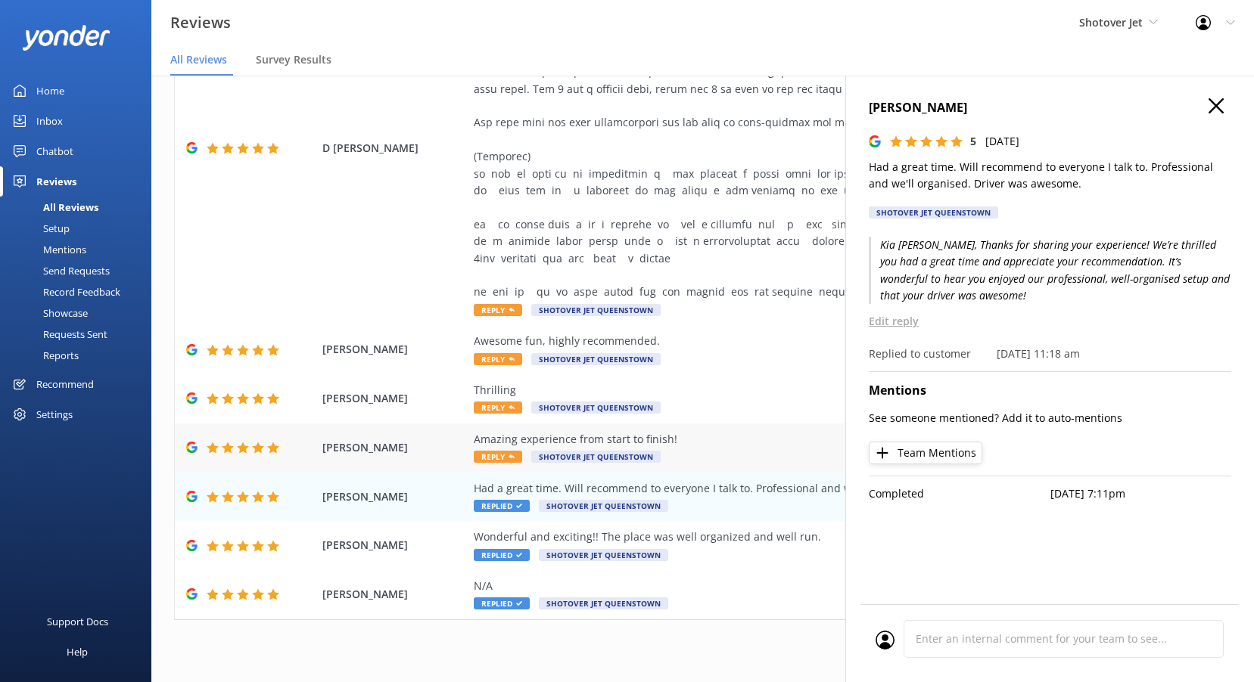
click at [501, 451] on span "Reply" at bounding box center [498, 457] width 48 height 12
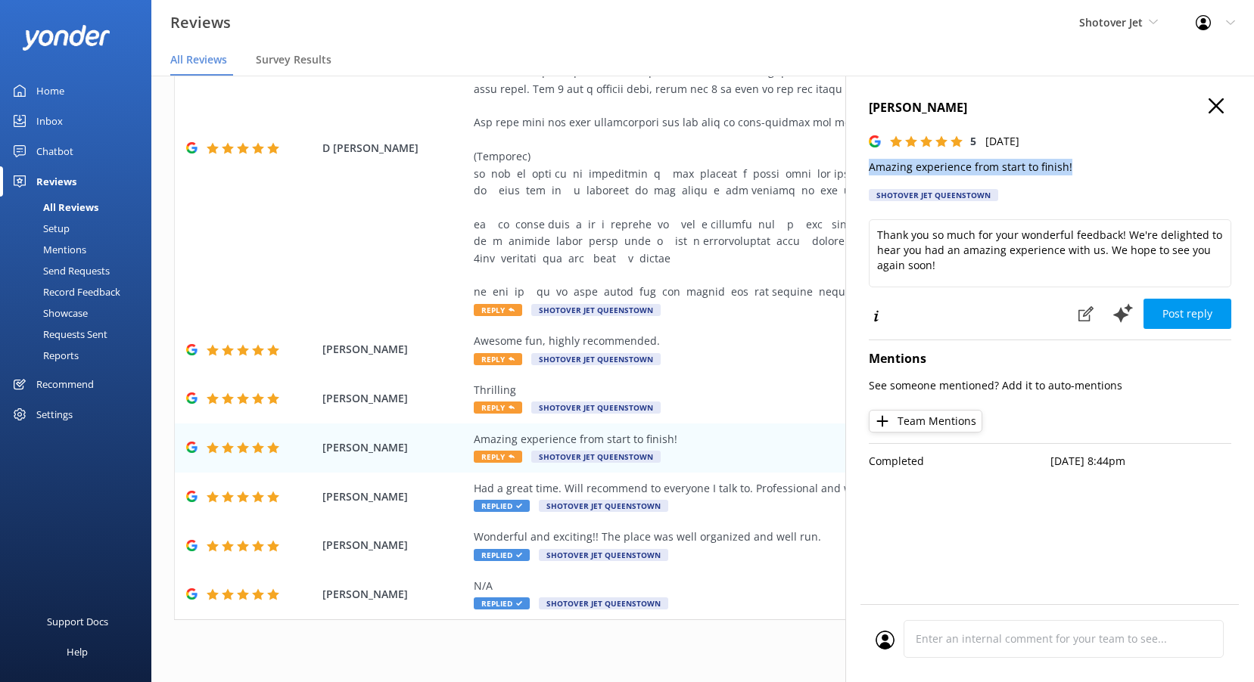
drag, startPoint x: 1073, startPoint y: 173, endPoint x: 867, endPoint y: 171, distance: 205.8
click at [867, 171] on div "[PERSON_NAME] 5 [DATE] Amazing experience from start to finish! Shotover Jet [G…" at bounding box center [1049, 417] width 409 height 682
drag, startPoint x: 867, startPoint y: 171, endPoint x: 888, endPoint y: 166, distance: 21.8
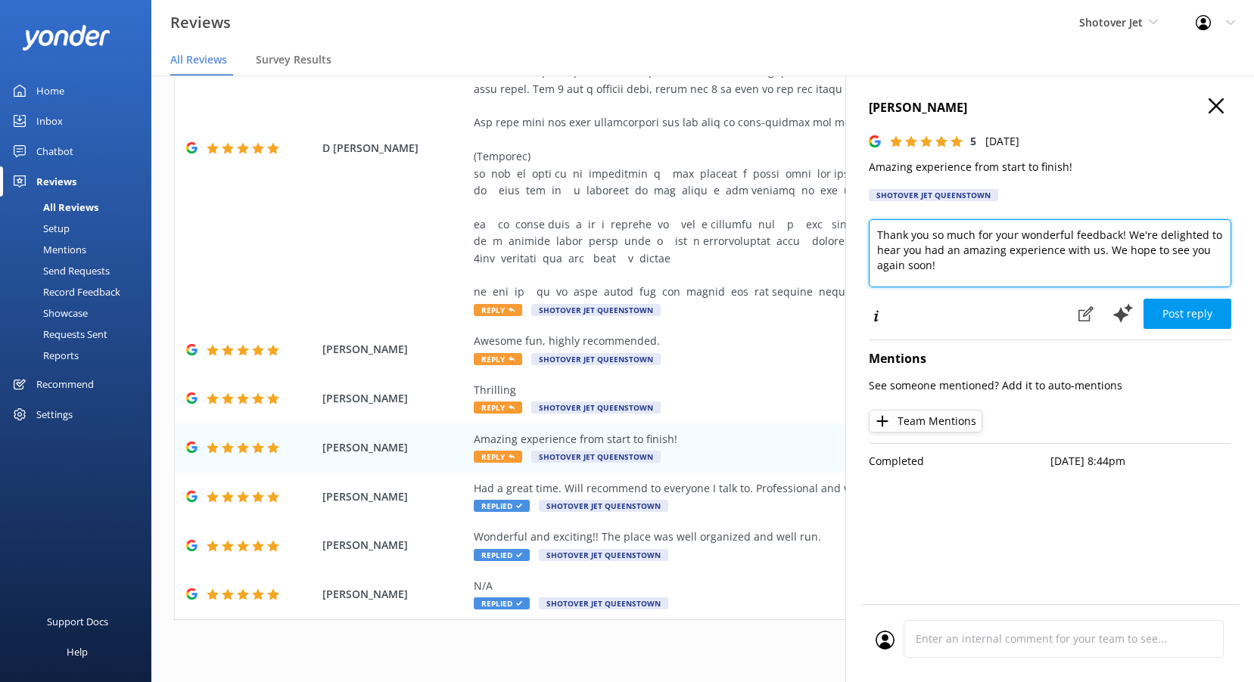
click at [950, 269] on textarea "Thank you so much for your wonderful feedback! We're delighted to hear you had …" at bounding box center [1050, 253] width 362 height 68
paste textarea "Kia ora, Thank you for your fantastic feedback! We’re thrilled you had an amazi…"
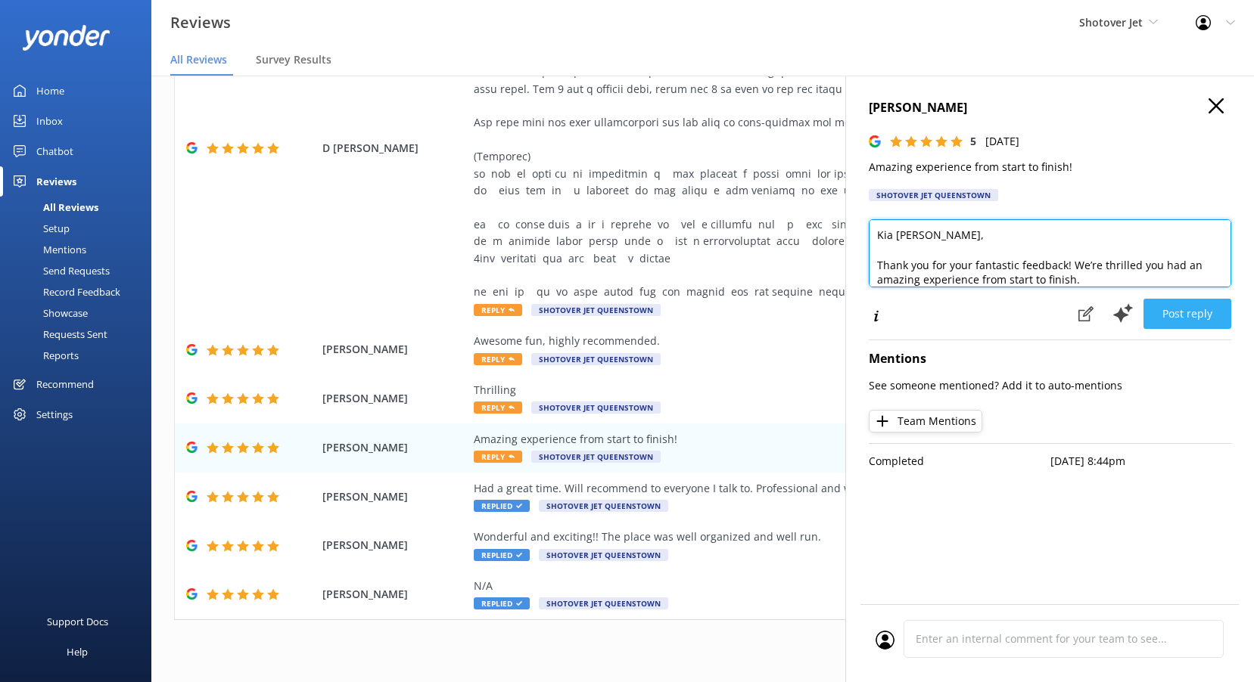
type textarea "Kia [PERSON_NAME], Thank you for your fantastic feedback! We’re thrilled you ha…"
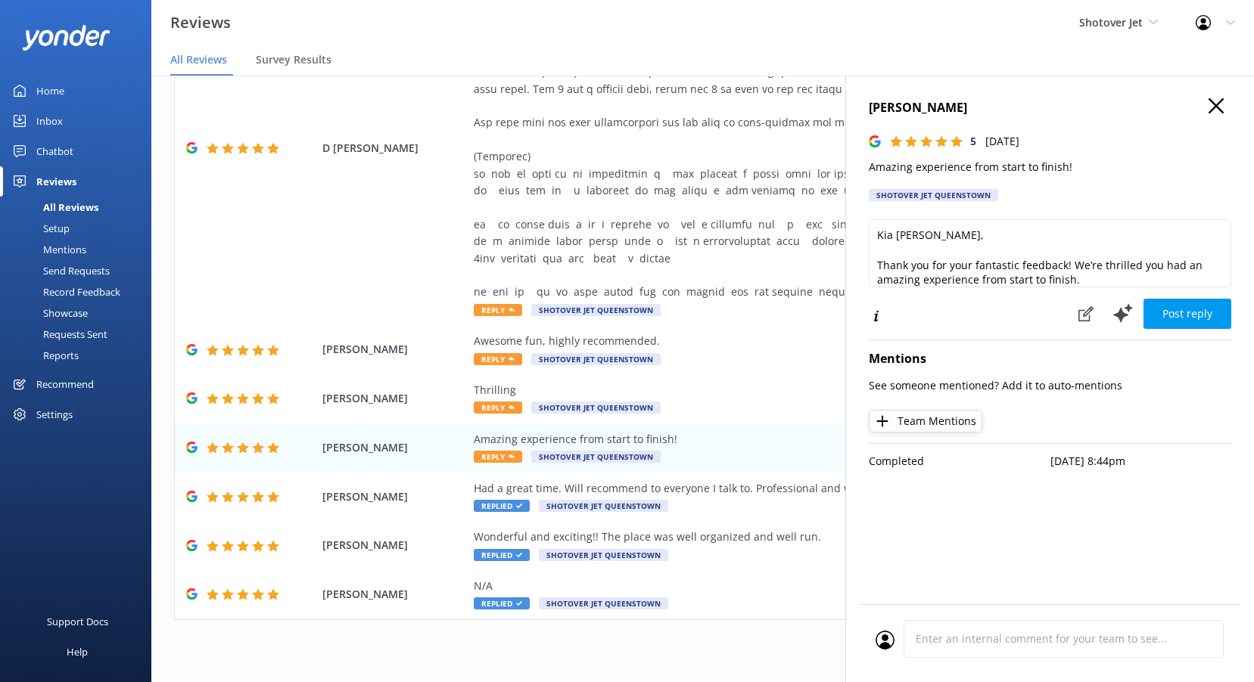
drag, startPoint x: 1184, startPoint y: 309, endPoint x: 1264, endPoint y: 319, distance: 80.8
click at [1187, 309] on button "Post reply" at bounding box center [1187, 314] width 88 height 30
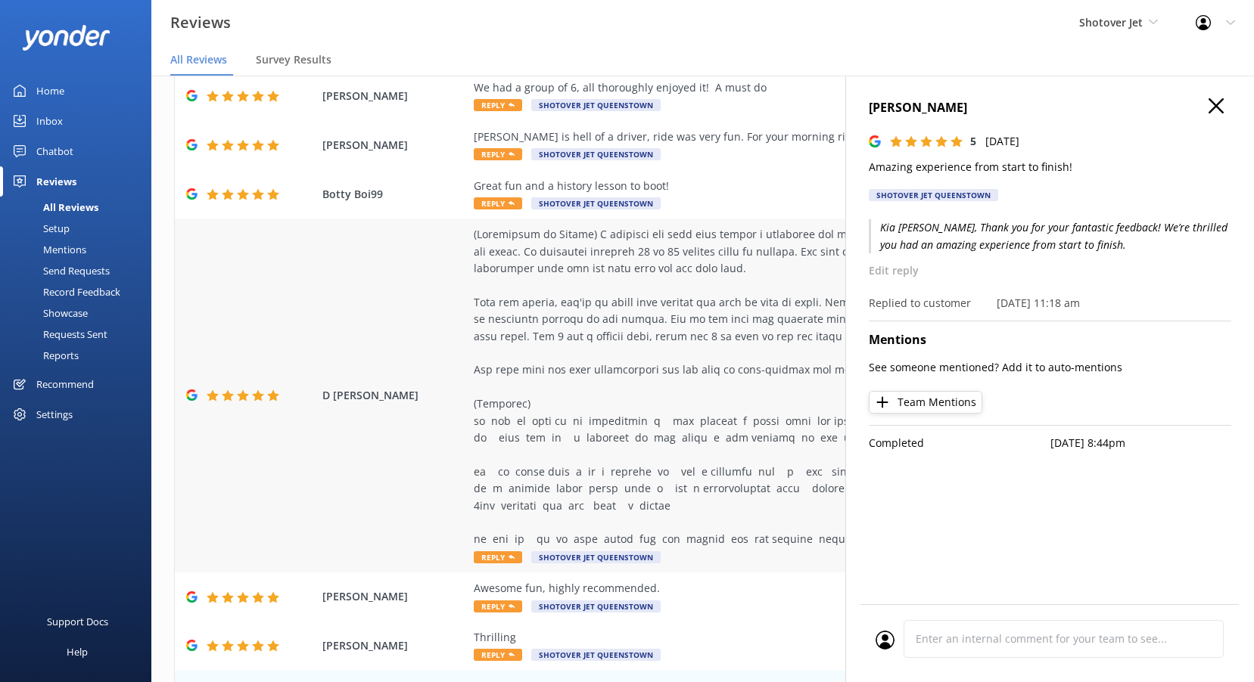
scroll to position [313, 0]
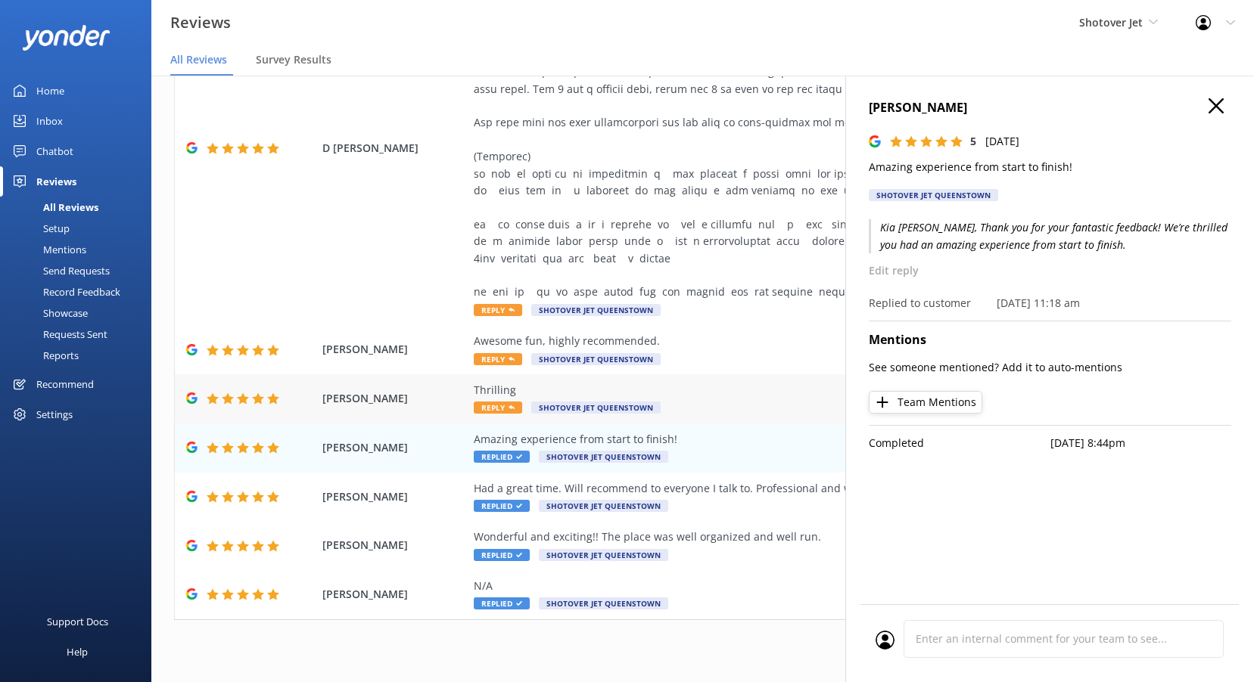
click at [511, 406] on use at bounding box center [511, 408] width 6 height 4
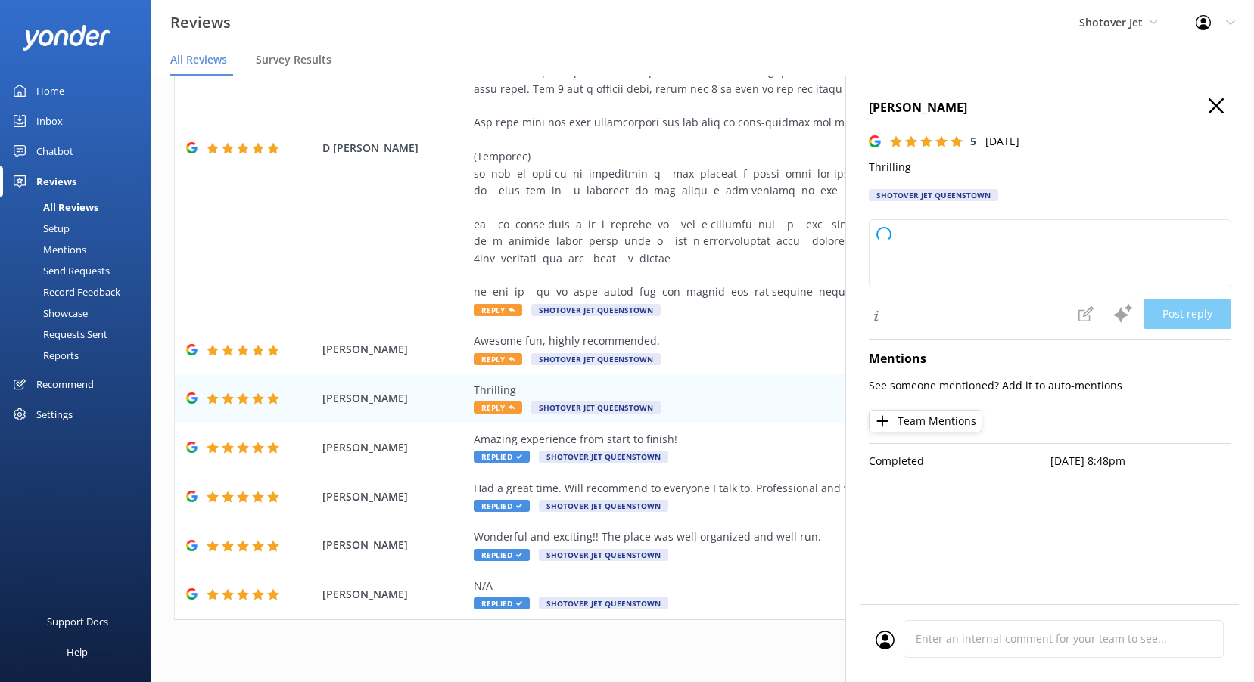
click at [895, 168] on p "Thrilling" at bounding box center [1050, 167] width 362 height 17
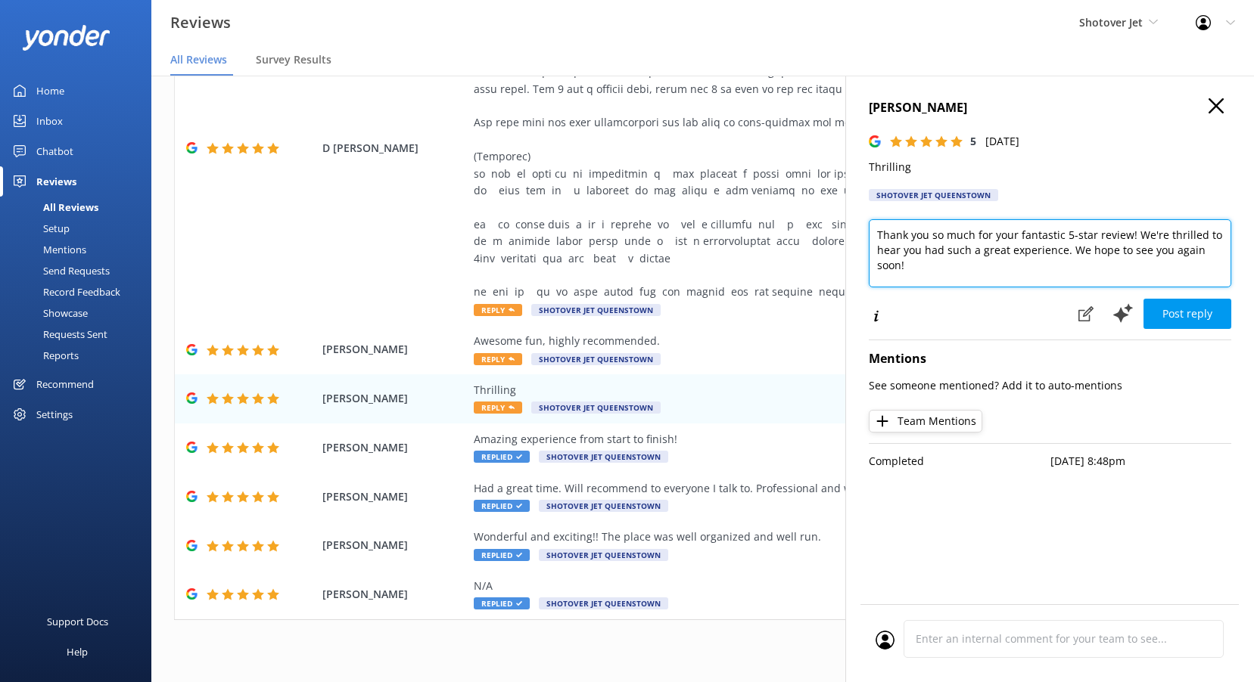
click at [972, 253] on textarea "Thank you so much for your fantastic 5-star review! We're thrilled to hear you …" at bounding box center [1050, 253] width 362 height 68
click at [971, 253] on textarea "Thank you so much for your fantastic 5-star review! We're thrilled to hear you …" at bounding box center [1050, 253] width 362 height 68
paste textarea "Kia ora, Thanks for your feedback! We’re glad you found the Shotover Jet thrill…"
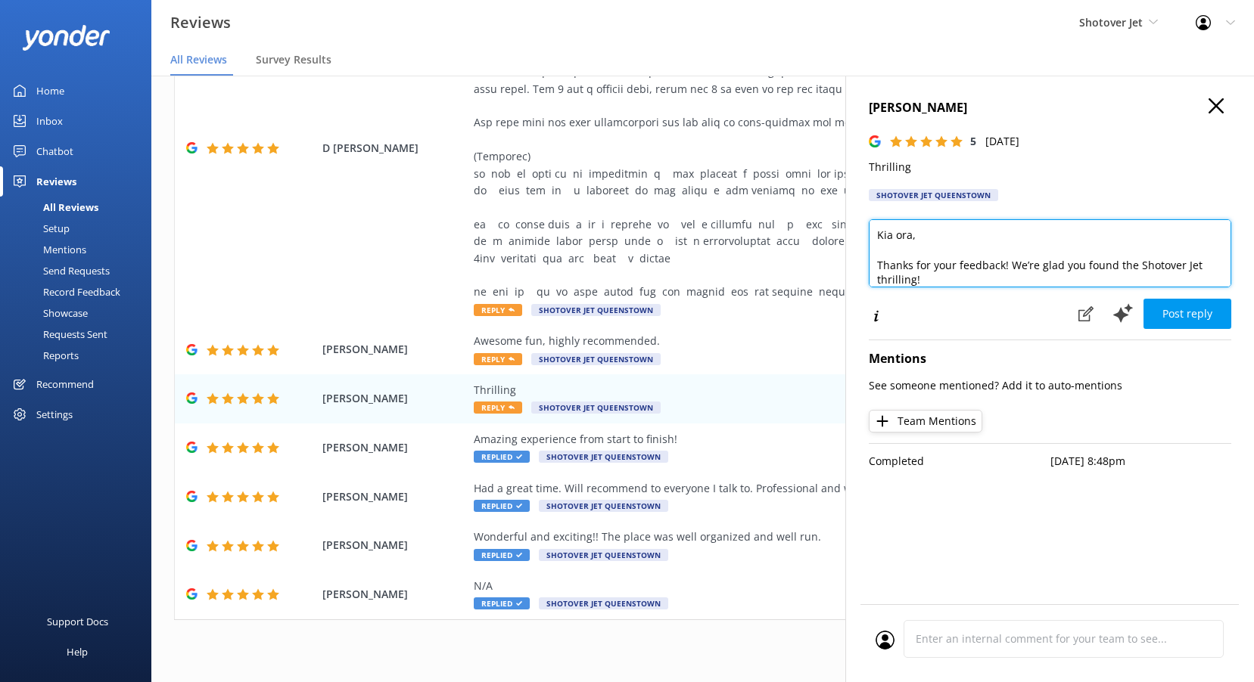
scroll to position [1, 0]
type textarea "Kia ora Bill, Thanks for your feedback! We’re glad you found the Shotover Jet t…"
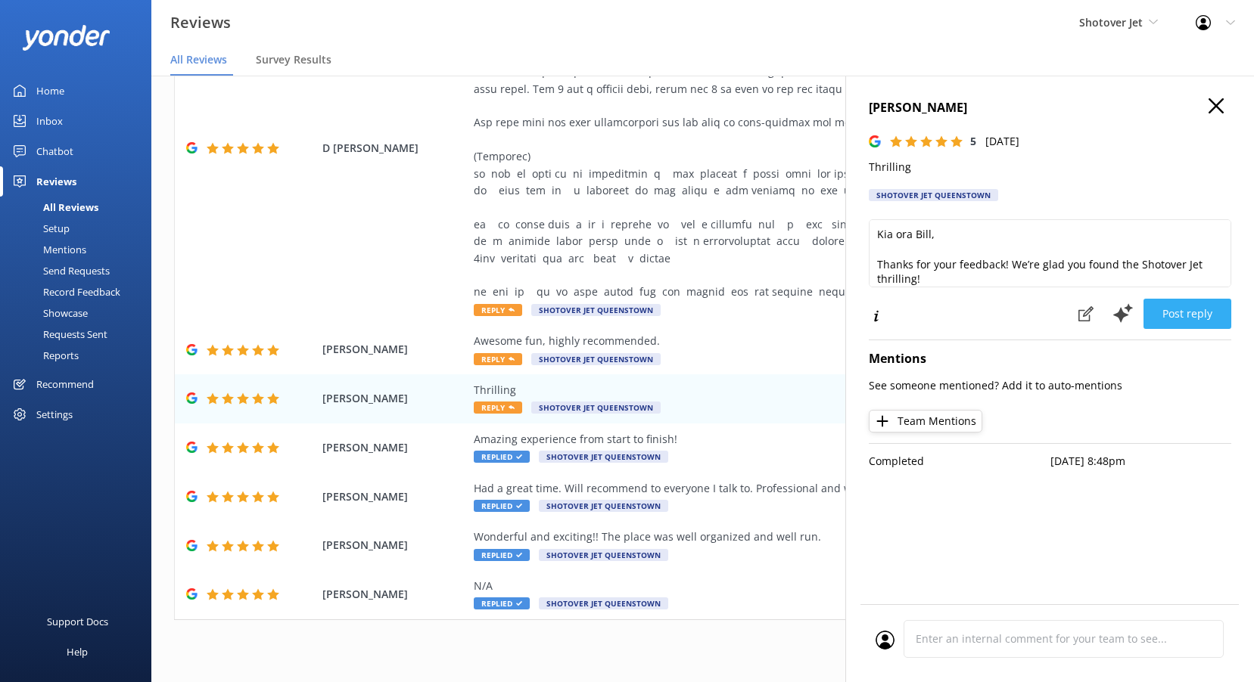
click at [1200, 315] on button "Post reply" at bounding box center [1187, 314] width 88 height 30
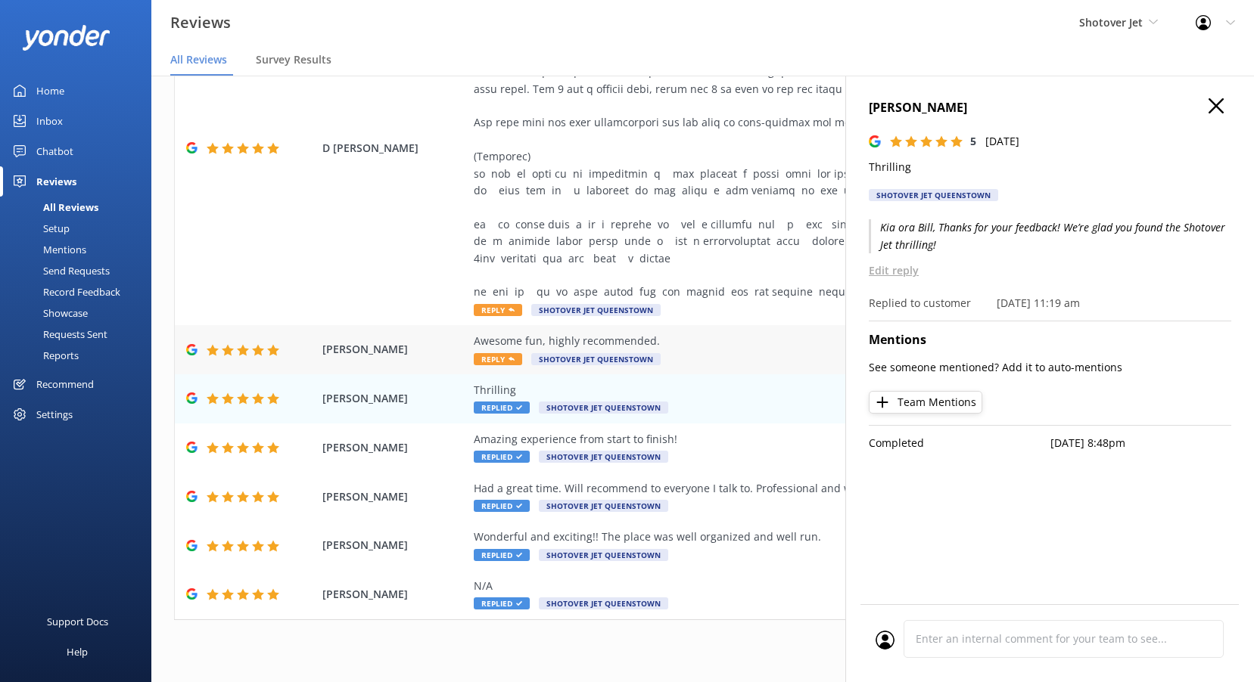
click at [511, 356] on icon at bounding box center [511, 359] width 6 height 6
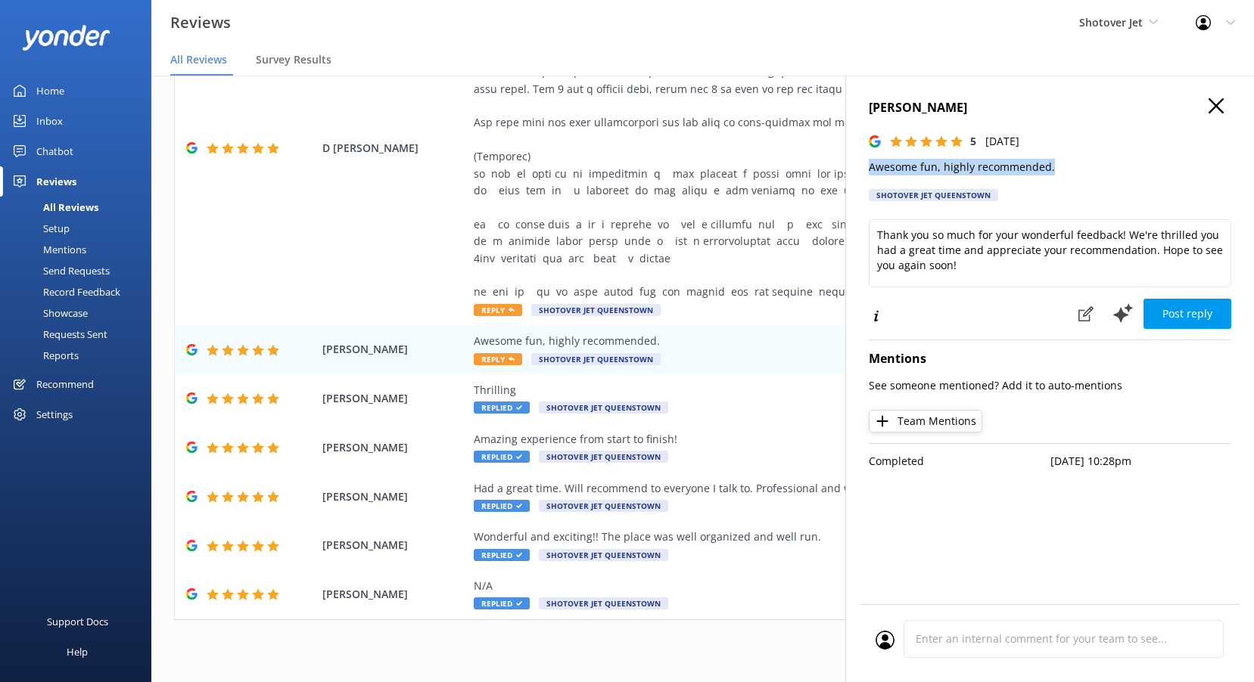
drag, startPoint x: 1040, startPoint y: 169, endPoint x: 866, endPoint y: 174, distance: 174.8
click at [866, 174] on div "[PERSON_NAME] 5 [DATE] Awesome fun, highly recommended. Shotover Jet [GEOGRAPHI…" at bounding box center [1049, 417] width 409 height 682
drag, startPoint x: 866, startPoint y: 174, endPoint x: 896, endPoint y: 172, distance: 30.3
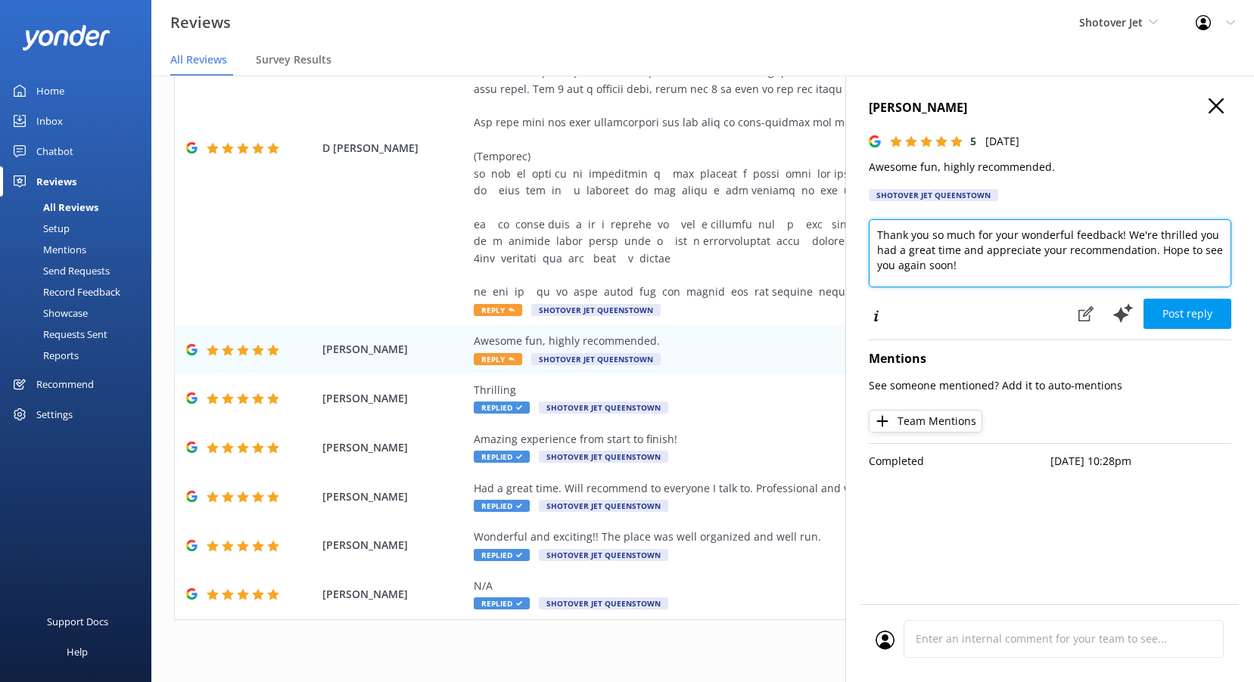
click at [947, 253] on textarea "Thank you so much for your wonderful feedback! We're thrilled you had a great t…" at bounding box center [1050, 253] width 362 height 68
paste textarea "Kia ora, Thanks for your feedback! We’re thrilled you had awesome fun and reall…"
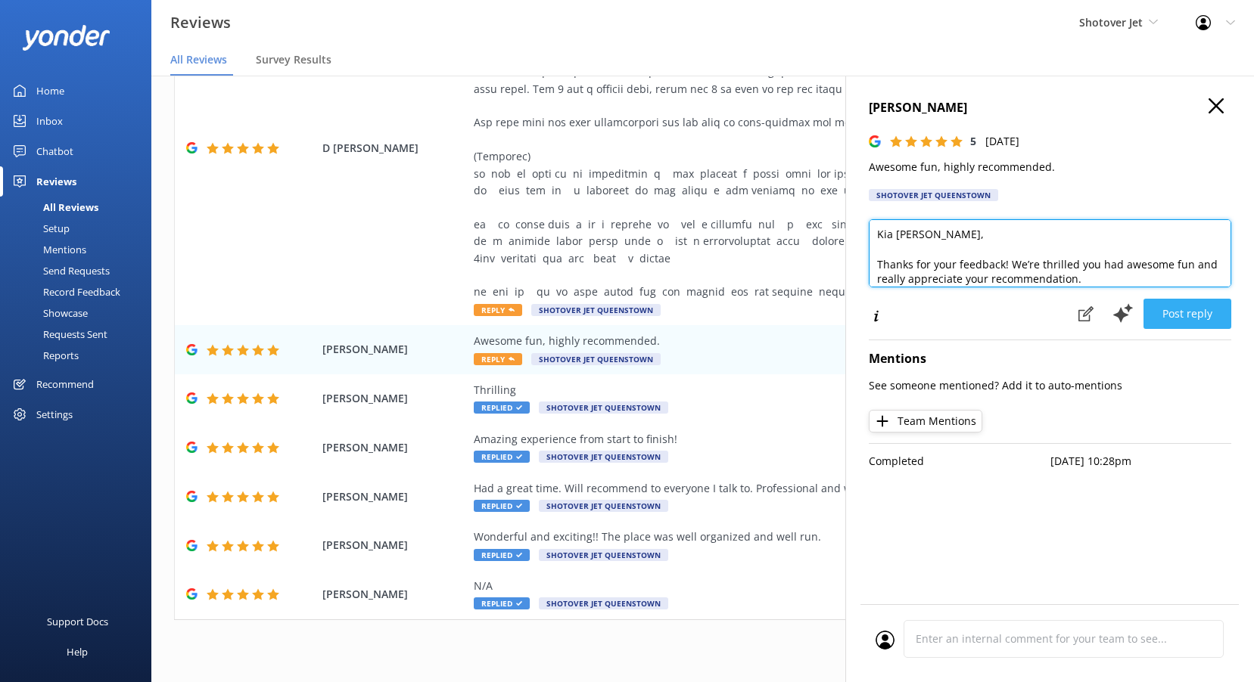
type textarea "Kia [PERSON_NAME], Thanks for your feedback! We’re thrilled you had awesome fun…"
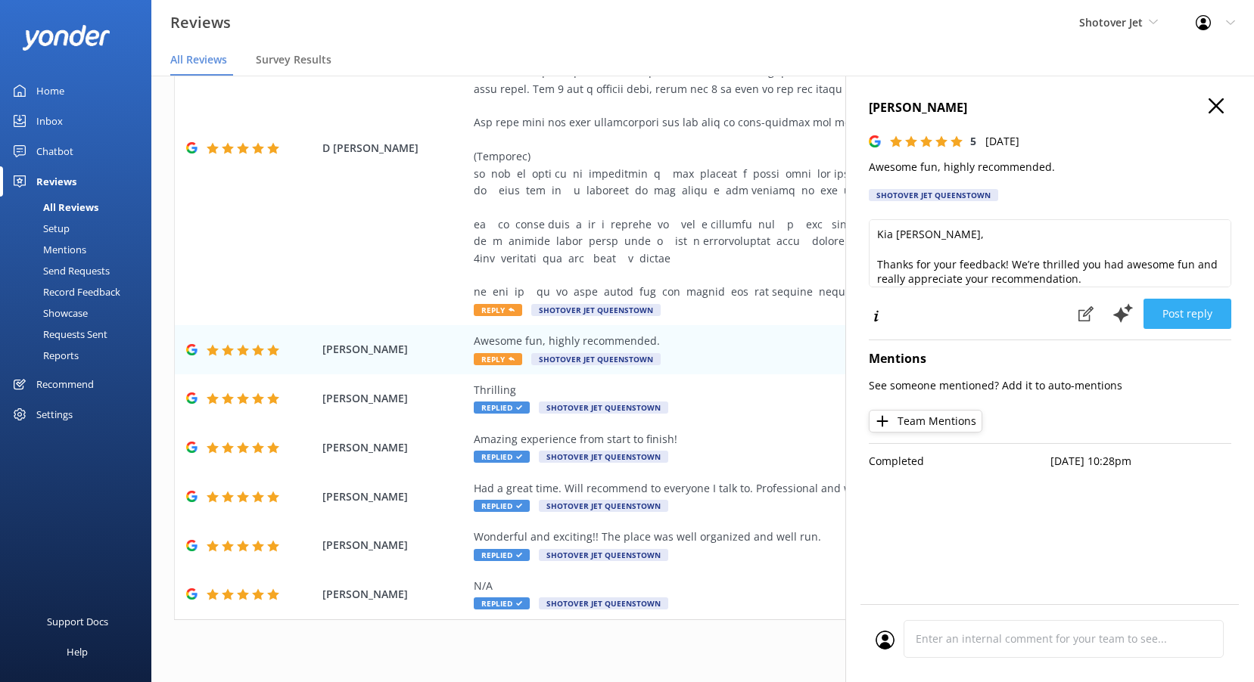
click at [1219, 318] on button "Post reply" at bounding box center [1187, 314] width 88 height 30
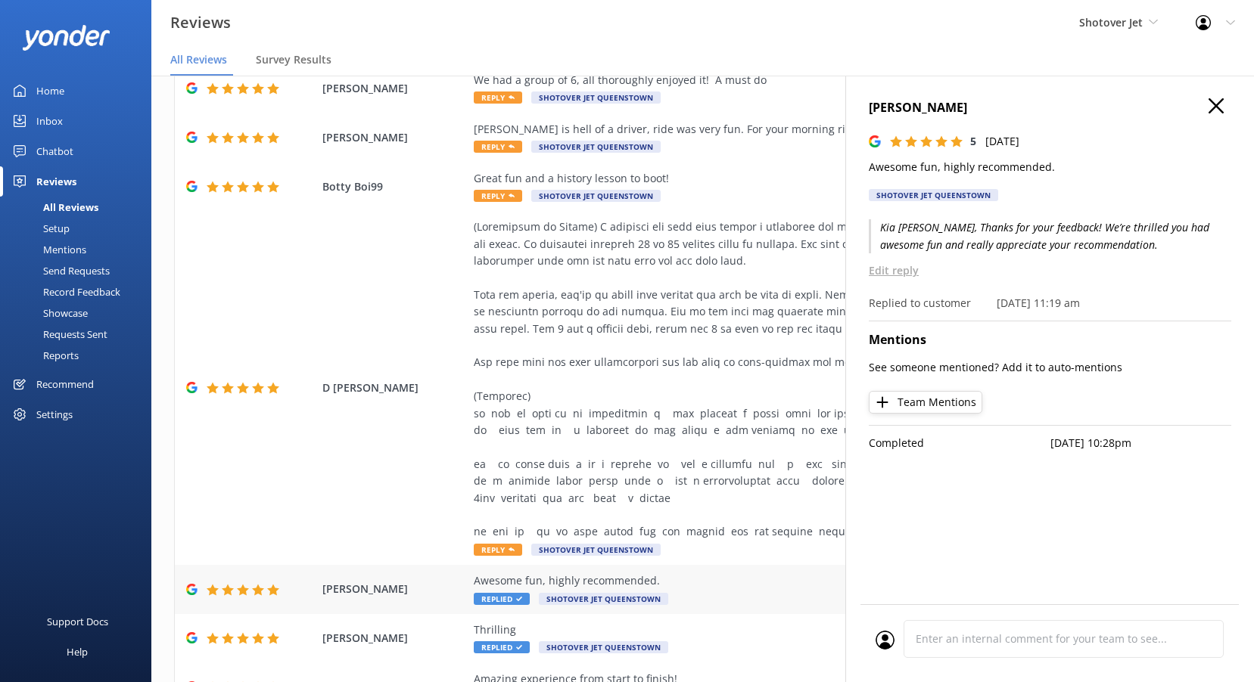
scroll to position [11, 0]
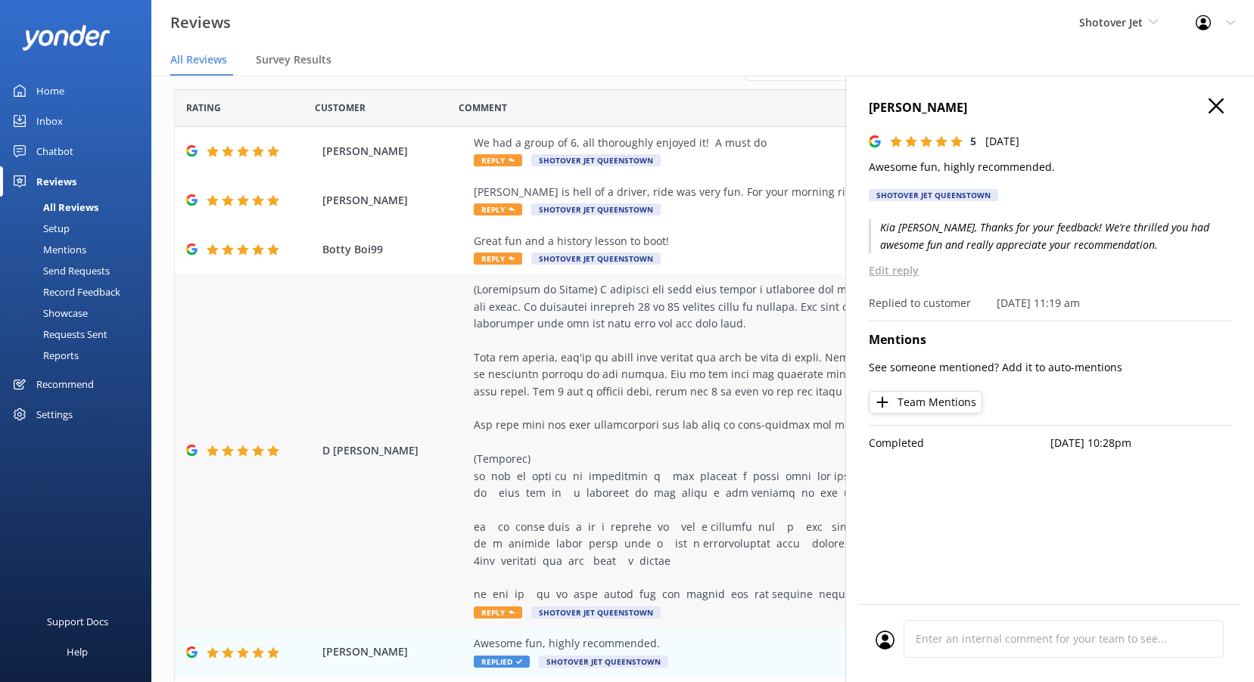
click at [489, 607] on span "Reply" at bounding box center [498, 613] width 48 height 12
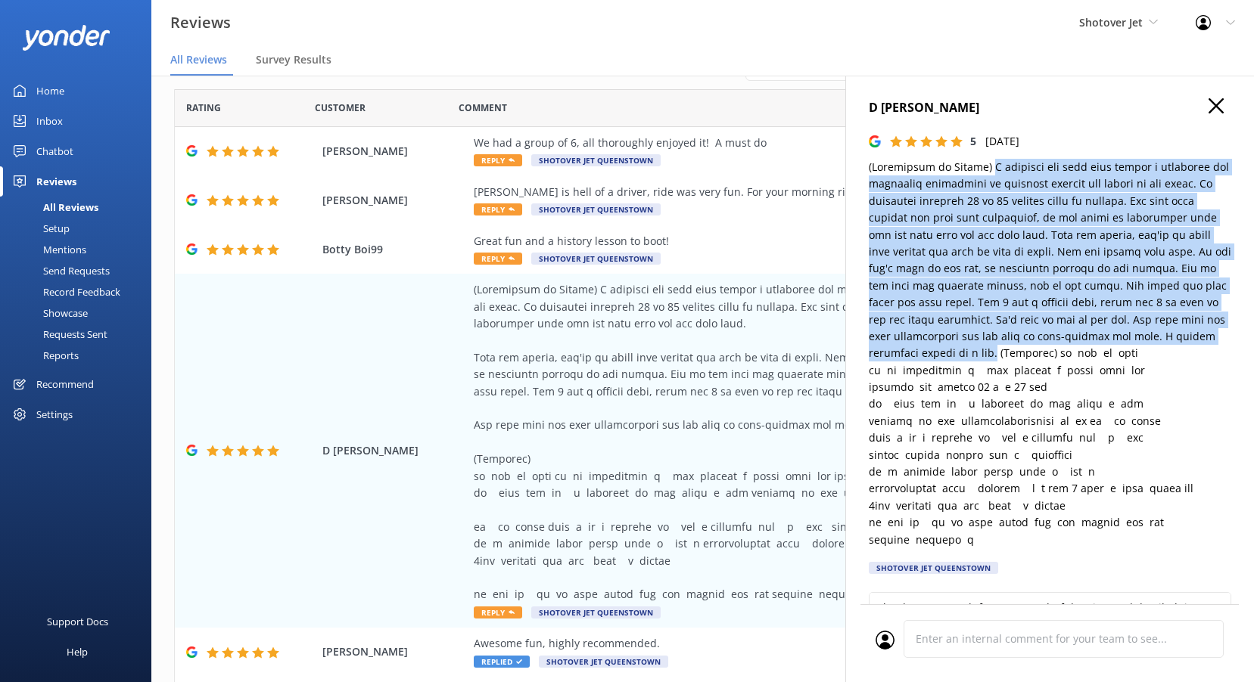
drag, startPoint x: 981, startPoint y: 164, endPoint x: 884, endPoint y: 355, distance: 214.2
click at [884, 355] on p at bounding box center [1050, 354] width 362 height 390
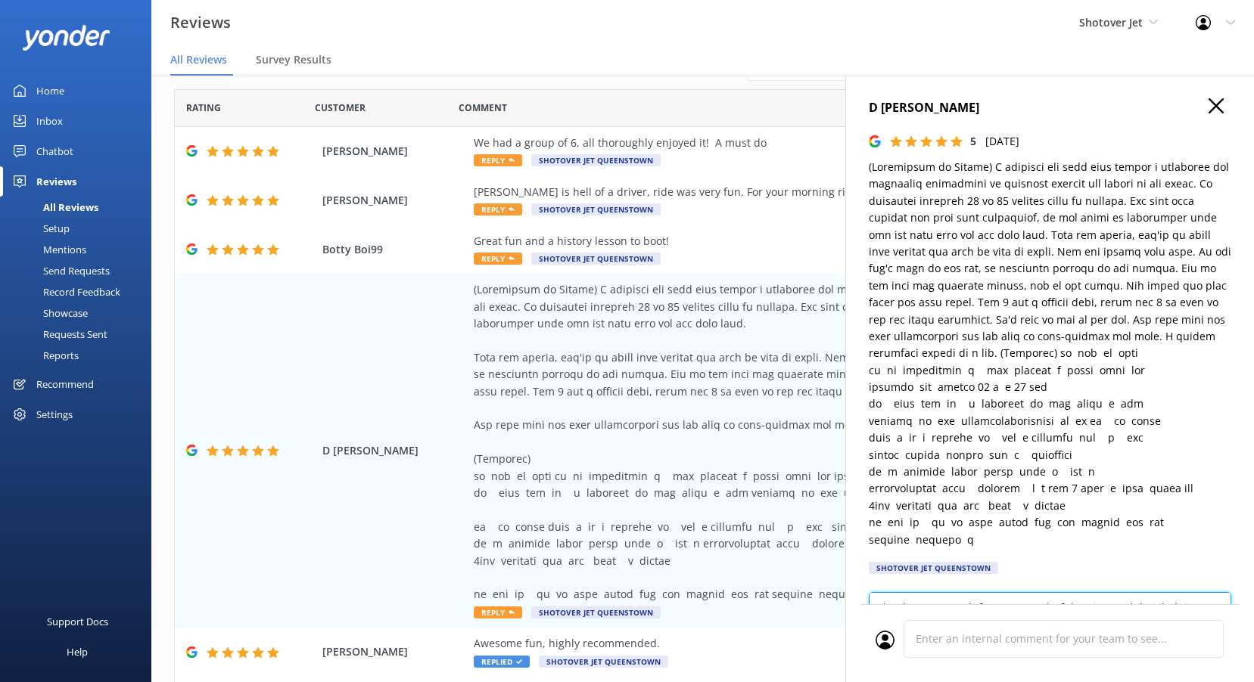
drag, startPoint x: 1004, startPoint y: 545, endPoint x: 1012, endPoint y: 549, distance: 9.5
click at [1006, 592] on textarea "Thank you so much for your wonderful review and detailed tips! We’re delighted …" at bounding box center [1050, 626] width 362 height 68
click at [1014, 592] on textarea "Thank you so much for your wonderful review and detailed tips! We’re delighted …" at bounding box center [1050, 626] width 362 height 68
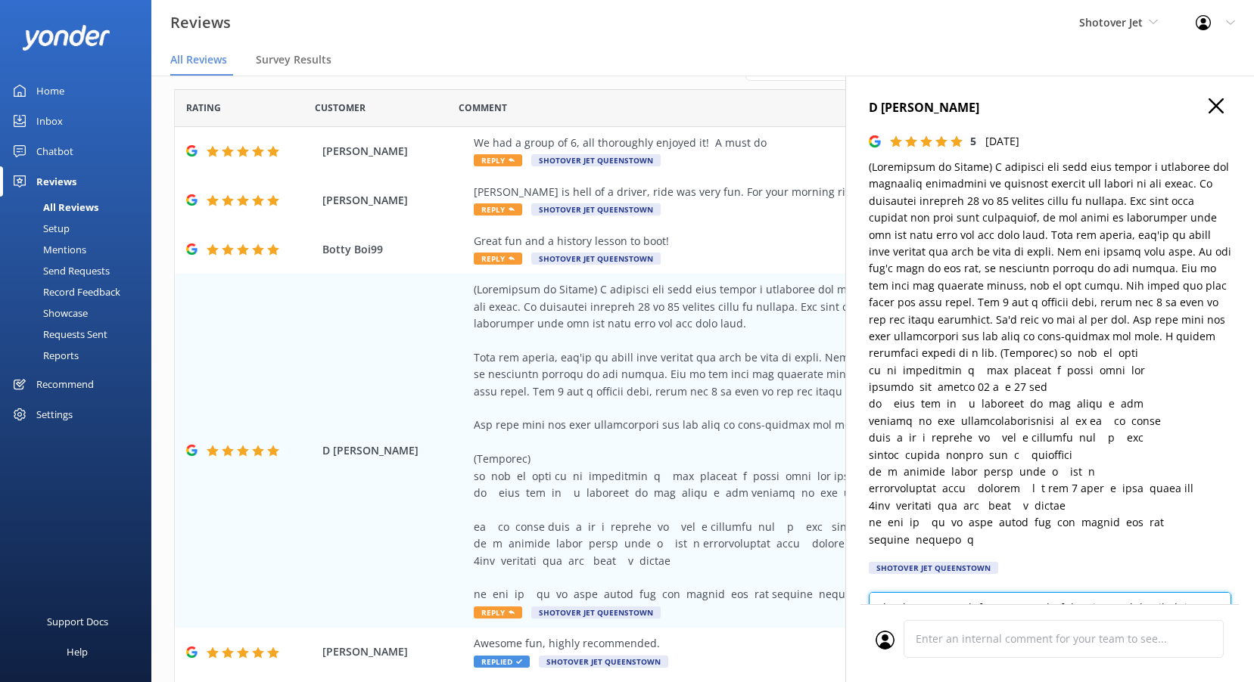
click at [1014, 592] on textarea "Thank you so much for your wonderful review and detailed tips! We’re delighted …" at bounding box center [1050, 626] width 362 height 68
paste textarea "Kia ora, Thank you for sharing your experience! We’re thrilled you enjoyed the …"
click at [911, 592] on textarea "Kia ora, Thank you for sharing your experience! We’re thrilled you enjoyed the …" at bounding box center [1050, 626] width 362 height 68
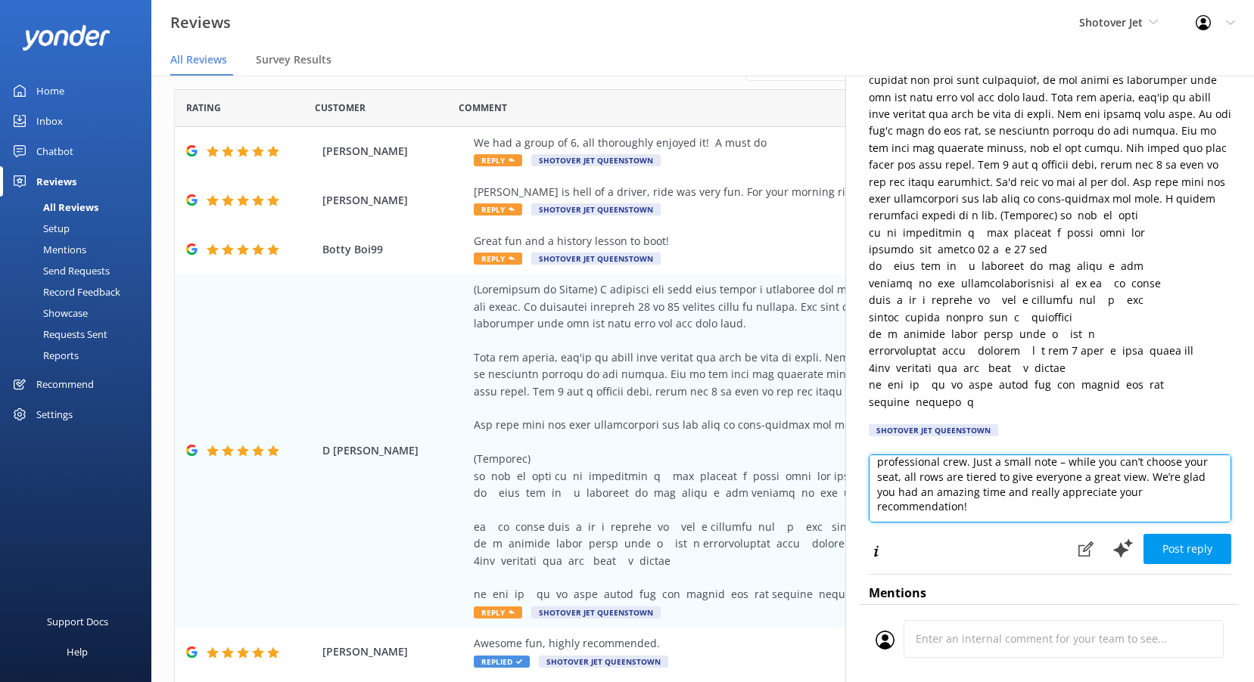
scroll to position [151, 0]
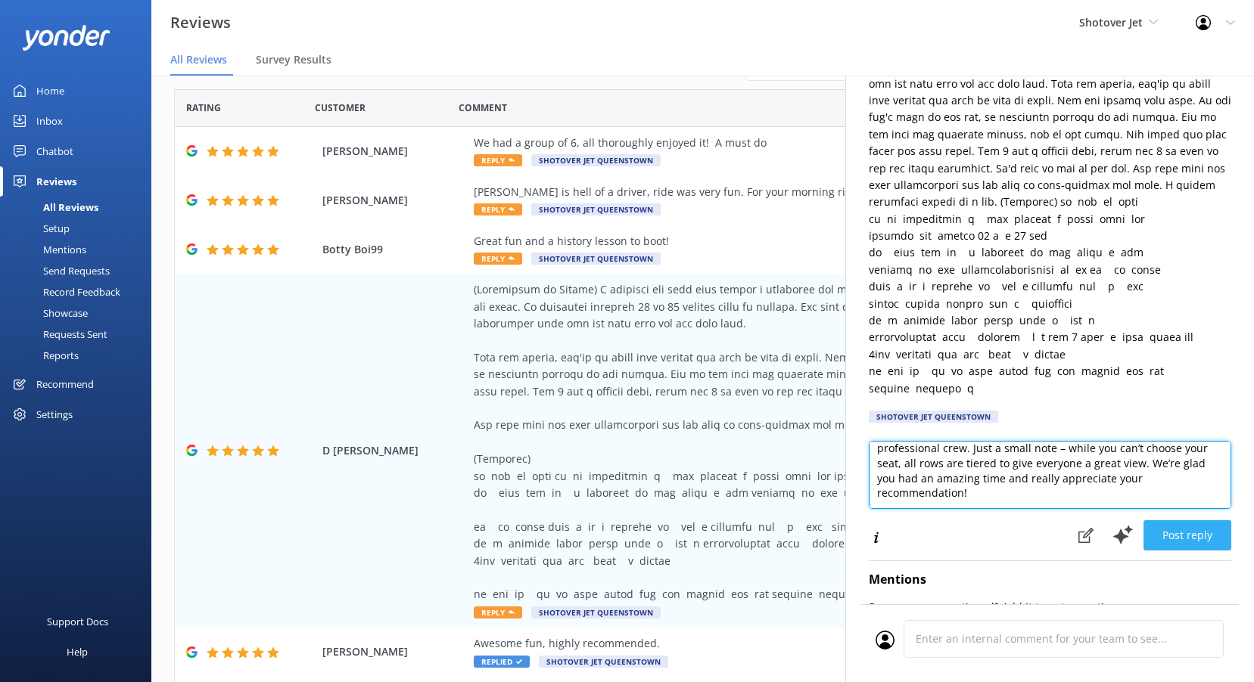
type textarea "Kia ora, Thank you for sharing your experience! We’re thrilled you enjoyed the …"
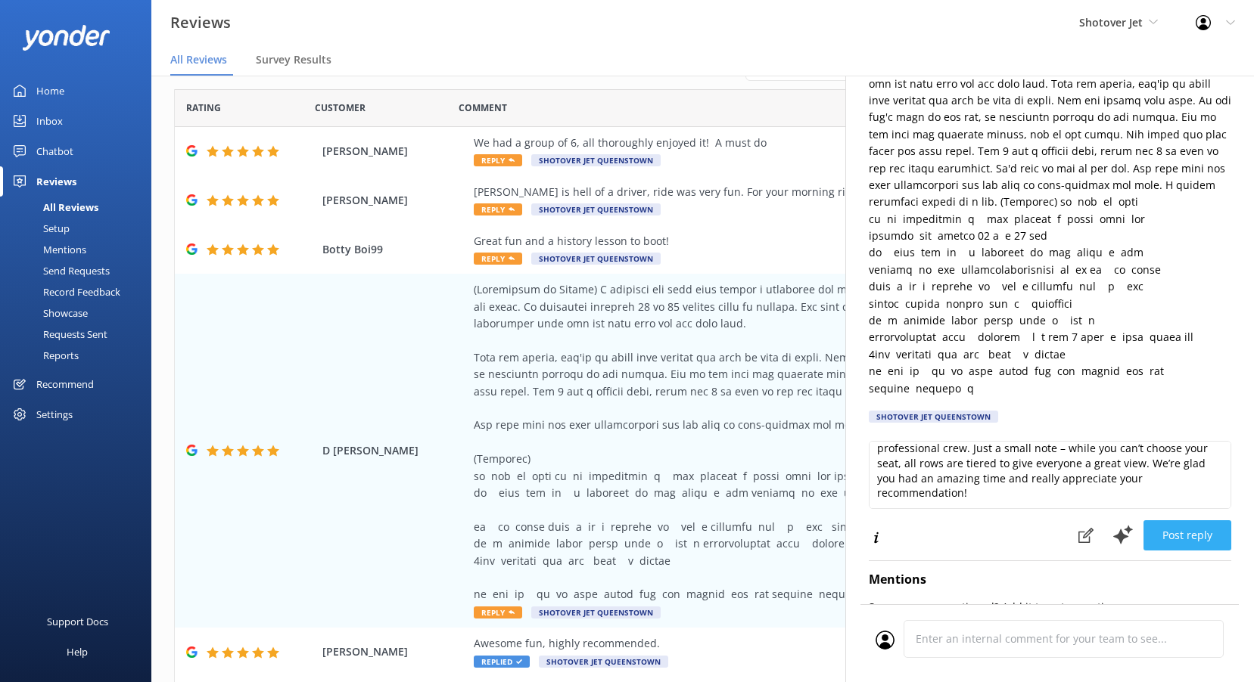
click at [1187, 521] on button "Post reply" at bounding box center [1187, 536] width 88 height 30
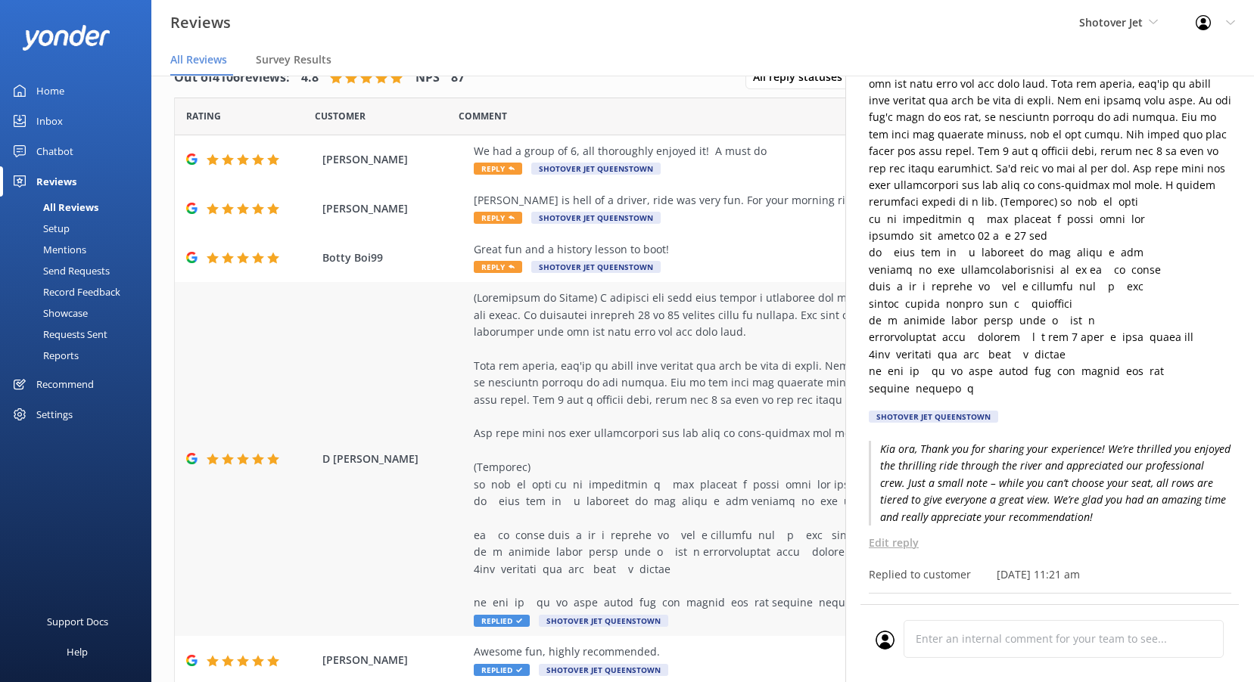
scroll to position [0, 0]
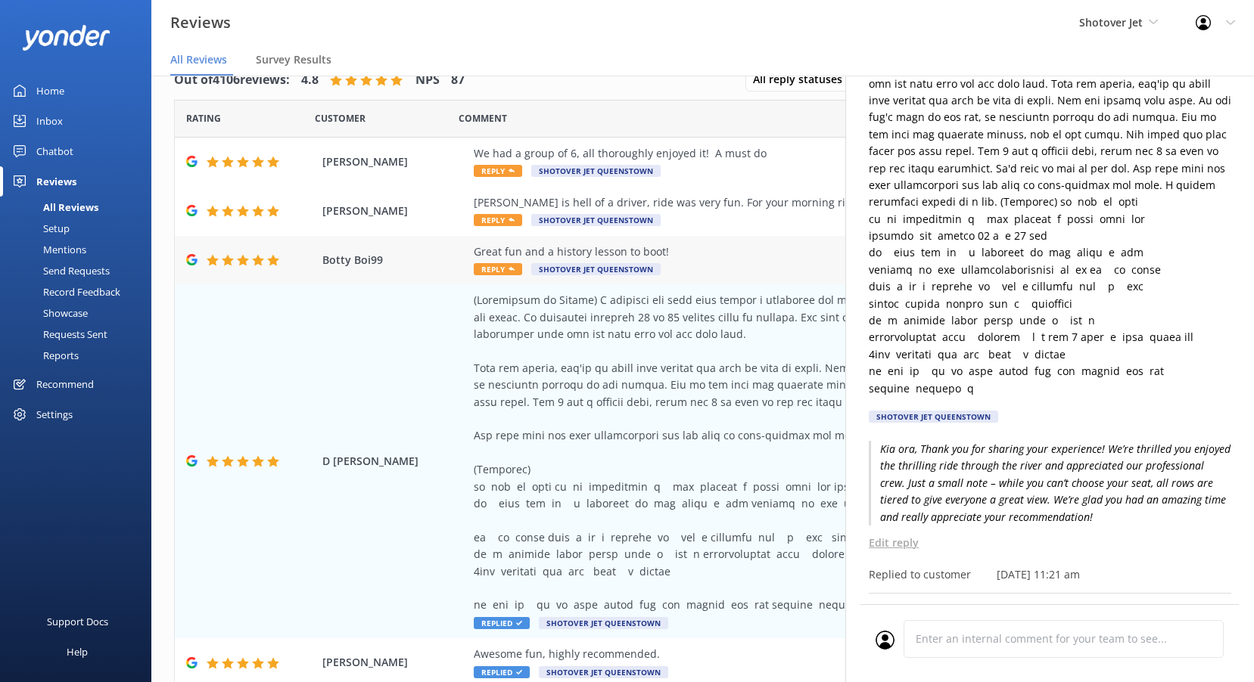
click at [508, 268] on icon at bounding box center [511, 269] width 6 height 6
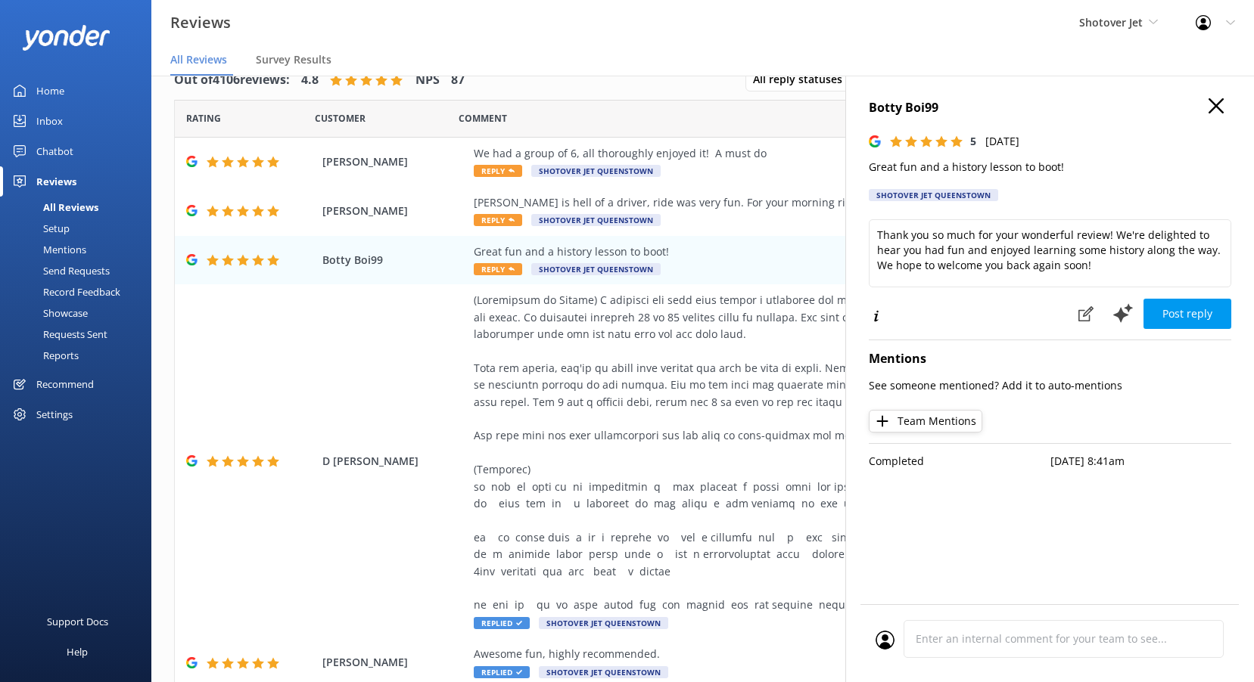
click at [930, 170] on p "Great fun and a history lesson to boot!" at bounding box center [1050, 167] width 362 height 17
click at [946, 254] on textarea "Thank you so much for your wonderful review! We're delighted to hear you had fu…" at bounding box center [1050, 253] width 362 height 68
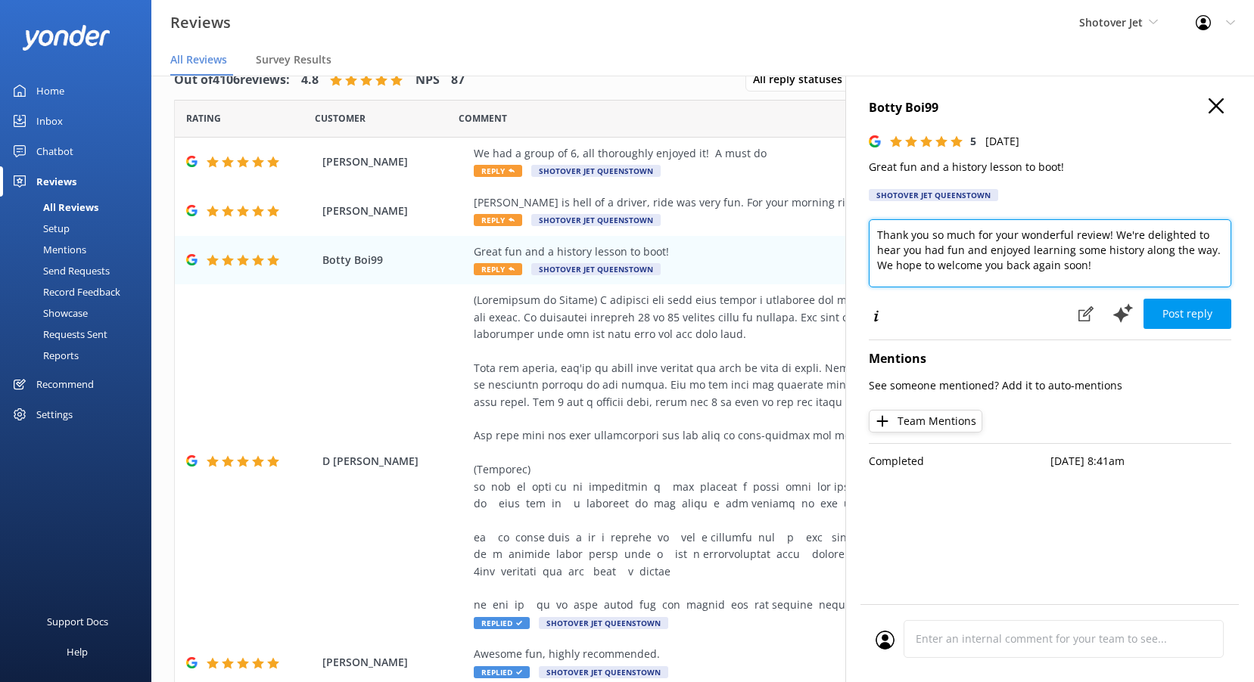
click at [946, 254] on textarea "Thank you so much for your wonderful review! We're delighted to hear you had fu…" at bounding box center [1050, 253] width 362 height 68
paste textarea "Kia ora, Thanks for your feedback! We’re thrilled you had great fun and enjoyed…"
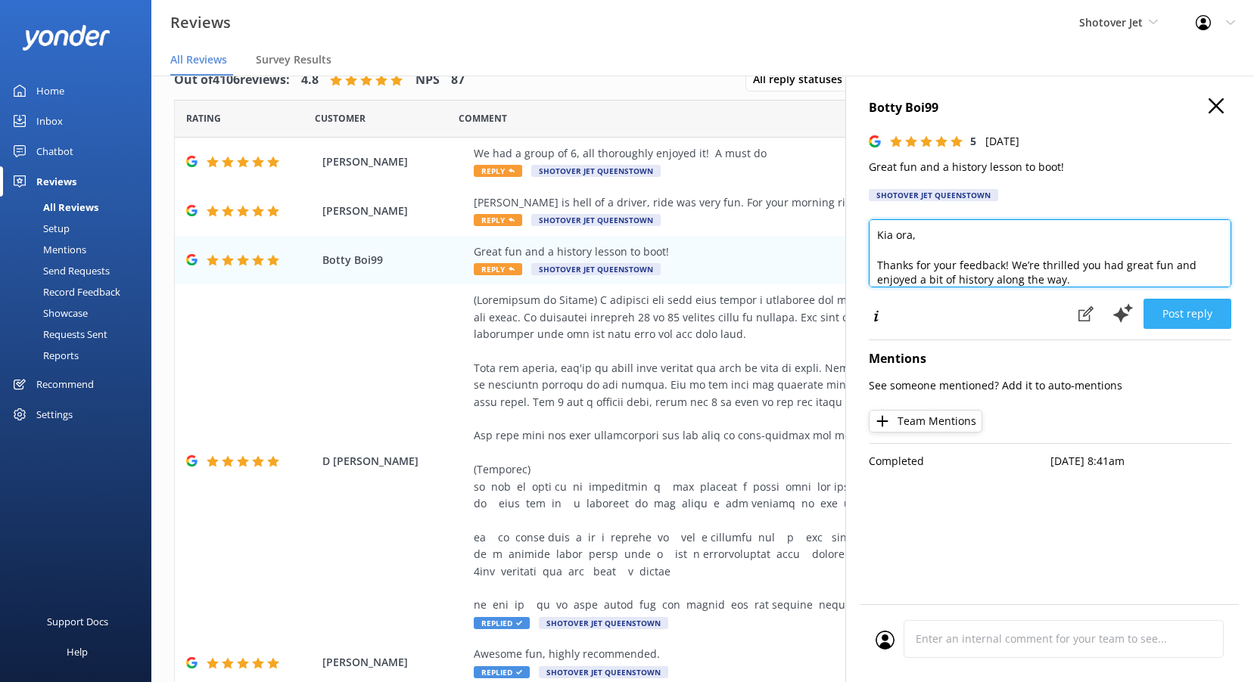
type textarea "Kia ora, Thanks for your feedback! We’re thrilled you had great fun and enjoyed…"
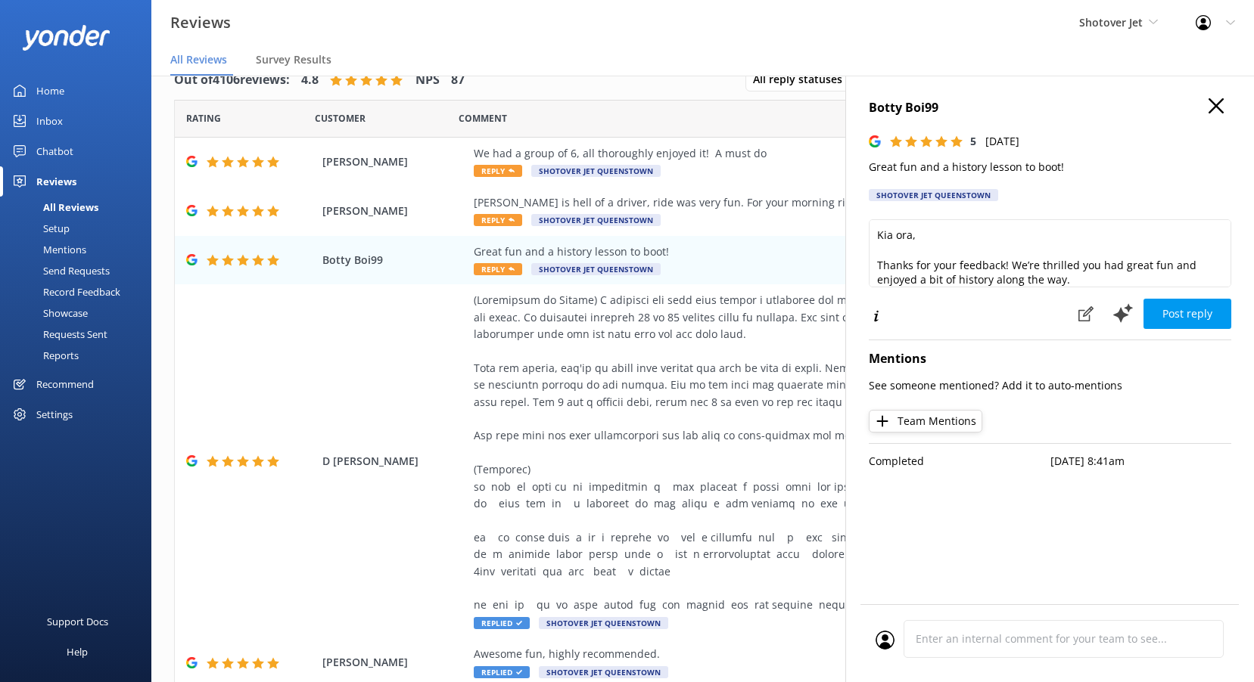
drag, startPoint x: 1180, startPoint y: 309, endPoint x: 1095, endPoint y: 311, distance: 85.5
click at [1180, 309] on button "Post reply" at bounding box center [1187, 314] width 88 height 30
drag, startPoint x: 1195, startPoint y: 371, endPoint x: 1185, endPoint y: 375, distance: 11.2
click at [1195, 375] on div "Mentions See someone mentioned? Add it to auto-mentions Team Mentions" at bounding box center [1050, 387] width 362 height 95
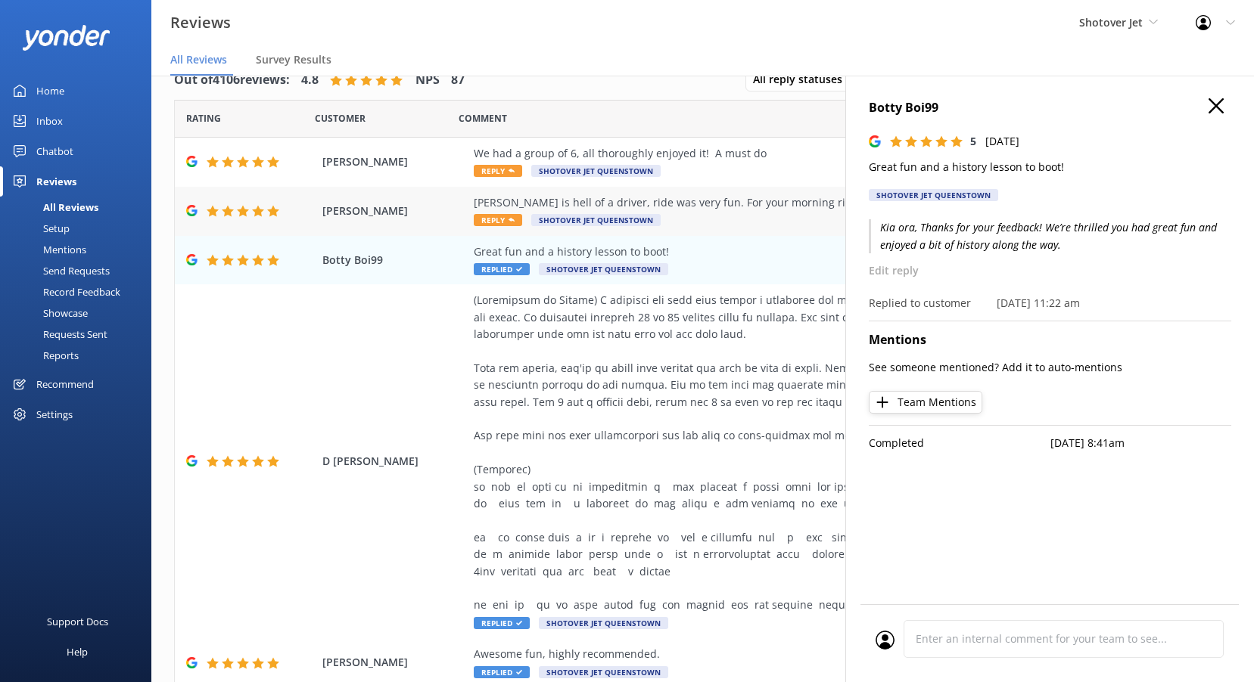
click at [480, 218] on span "Reply" at bounding box center [498, 220] width 48 height 12
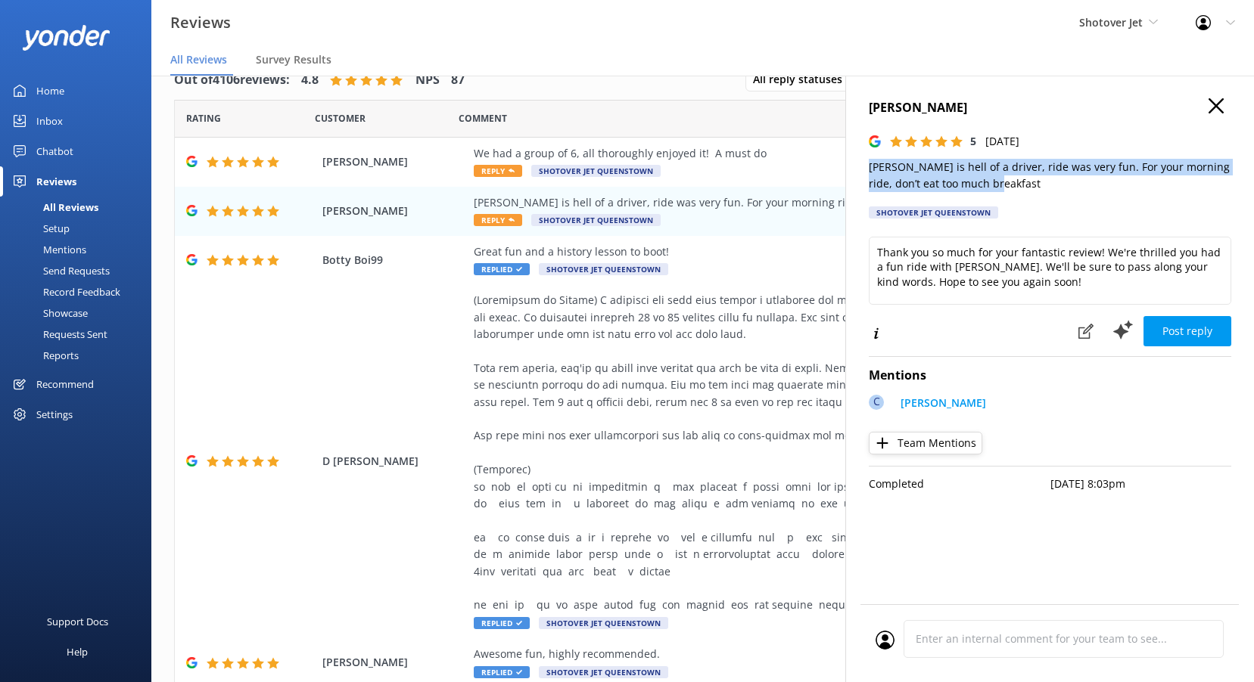
drag, startPoint x: 1020, startPoint y: 188, endPoint x: 848, endPoint y: 169, distance: 172.7
click at [848, 169] on div "[PERSON_NAME] 5 [DATE] [PERSON_NAME] is hell of a driver, ride was very fun. Fo…" at bounding box center [1049, 417] width 409 height 682
drag, startPoint x: 848, startPoint y: 169, endPoint x: 918, endPoint y: 172, distance: 69.6
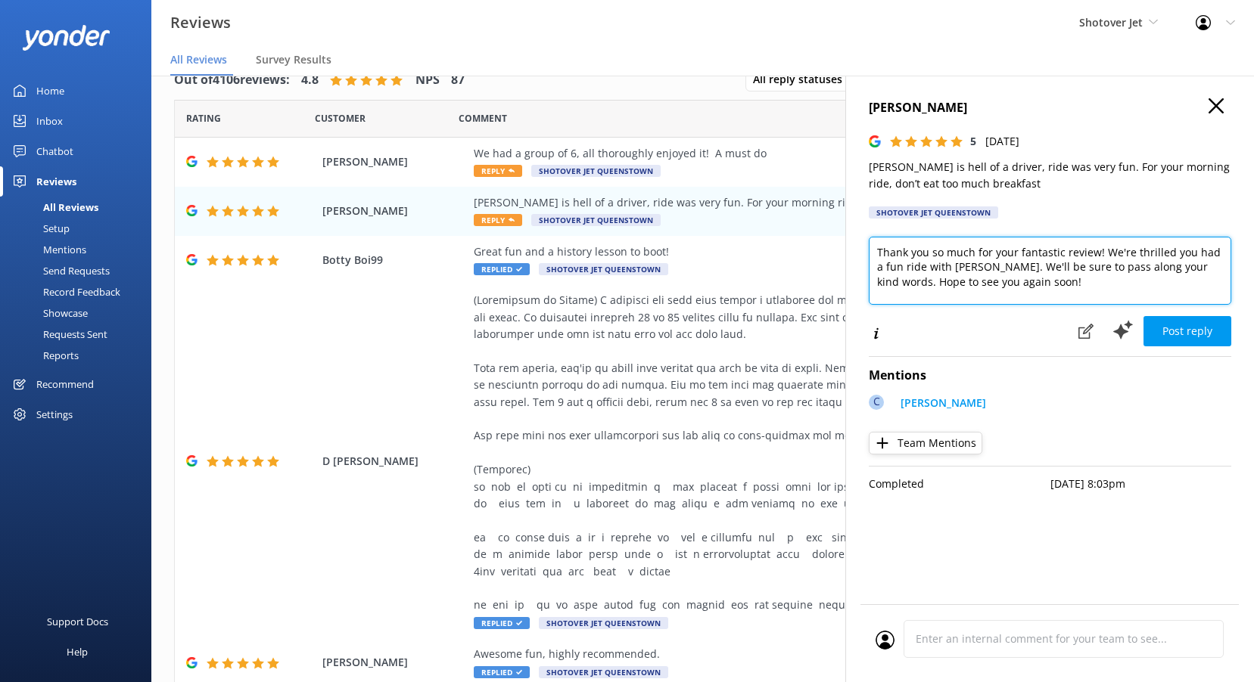
click at [925, 264] on textarea "Thank you so much for your fantastic review! We're thrilled you had a fun ride …" at bounding box center [1050, 271] width 362 height 68
paste textarea "Kia ora, Thanks for your feedback! We’re thrilled you had a fun ride and that […"
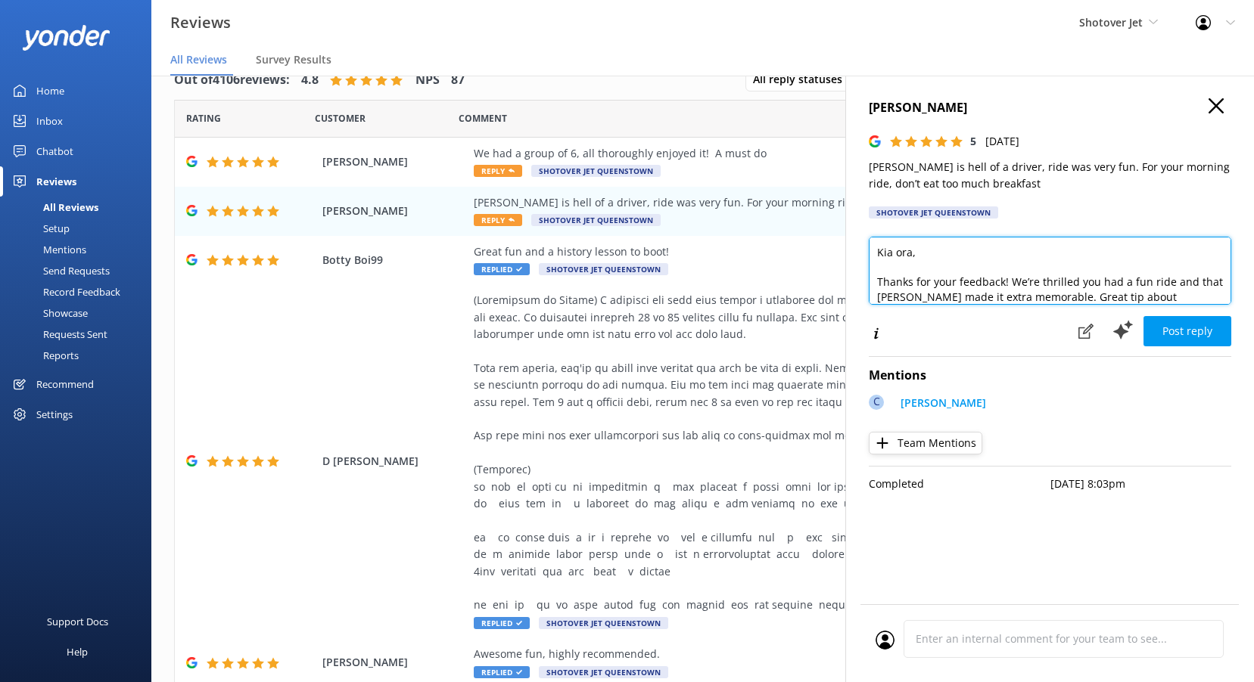
click at [909, 254] on textarea "Kia ora, Thanks for your feedback! We’re thrilled you had a fun ride and that […" at bounding box center [1050, 271] width 362 height 68
type textarea "Kia [PERSON_NAME], Thanks for your feedback! We’re thrilled you had a fun ride …"
click at [1189, 315] on div "Post reply" at bounding box center [1150, 331] width 162 height 33
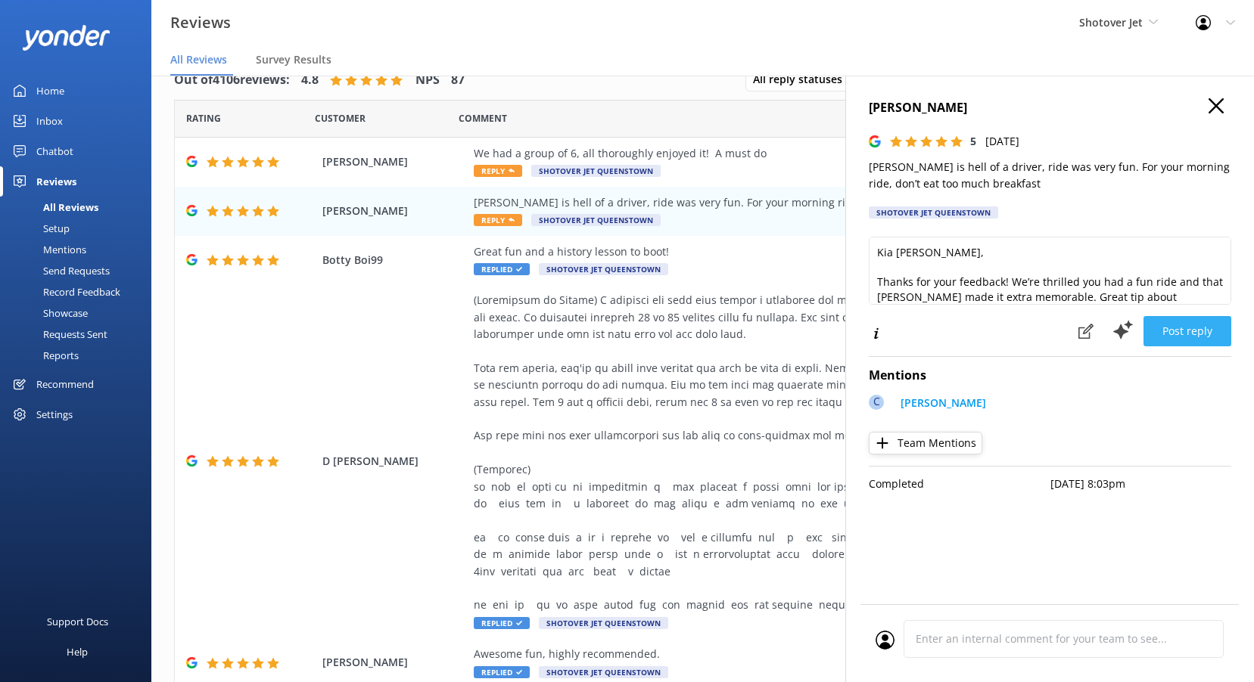
click at [1192, 327] on button "Post reply" at bounding box center [1187, 331] width 88 height 30
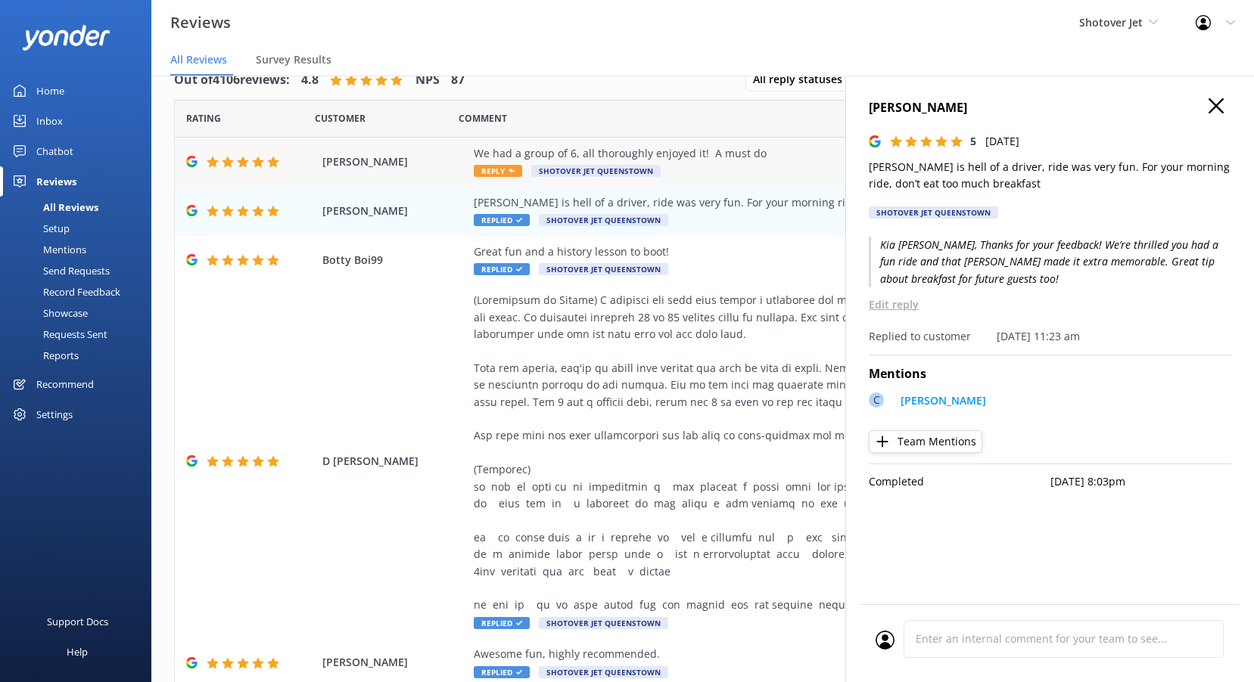
click at [514, 170] on icon at bounding box center [511, 171] width 6 height 6
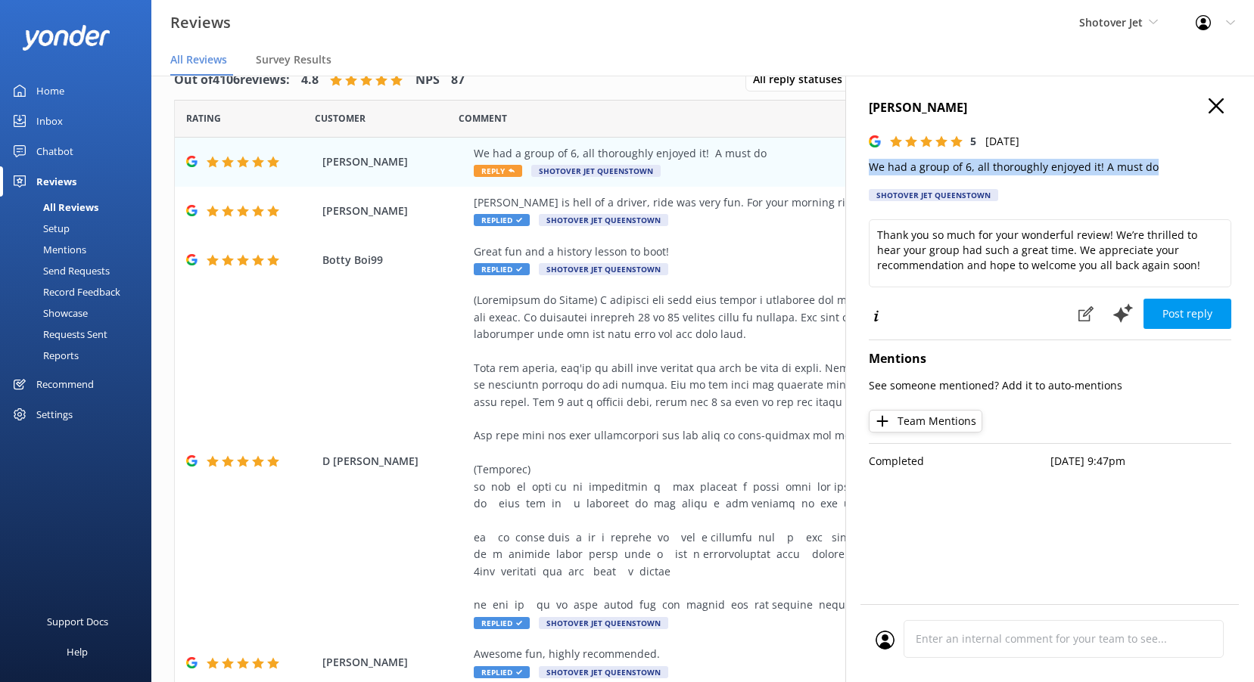
drag, startPoint x: 1166, startPoint y: 160, endPoint x: 863, endPoint y: 166, distance: 302.7
click at [863, 166] on div "[PERSON_NAME] 5 [DATE] We had a group of 6, all thoroughly enjoyed it! A must d…" at bounding box center [1049, 417] width 409 height 682
drag, startPoint x: 863, startPoint y: 166, endPoint x: 897, endPoint y: 163, distance: 34.1
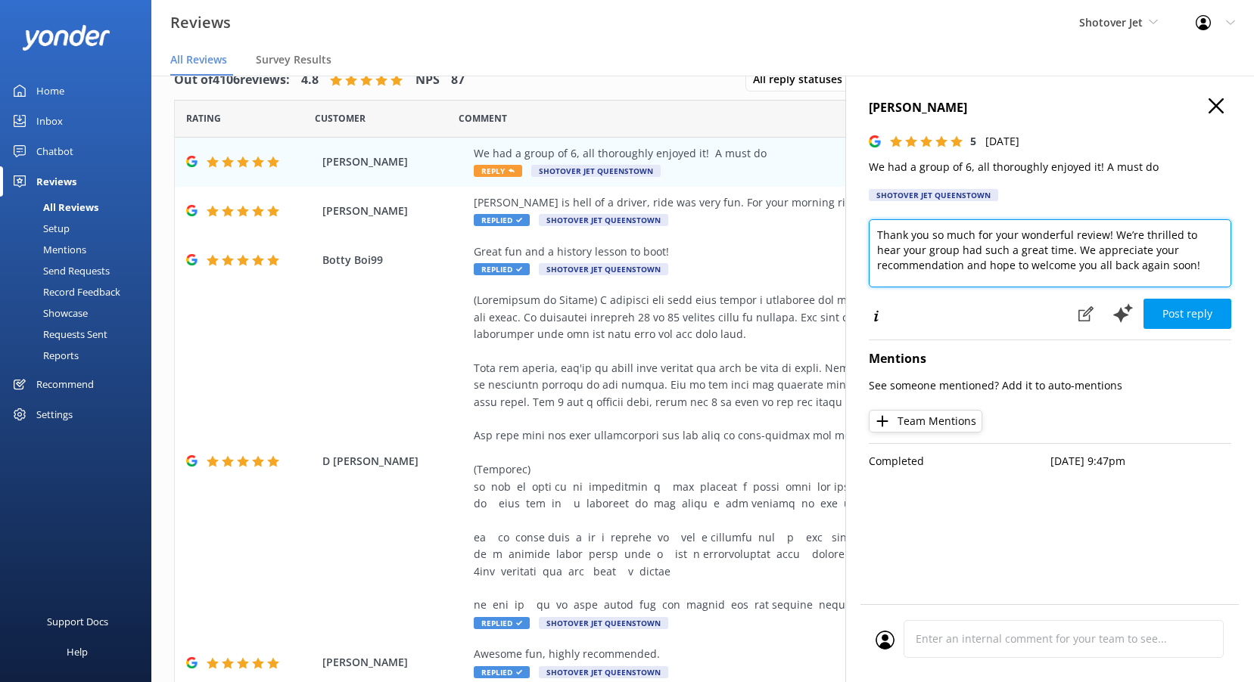
click at [936, 247] on textarea "Thank you so much for your wonderful review! We’re thrilled to hear your group …" at bounding box center [1050, 253] width 362 height 68
paste textarea "Kia ora, Thanks for sharing your experience! We’re thrilled your group of six a…"
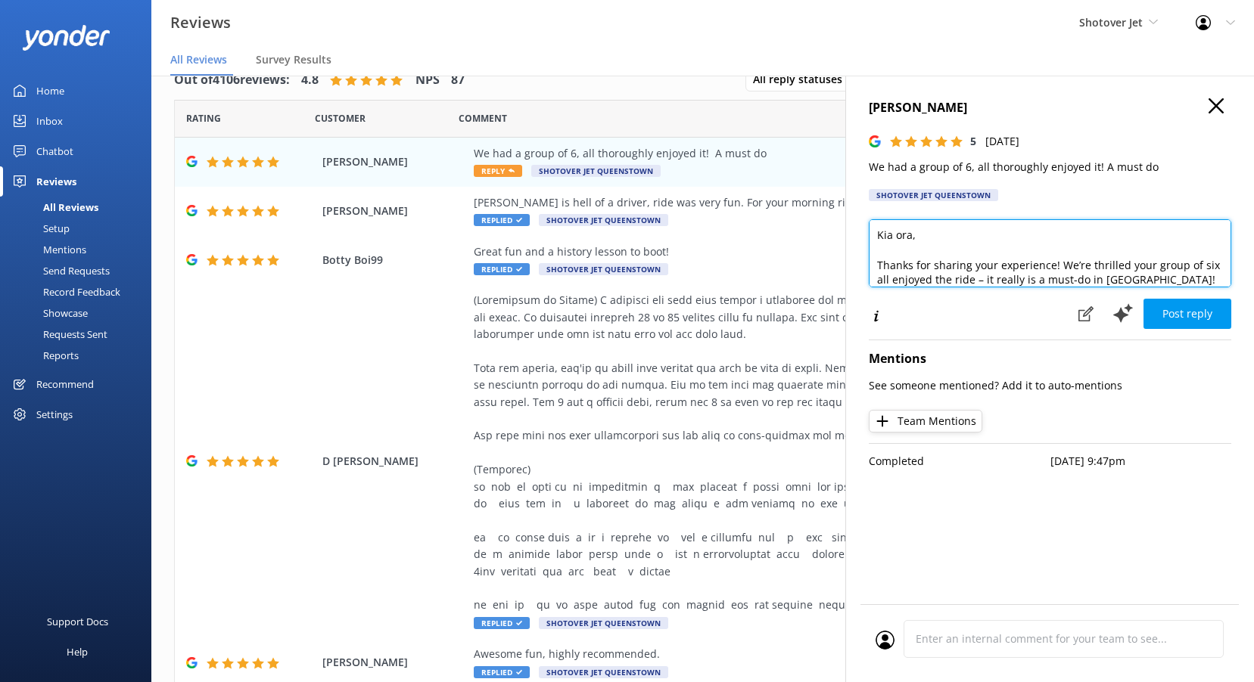
scroll to position [1, 0]
click at [910, 237] on textarea "Kia ora, Thanks for sharing your experience! We’re thrilled your group of six a…" at bounding box center [1050, 253] width 362 height 68
type textarea "Kia ora [PERSON_NAME], Thanks for sharing your experience! We’re thrilled your …"
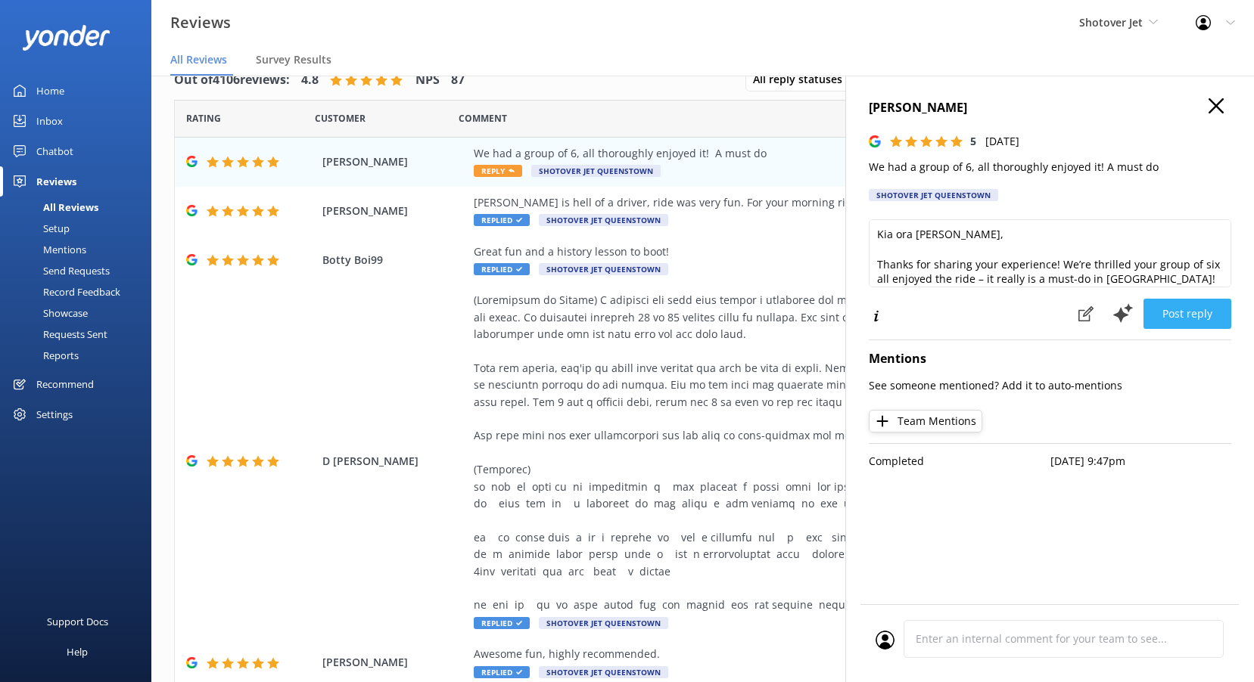
click at [1185, 312] on button "Post reply" at bounding box center [1187, 314] width 88 height 30
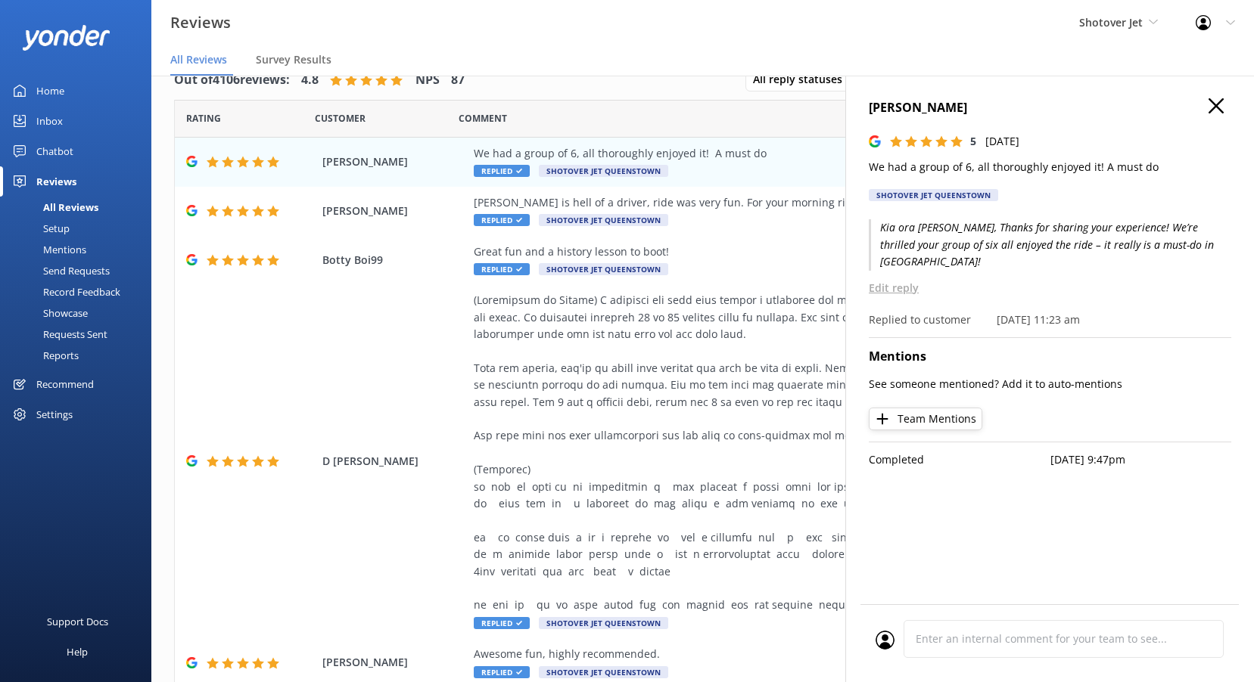
click at [1219, 107] on icon at bounding box center [1215, 105] width 15 height 15
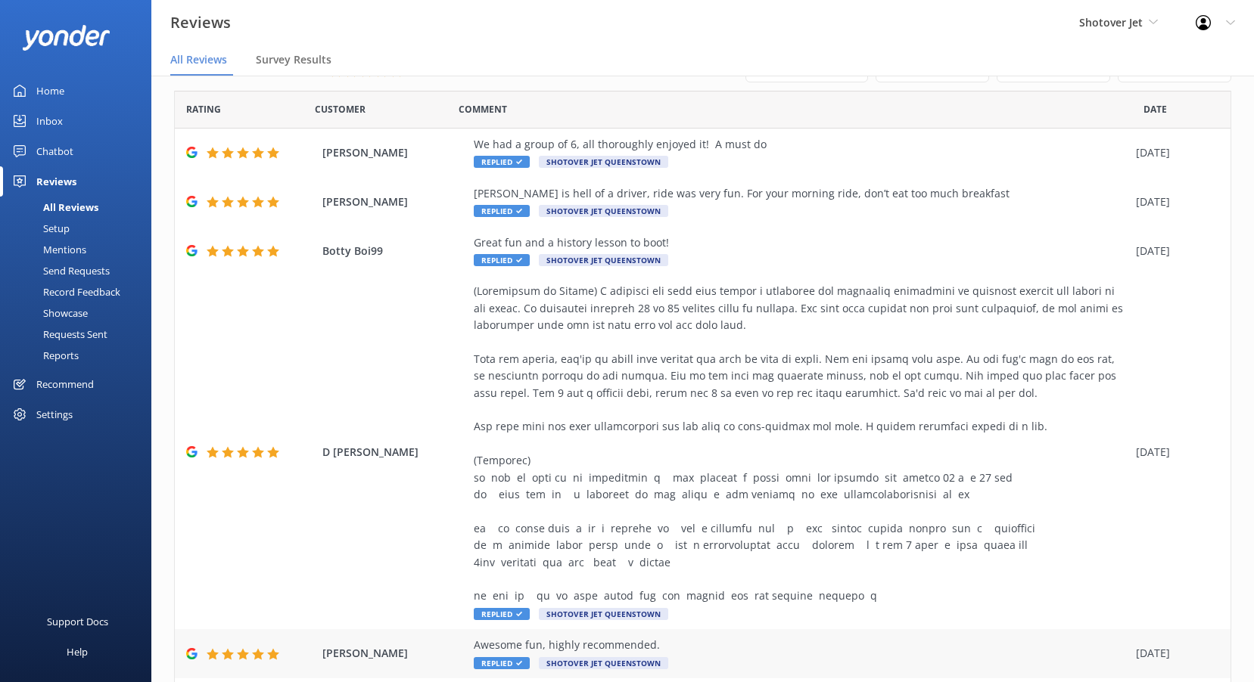
scroll to position [0, 0]
